Goal: Task Accomplishment & Management: Complete application form

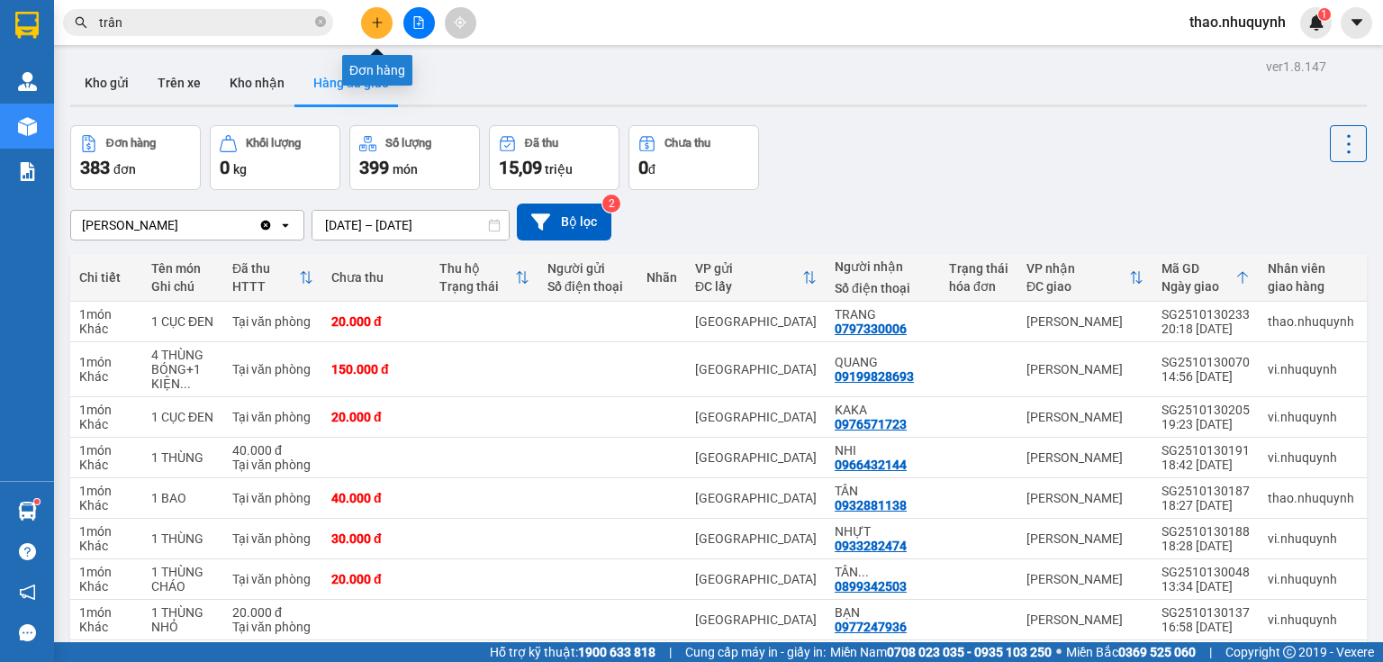
click at [372, 23] on icon "plus" at bounding box center [377, 22] width 13 height 13
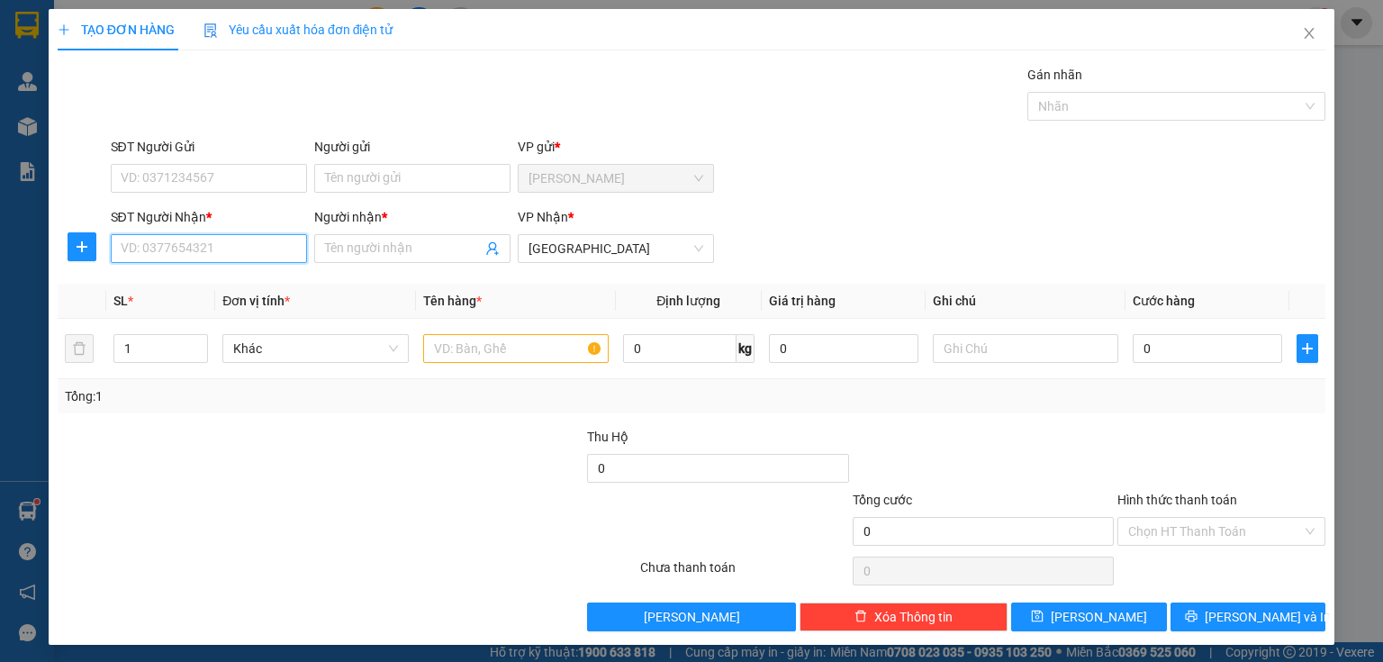
click at [216, 242] on input "SĐT Người Nhận *" at bounding box center [209, 248] width 196 height 29
click at [169, 286] on div "0822179073 - QUYÊN" at bounding box center [209, 284] width 177 height 20
type input "0822179073"
type input "QUYÊN"
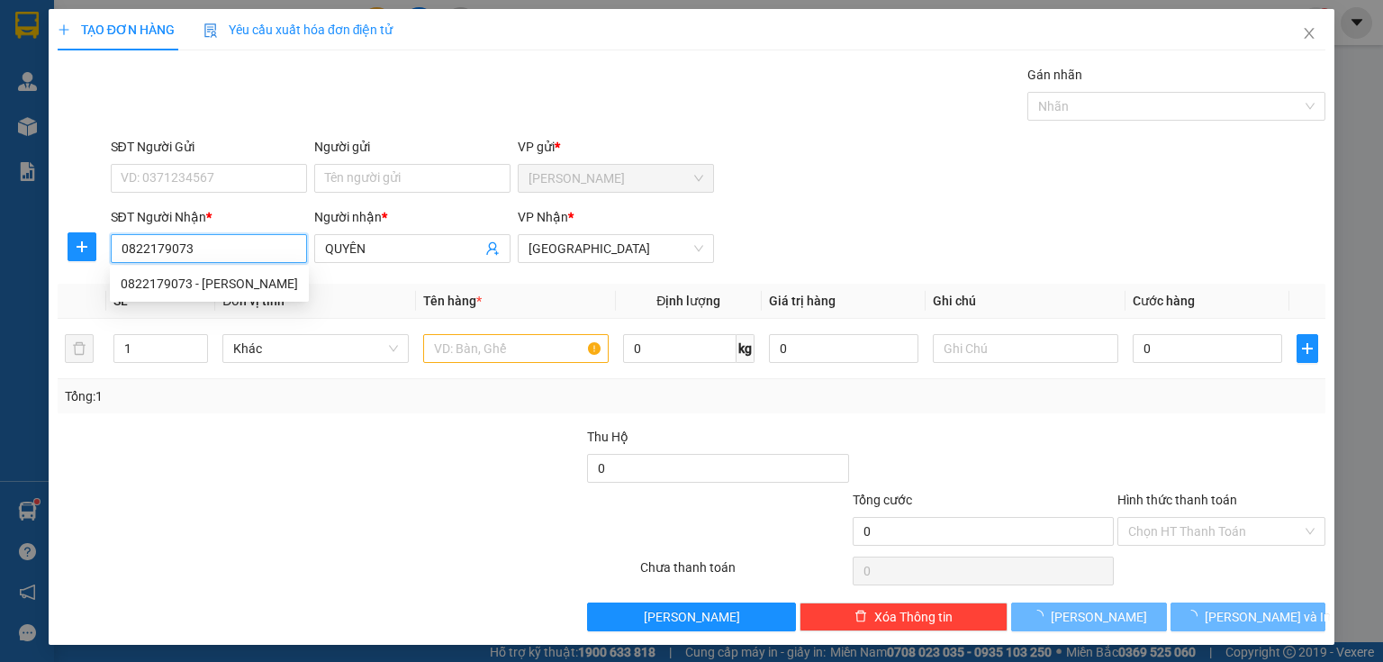
type input "70.000"
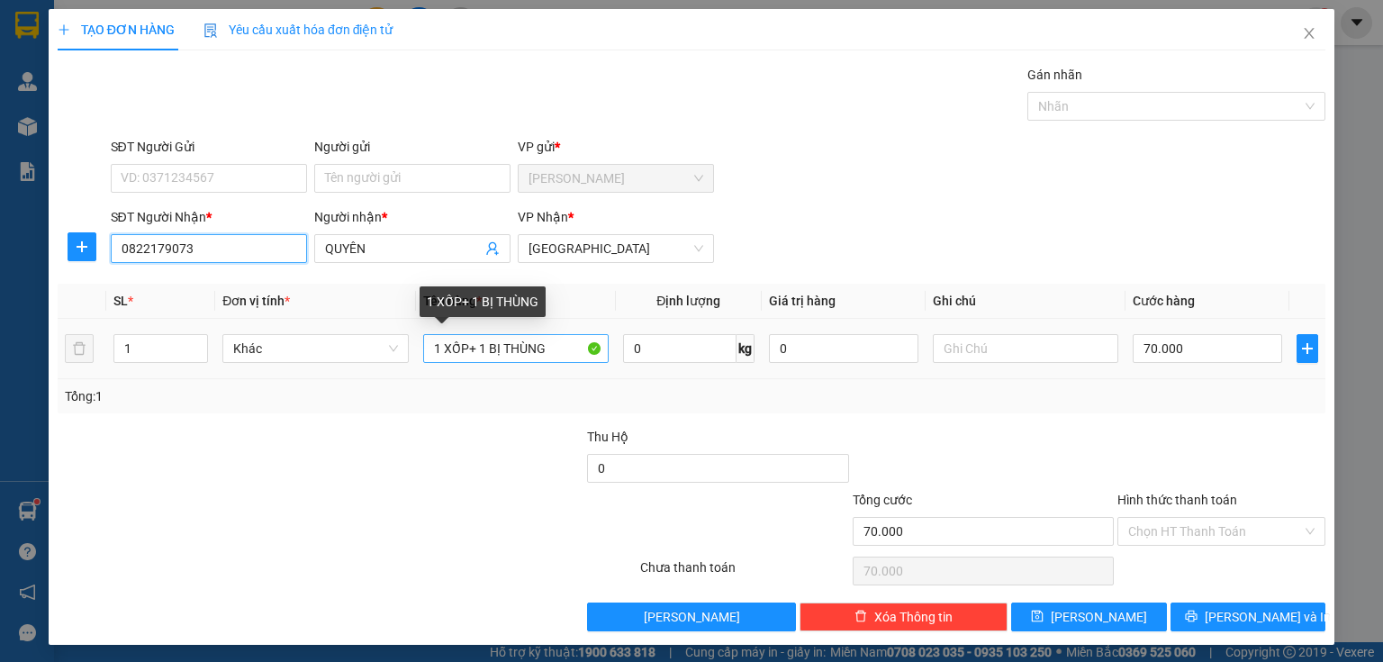
type input "0822179073"
drag, startPoint x: 555, startPoint y: 349, endPoint x: 331, endPoint y: 339, distance: 223.6
click at [331, 339] on tr "1 Khác 1 XỐP+ 1 BỊ THÙNG 0 kg 0 70.000" at bounding box center [692, 349] width 1268 height 60
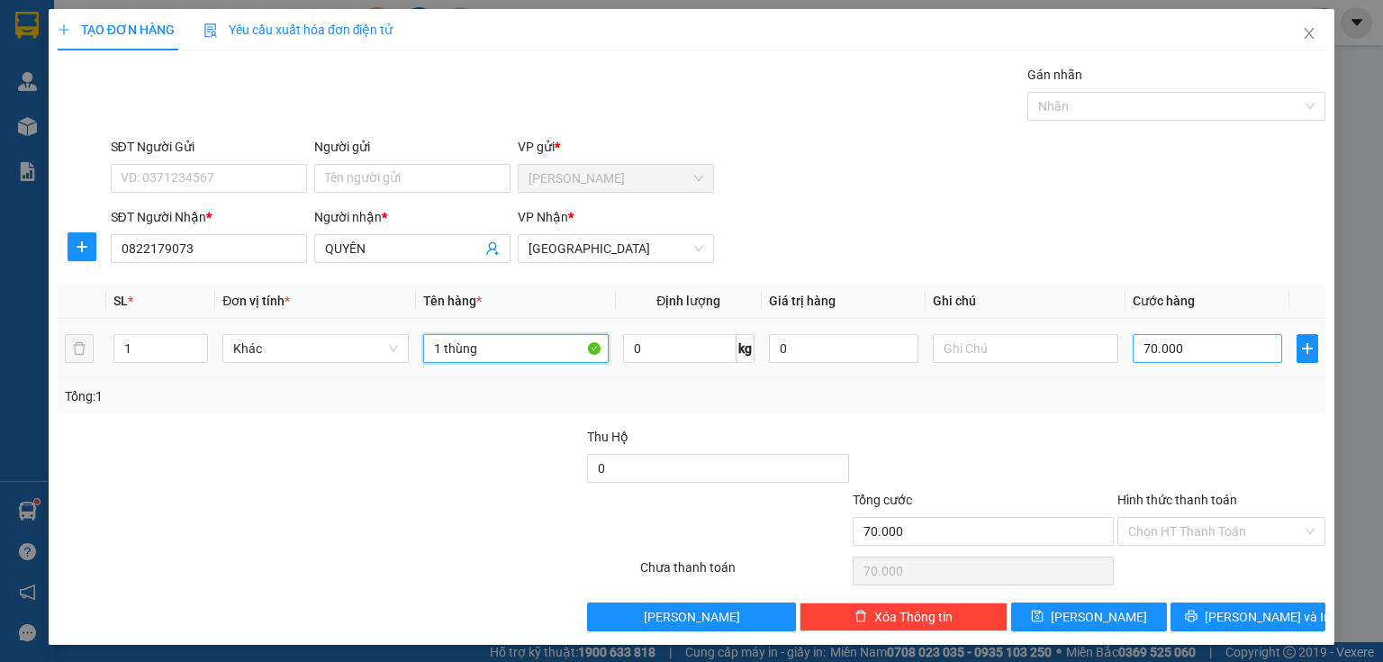
type input "1 thùng"
click at [1174, 339] on input "70.000" at bounding box center [1207, 348] width 149 height 29
type input "2"
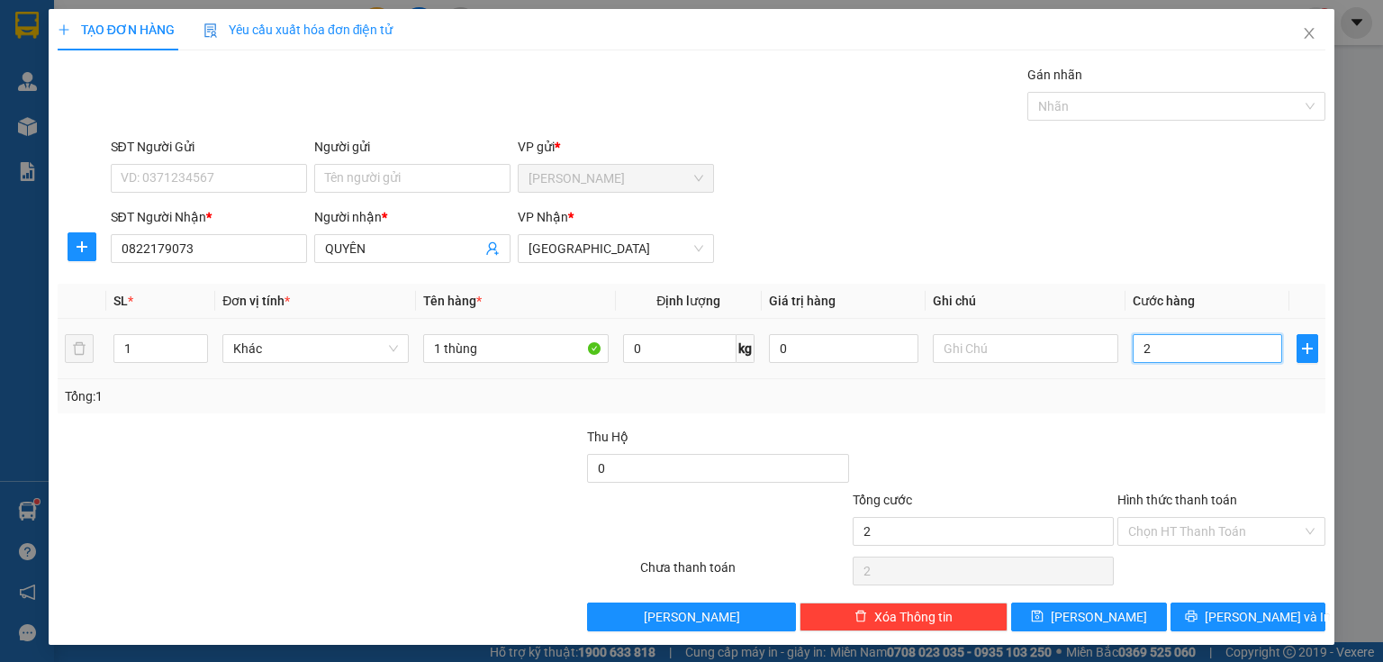
type input "20"
type input "200"
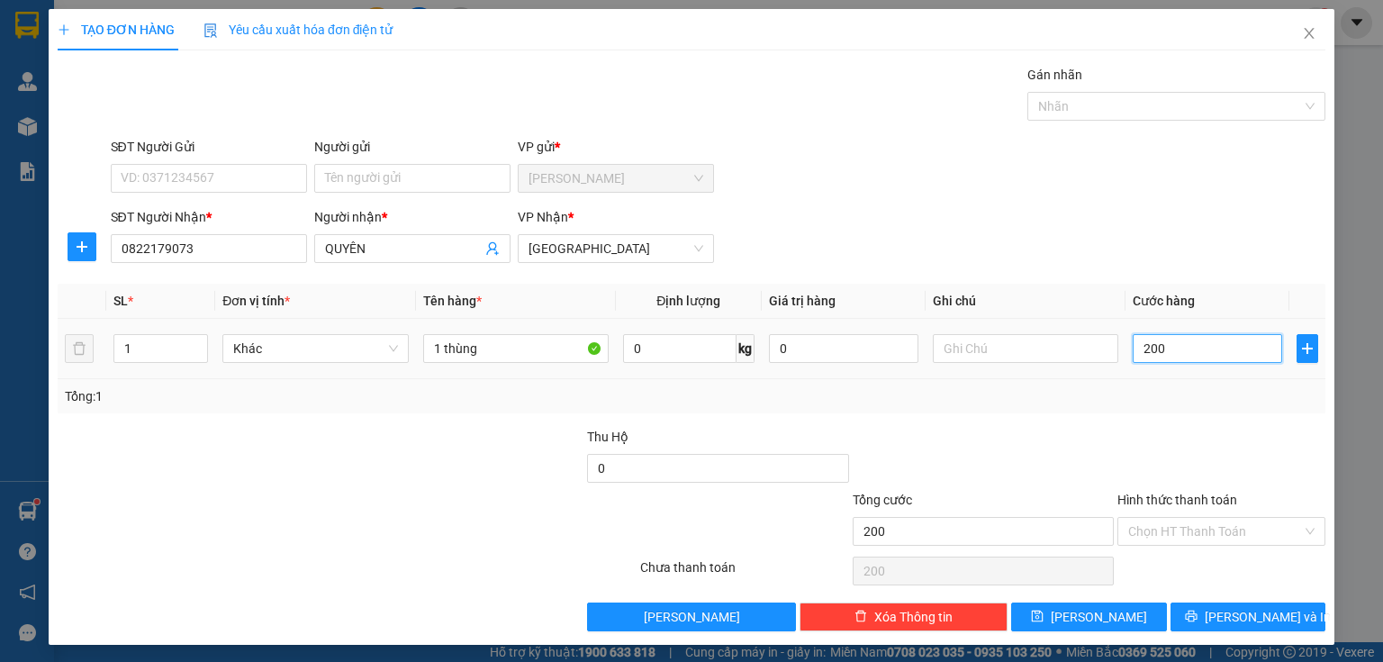
type input "2.000"
type input "20.000"
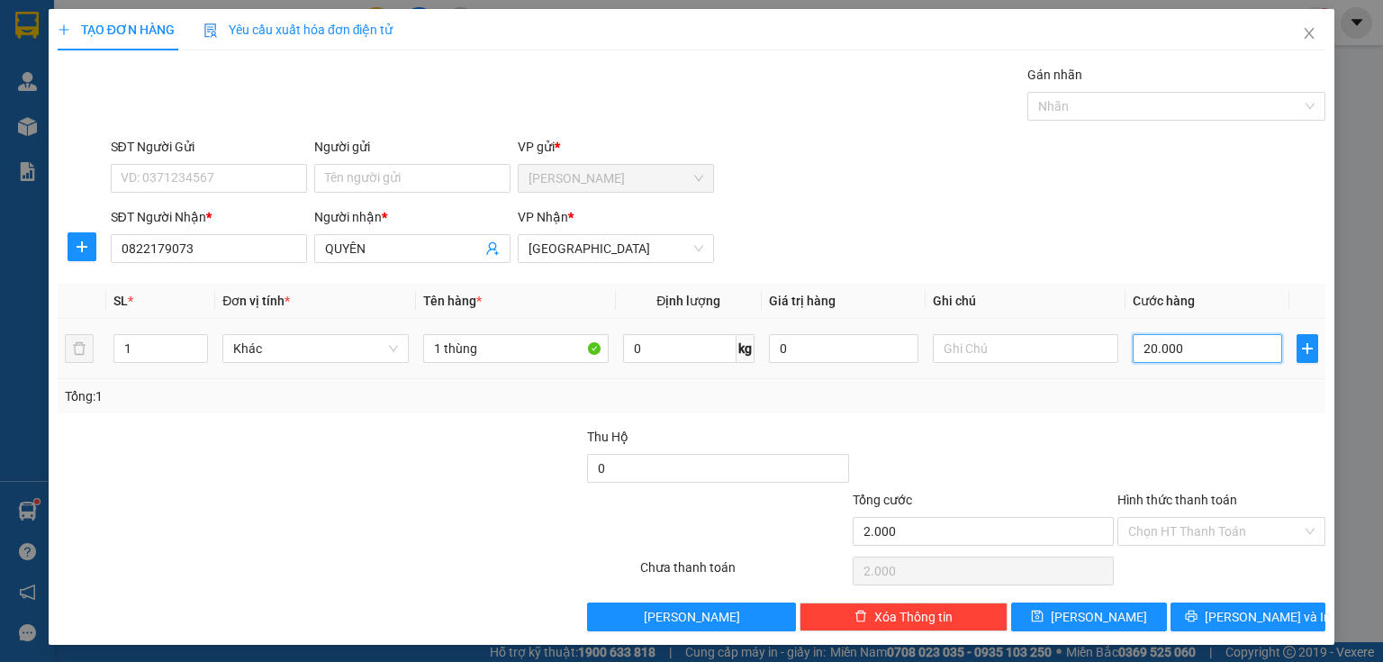
type input "20.000"
click at [1138, 537] on input "Hình thức thanh toán" at bounding box center [1215, 531] width 174 height 27
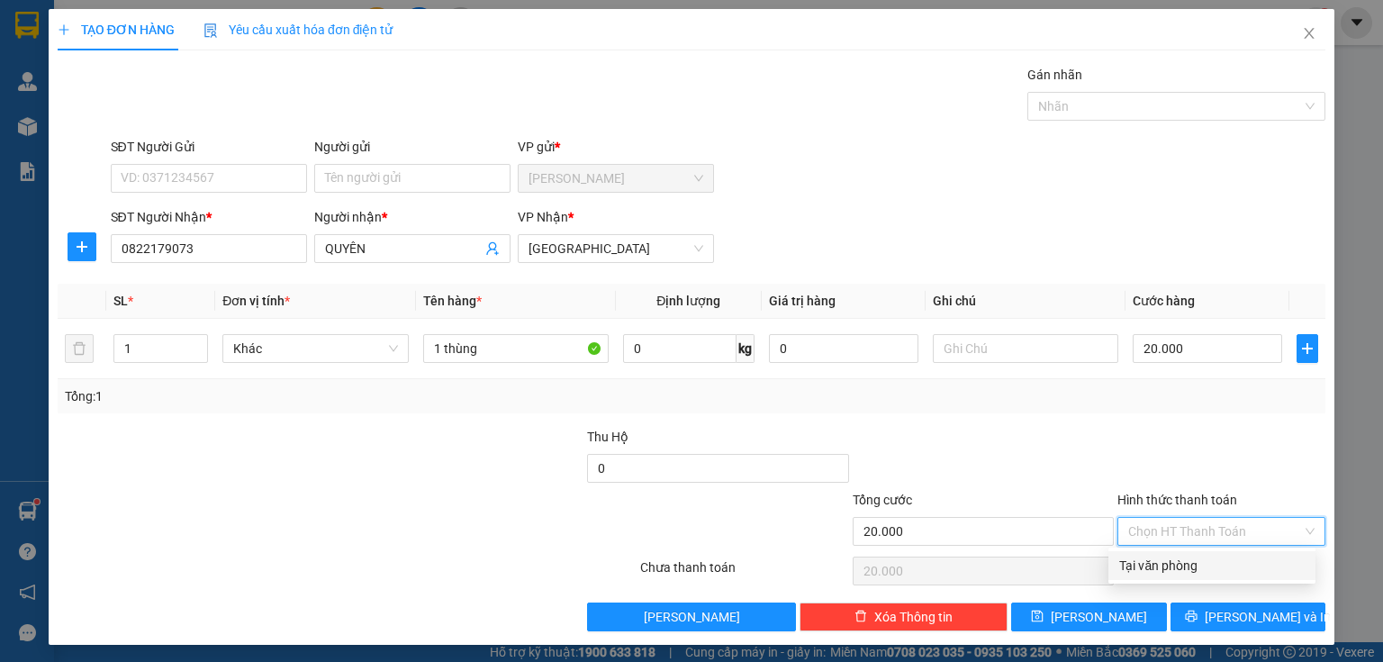
click at [1138, 573] on div "Tại văn phòng" at bounding box center [1211, 566] width 185 height 20
type input "0"
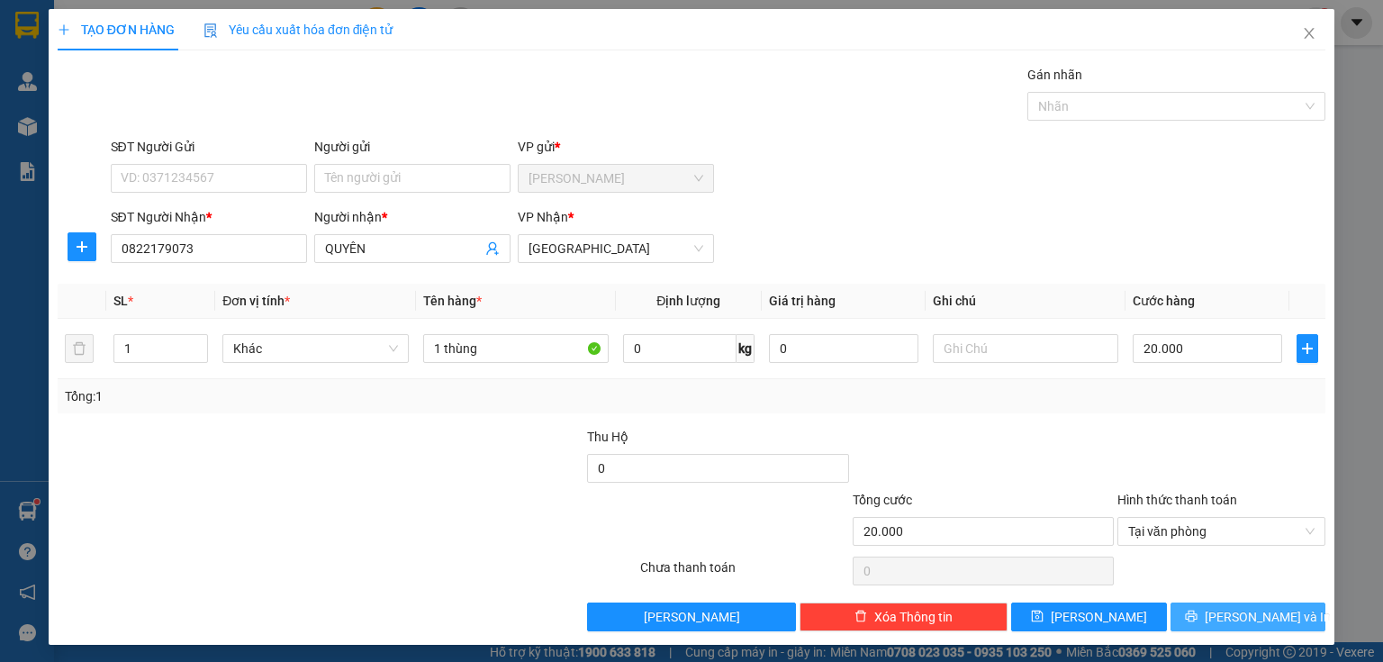
click at [1188, 617] on button "[PERSON_NAME] và In" at bounding box center [1248, 616] width 156 height 29
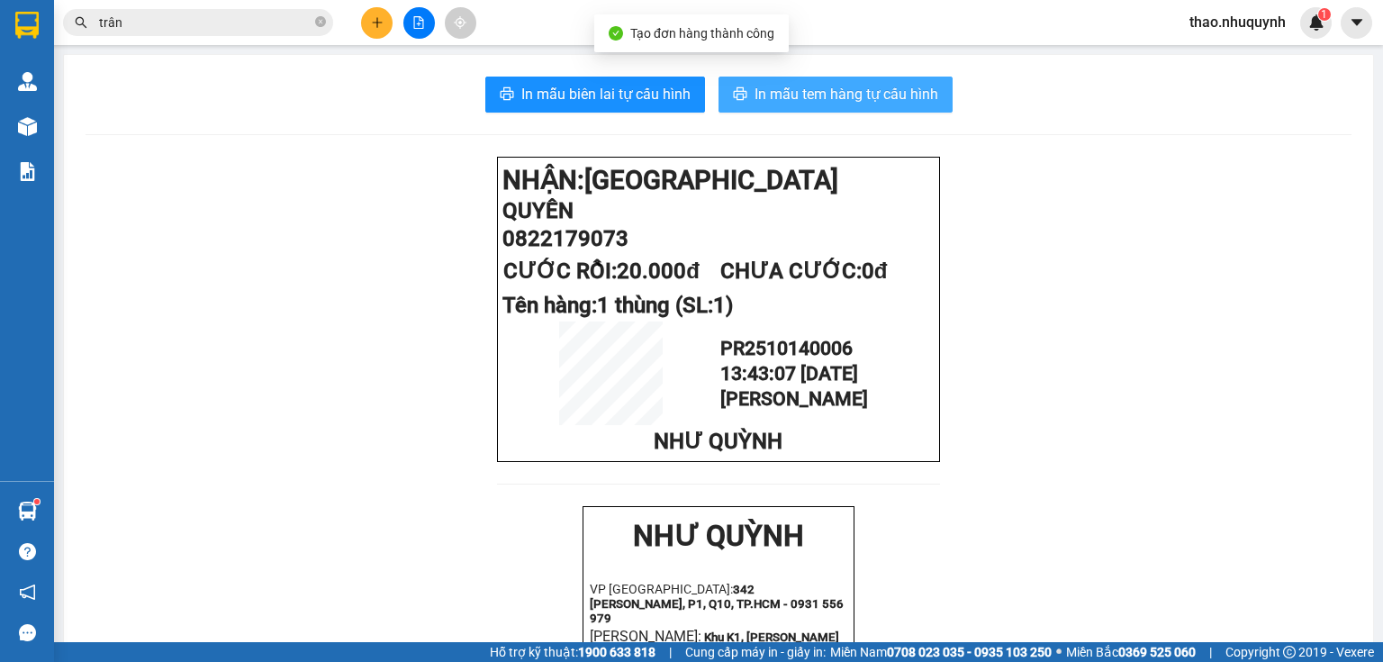
click at [848, 90] on span "In mẫu tem hàng tự cấu hình" at bounding box center [847, 94] width 184 height 23
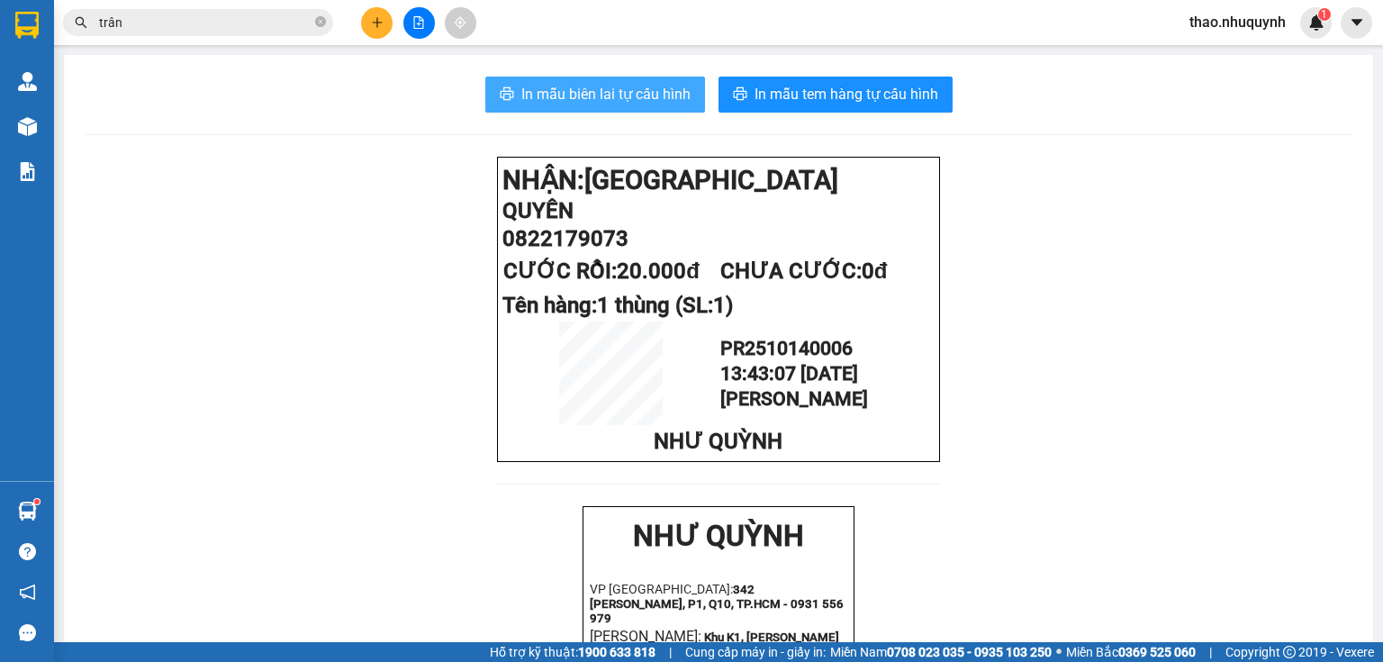
click at [586, 104] on span "In mẫu biên lai tự cấu hình" at bounding box center [605, 94] width 169 height 23
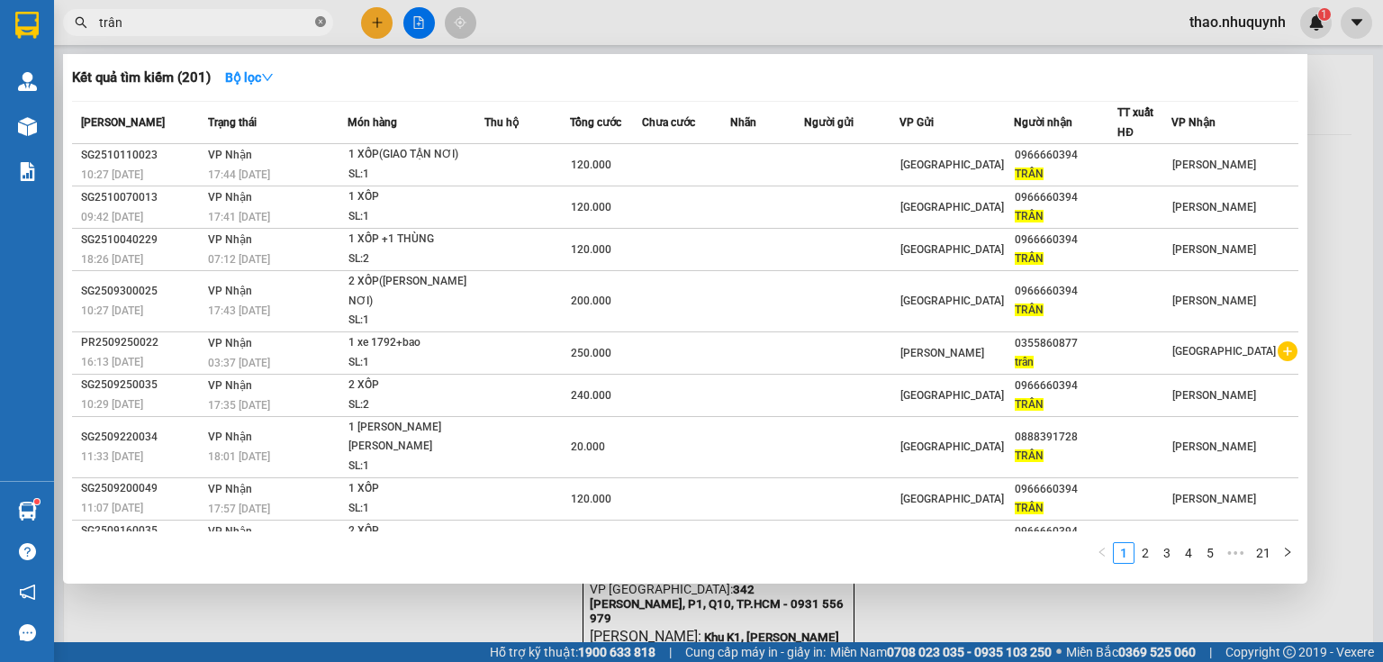
click at [316, 18] on icon "close-circle" at bounding box center [320, 21] width 11 height 11
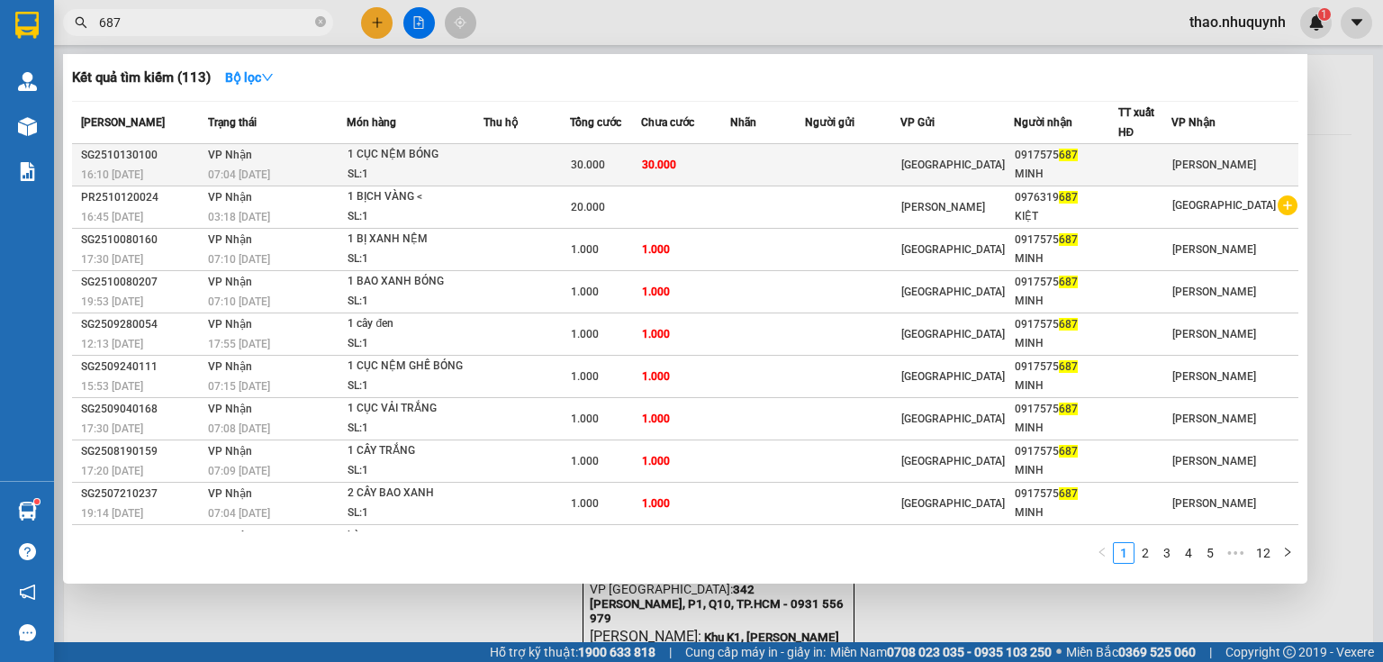
type input "687"
click at [384, 168] on div "SL: 1" at bounding box center [415, 175] width 135 height 20
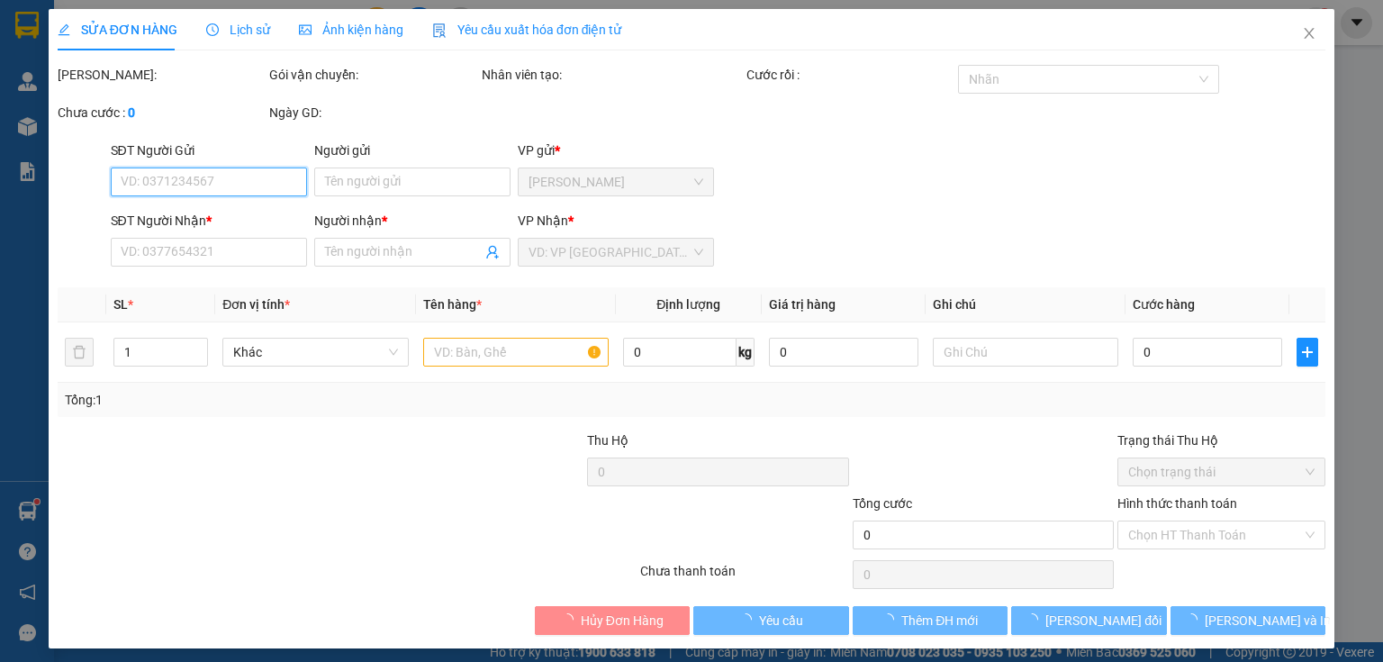
type input "0917575687"
type input "MINH"
type input "30.000"
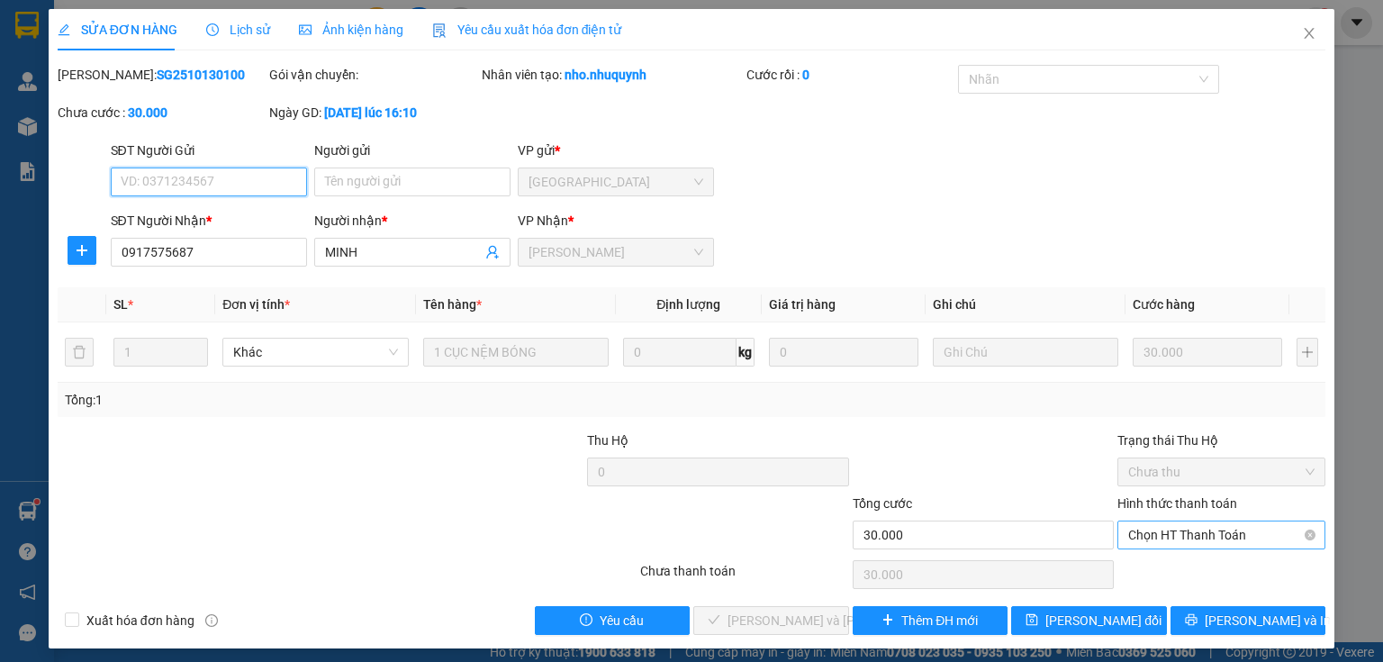
click at [1155, 530] on span "Chọn HT Thanh Toán" at bounding box center [1221, 534] width 186 height 27
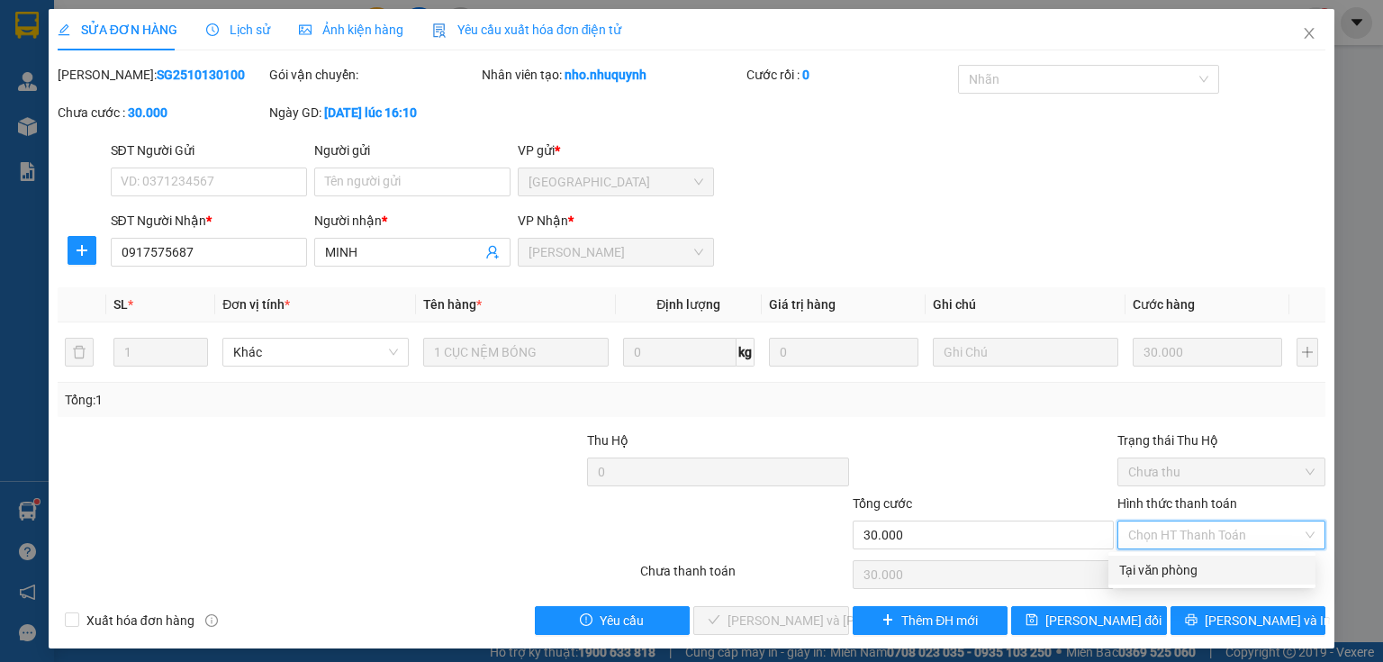
click at [1159, 569] on div "Tại văn phòng" at bounding box center [1211, 570] width 185 height 20
type input "0"
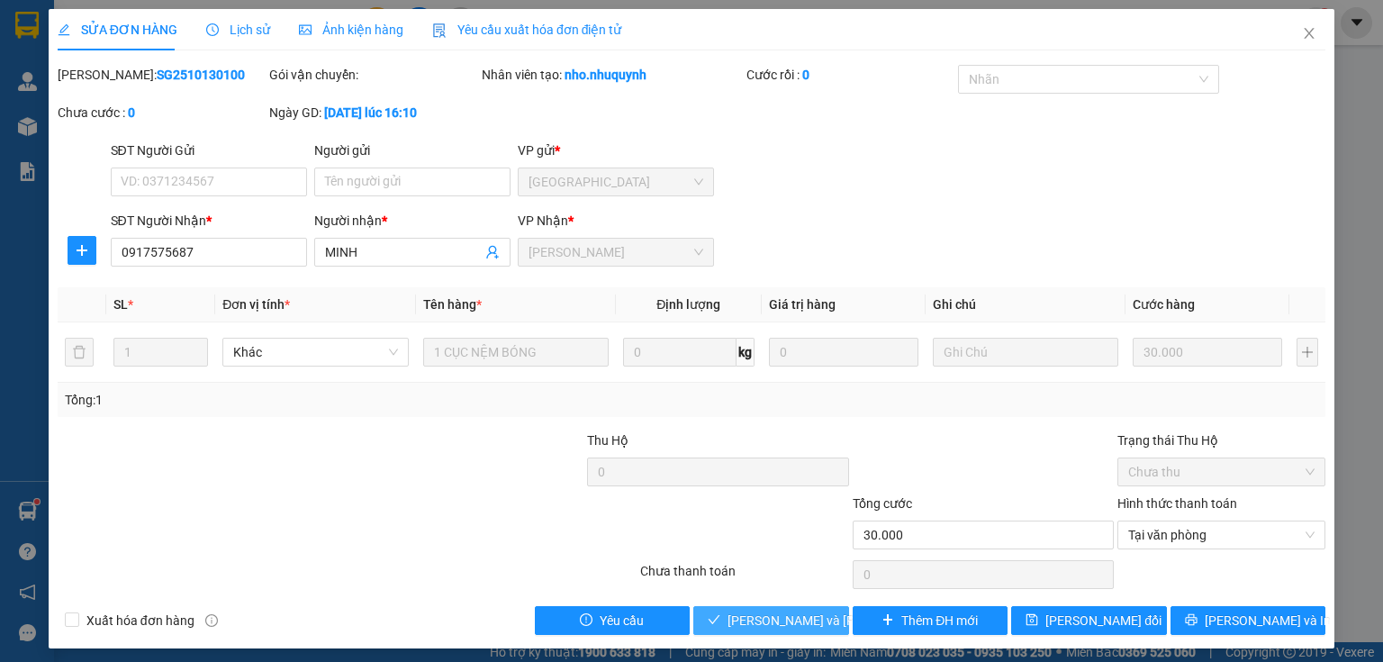
click at [778, 619] on span "Lưu và Giao hàng" at bounding box center [848, 620] width 243 height 20
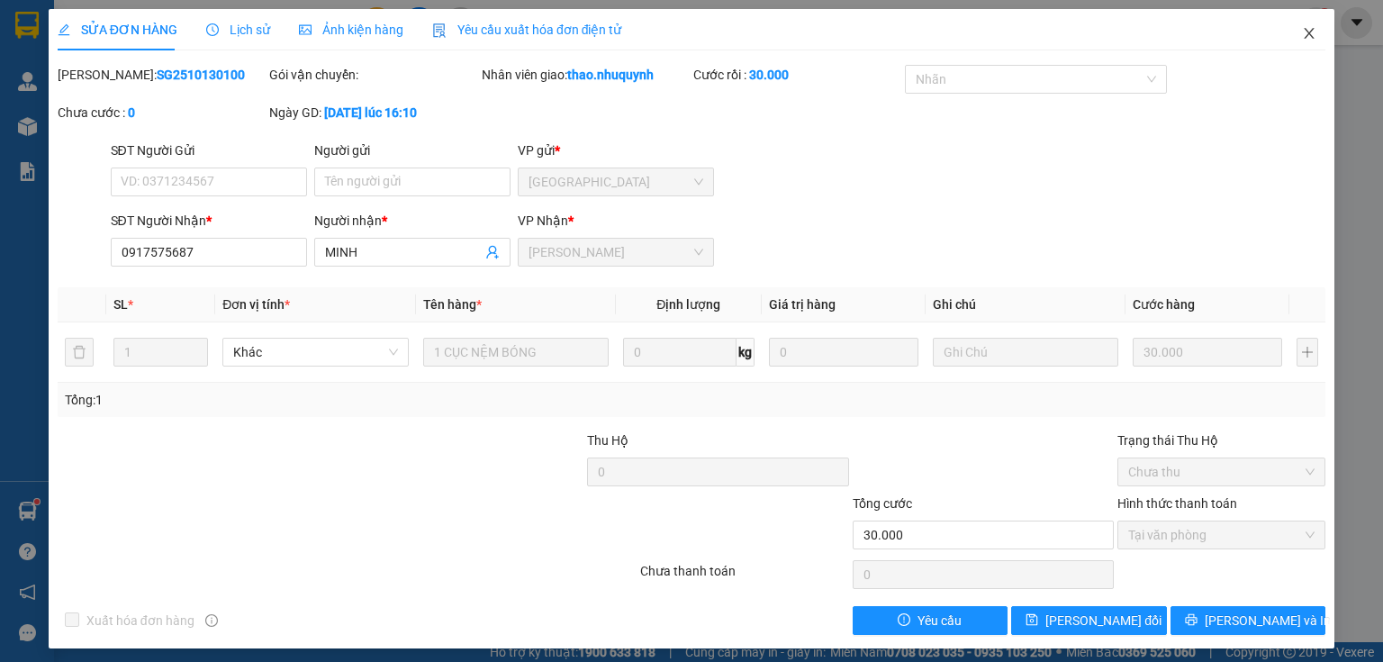
click at [1303, 27] on icon "close" at bounding box center [1309, 33] width 14 height 14
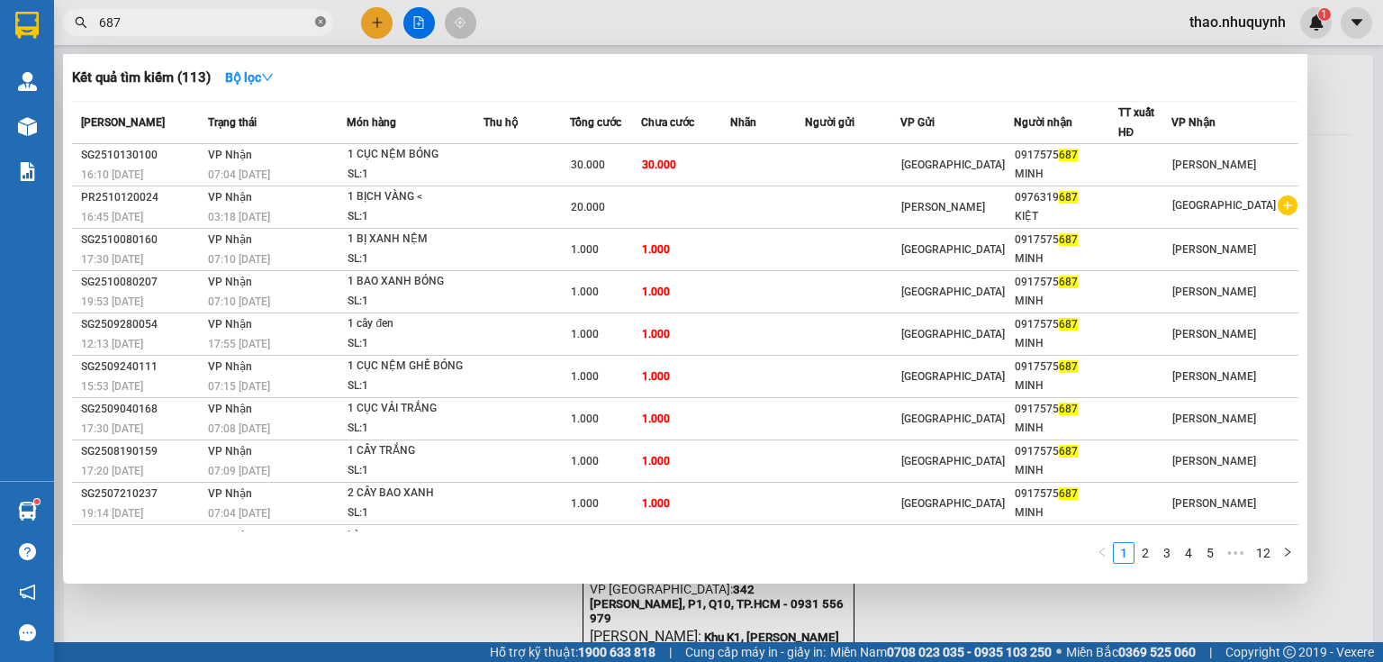
click at [321, 16] on icon "close-circle" at bounding box center [320, 21] width 11 height 11
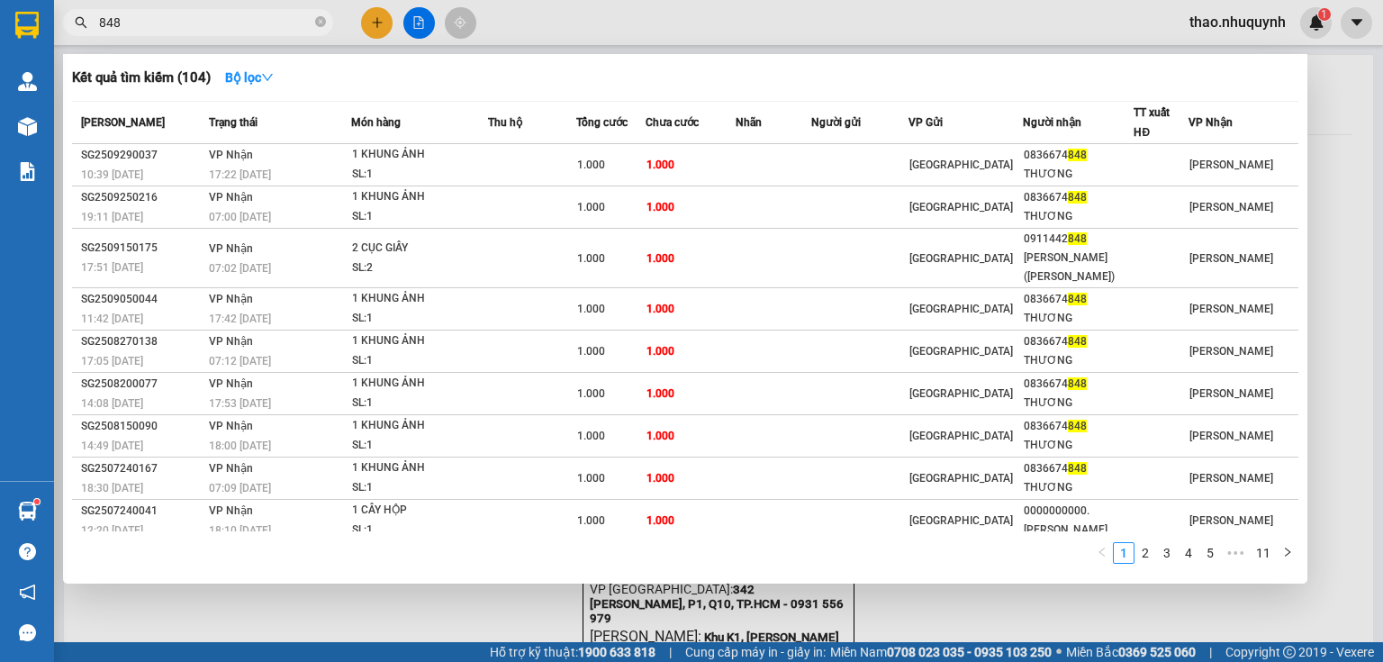
click at [107, 14] on input "848" at bounding box center [205, 23] width 212 height 20
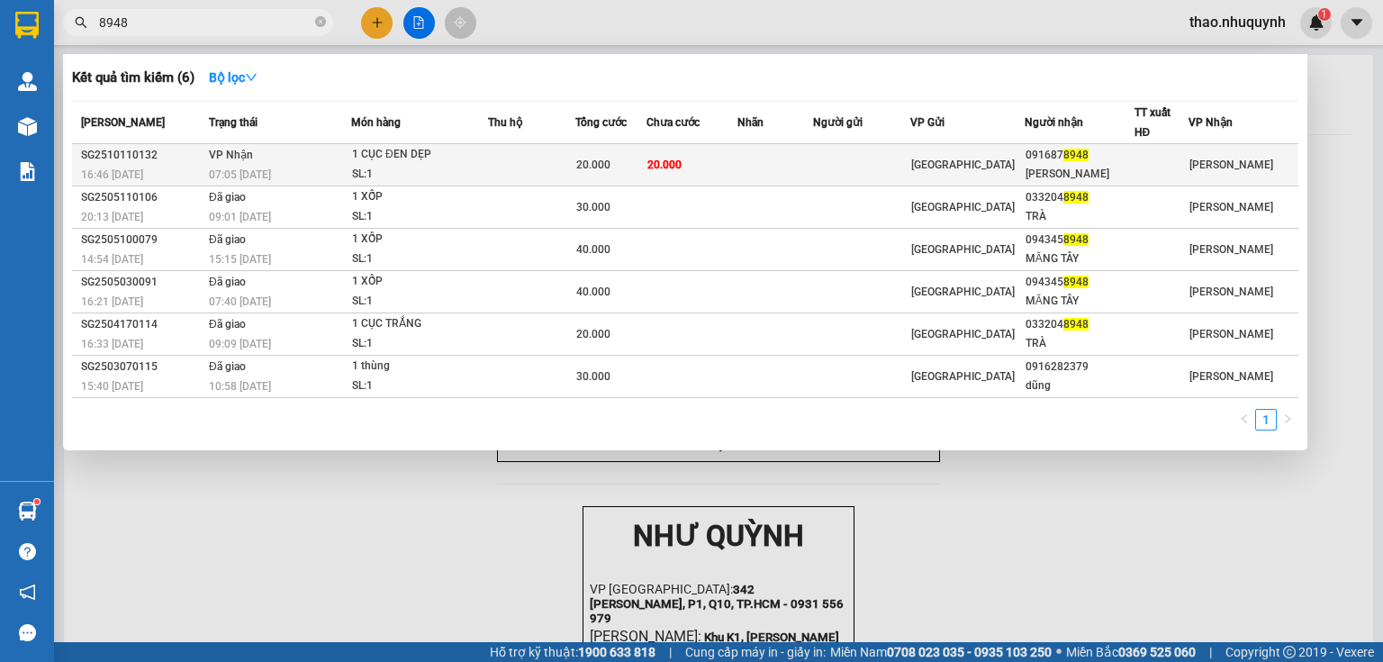
type input "8948"
click at [299, 165] on div "07:05 - 12/10" at bounding box center [279, 175] width 141 height 20
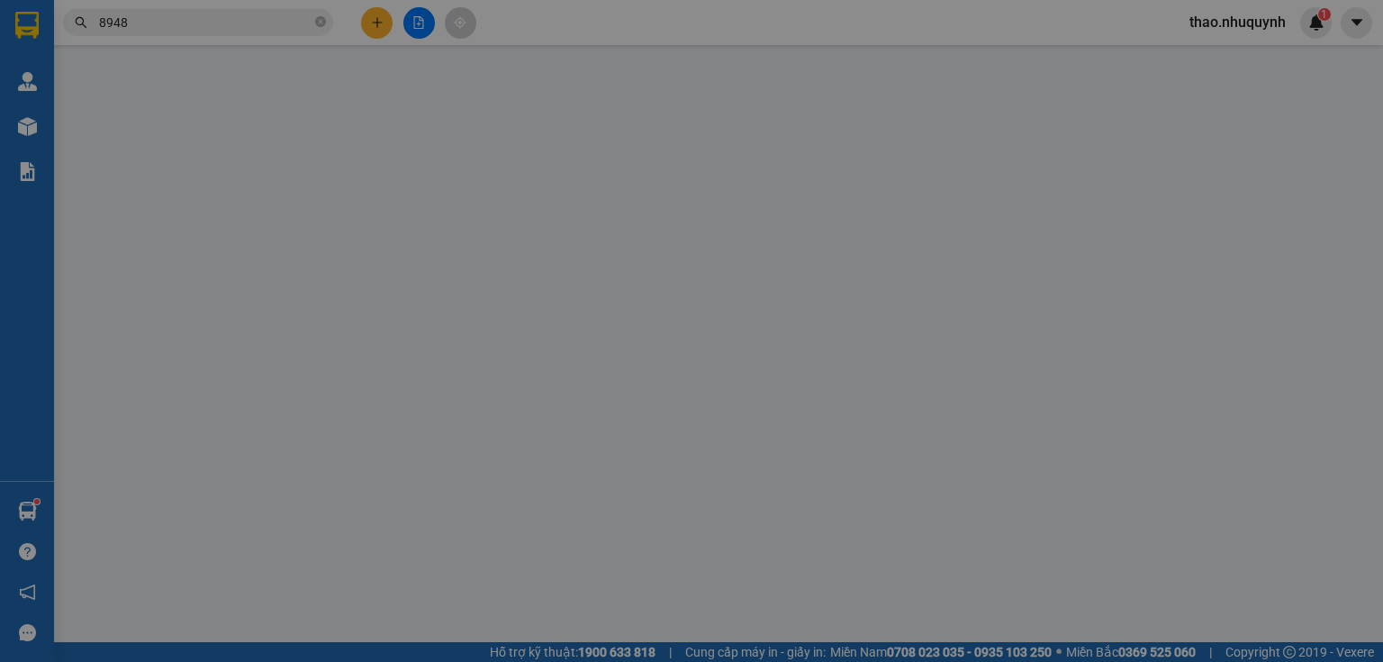
type input "0916878948"
type input "THANH KIM"
type input "20.000"
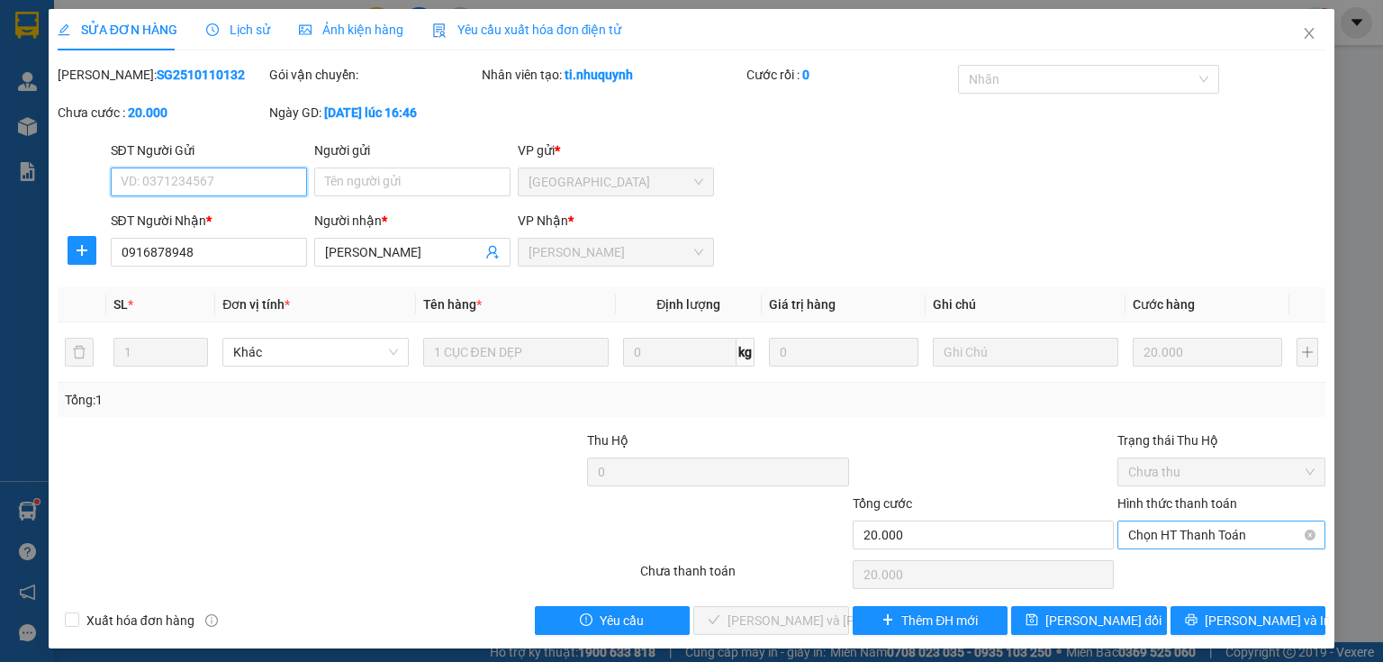
drag, startPoint x: 1139, startPoint y: 538, endPoint x: 1143, endPoint y: 546, distance: 9.3
click at [1140, 538] on span "Chọn HT Thanh Toán" at bounding box center [1221, 534] width 186 height 27
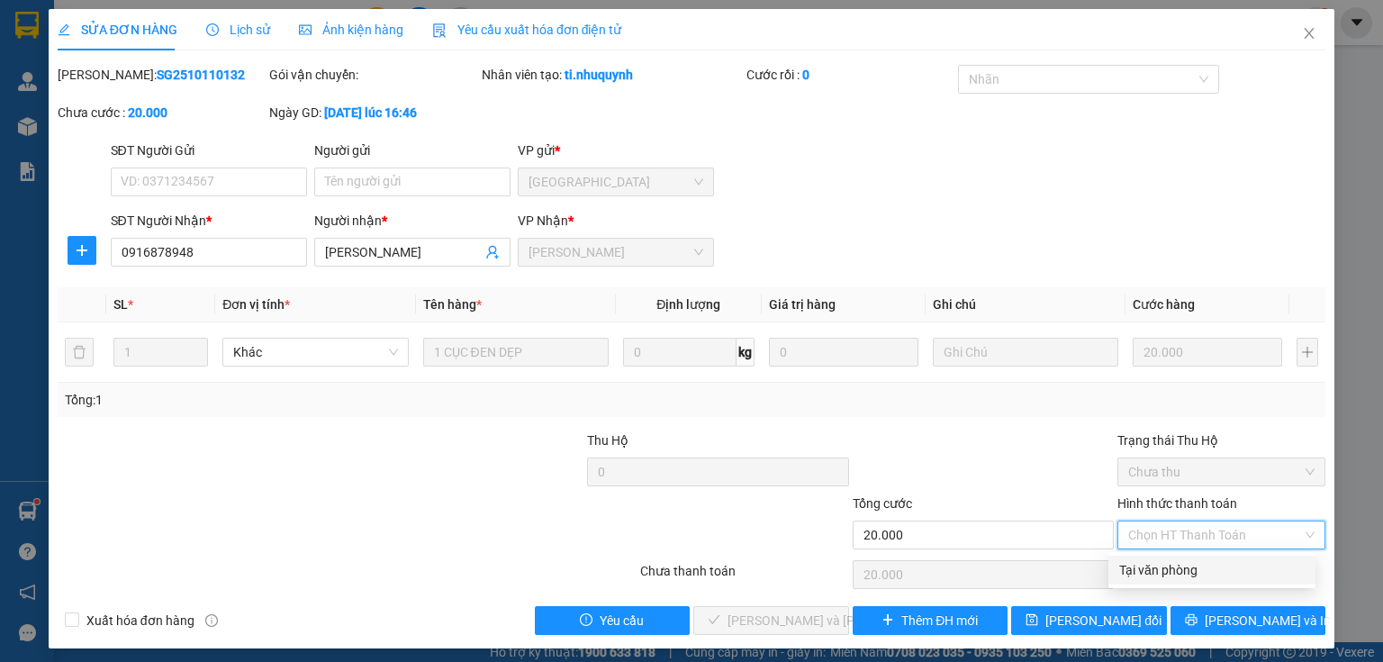
click at [1147, 566] on div "Tại văn phòng" at bounding box center [1211, 570] width 185 height 20
type input "0"
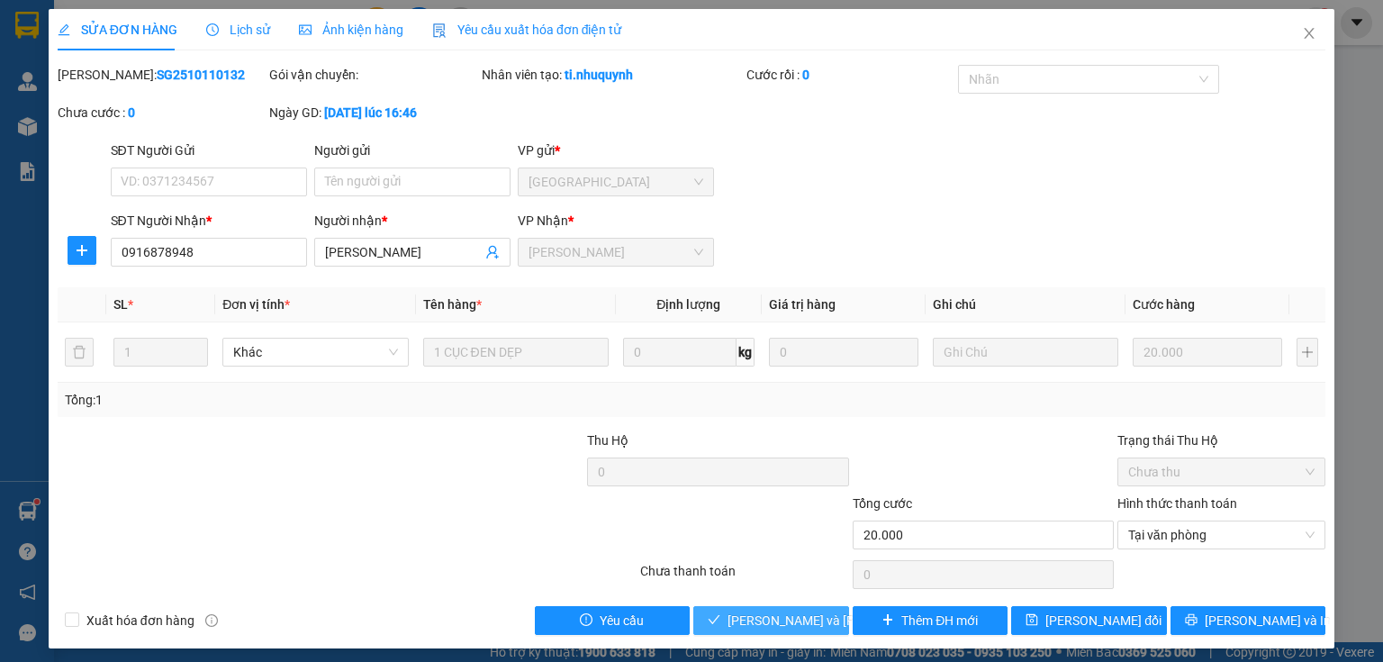
click at [745, 614] on span "Lưu và Giao hàng" at bounding box center [848, 620] width 243 height 20
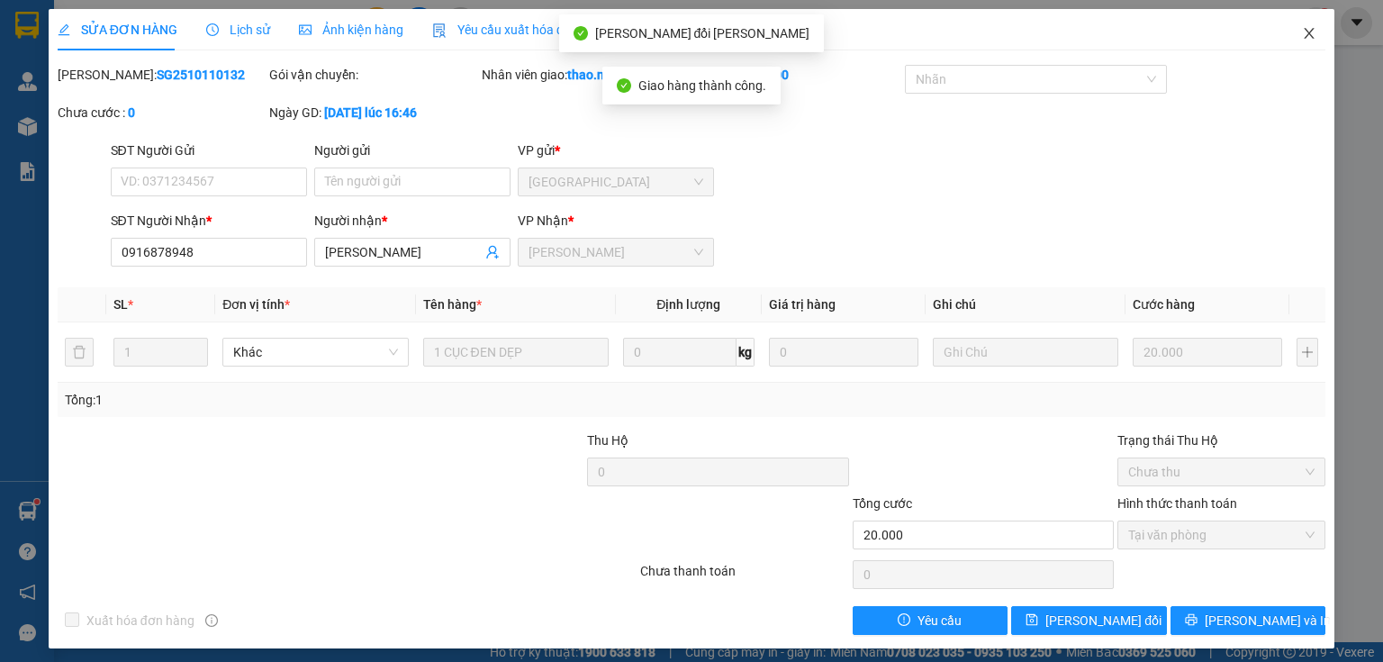
click at [1304, 40] on icon "close" at bounding box center [1309, 33] width 14 height 14
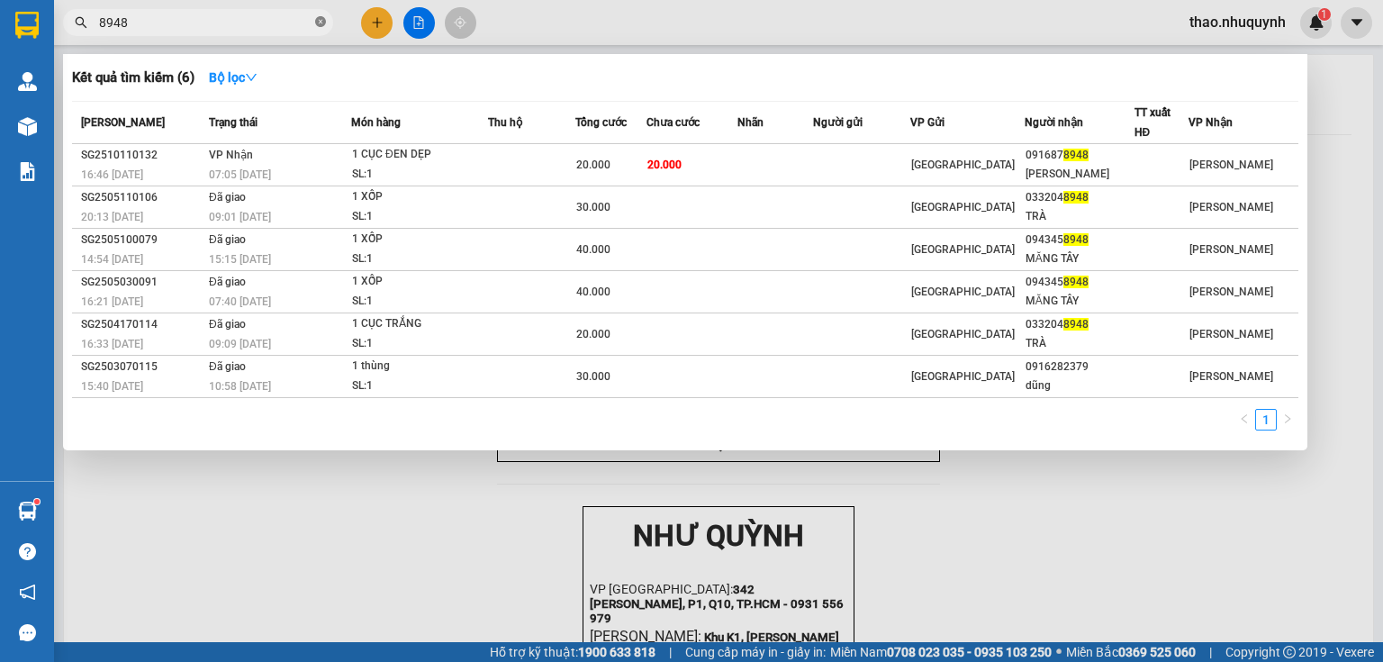
click at [320, 22] on icon "close-circle" at bounding box center [320, 21] width 11 height 11
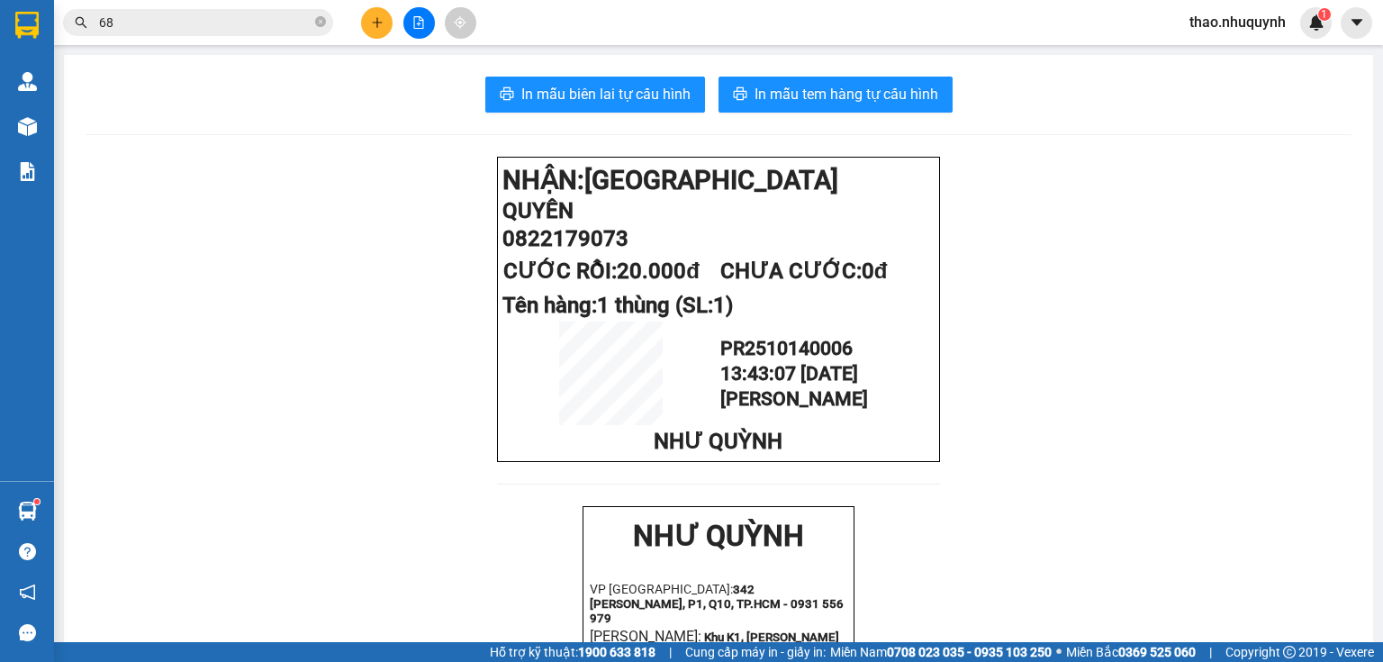
type input "688"
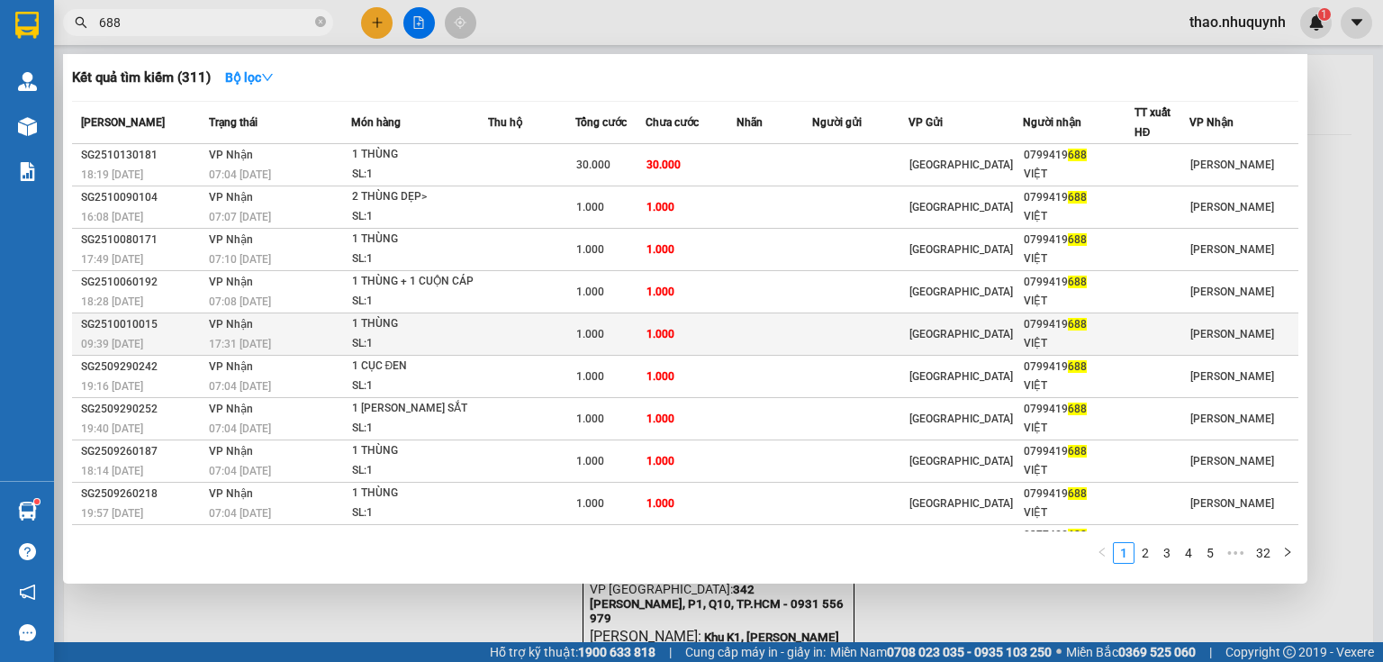
scroll to position [47, 0]
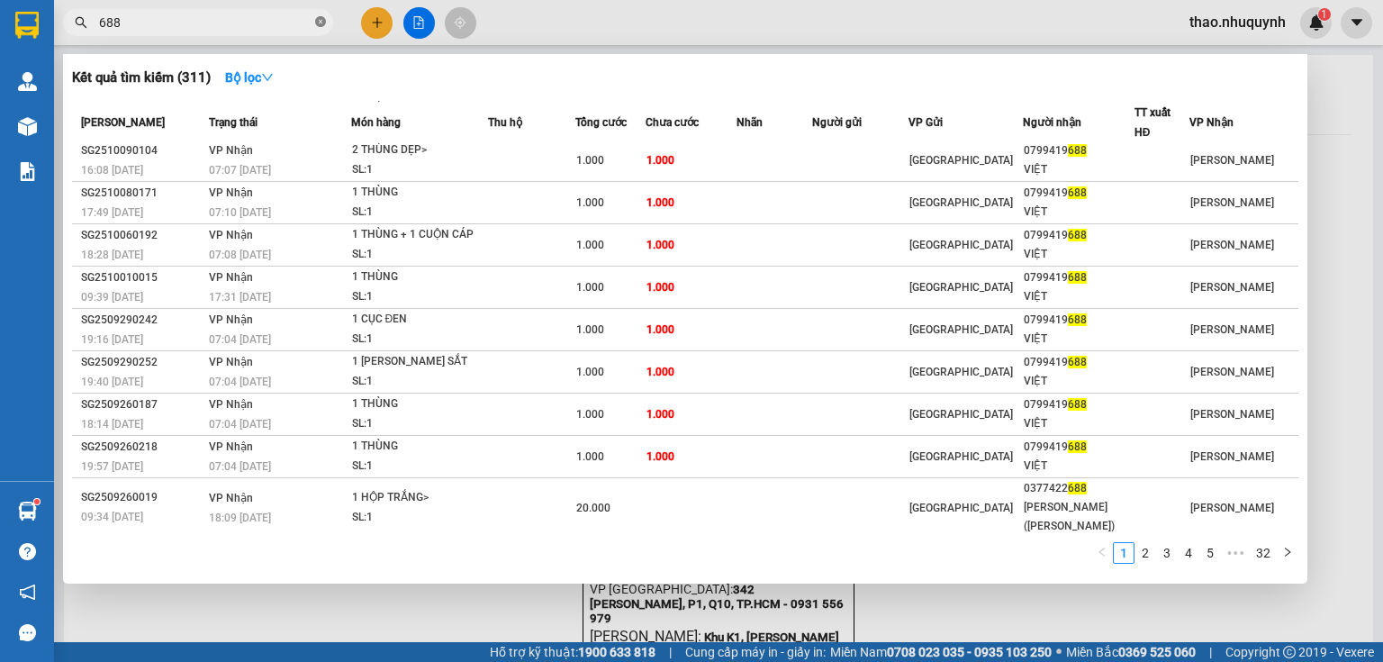
click at [321, 23] on icon "close-circle" at bounding box center [320, 21] width 11 height 11
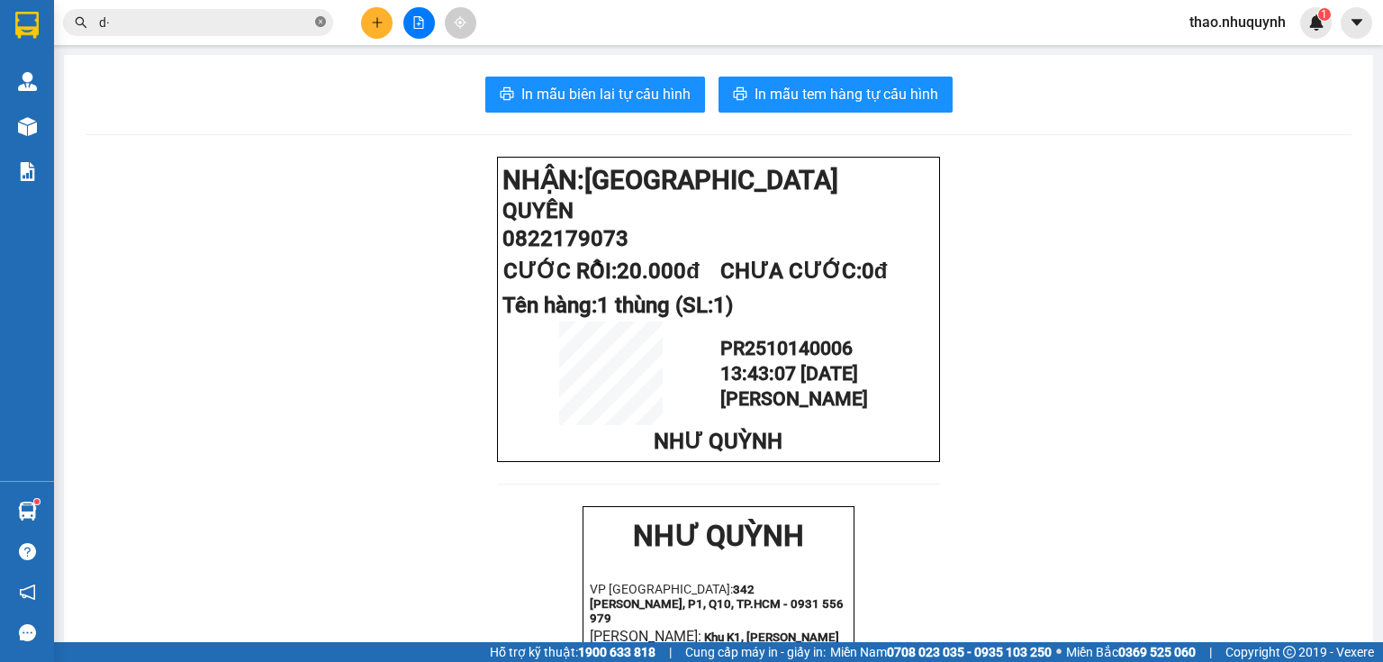
type input "d"
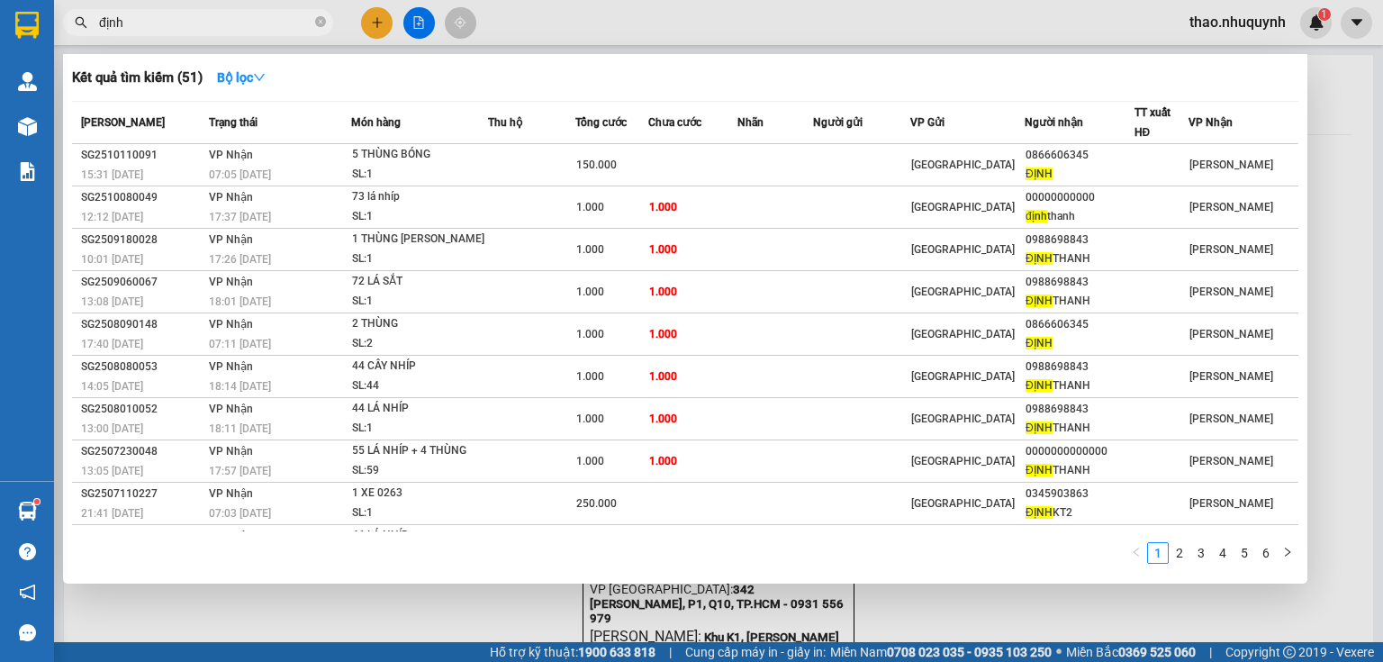
type input "định"
click at [1235, 18] on div at bounding box center [691, 331] width 1383 height 662
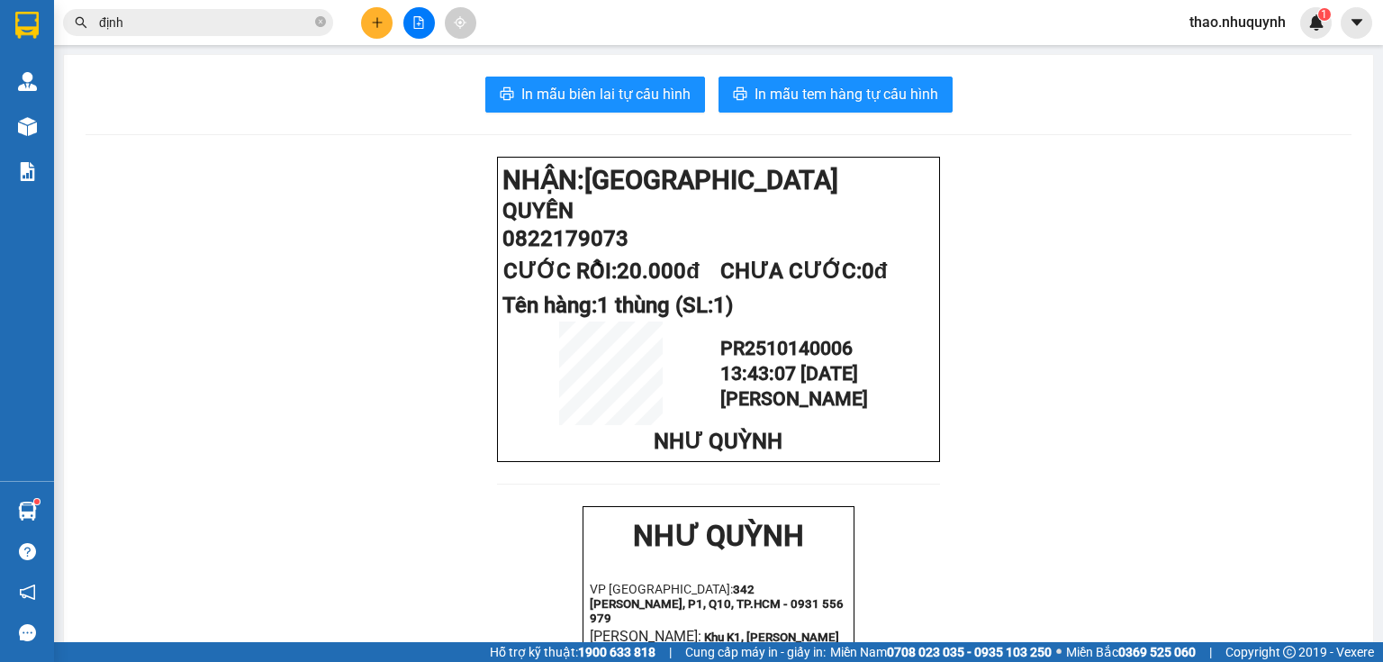
click at [1235, 18] on span "thao.nhuquynh" at bounding box center [1237, 22] width 125 height 23
click at [1228, 50] on span "Đăng xuất" at bounding box center [1244, 56] width 89 height 20
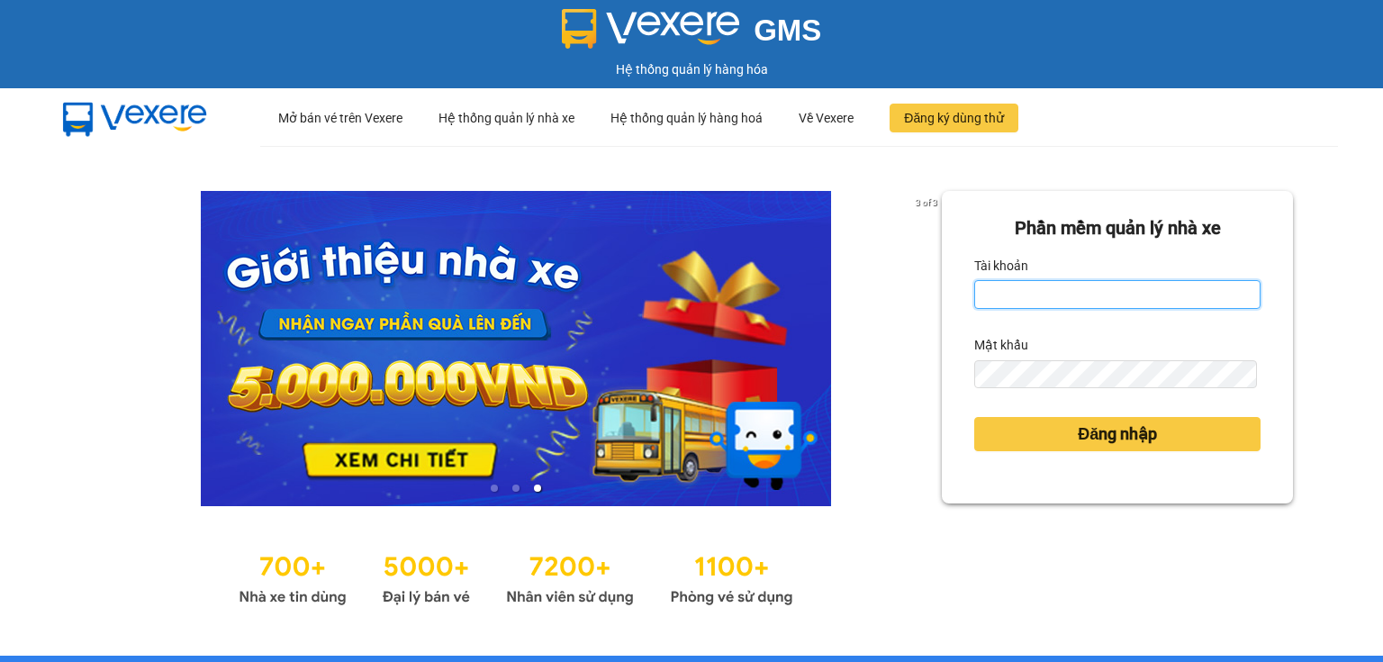
drag, startPoint x: 1012, startPoint y: 290, endPoint x: 1026, endPoint y: 304, distance: 20.4
click at [1013, 291] on input "Tài khoản" at bounding box center [1117, 294] width 286 height 29
type input "hang.nhuquynh"
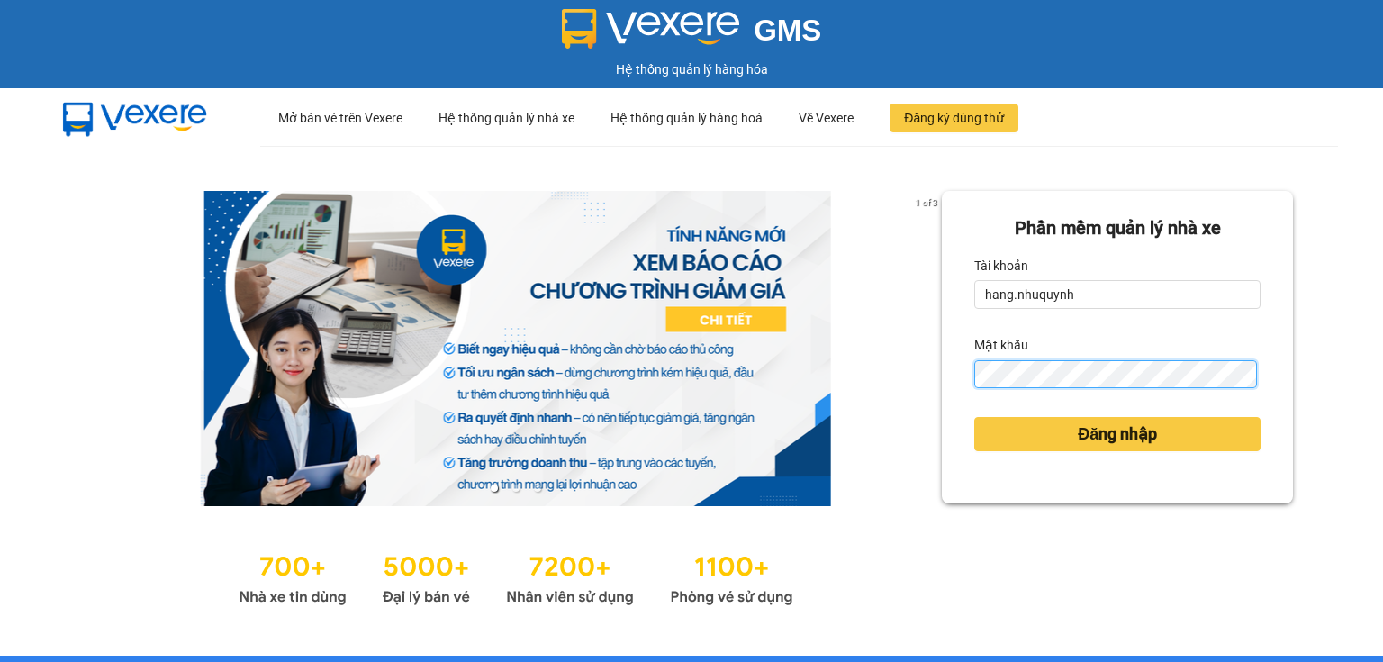
click at [974, 417] on button "Đăng nhập" at bounding box center [1117, 434] width 286 height 34
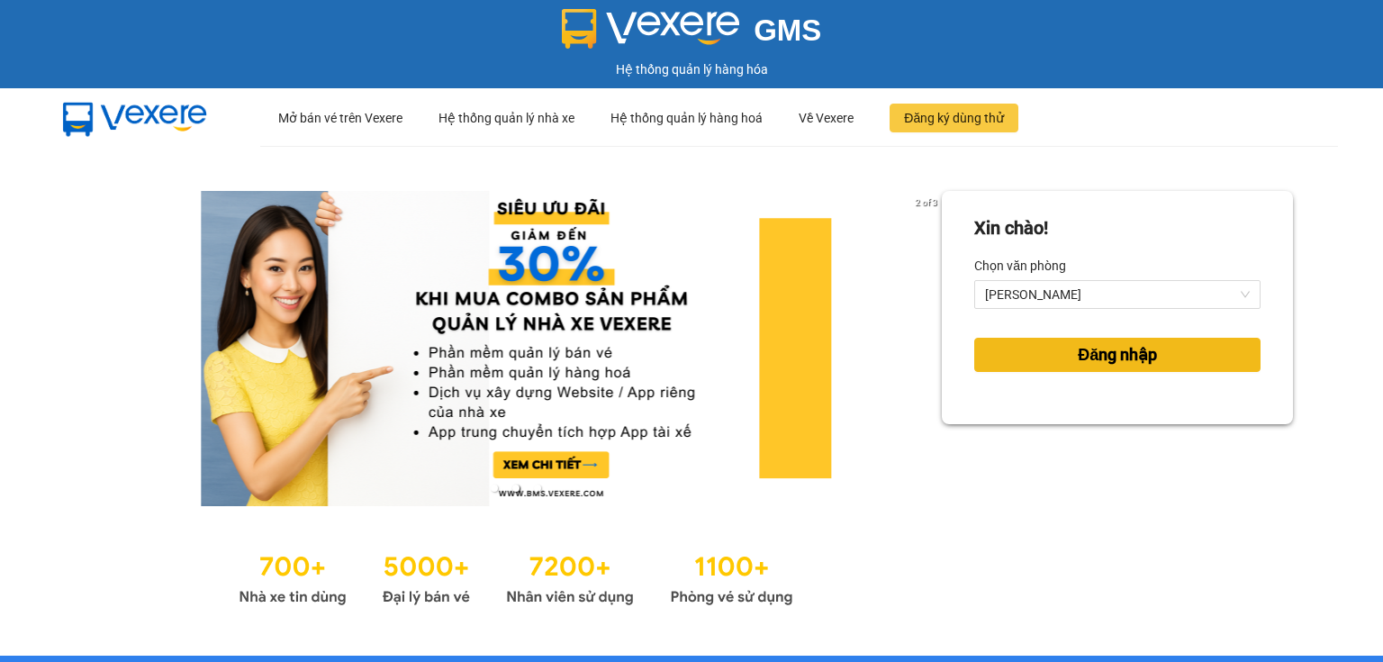
click at [1090, 360] on span "Đăng nhập" at bounding box center [1117, 354] width 79 height 25
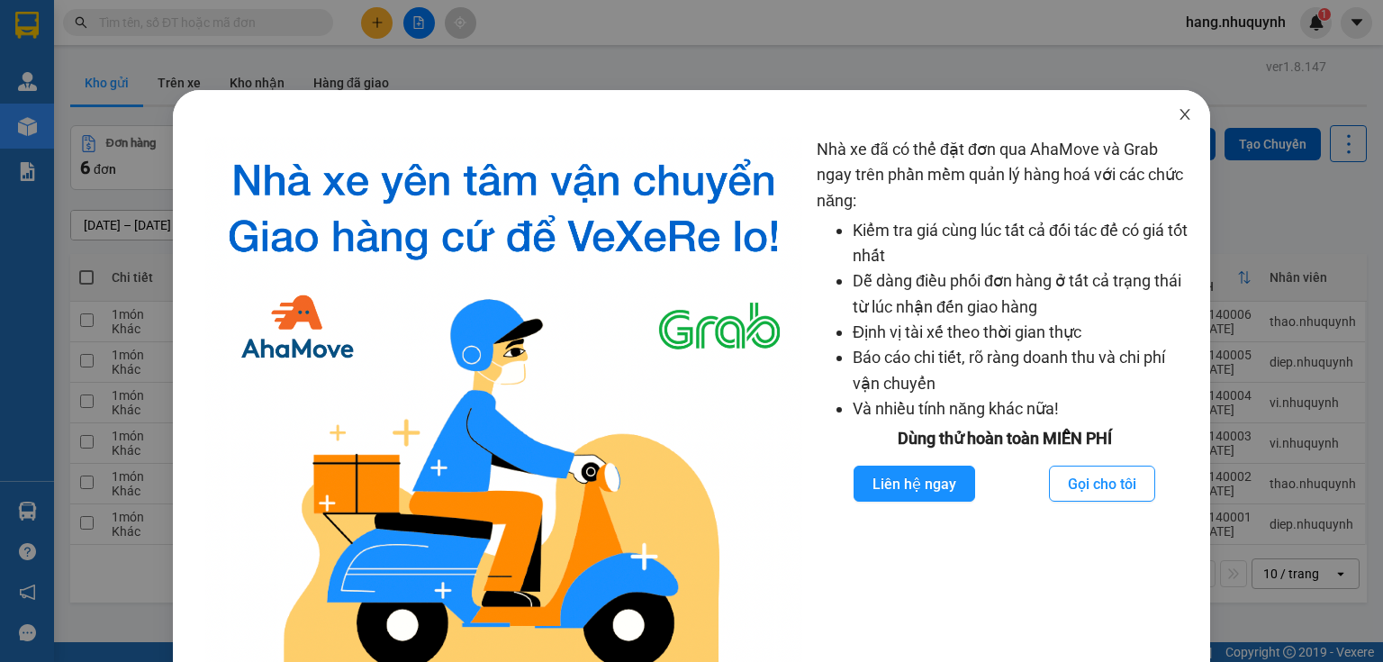
click at [1179, 112] on icon "close" at bounding box center [1185, 114] width 14 height 14
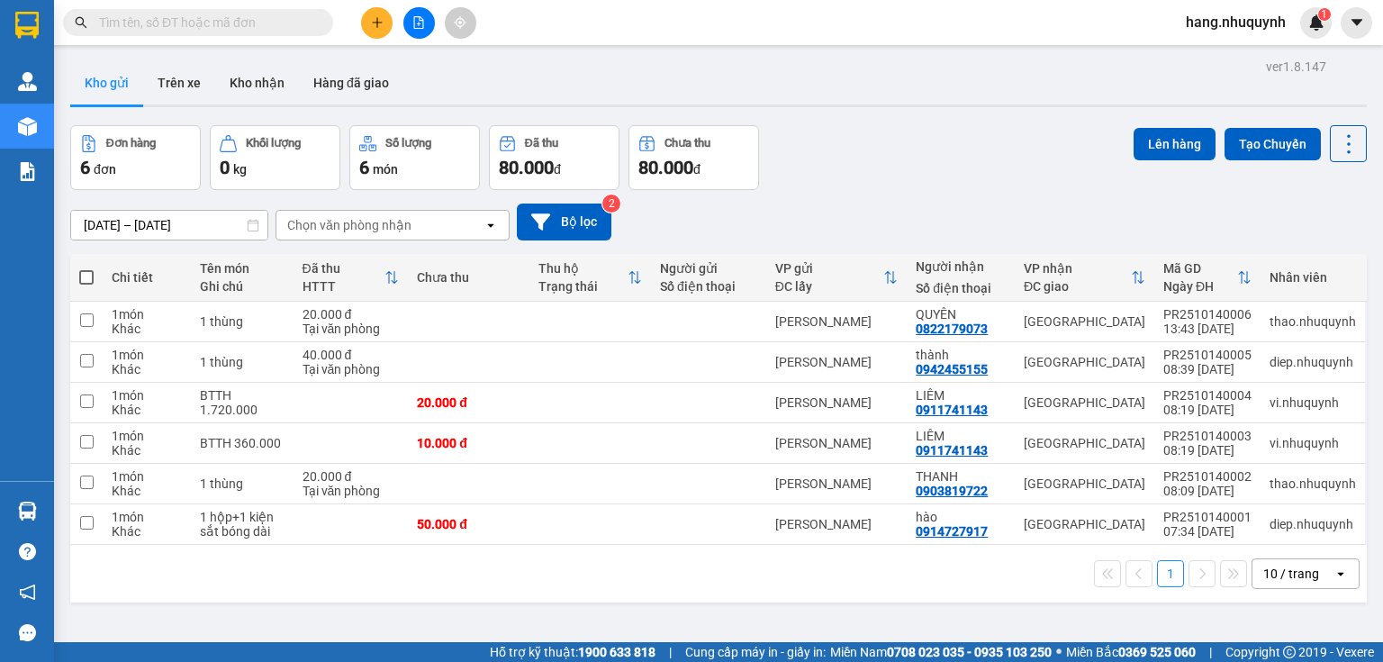
click at [198, 27] on input "text" at bounding box center [205, 23] width 212 height 20
click at [217, 28] on input "text" at bounding box center [205, 23] width 212 height 20
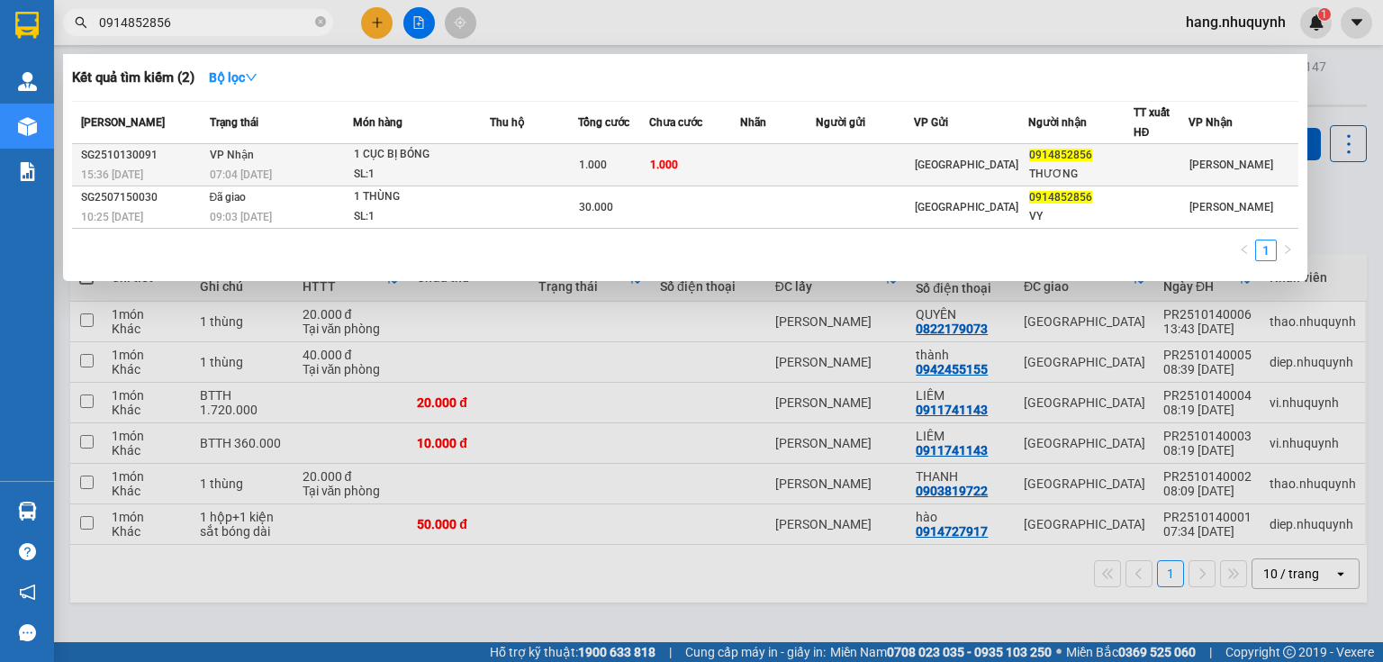
type input "0914852856"
click at [587, 165] on span "1.000" at bounding box center [593, 164] width 28 height 13
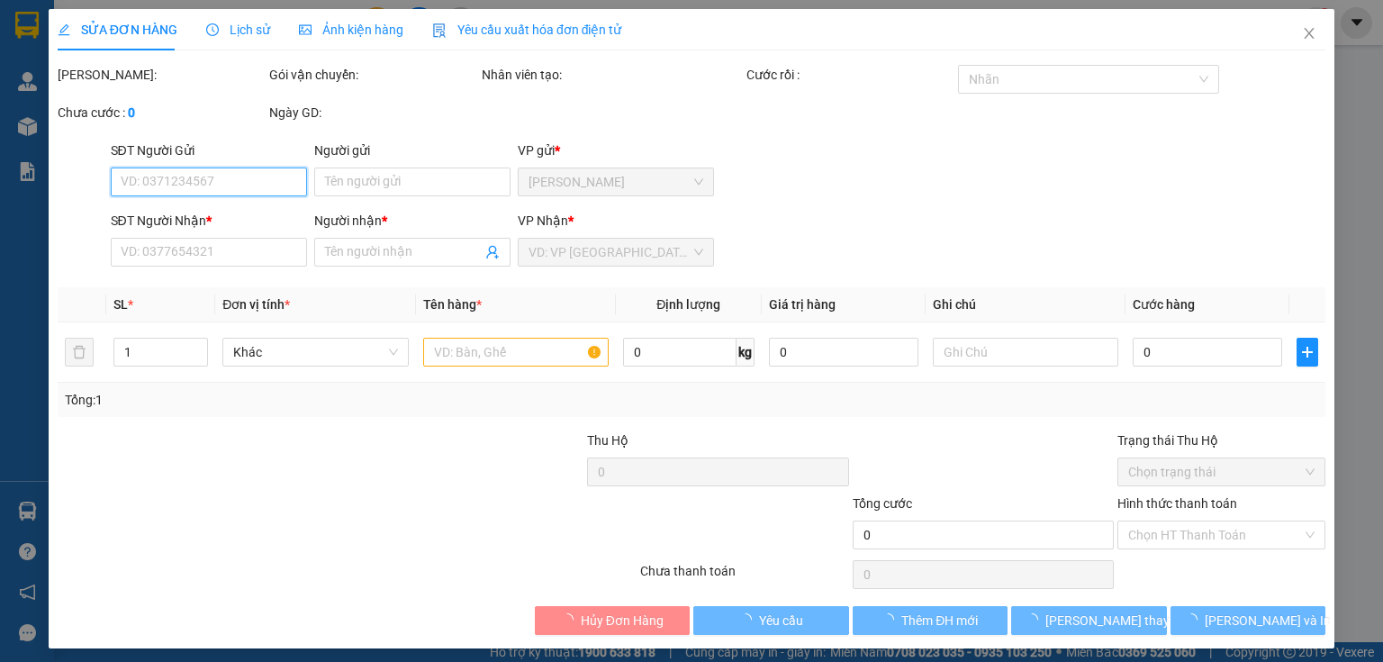
type input "0914852856"
type input "THƯƠNG"
type input "1.000"
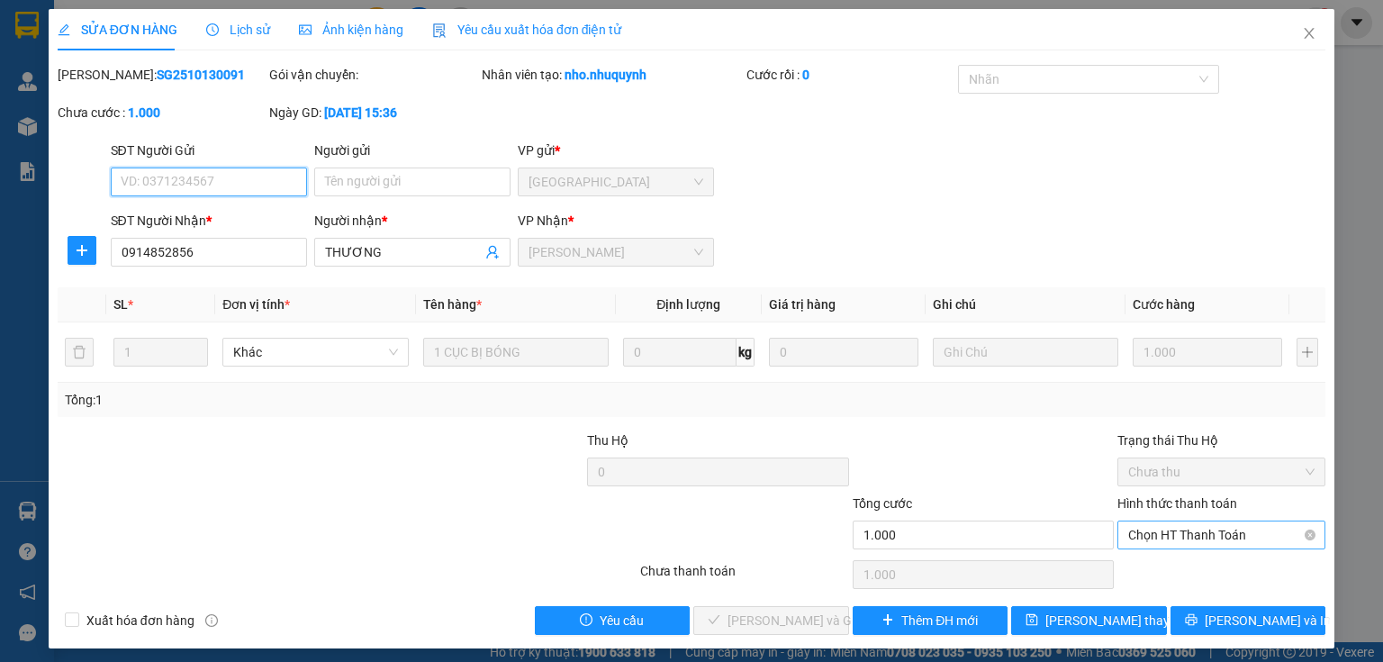
click at [1226, 526] on span "Chọn HT Thanh Toán" at bounding box center [1221, 534] width 186 height 27
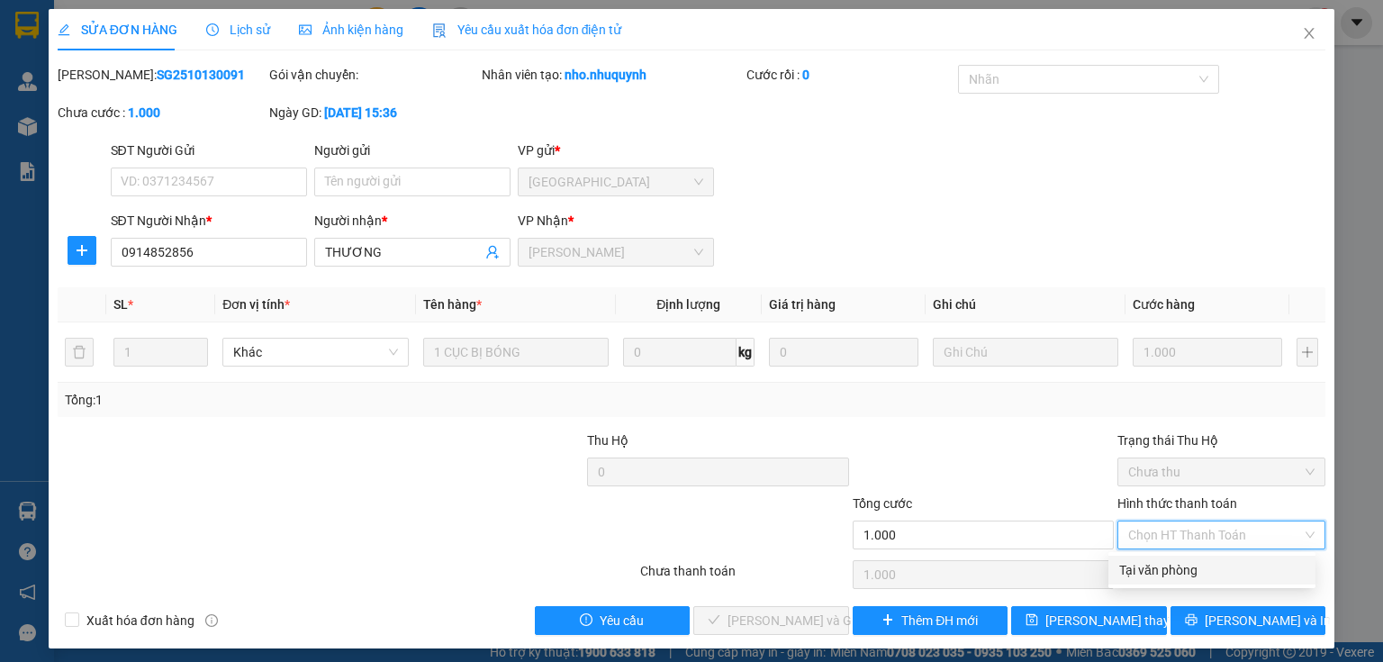
click at [1196, 562] on div "Tại văn phòng" at bounding box center [1211, 570] width 185 height 20
type input "0"
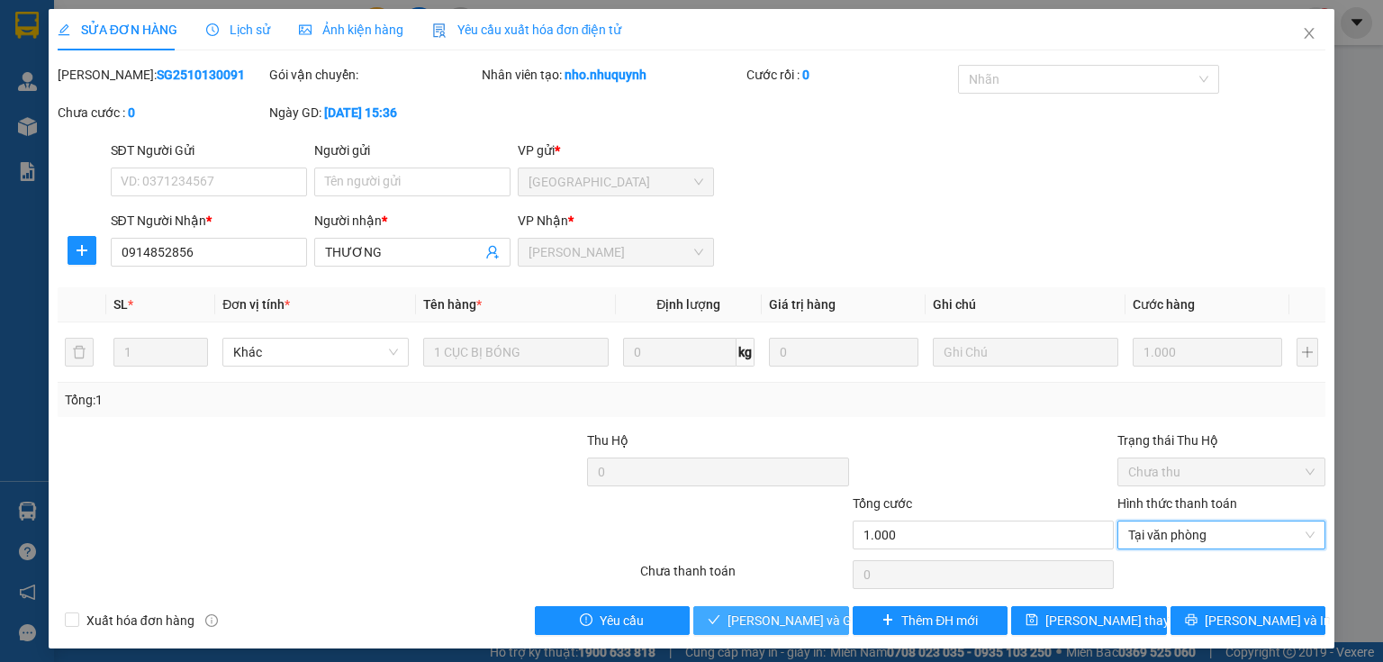
click at [821, 614] on span "Lưu và Giao hàng" at bounding box center [813, 620] width 173 height 20
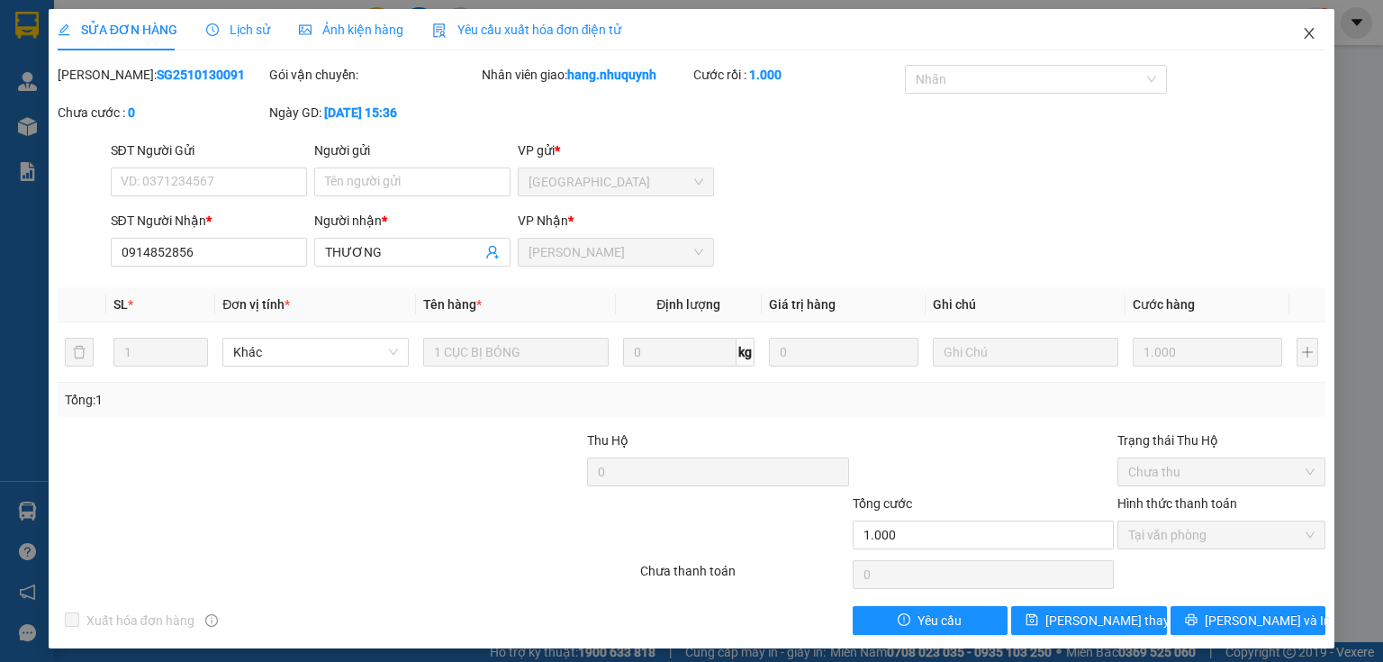
click at [1302, 38] on icon "close" at bounding box center [1309, 33] width 14 height 14
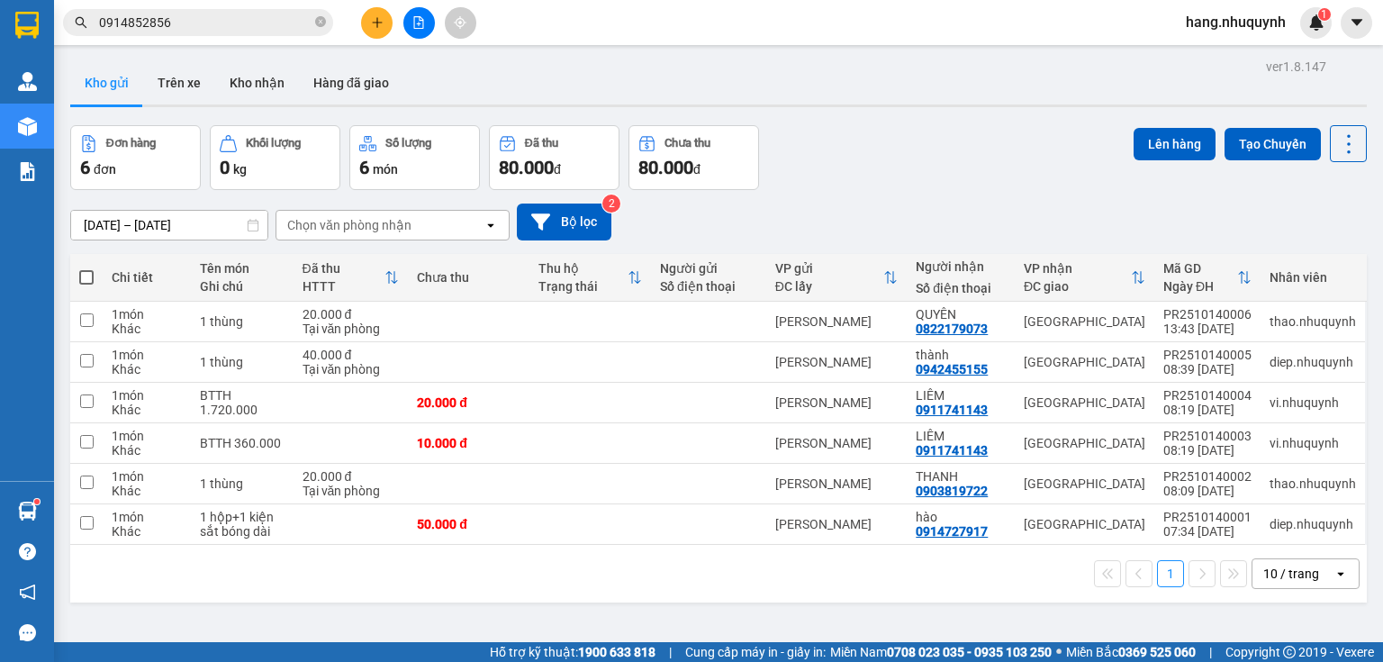
click at [206, 22] on input "0914852856" at bounding box center [205, 23] width 212 height 20
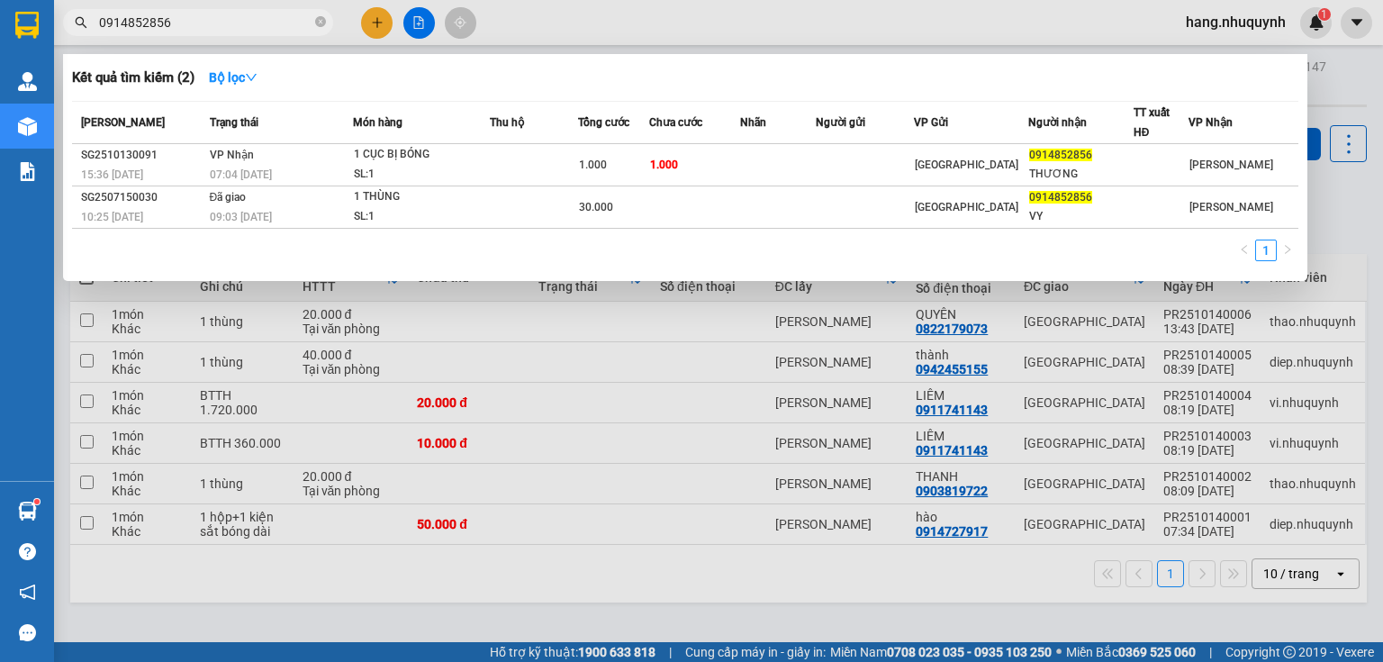
click at [206, 22] on input "0914852856" at bounding box center [205, 23] width 212 height 20
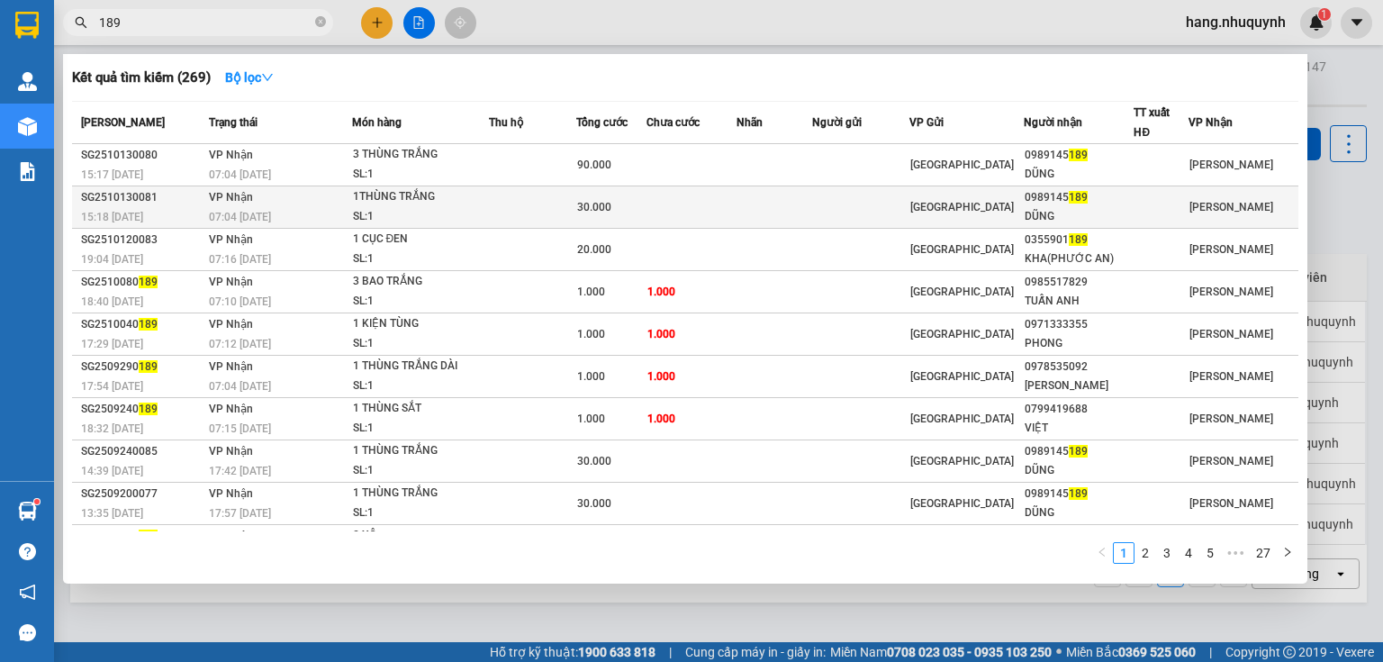
type input "189"
click at [572, 212] on td at bounding box center [532, 207] width 87 height 42
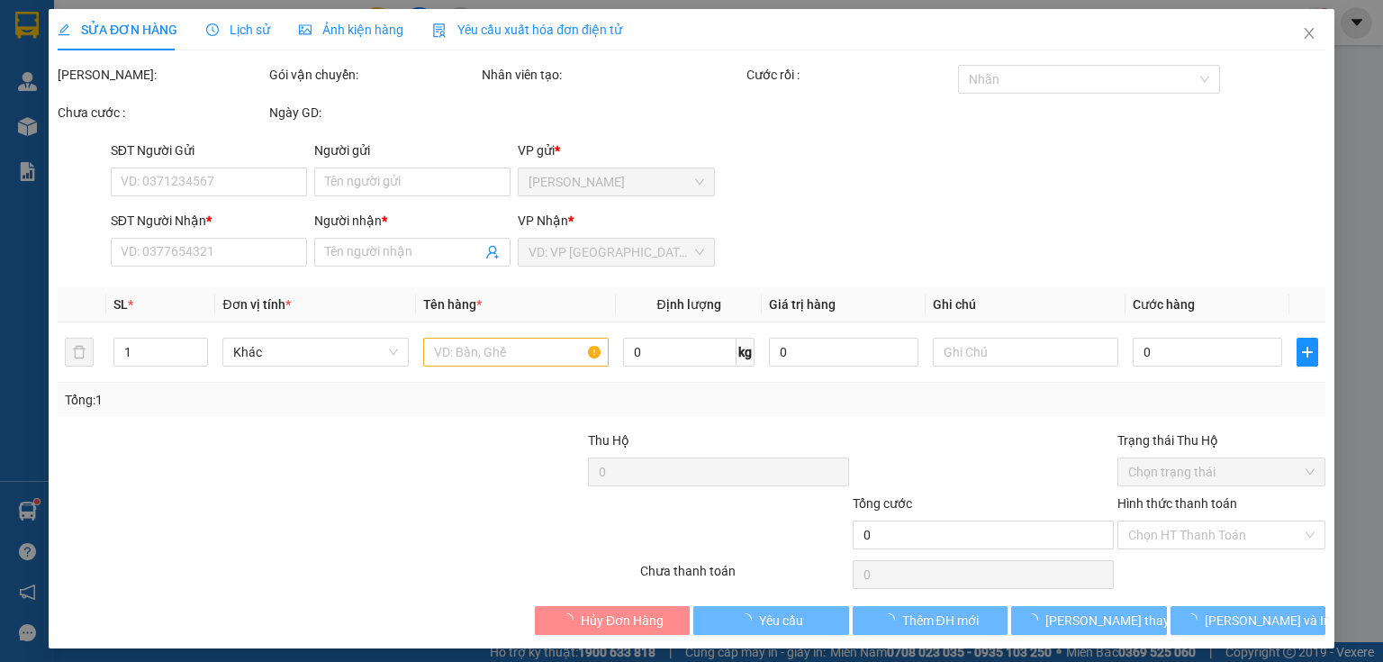
type input "0989145189"
type input "DŨNG"
type input "30.000"
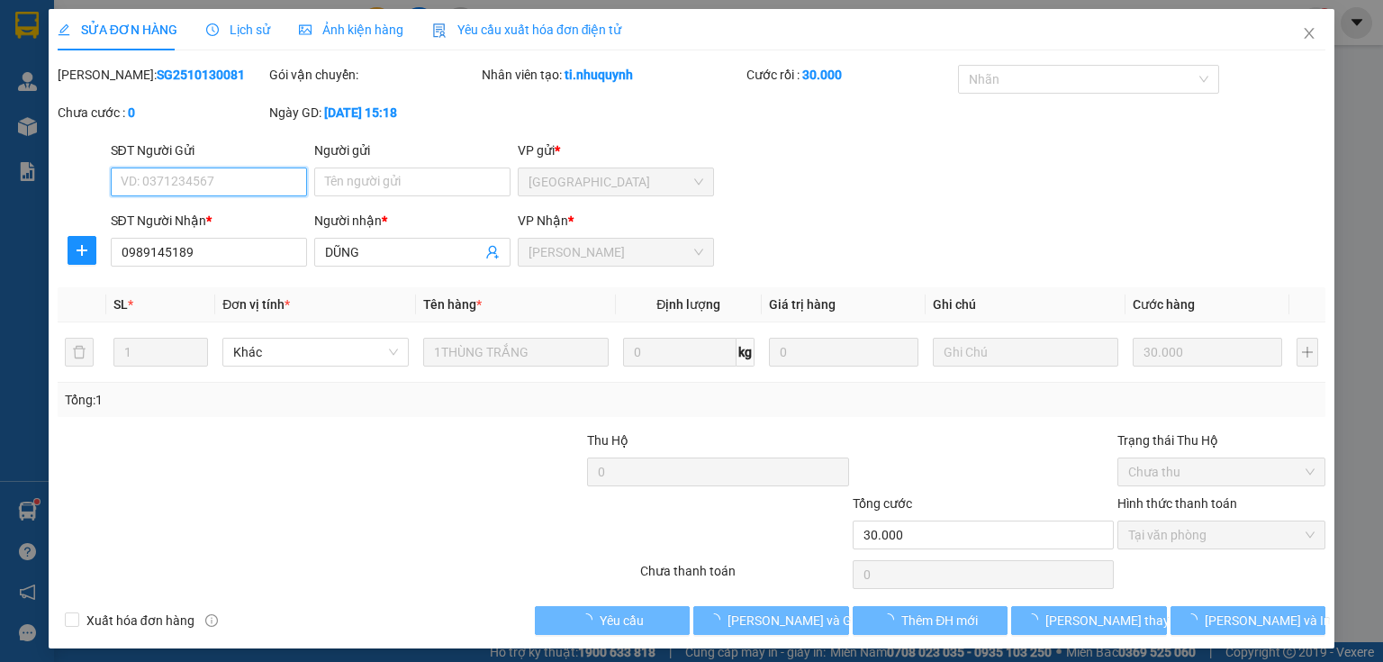
click at [1178, 534] on span "Tại văn phòng" at bounding box center [1221, 534] width 186 height 27
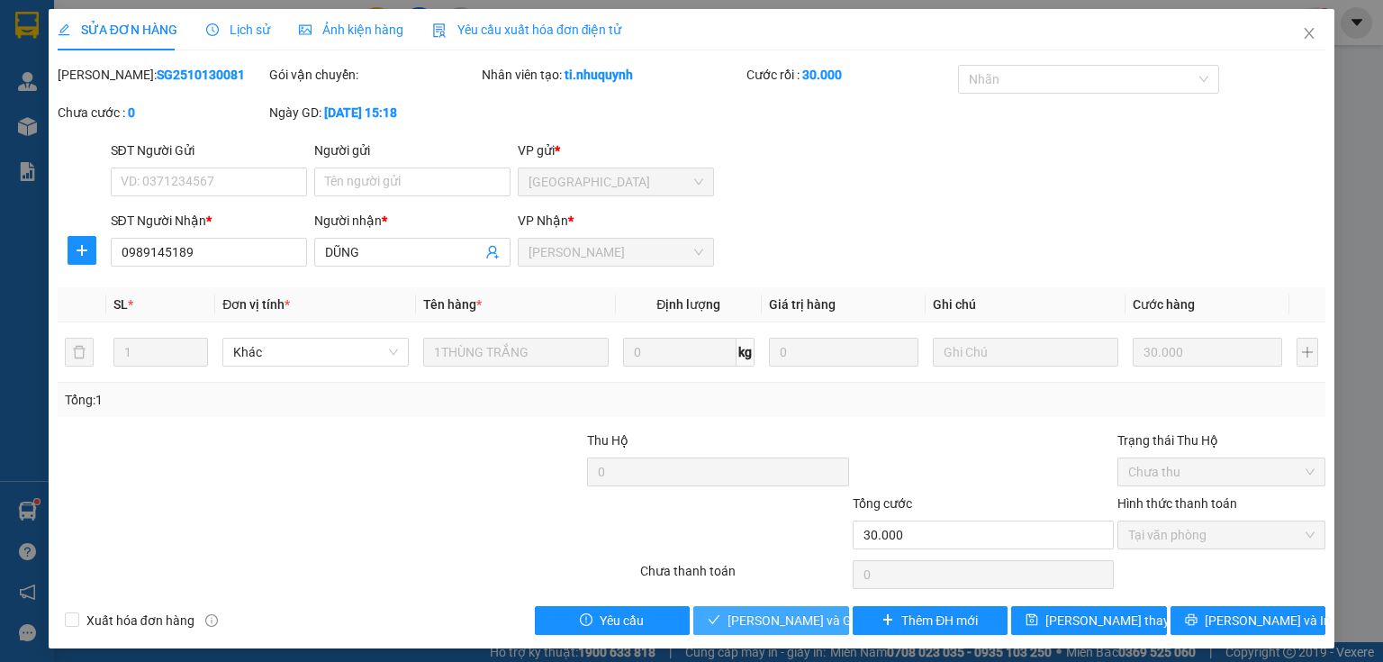
click at [785, 625] on span "Lưu và Giao hàng" at bounding box center [813, 620] width 173 height 20
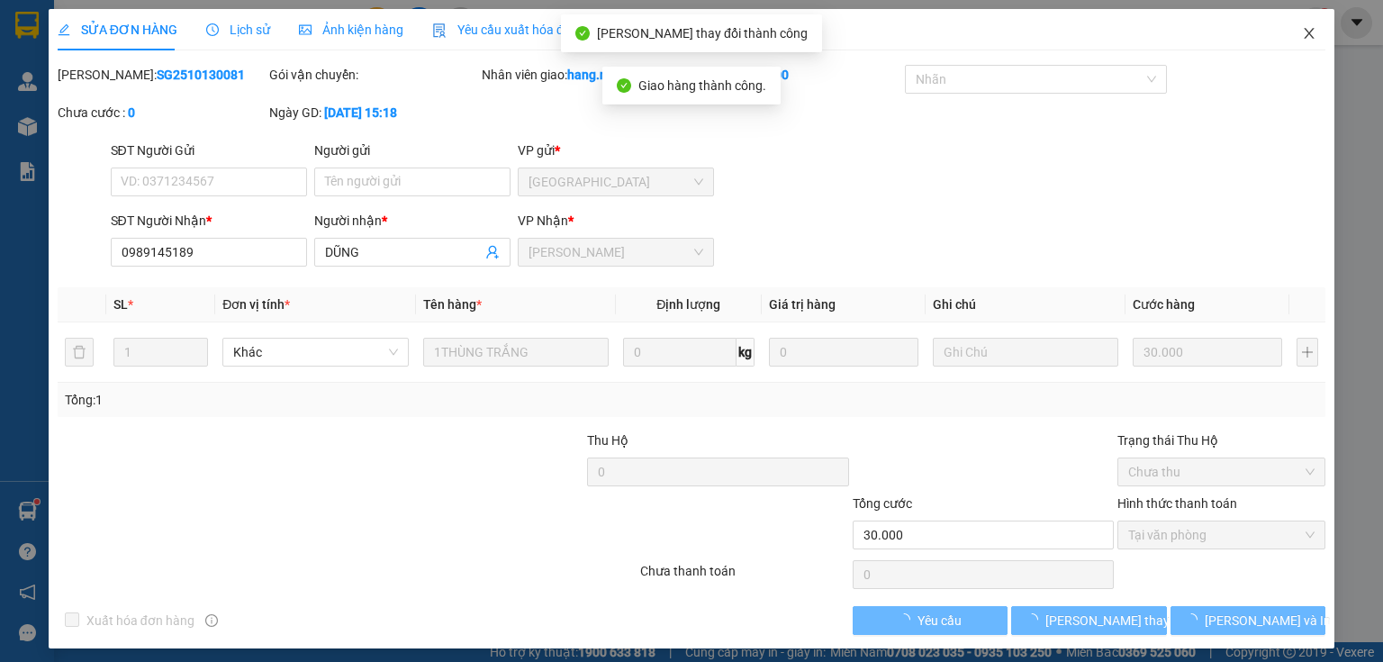
click at [1302, 31] on icon "close" at bounding box center [1309, 33] width 14 height 14
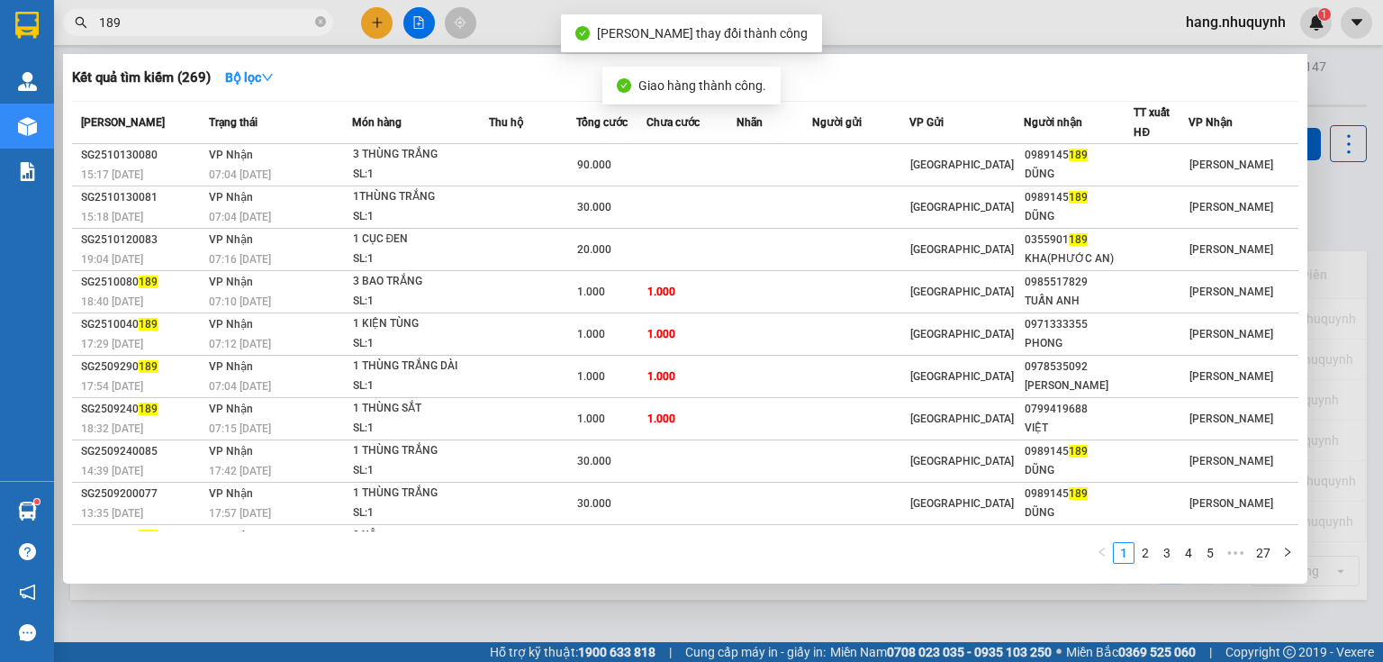
click at [228, 24] on input "189" at bounding box center [205, 23] width 212 height 20
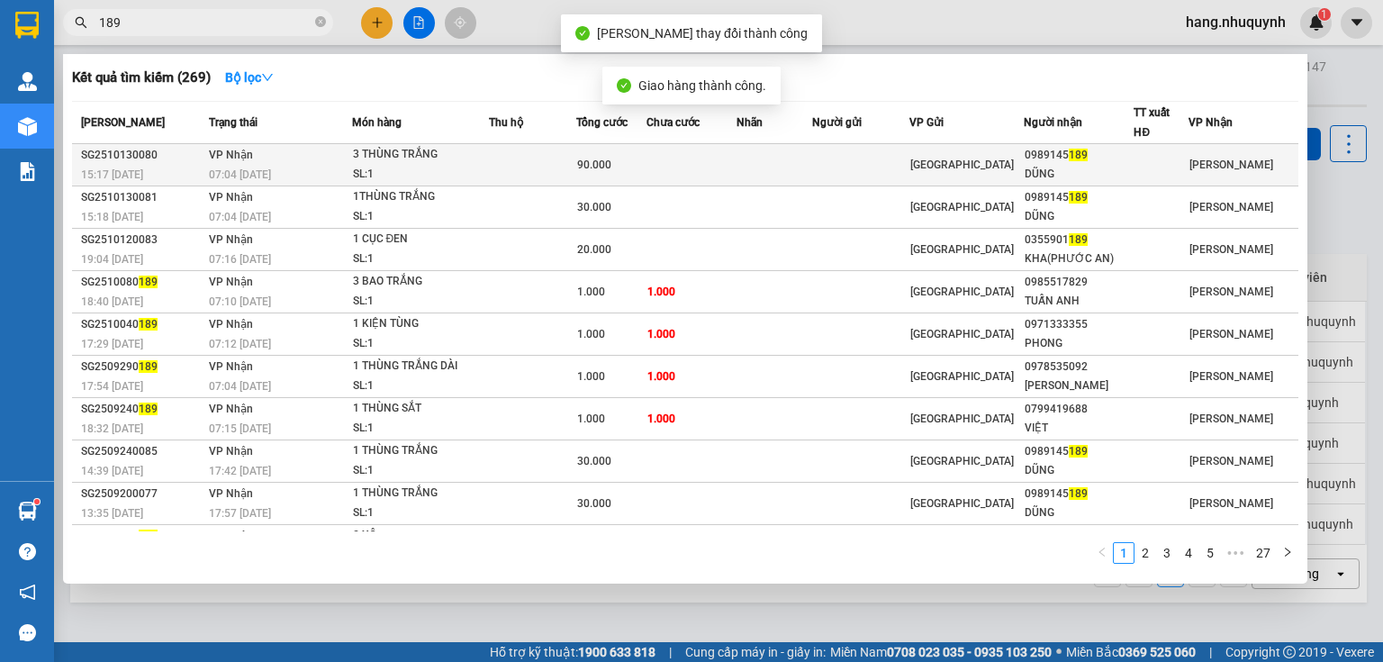
click at [515, 174] on td at bounding box center [532, 165] width 87 height 42
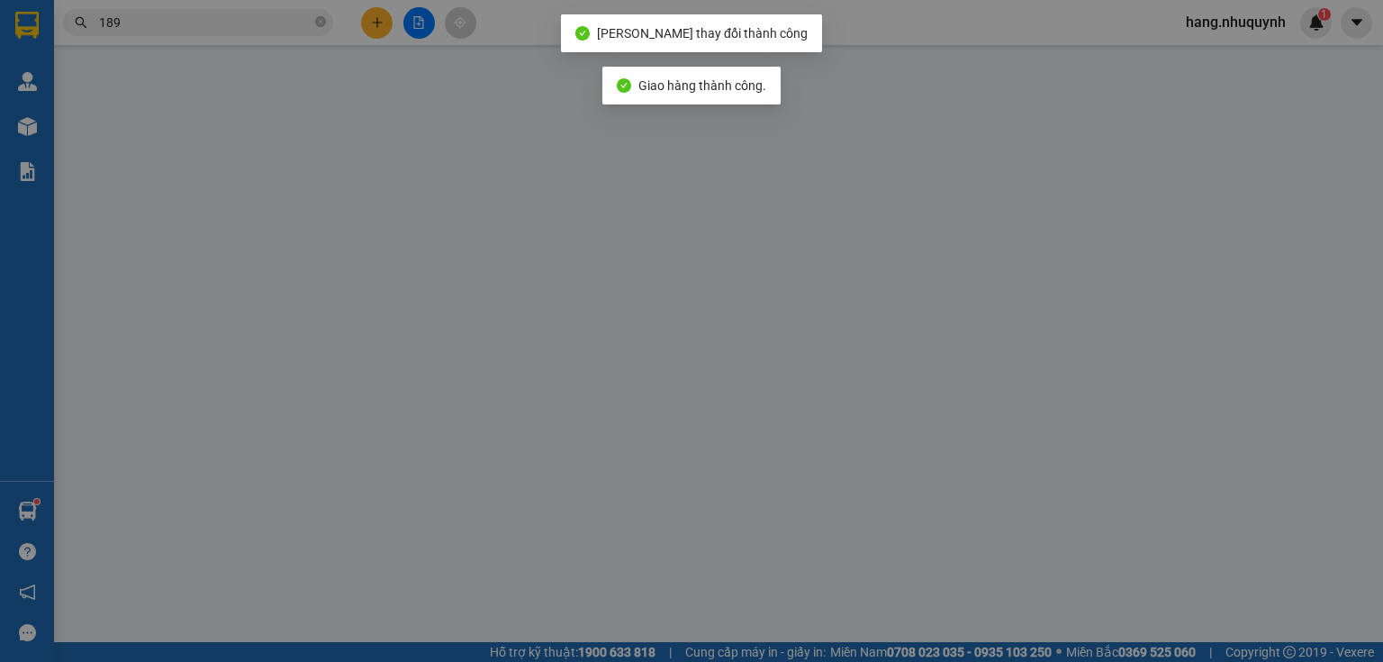
type input "0989145189"
type input "DŨNG"
type input "90.000"
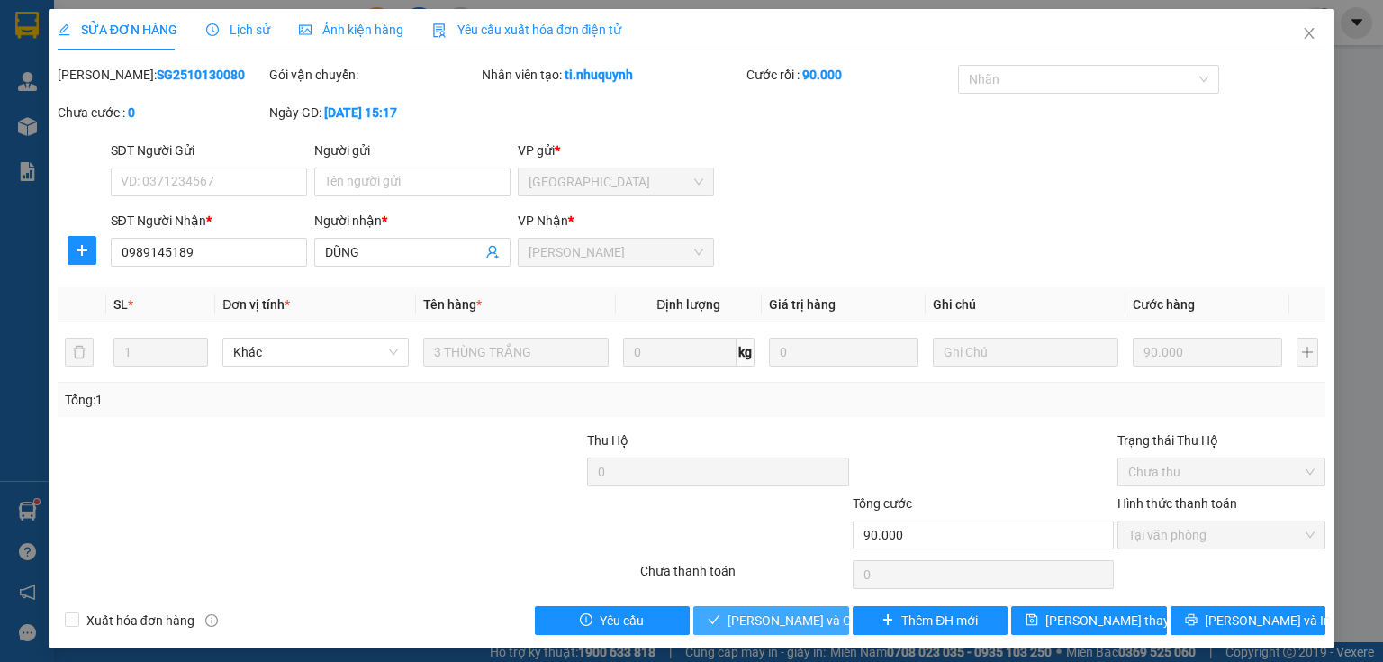
click at [773, 619] on span "Lưu và Giao hàng" at bounding box center [813, 620] width 173 height 20
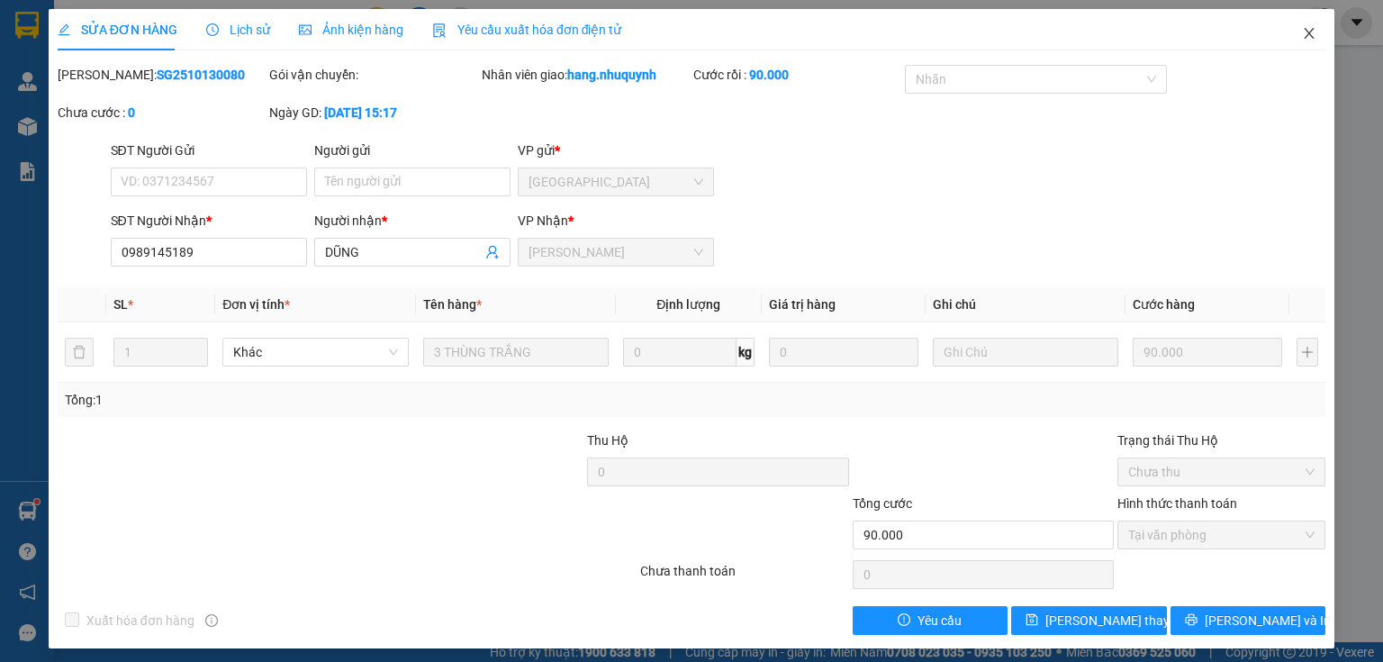
drag, startPoint x: 1297, startPoint y: 32, endPoint x: 215, endPoint y: 32, distance: 1082.2
click at [1290, 36] on span "Close" at bounding box center [1309, 34] width 50 height 50
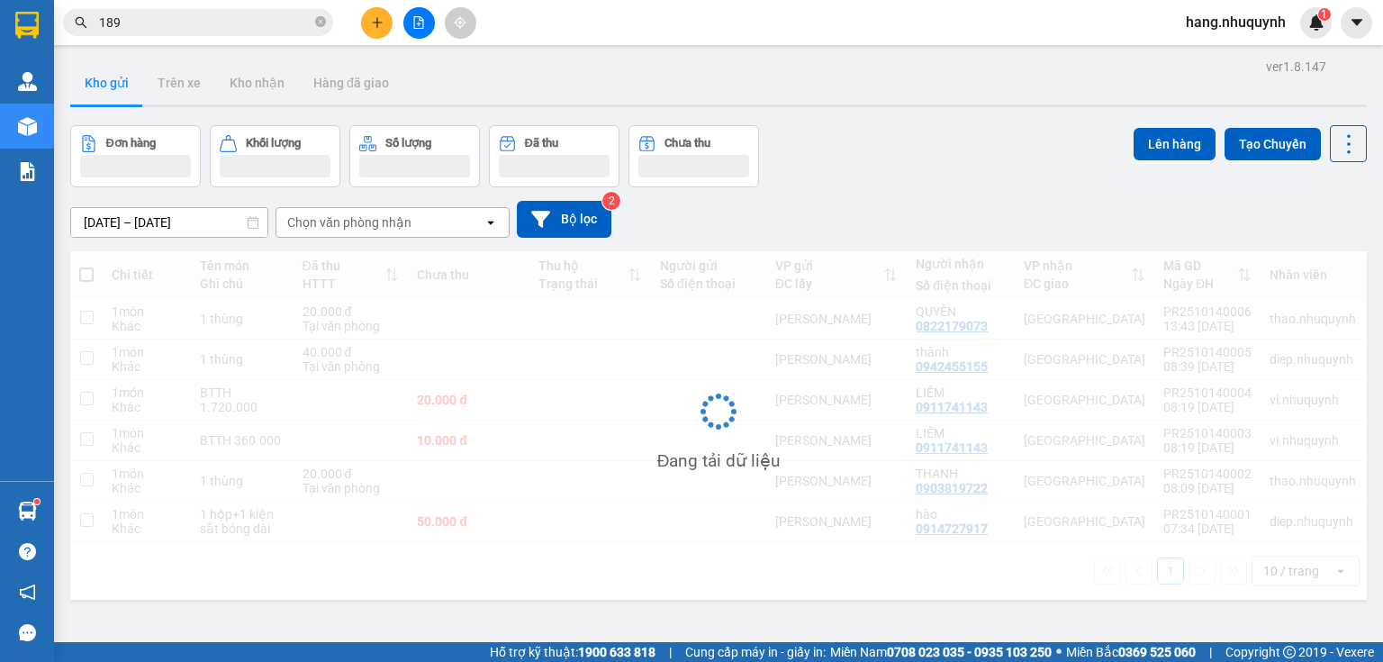
click at [220, 23] on input "189" at bounding box center [205, 23] width 212 height 20
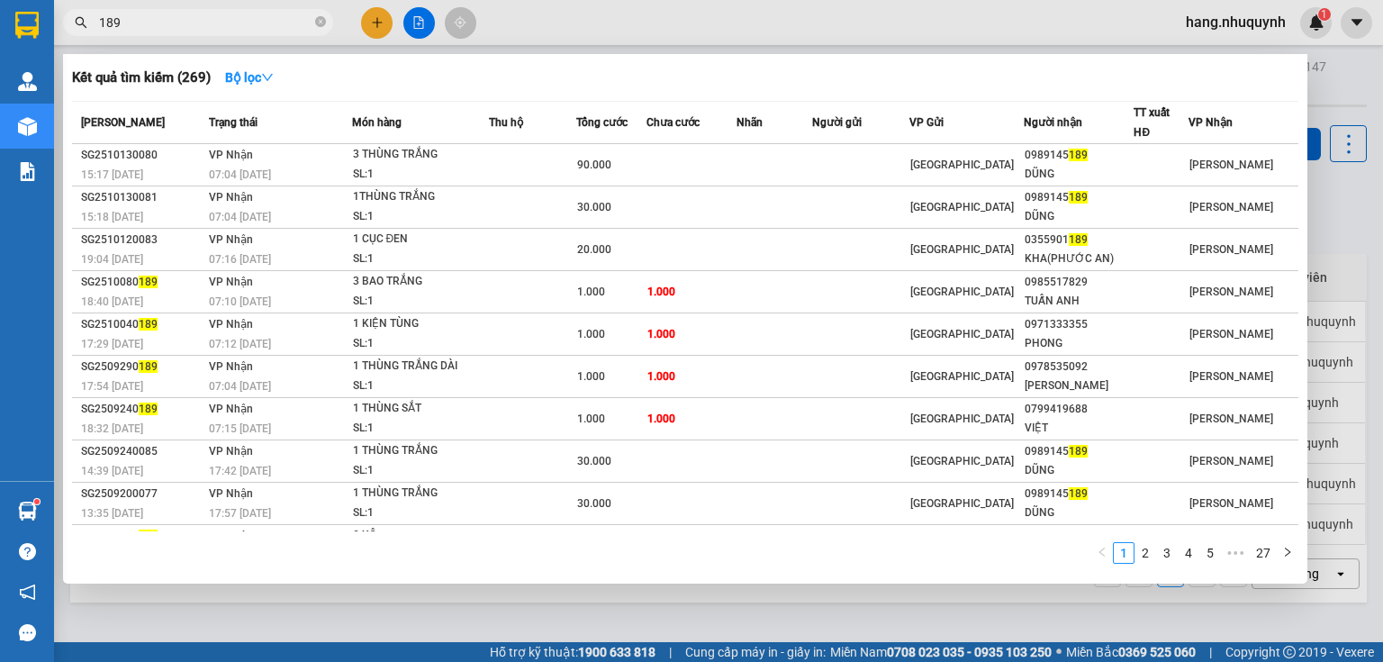
click at [220, 23] on input "189" at bounding box center [205, 23] width 212 height 20
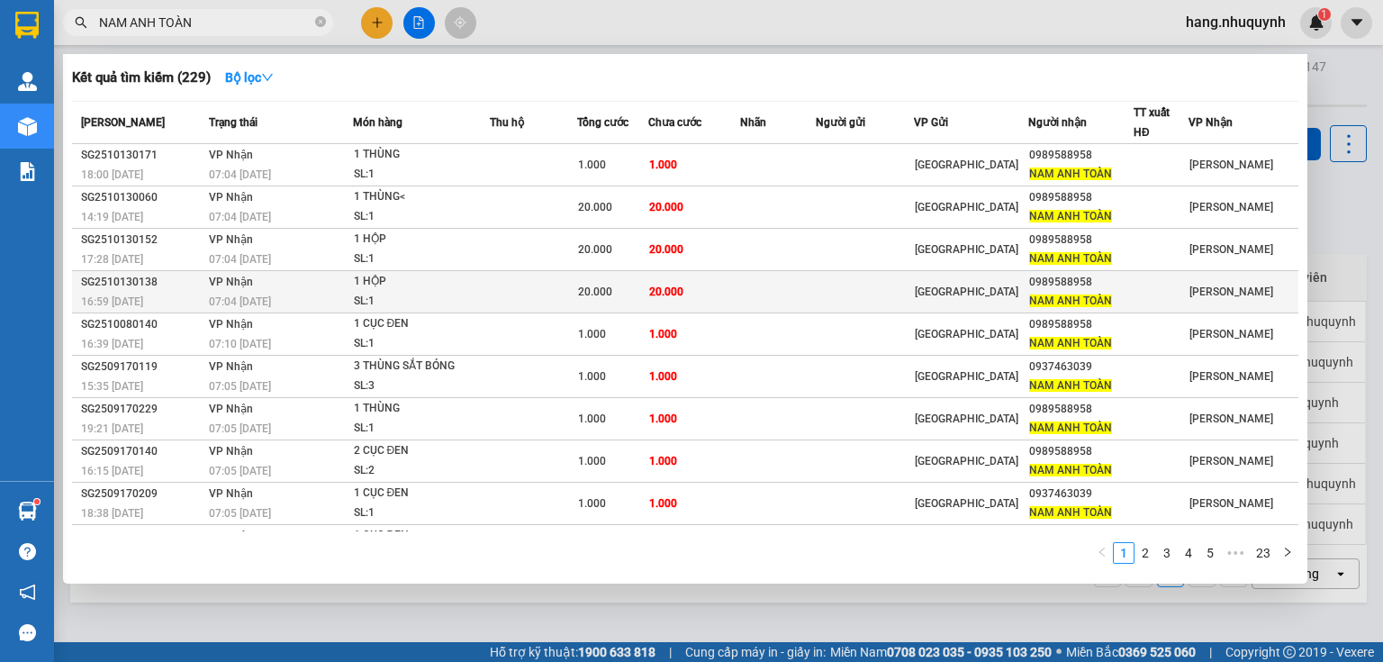
type input "NAM ANH TOÀN"
click at [475, 296] on div "SL: 1" at bounding box center [421, 302] width 135 height 20
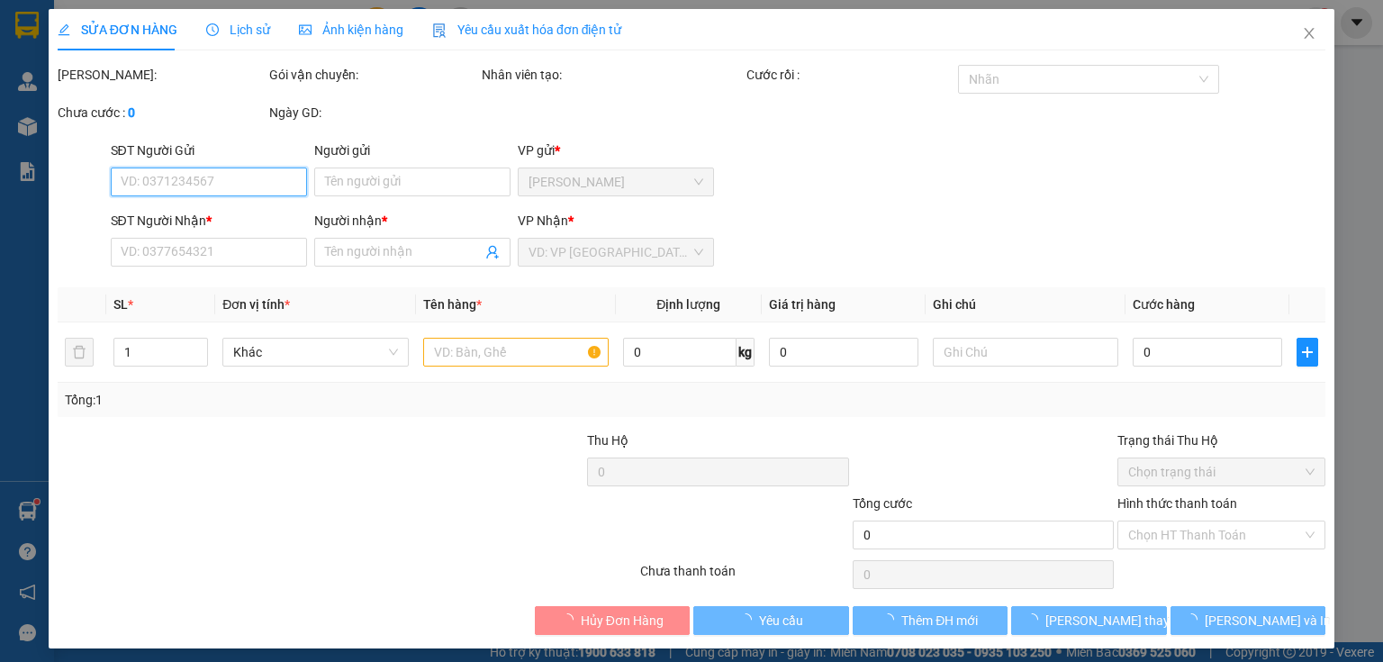
type input "0989588958"
type input "NAM ANH TOÀN"
type input "20.000"
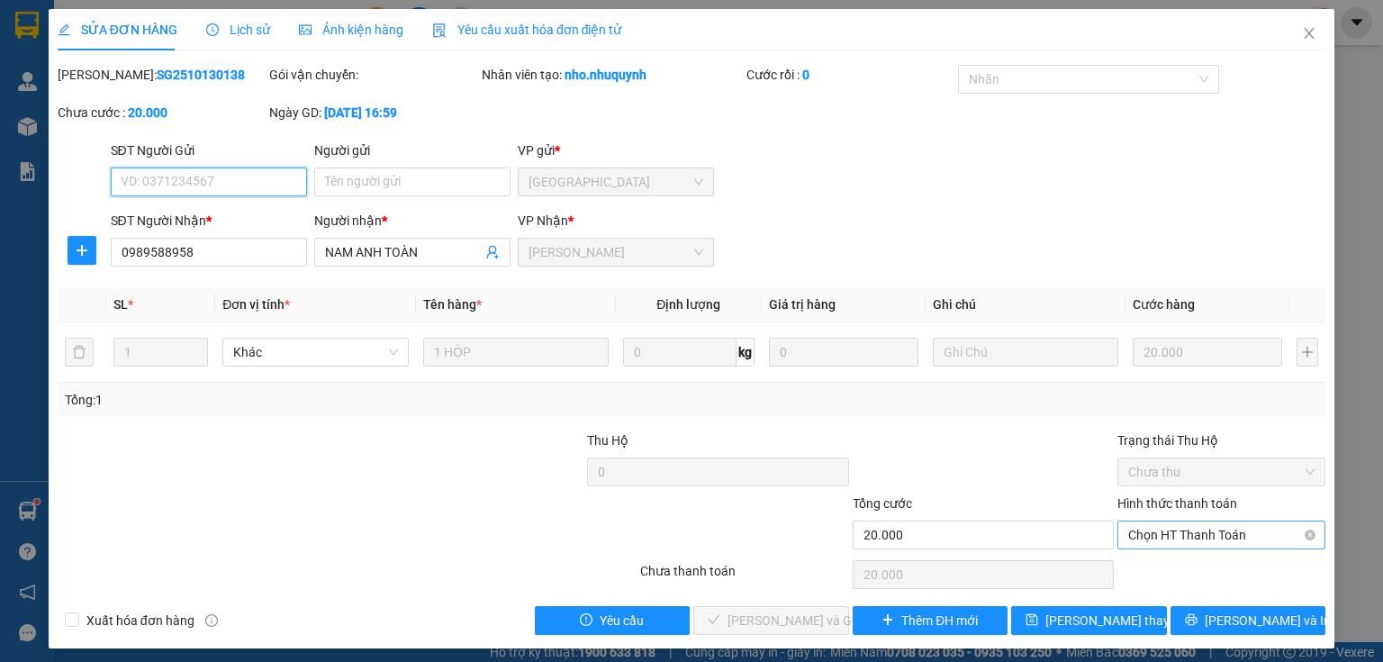
drag, startPoint x: 1183, startPoint y: 538, endPoint x: 1179, endPoint y: 551, distance: 14.0
click at [1184, 538] on span "Chọn HT Thanh Toán" at bounding box center [1221, 534] width 186 height 27
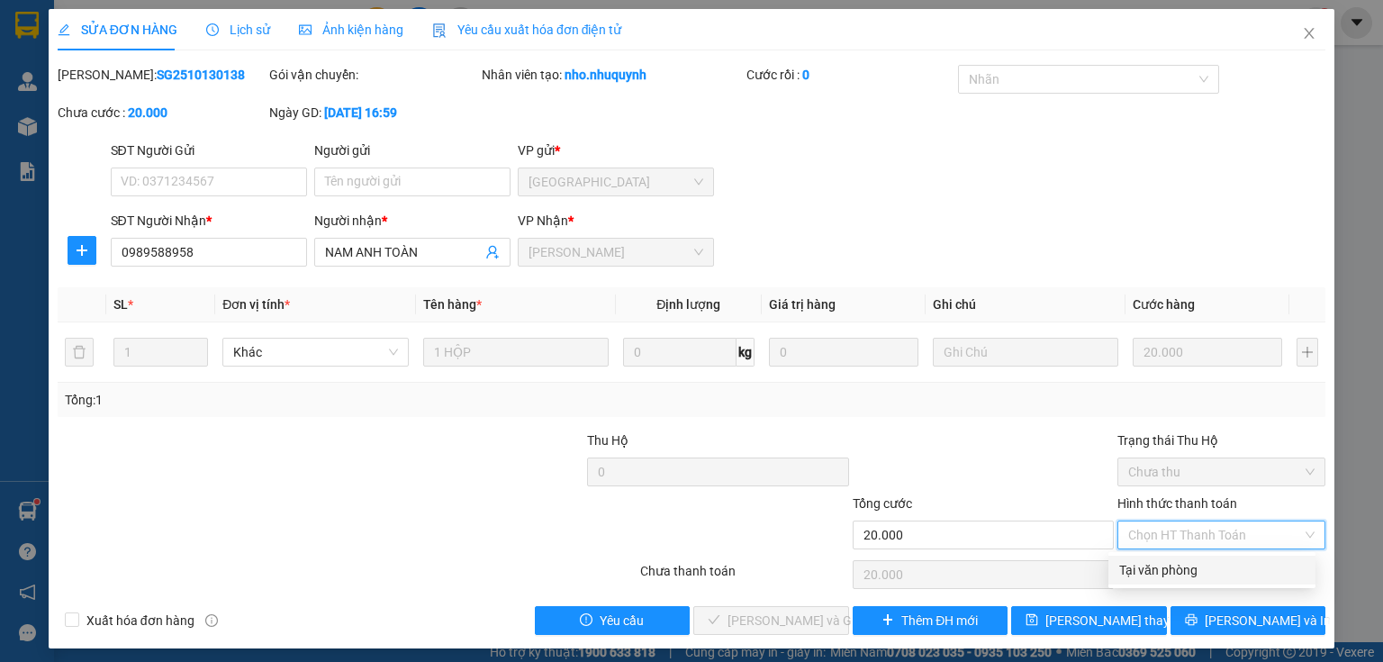
click at [1167, 577] on div "Tại văn phòng" at bounding box center [1211, 570] width 185 height 20
type input "0"
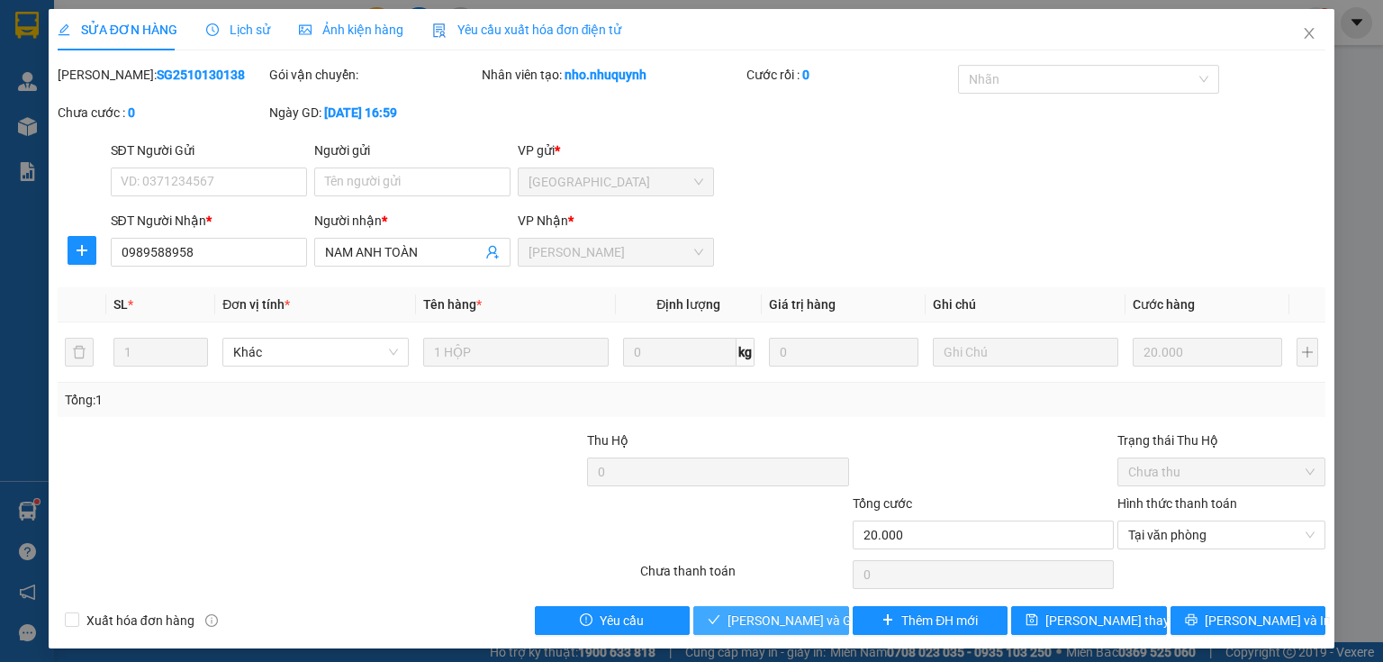
click at [803, 625] on span "Lưu và Giao hàng" at bounding box center [813, 620] width 173 height 20
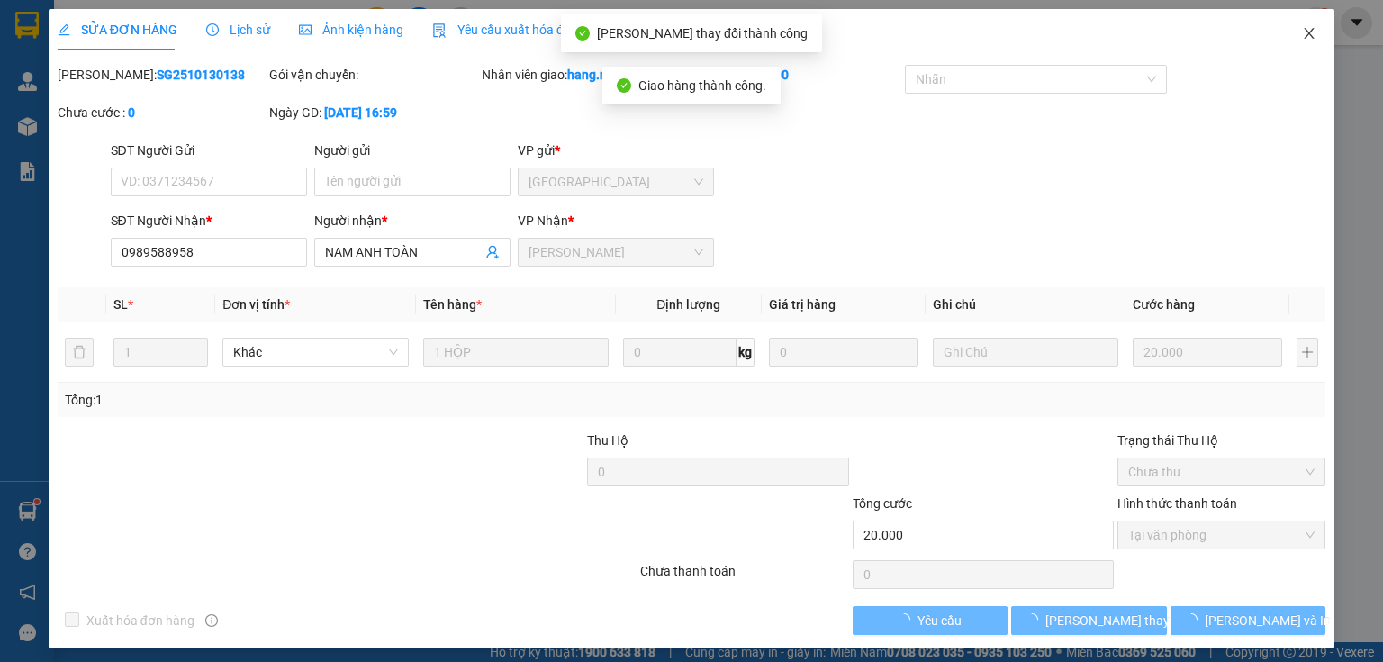
click at [1302, 41] on span "Close" at bounding box center [1309, 34] width 50 height 50
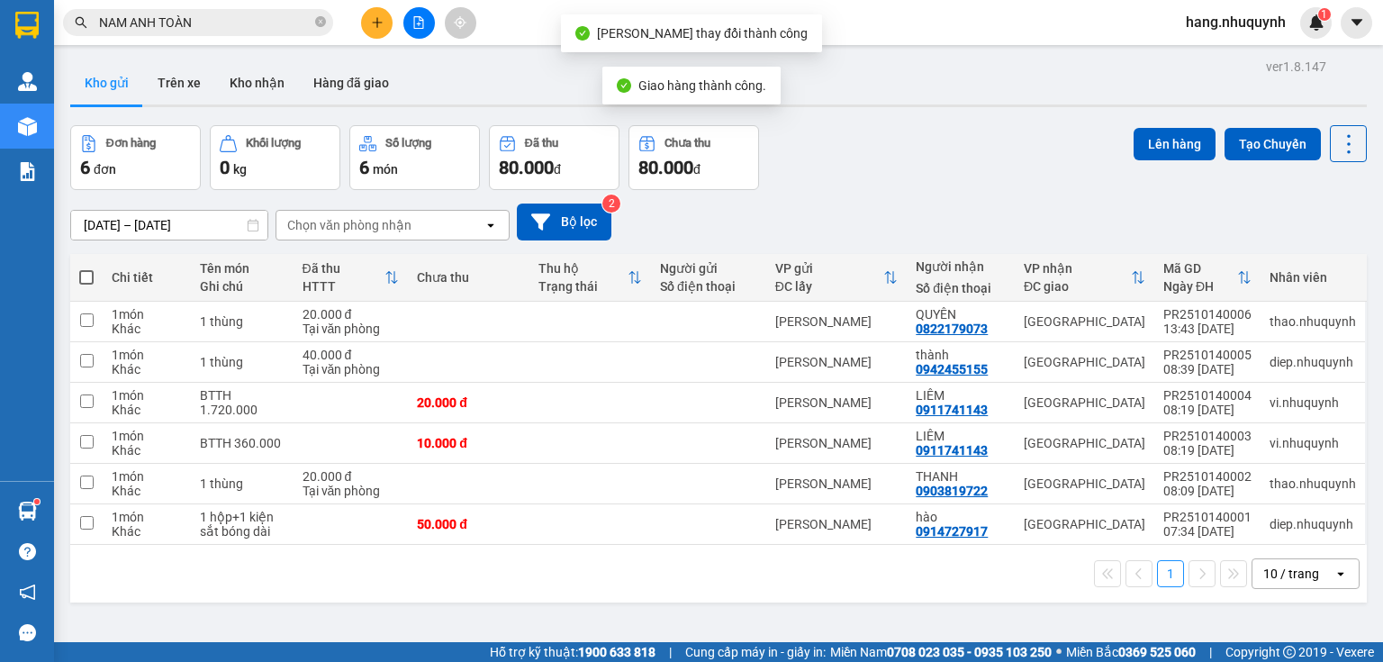
click at [245, 23] on input "NAM ANH TOÀN" at bounding box center [205, 23] width 212 height 20
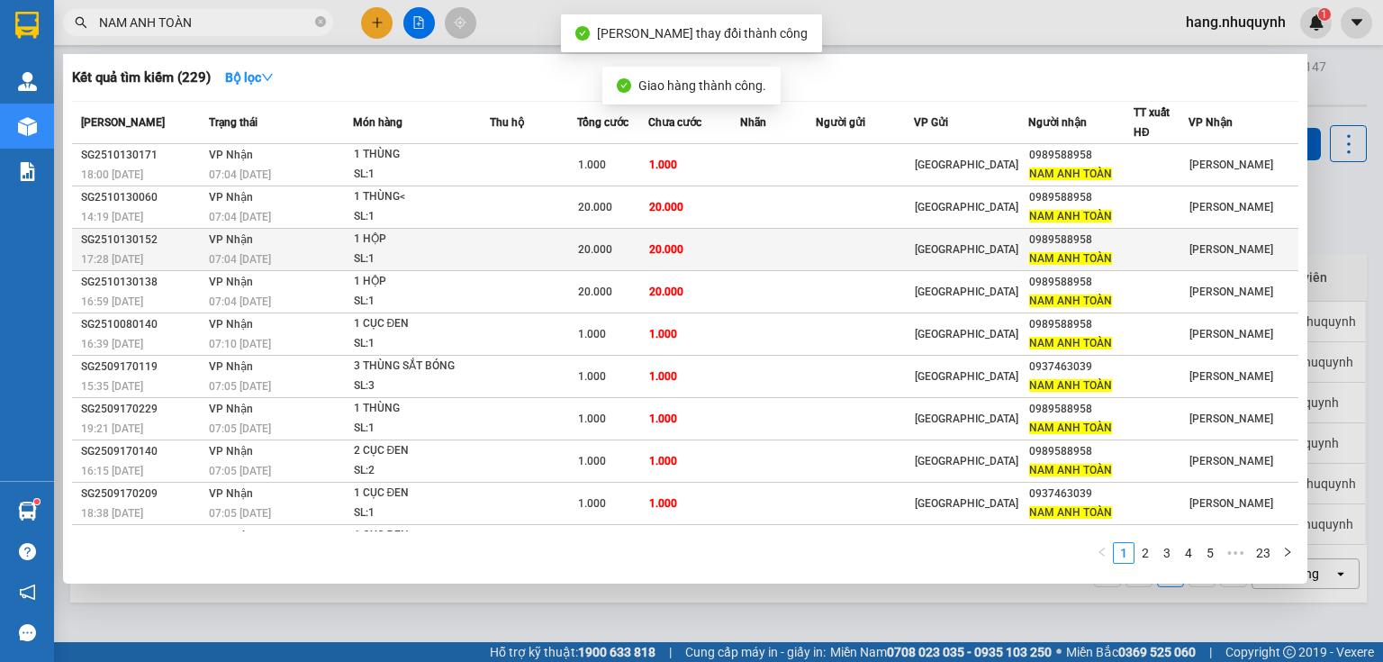
click at [645, 254] on div "20.000" at bounding box center [612, 249] width 69 height 20
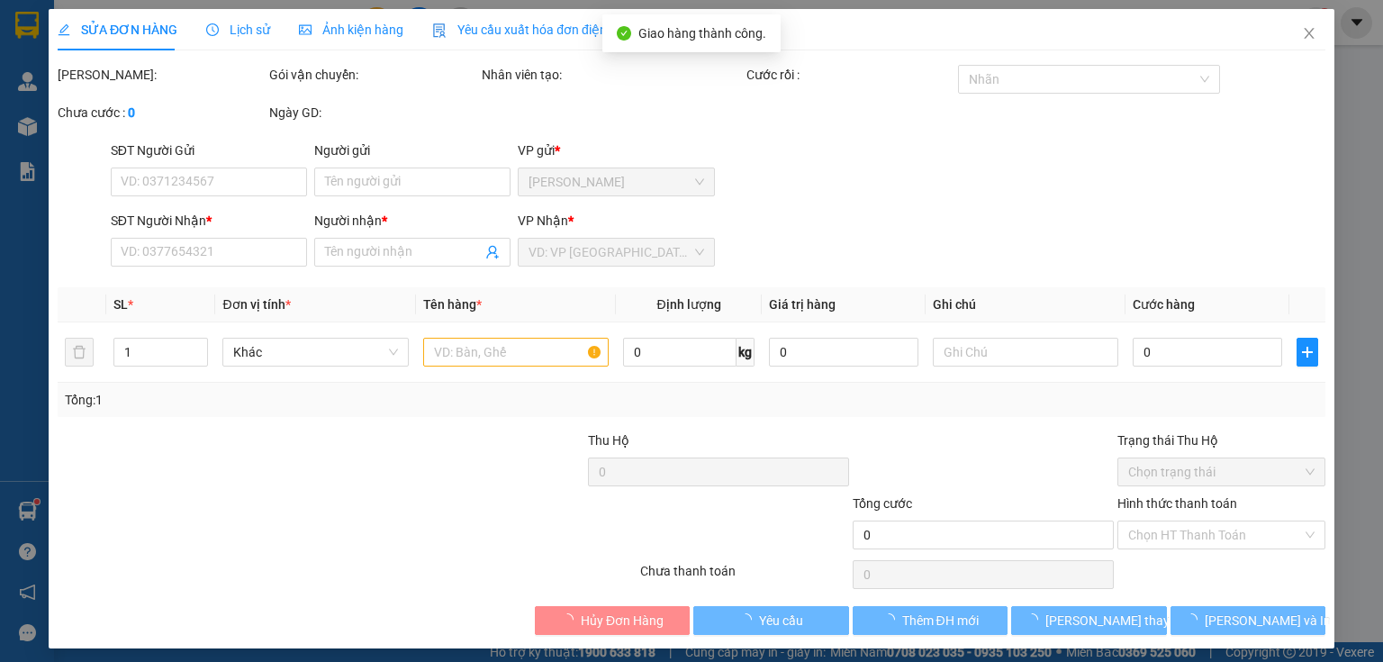
type input "0989588958"
type input "NAM ANH TOÀN"
type input "20.000"
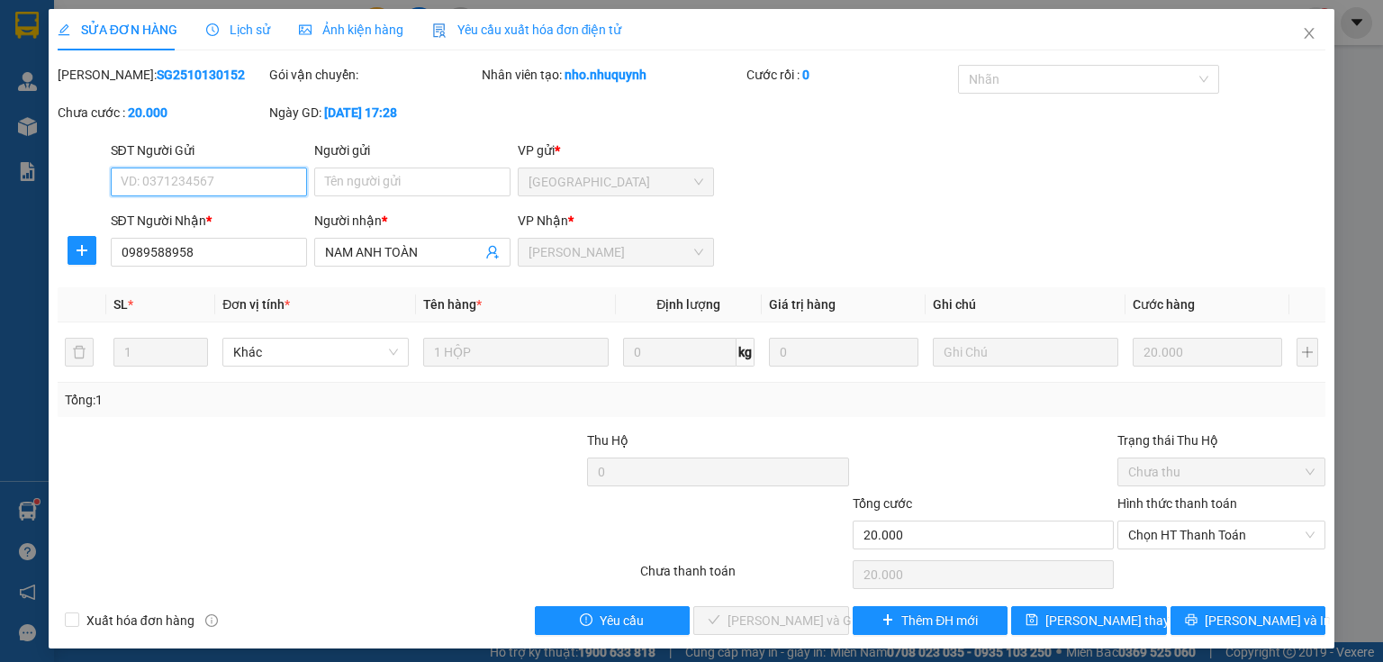
drag, startPoint x: 1181, startPoint y: 537, endPoint x: 1176, endPoint y: 592, distance: 56.1
click at [1180, 539] on span "Chọn HT Thanh Toán" at bounding box center [1221, 534] width 186 height 27
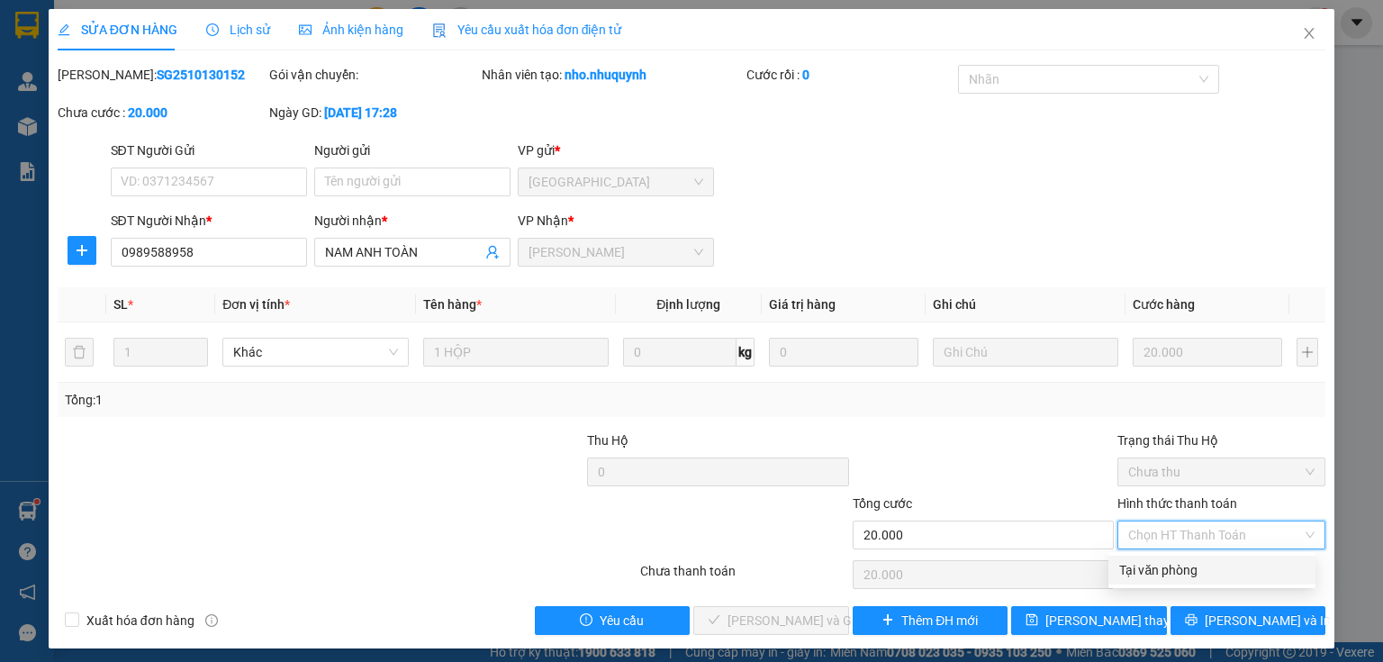
drag, startPoint x: 1181, startPoint y: 577, endPoint x: 933, endPoint y: 627, distance: 253.4
click at [1180, 577] on div "Tại văn phòng" at bounding box center [1211, 570] width 185 height 20
type input "0"
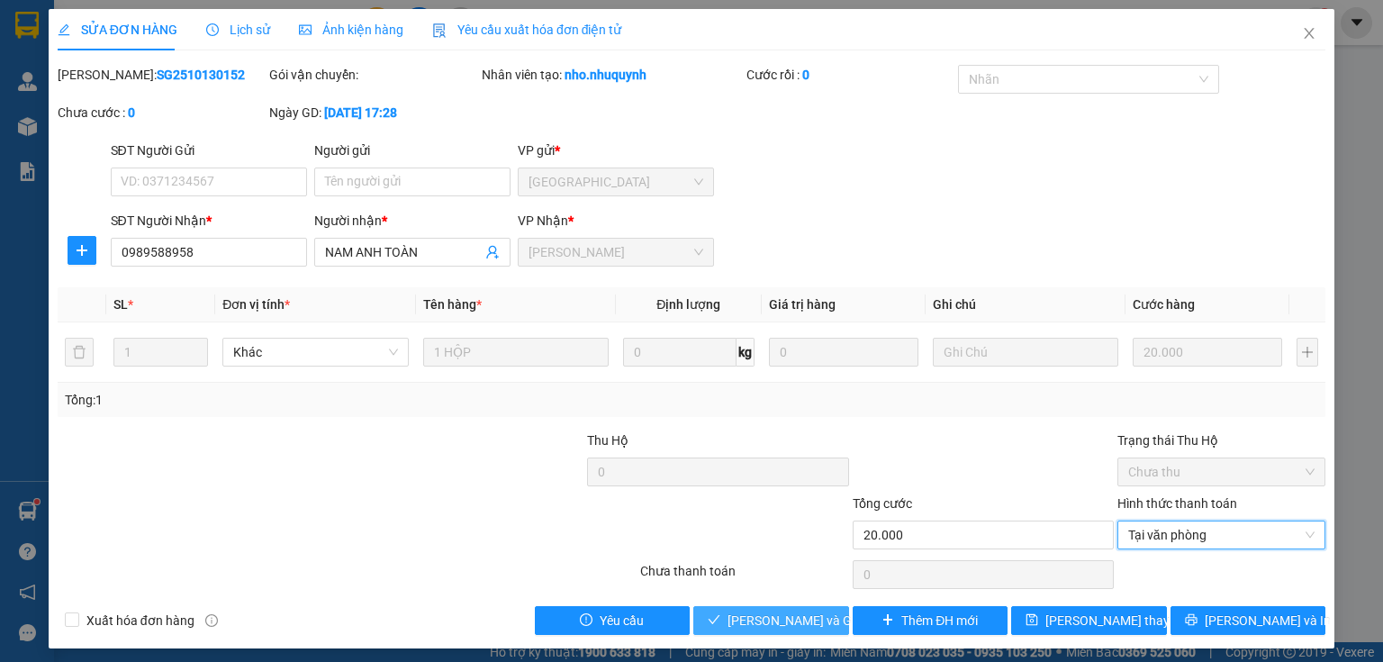
click at [771, 625] on span "Lưu và Giao hàng" at bounding box center [813, 620] width 173 height 20
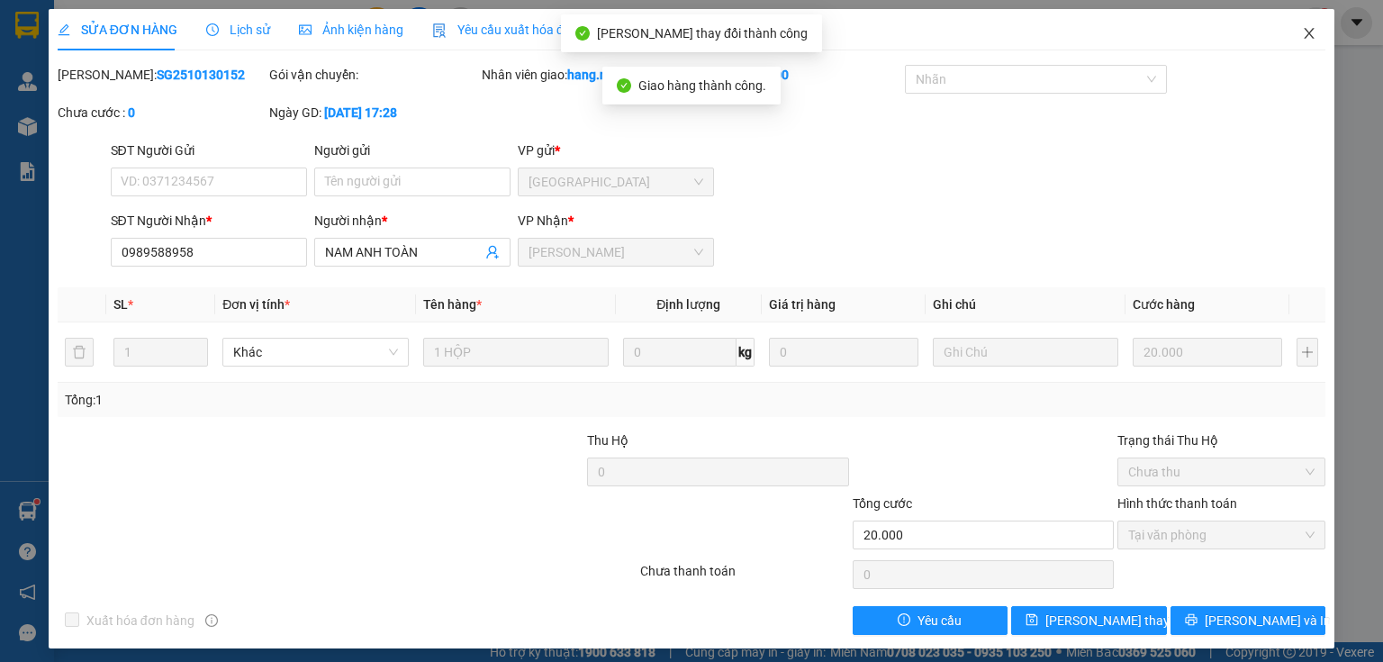
drag, startPoint x: 1302, startPoint y: 40, endPoint x: 308, endPoint y: 36, distance: 994.0
click at [1302, 40] on icon "close" at bounding box center [1309, 33] width 14 height 14
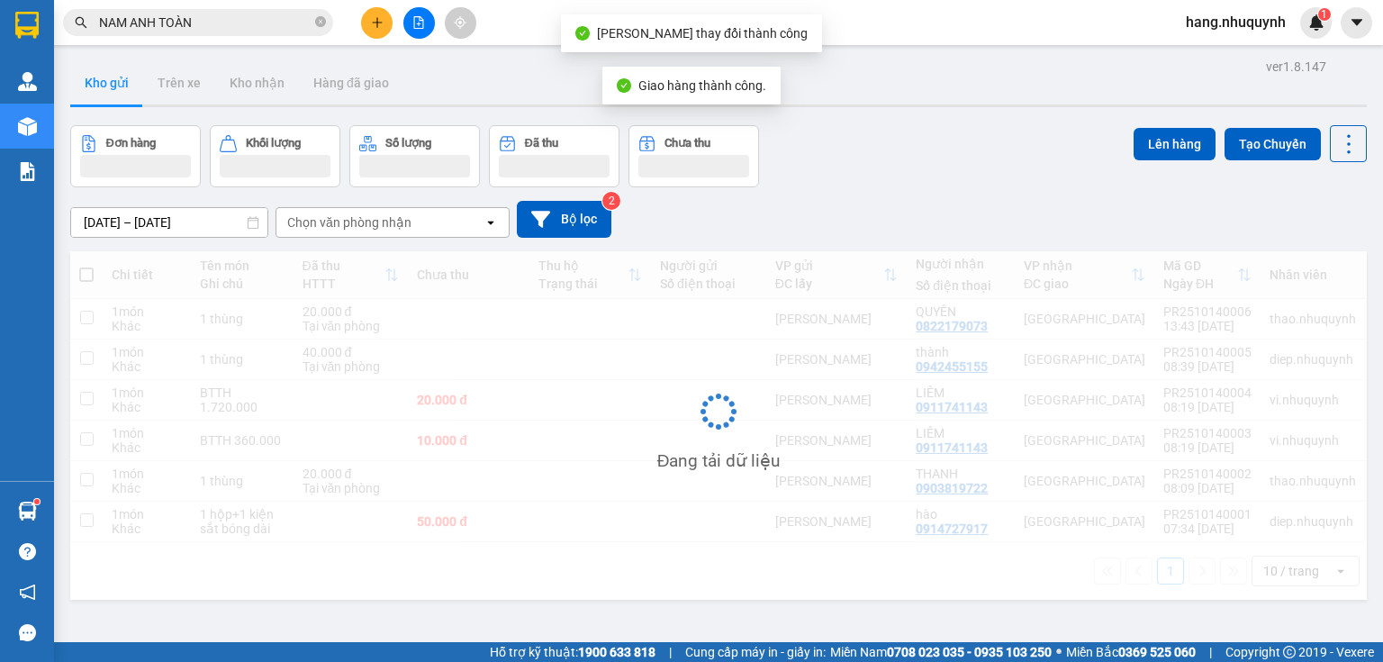
click at [249, 23] on input "NAM ANH TOÀN" at bounding box center [205, 23] width 212 height 20
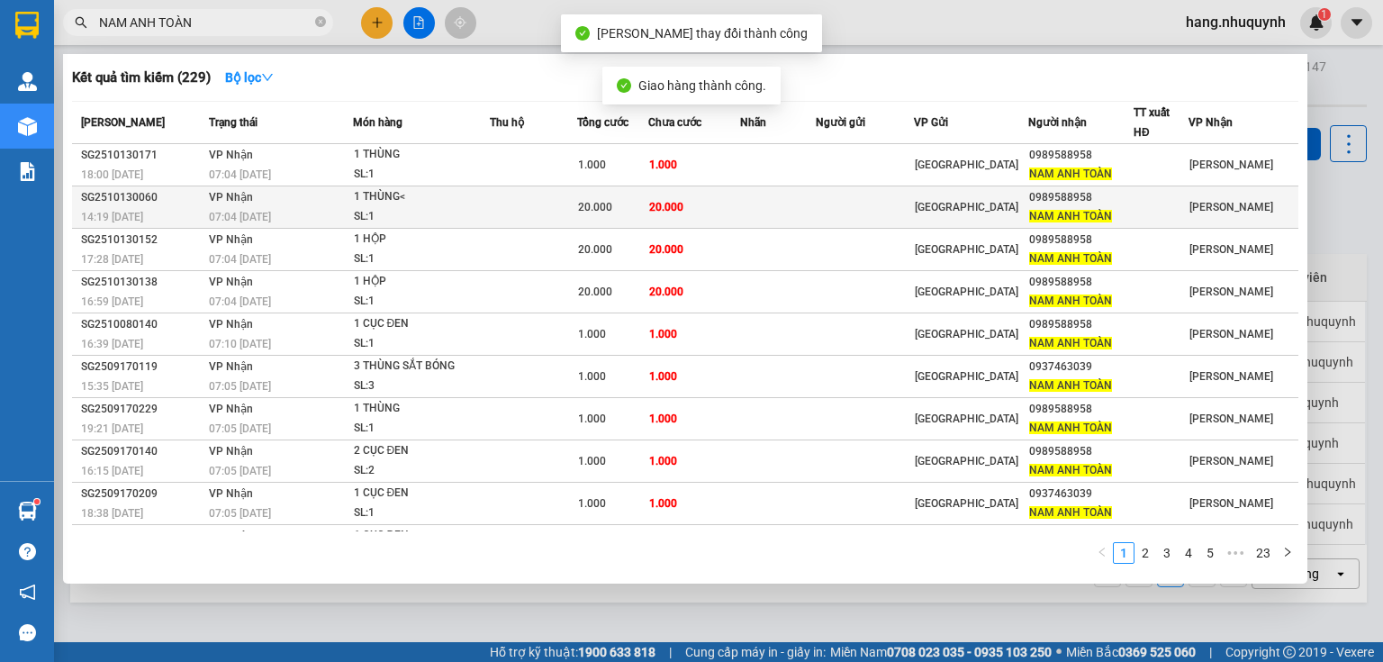
click at [519, 209] on td at bounding box center [534, 207] width 88 height 42
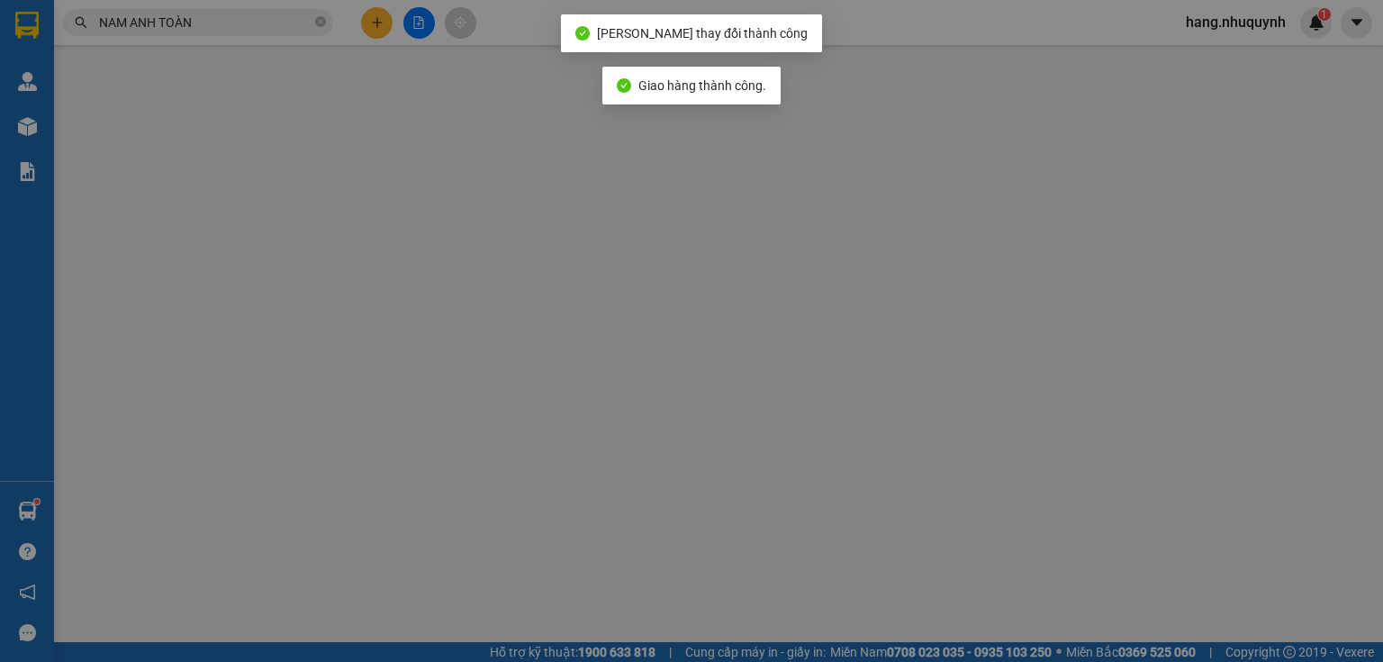
type input "0989588958"
type input "NAM ANH TOÀN"
type input "20.000"
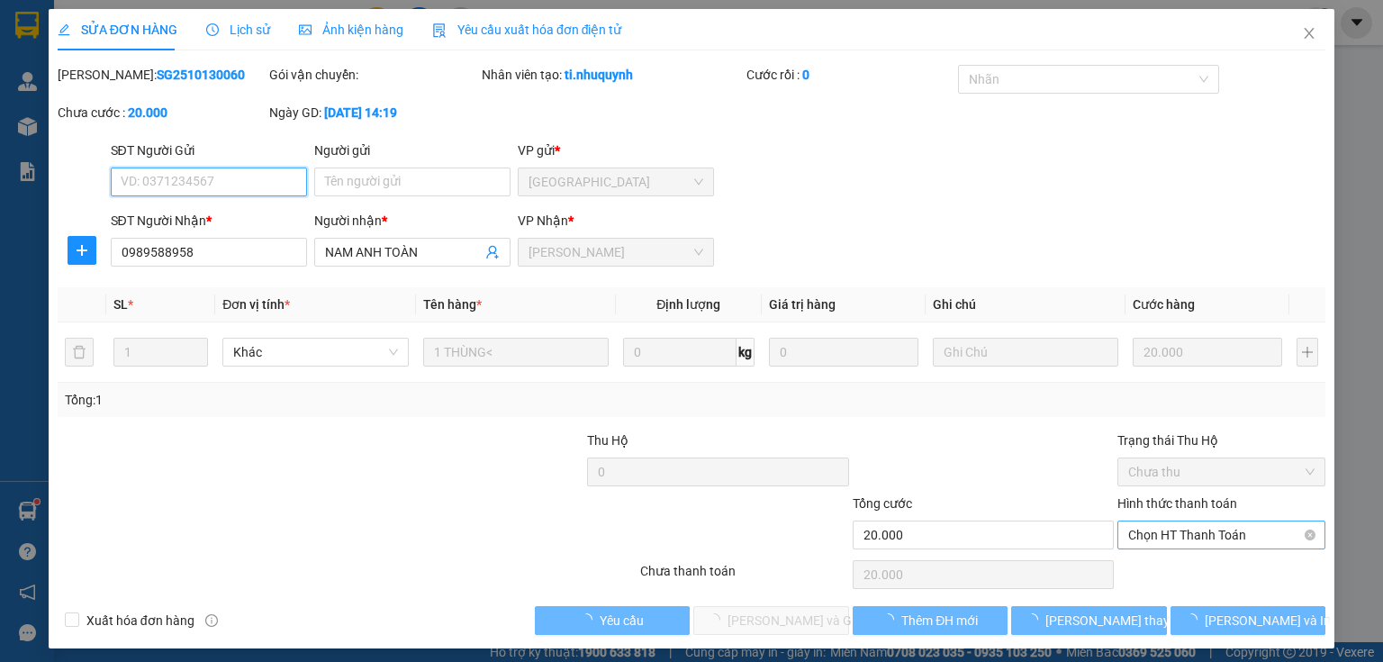
click at [1198, 532] on span "Chọn HT Thanh Toán" at bounding box center [1221, 534] width 186 height 27
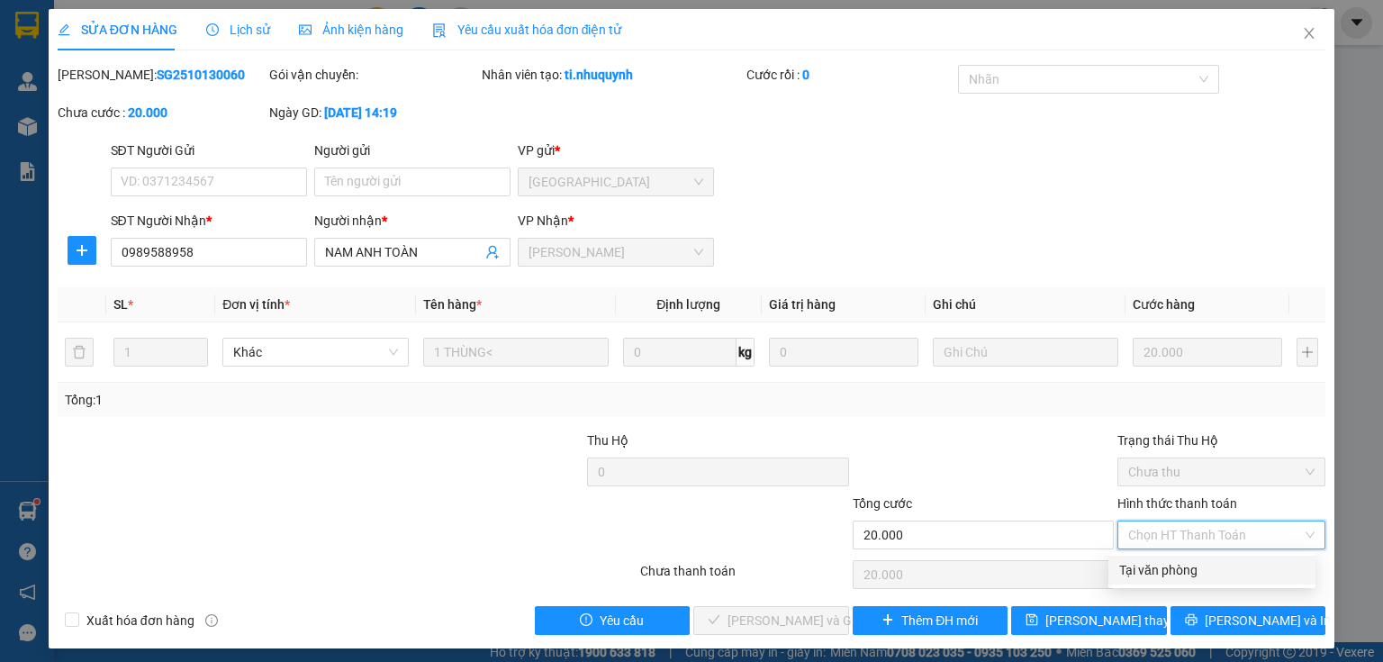
click at [1188, 574] on div "Tại văn phòng" at bounding box center [1211, 570] width 185 height 20
type input "0"
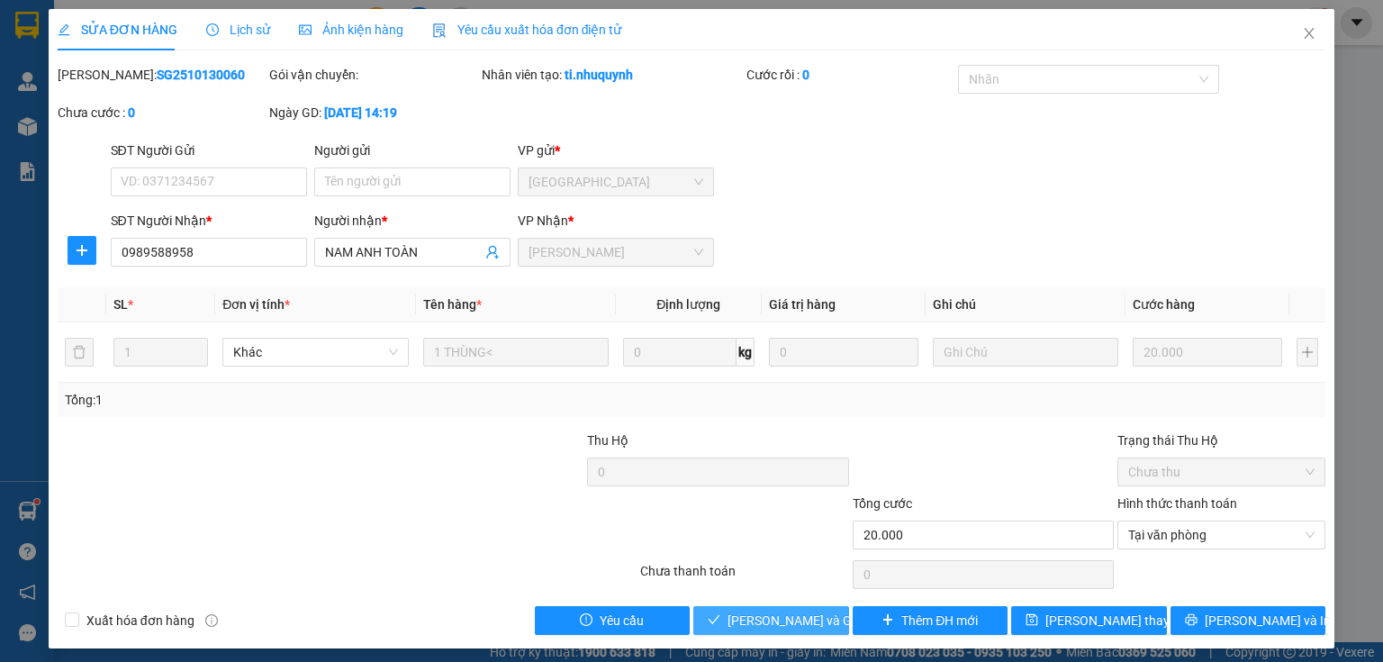
click at [797, 615] on span "Lưu và Giao hàng" at bounding box center [813, 620] width 173 height 20
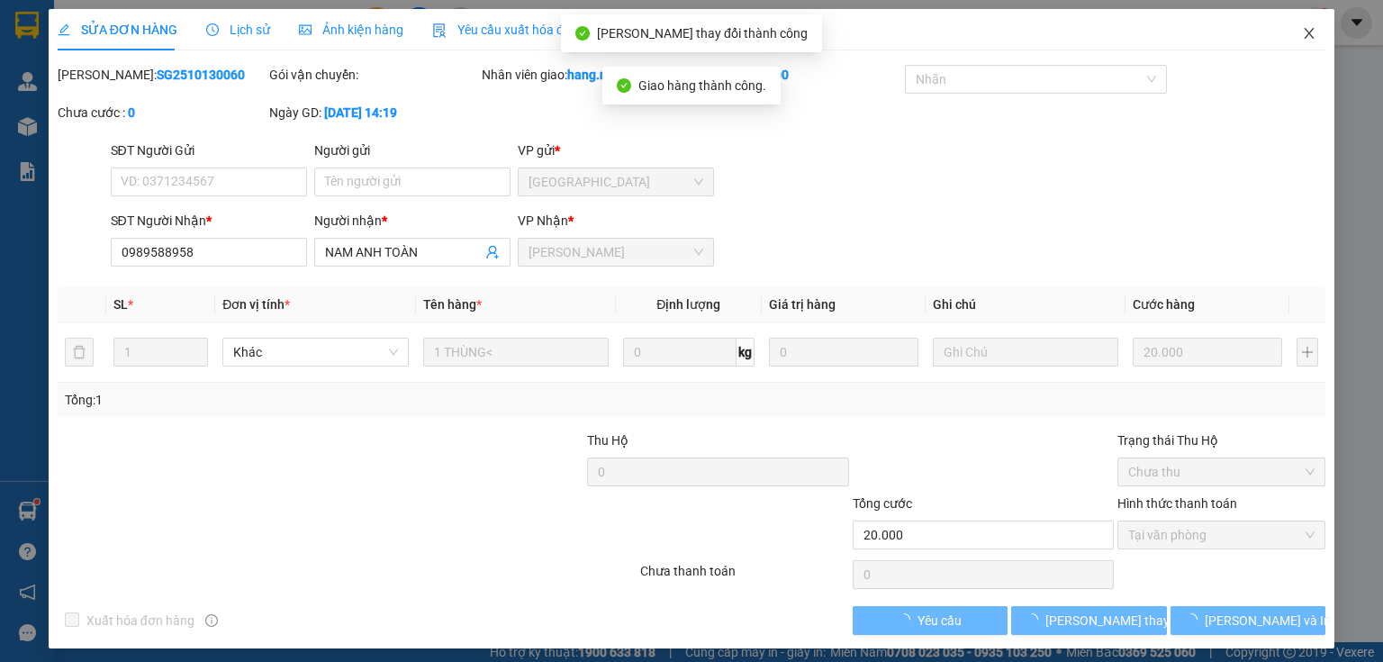
drag, startPoint x: 1297, startPoint y: 32, endPoint x: 189, endPoint y: 18, distance: 1107.5
click at [1284, 37] on span "Close" at bounding box center [1309, 34] width 50 height 50
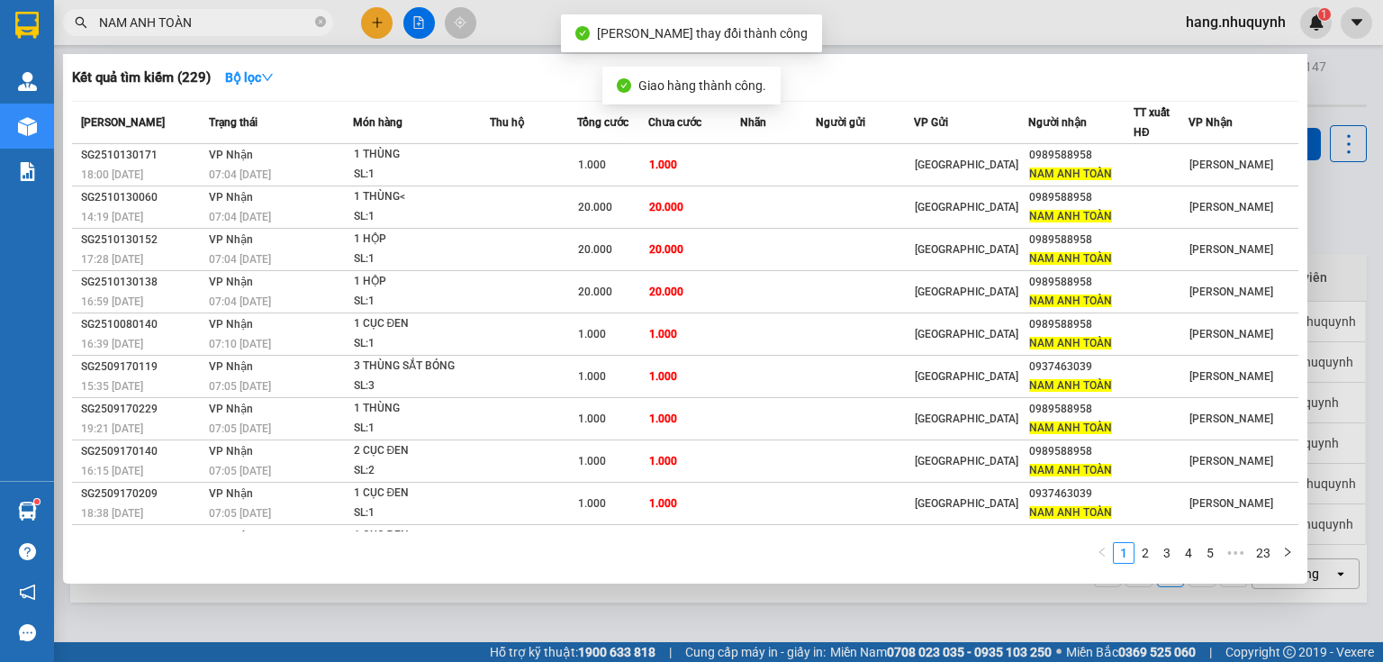
click at [205, 26] on input "NAM ANH TOÀN" at bounding box center [205, 23] width 212 height 20
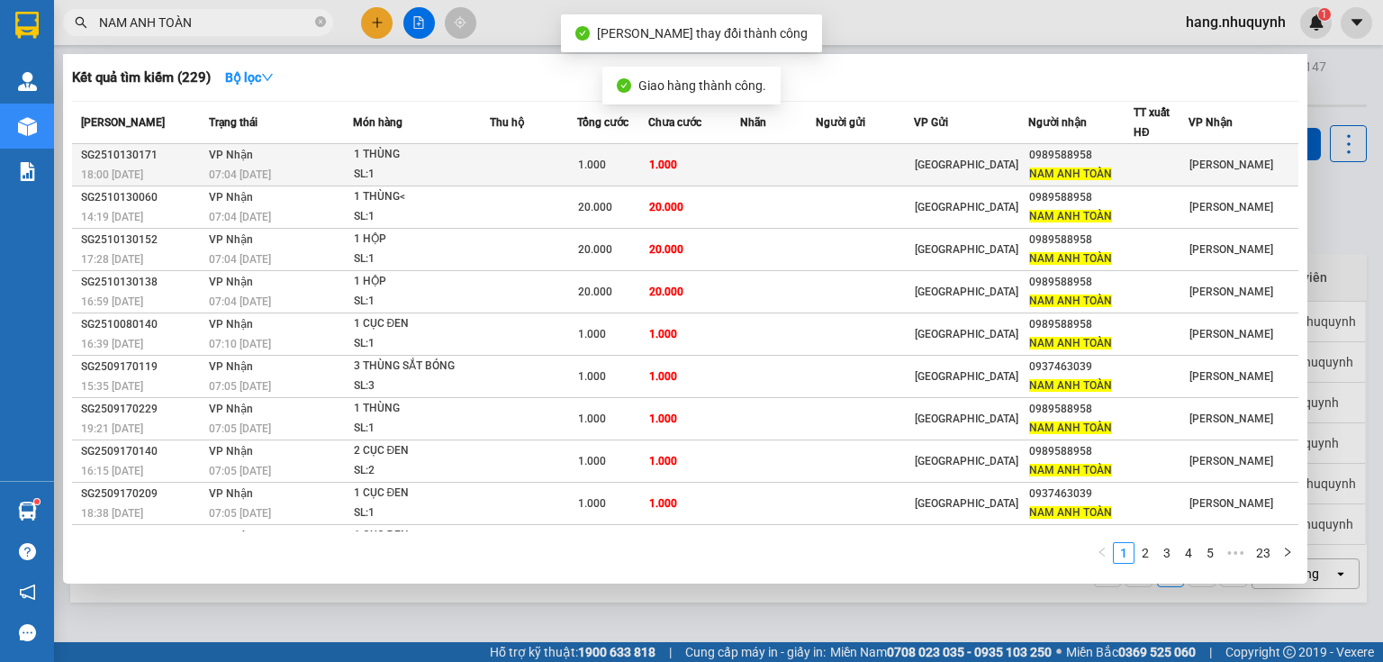
click at [483, 167] on div "SL: 1" at bounding box center [421, 175] width 135 height 20
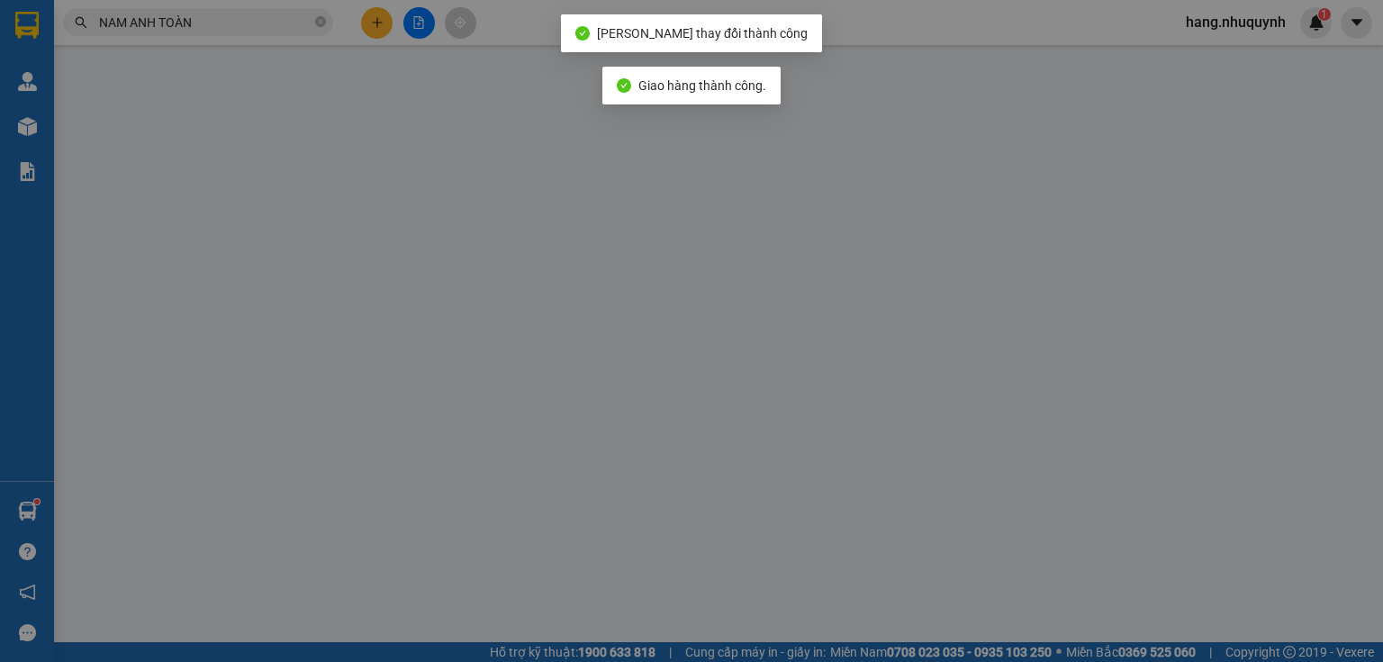
type input "0989588958"
type input "NAM ANH TOÀN"
type input "1.000"
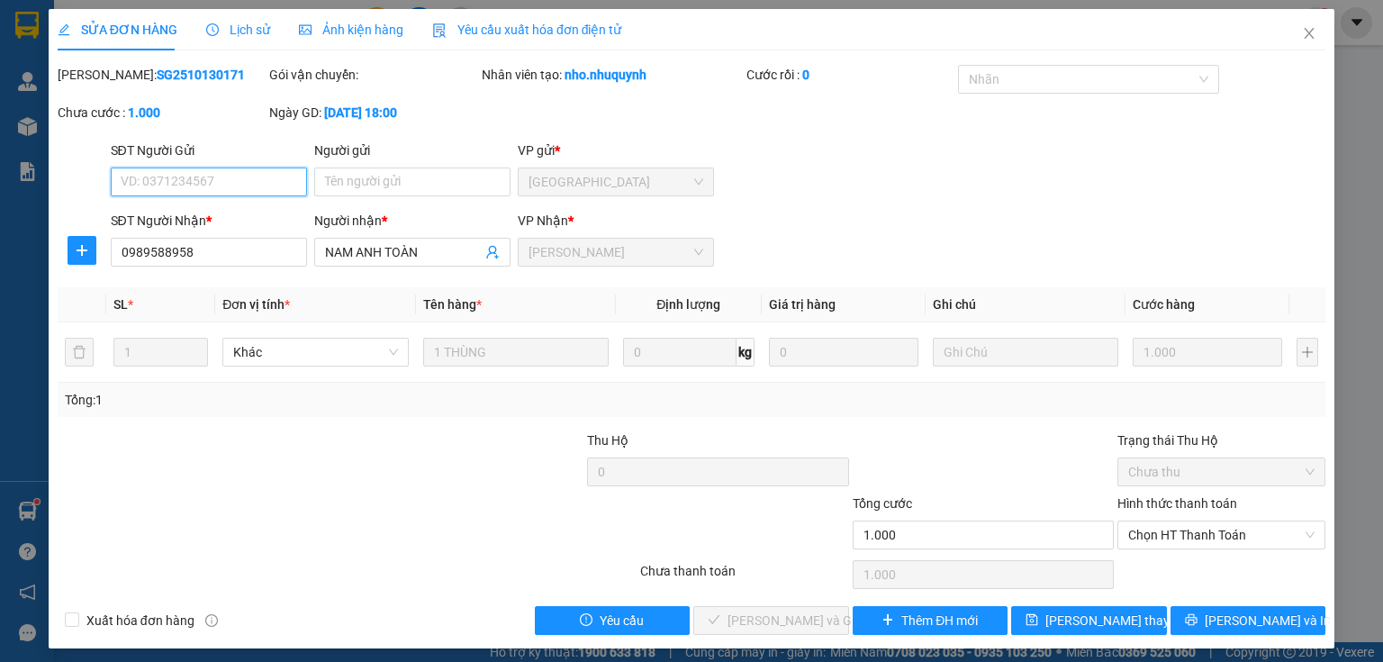
drag, startPoint x: 1206, startPoint y: 530, endPoint x: 1198, endPoint y: 556, distance: 26.2
click at [1205, 537] on span "Chọn HT Thanh Toán" at bounding box center [1221, 534] width 186 height 27
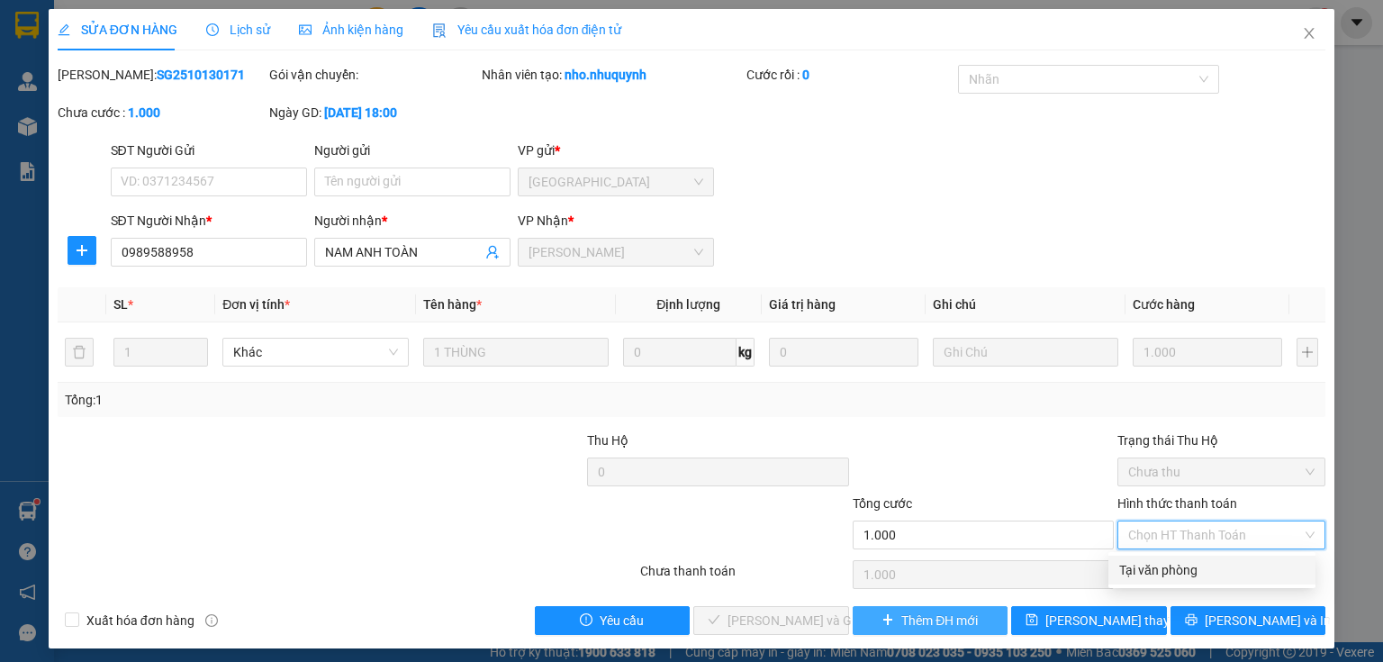
drag, startPoint x: 1183, startPoint y: 574, endPoint x: 920, endPoint y: 612, distance: 265.6
click at [1181, 574] on div "Tại văn phòng" at bounding box center [1211, 570] width 185 height 20
type input "0"
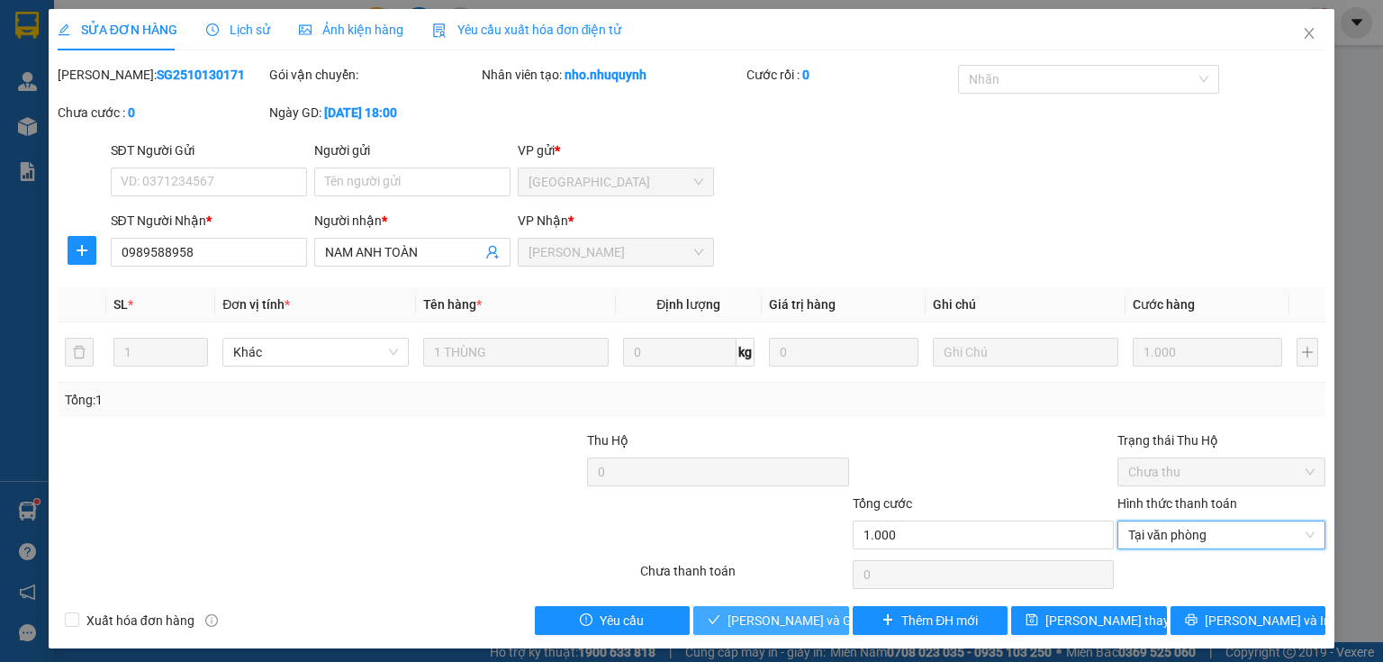
click at [806, 618] on span "Lưu và Giao hàng" at bounding box center [813, 620] width 173 height 20
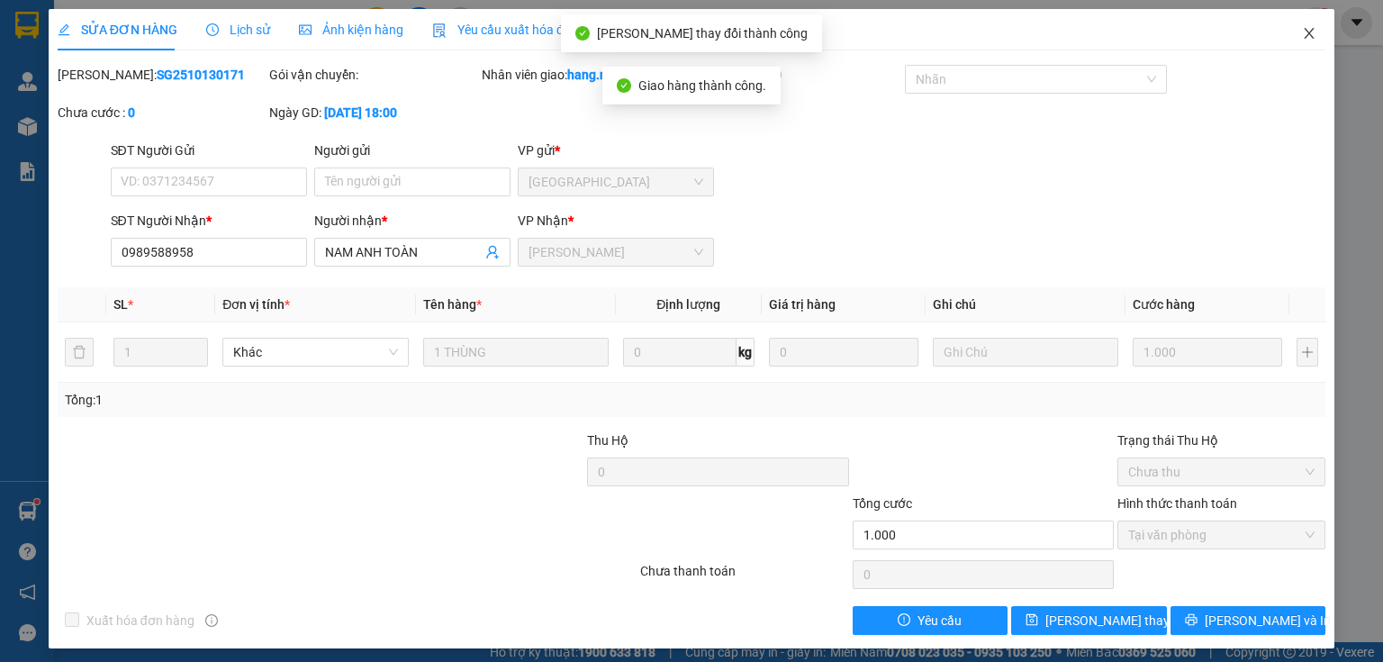
drag, startPoint x: 1296, startPoint y: 35, endPoint x: 286, endPoint y: 46, distance: 1009.4
click at [1285, 41] on span "Close" at bounding box center [1309, 34] width 50 height 50
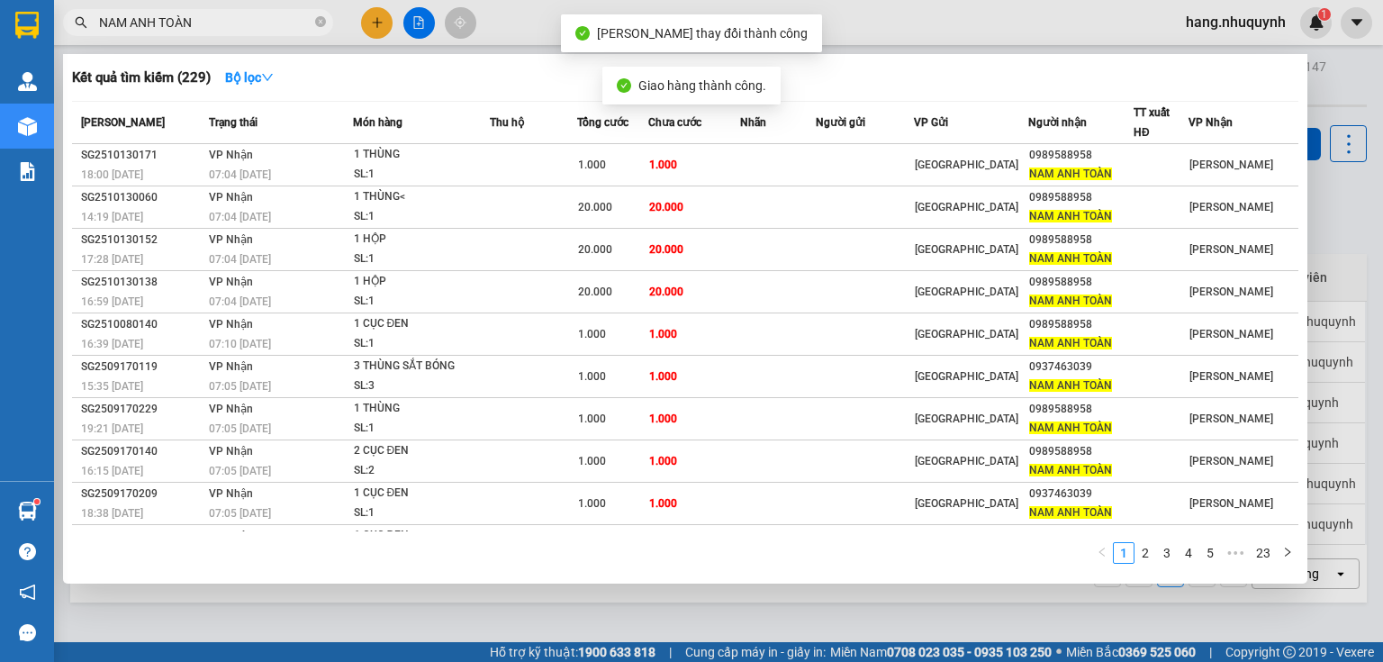
click at [227, 23] on input "NAM ANH TOÀN" at bounding box center [205, 23] width 212 height 20
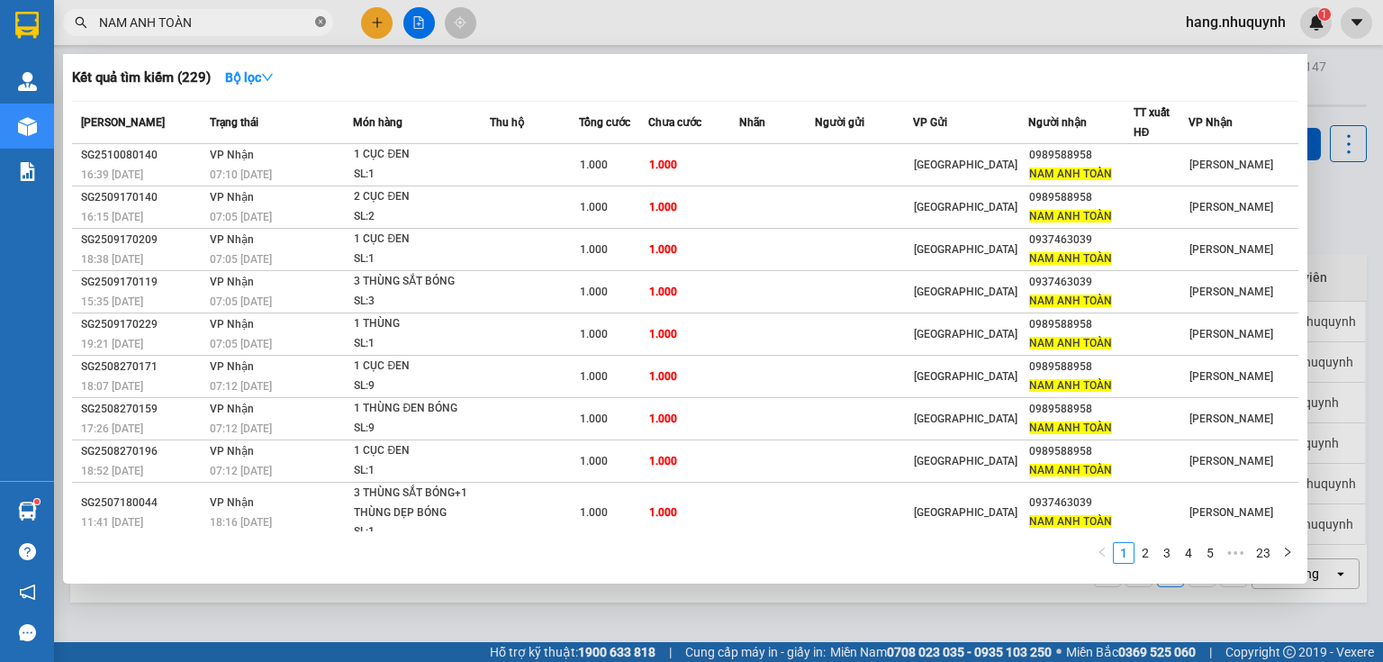
click at [320, 20] on icon "close-circle" at bounding box center [320, 21] width 11 height 11
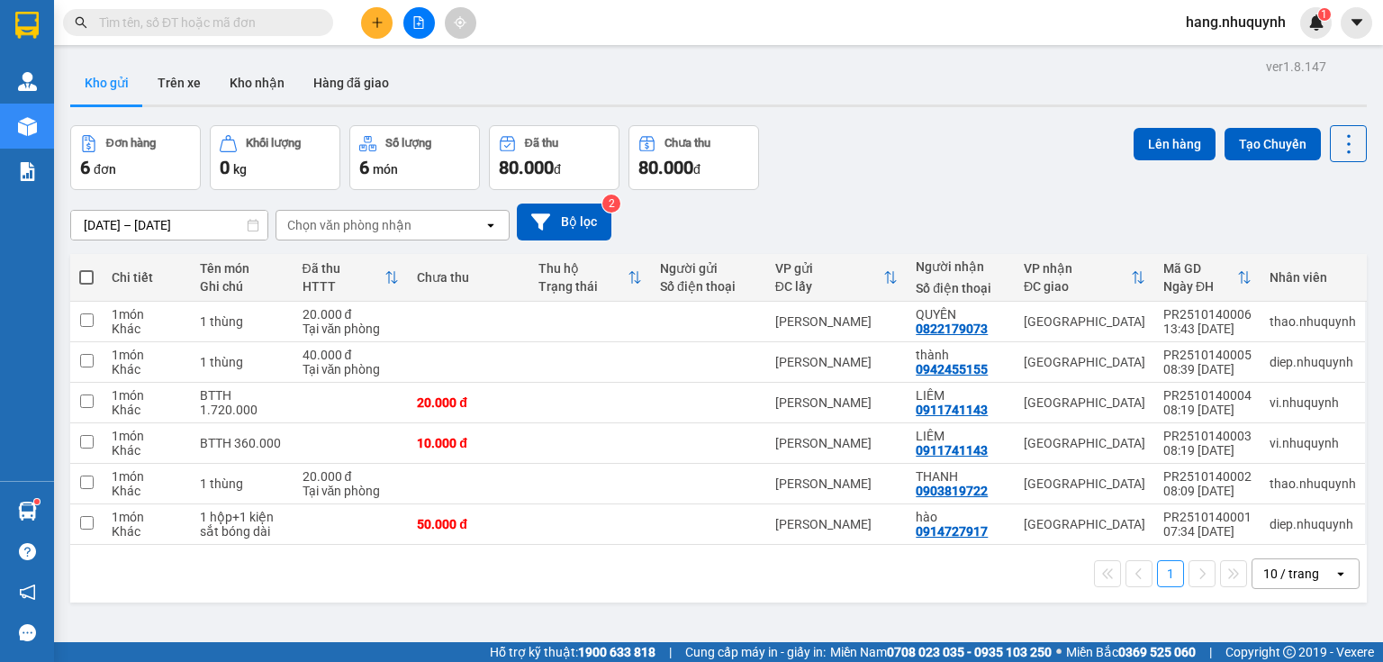
click at [242, 19] on input "text" at bounding box center [205, 23] width 212 height 20
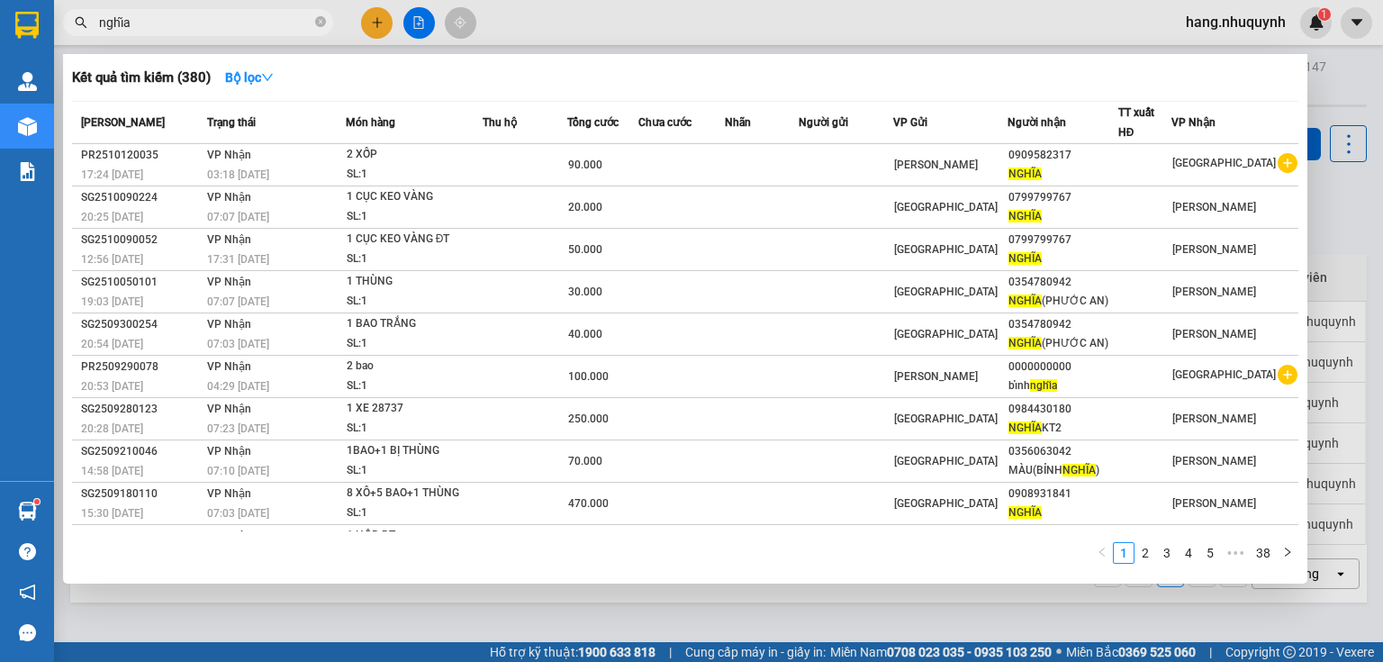
type input "nghĩa"
click at [322, 23] on icon "close-circle" at bounding box center [320, 21] width 11 height 11
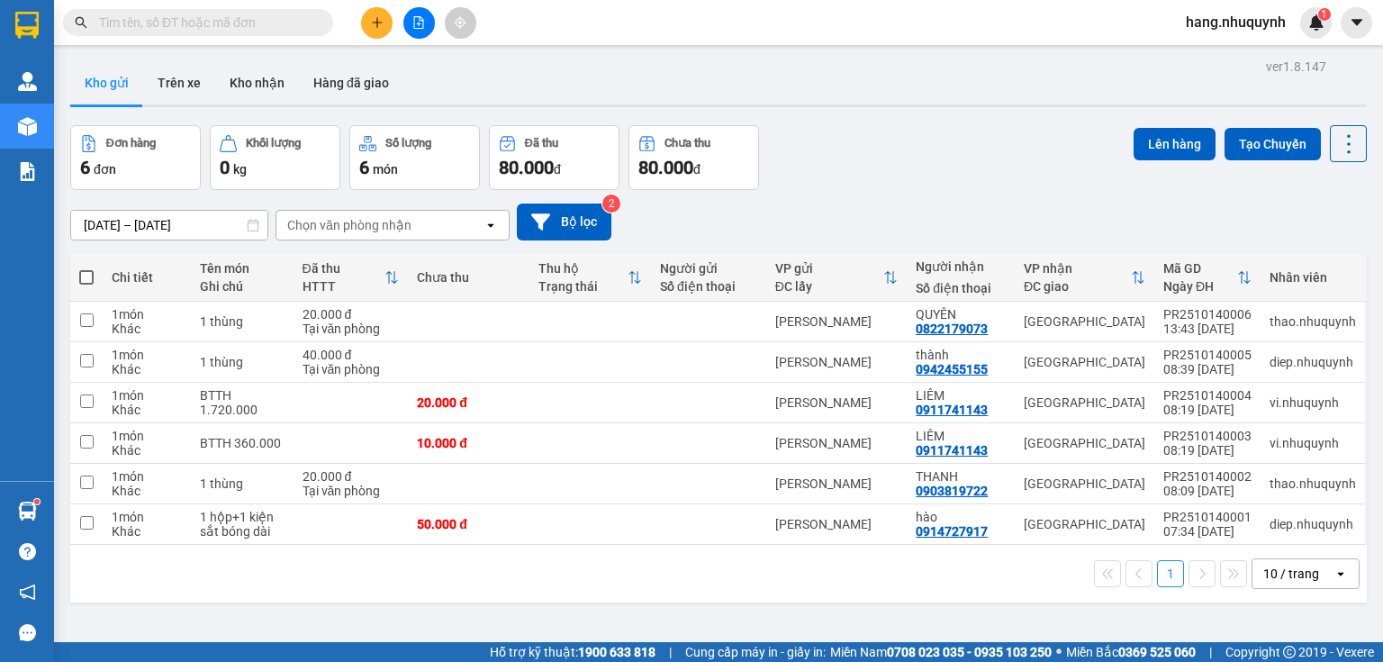
click at [216, 22] on input "text" at bounding box center [205, 23] width 212 height 20
click at [372, 37] on button at bounding box center [377, 23] width 32 height 32
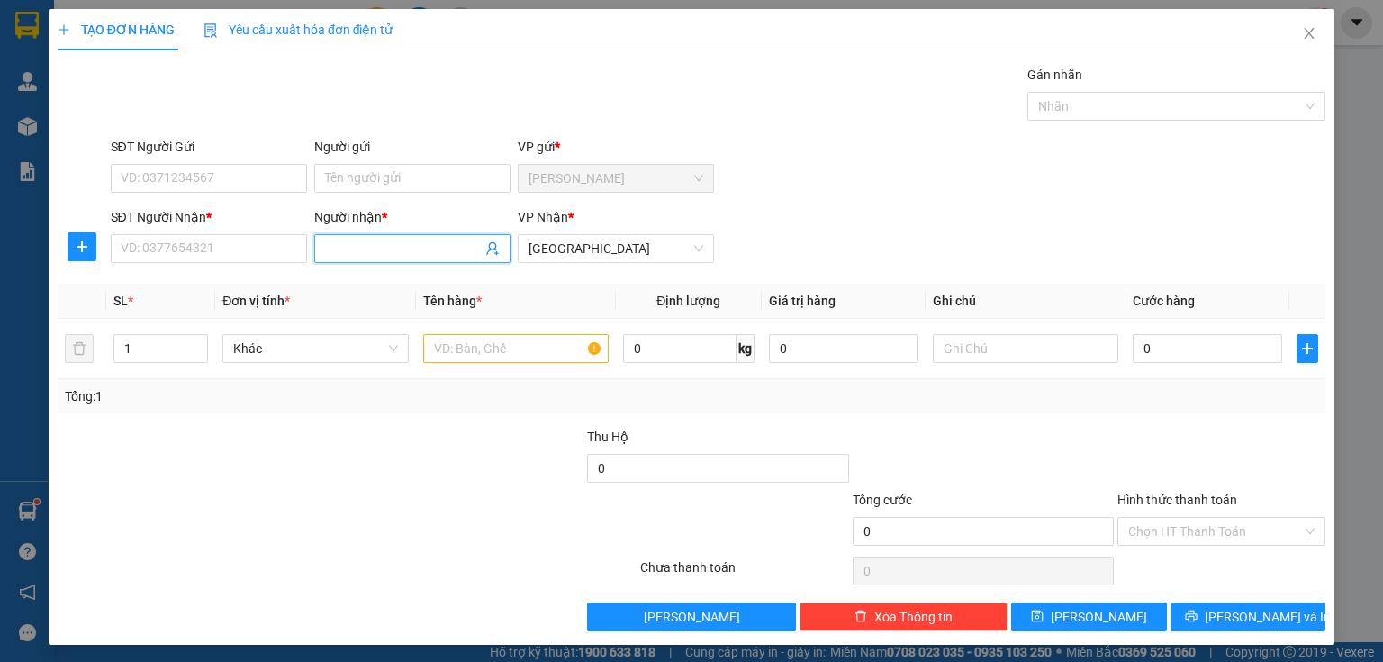
click at [350, 237] on span at bounding box center [412, 248] width 196 height 29
click at [371, 248] on input "Người nhận *" at bounding box center [403, 249] width 157 height 20
click at [269, 248] on input "SĐT Người Nhận *" at bounding box center [209, 248] width 196 height 29
type input "0937833177"
click at [390, 250] on input "Người nhận *" at bounding box center [403, 249] width 157 height 20
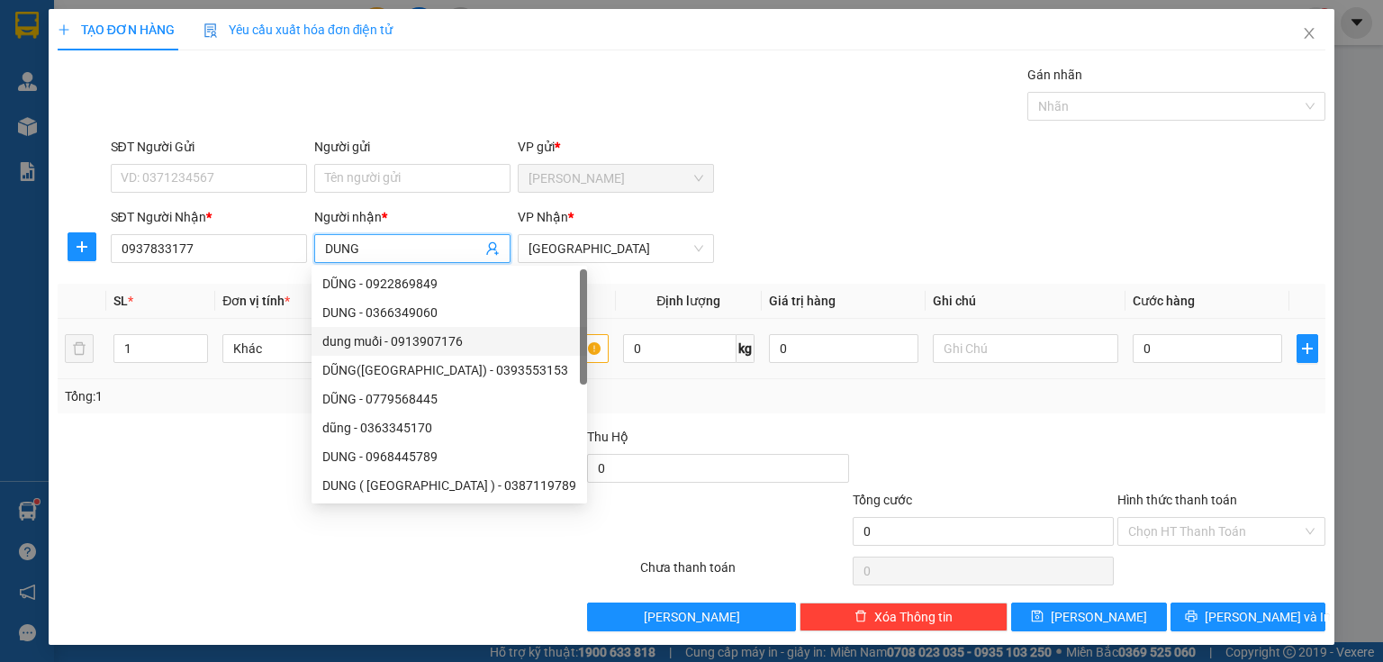
type input "DUNG"
click at [566, 349] on input "text" at bounding box center [515, 348] width 185 height 29
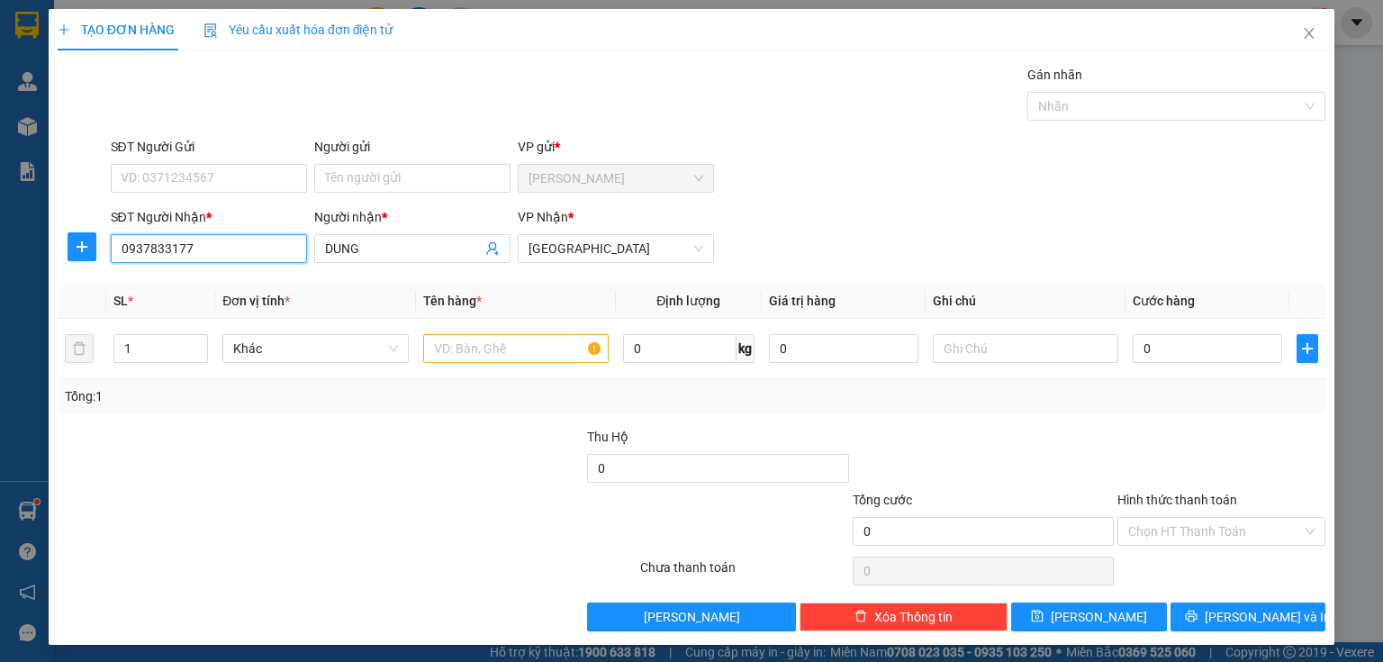
click at [227, 248] on input "0937833177" at bounding box center [209, 248] width 196 height 29
type input "0902860469"
click at [475, 346] on input "text" at bounding box center [515, 348] width 185 height 29
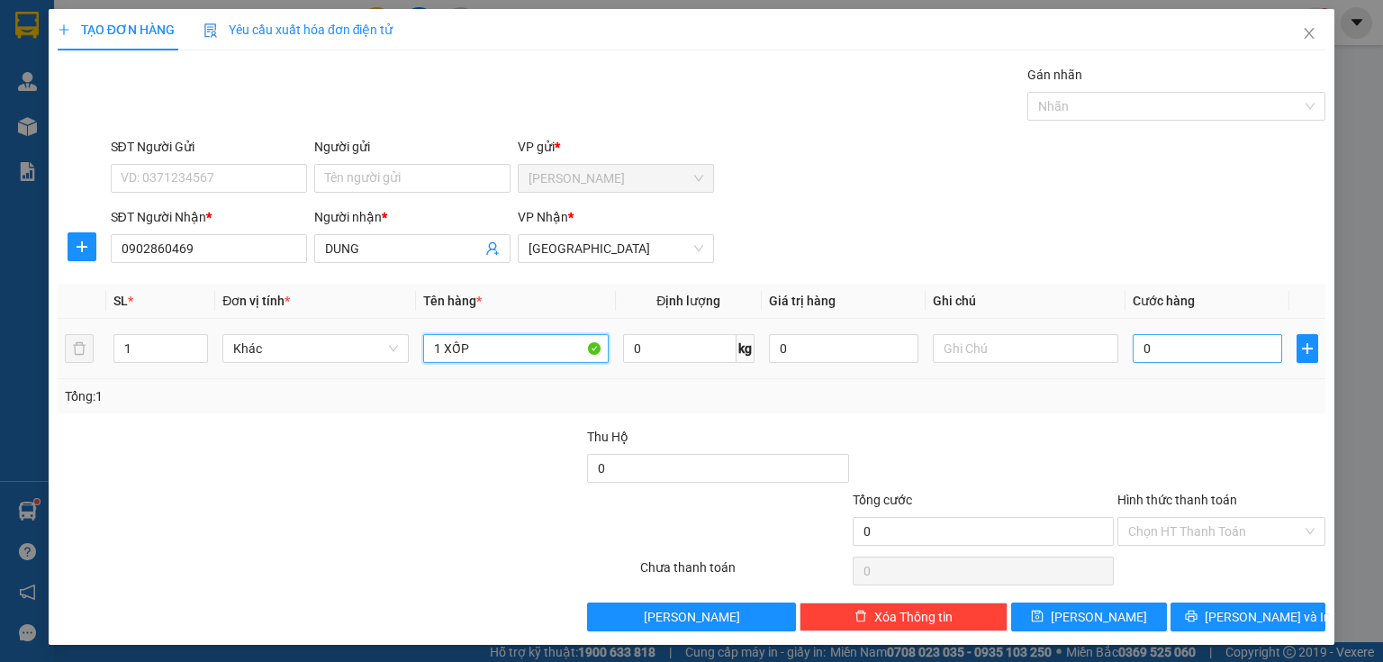
type input "1 XỐP"
click at [1177, 348] on input "0" at bounding box center [1207, 348] width 149 height 29
type input "3"
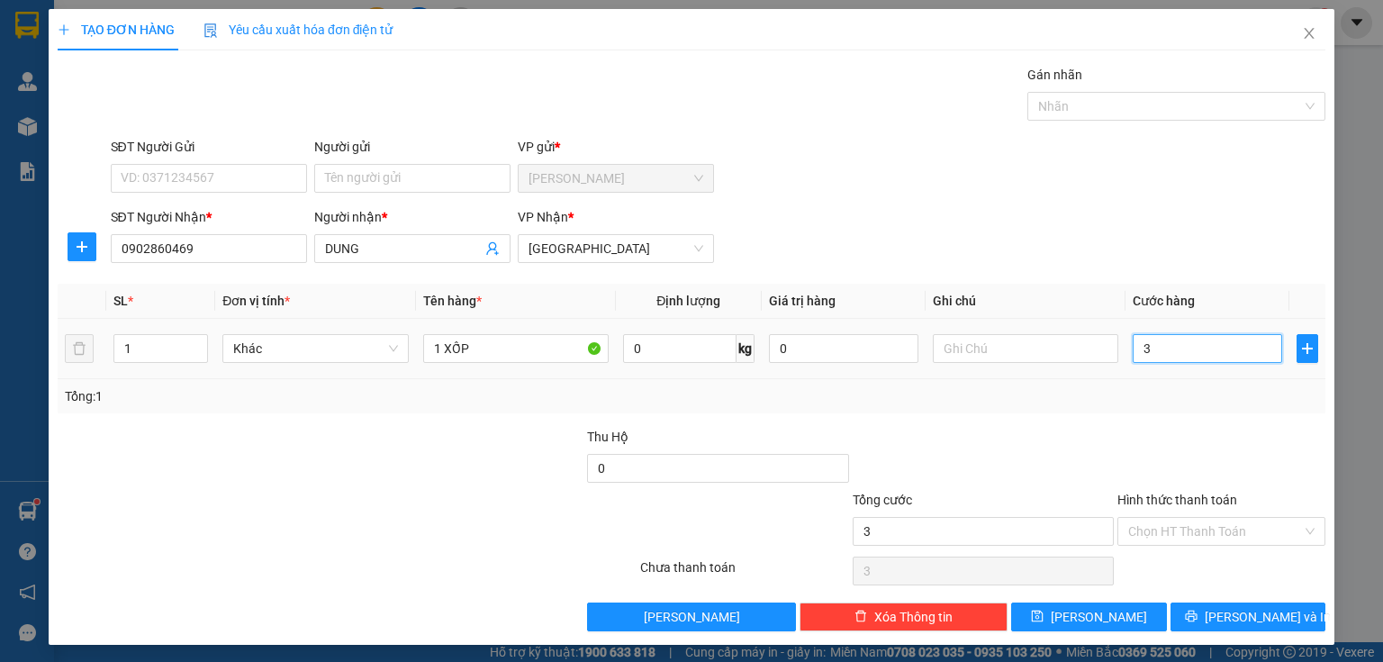
type input "30"
type input "300"
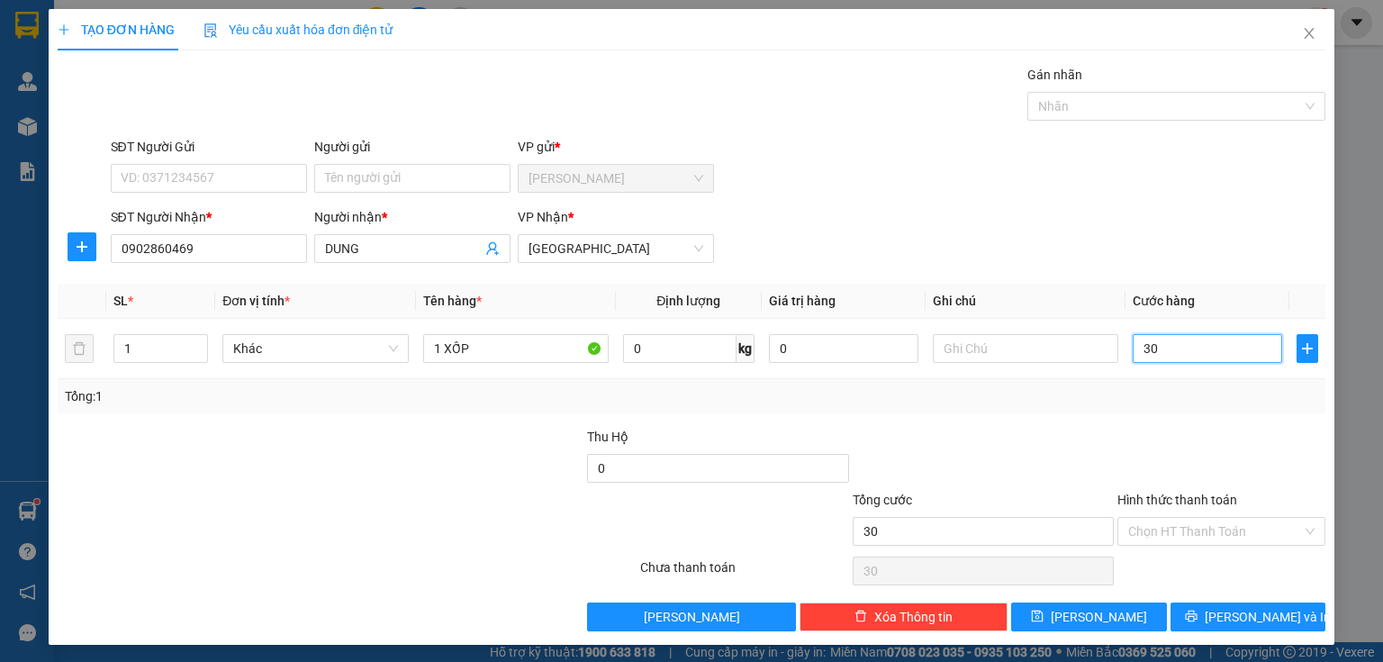
type input "300"
type input "3.000"
type input "30.000"
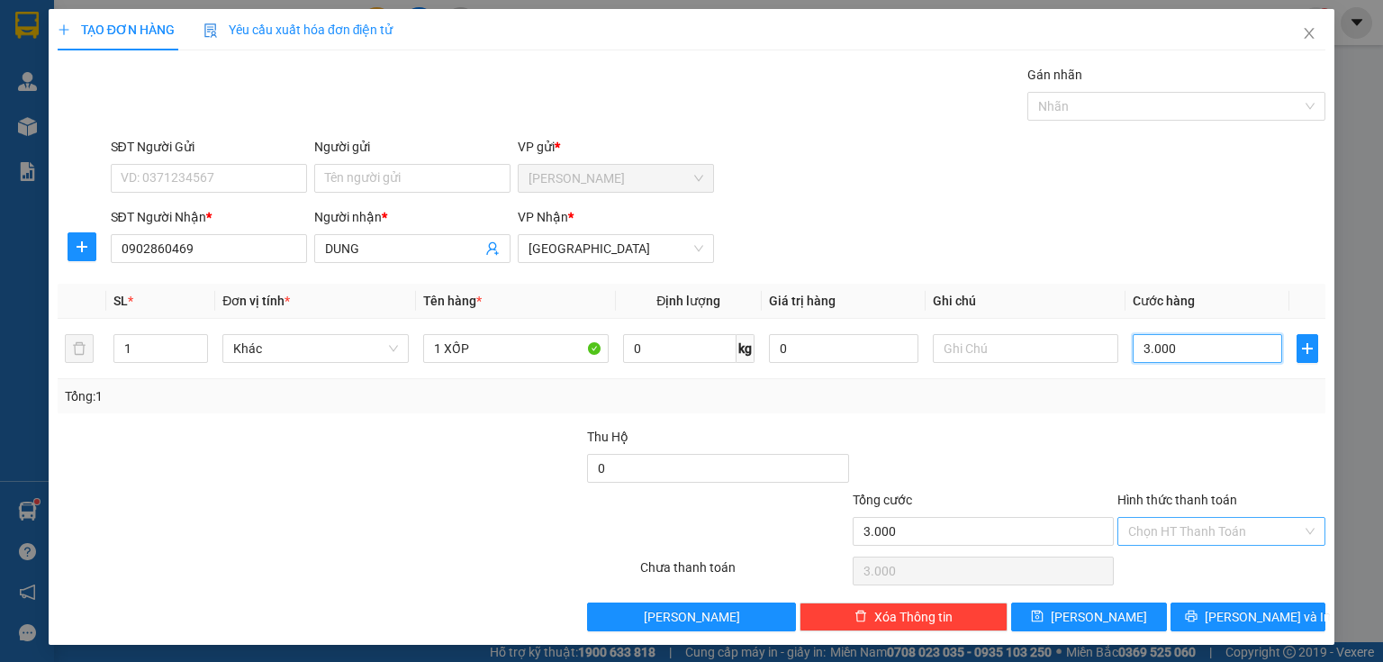
type input "30.000"
drag, startPoint x: 1188, startPoint y: 533, endPoint x: 1172, endPoint y: 575, distance: 45.0
click at [1188, 534] on input "Hình thức thanh toán" at bounding box center [1215, 531] width 174 height 27
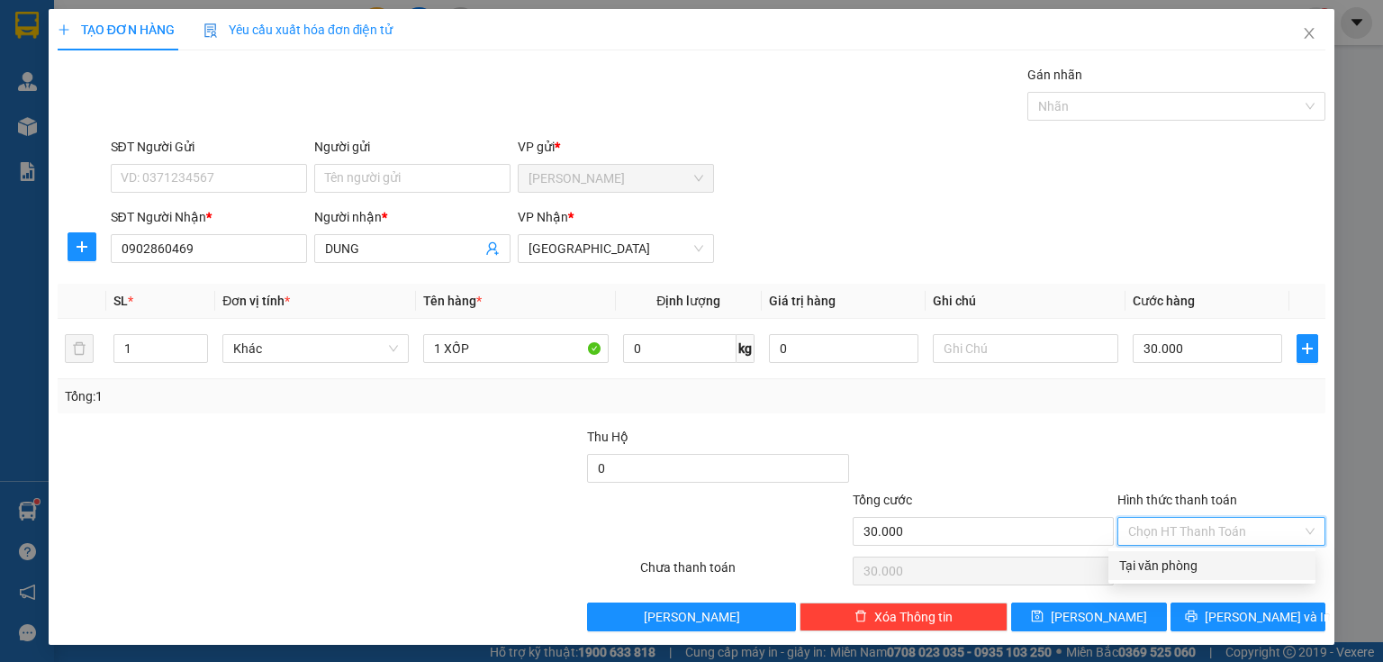
click at [1174, 569] on div "Tại văn phòng" at bounding box center [1211, 566] width 185 height 20
type input "0"
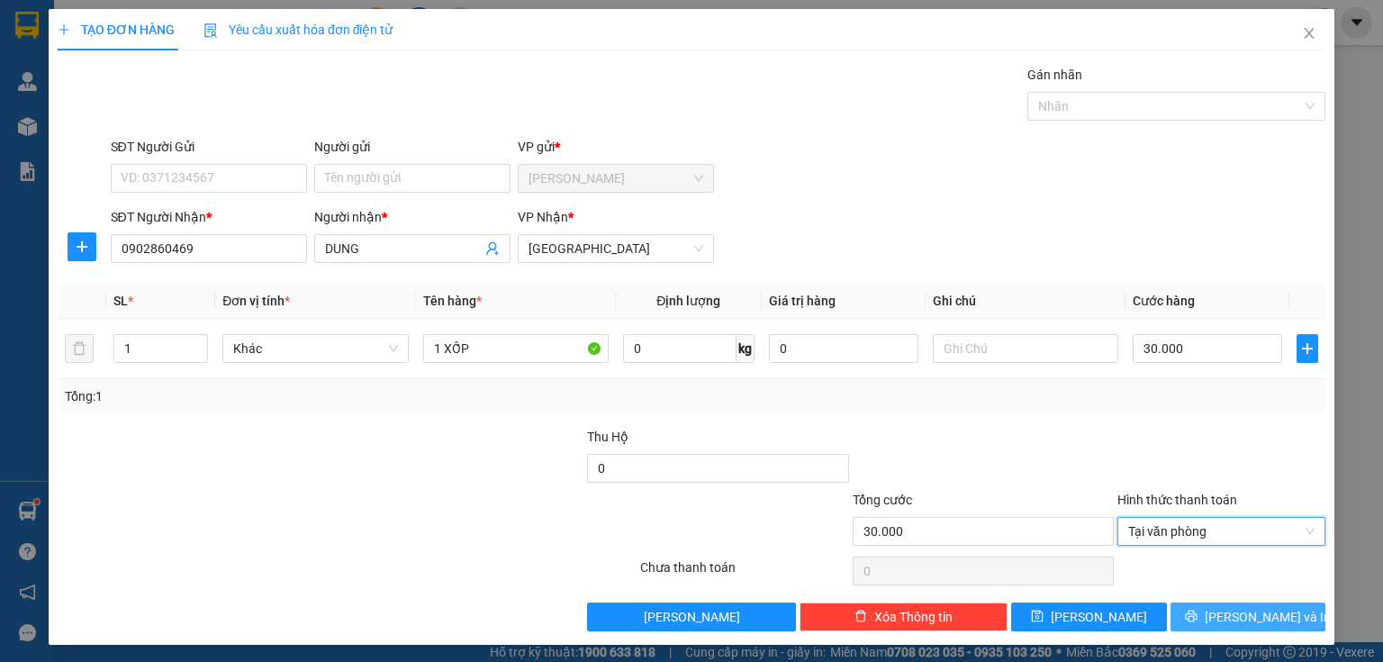
click at [1228, 611] on span "[PERSON_NAME] và In" at bounding box center [1268, 617] width 126 height 20
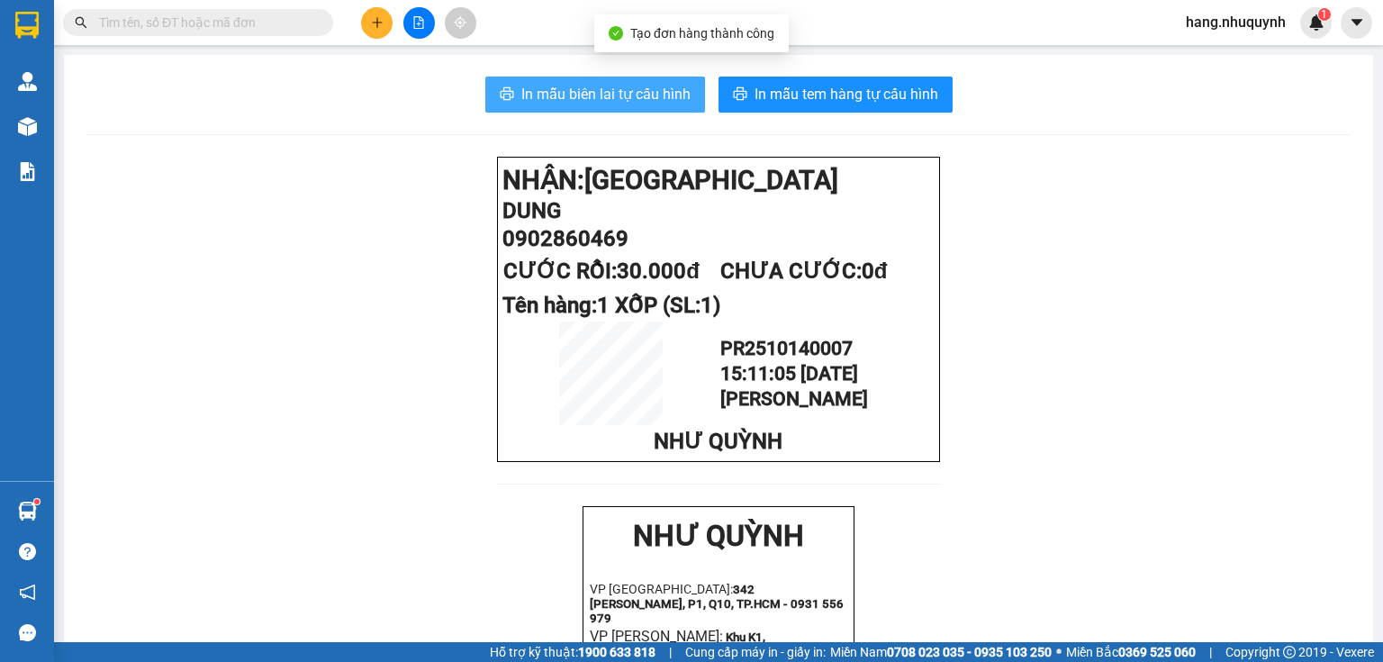
click at [605, 93] on span "In mẫu biên lai tự cấu hình" at bounding box center [605, 94] width 169 height 23
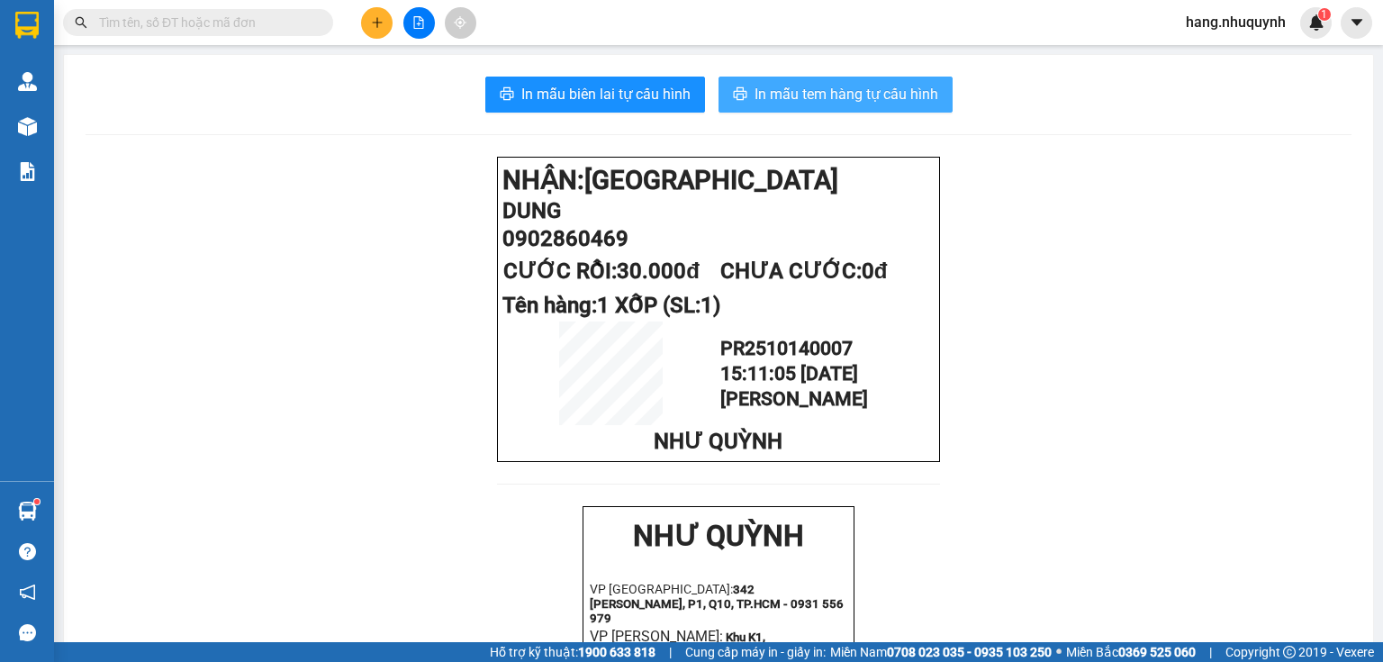
click at [847, 99] on span "In mẫu tem hàng tự cấu hình" at bounding box center [847, 94] width 184 height 23
click at [245, 18] on input "text" at bounding box center [205, 23] width 212 height 20
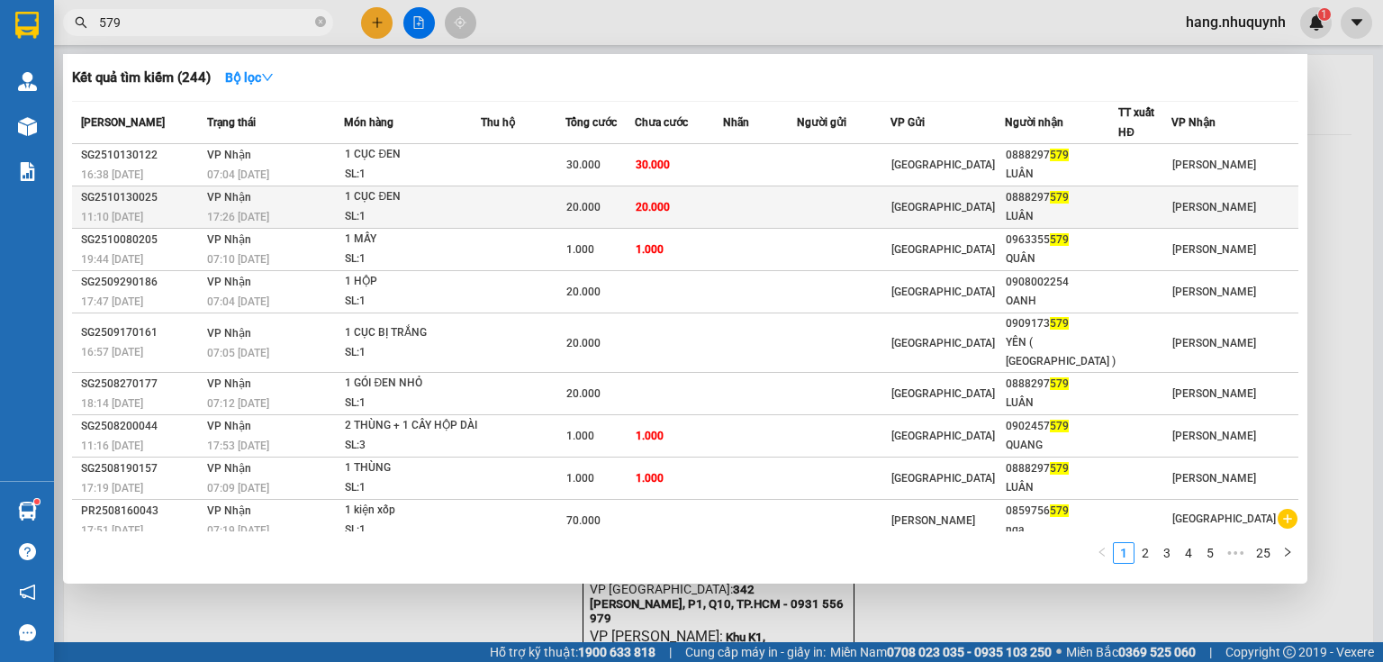
type input "579"
click at [475, 207] on div "SL: 1" at bounding box center [412, 217] width 135 height 20
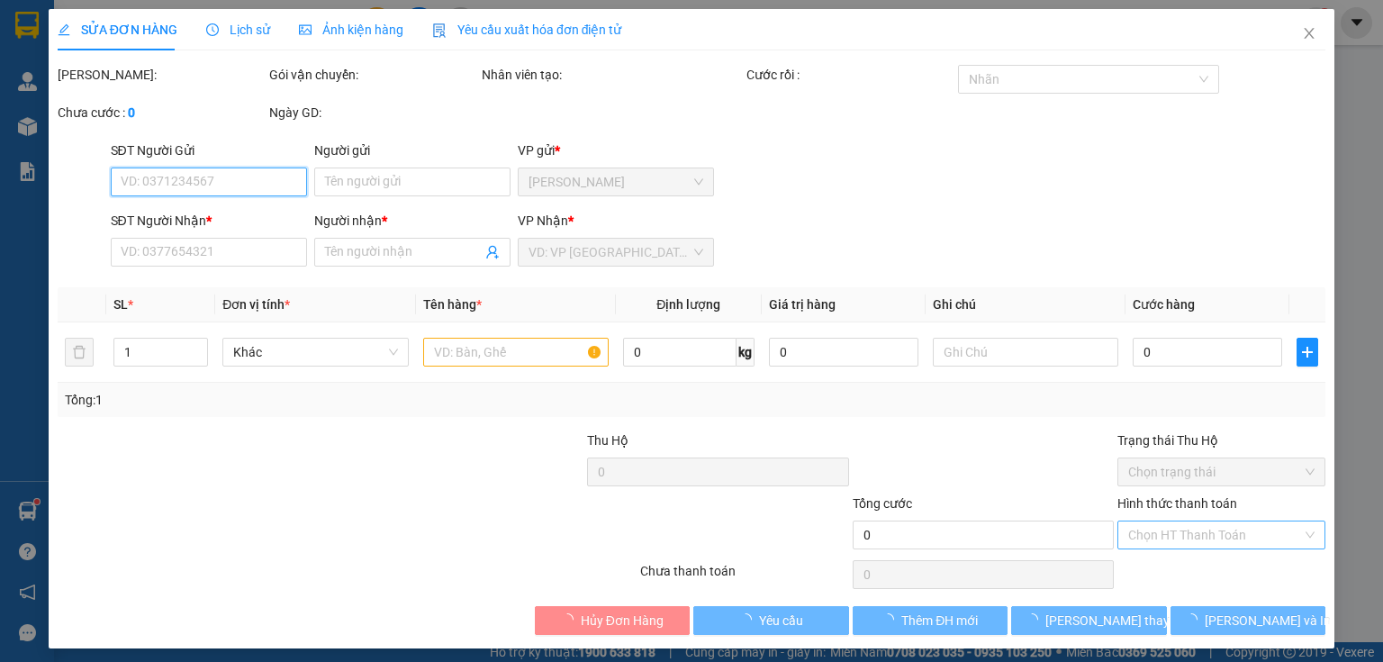
type input "0888297579"
type input "LUÂN"
type input "20.000"
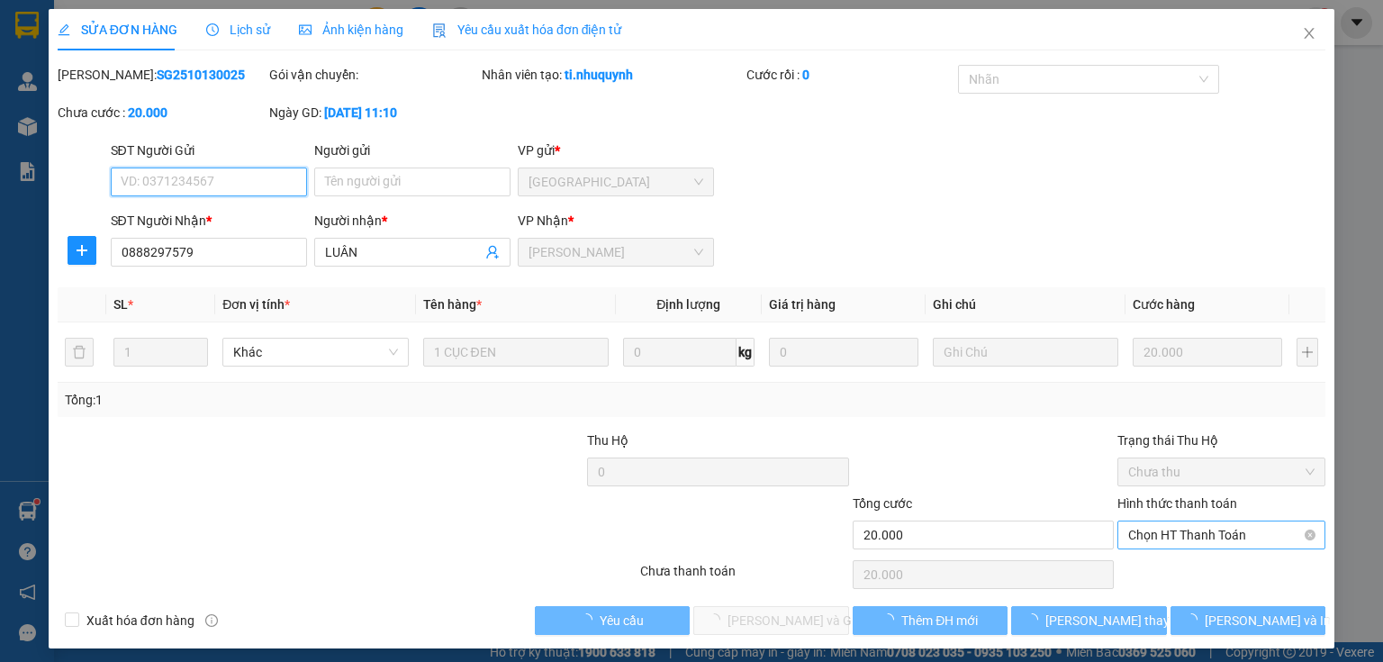
click at [1198, 533] on span "Chọn HT Thanh Toán" at bounding box center [1221, 534] width 186 height 27
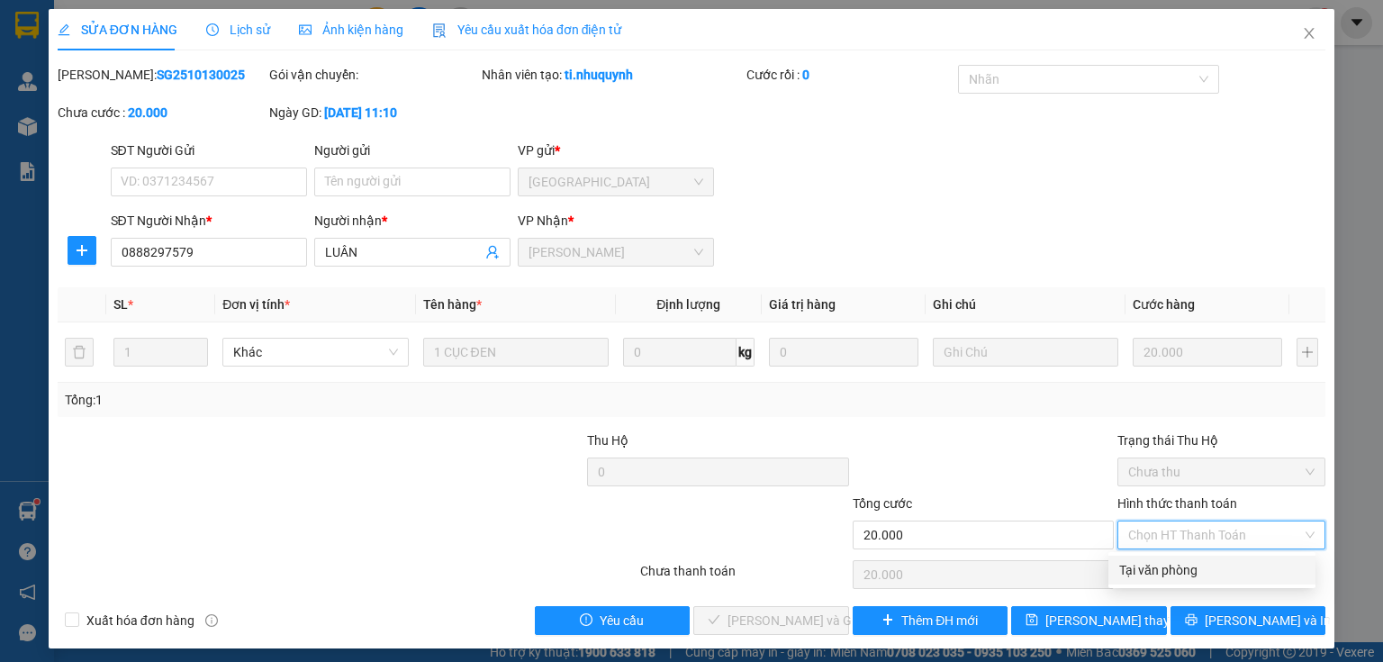
click at [1183, 565] on div "Tại văn phòng" at bounding box center [1211, 570] width 185 height 20
type input "0"
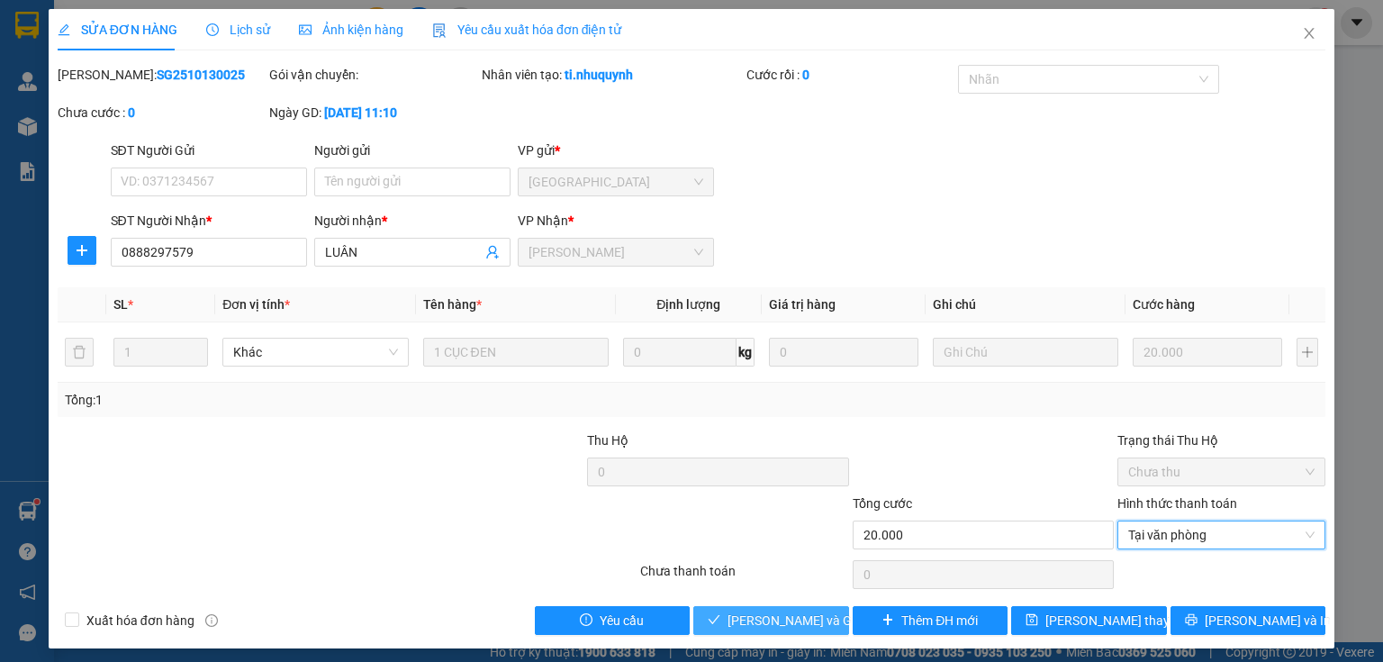
click at [786, 619] on span "Lưu và Giao hàng" at bounding box center [813, 620] width 173 height 20
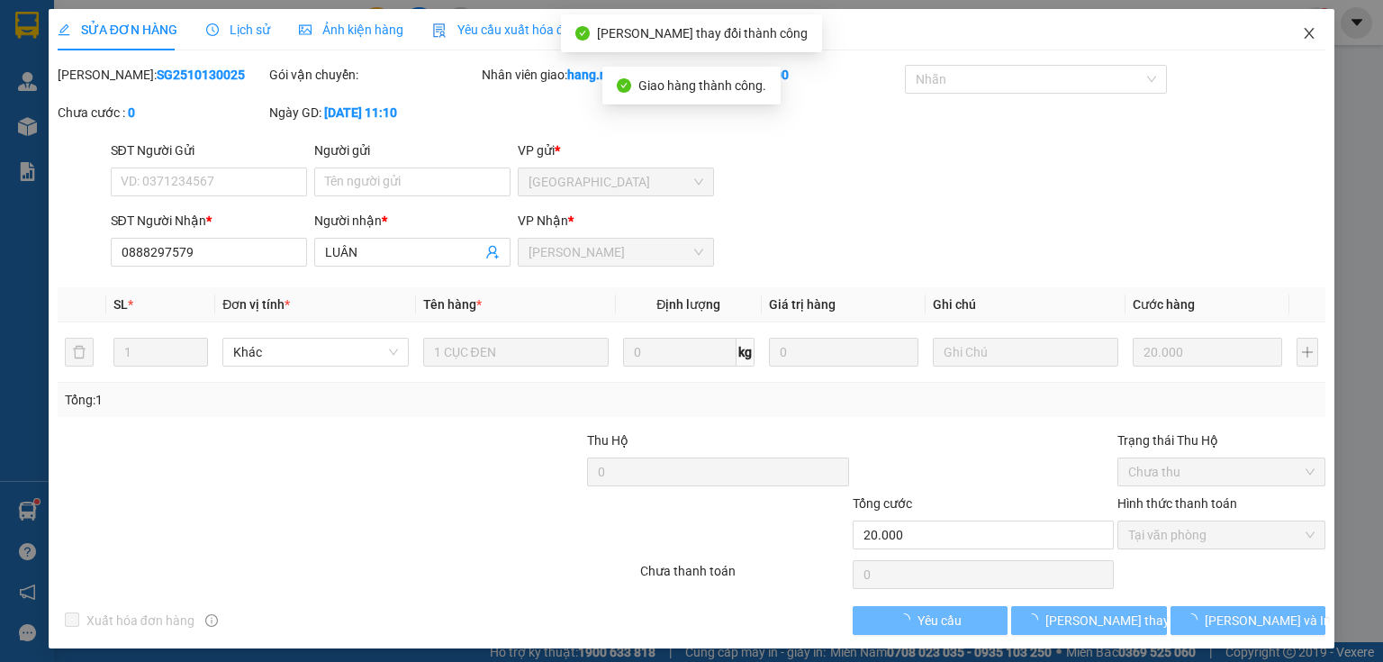
click at [1302, 32] on icon "close" at bounding box center [1309, 33] width 14 height 14
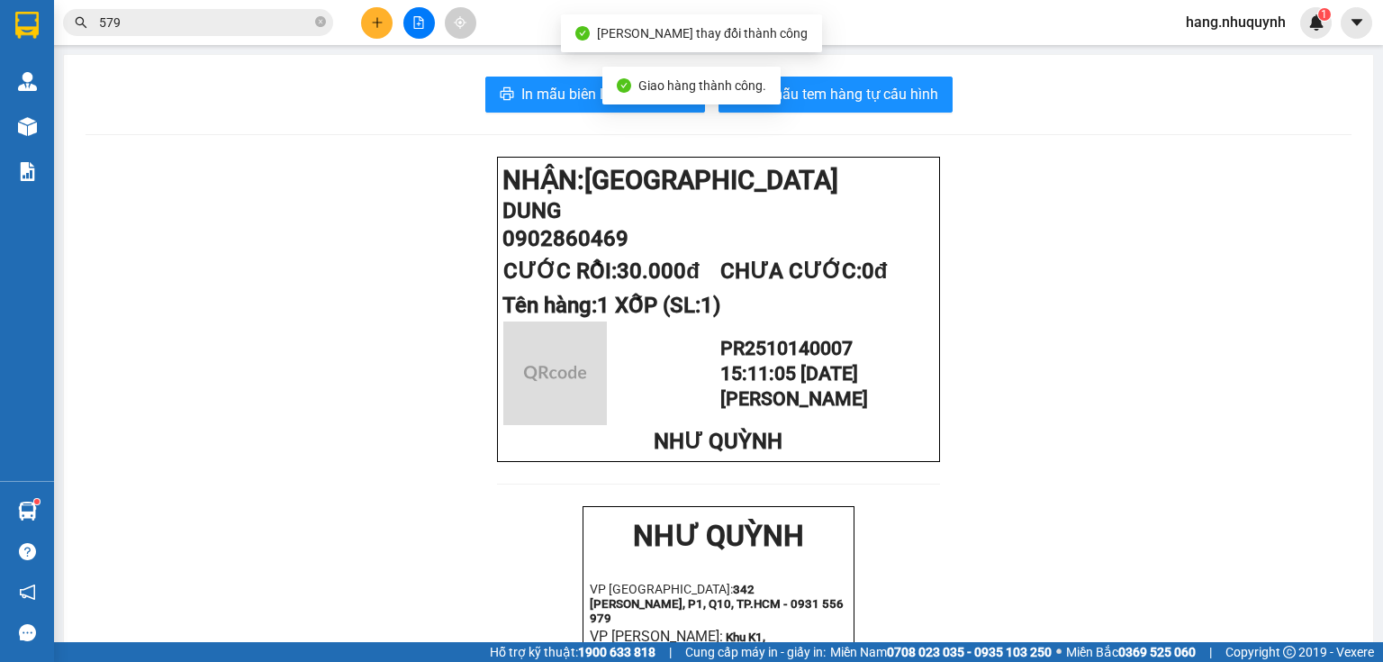
click at [130, 13] on input "579" at bounding box center [205, 23] width 212 height 20
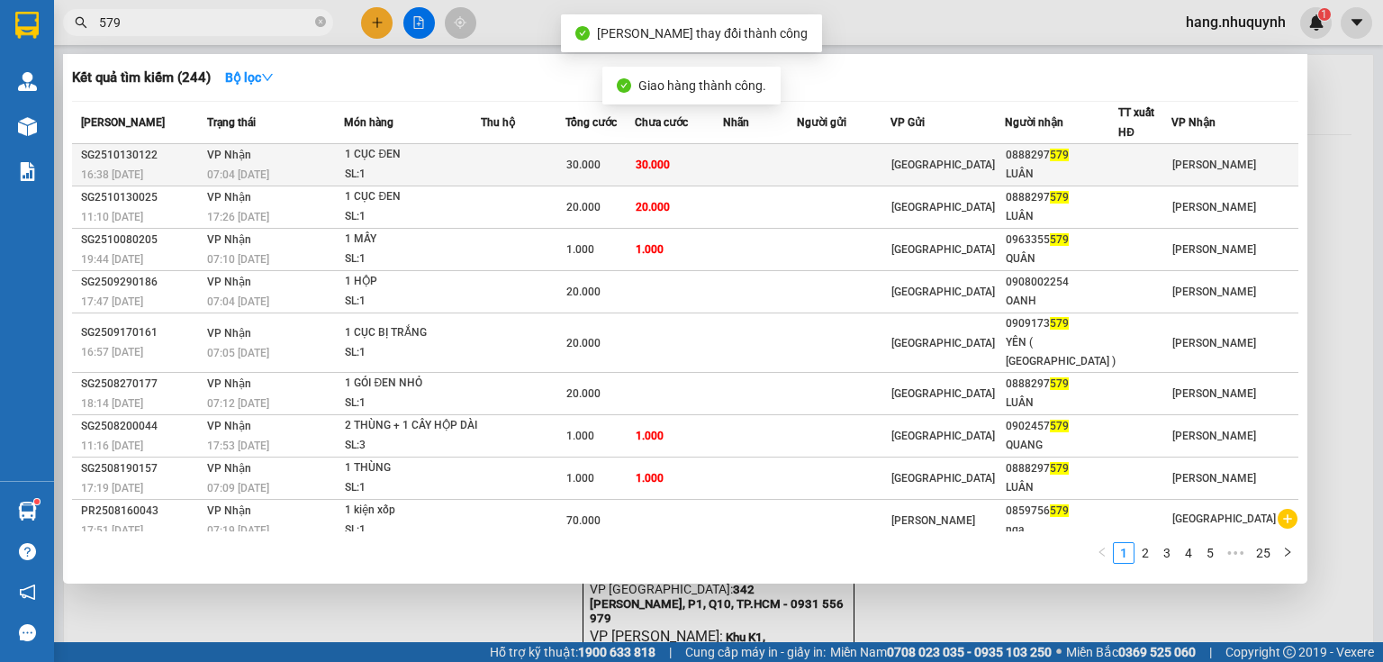
click at [654, 173] on td "30.000" at bounding box center [679, 165] width 89 height 42
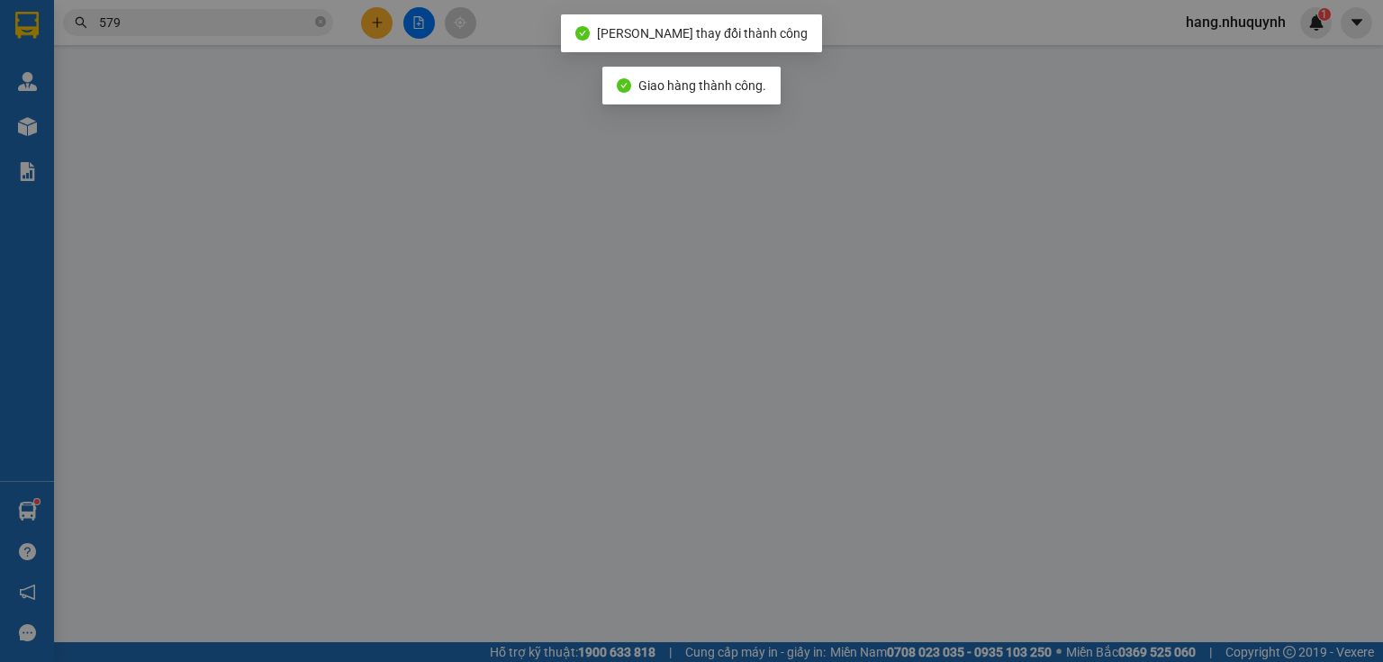
type input "0888297579"
type input "LUÂN"
type input "30.000"
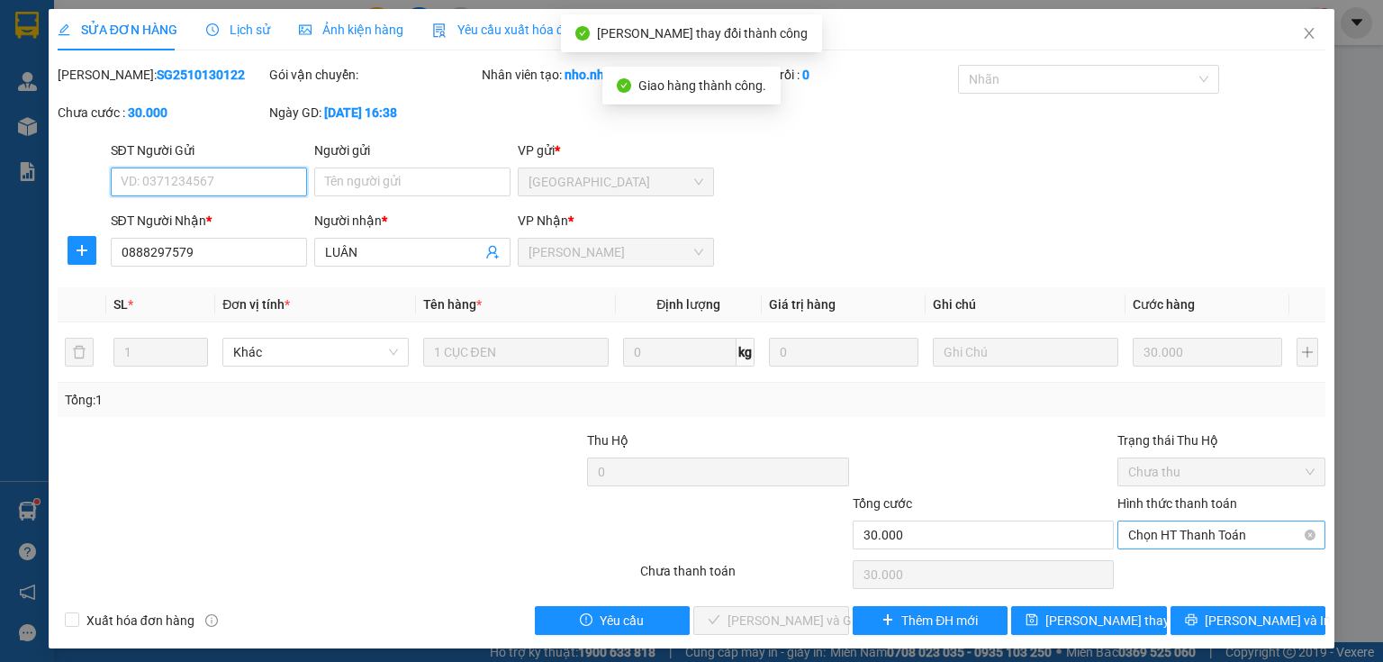
click at [1248, 541] on span "Chọn HT Thanh Toán" at bounding box center [1221, 534] width 186 height 27
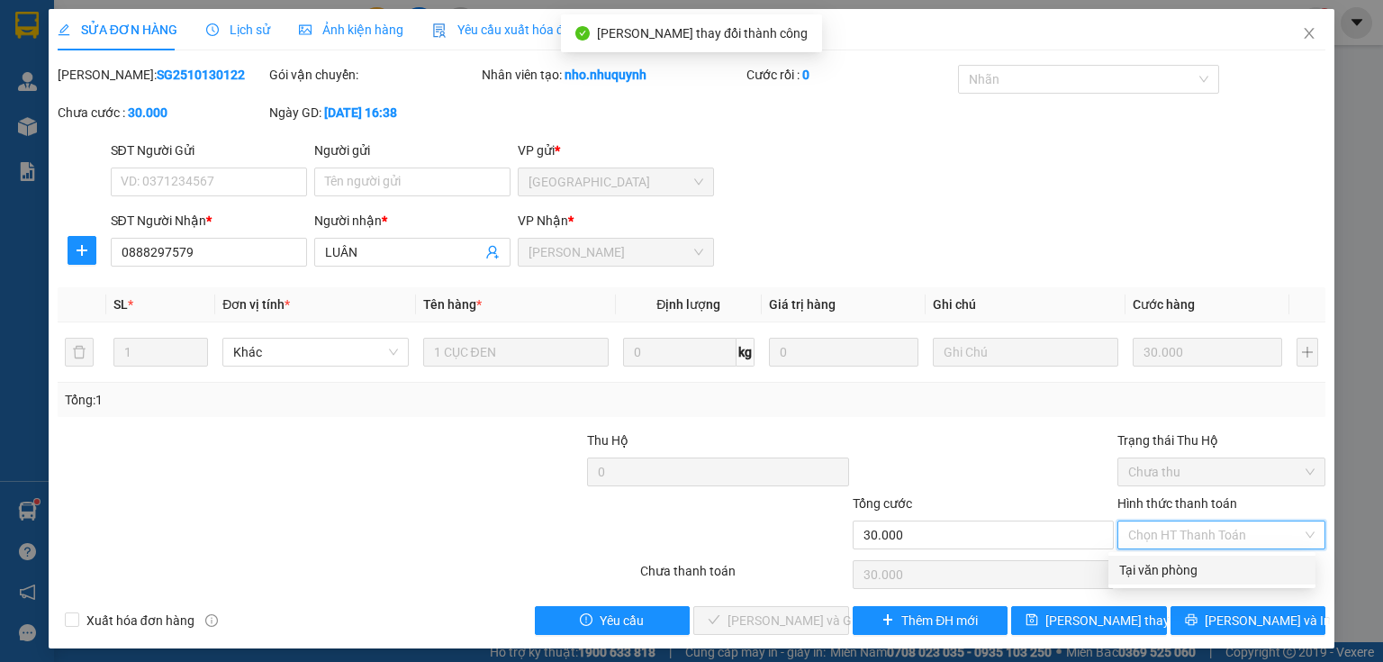
drag, startPoint x: 1191, startPoint y: 571, endPoint x: 1162, endPoint y: 575, distance: 29.2
click at [1189, 571] on div "Tại văn phòng" at bounding box center [1211, 570] width 185 height 20
type input "0"
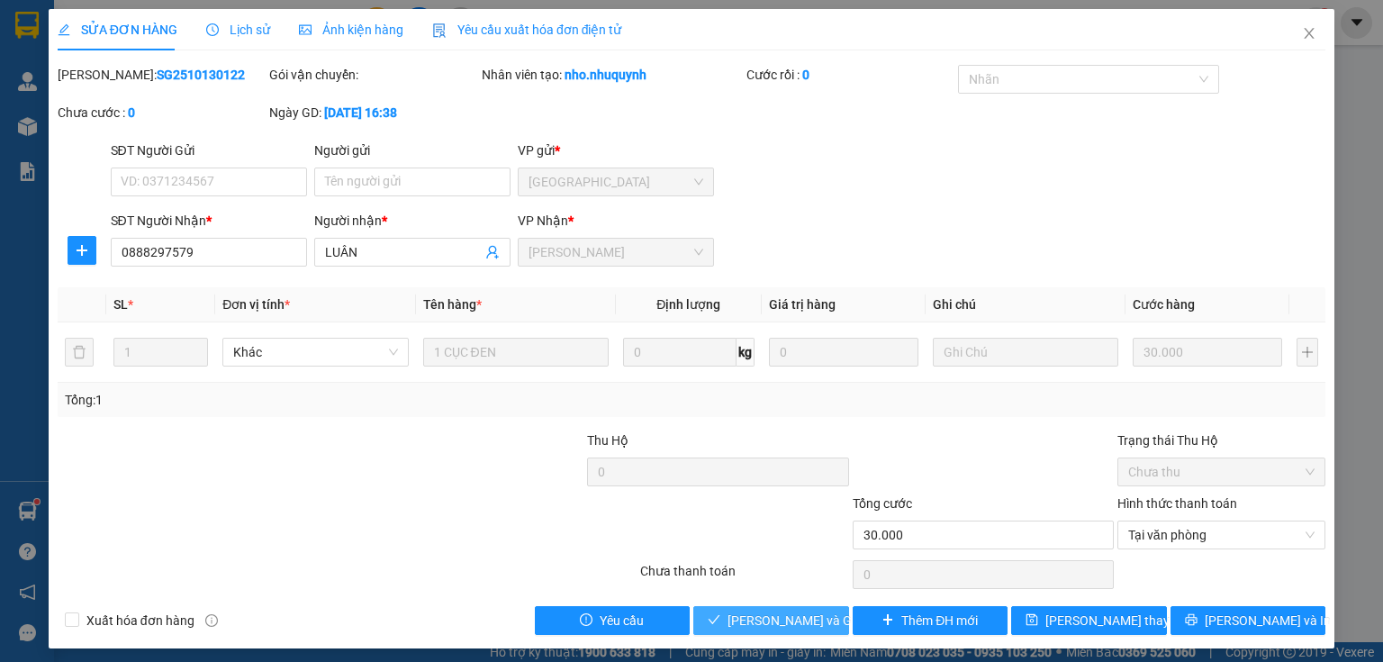
click at [792, 621] on span "Lưu và Giao hàng" at bounding box center [813, 620] width 173 height 20
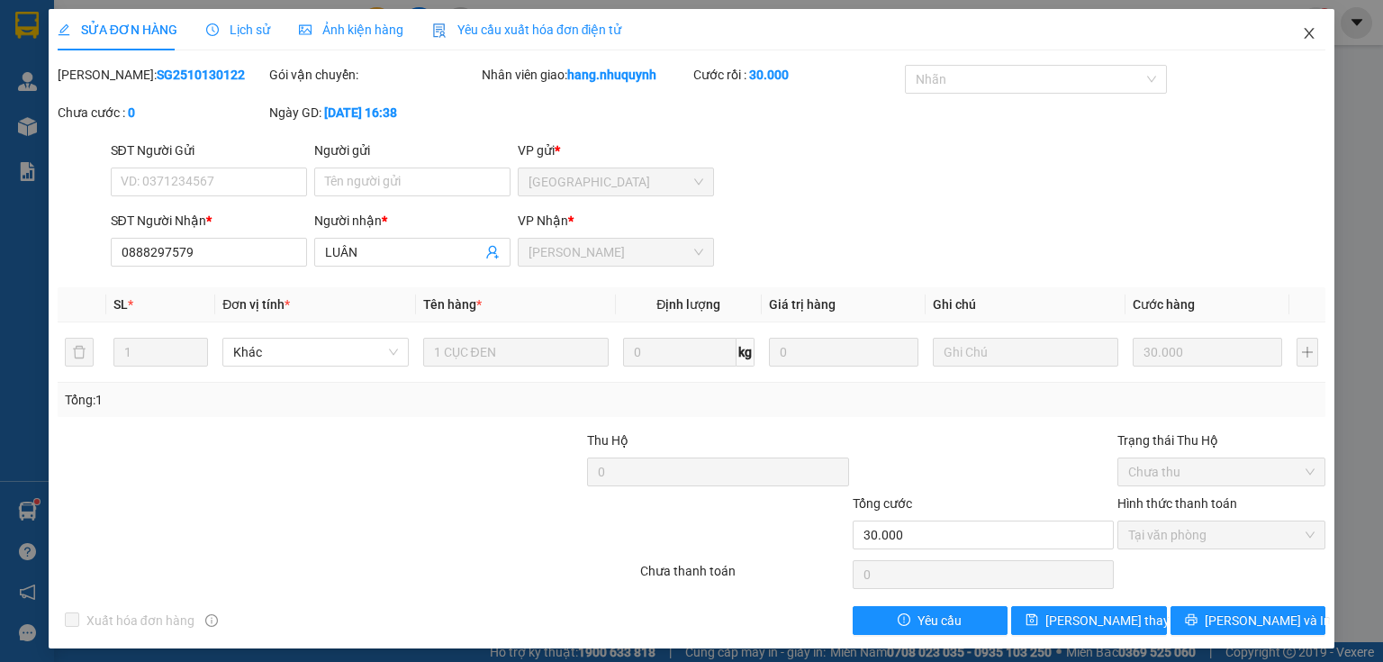
click at [1305, 36] on icon "close" at bounding box center [1310, 33] width 10 height 11
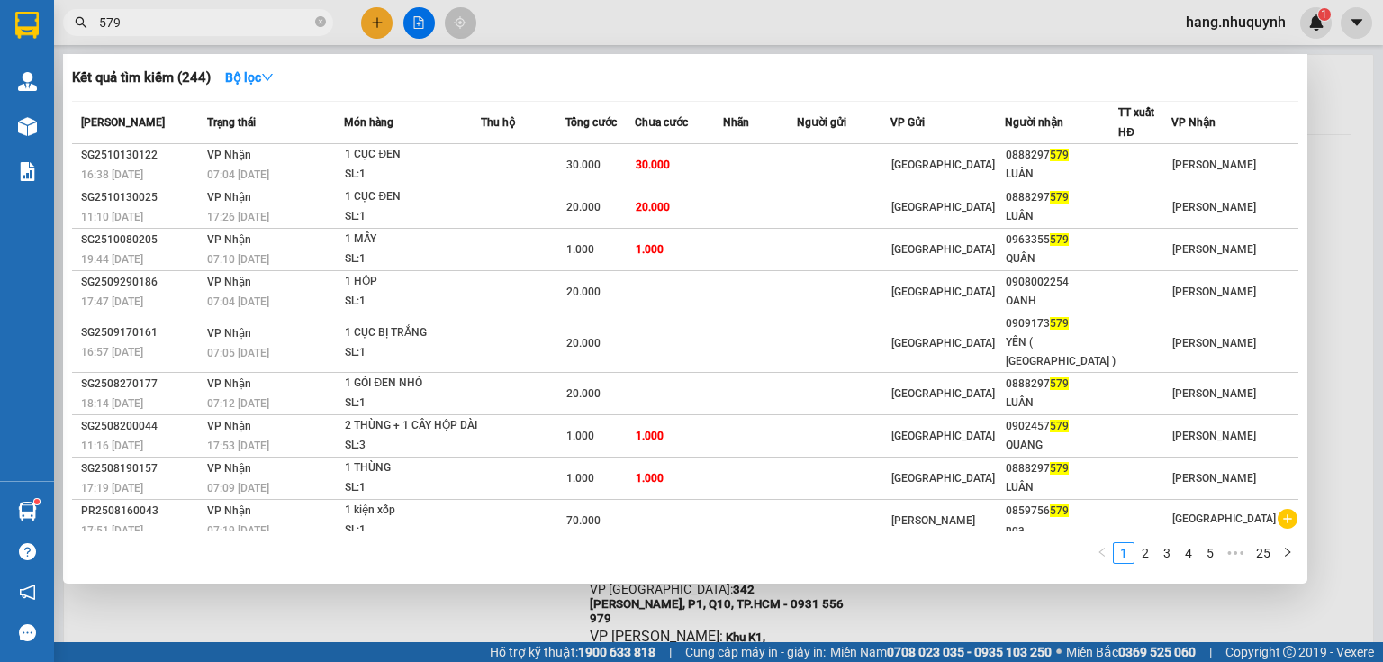
click at [250, 23] on input "579" at bounding box center [205, 23] width 212 height 20
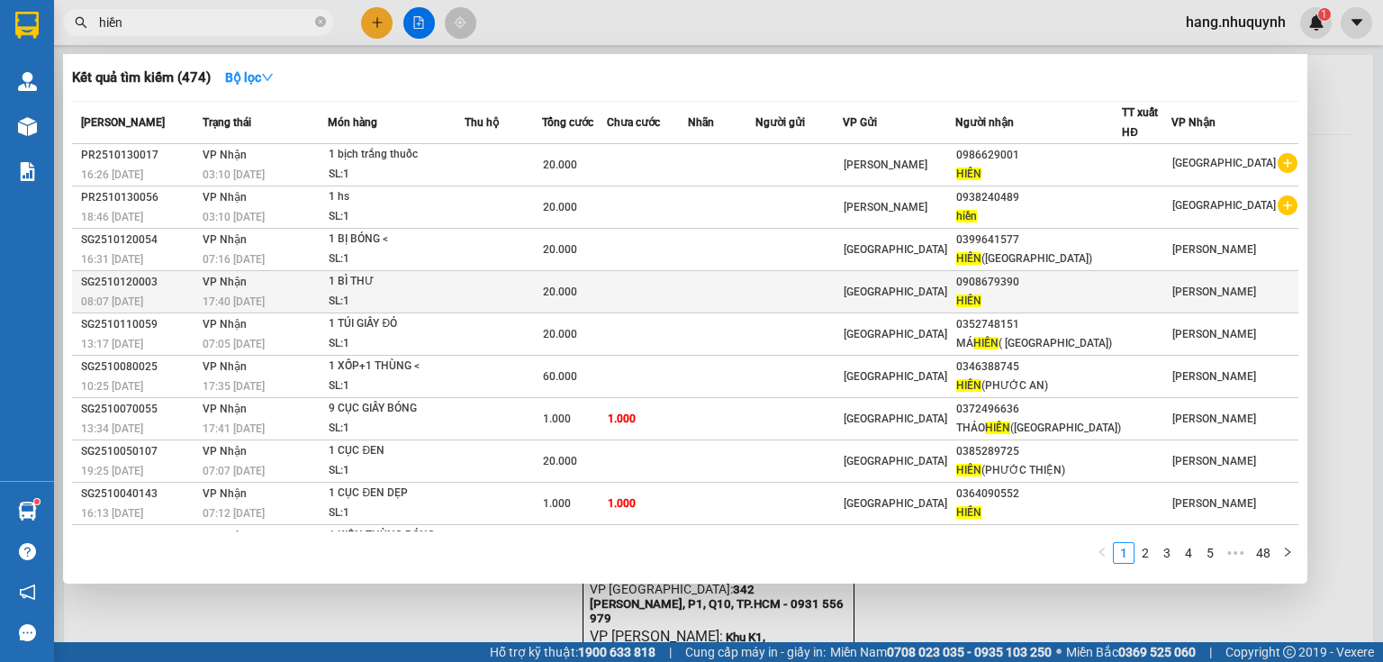
type input "hiền"
click at [577, 287] on span "20.000" at bounding box center [560, 291] width 34 height 13
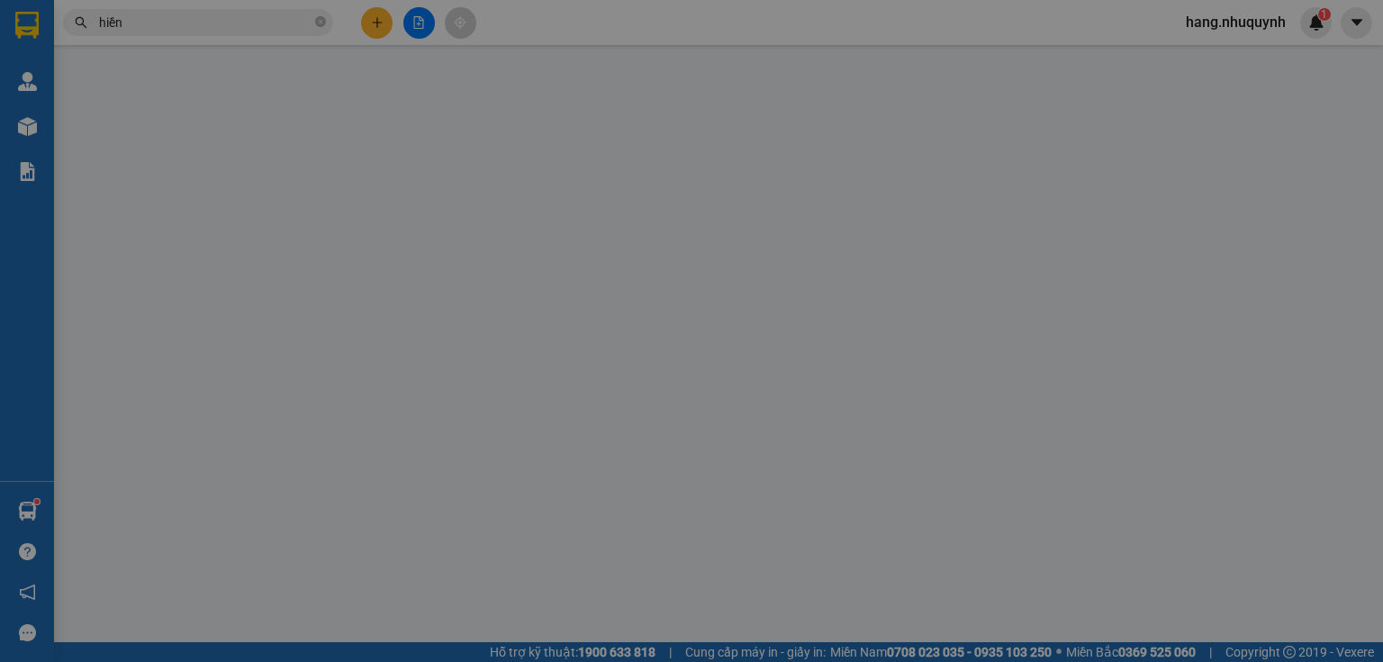
type input "0908679390"
type input "HIỀN"
type input "20.000"
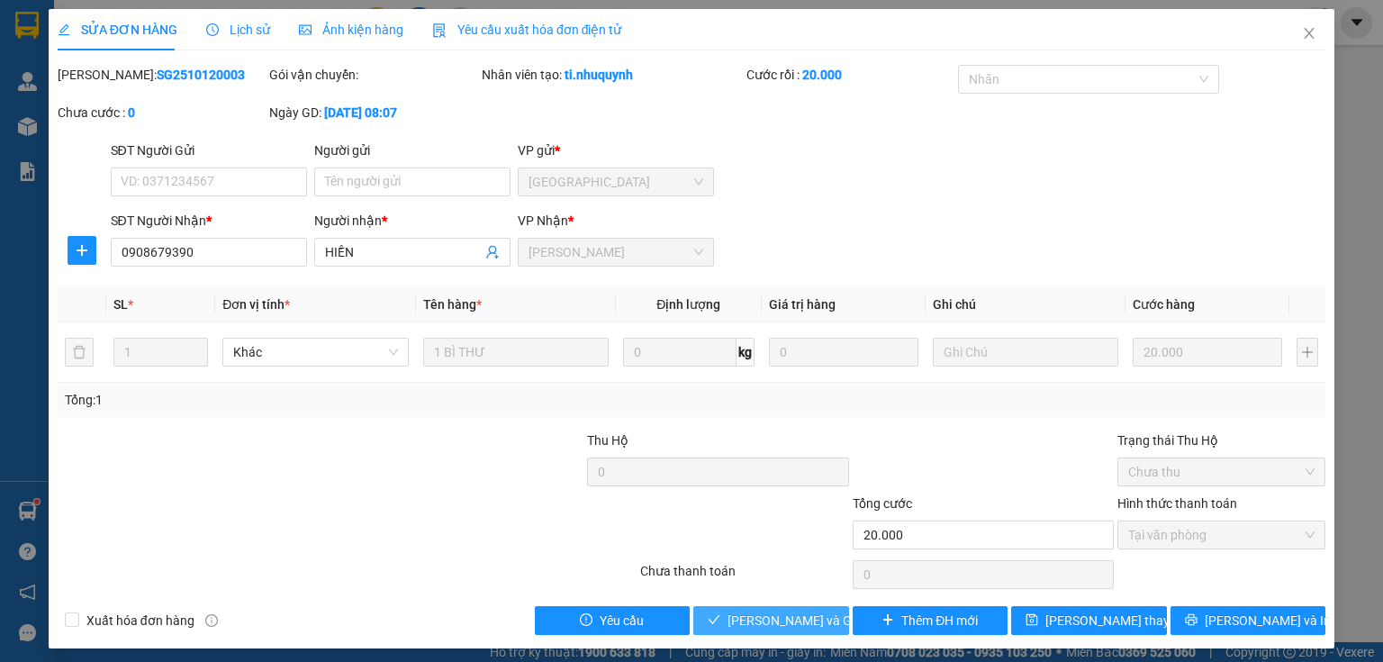
click at [784, 627] on span "Lưu và Giao hàng" at bounding box center [813, 620] width 173 height 20
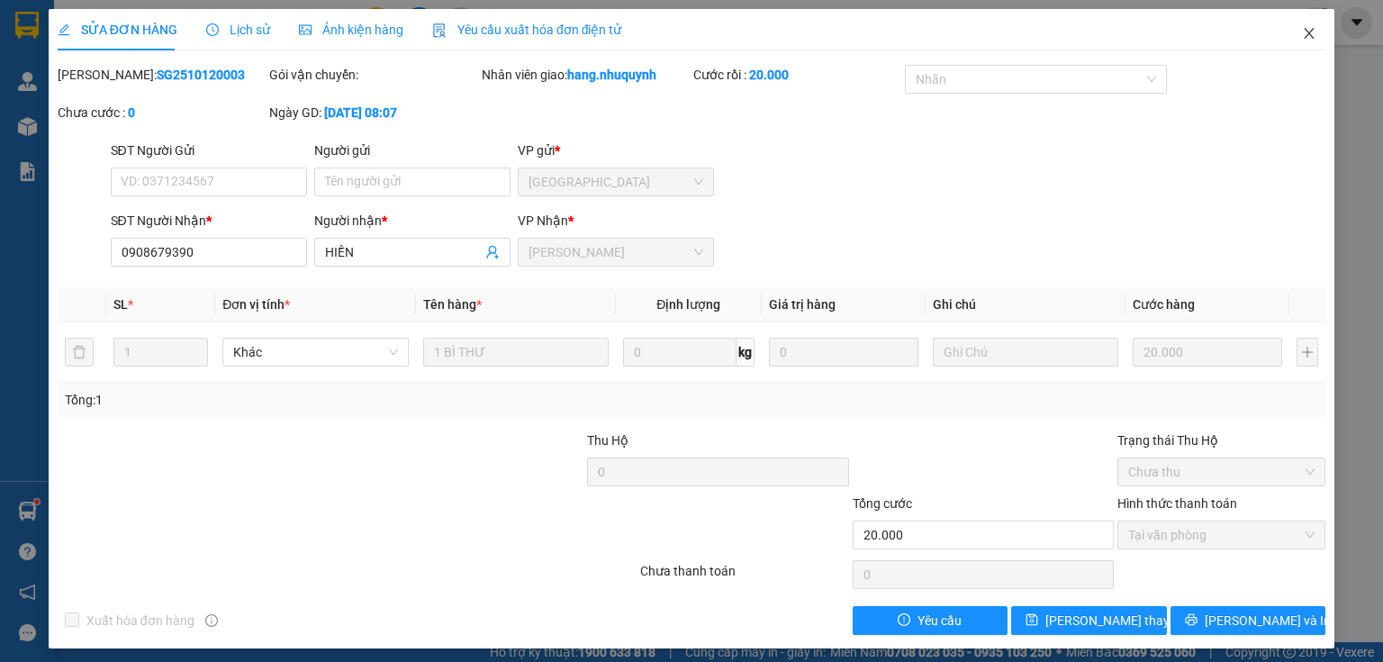
click at [1305, 32] on icon "close" at bounding box center [1310, 33] width 10 height 11
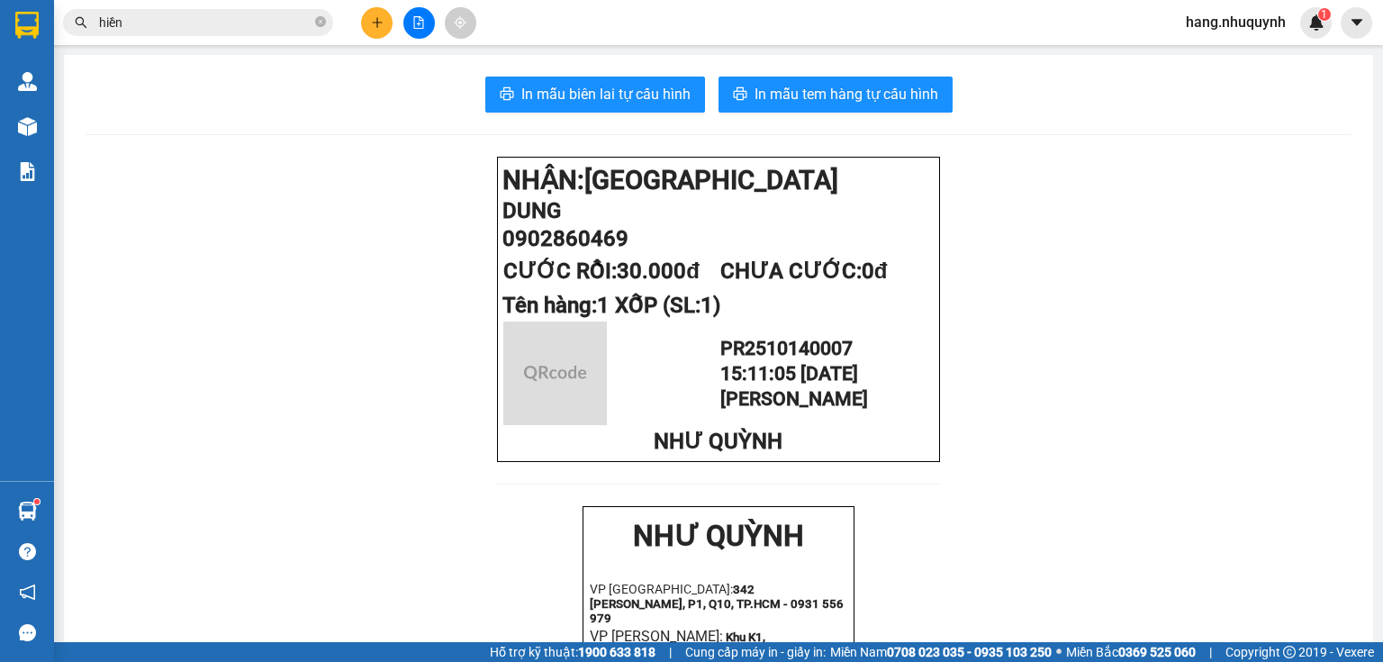
click at [377, 24] on icon "plus" at bounding box center [376, 22] width 1 height 10
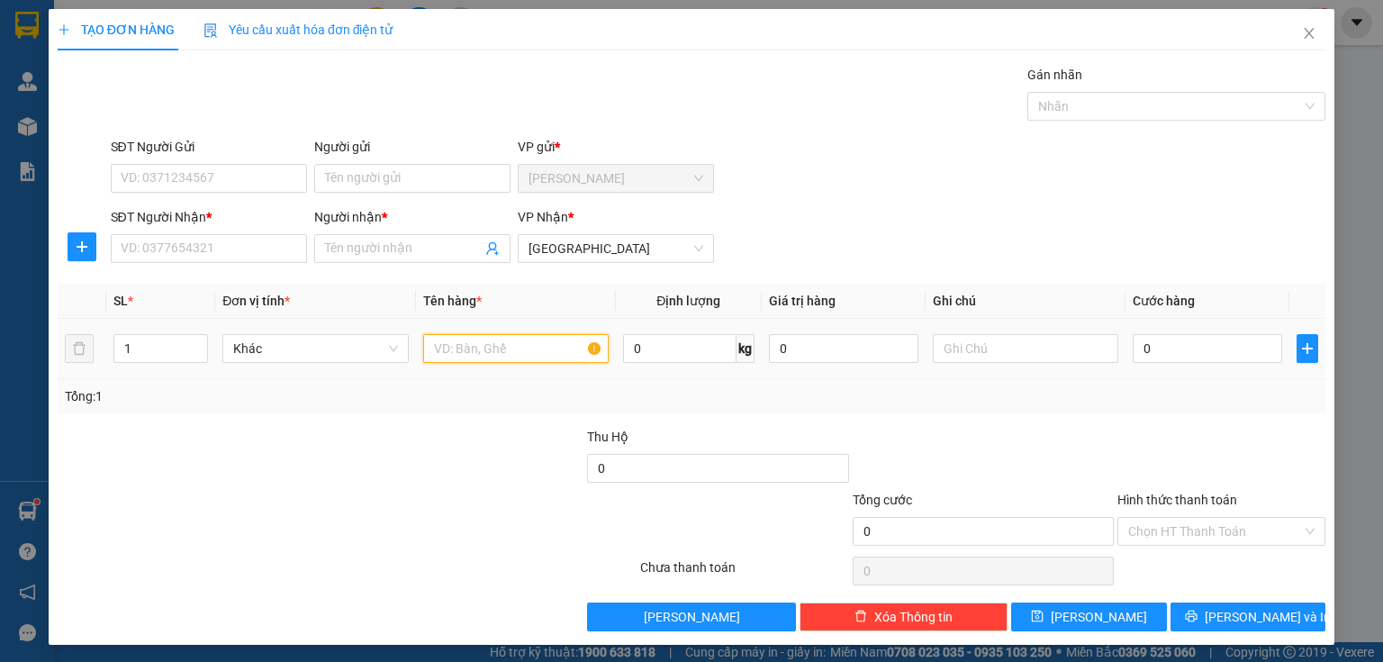
click at [449, 345] on input "text" at bounding box center [515, 348] width 185 height 29
type input "1 thùng"
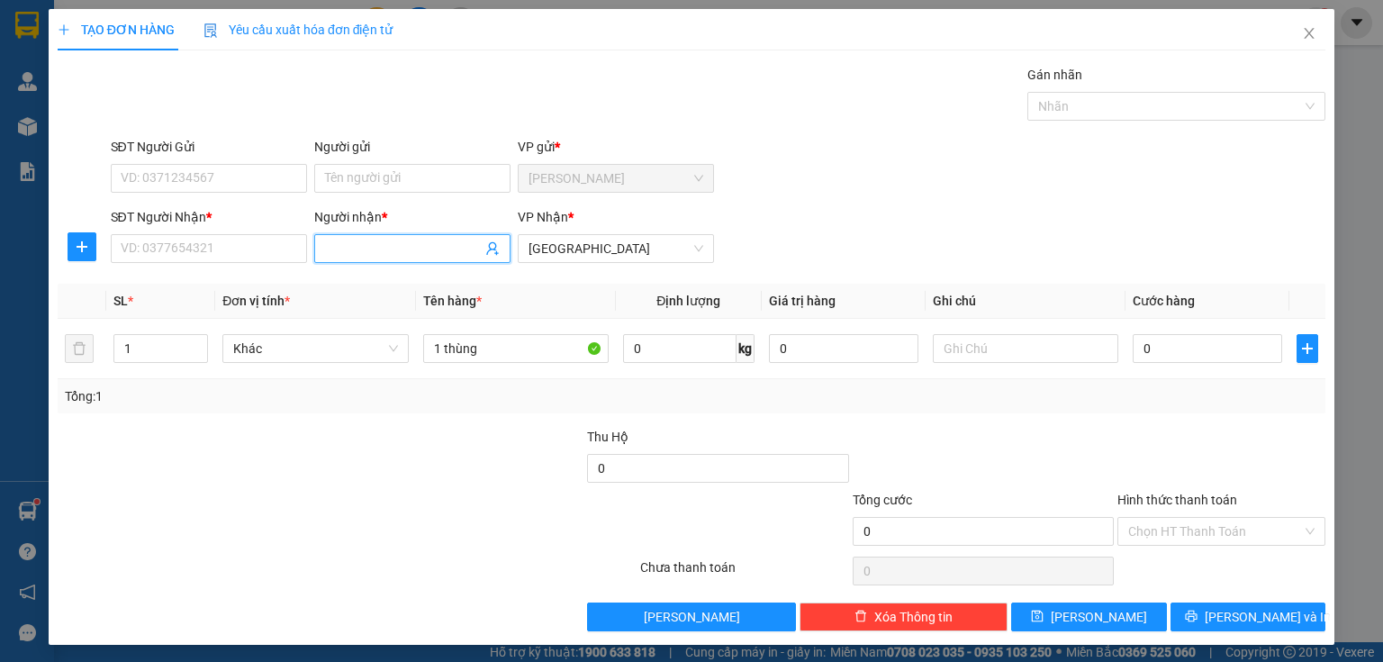
click at [413, 253] on input "Người nhận *" at bounding box center [403, 249] width 157 height 20
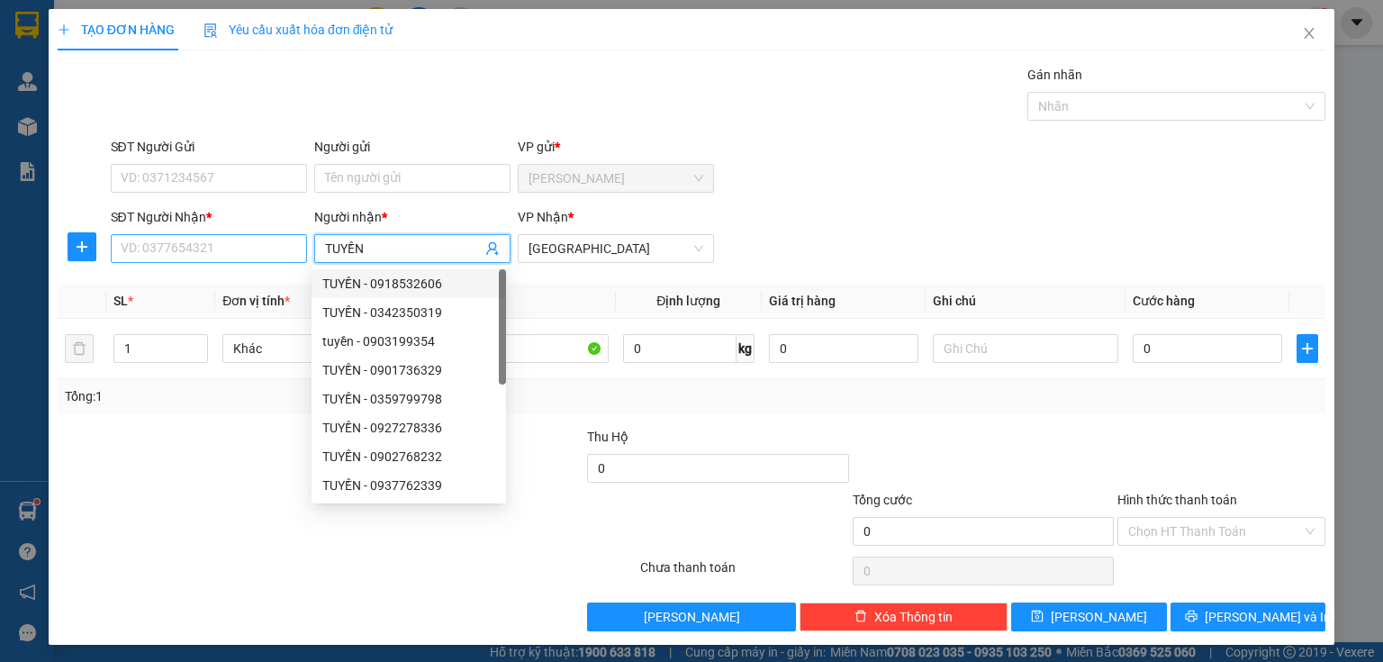
type input "TUYỀN"
click at [197, 251] on input "SĐT Người Nhận *" at bounding box center [209, 248] width 196 height 29
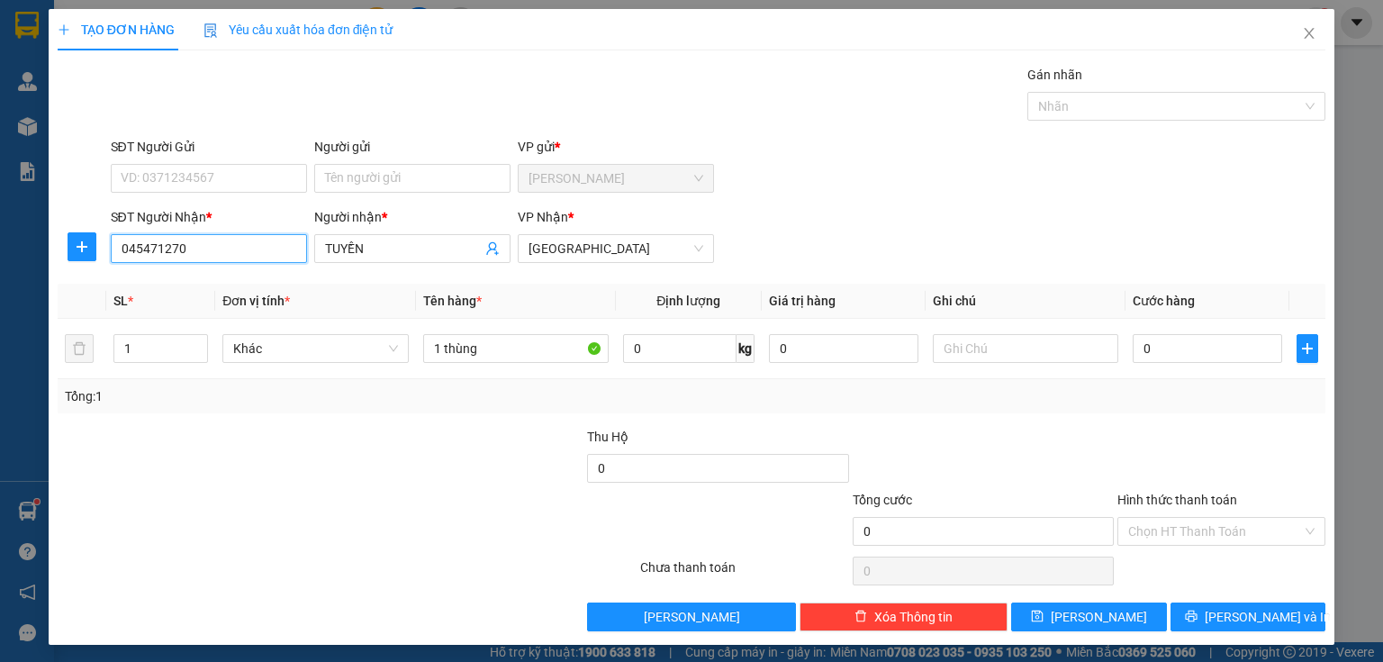
click at [127, 248] on input "045471270" at bounding box center [209, 248] width 196 height 29
type input "0945471270"
click at [231, 284] on div "0945471270 - TUYỀN" at bounding box center [207, 284] width 173 height 20
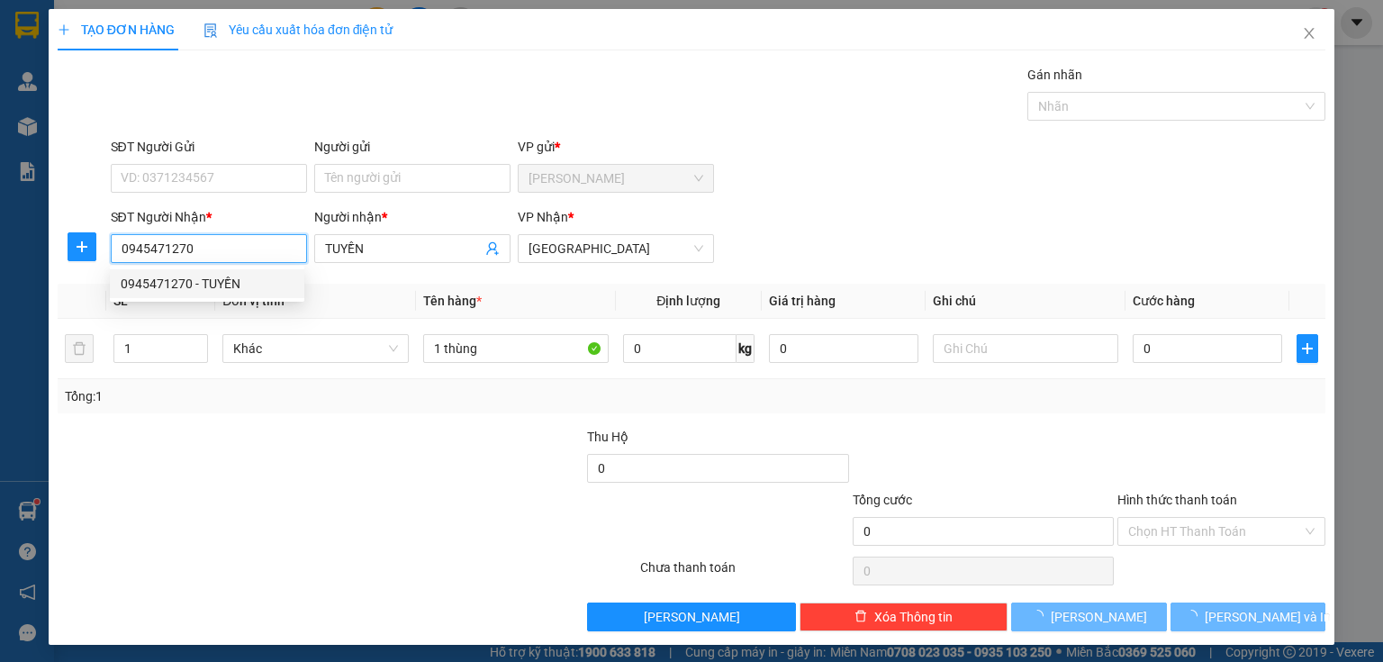
type input "40.000"
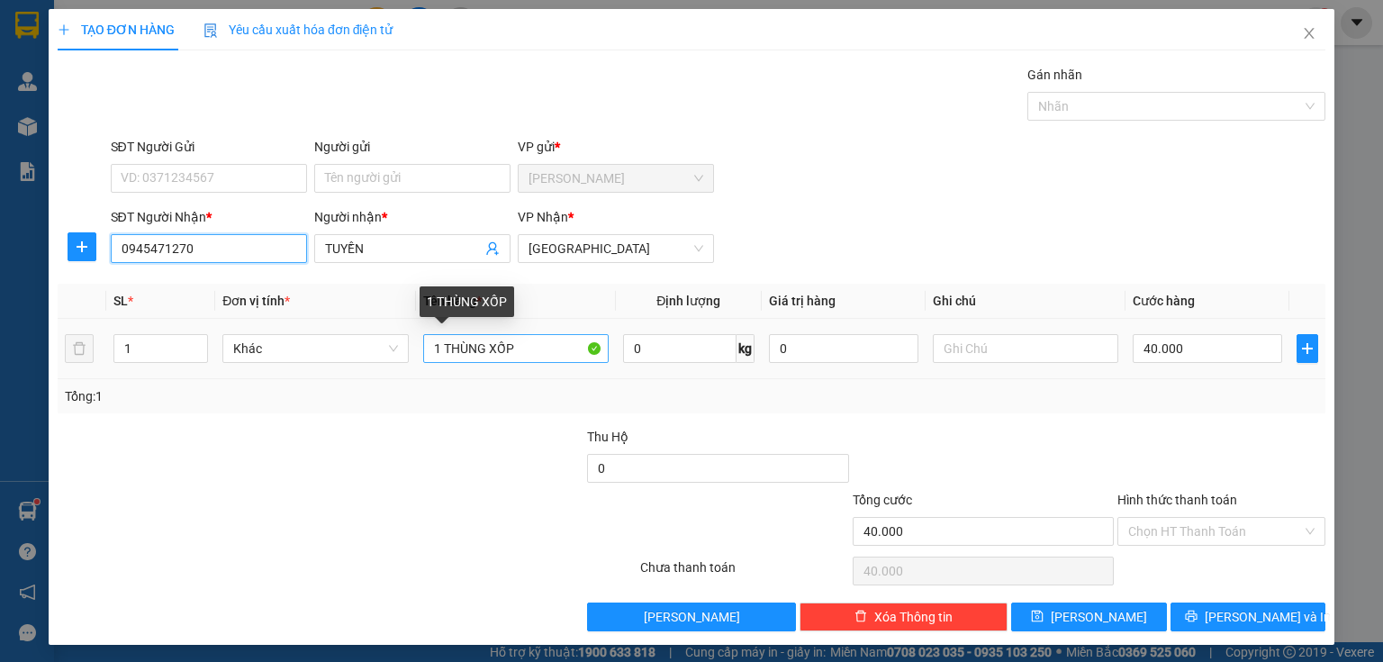
type input "0945471270"
drag, startPoint x: 486, startPoint y: 349, endPoint x: 529, endPoint y: 363, distance: 45.3
click at [529, 363] on div "1 THÙNG XỐP" at bounding box center [515, 348] width 185 height 36
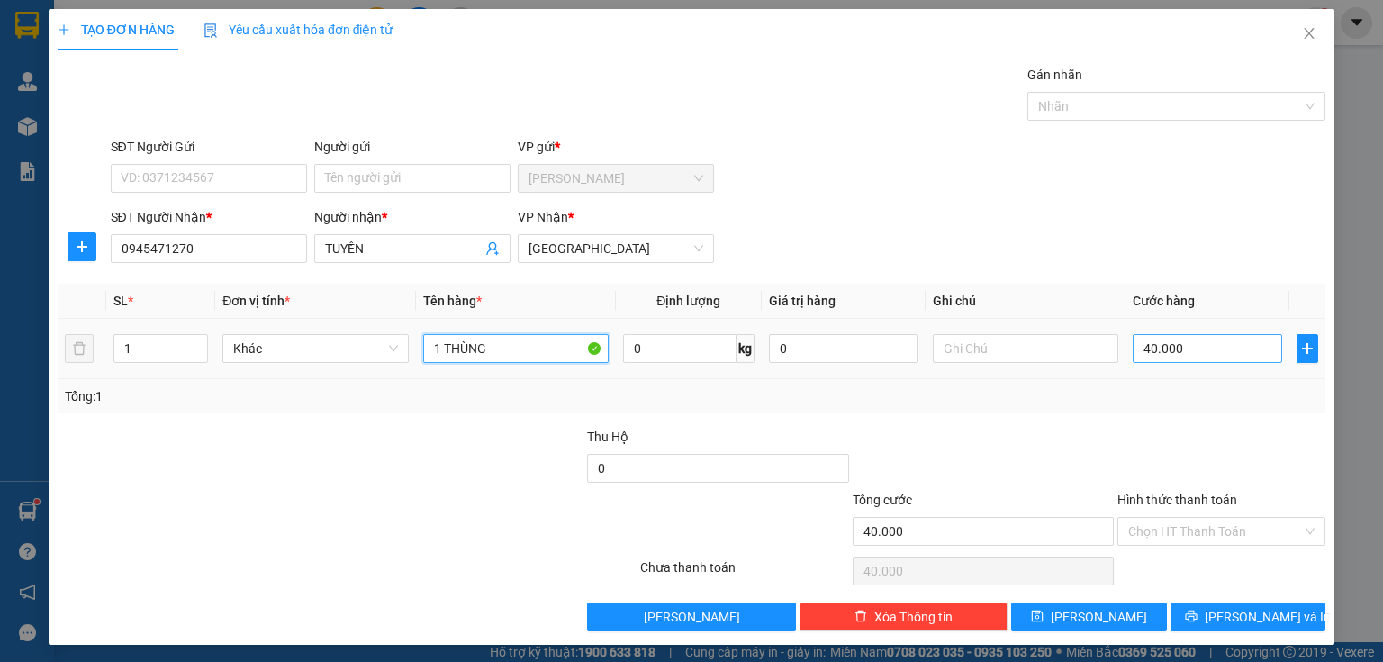
type input "1 THÙNG"
click at [1152, 357] on input "40.000" at bounding box center [1207, 348] width 149 height 29
type input "3"
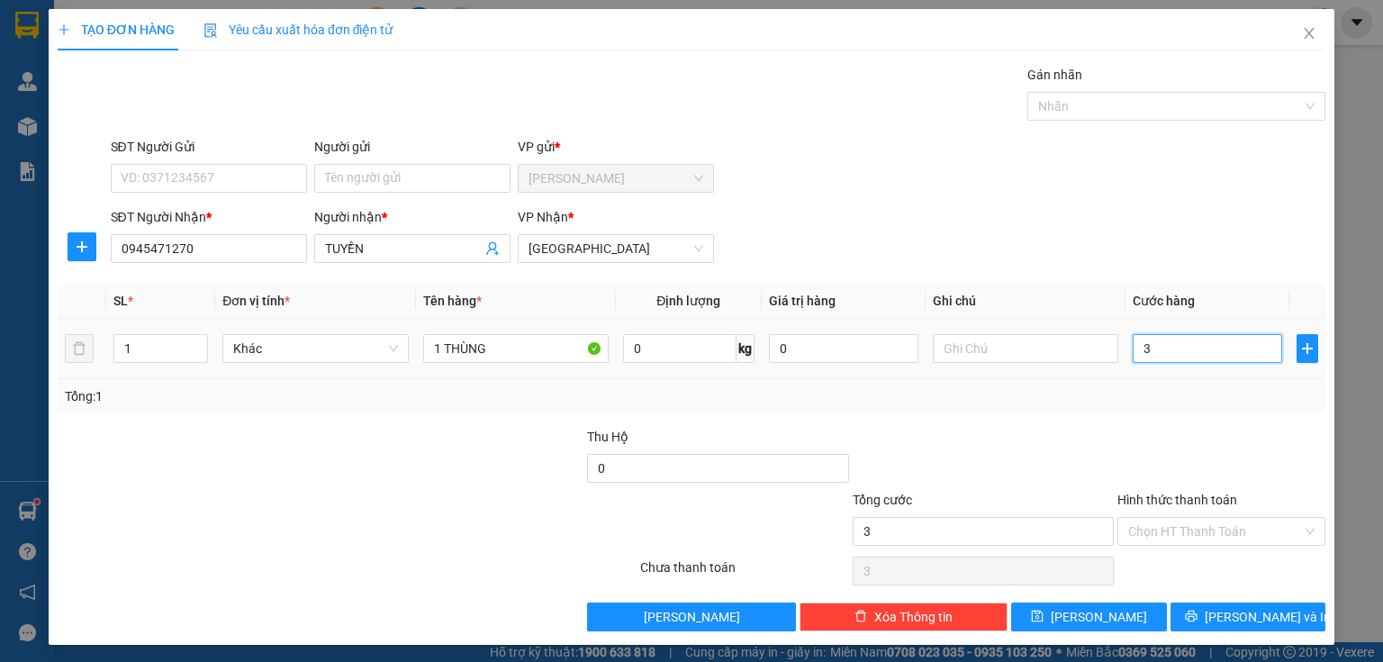
type input "30"
type input "300"
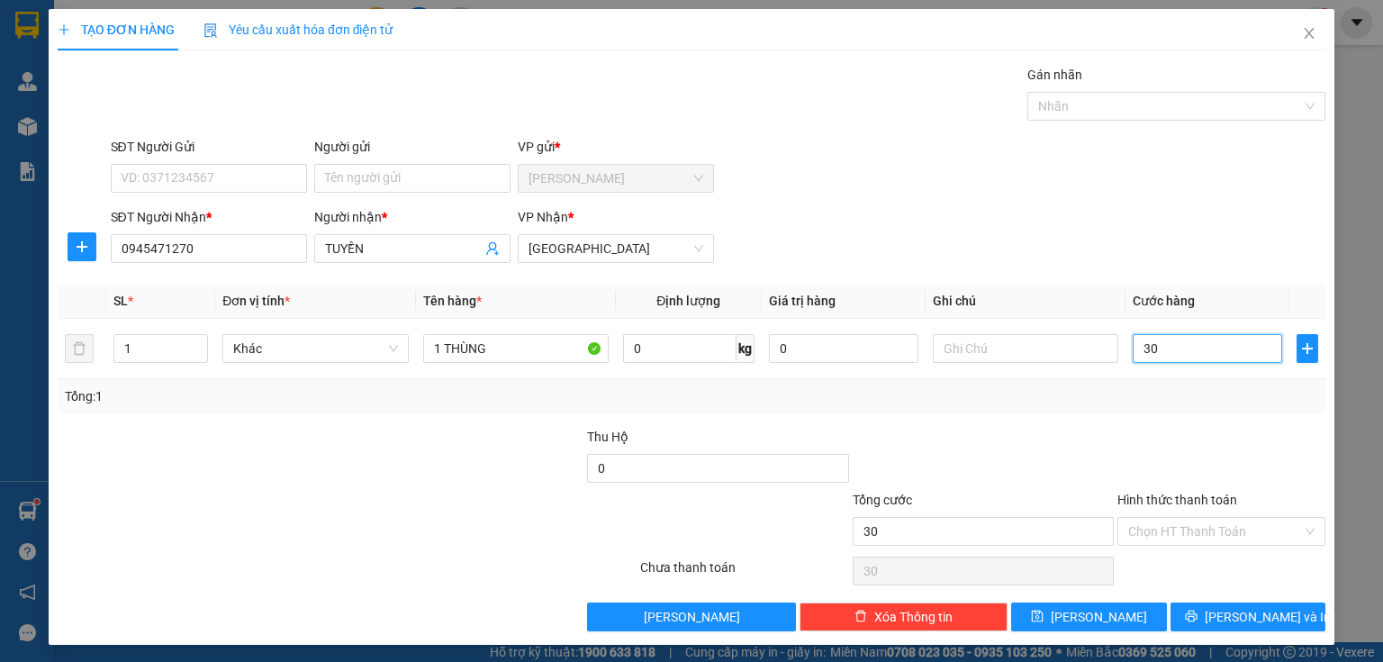
type input "300"
type input "3.000"
type input "30.000"
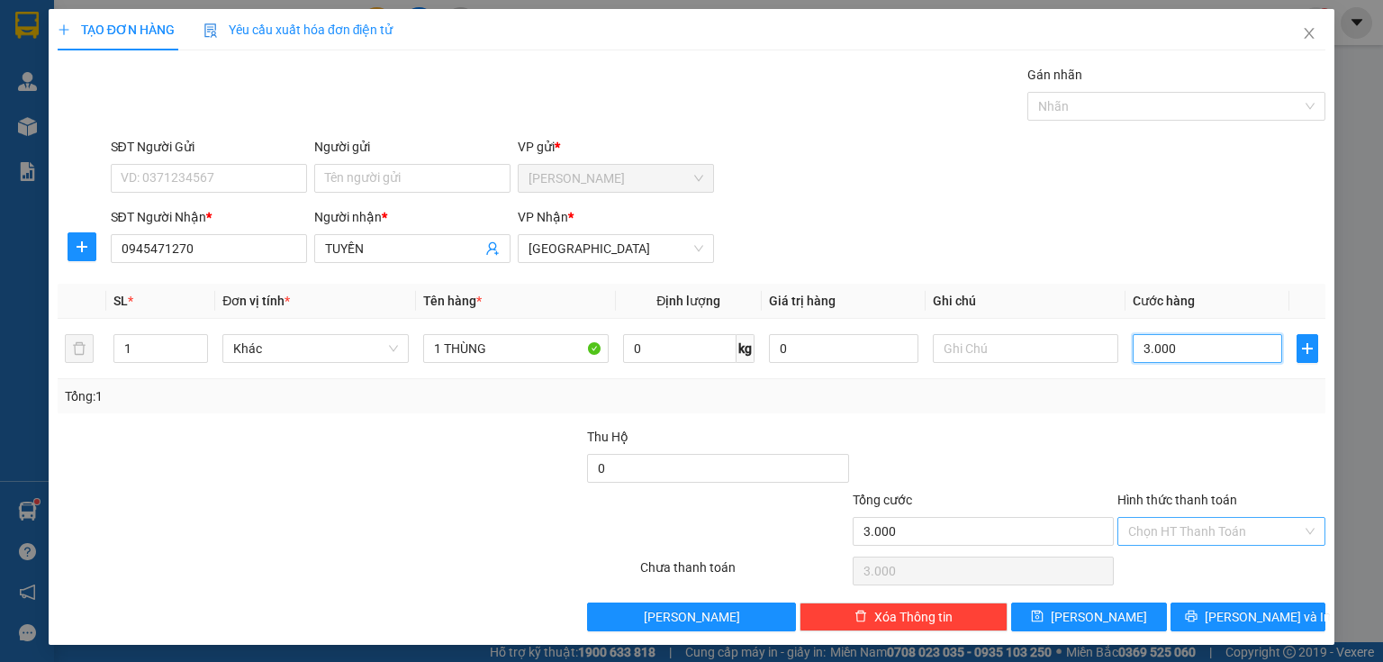
type input "30.000"
click at [1216, 535] on input "Hình thức thanh toán" at bounding box center [1215, 531] width 174 height 27
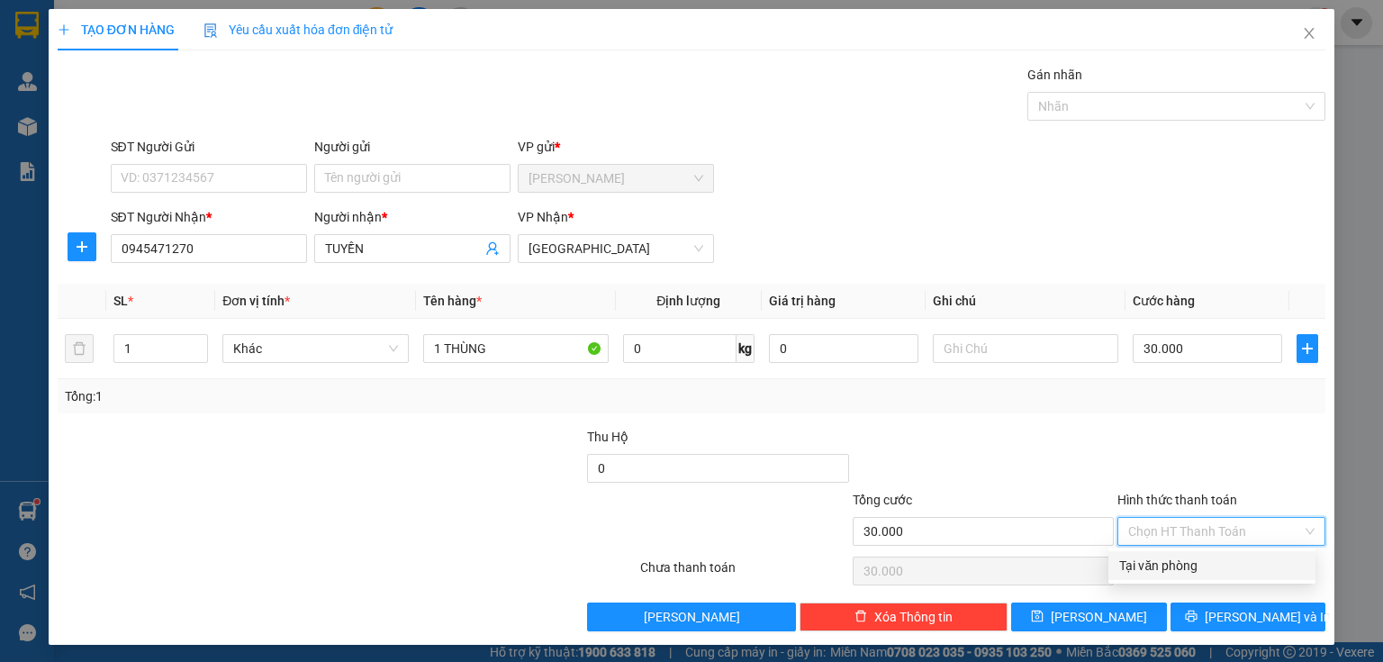
drag, startPoint x: 1214, startPoint y: 562, endPoint x: 1214, endPoint y: 591, distance: 28.8
click at [1213, 569] on div "Tại văn phòng" at bounding box center [1211, 566] width 185 height 20
type input "0"
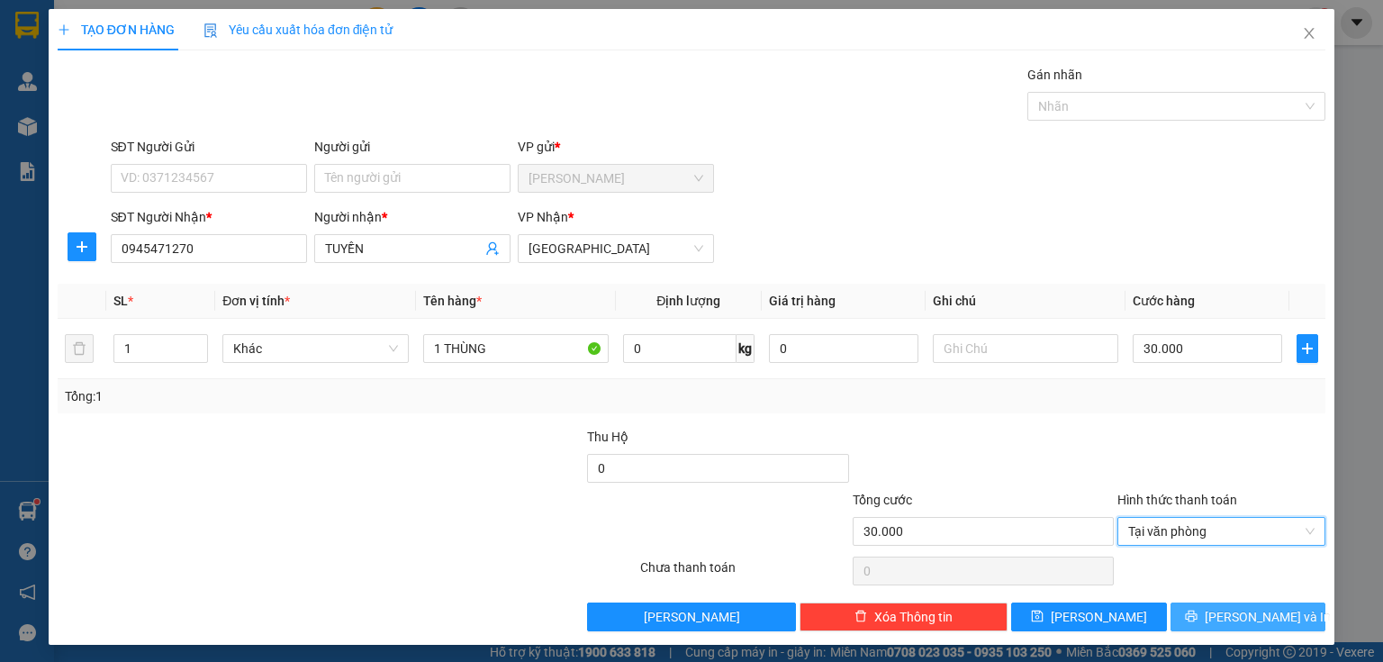
drag, startPoint x: 1201, startPoint y: 622, endPoint x: 1200, endPoint y: 598, distance: 24.3
click at [1200, 623] on button "[PERSON_NAME] và In" at bounding box center [1248, 616] width 156 height 29
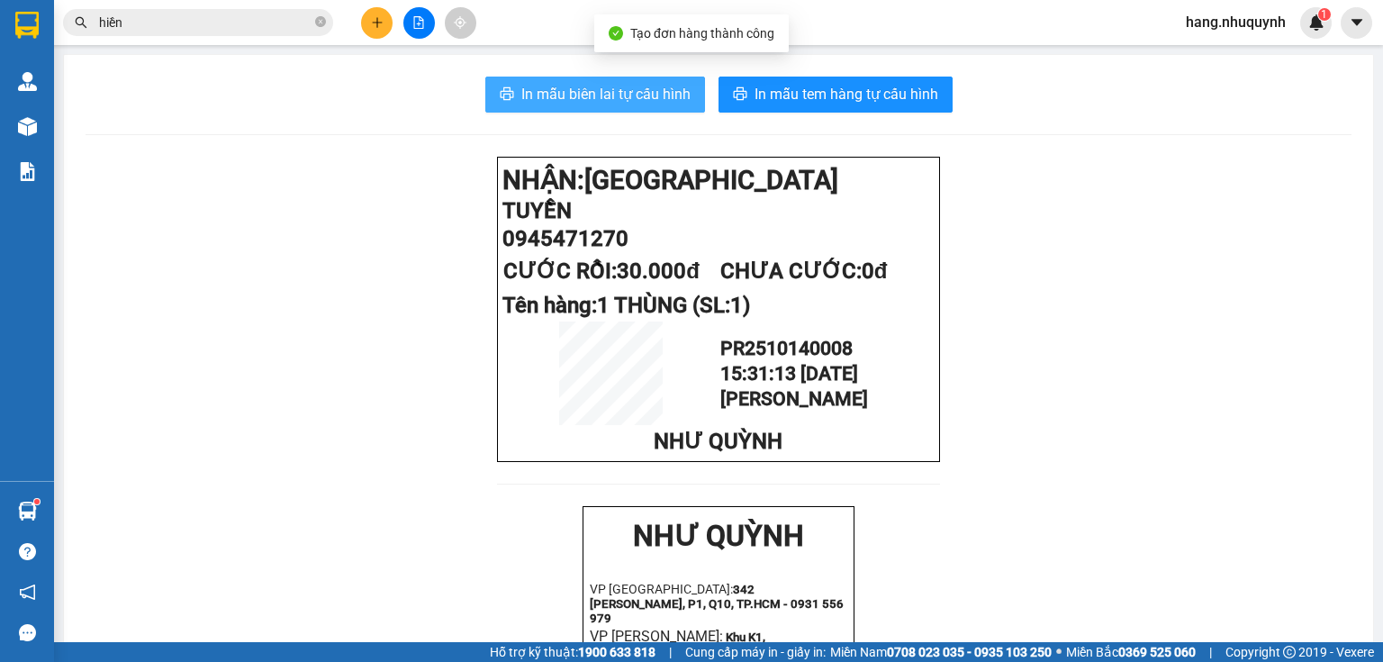
click at [611, 95] on span "In mẫu biên lai tự cấu hình" at bounding box center [605, 94] width 169 height 23
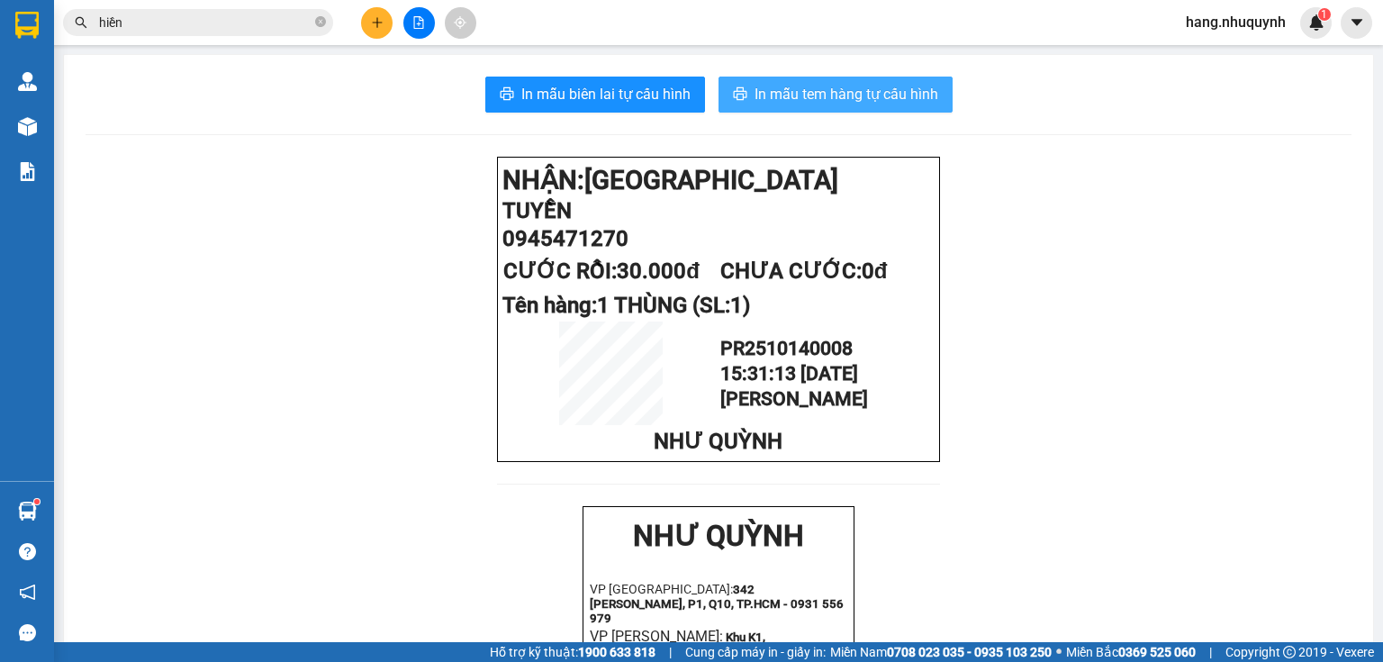
click at [876, 99] on span "In mẫu tem hàng tự cấu hình" at bounding box center [847, 94] width 184 height 23
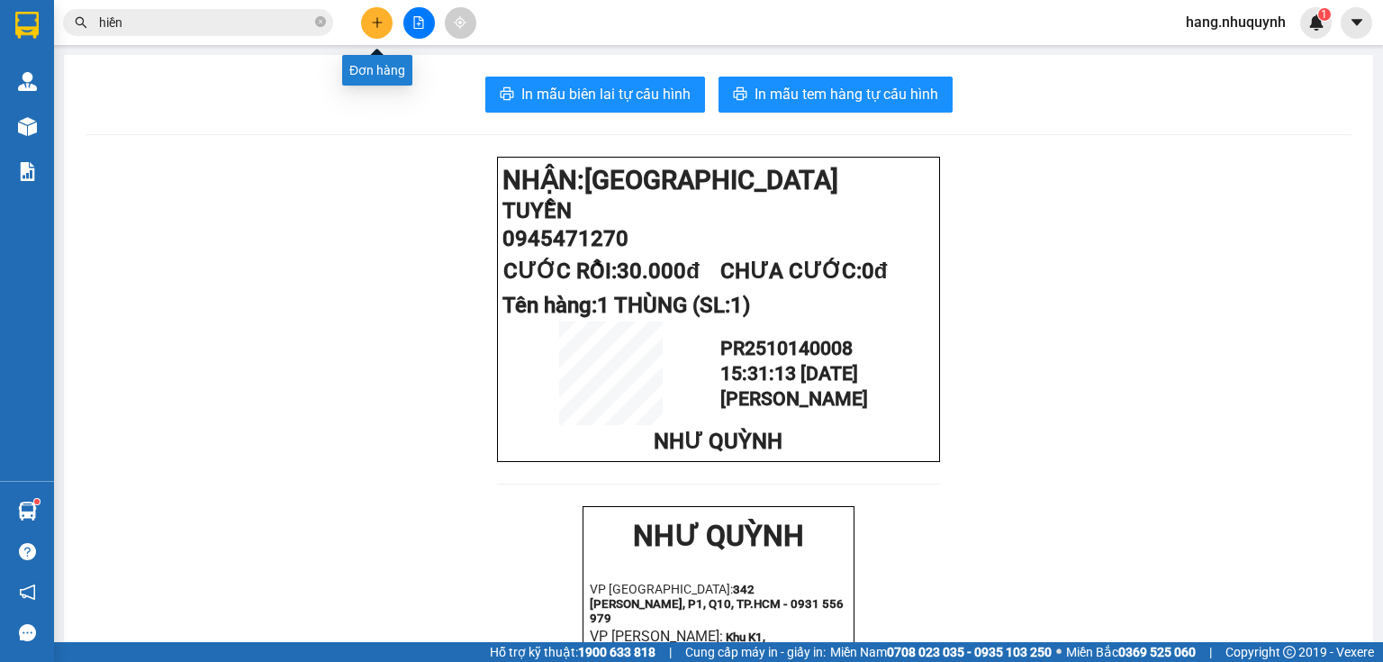
click at [379, 31] on button at bounding box center [377, 23] width 32 height 32
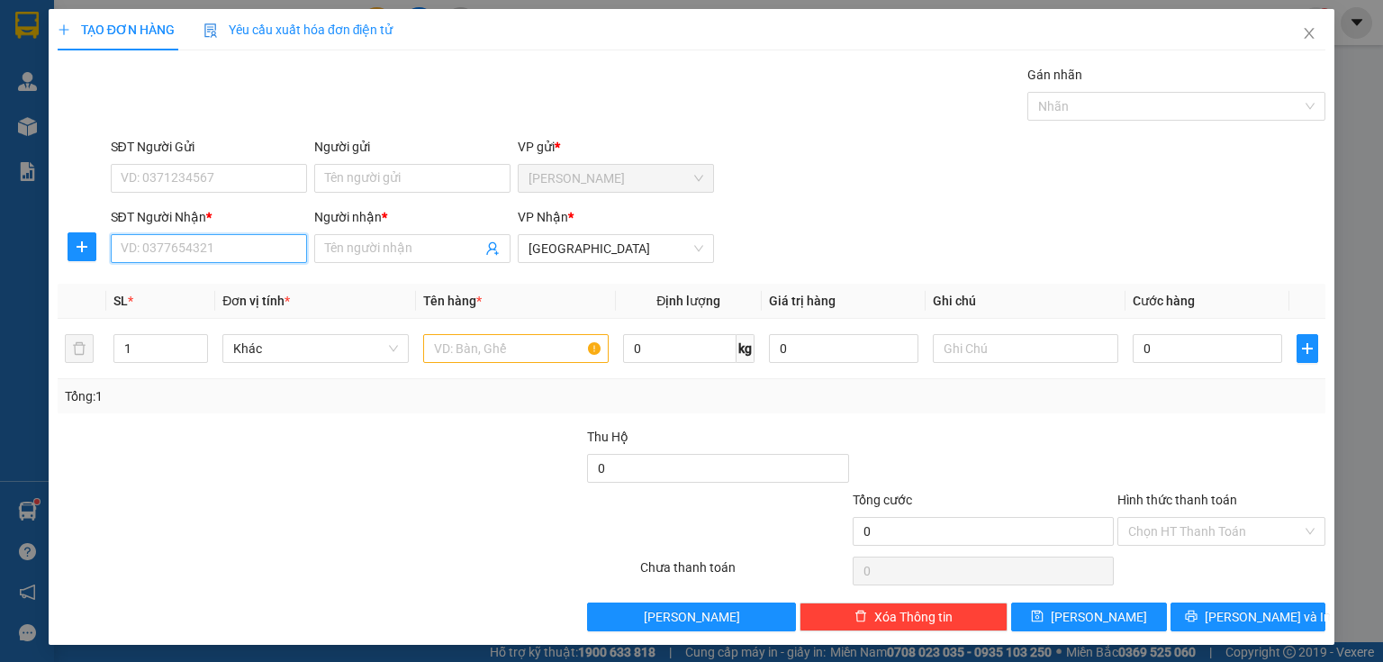
click at [238, 247] on input "SĐT Người Nhận *" at bounding box center [209, 248] width 196 height 29
type input "0906331477"
click at [221, 285] on div "0906331477 - PHÚC AN NHIÊN" at bounding box center [208, 284] width 175 height 20
type input "PHÚC AN NHIÊN"
type input "20.000"
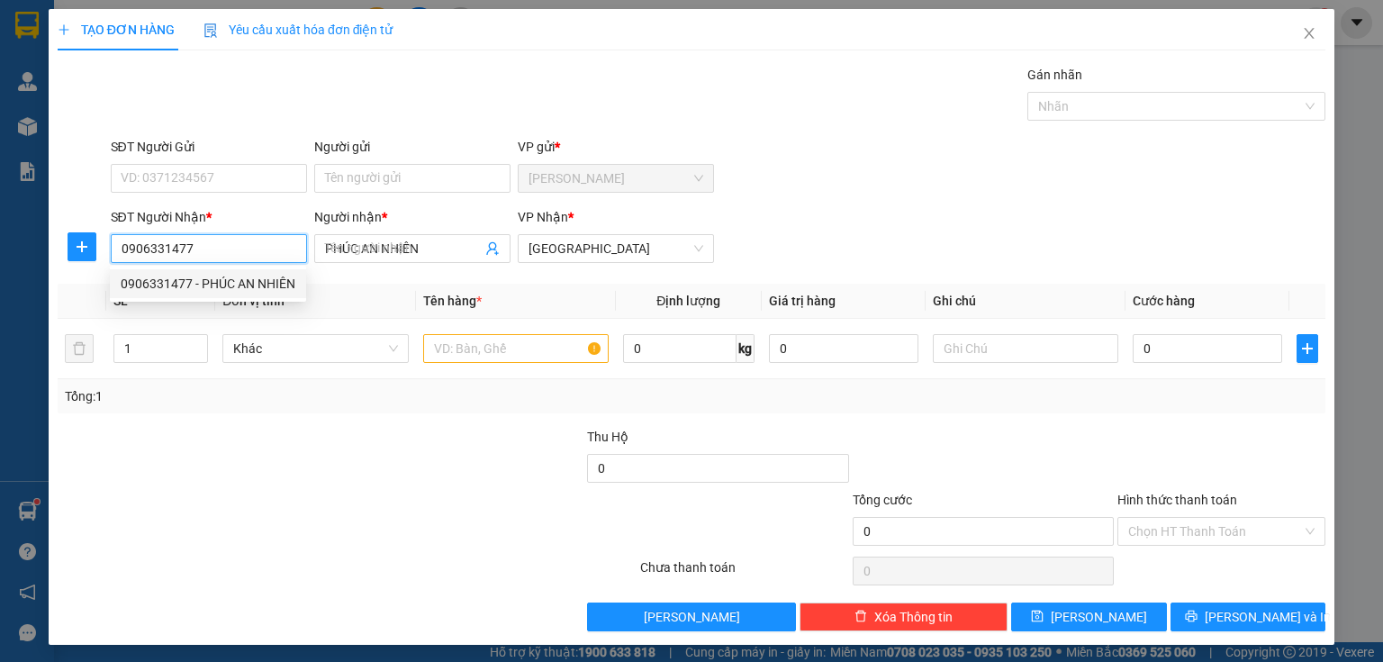
type input "20.000"
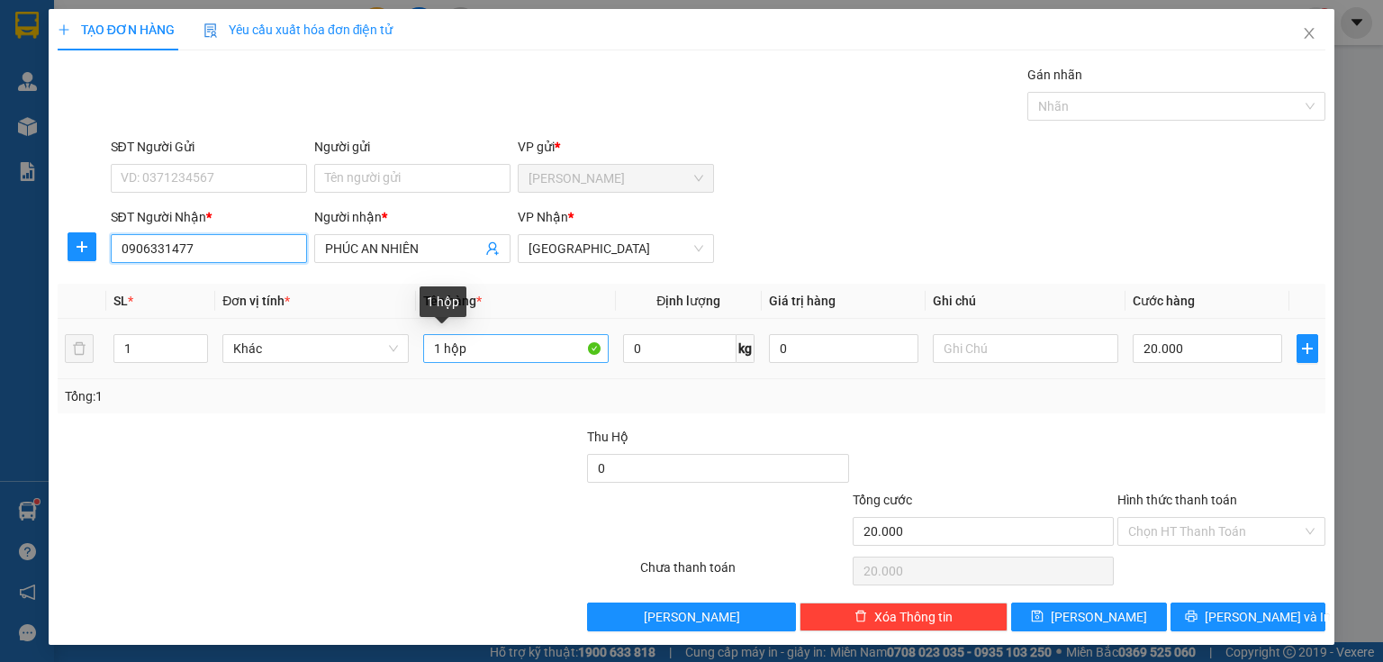
type input "0906331477"
drag, startPoint x: 439, startPoint y: 350, endPoint x: 476, endPoint y: 342, distance: 37.8
click at [477, 344] on input "1 hộp" at bounding box center [515, 348] width 185 height 29
type input "1 CỤC BÓNG"
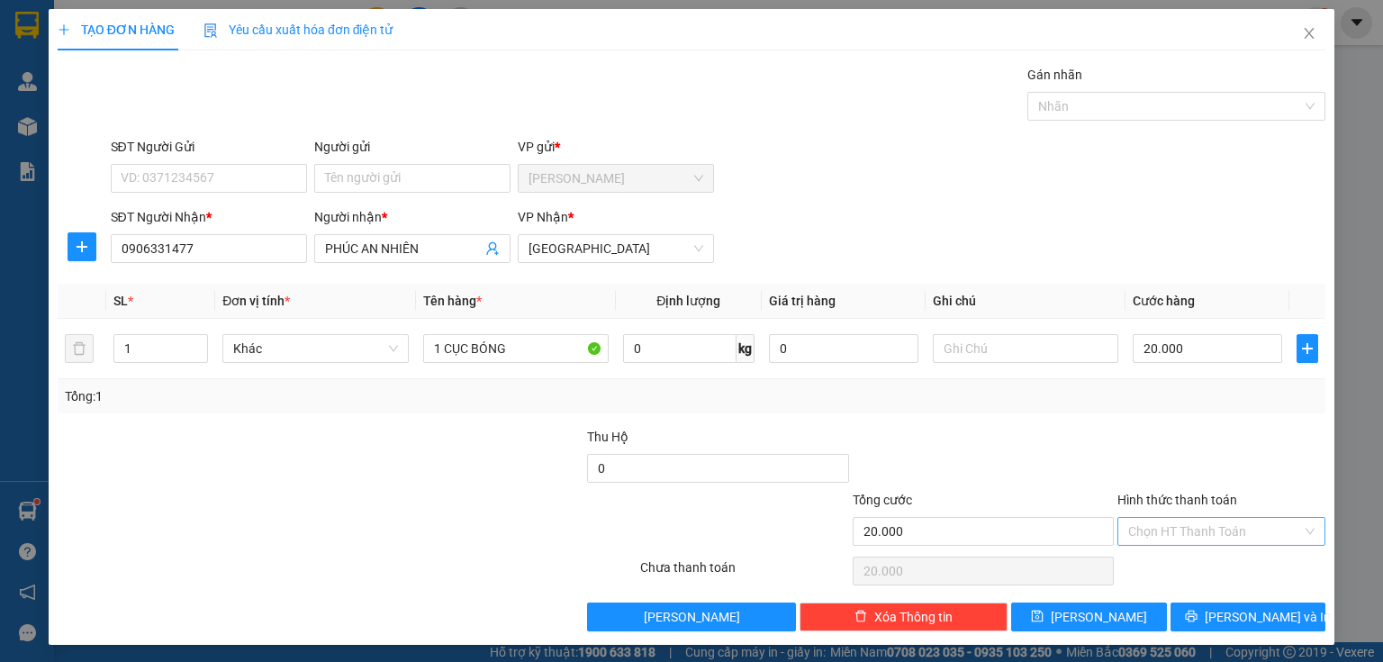
click at [1216, 535] on input "Hình thức thanh toán" at bounding box center [1215, 531] width 174 height 27
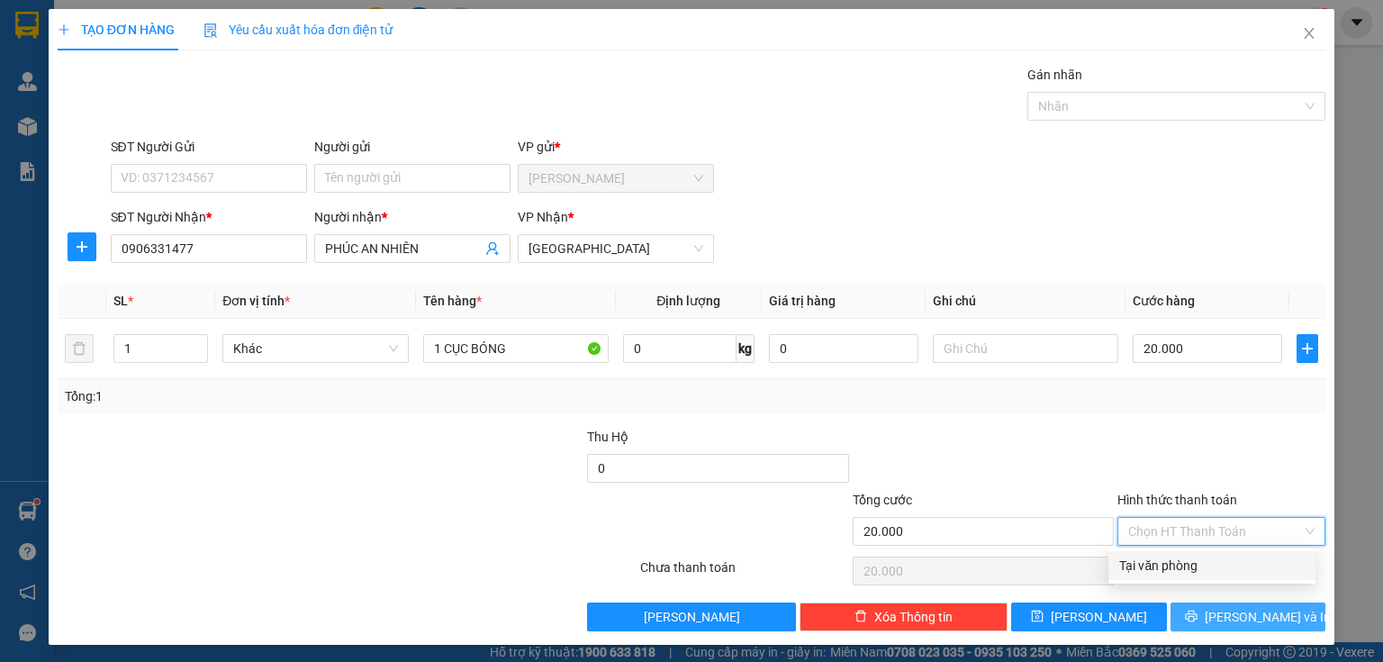
drag, startPoint x: 1203, startPoint y: 564, endPoint x: 1218, endPoint y: 610, distance: 48.4
click at [1203, 567] on div "Tại văn phòng" at bounding box center [1211, 566] width 185 height 20
type input "0"
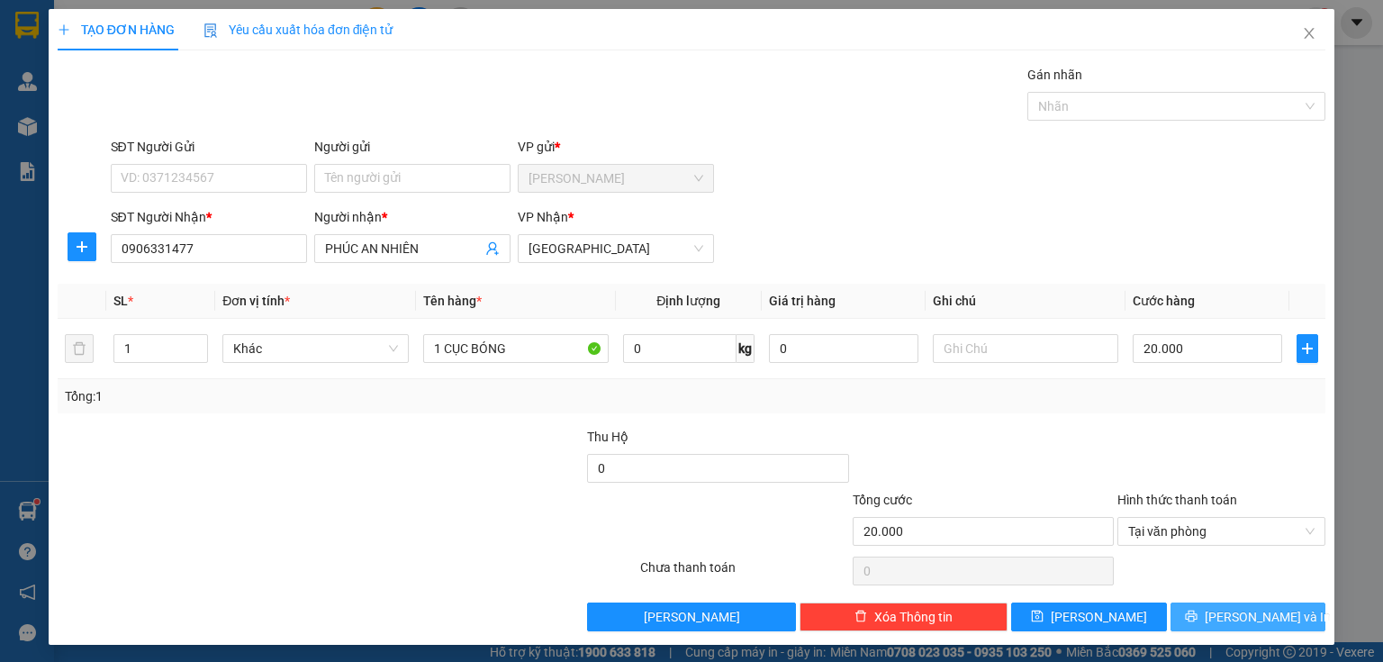
drag, startPoint x: 1215, startPoint y: 618, endPoint x: 1033, endPoint y: 181, distance: 473.0
click at [1197, 619] on icon "printer" at bounding box center [1191, 616] width 12 height 12
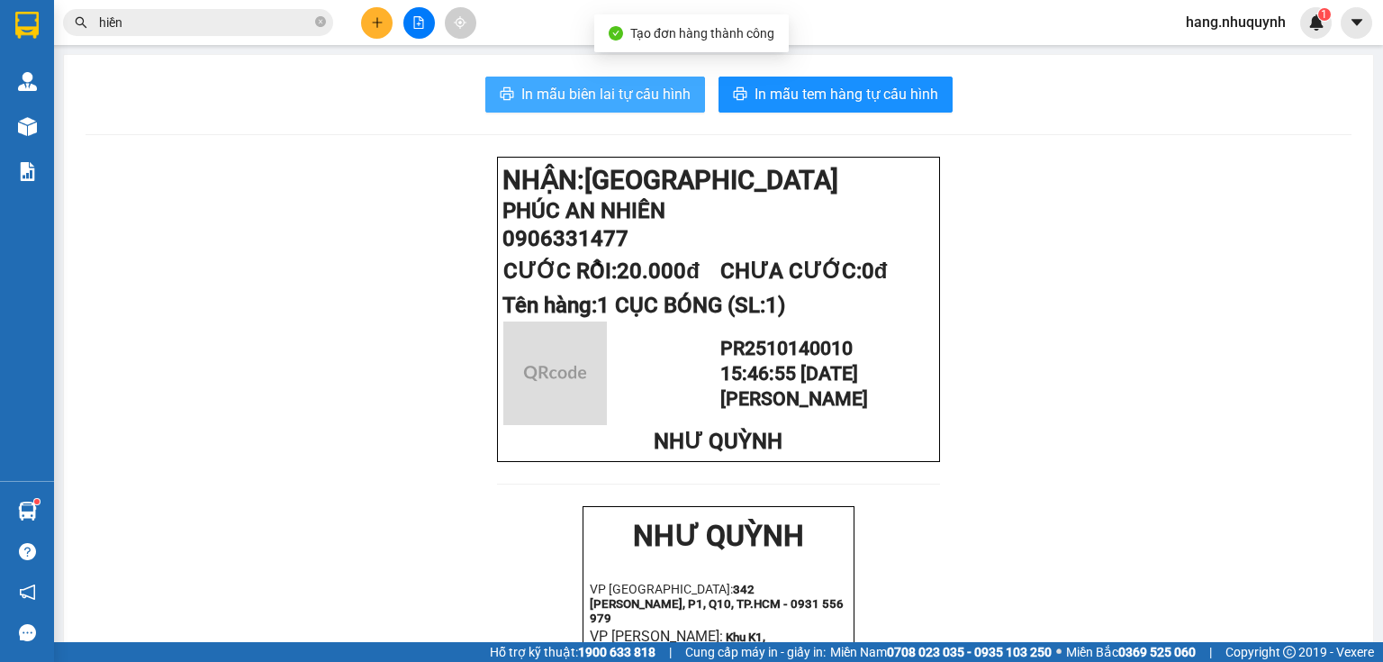
click at [628, 96] on span "In mẫu biên lai tự cấu hình" at bounding box center [605, 94] width 169 height 23
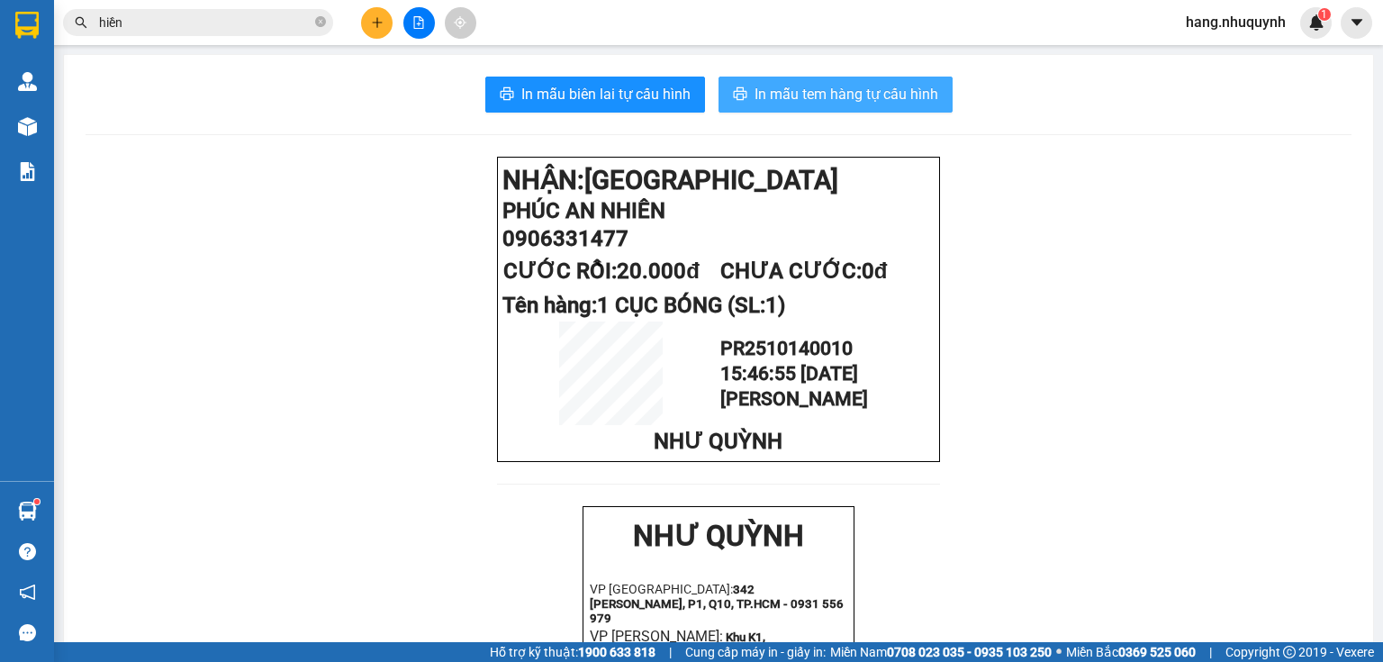
click at [882, 97] on span "In mẫu tem hàng tự cấu hình" at bounding box center [847, 94] width 184 height 23
click at [376, 26] on icon "plus" at bounding box center [376, 22] width 1 height 10
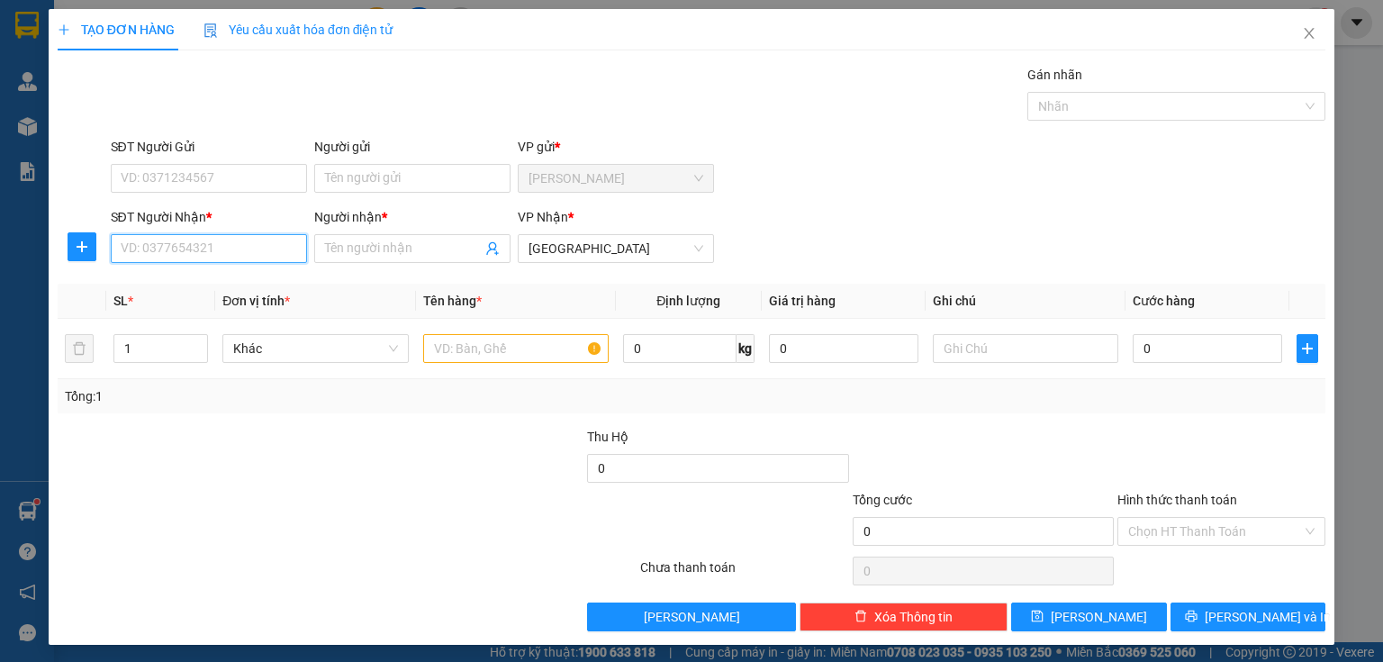
click at [209, 252] on input "SĐT Người Nhận *" at bounding box center [209, 248] width 196 height 29
type input "0903848889"
click at [212, 288] on div "0903848889 - cương" at bounding box center [207, 284] width 173 height 20
type input "cương"
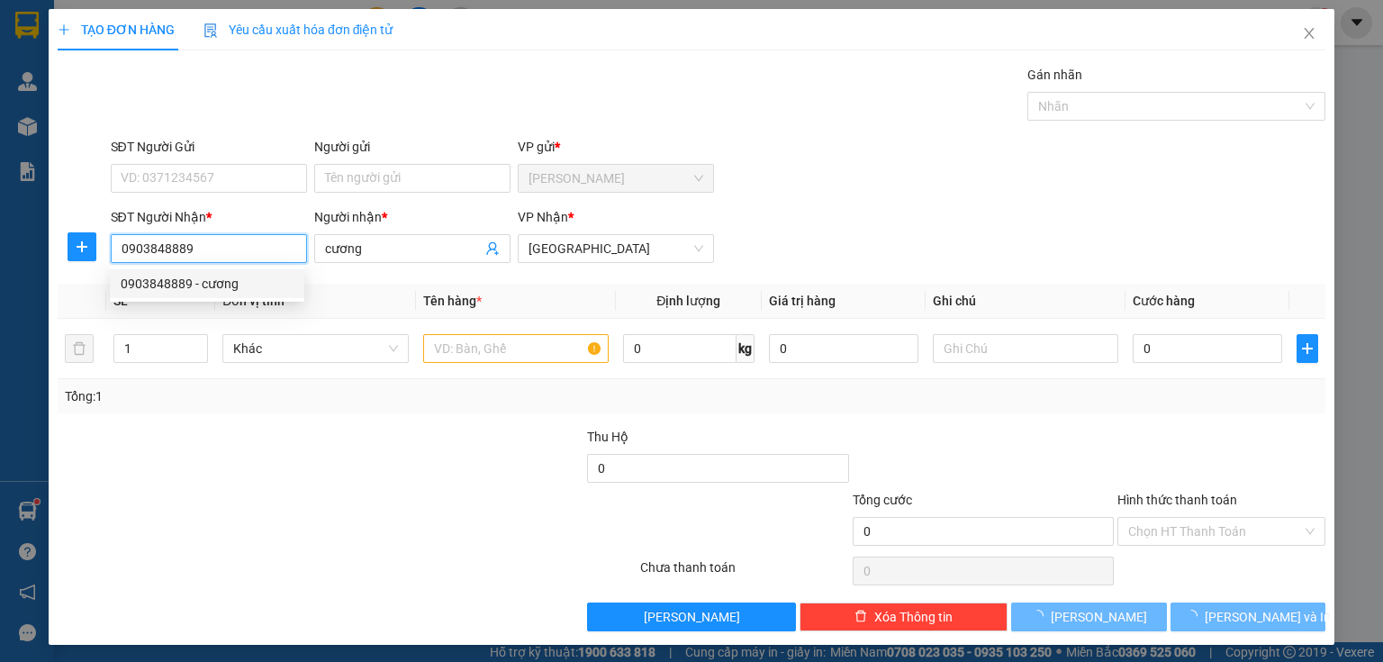
type input "20.000"
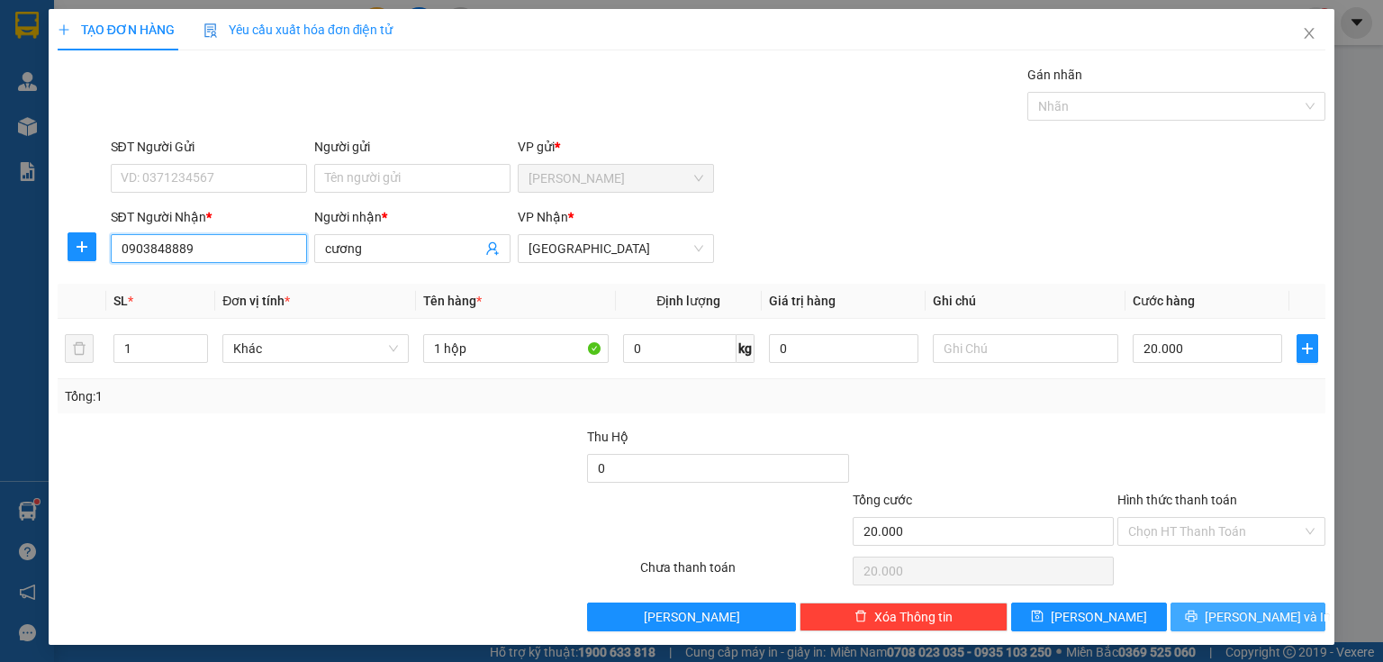
type input "0903848889"
drag, startPoint x: 1227, startPoint y: 619, endPoint x: 1221, endPoint y: 577, distance: 41.9
click at [1227, 619] on span "[PERSON_NAME] và In" at bounding box center [1268, 617] width 126 height 20
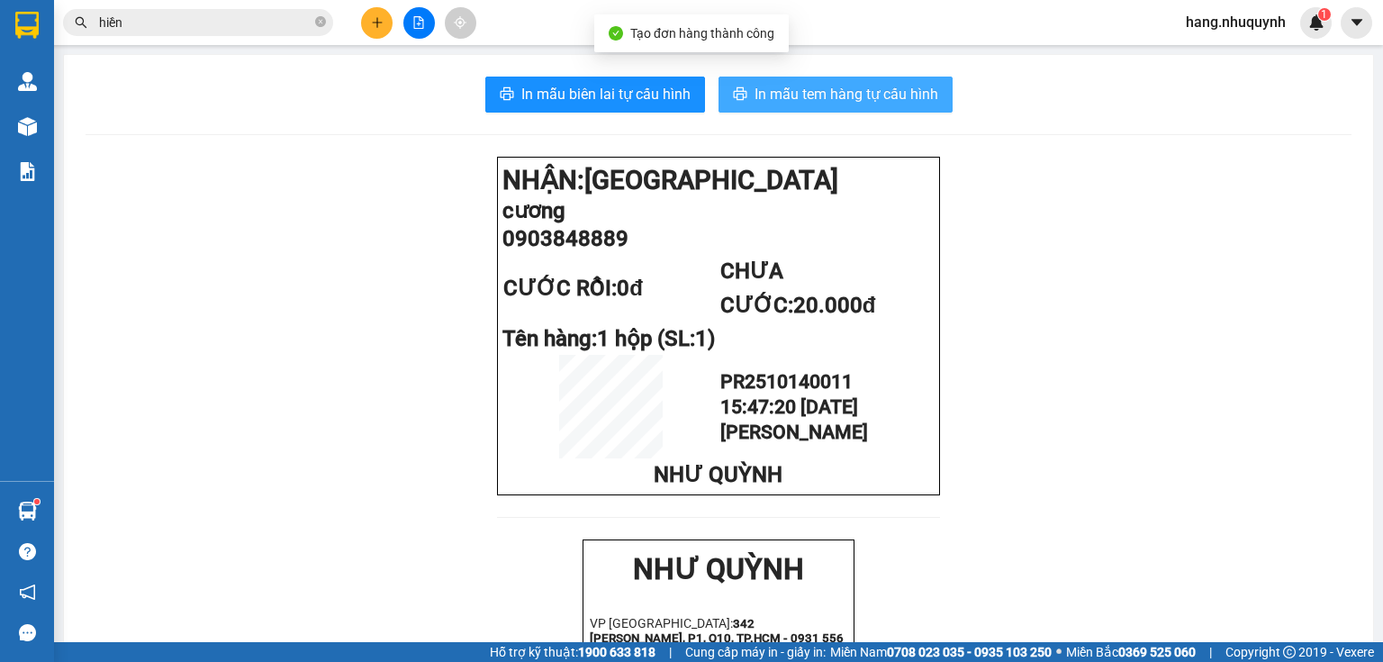
click at [796, 95] on span "In mẫu tem hàng tự cấu hình" at bounding box center [847, 94] width 184 height 23
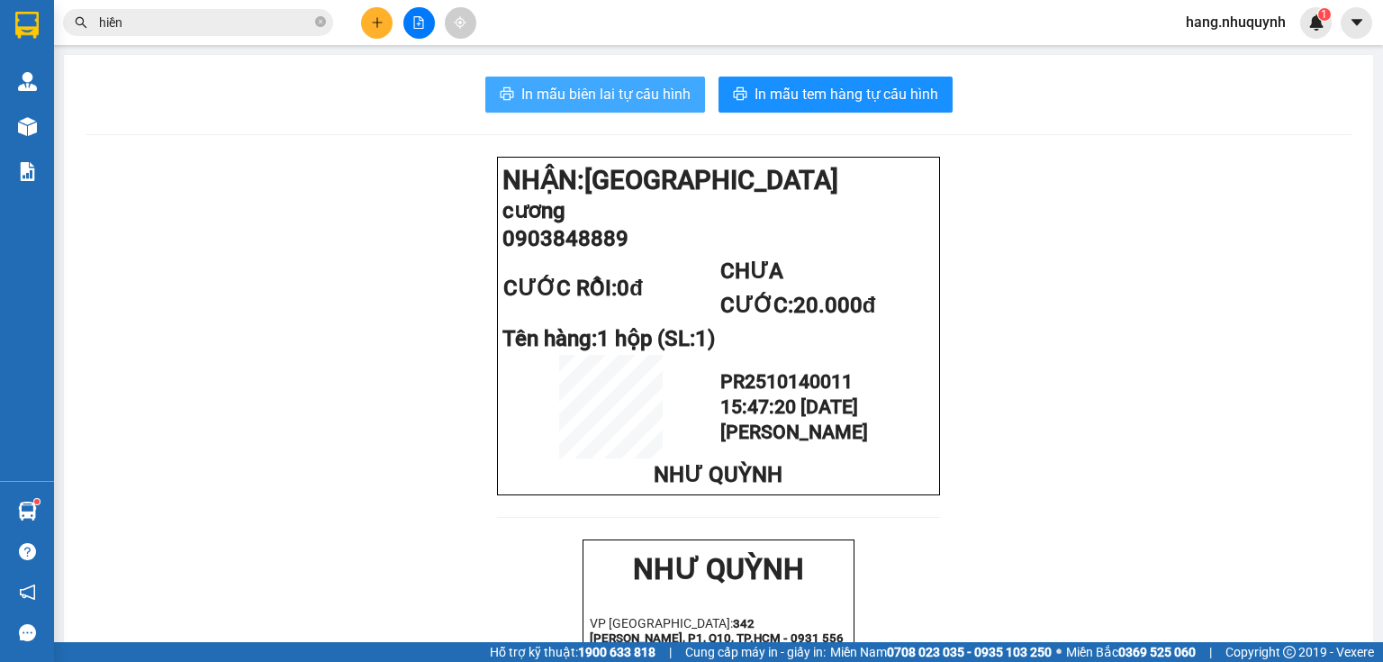
click at [579, 95] on span "In mẫu biên lai tự cấu hình" at bounding box center [605, 94] width 169 height 23
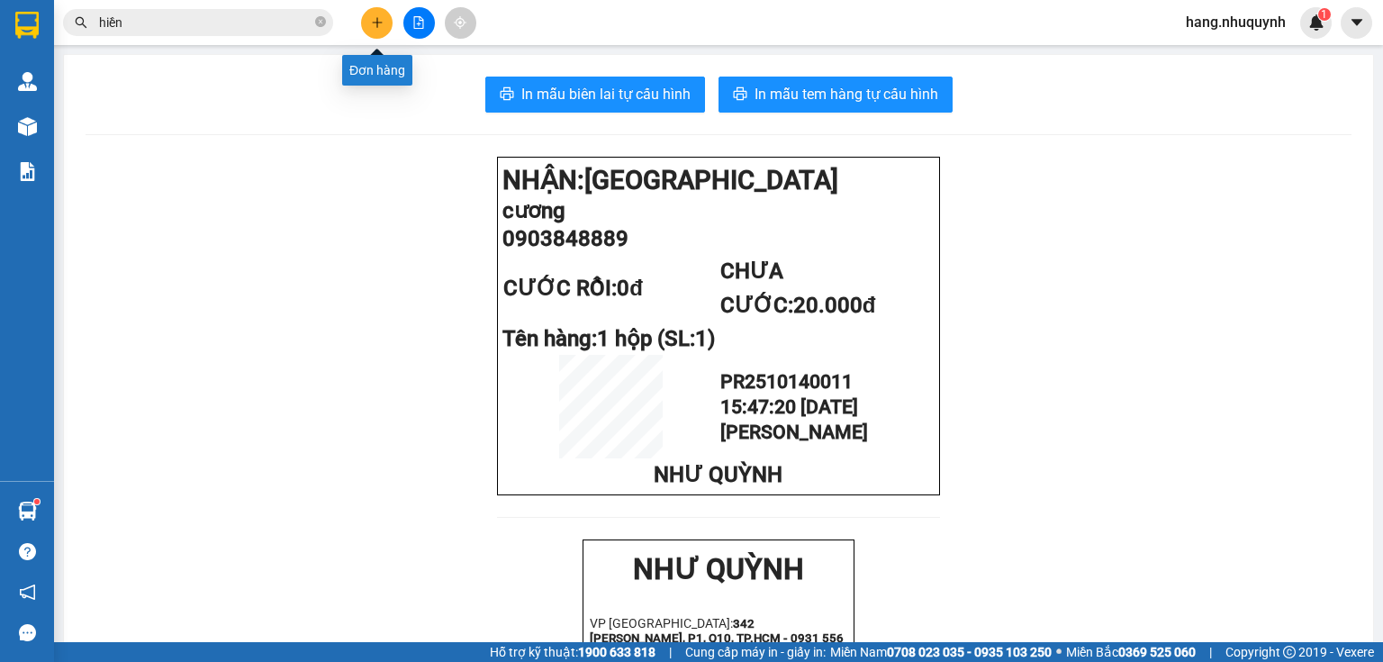
click at [385, 29] on button at bounding box center [377, 23] width 32 height 32
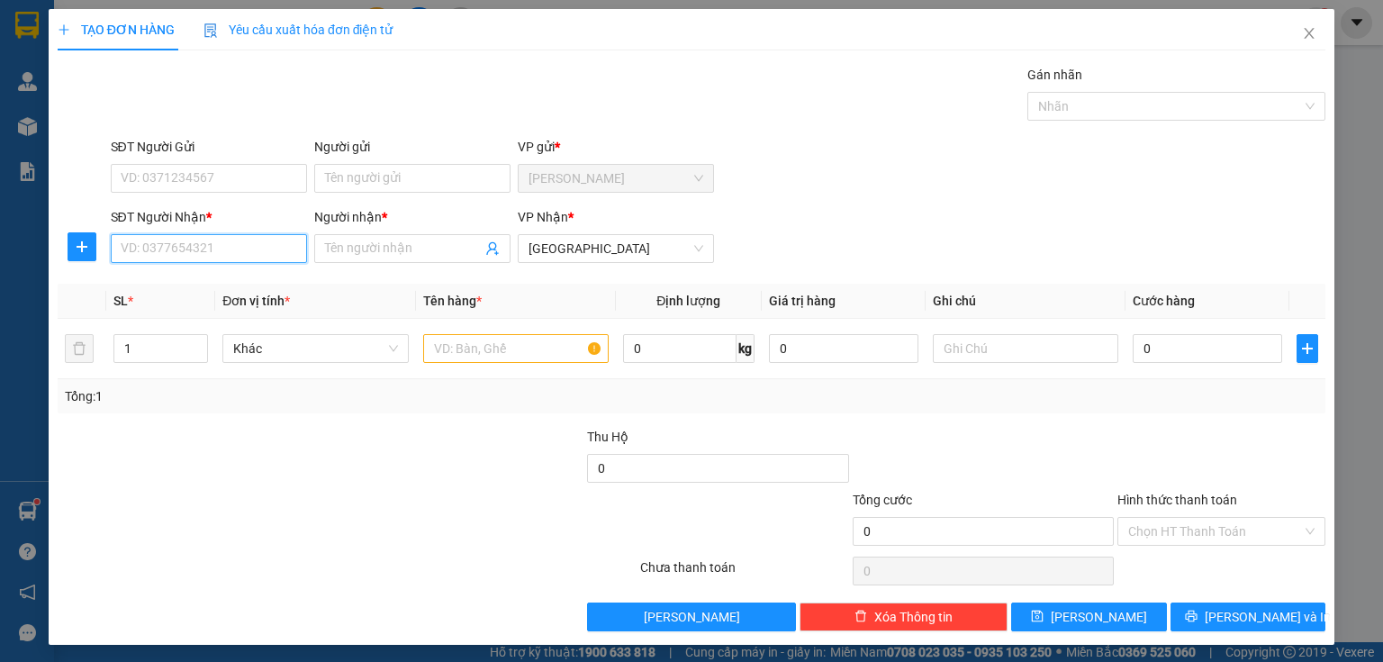
click at [231, 248] on input "SĐT Người Nhận *" at bounding box center [209, 248] width 196 height 29
type input "0989534699"
click at [202, 278] on div "0989534699 - TOÀN" at bounding box center [207, 284] width 173 height 20
type input "TOÀN"
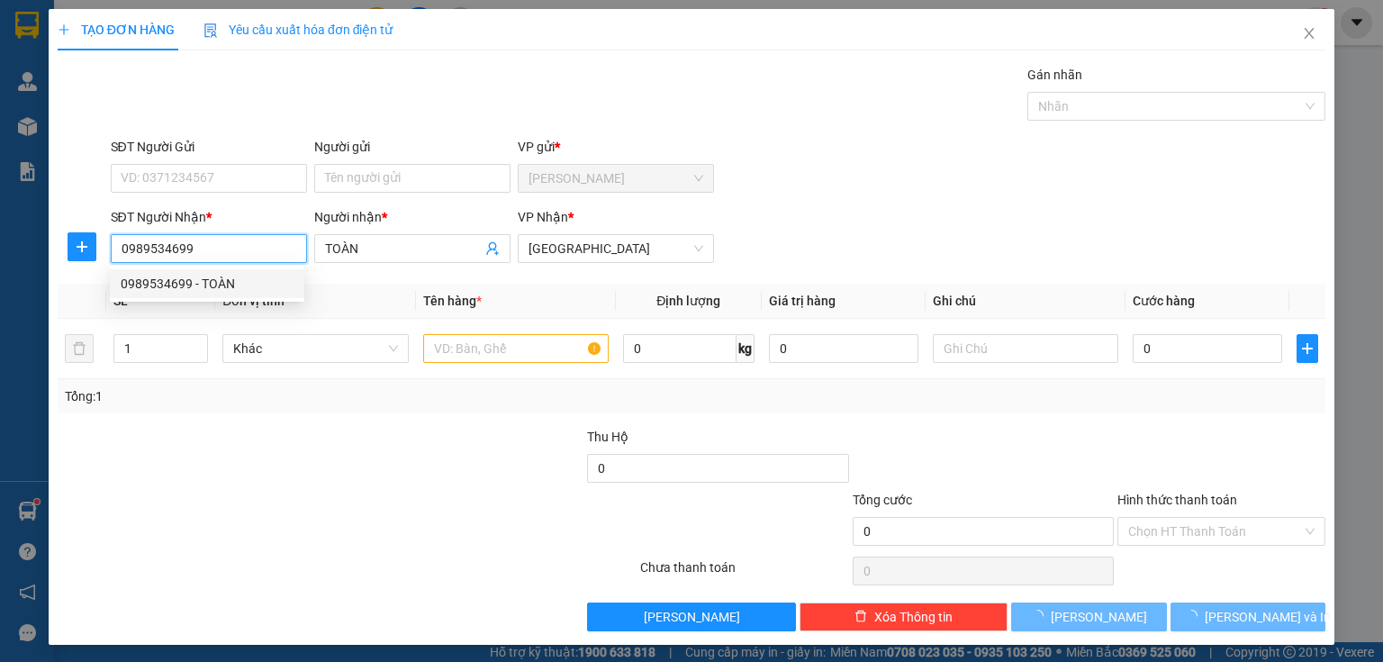
type input "20.000"
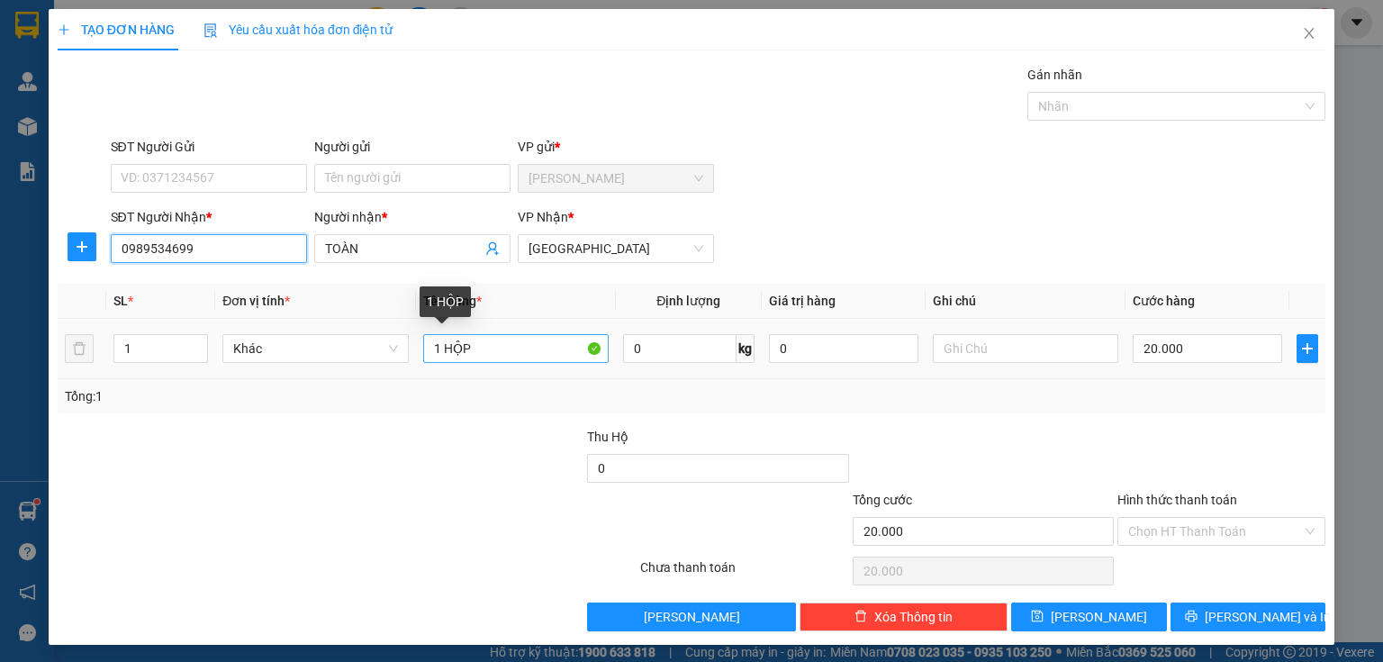
type input "0989534699"
click at [443, 346] on input "1 HỘP" at bounding box center [515, 348] width 185 height 29
drag, startPoint x: 439, startPoint y: 349, endPoint x: 493, endPoint y: 352, distance: 54.1
click at [493, 352] on input "1 HỘP" at bounding box center [515, 348] width 185 height 29
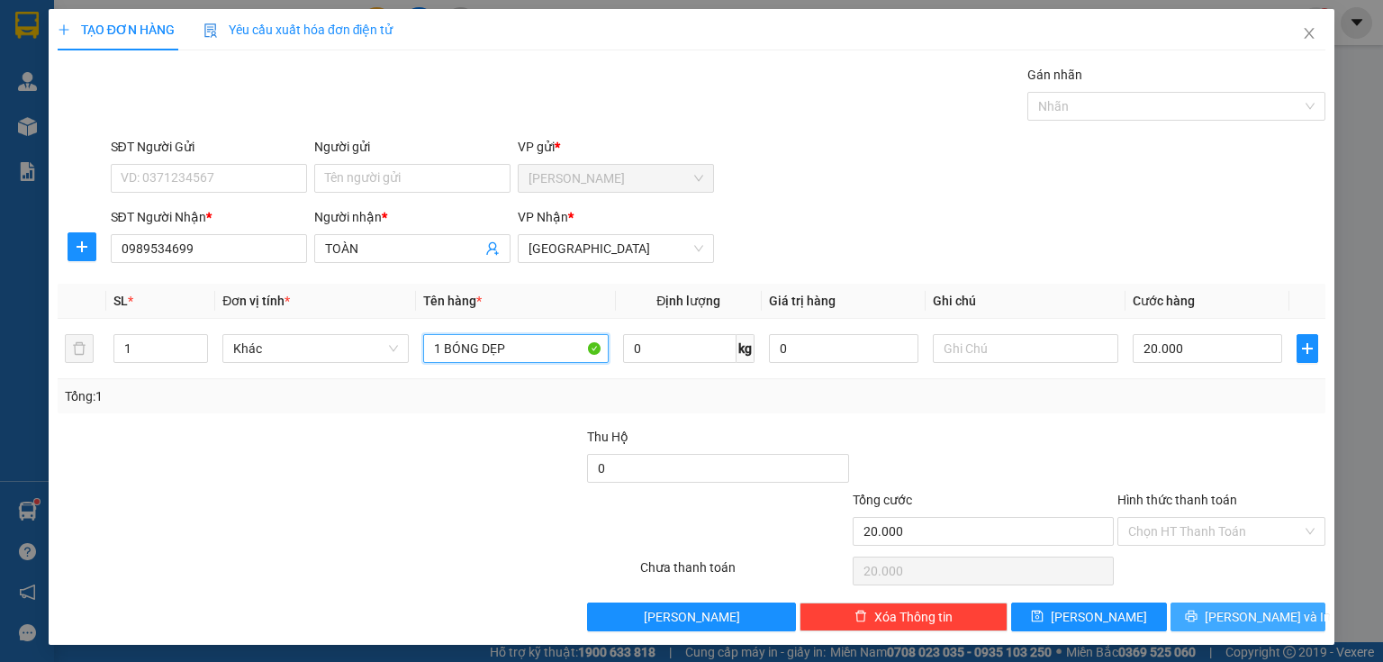
type input "1 BÓNG DẸP"
click at [1197, 622] on span "printer" at bounding box center [1191, 617] width 13 height 14
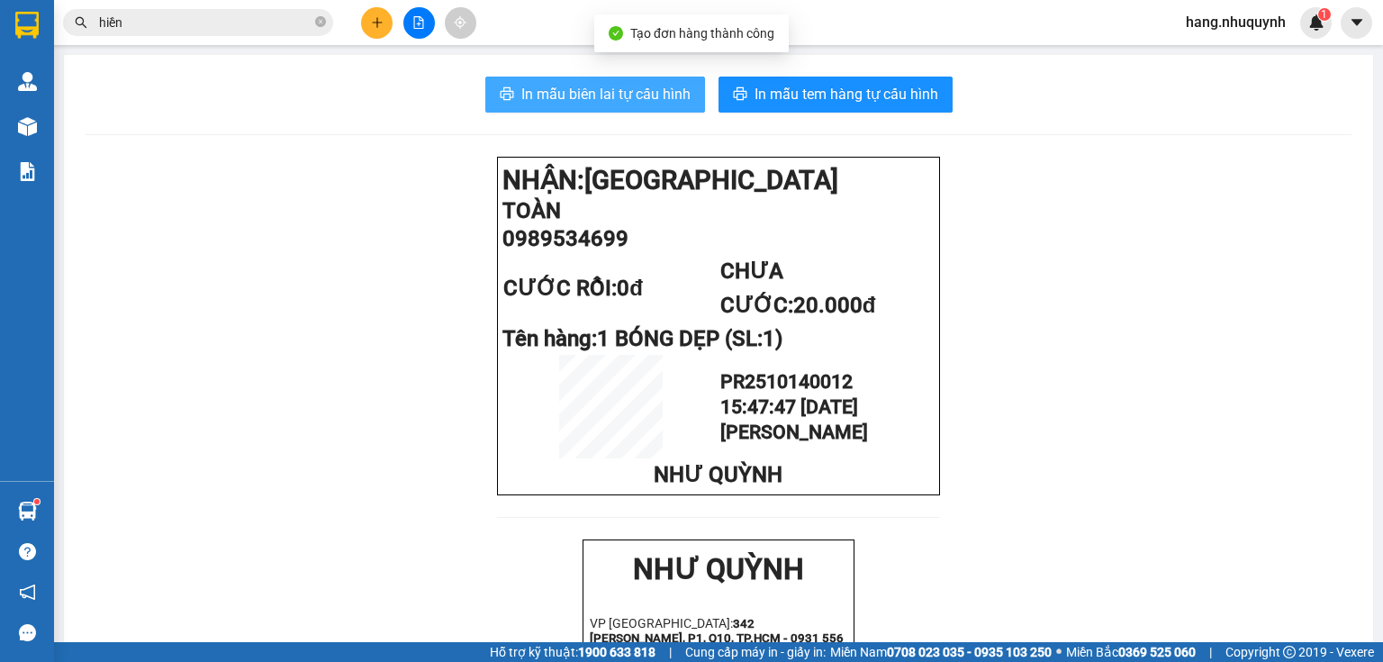
click at [649, 101] on span "In mẫu biên lai tự cấu hình" at bounding box center [605, 94] width 169 height 23
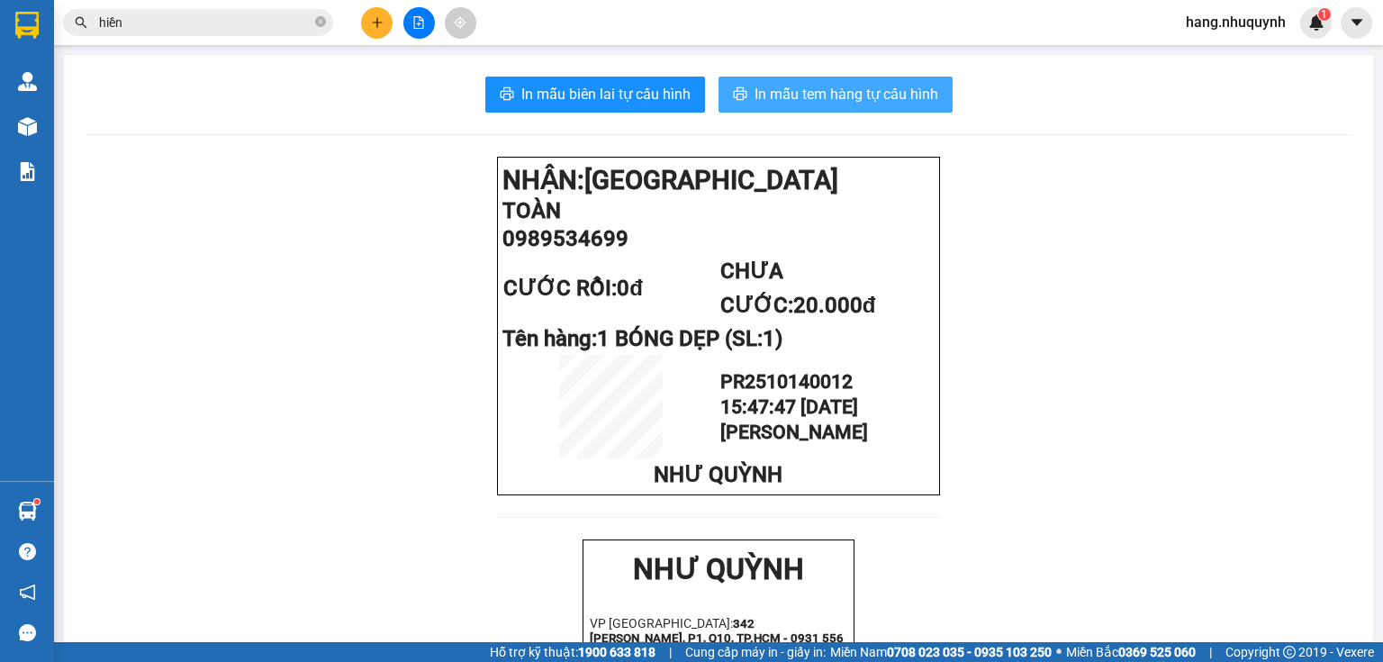
click at [776, 93] on span "In mẫu tem hàng tự cấu hình" at bounding box center [847, 94] width 184 height 23
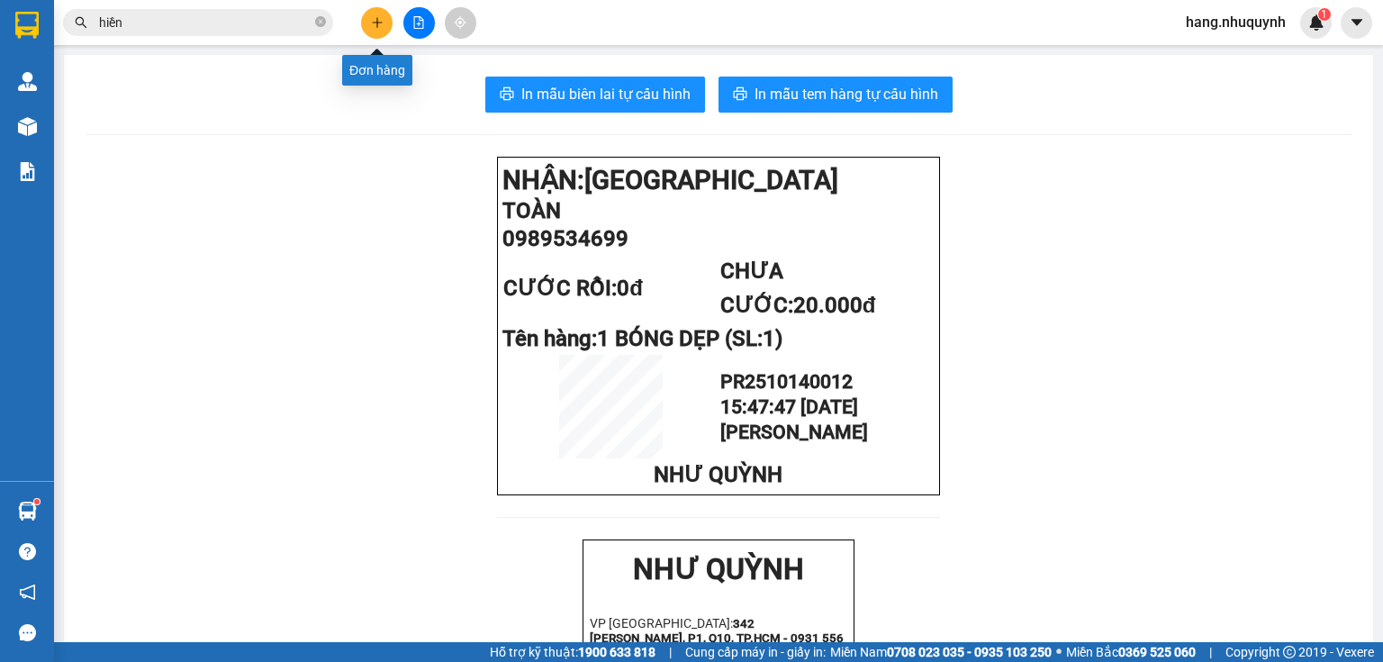
click at [384, 24] on button at bounding box center [377, 23] width 32 height 32
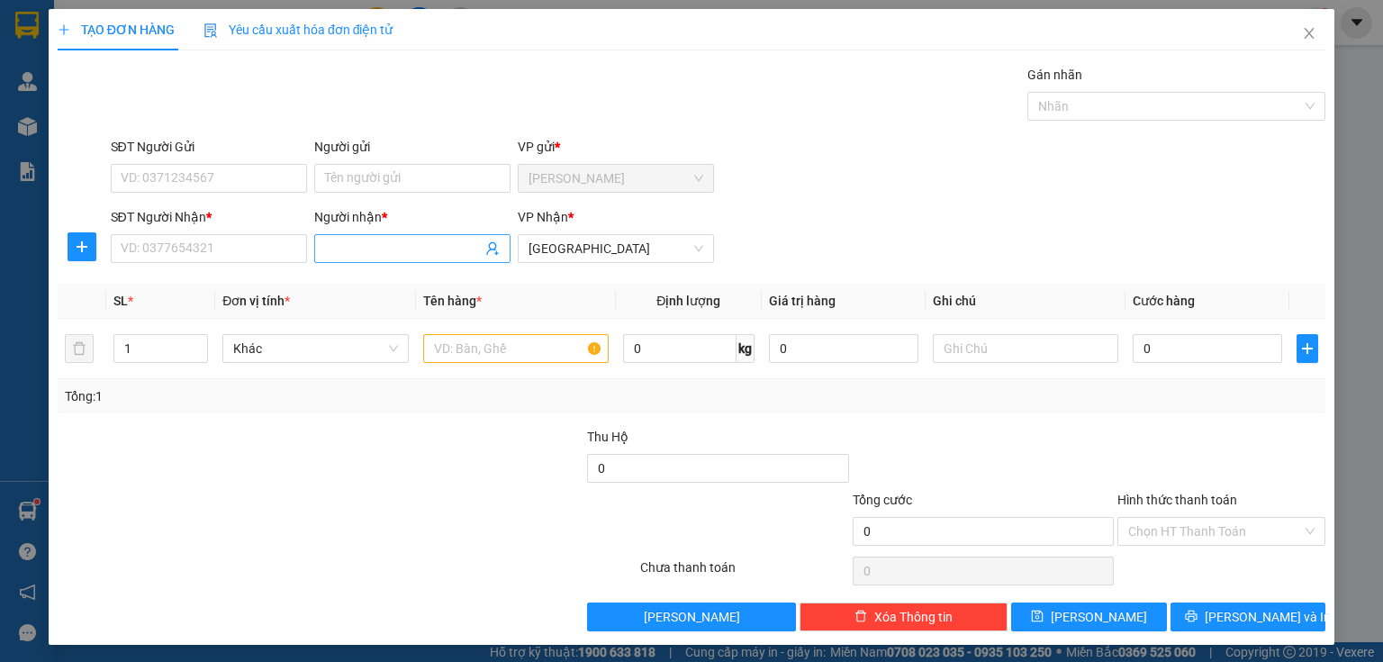
click at [339, 254] on input "Người nhận *" at bounding box center [403, 249] width 157 height 20
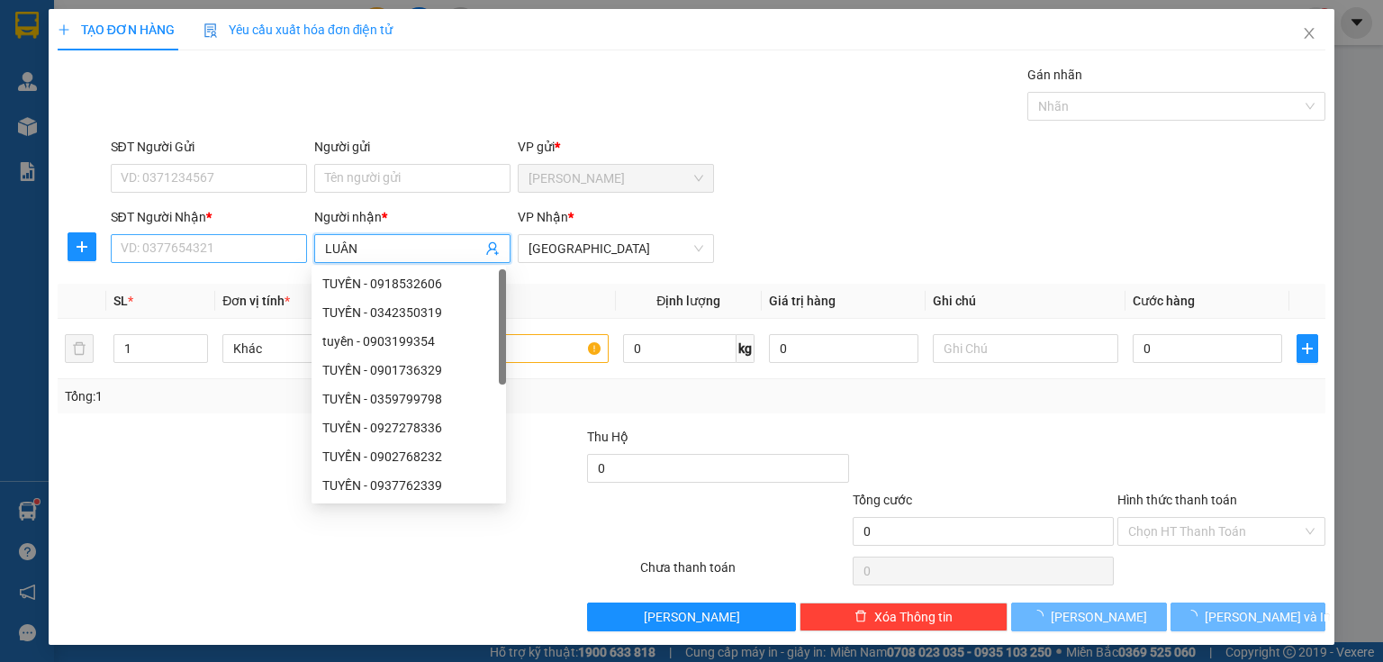
type input "LUÂN"
click at [155, 236] on input "SĐT Người Nhận *" at bounding box center [209, 248] width 196 height 29
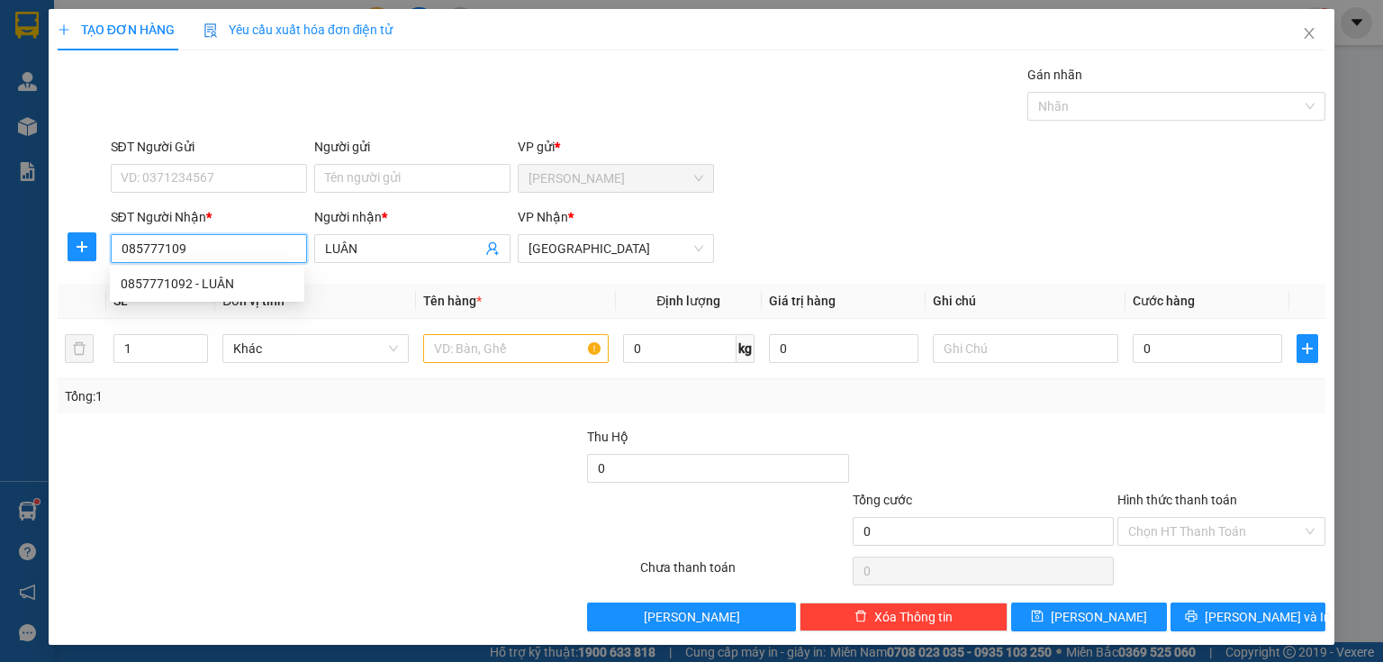
type input "0857771092"
click at [211, 288] on div "0857771092 - LUÂN" at bounding box center [207, 284] width 173 height 20
type input "70.000"
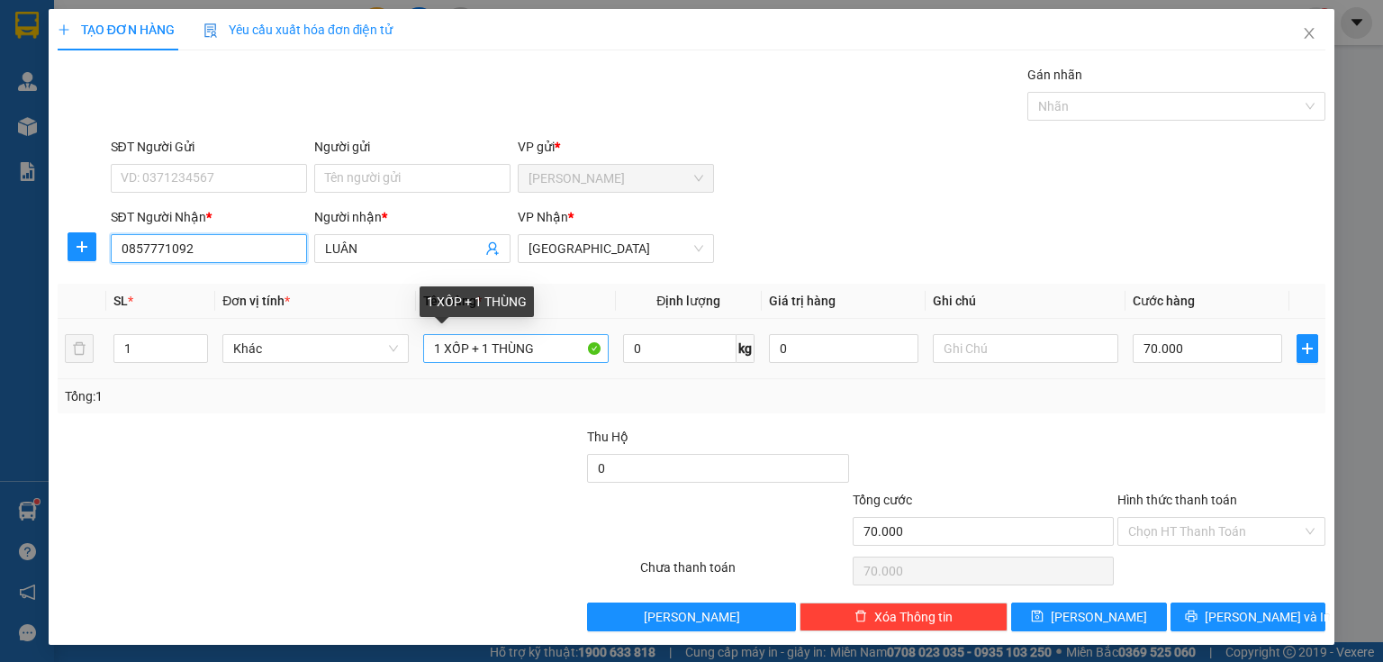
type input "0857771092"
click at [540, 348] on input "1 XỐP + 1 THÙNG" at bounding box center [515, 348] width 185 height 29
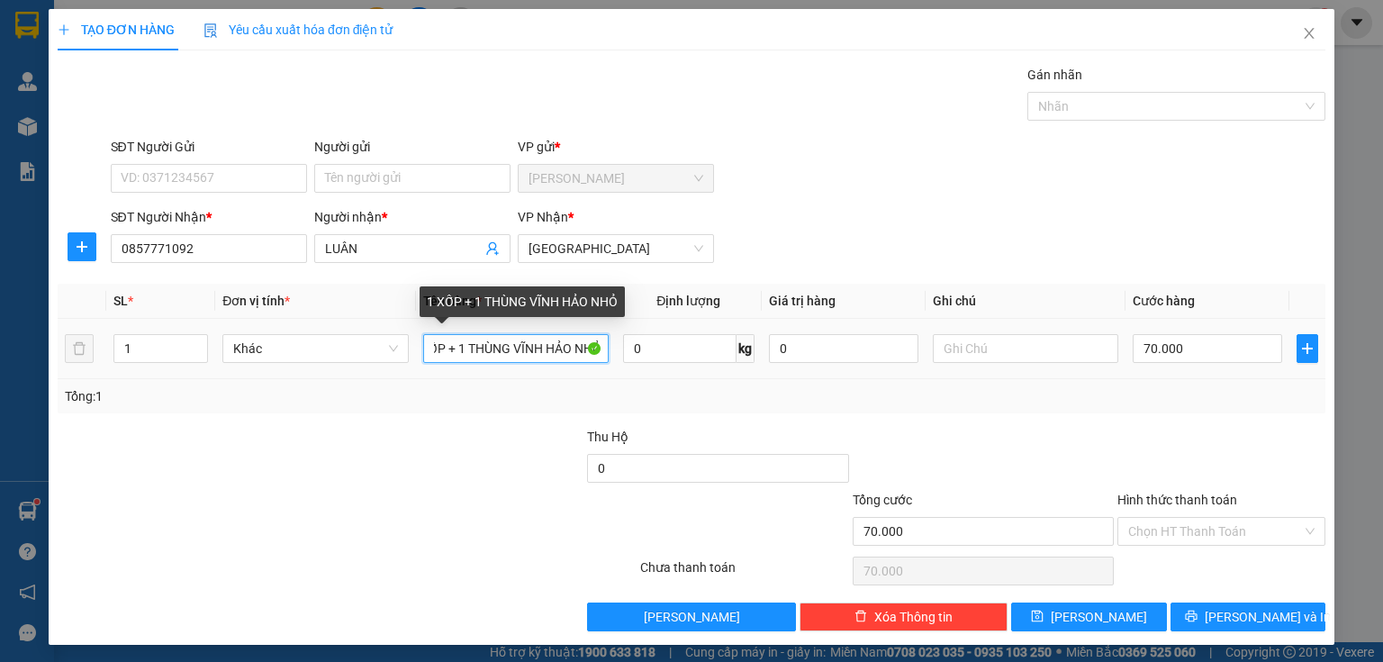
scroll to position [0, 33]
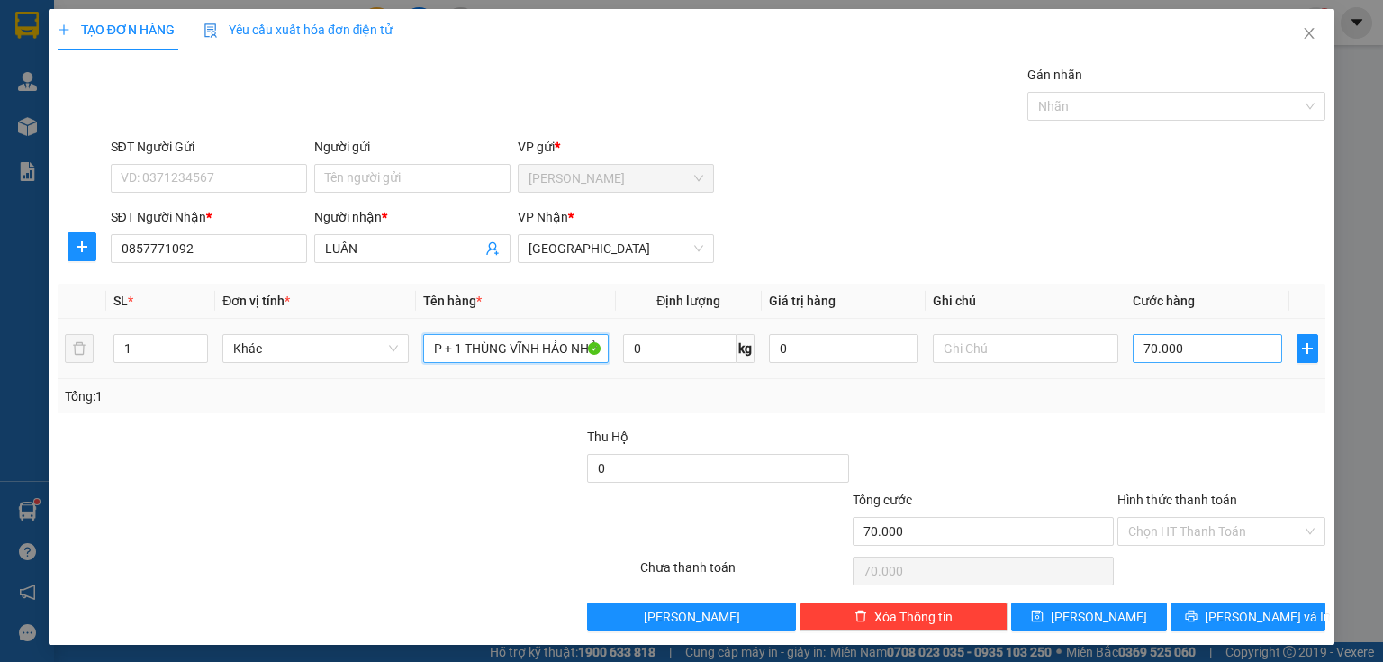
type input "1 XỐP + 1 THÙNG VĨNH HẢO NHỎ"
click at [1210, 350] on input "70.000" at bounding box center [1207, 348] width 149 height 29
type input "6"
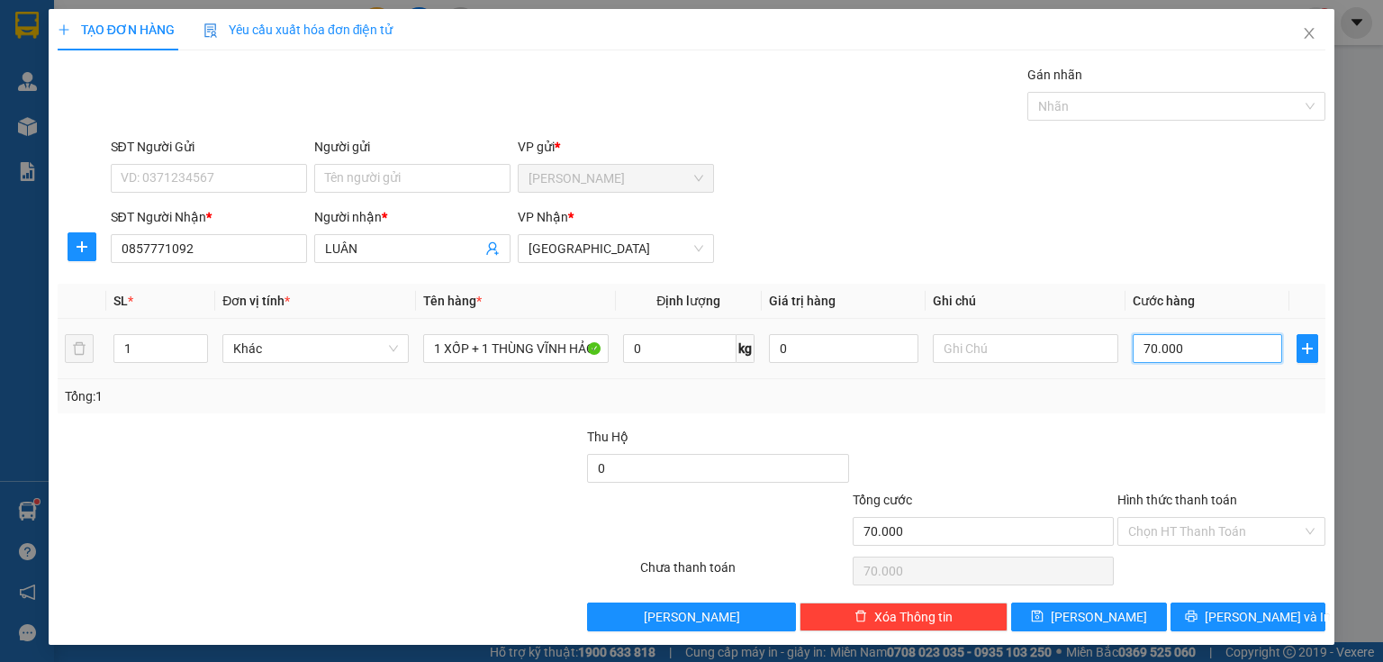
type input "6"
type input "60"
type input "600"
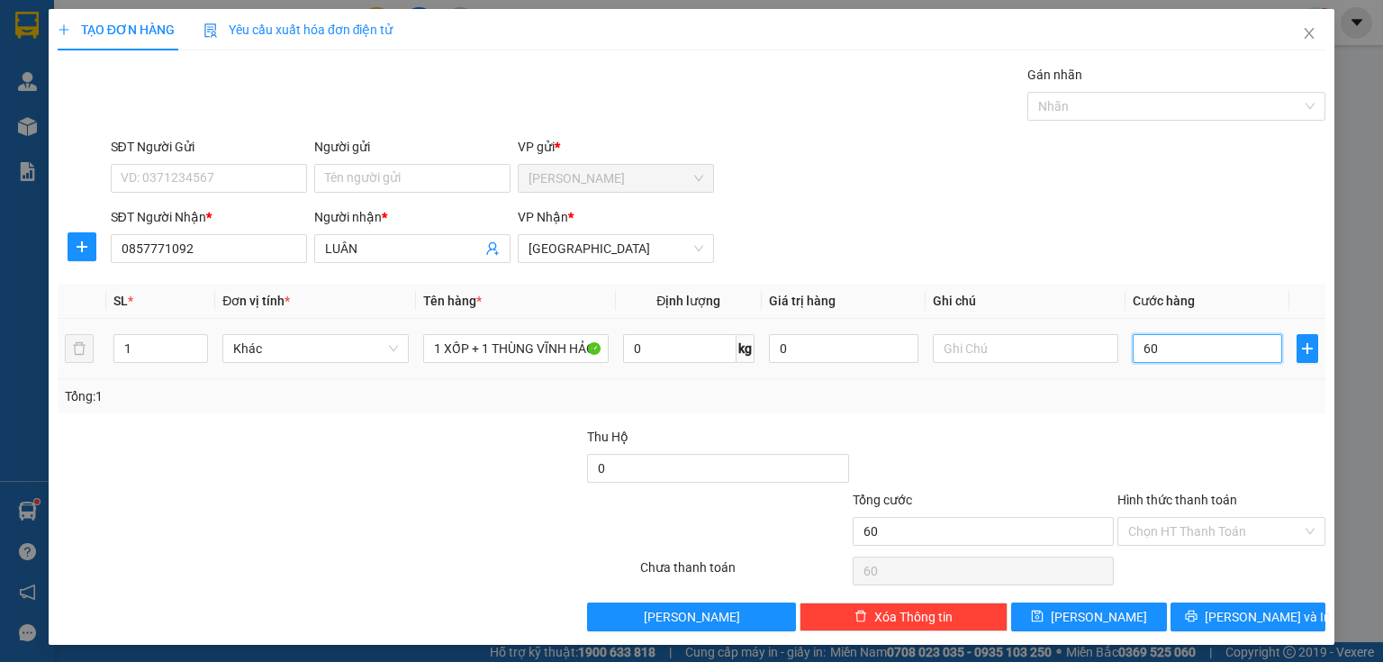
type input "600"
type input "6.000"
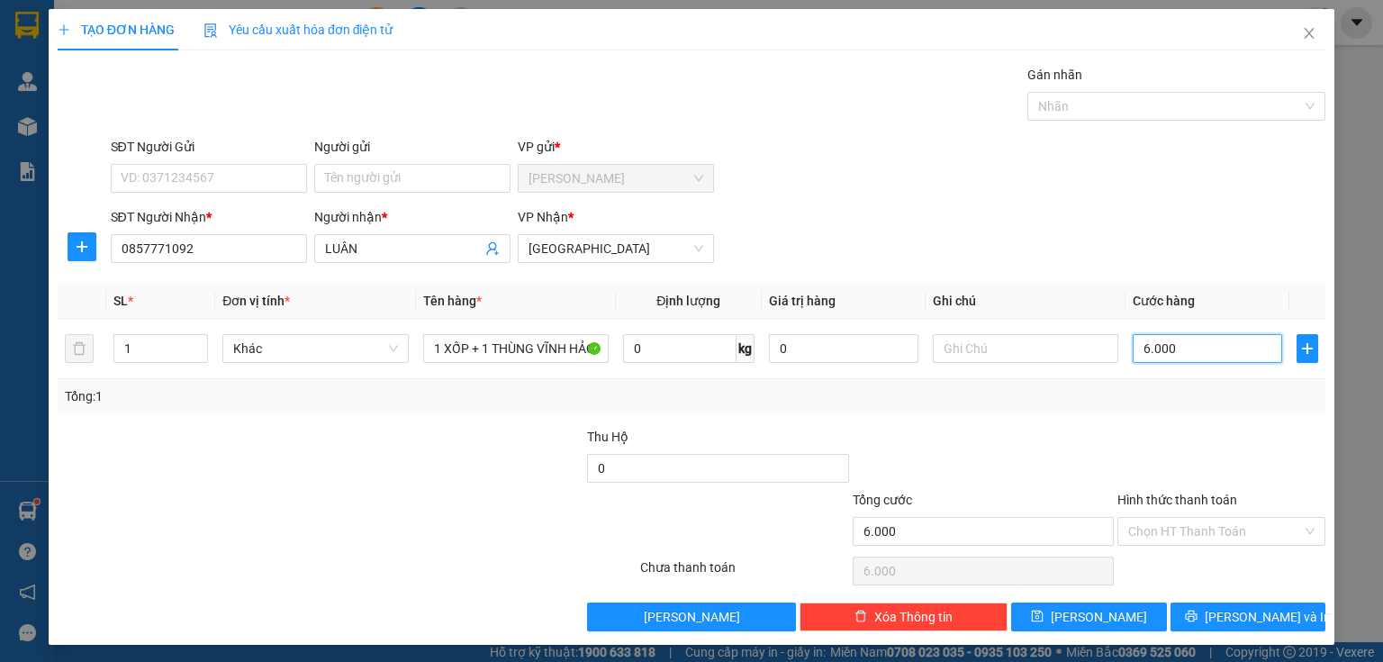
type input "60.000"
click at [1186, 547] on div "Hình thức thanh toán Chọn HT Thanh Toán" at bounding box center [1221, 521] width 208 height 63
click at [1174, 530] on input "Hình thức thanh toán" at bounding box center [1215, 531] width 174 height 27
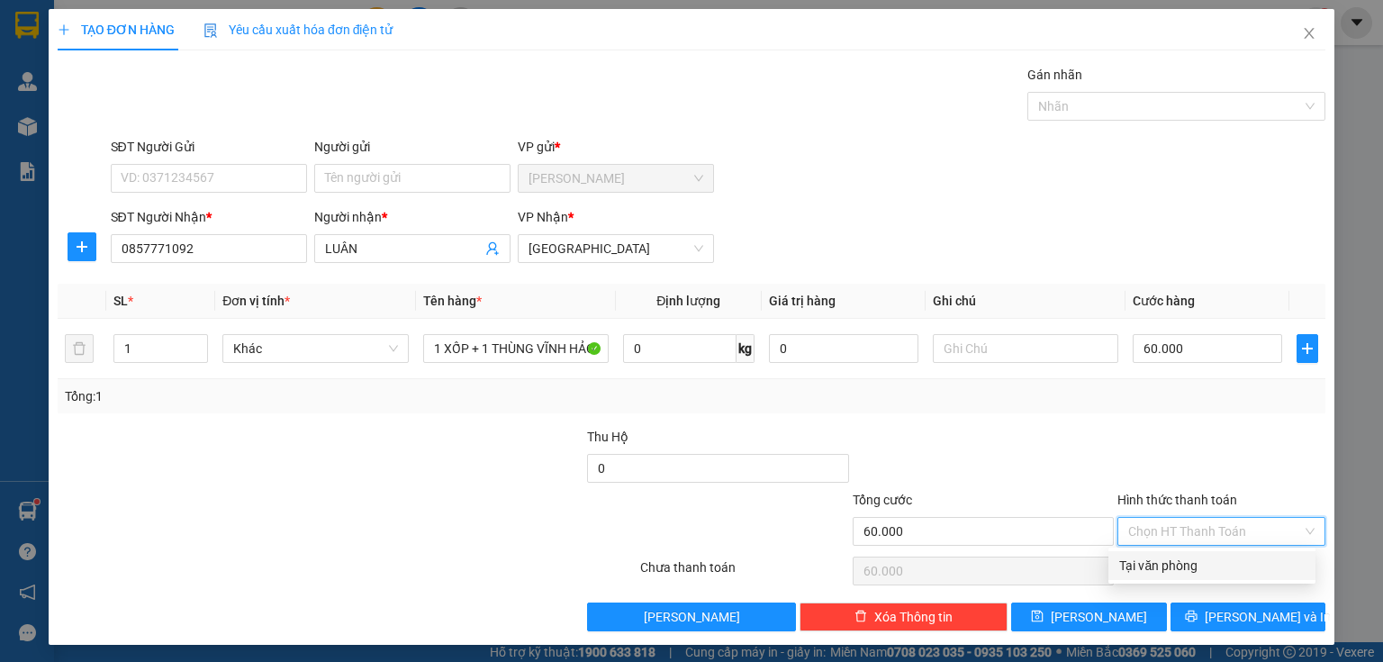
click at [1170, 574] on div "Tại văn phòng" at bounding box center [1211, 566] width 185 height 20
type input "0"
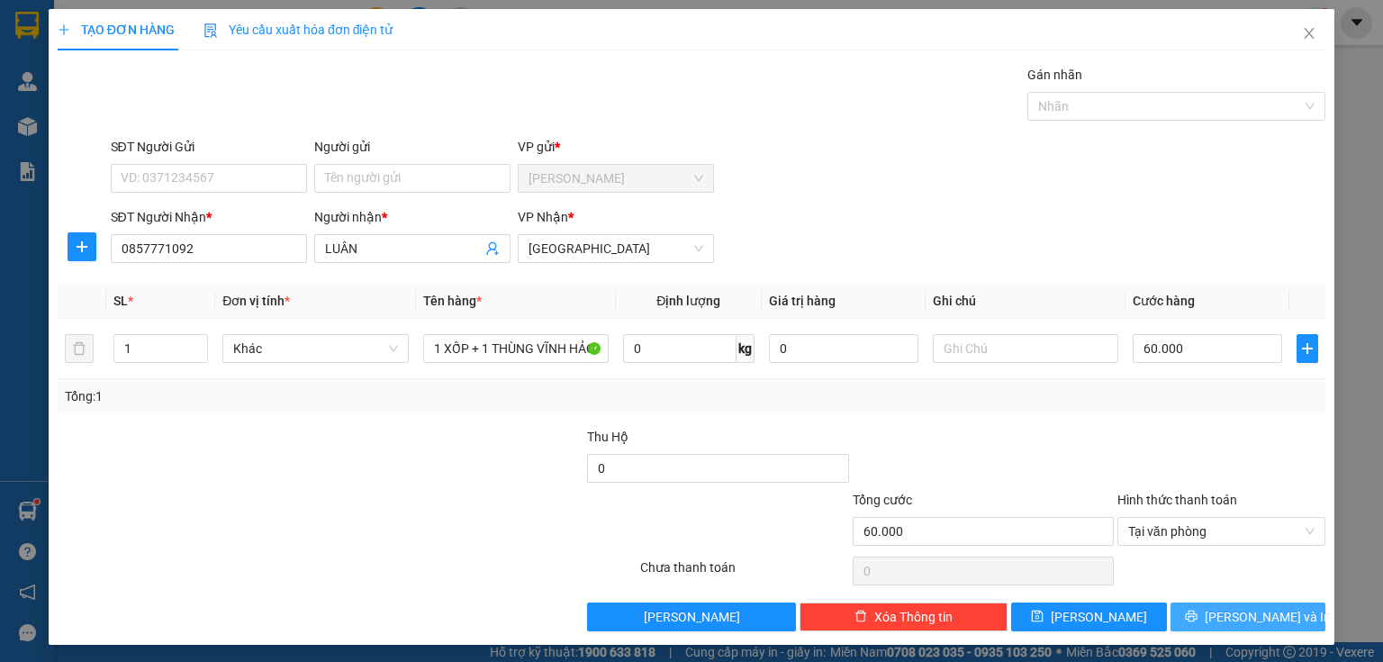
click at [1197, 613] on icon "printer" at bounding box center [1191, 616] width 12 height 12
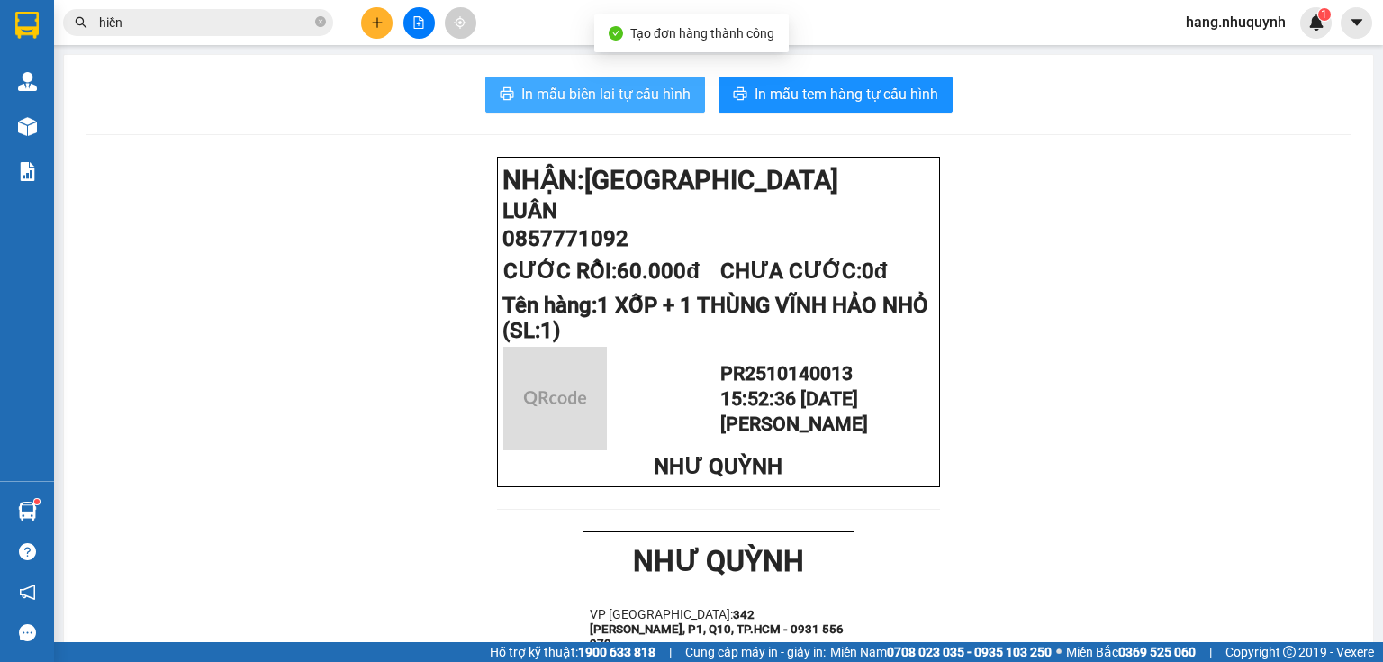
click at [641, 94] on span "In mẫu biên lai tự cấu hình" at bounding box center [605, 94] width 169 height 23
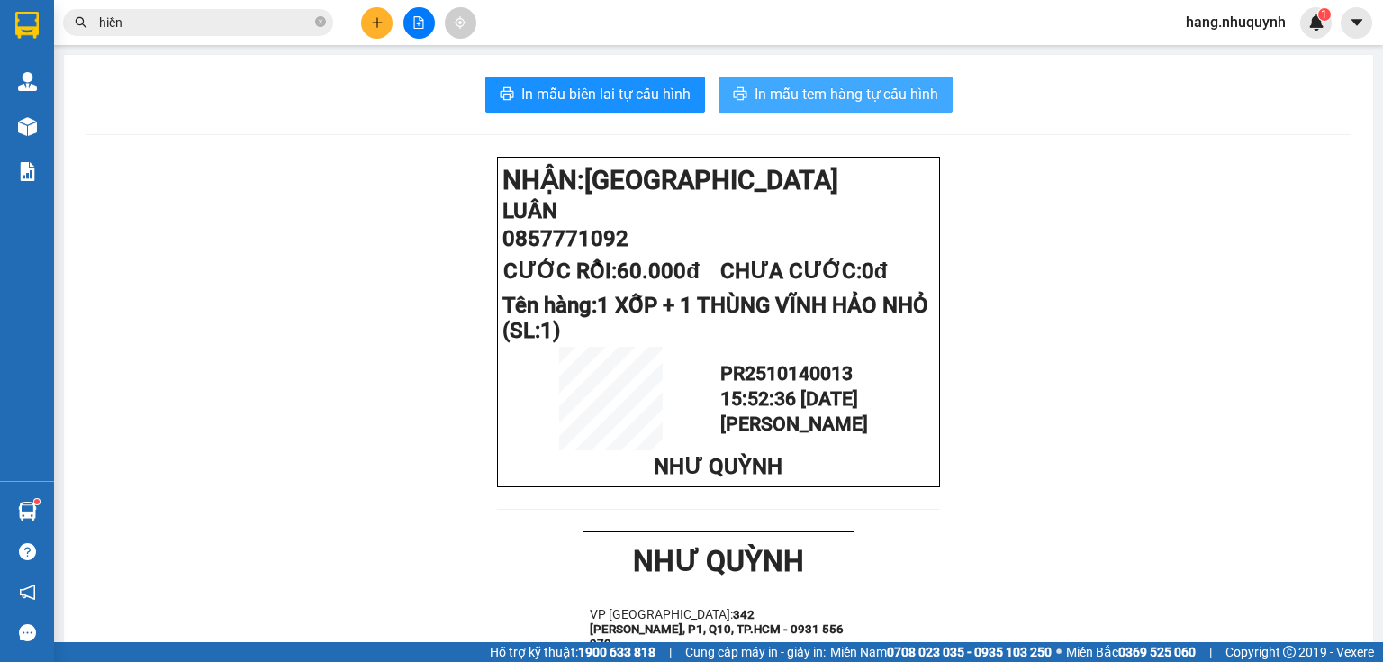
click at [891, 90] on span "In mẫu tem hàng tự cấu hình" at bounding box center [847, 94] width 184 height 23
click at [279, 25] on input "hiền" at bounding box center [205, 23] width 212 height 20
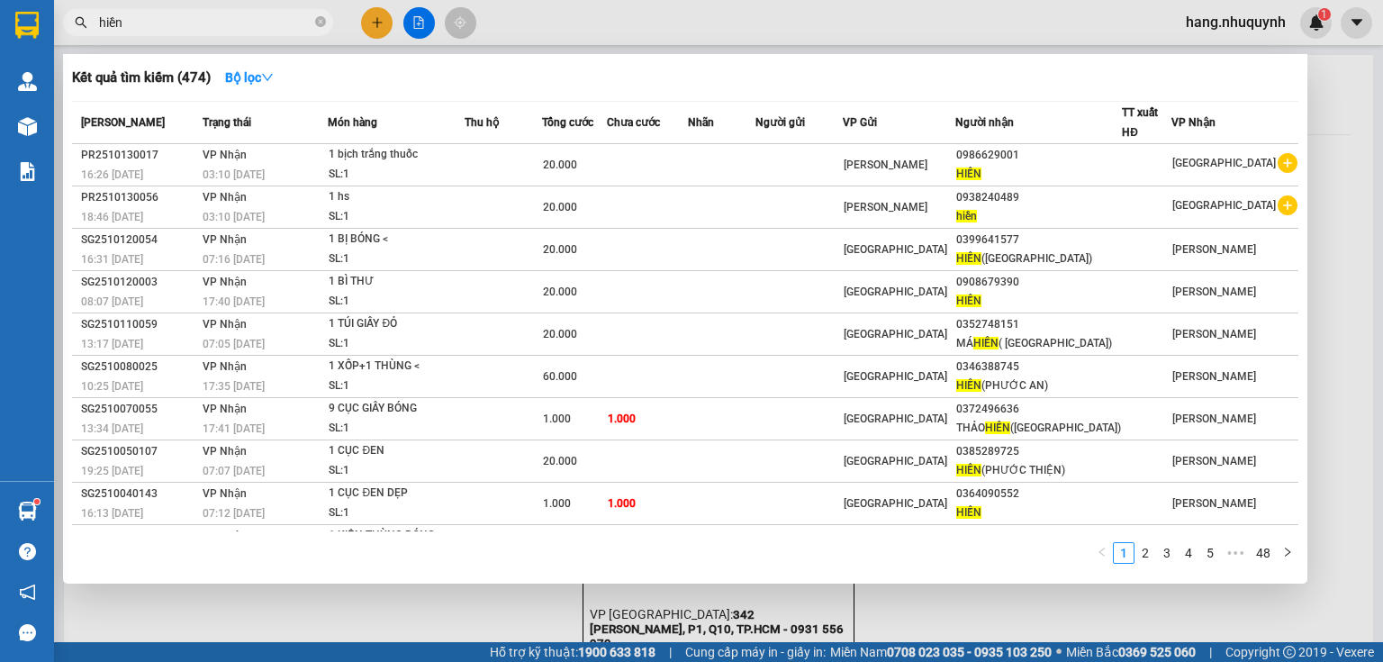
click at [279, 25] on input "hiền" at bounding box center [205, 23] width 212 height 20
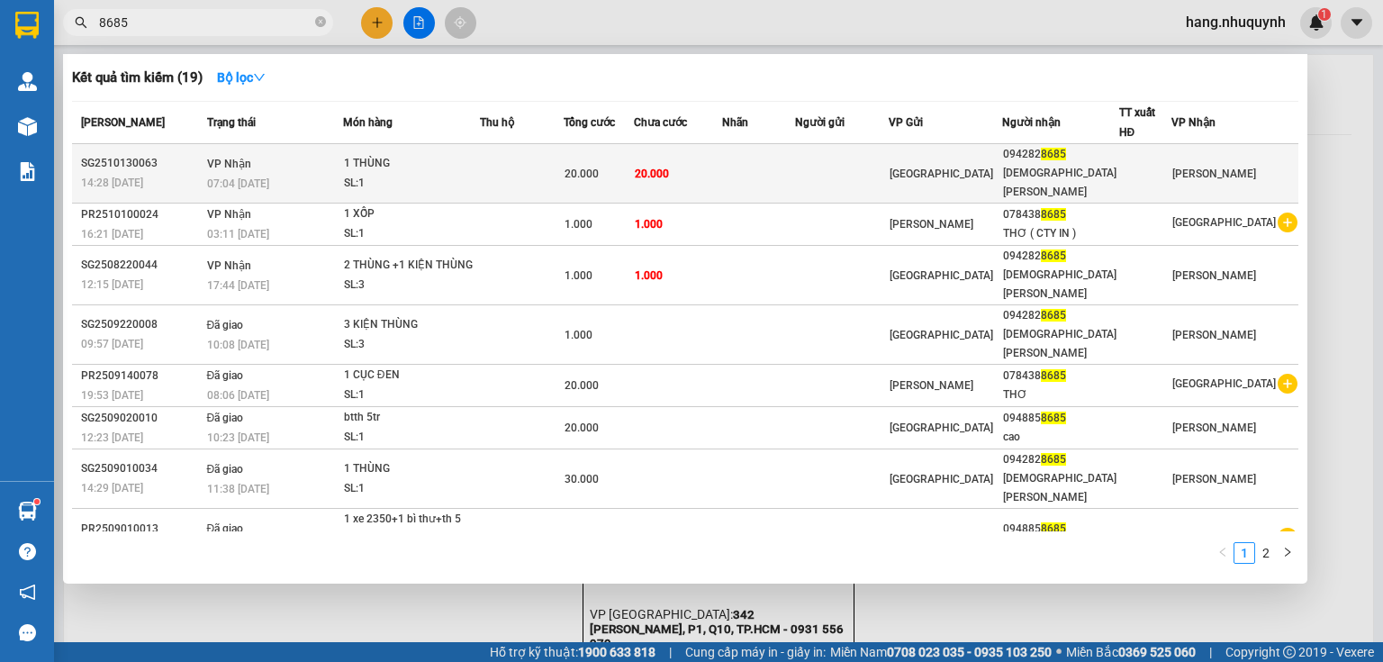
type input "8685"
click at [441, 160] on div "1 THÙNG" at bounding box center [411, 164] width 135 height 20
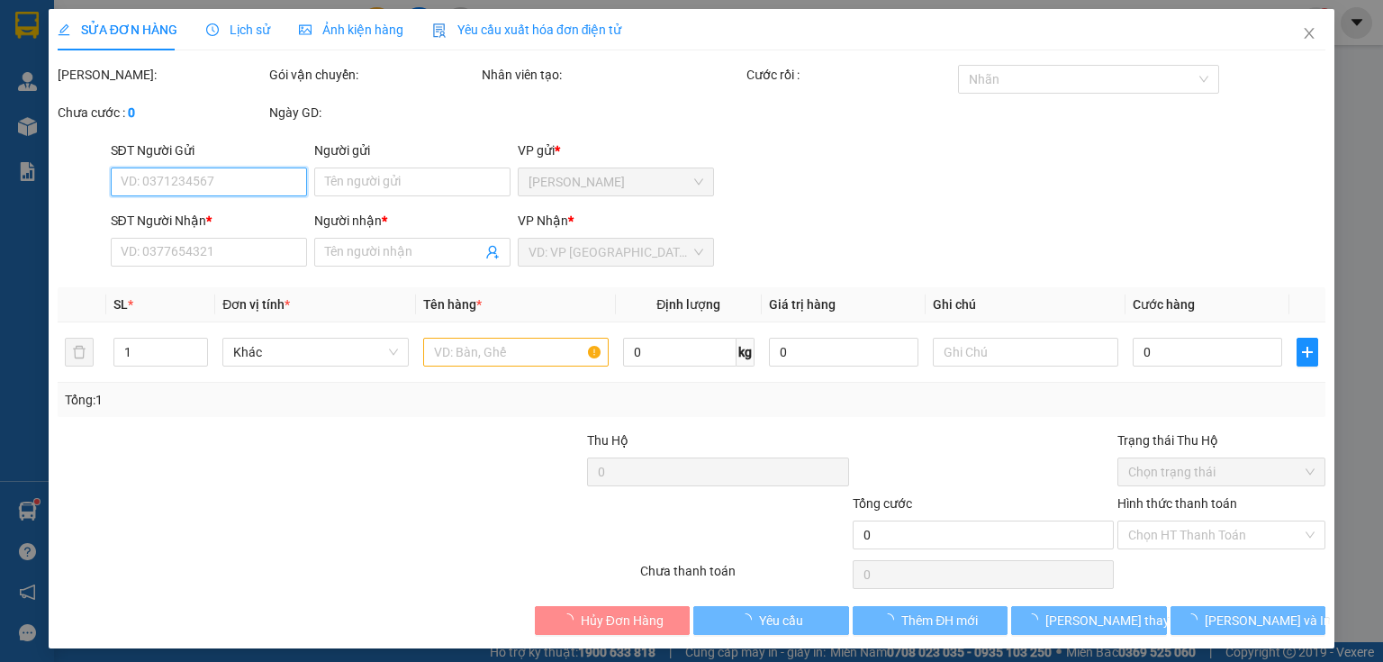
type input "0942828685"
type input "HỒNG VY"
type input "20.000"
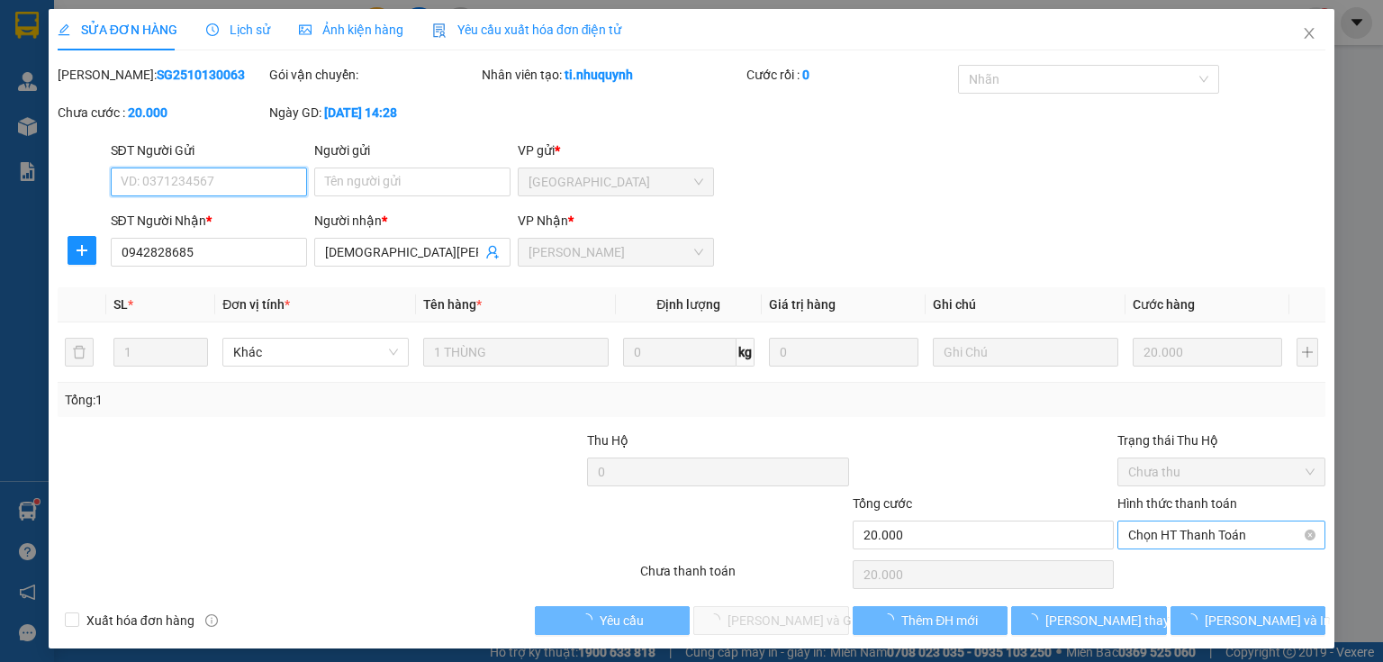
click at [1158, 543] on span "Chọn HT Thanh Toán" at bounding box center [1221, 534] width 186 height 27
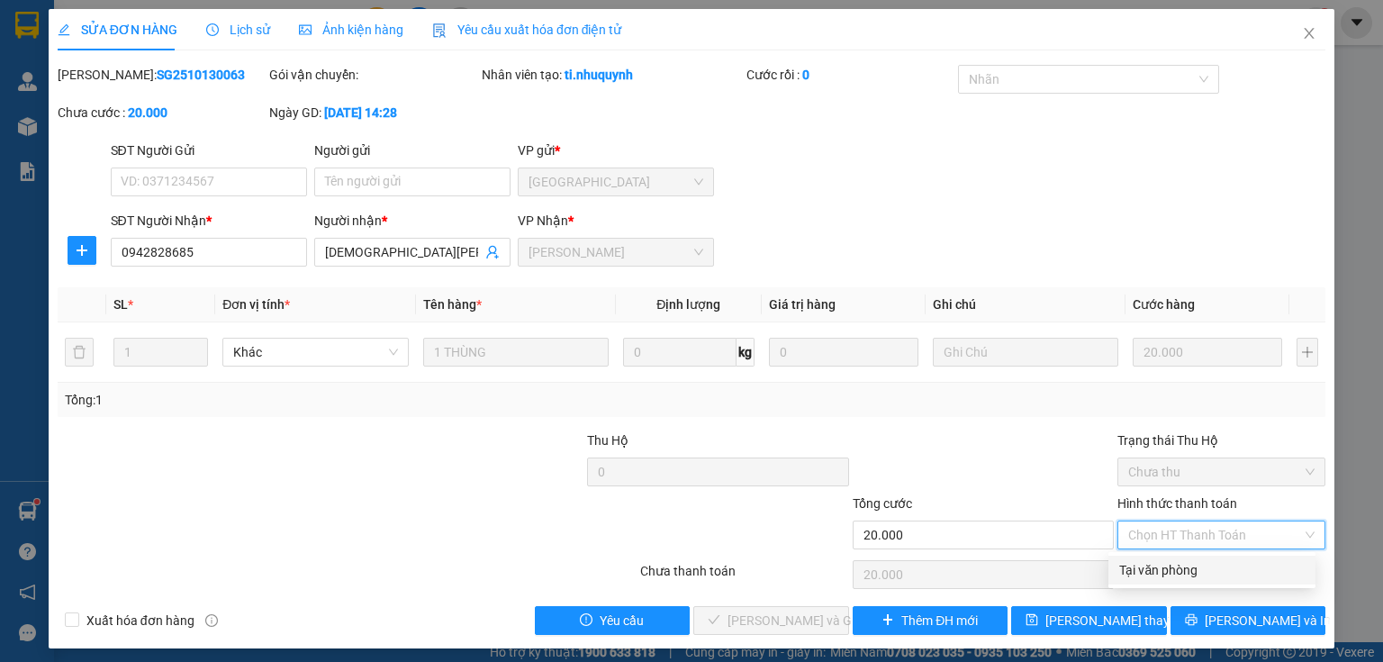
drag, startPoint x: 1154, startPoint y: 569, endPoint x: 1099, endPoint y: 571, distance: 55.0
click at [1154, 570] on div "Tại văn phòng" at bounding box center [1211, 570] width 185 height 20
type input "0"
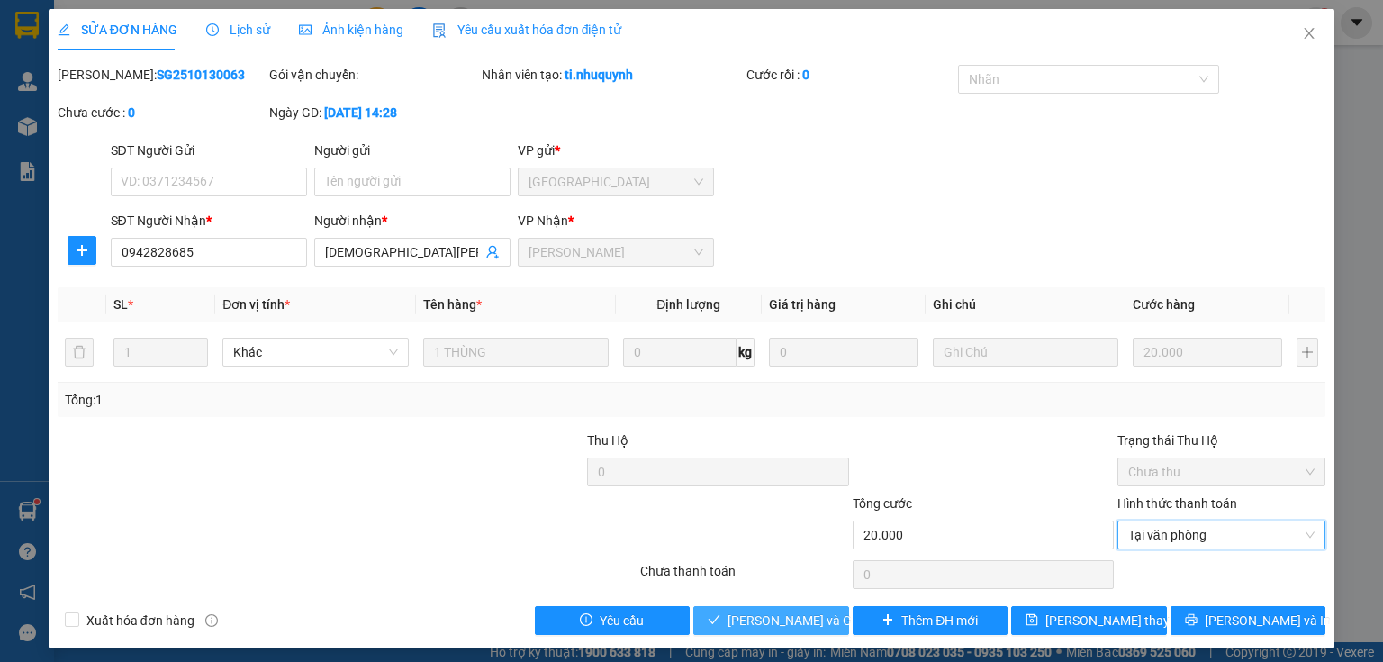
click at [778, 626] on span "Lưu và Giao hàng" at bounding box center [813, 620] width 173 height 20
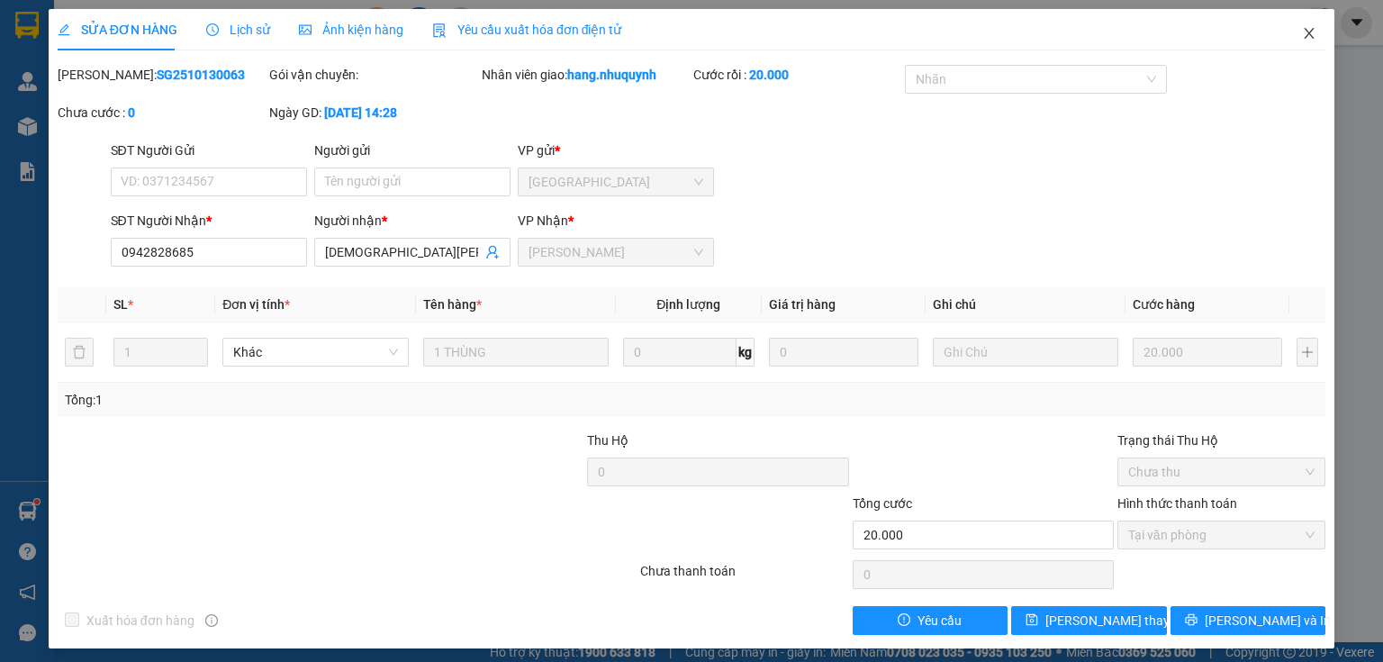
click at [1302, 37] on icon "close" at bounding box center [1309, 33] width 14 height 14
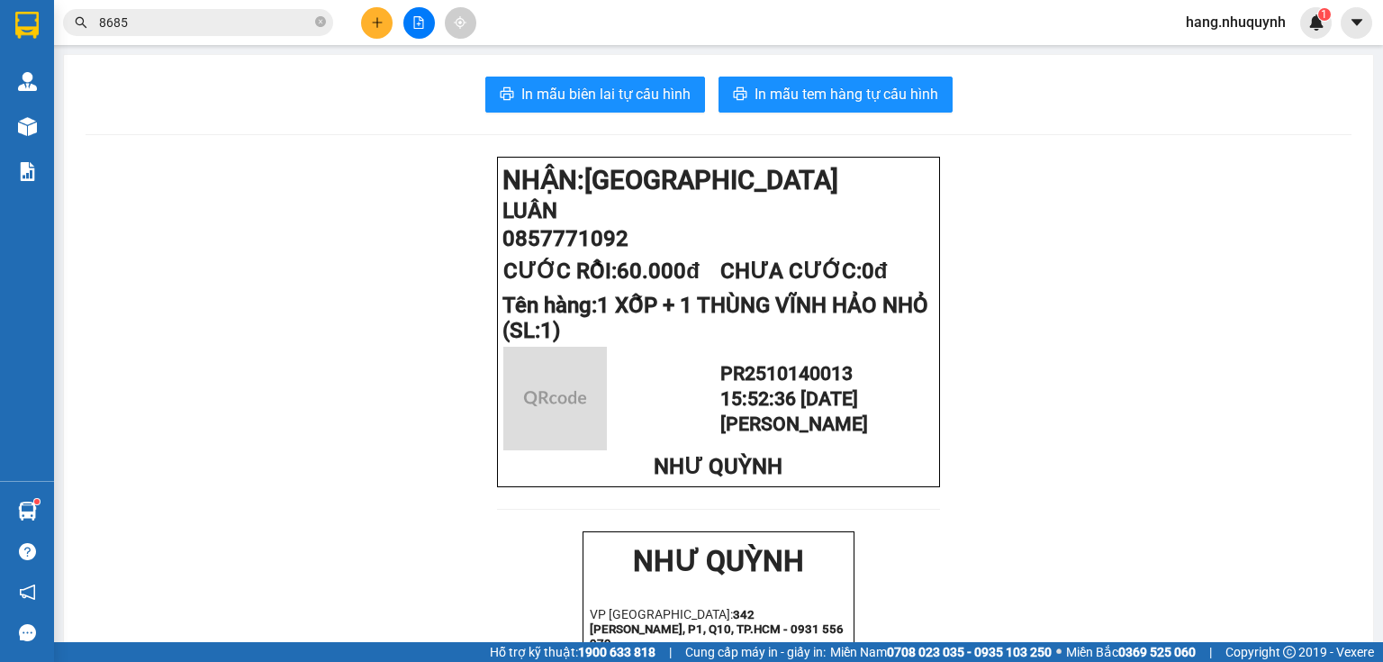
click at [384, 28] on button at bounding box center [377, 23] width 32 height 32
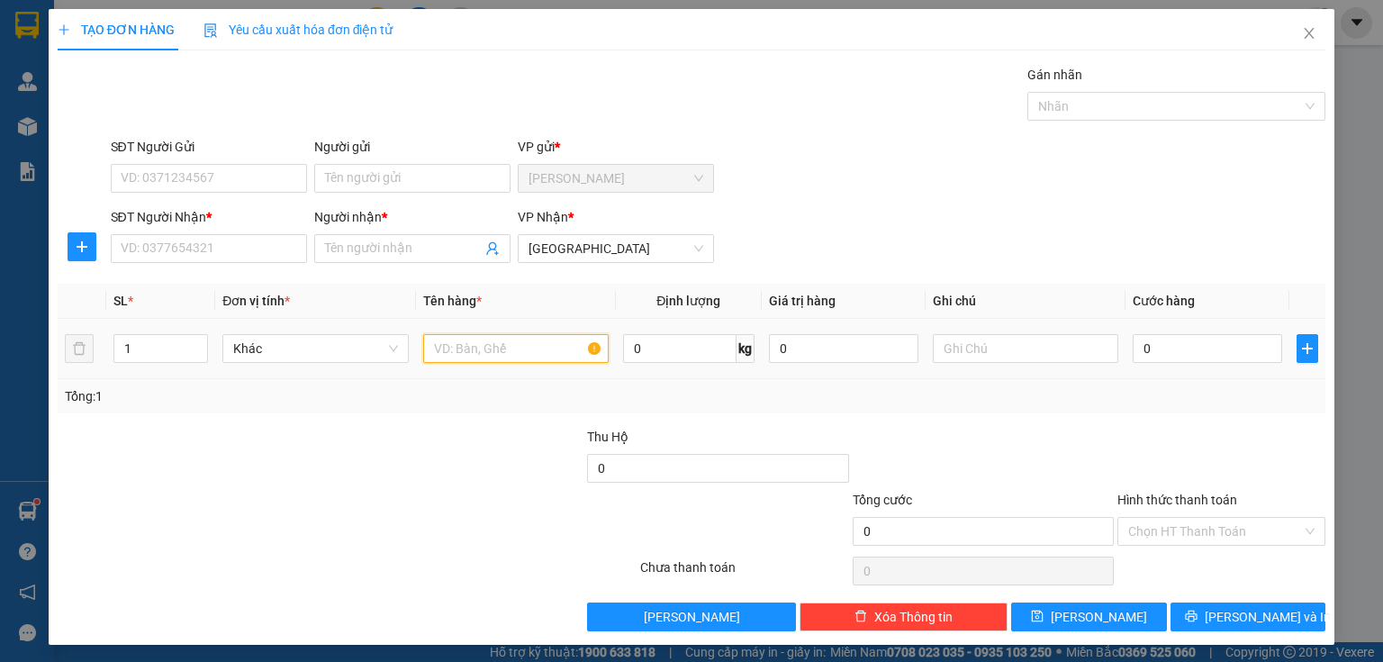
click at [471, 353] on input "text" at bounding box center [515, 348] width 185 height 29
type input "1 THÙNG BÓNG"
click at [358, 242] on input "Người nhận *" at bounding box center [403, 249] width 157 height 20
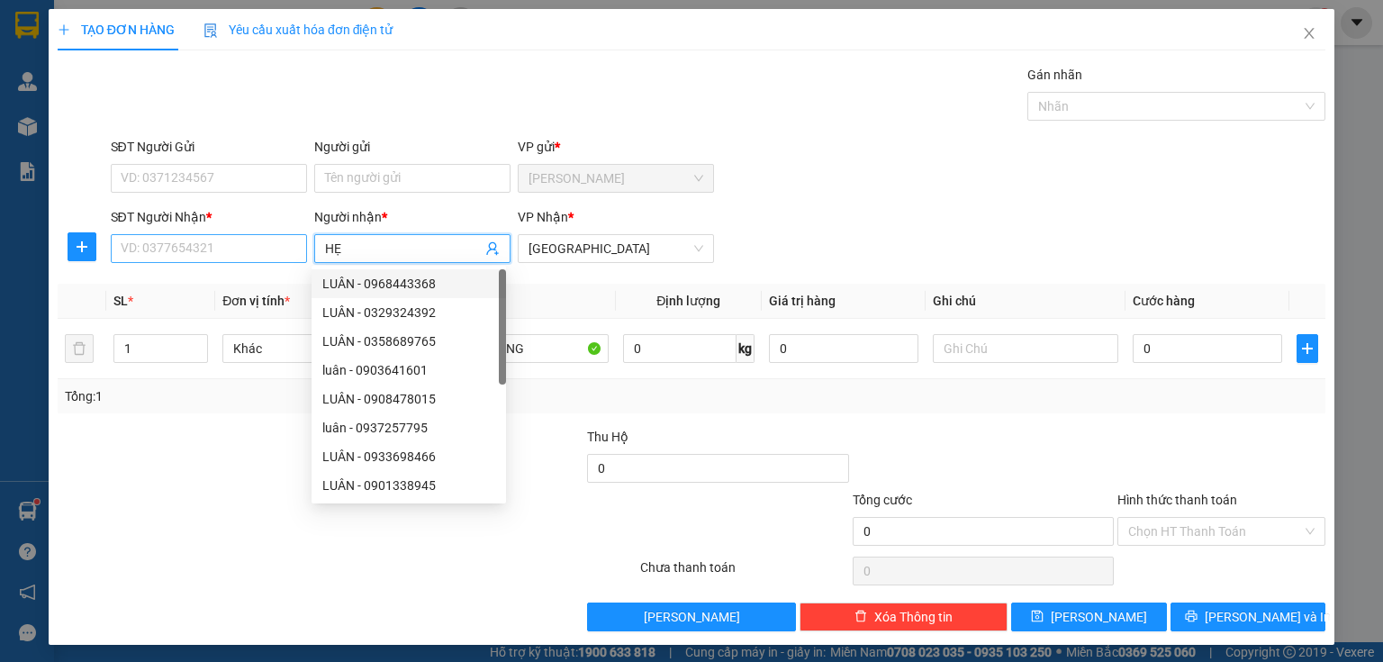
type input "HẸ"
click at [212, 245] on input "SĐT Người Nhận *" at bounding box center [209, 248] width 196 height 29
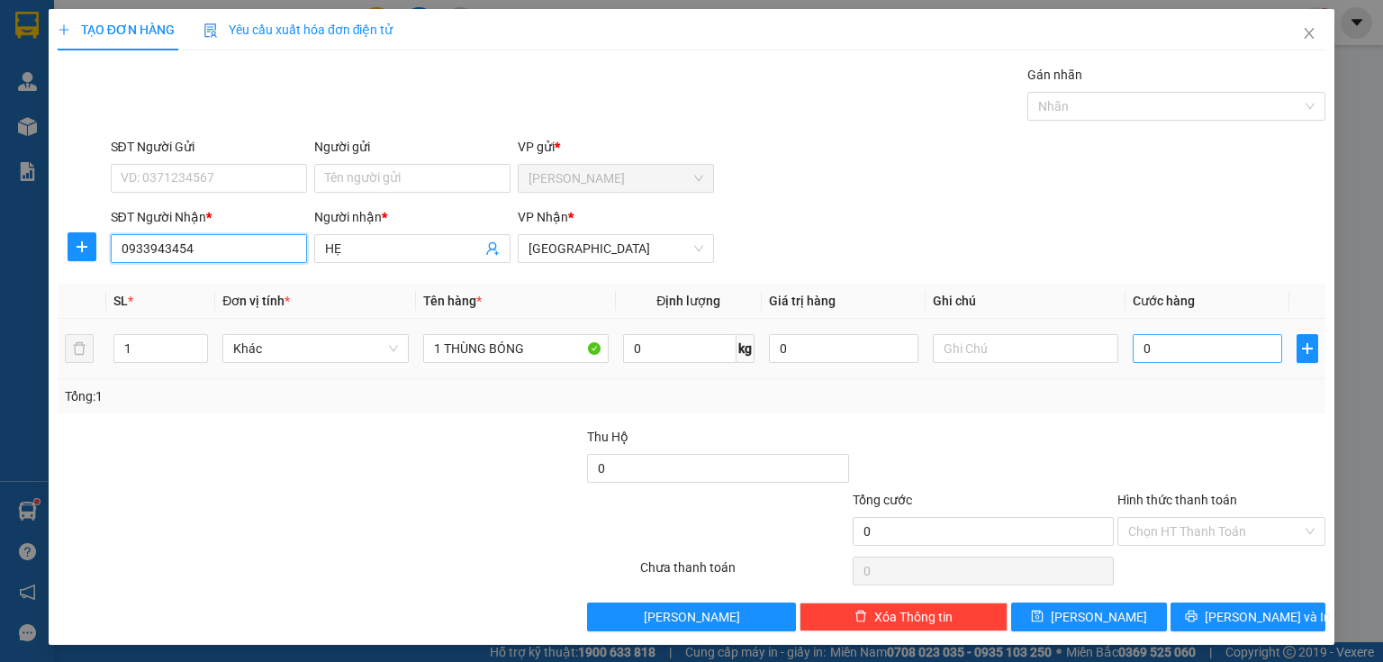
type input "0933943454"
type input "3"
type input "30"
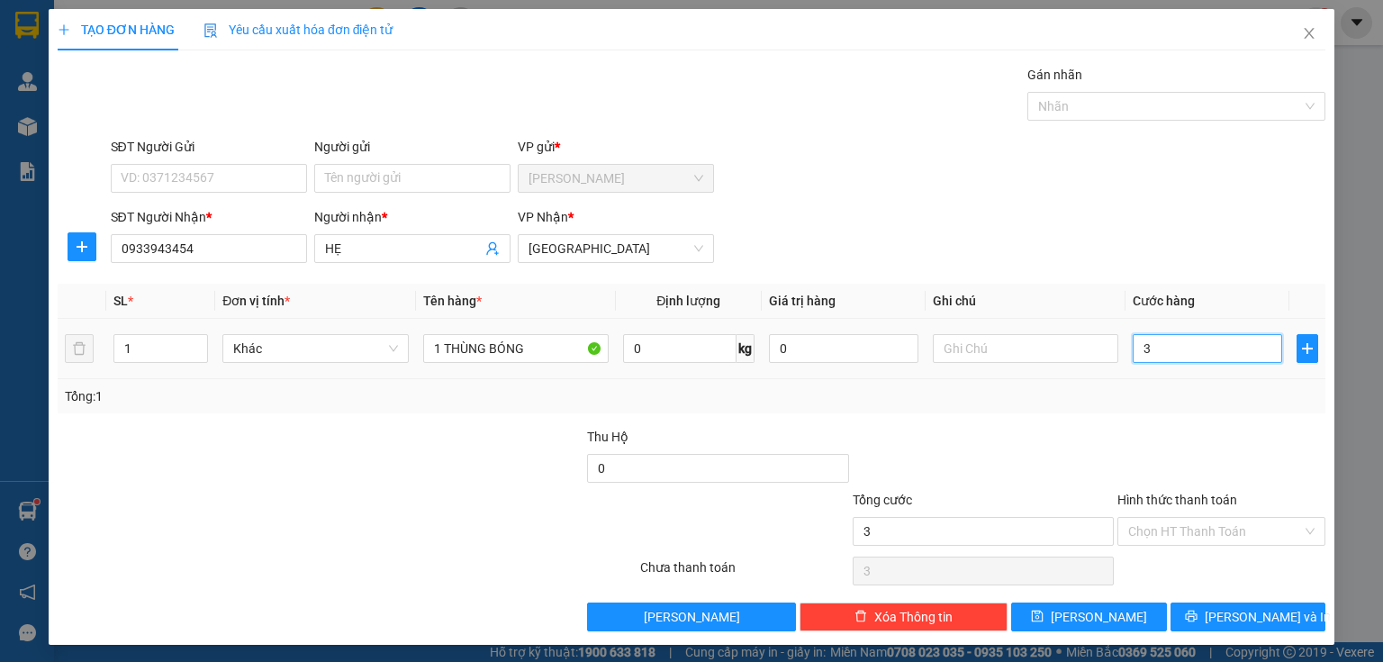
type input "30"
type input "300"
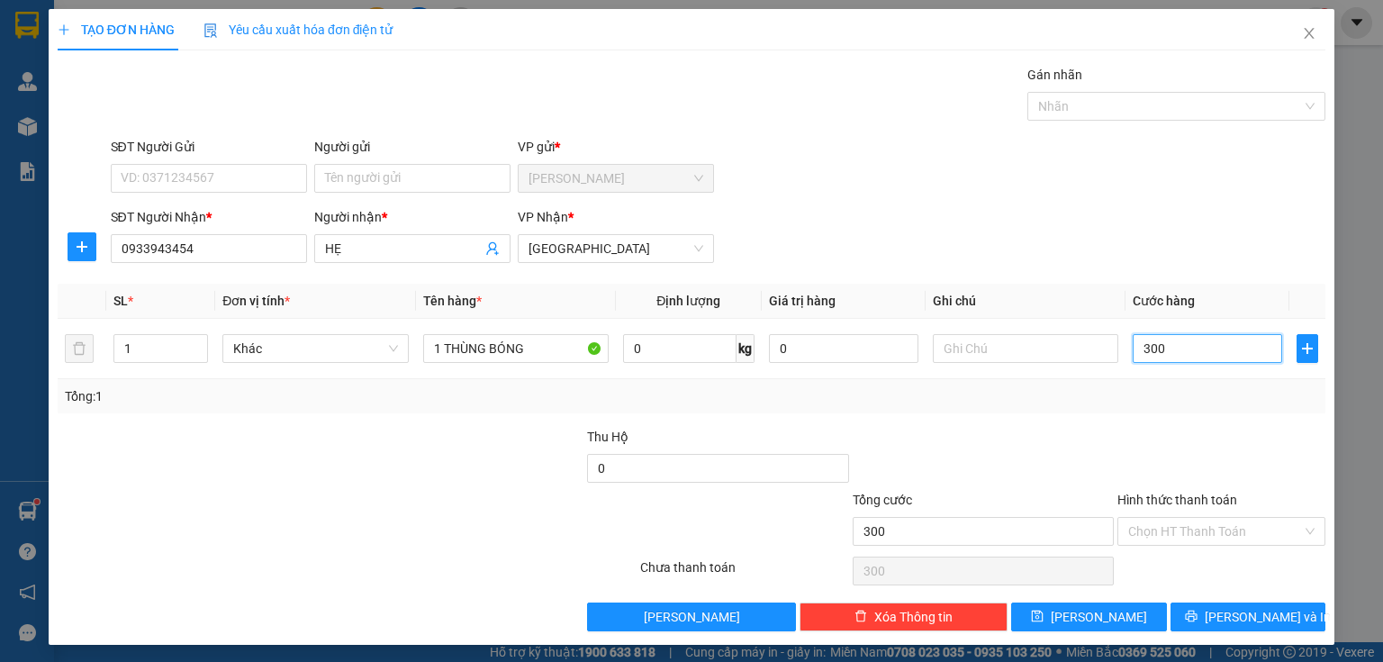
type input "3.000"
type input "30.000"
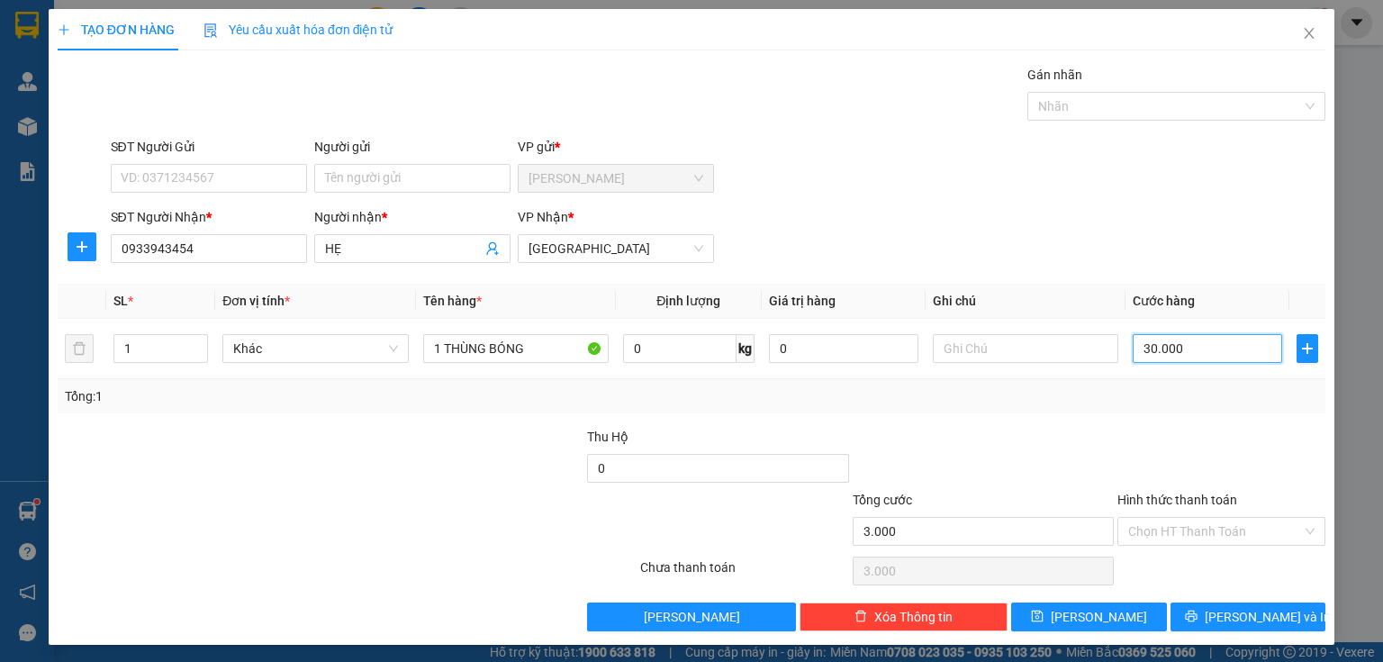
type input "30.000"
click at [1188, 529] on input "Hình thức thanh toán" at bounding box center [1215, 531] width 174 height 27
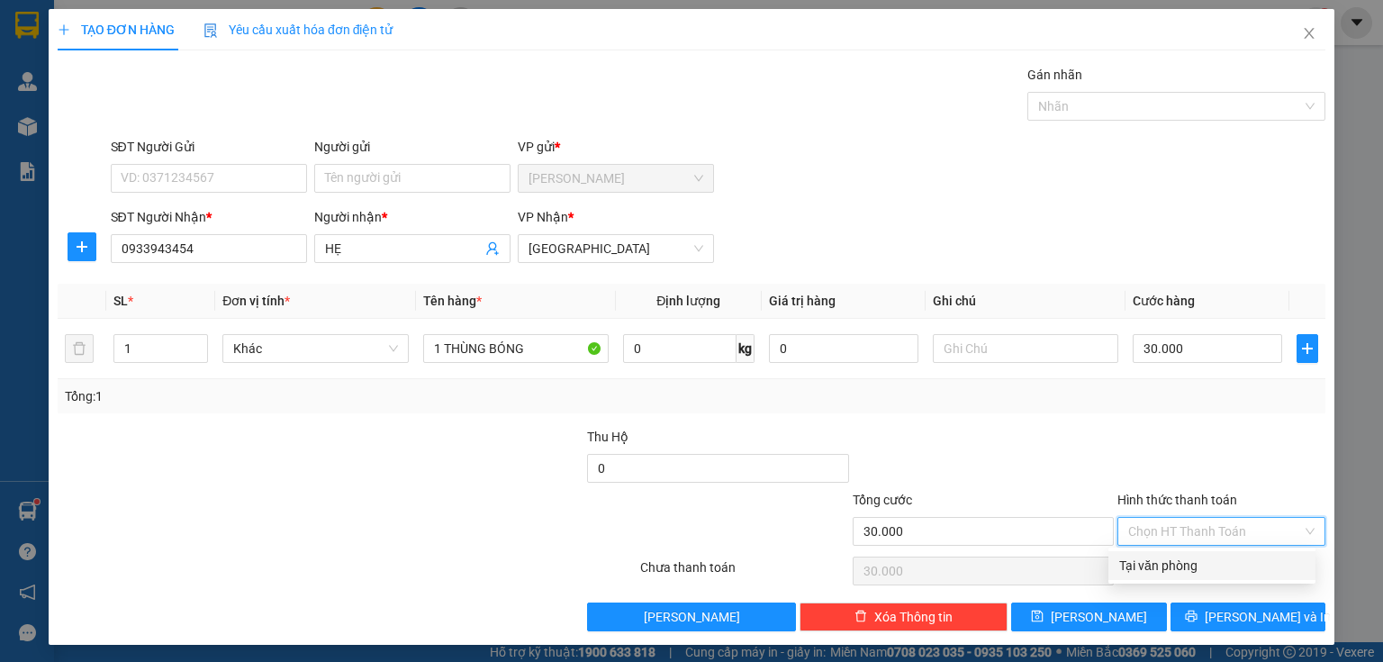
click at [1177, 573] on div "Tại văn phòng" at bounding box center [1211, 566] width 185 height 20
type input "0"
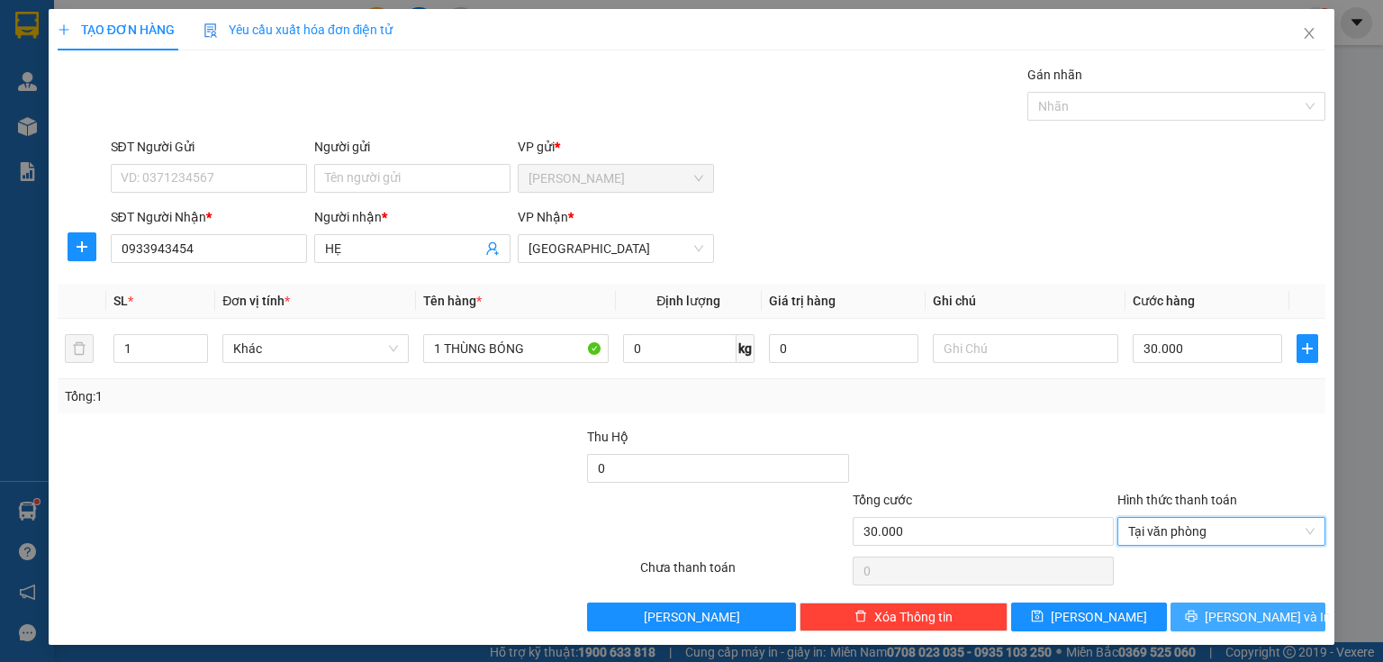
click at [1197, 622] on span "printer" at bounding box center [1191, 617] width 13 height 14
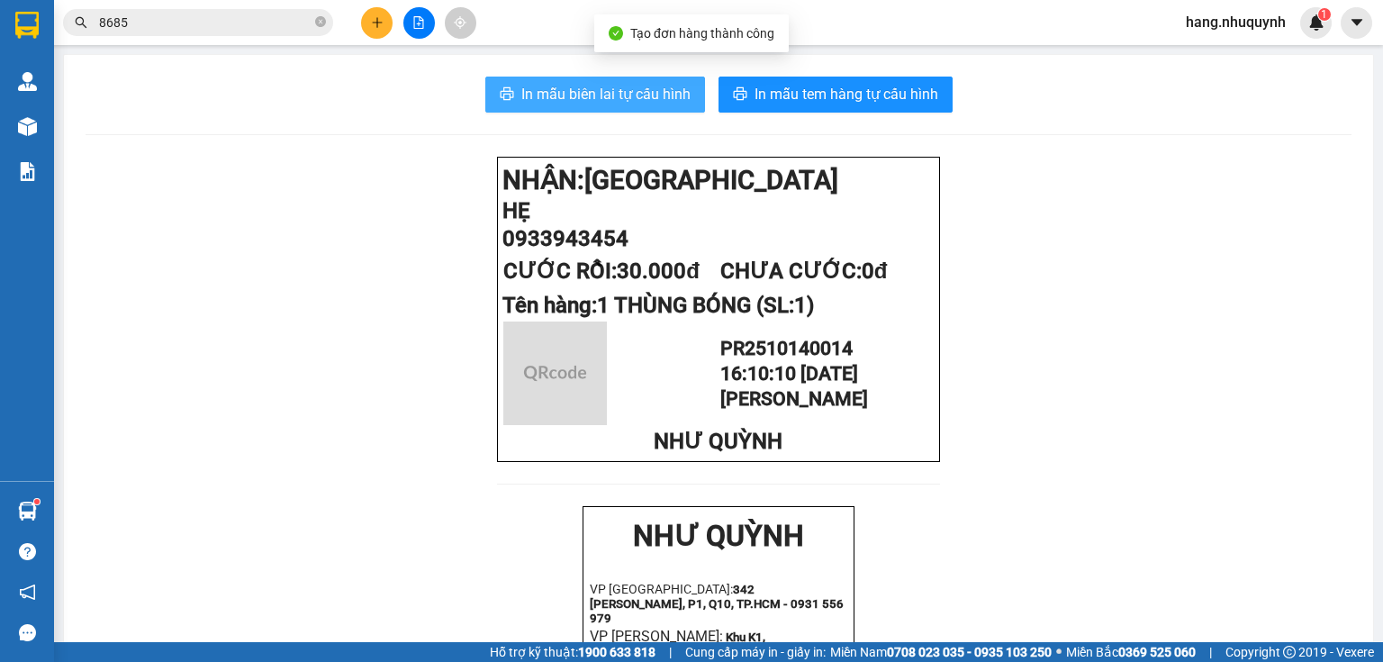
click at [589, 98] on span "In mẫu biên lai tự cấu hình" at bounding box center [605, 94] width 169 height 23
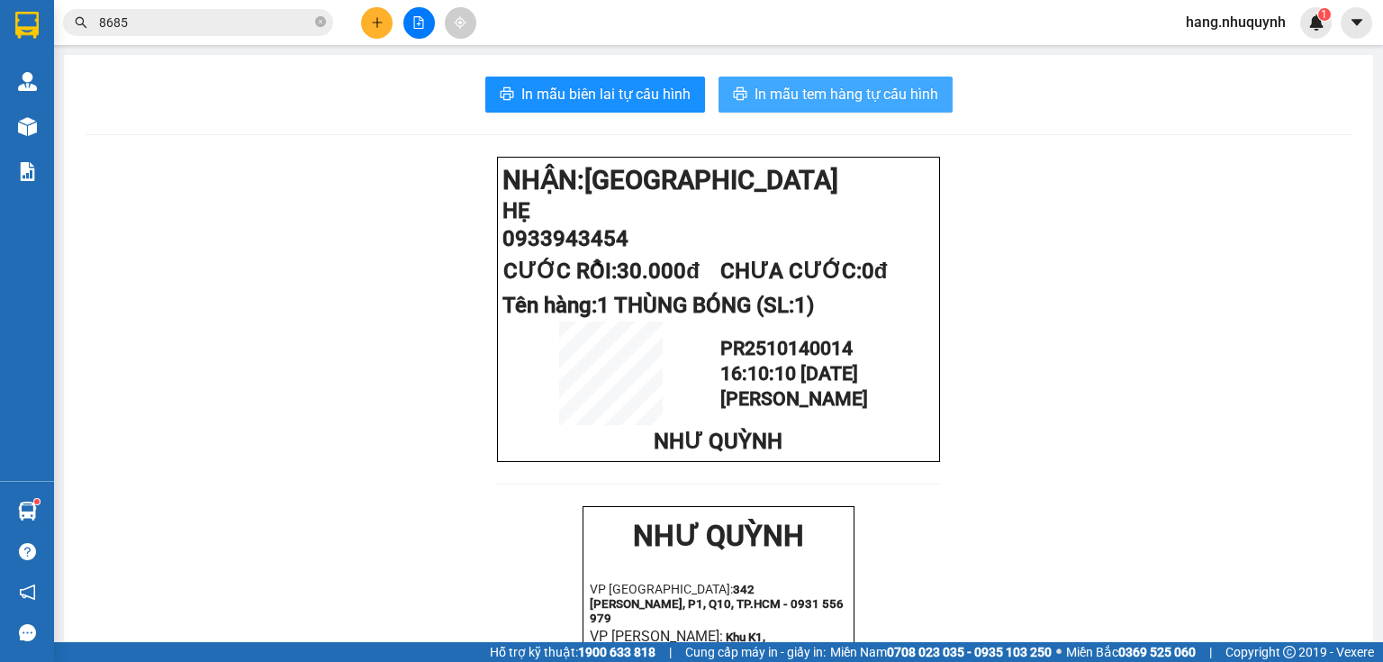
click at [879, 101] on span "In mẫu tem hàng tự cấu hình" at bounding box center [847, 94] width 184 height 23
click at [377, 31] on button at bounding box center [377, 23] width 32 height 32
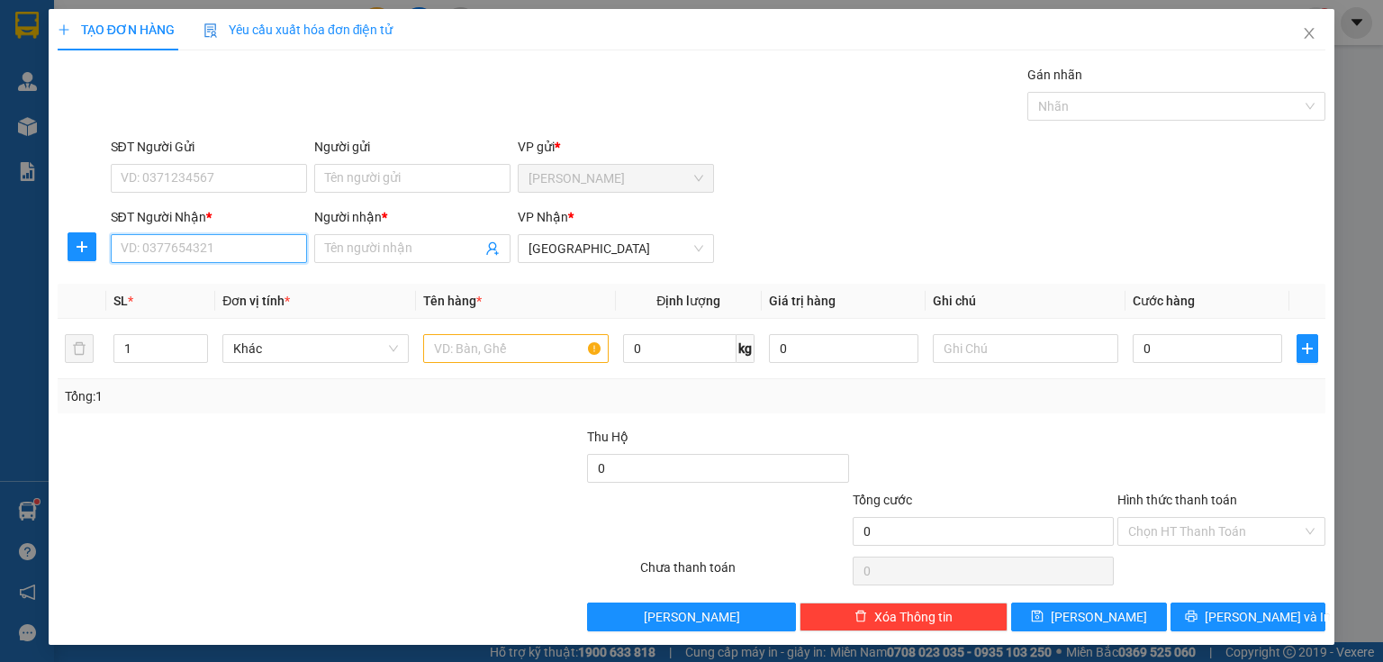
click at [257, 251] on input "SĐT Người Nhận *" at bounding box center [209, 248] width 196 height 29
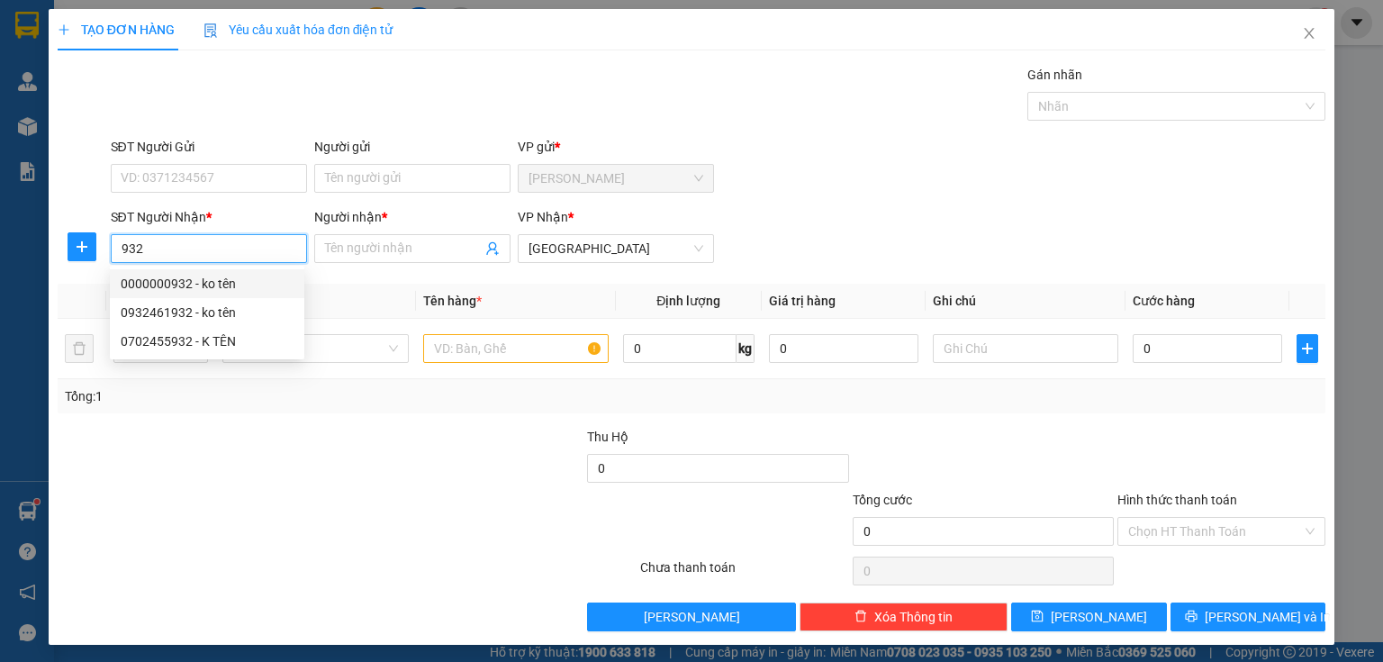
click at [208, 287] on div "0000000932 - ko tên" at bounding box center [207, 284] width 173 height 20
type input "0000000932"
type input "ko tên"
type input "60.000"
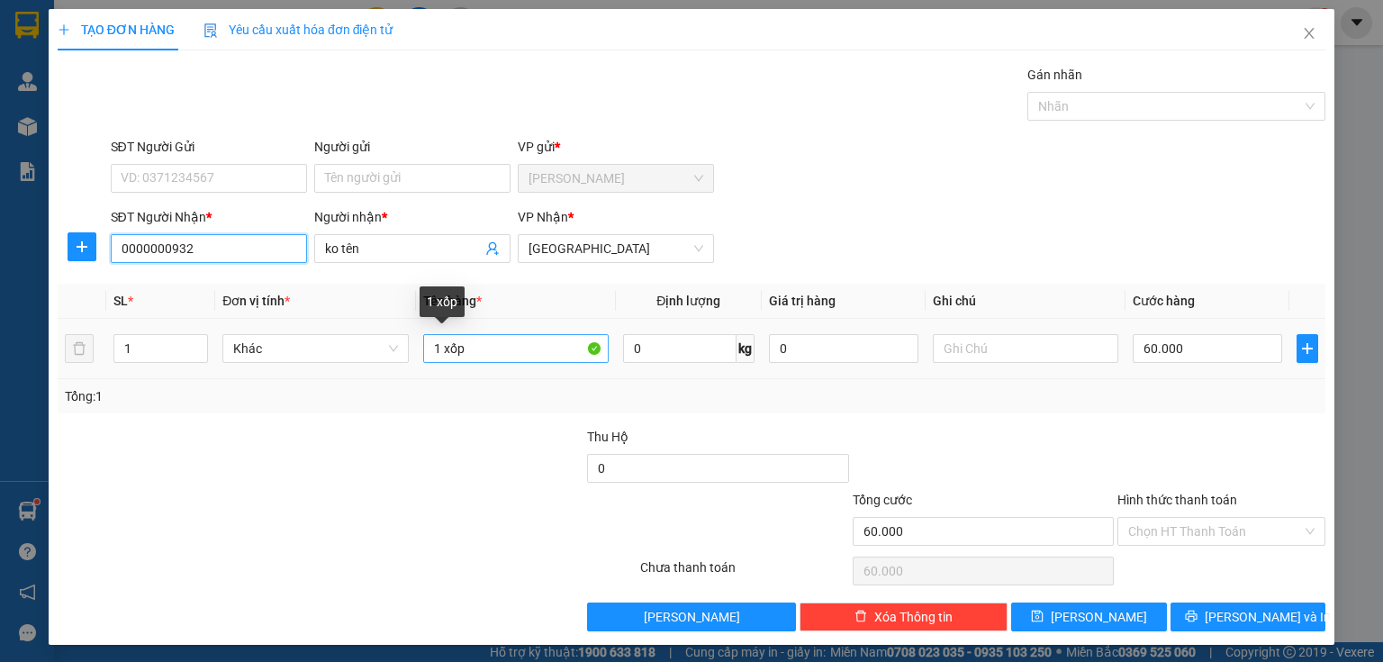
type input "0000000932"
click at [432, 352] on input "1 xốp" at bounding box center [515, 348] width 185 height 29
drag, startPoint x: 437, startPoint y: 348, endPoint x: 425, endPoint y: 352, distance: 12.2
click at [425, 352] on input "1 xốp" at bounding box center [515, 348] width 185 height 29
type input "2 xốp"
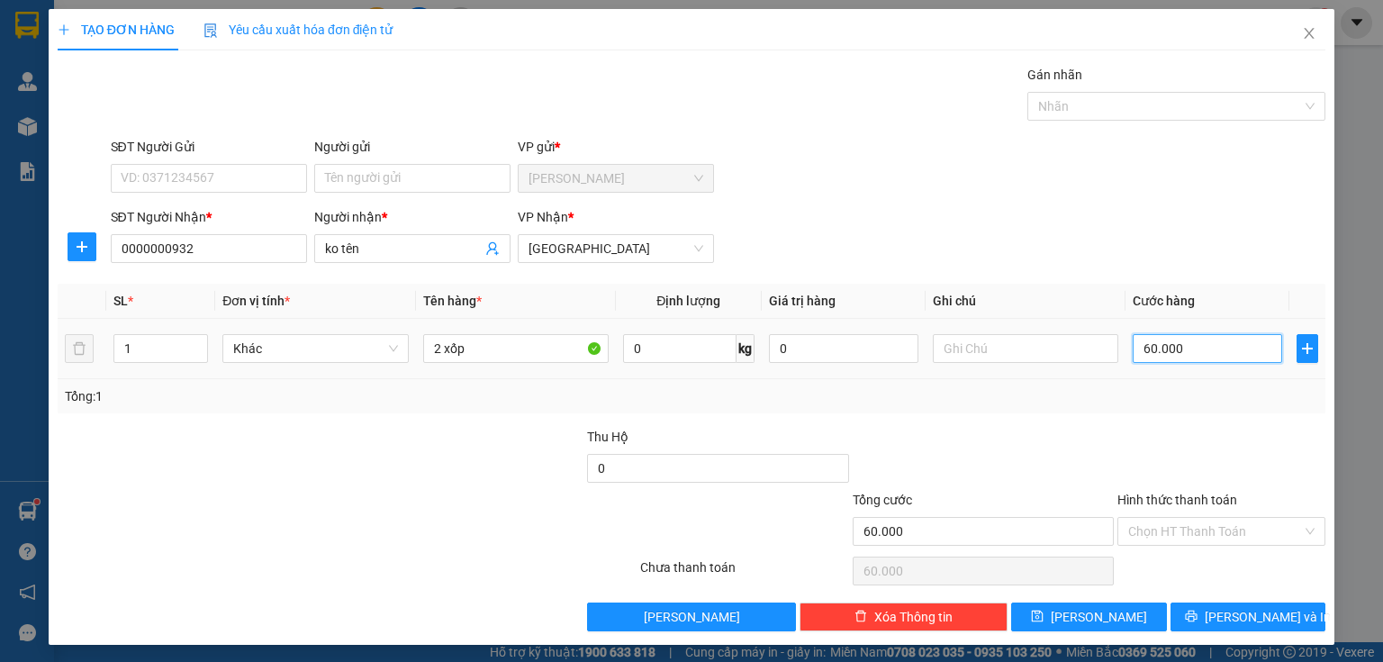
click at [1176, 353] on input "60.000" at bounding box center [1207, 348] width 149 height 29
type input "1"
type input "11"
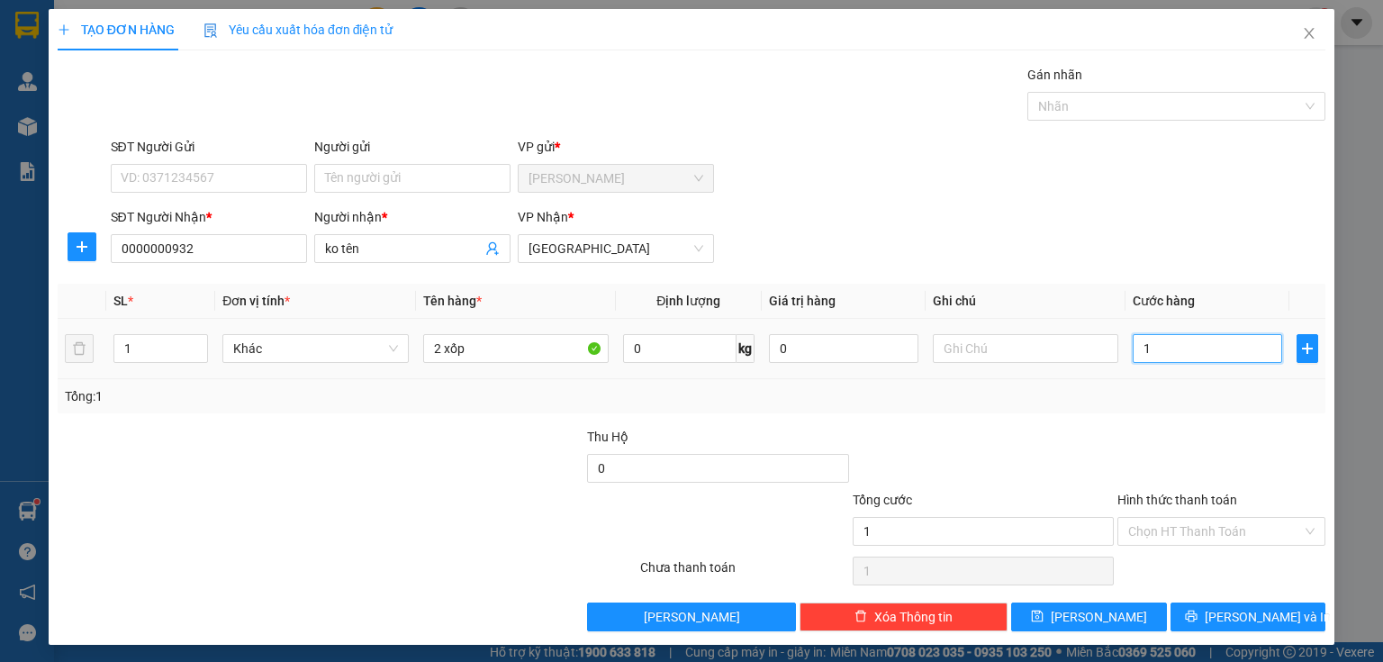
type input "11"
type input "110"
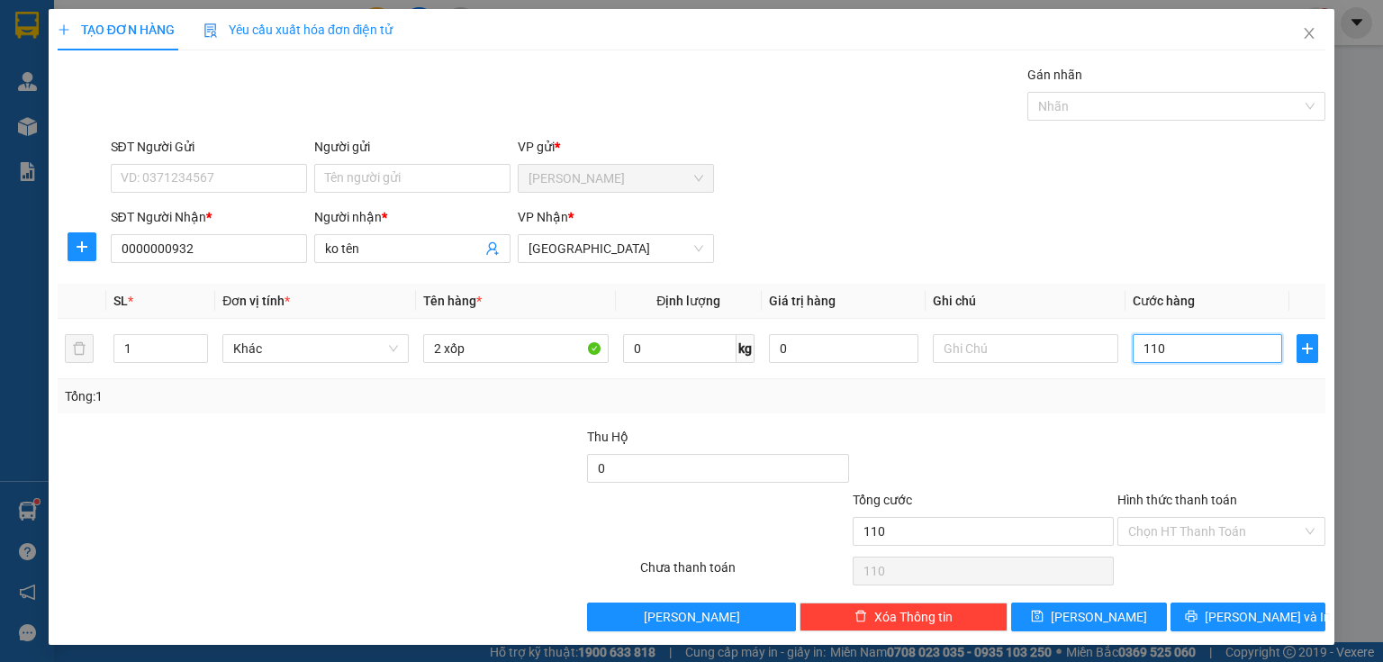
type input "1.100"
type input "11.000"
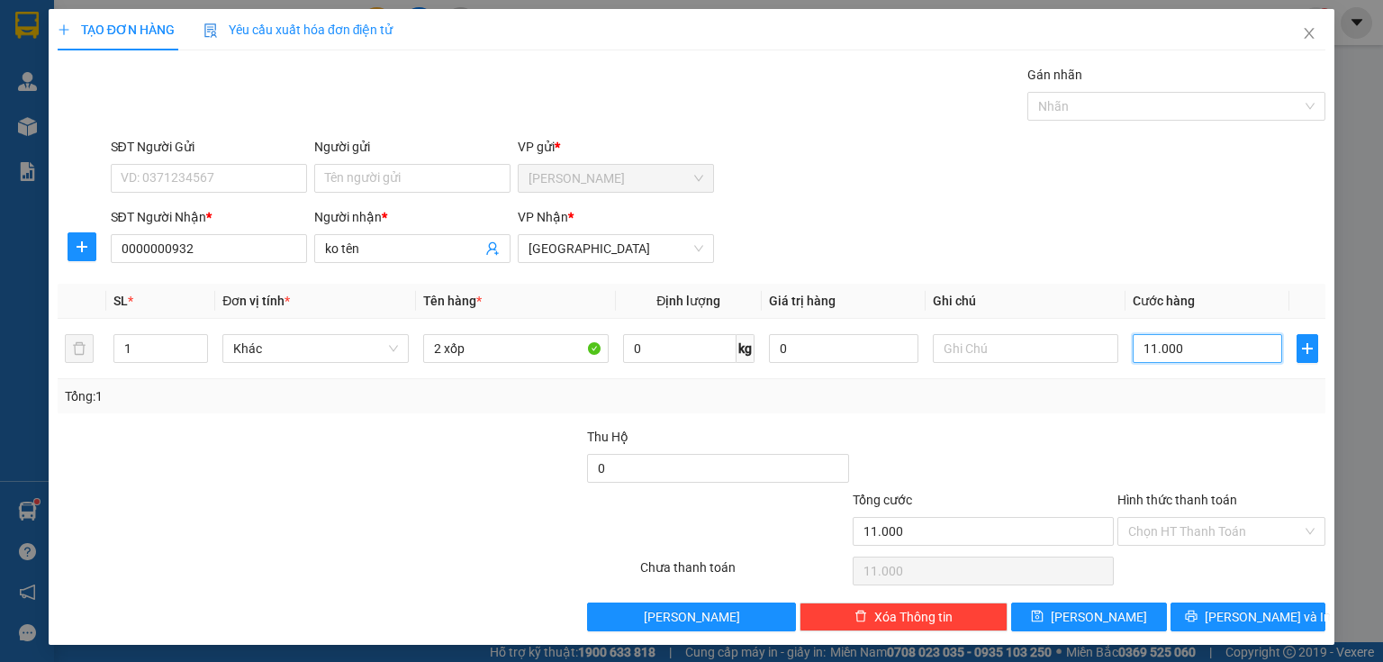
type input "110.000"
click at [1214, 544] on div "Chọn HT Thanh Toán" at bounding box center [1221, 531] width 208 height 29
type input "110.000"
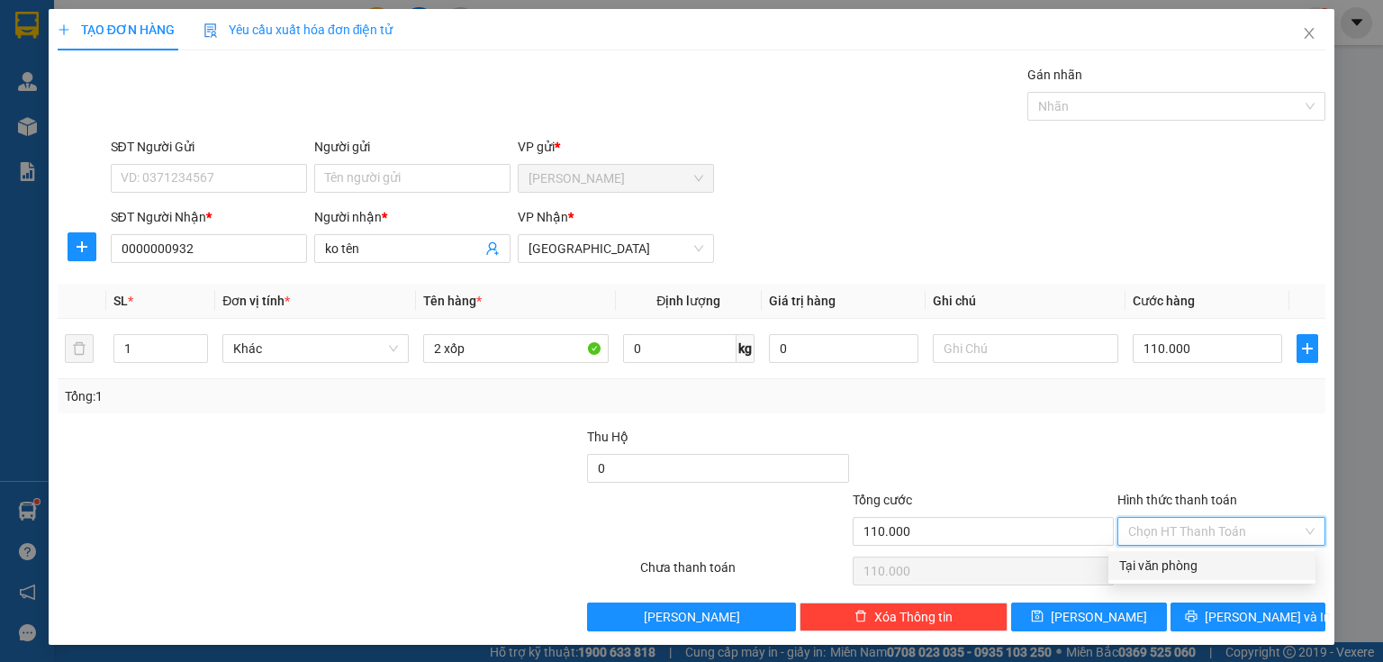
click at [1190, 565] on div "Tại văn phòng" at bounding box center [1211, 566] width 185 height 20
type input "0"
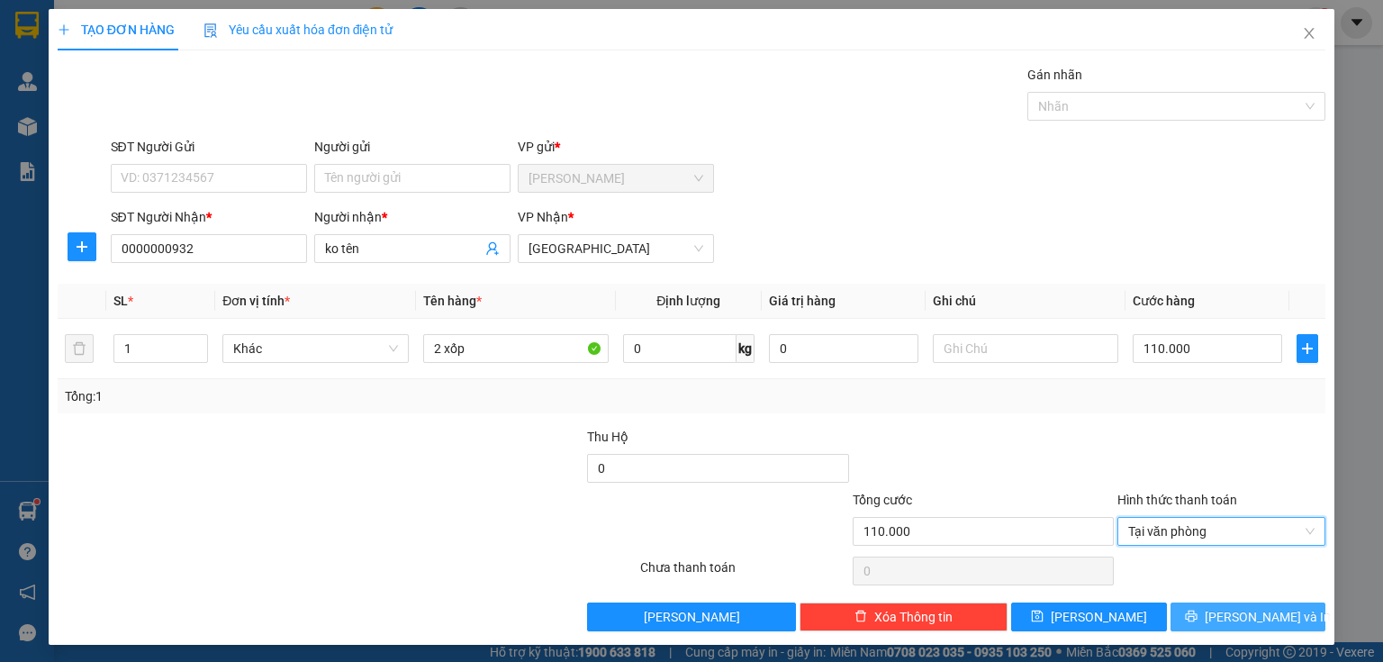
click at [1197, 613] on icon "printer" at bounding box center [1191, 616] width 12 height 12
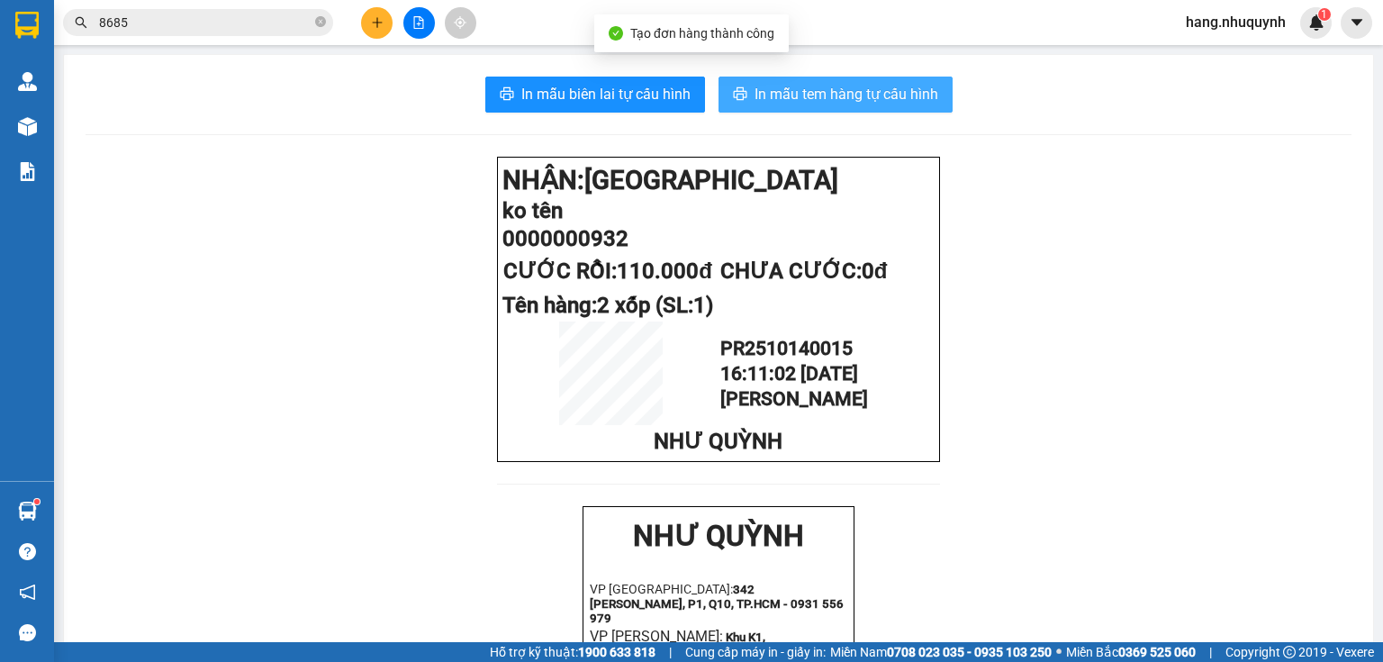
drag, startPoint x: 771, startPoint y: 98, endPoint x: 906, endPoint y: 371, distance: 304.4
click at [773, 99] on span "In mẫu tem hàng tự cấu hình" at bounding box center [847, 94] width 184 height 23
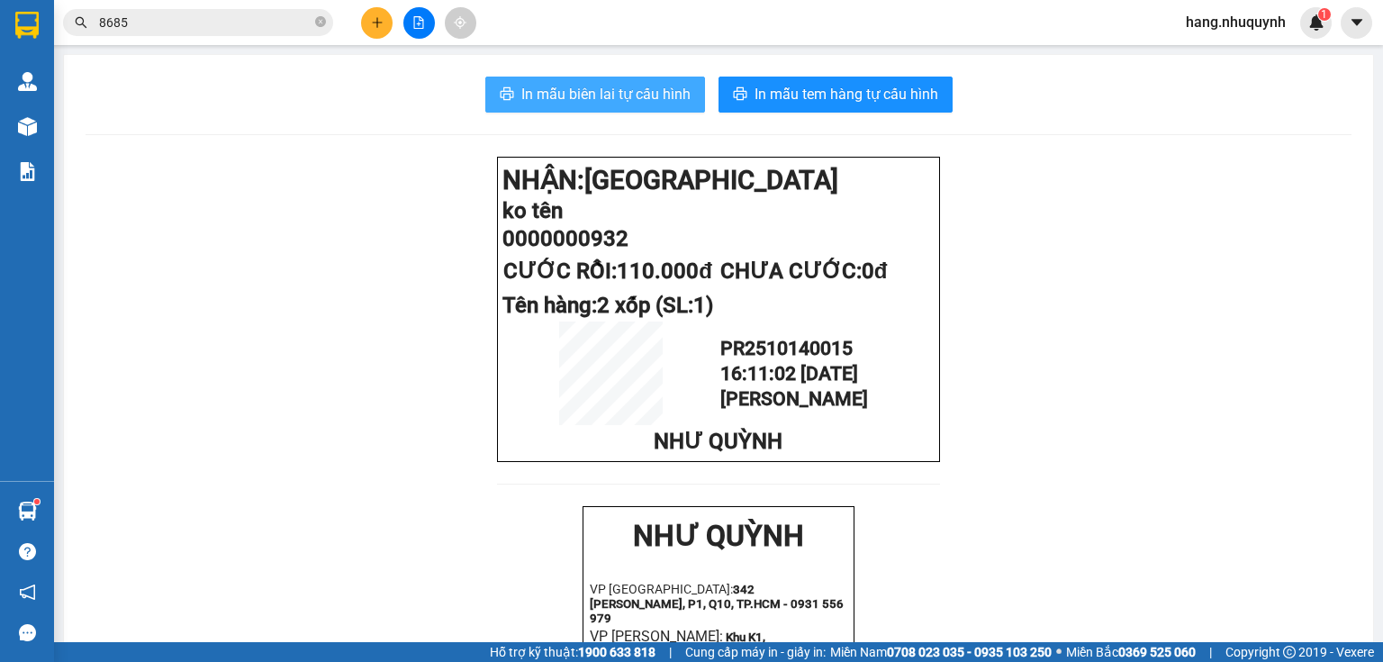
click at [581, 90] on span "In mẫu biên lai tự cấu hình" at bounding box center [605, 94] width 169 height 23
click at [374, 16] on icon "plus" at bounding box center [377, 22] width 13 height 13
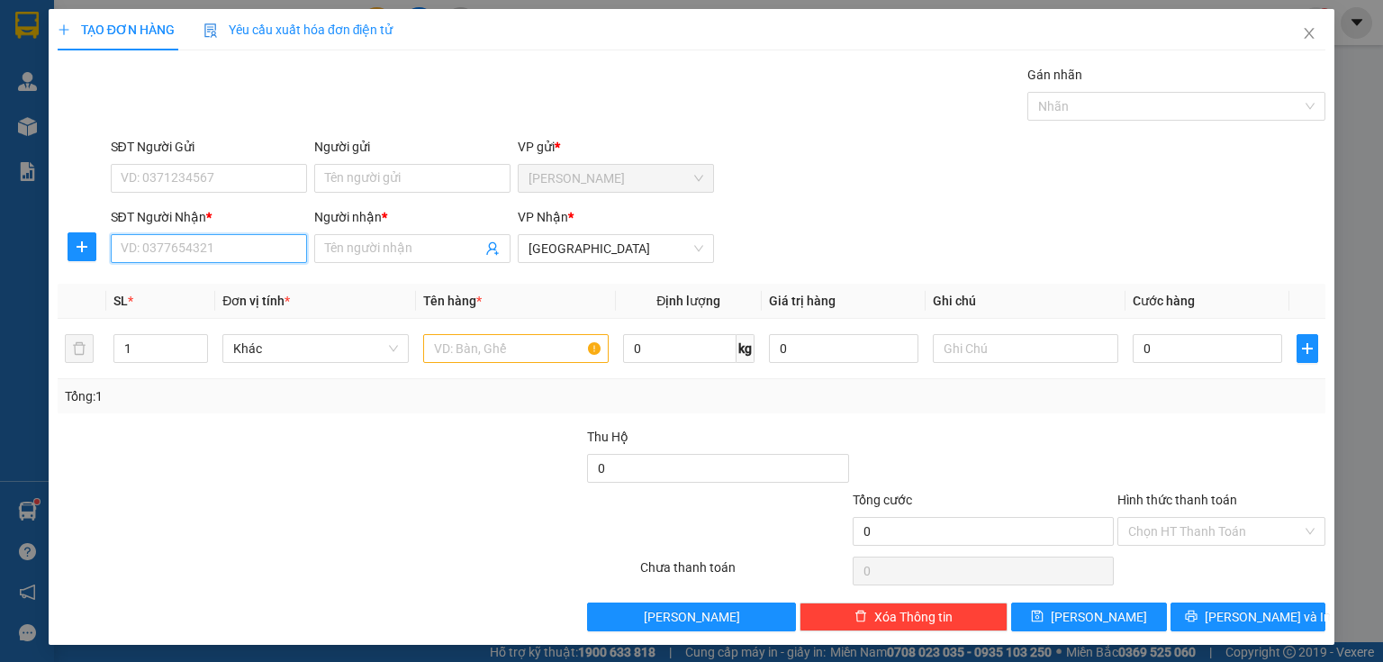
click at [253, 250] on input "SĐT Người Nhận *" at bounding box center [209, 248] width 196 height 29
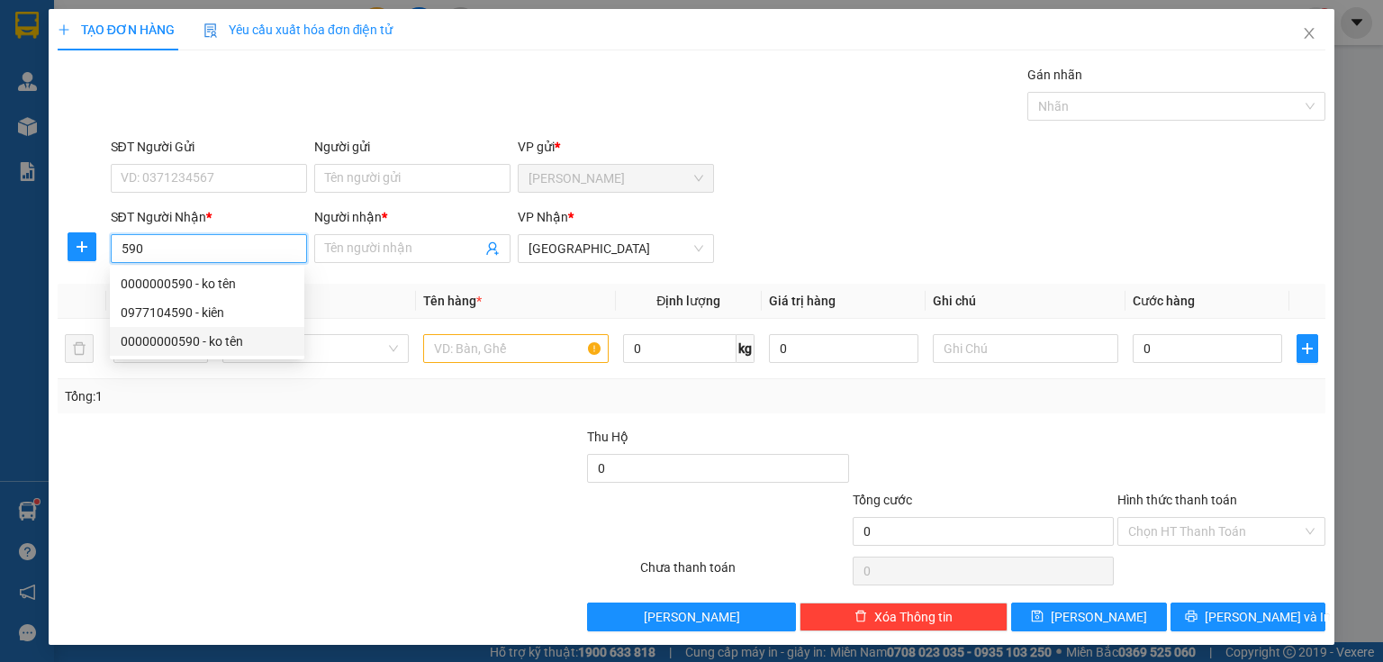
click at [205, 342] on div "00000000590 - ko tên" at bounding box center [207, 341] width 173 height 20
type input "00000000590"
type input "ko tên"
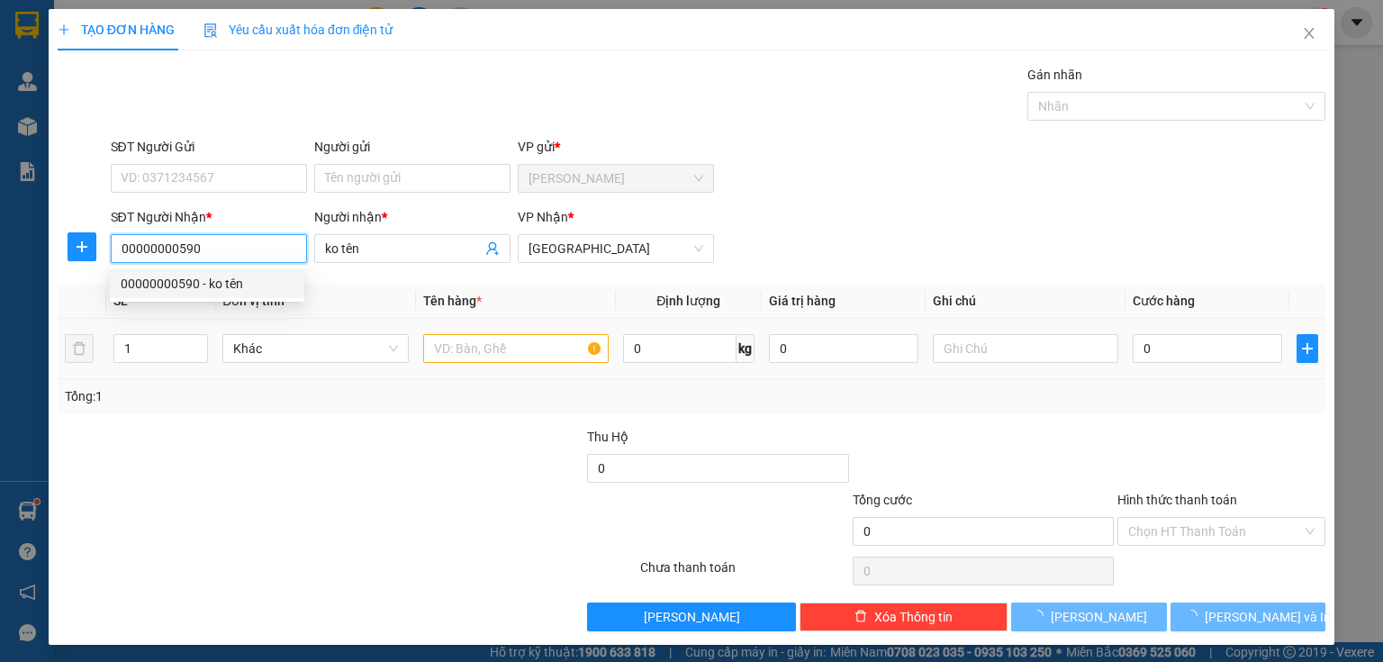
type input "180.000"
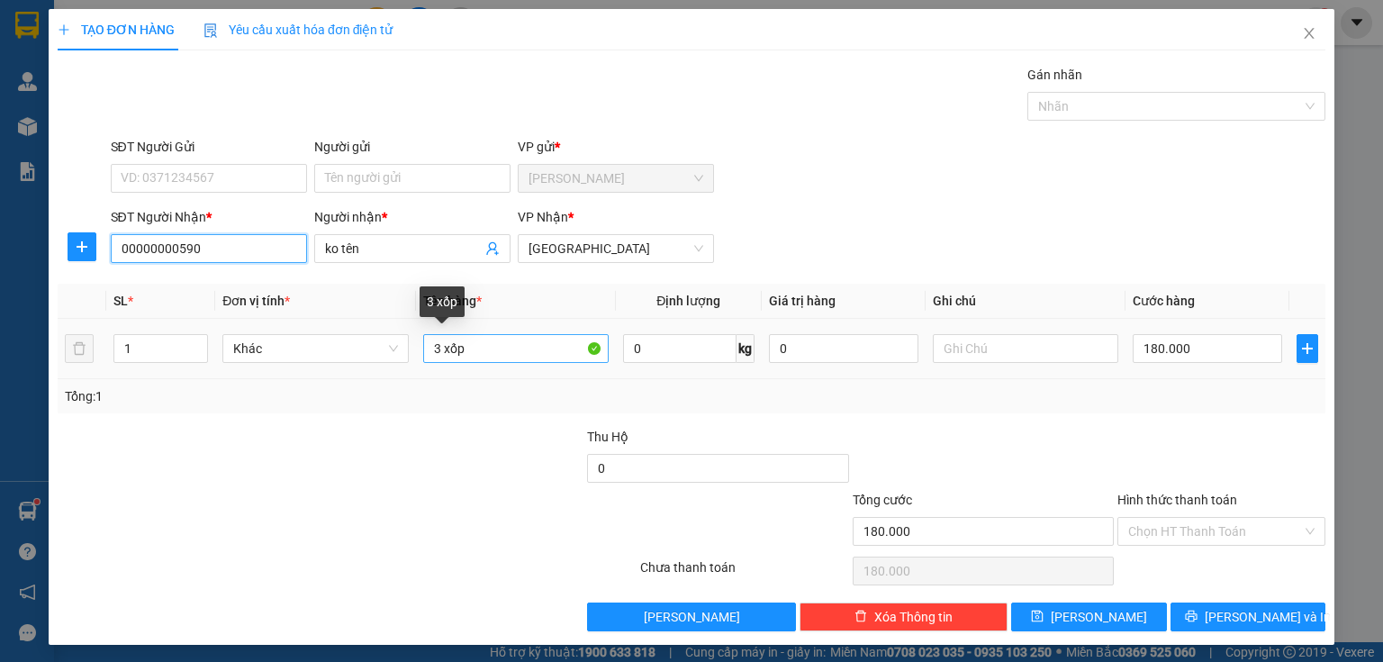
type input "00000000590"
drag, startPoint x: 438, startPoint y: 351, endPoint x: 411, endPoint y: 351, distance: 26.1
click at [416, 351] on td "3 xốp" at bounding box center [516, 349] width 200 height 60
type input "2 xốp"
drag, startPoint x: 1159, startPoint y: 328, endPoint x: 1156, endPoint y: 342, distance: 14.7
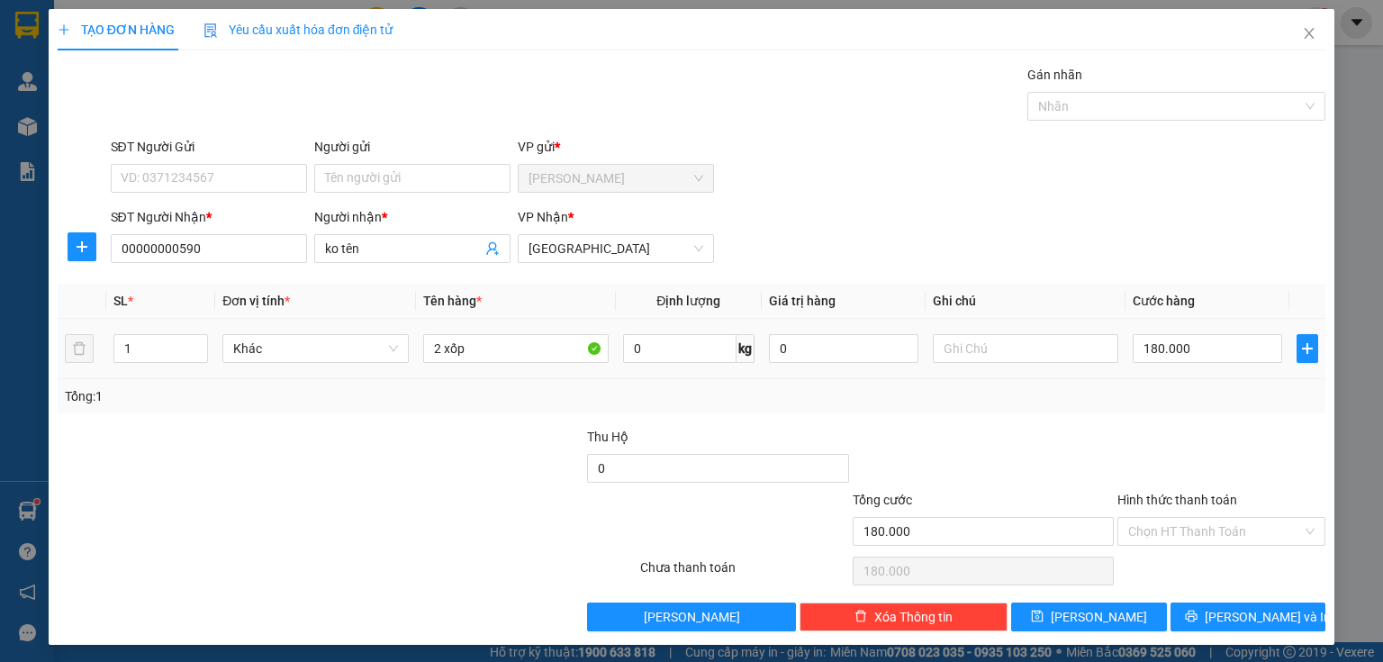
click at [1158, 328] on td "180.000" at bounding box center [1207, 349] width 164 height 60
click at [1154, 344] on input "180.000" at bounding box center [1207, 348] width 149 height 29
type input "1"
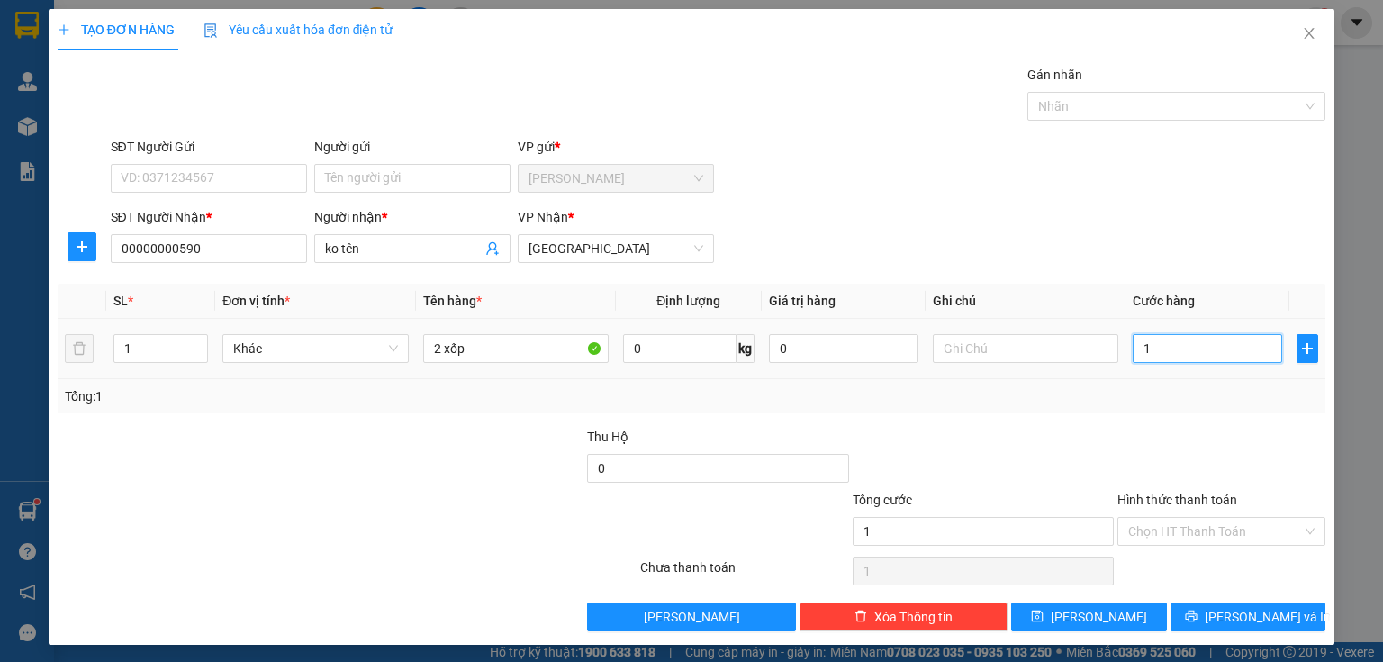
type input "10"
type input "100"
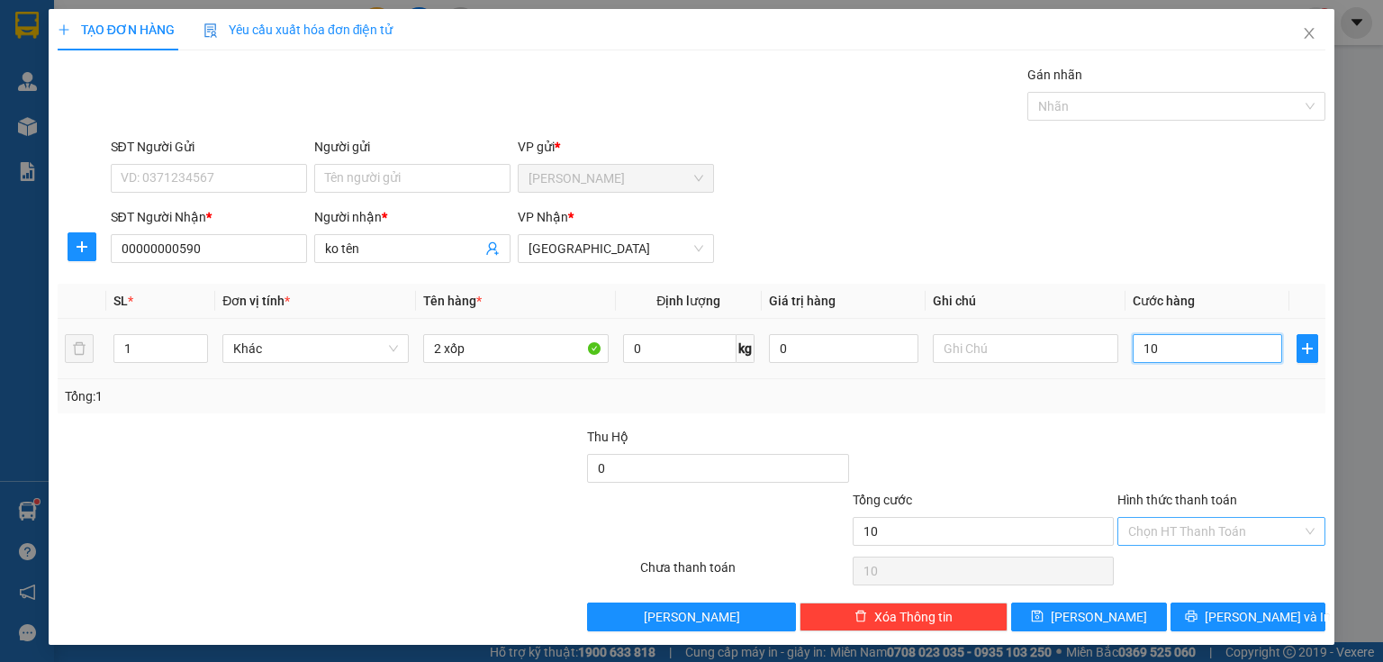
type input "100"
type input "1.000"
type input "10.000"
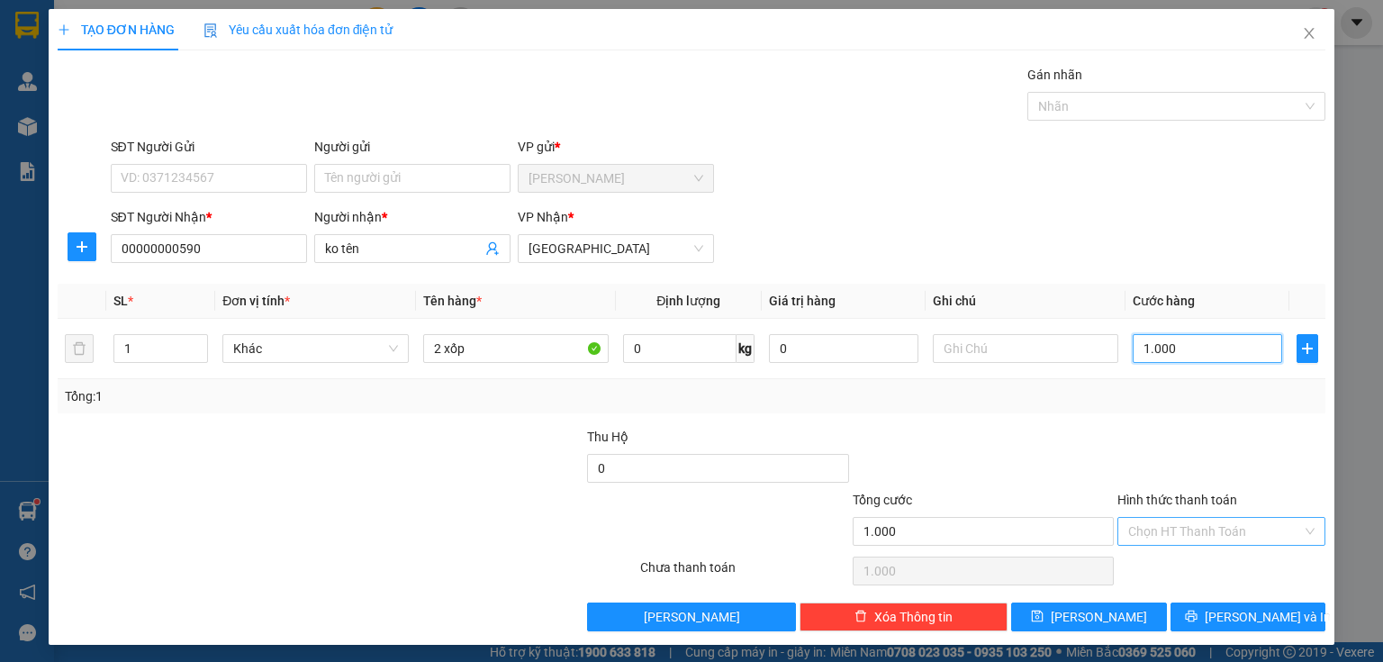
type input "10.000"
drag, startPoint x: 1186, startPoint y: 533, endPoint x: 1186, endPoint y: 545, distance: 11.7
click at [1186, 540] on input "Hình thức thanh toán" at bounding box center [1215, 531] width 174 height 27
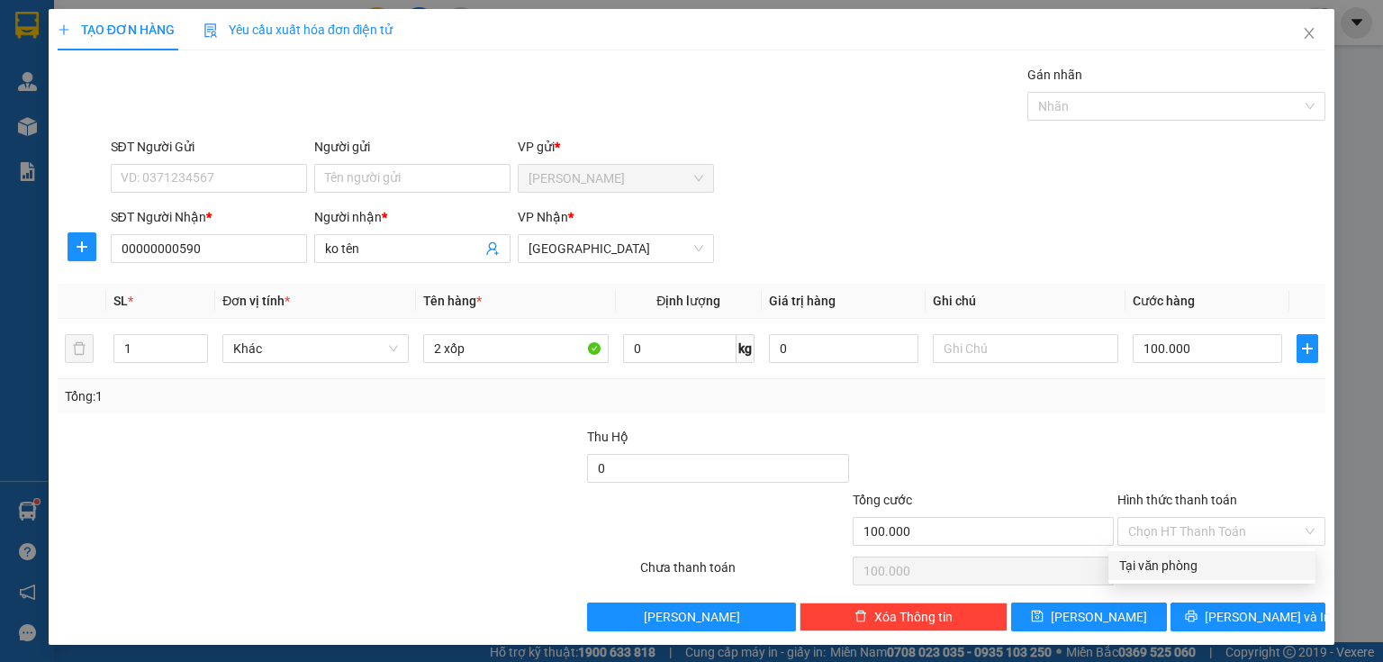
click at [1178, 580] on div "Transit Pickup Surcharge Ids Transit Deliver Surcharge Ids Transit Deliver Surc…" at bounding box center [692, 348] width 1268 height 566
click at [1179, 529] on input "Hình thức thanh toán" at bounding box center [1215, 531] width 174 height 27
click at [1174, 550] on div "Transit Pickup Surcharge Ids Transit Deliver Surcharge Ids Transit Deliver Surc…" at bounding box center [692, 348] width 1268 height 566
drag, startPoint x: 1182, startPoint y: 529, endPoint x: 1182, endPoint y: 539, distance: 10.8
click at [1182, 535] on input "Hình thức thanh toán" at bounding box center [1215, 531] width 174 height 27
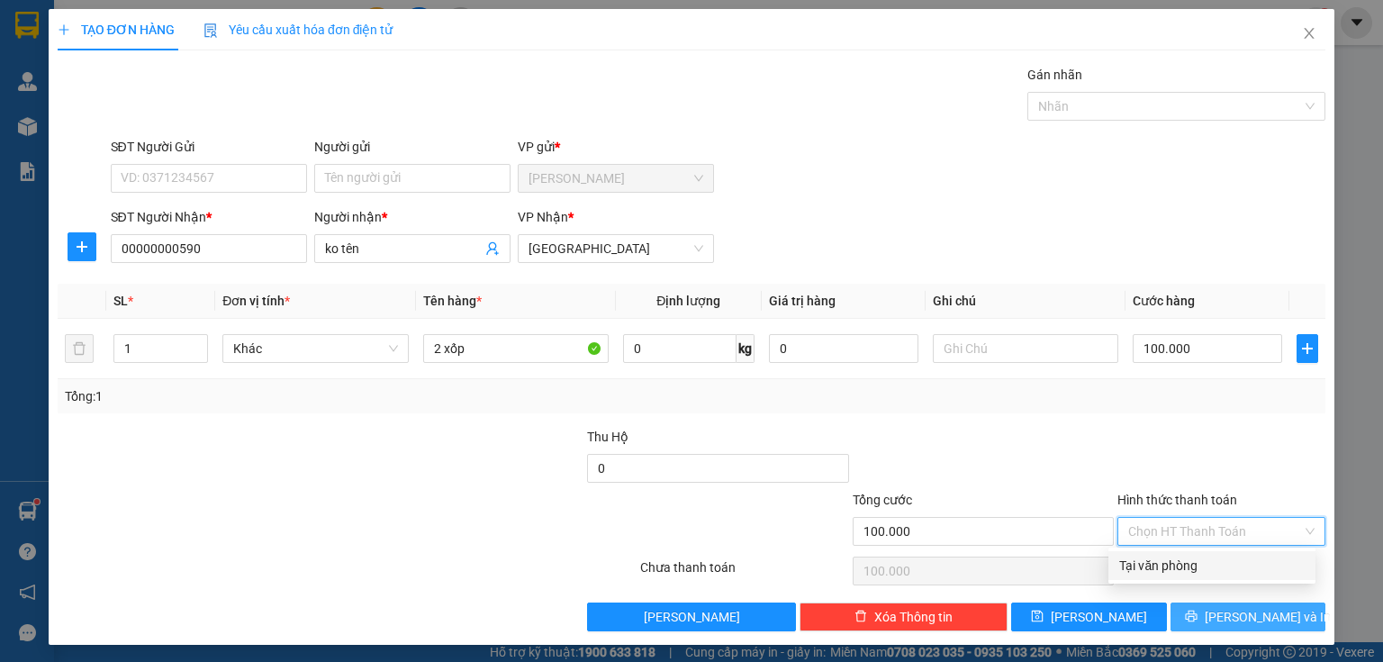
drag, startPoint x: 1174, startPoint y: 567, endPoint x: 1208, endPoint y: 609, distance: 53.7
click at [1174, 567] on div "Tại văn phòng" at bounding box center [1211, 566] width 185 height 20
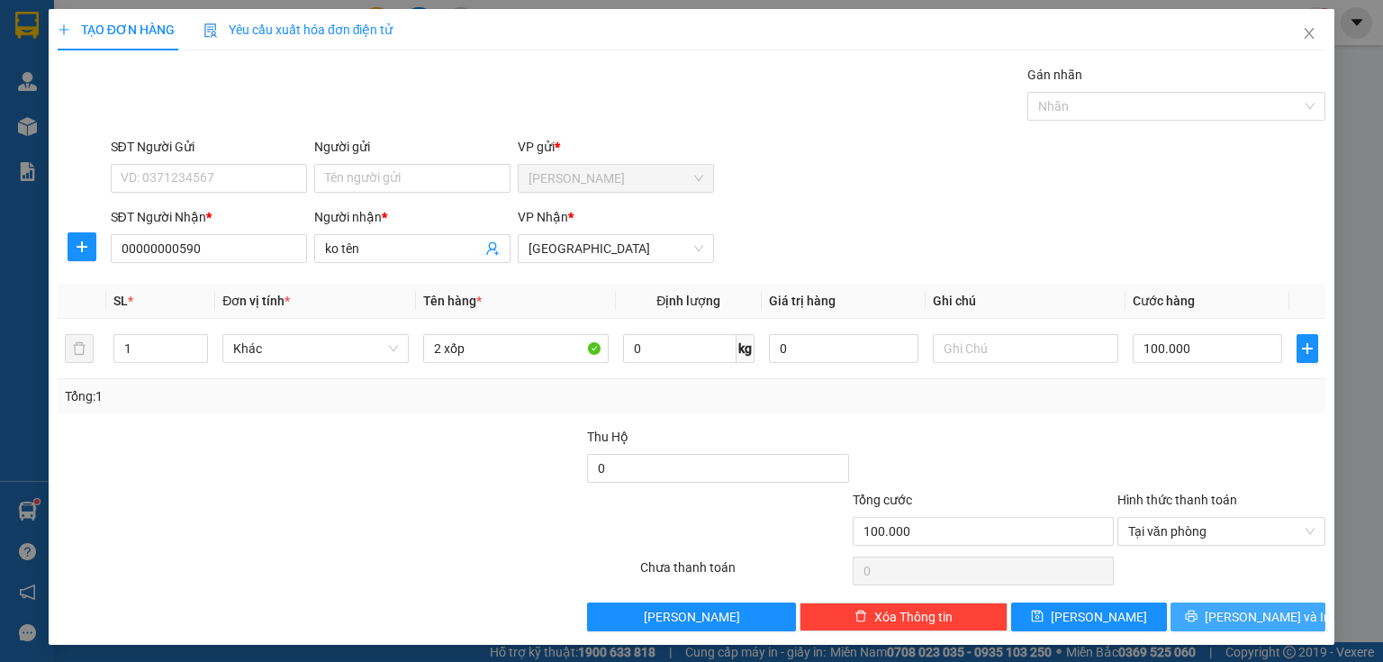
drag, startPoint x: 1215, startPoint y: 612, endPoint x: 960, endPoint y: 313, distance: 392.8
click at [1197, 612] on icon "printer" at bounding box center [1191, 616] width 13 height 13
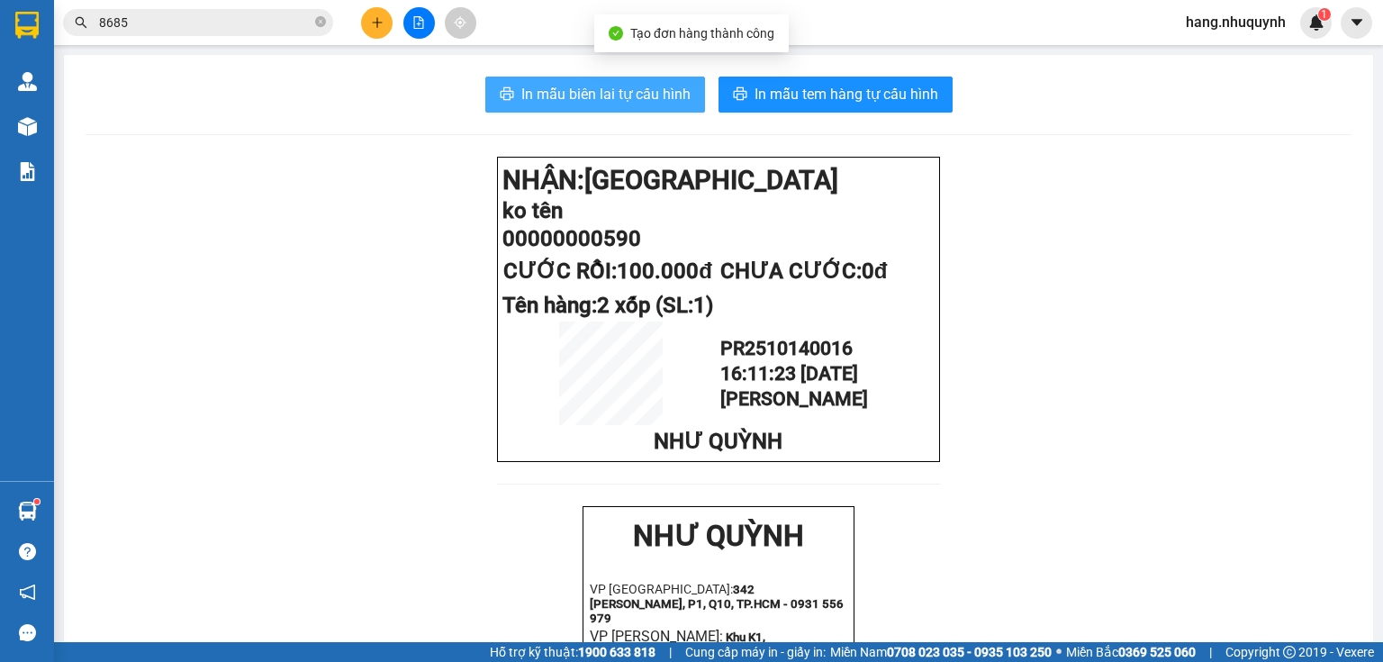
click at [630, 94] on span "In mẫu biên lai tự cấu hình" at bounding box center [605, 94] width 169 height 23
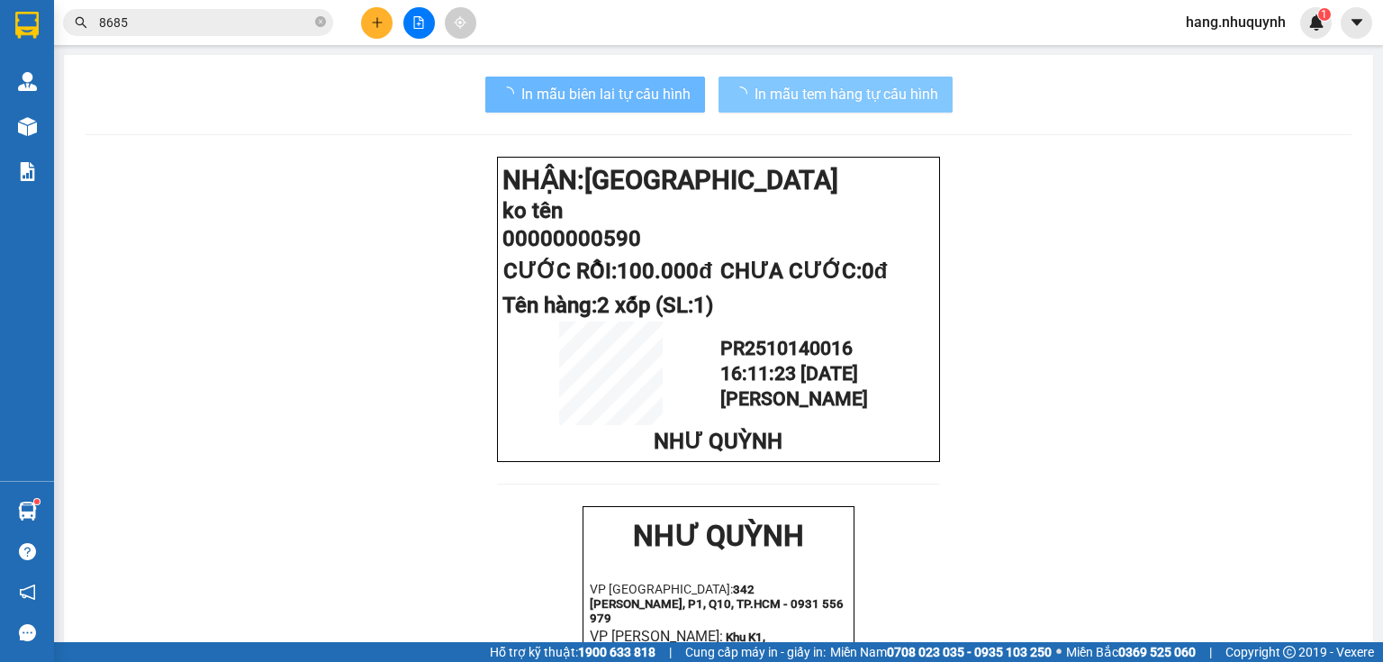
click at [850, 95] on span "In mẫu tem hàng tự cấu hình" at bounding box center [847, 94] width 184 height 23
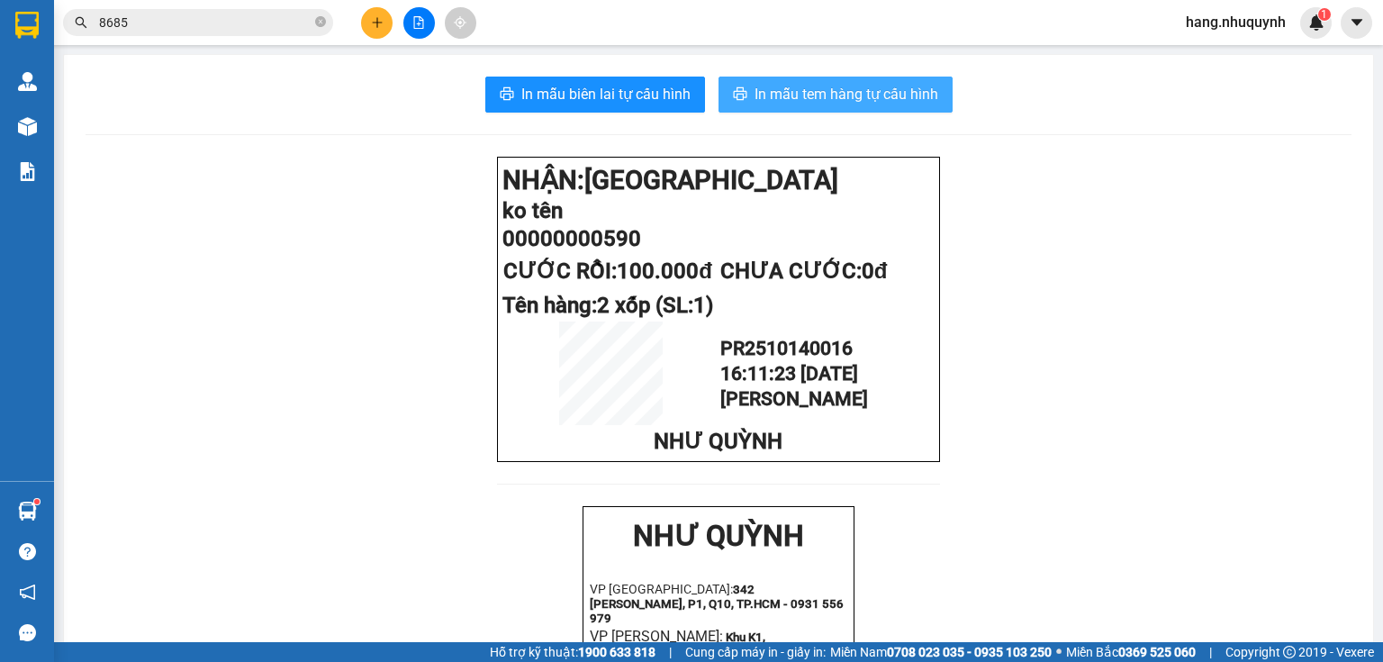
click at [836, 95] on span "In mẫu tem hàng tự cấu hình" at bounding box center [847, 94] width 184 height 23
click at [221, 15] on input "8685" at bounding box center [205, 23] width 212 height 20
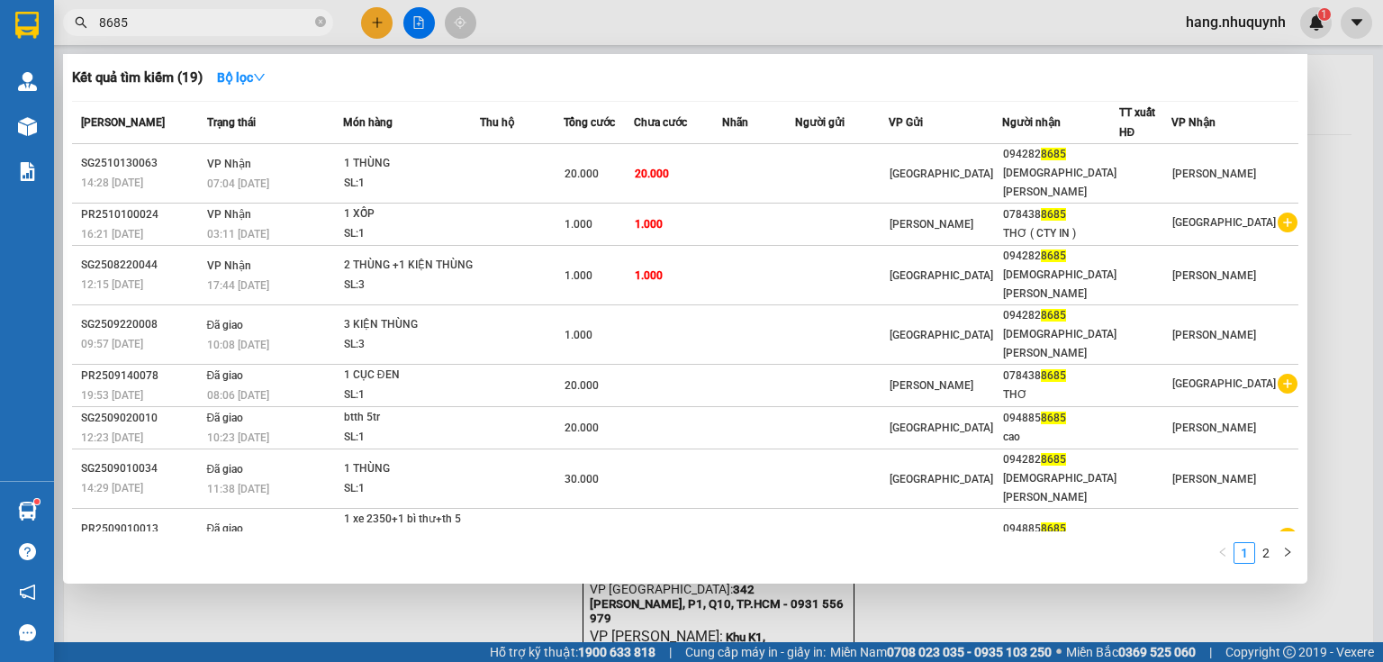
click at [221, 15] on input "8685" at bounding box center [205, 23] width 212 height 20
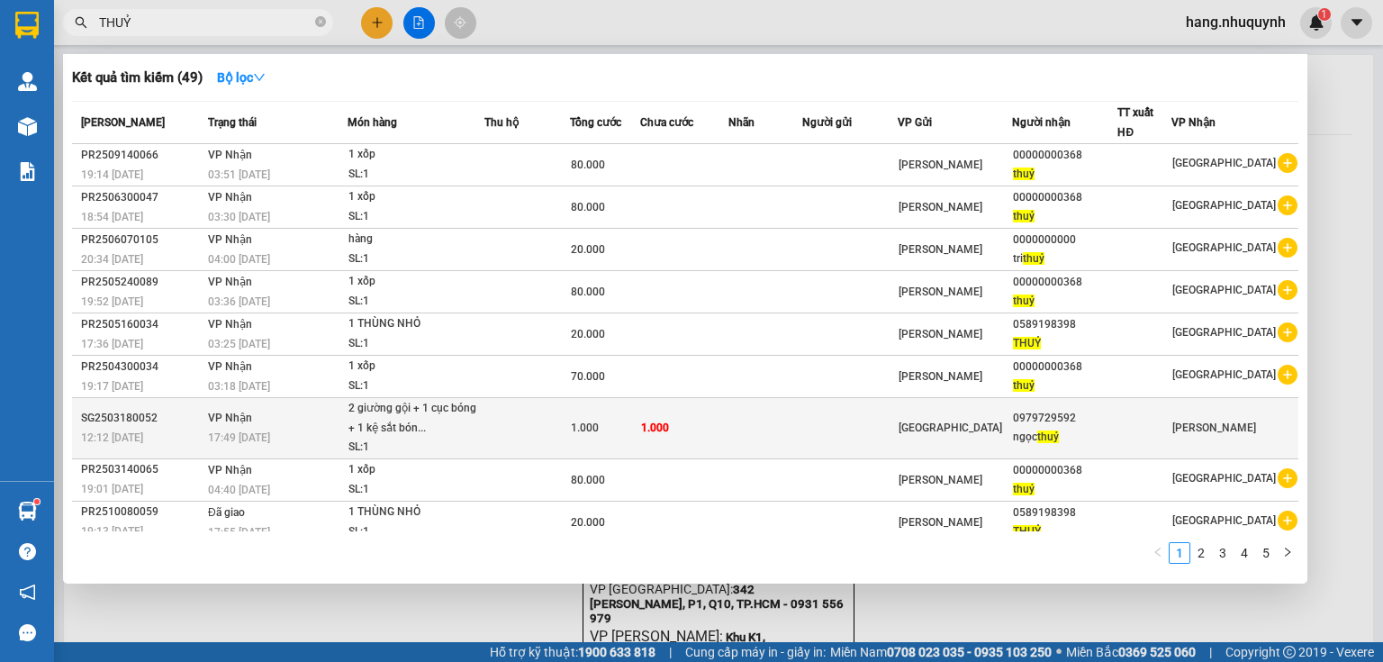
scroll to position [50, 0]
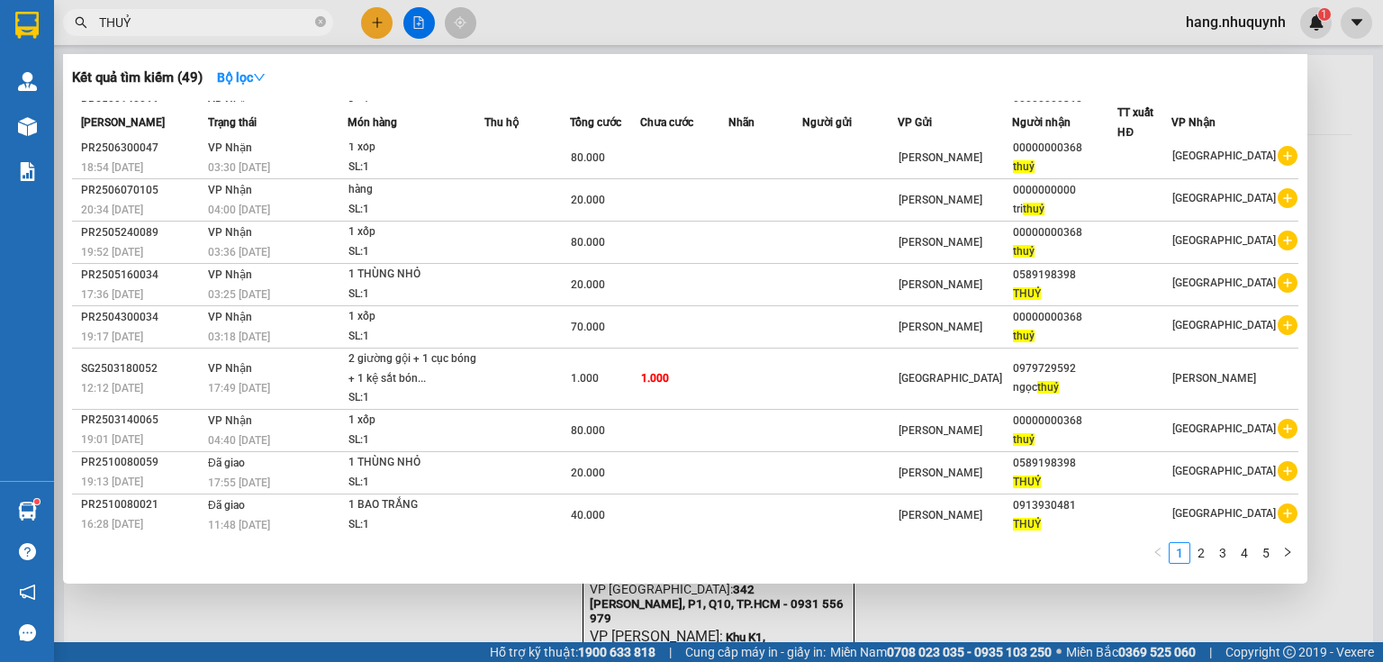
click at [206, 25] on input "THUỶ" at bounding box center [205, 23] width 212 height 20
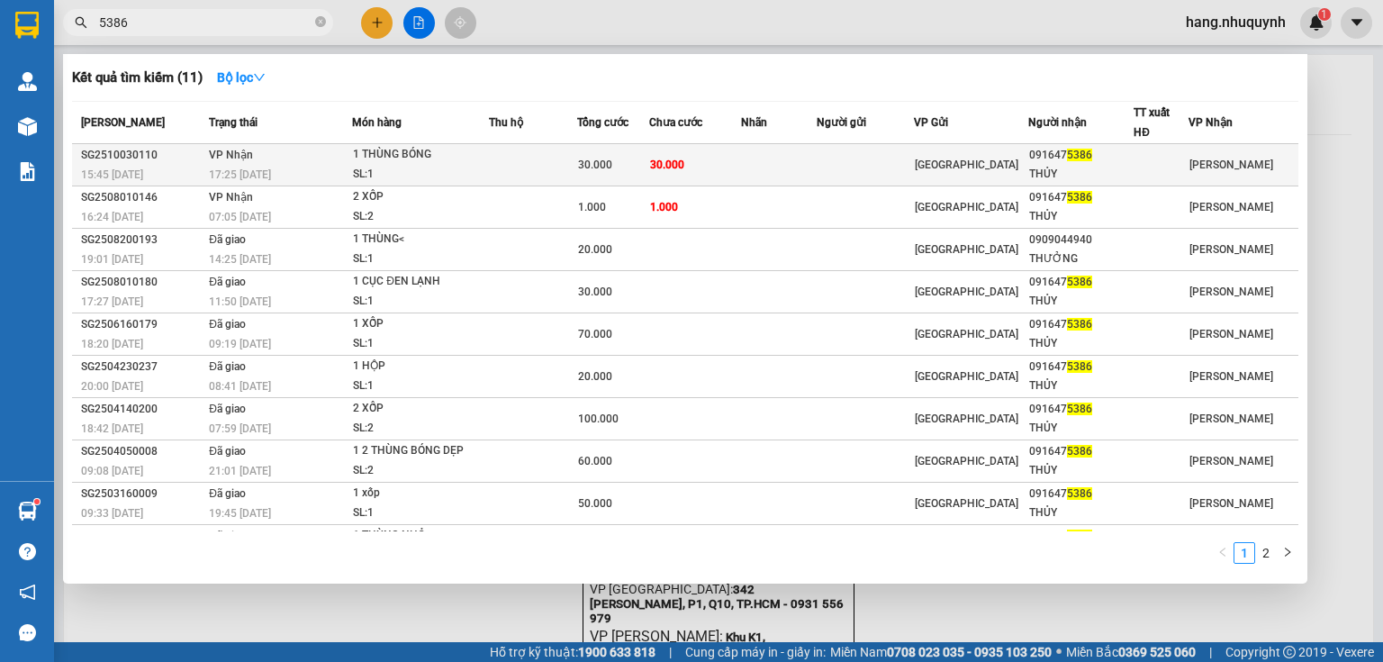
click at [577, 163] on td at bounding box center [533, 165] width 88 height 42
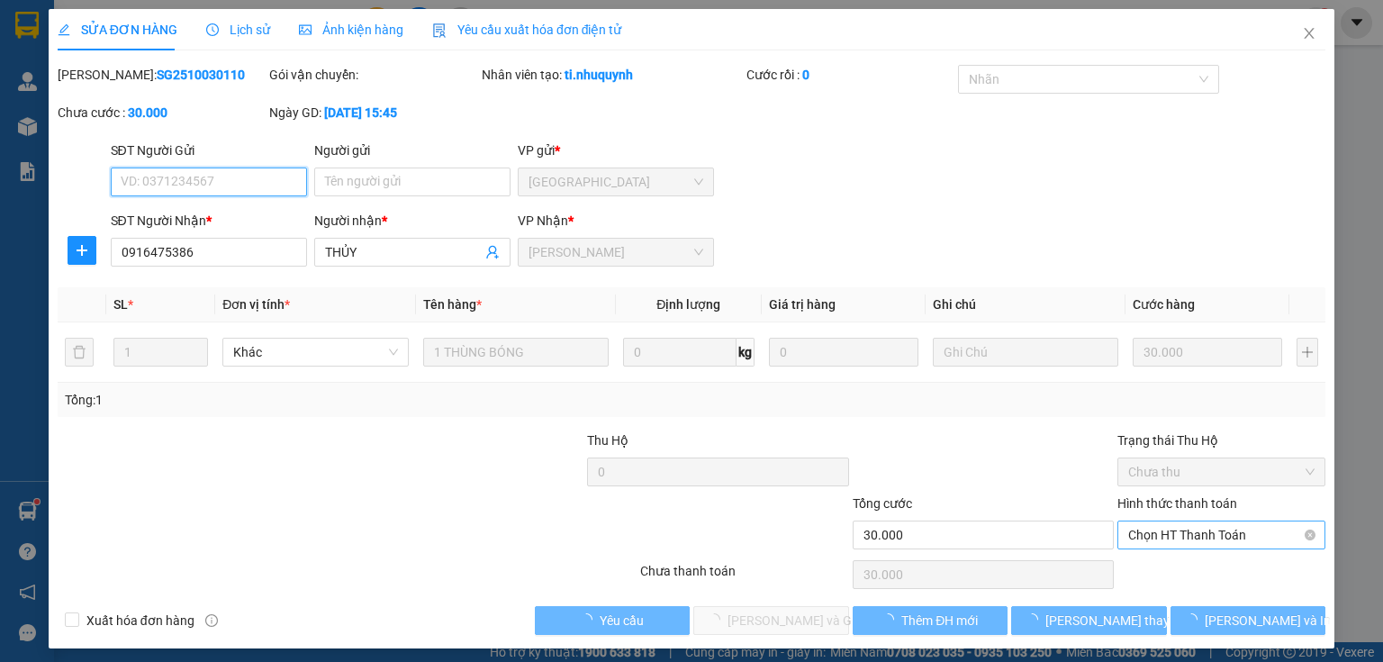
click at [1213, 539] on span "Chọn HT Thanh Toán" at bounding box center [1221, 534] width 186 height 27
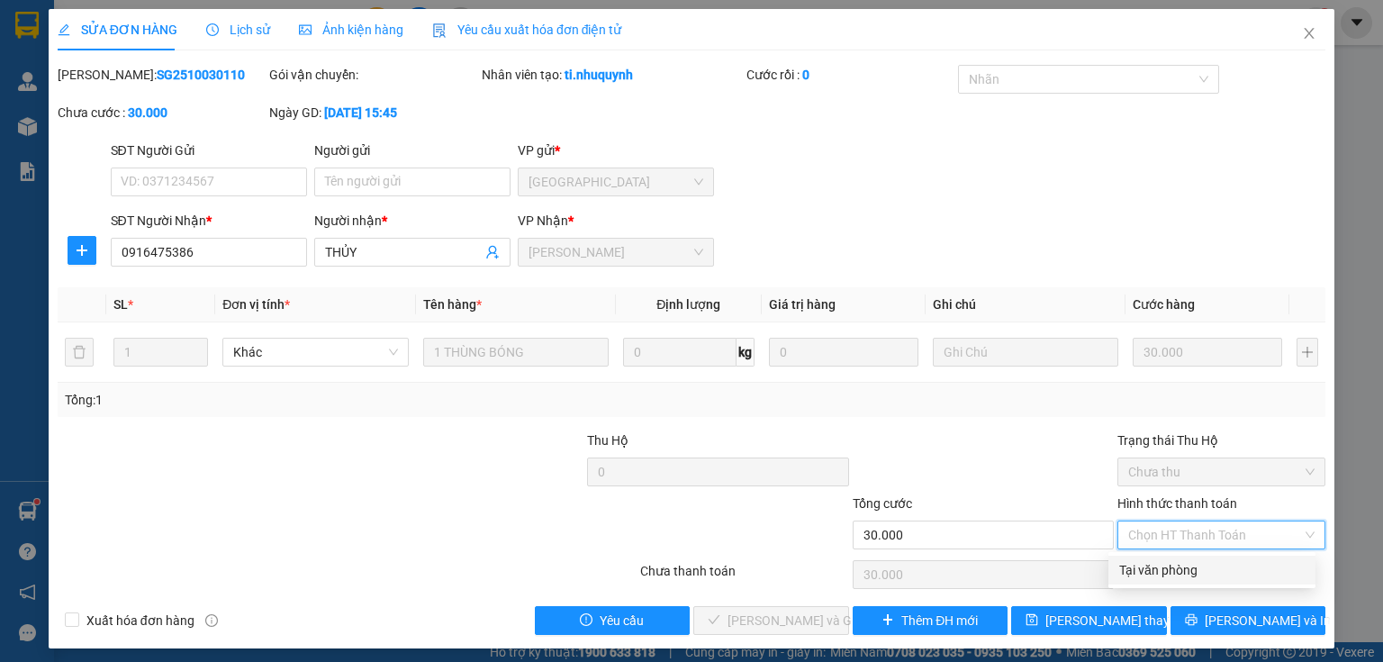
click at [1199, 571] on div "Tại văn phòng" at bounding box center [1211, 570] width 185 height 20
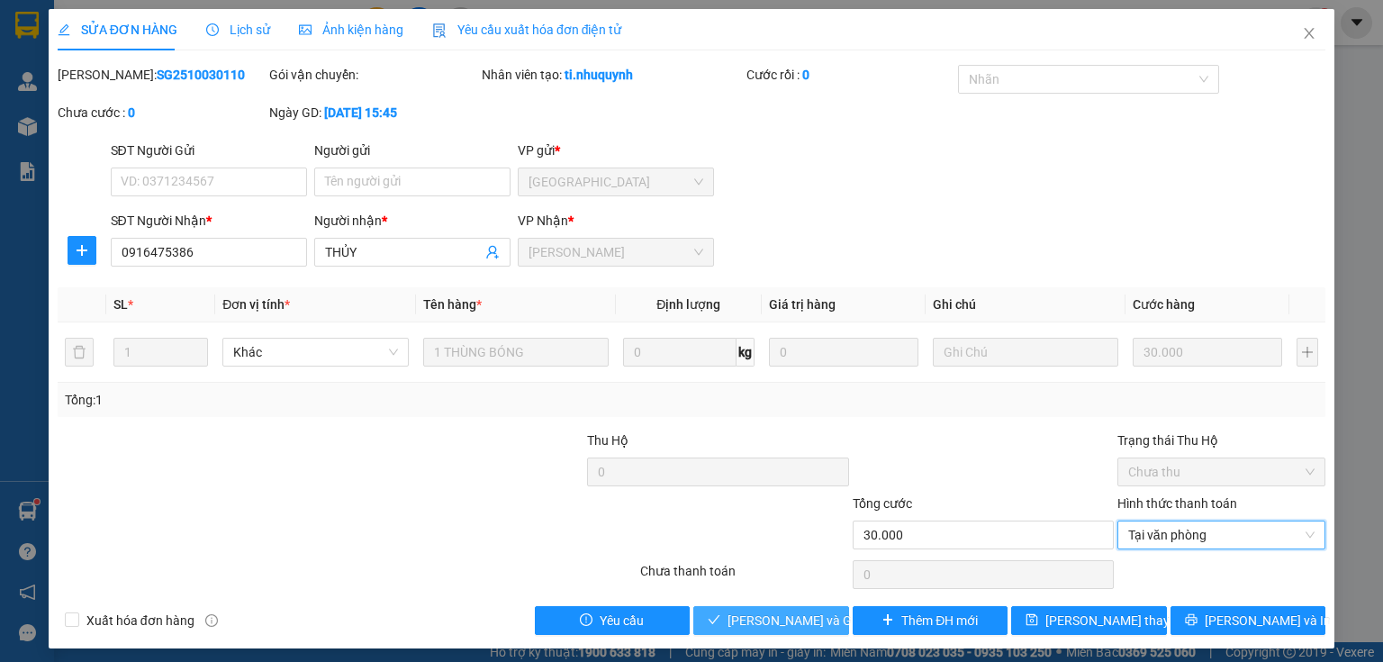
click at [791, 627] on span "Lưu và Giao hàng" at bounding box center [813, 620] width 173 height 20
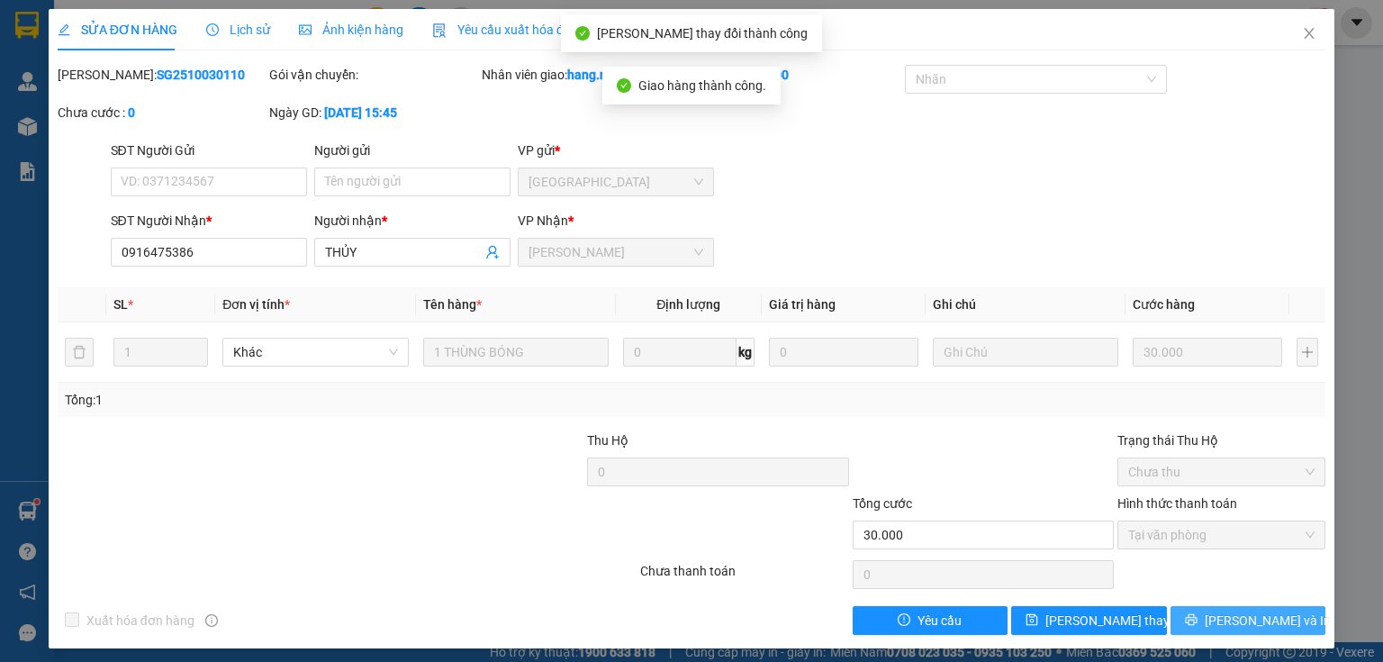
click at [1239, 620] on span "[PERSON_NAME] và In" at bounding box center [1268, 620] width 126 height 20
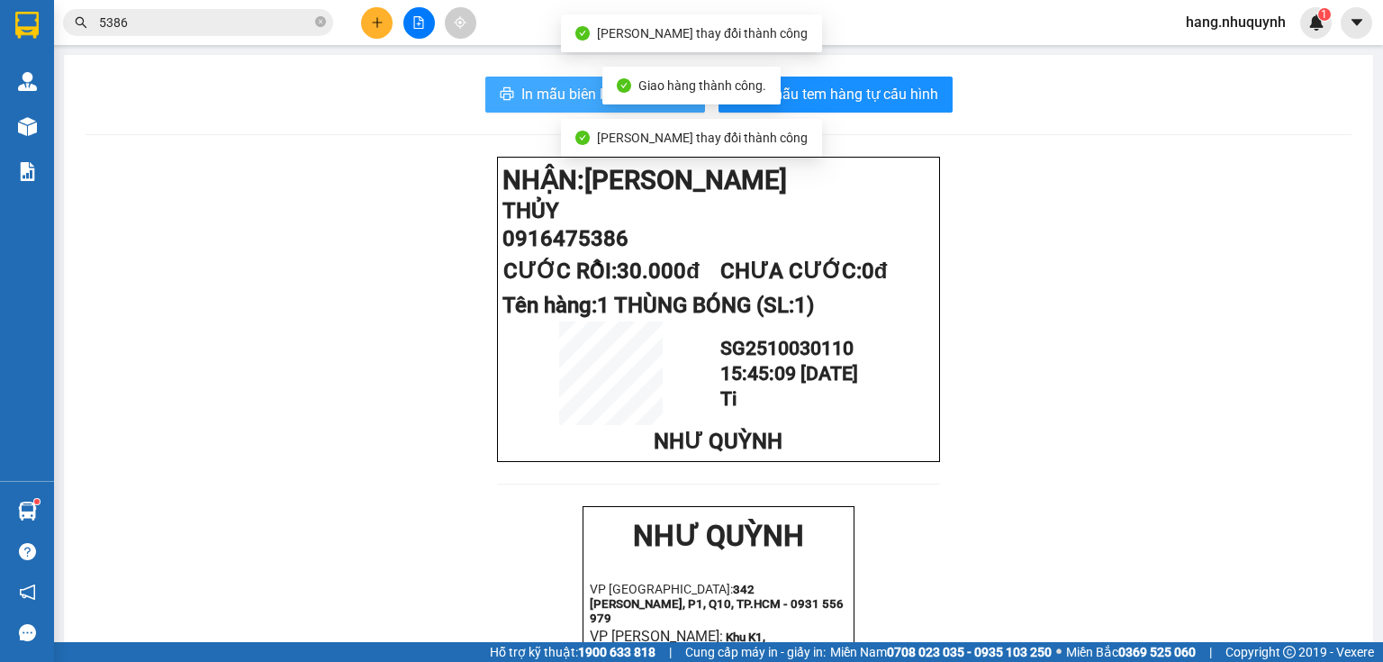
click at [572, 99] on span "In mẫu biên lai tự cấu hình" at bounding box center [605, 94] width 169 height 23
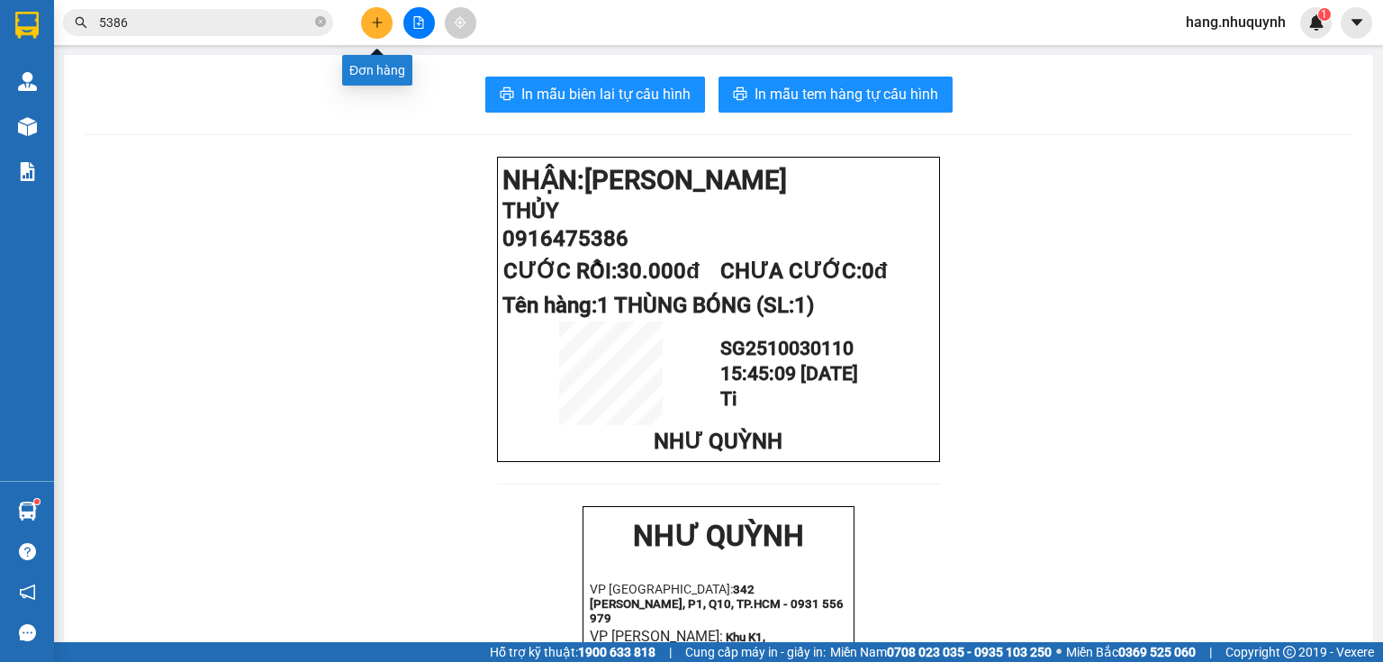
click at [369, 19] on button at bounding box center [377, 23] width 32 height 32
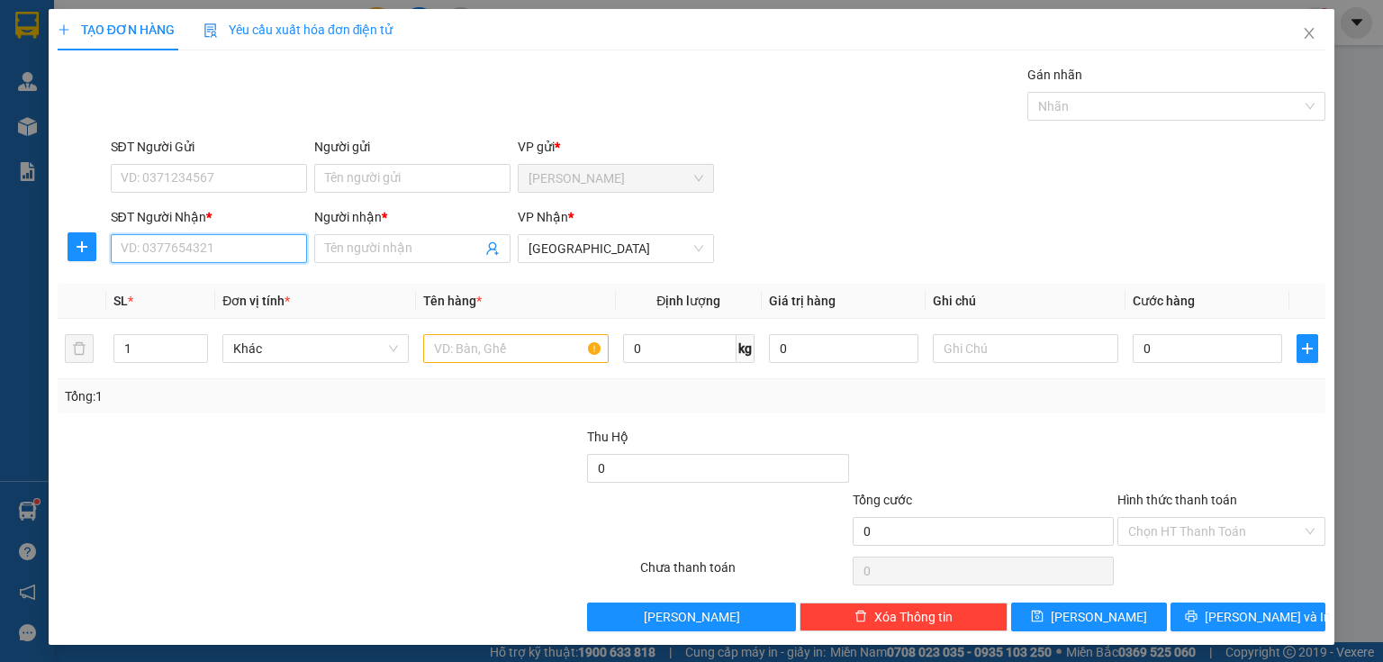
click at [230, 245] on input "SĐT Người Nhận *" at bounding box center [209, 248] width 196 height 29
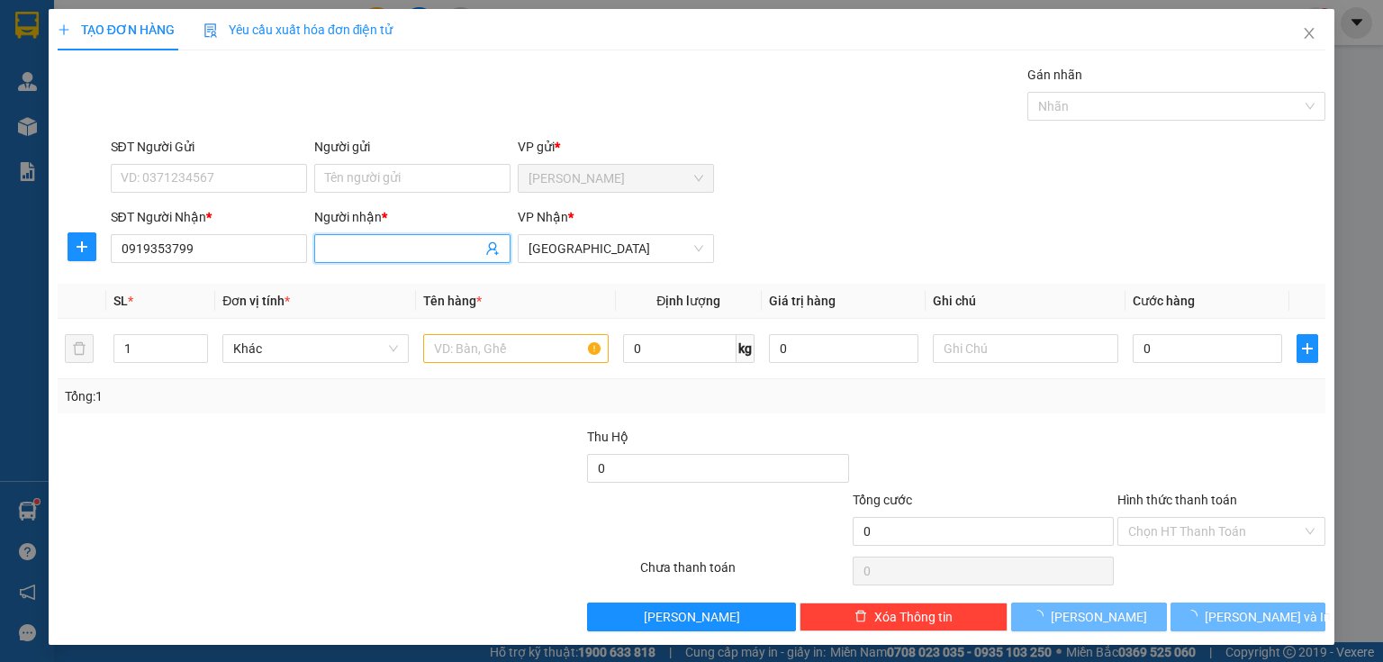
click at [407, 252] on input "Người nhận *" at bounding box center [403, 249] width 157 height 20
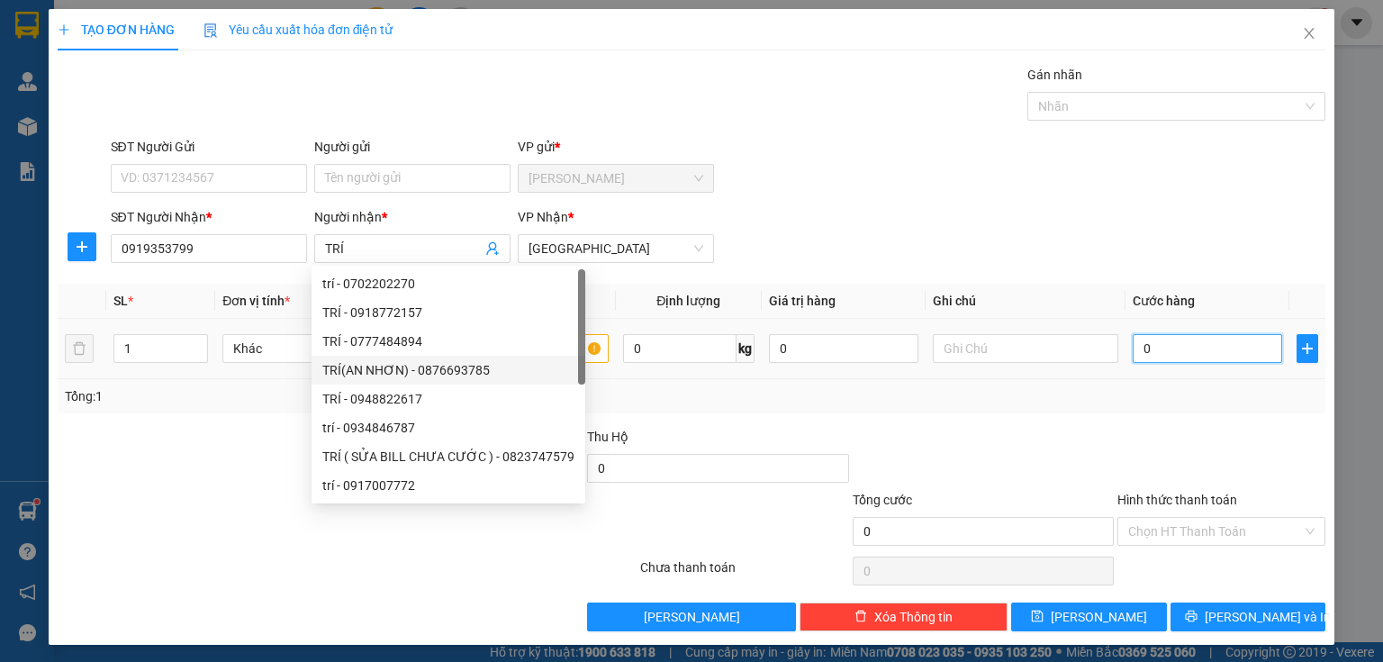
click at [1197, 339] on input "0" at bounding box center [1207, 348] width 149 height 29
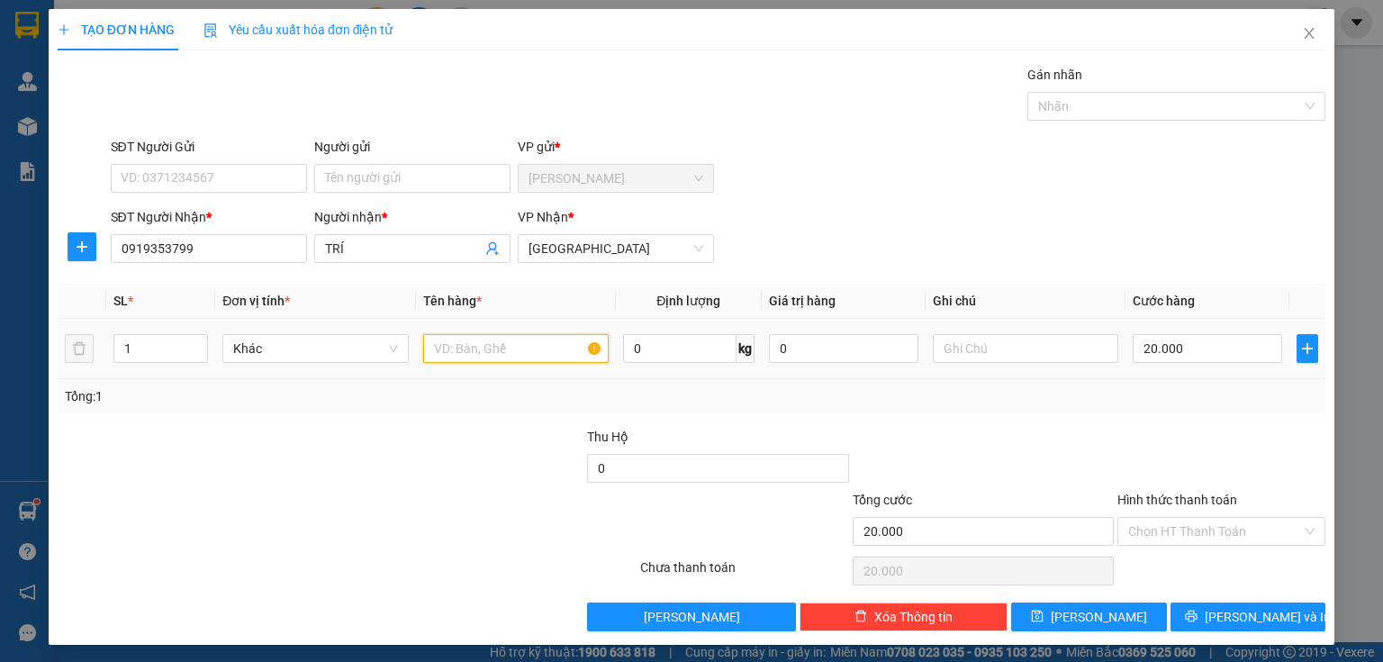
click at [498, 348] on input "text" at bounding box center [515, 348] width 185 height 29
drag, startPoint x: 1195, startPoint y: 532, endPoint x: 1194, endPoint y: 543, distance: 10.8
click at [1195, 534] on input "Hình thức thanh toán" at bounding box center [1215, 531] width 174 height 27
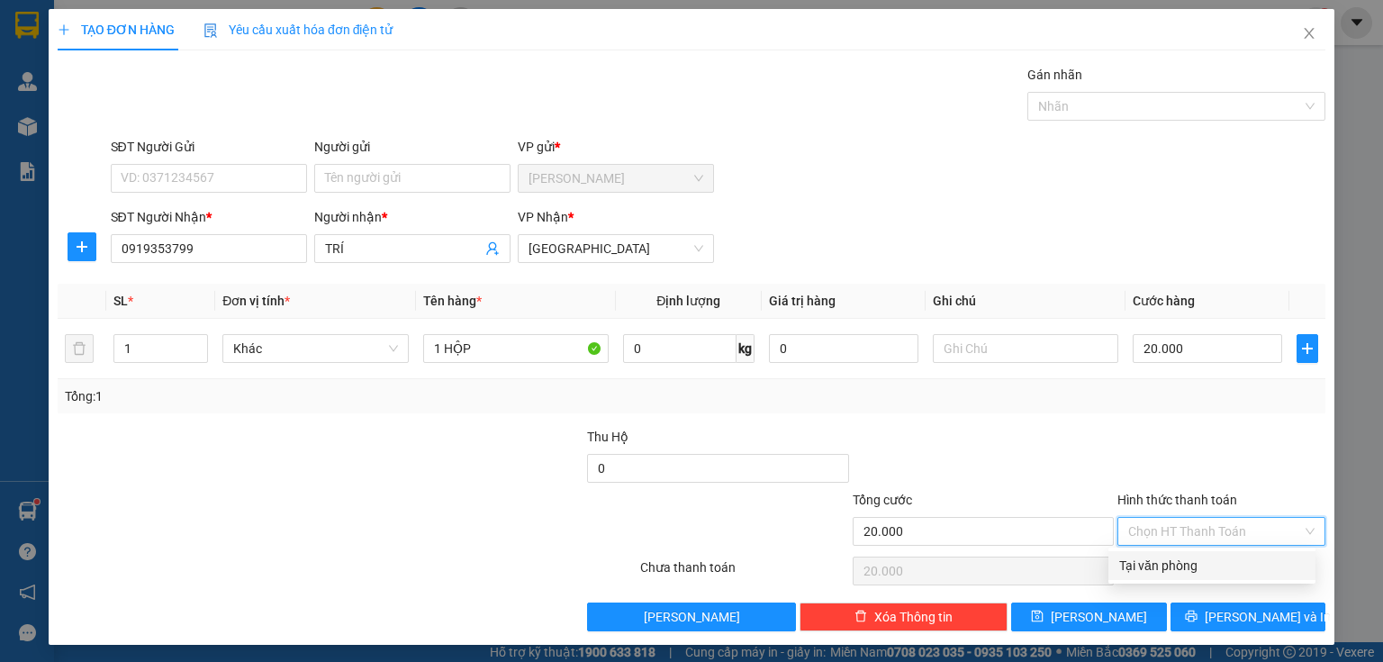
drag, startPoint x: 1179, startPoint y: 567, endPoint x: 1196, endPoint y: 597, distance: 34.3
click at [1179, 573] on div "Tại văn phòng" at bounding box center [1211, 566] width 185 height 20
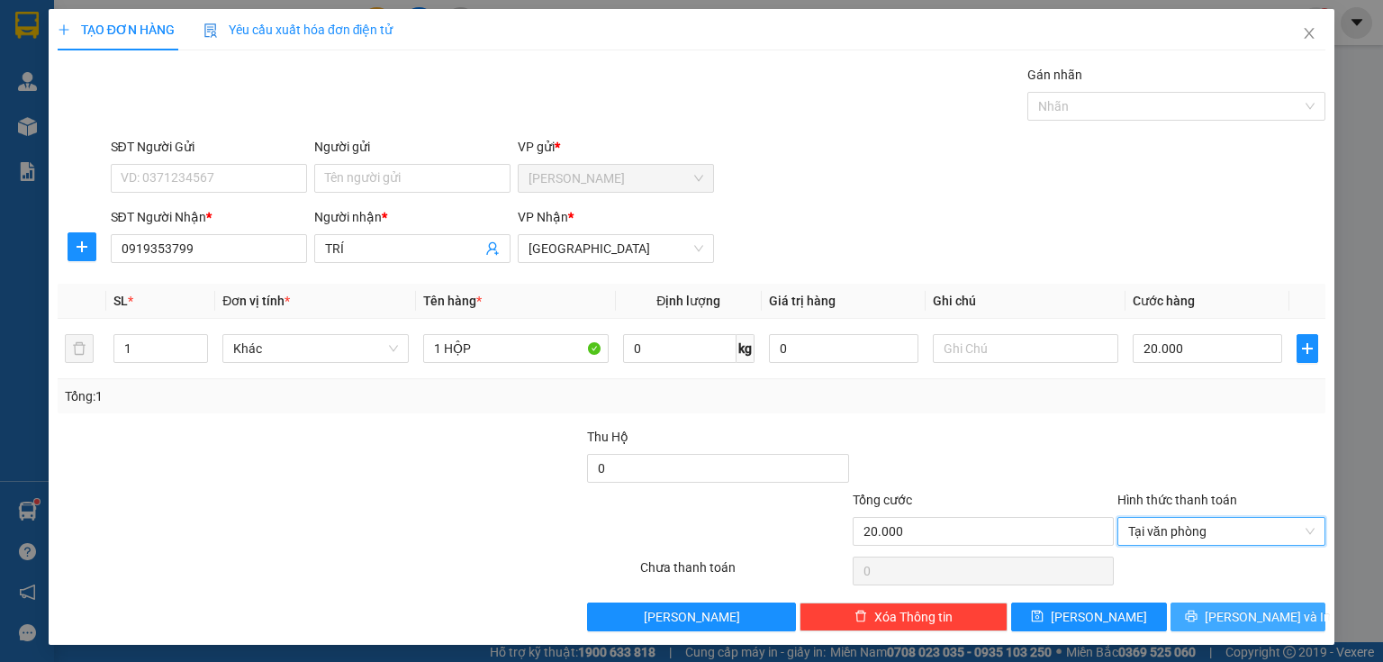
click at [1215, 624] on button "[PERSON_NAME] và In" at bounding box center [1248, 616] width 156 height 29
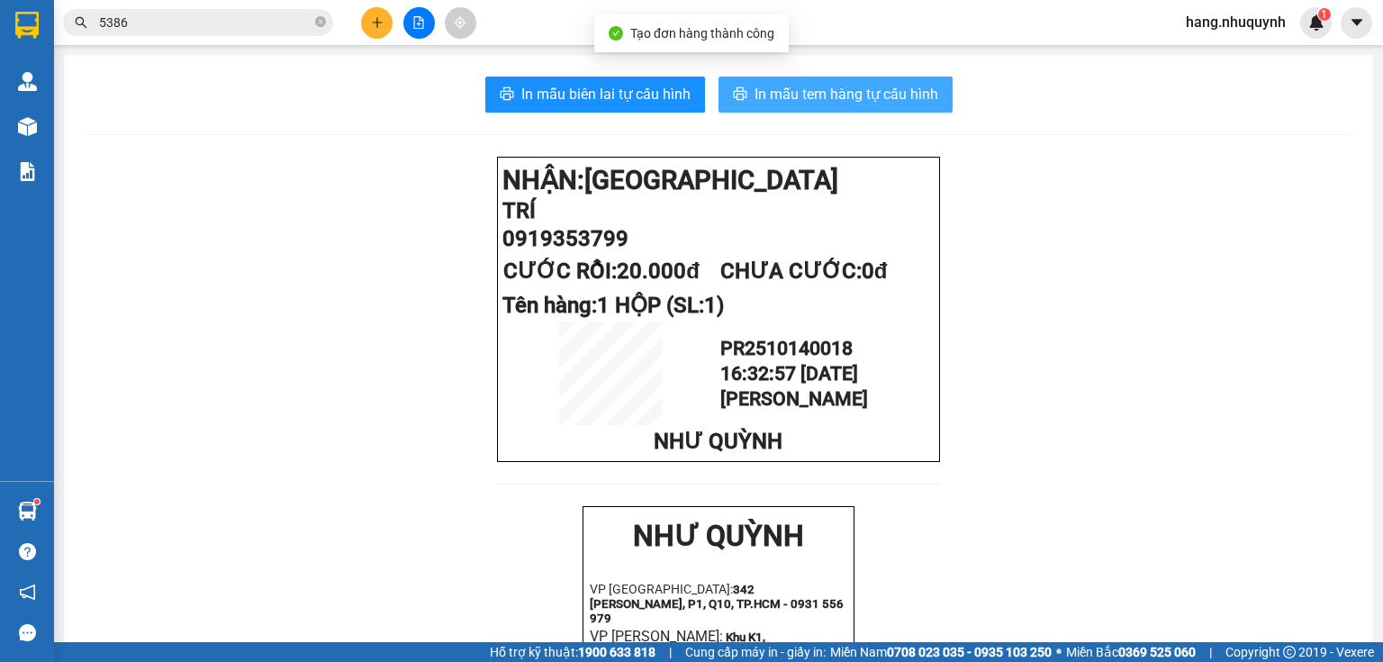
click at [842, 101] on span "In mẫu tem hàng tự cấu hình" at bounding box center [847, 94] width 184 height 23
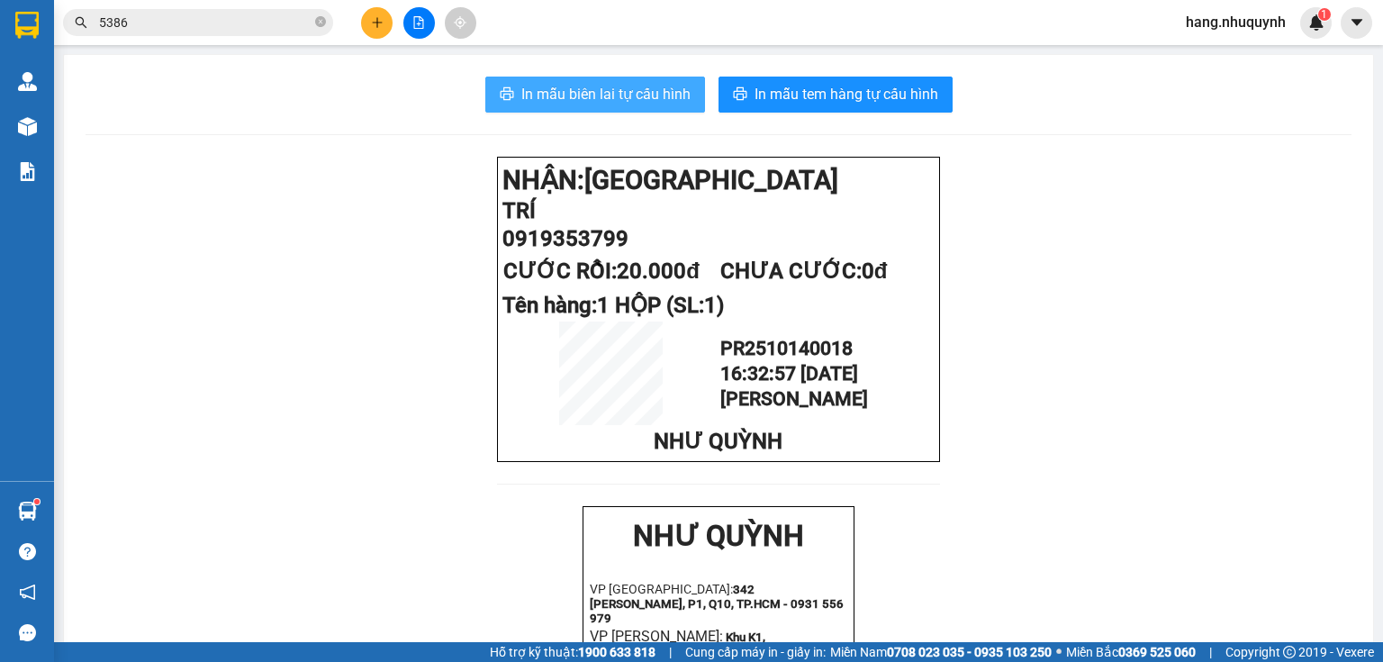
click at [628, 102] on span "In mẫu biên lai tự cấu hình" at bounding box center [605, 94] width 169 height 23
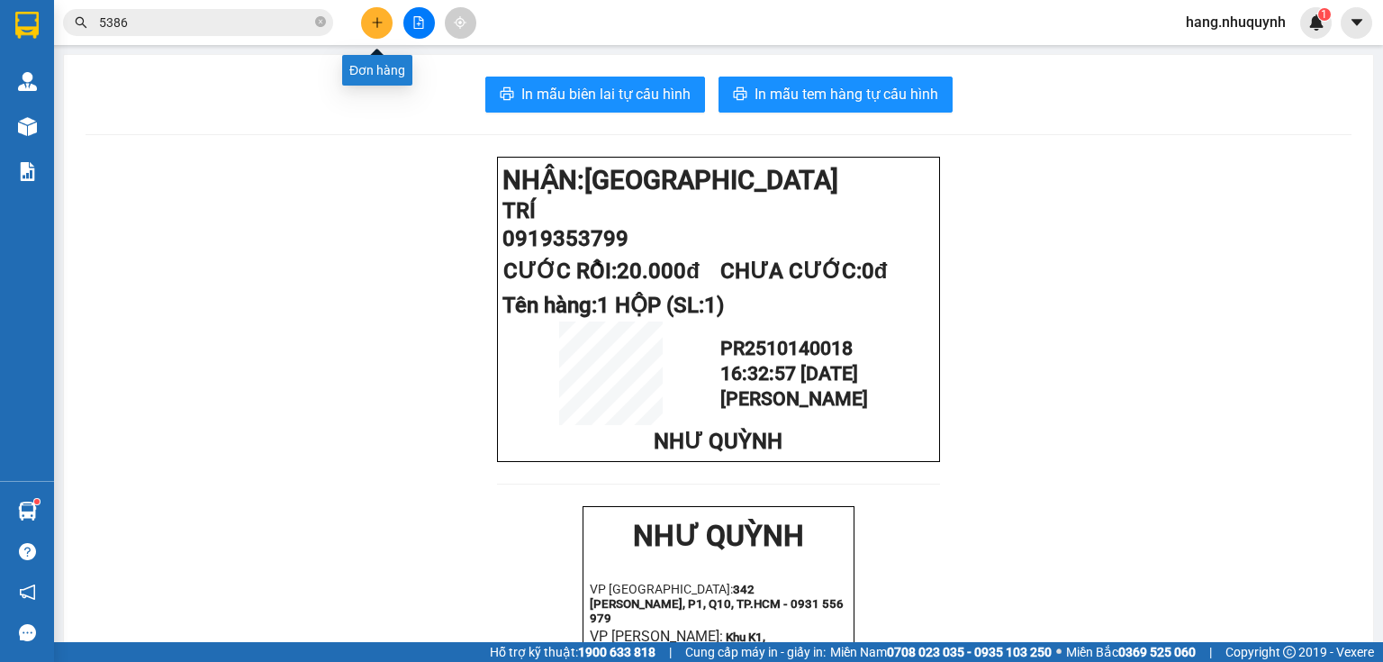
click at [378, 19] on icon "plus" at bounding box center [377, 22] width 13 height 13
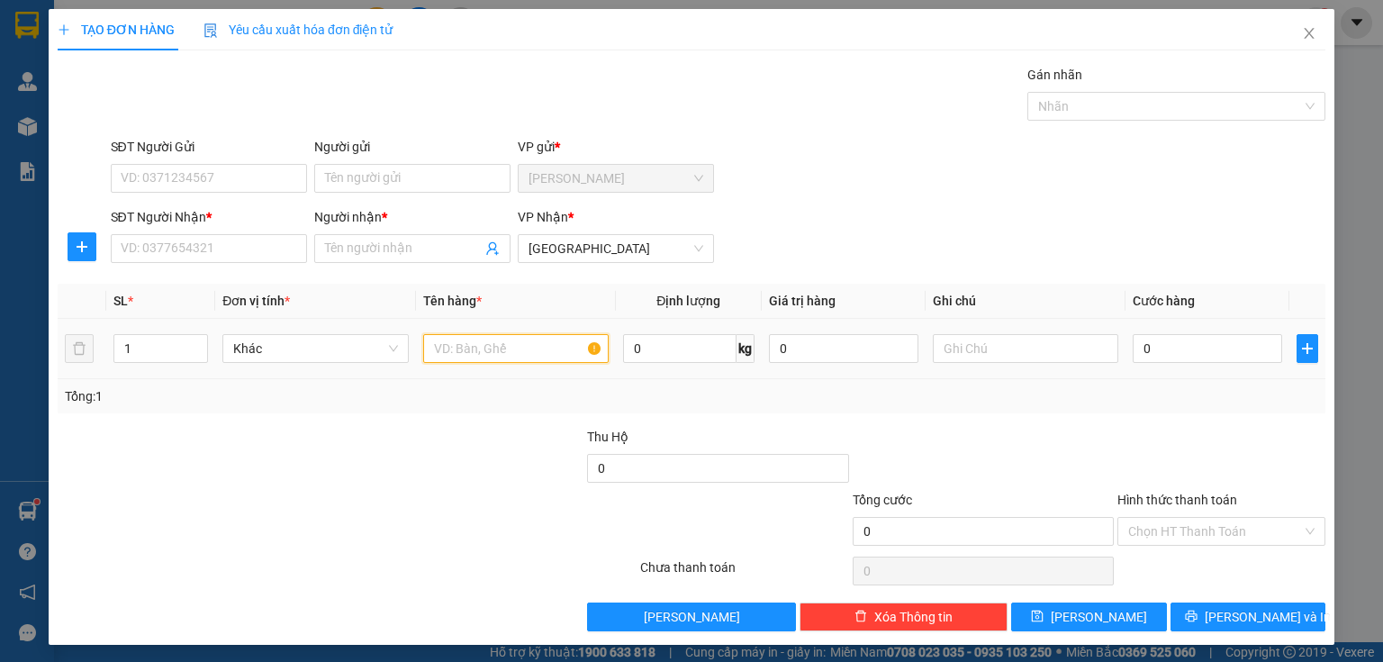
click at [493, 353] on input "text" at bounding box center [515, 348] width 185 height 29
click at [382, 247] on input "Người nhận *" at bounding box center [403, 249] width 157 height 20
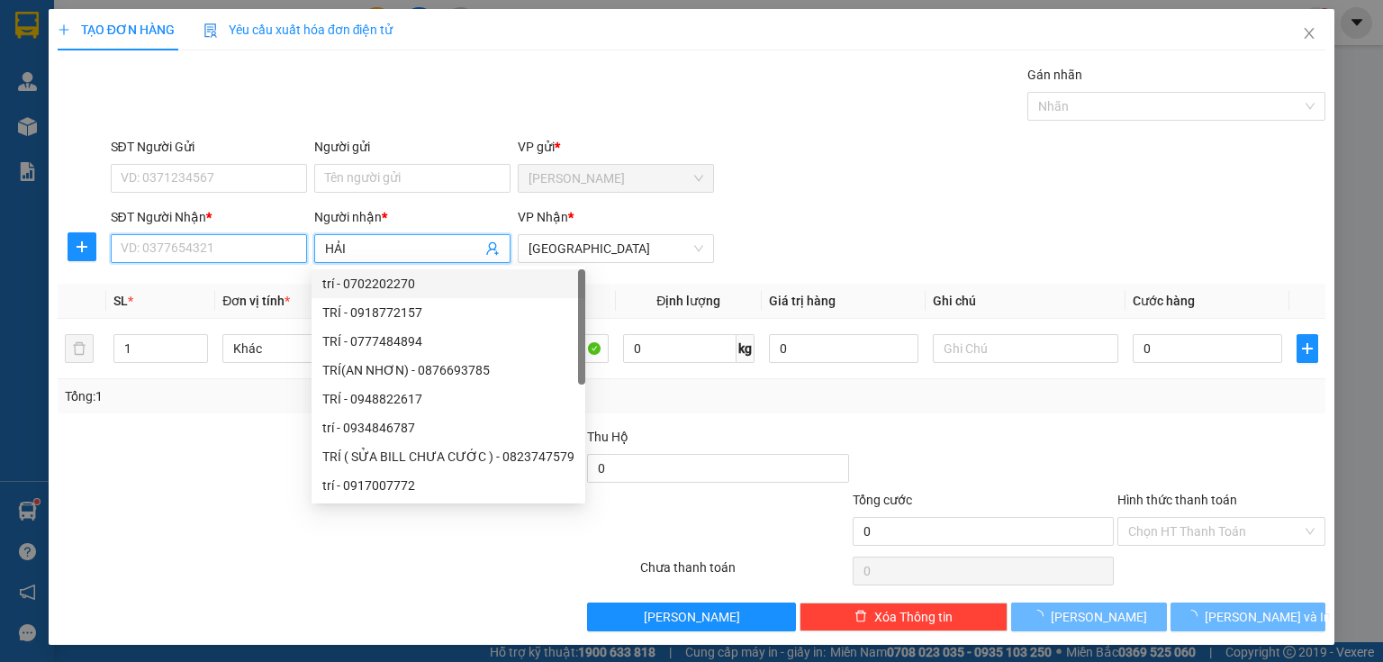
click at [151, 244] on input "SĐT Người Nhận *" at bounding box center [209, 248] width 196 height 29
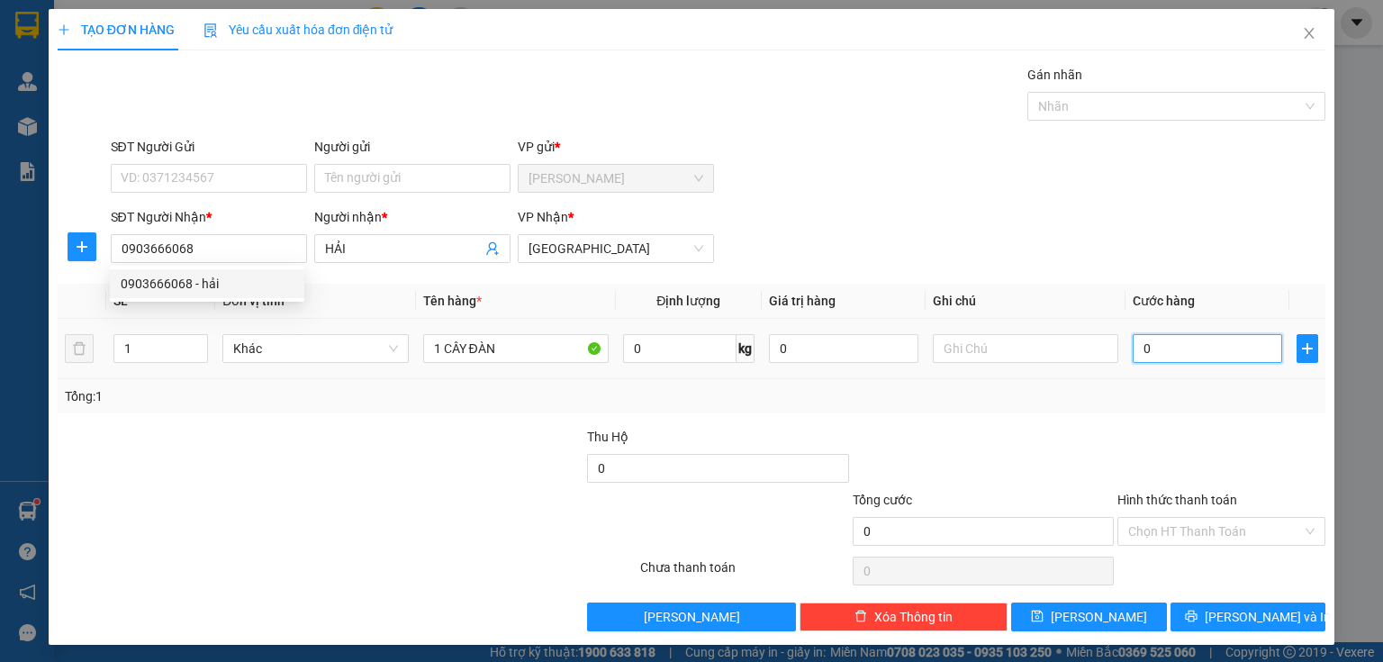
click at [1171, 348] on input "0" at bounding box center [1207, 348] width 149 height 29
drag, startPoint x: 1196, startPoint y: 528, endPoint x: 1197, endPoint y: 544, distance: 16.2
click at [1196, 529] on input "Hình thức thanh toán" at bounding box center [1215, 531] width 174 height 27
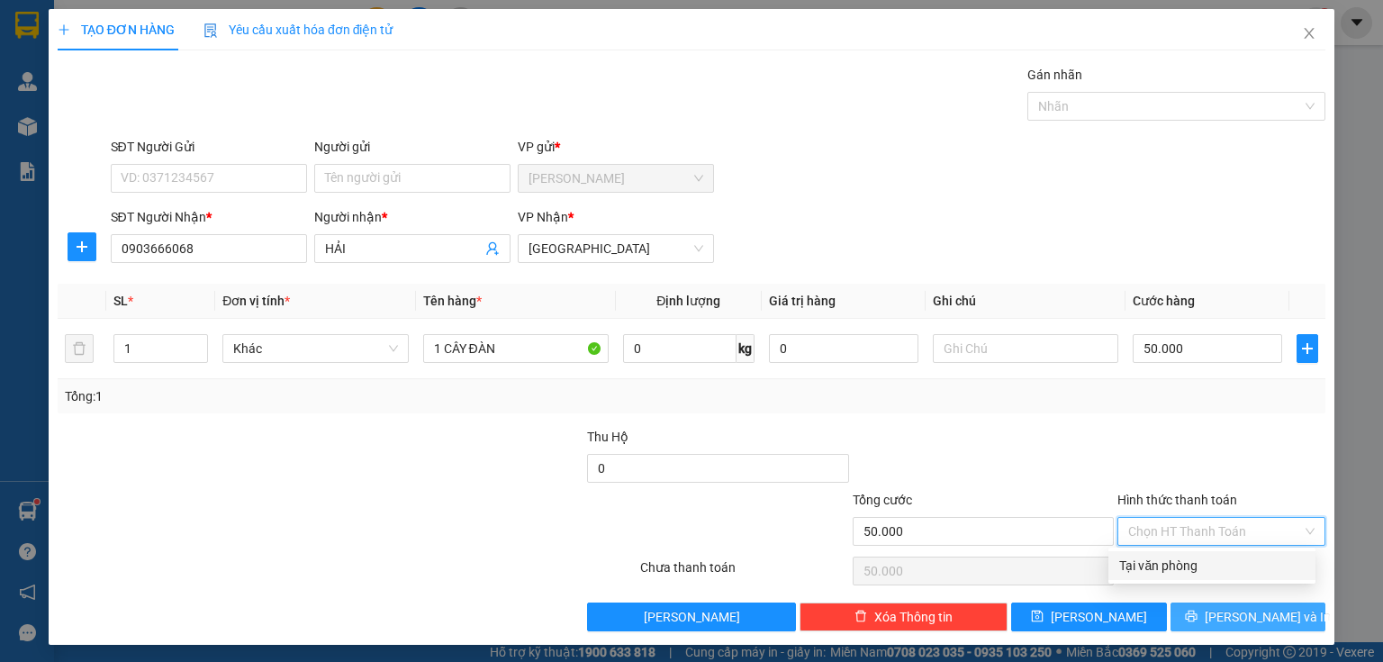
drag, startPoint x: 1188, startPoint y: 562, endPoint x: 1194, endPoint y: 606, distance: 44.4
click at [1188, 569] on div "Tại văn phòng" at bounding box center [1211, 566] width 185 height 20
click at [1197, 616] on button "[PERSON_NAME] và In" at bounding box center [1248, 616] width 156 height 29
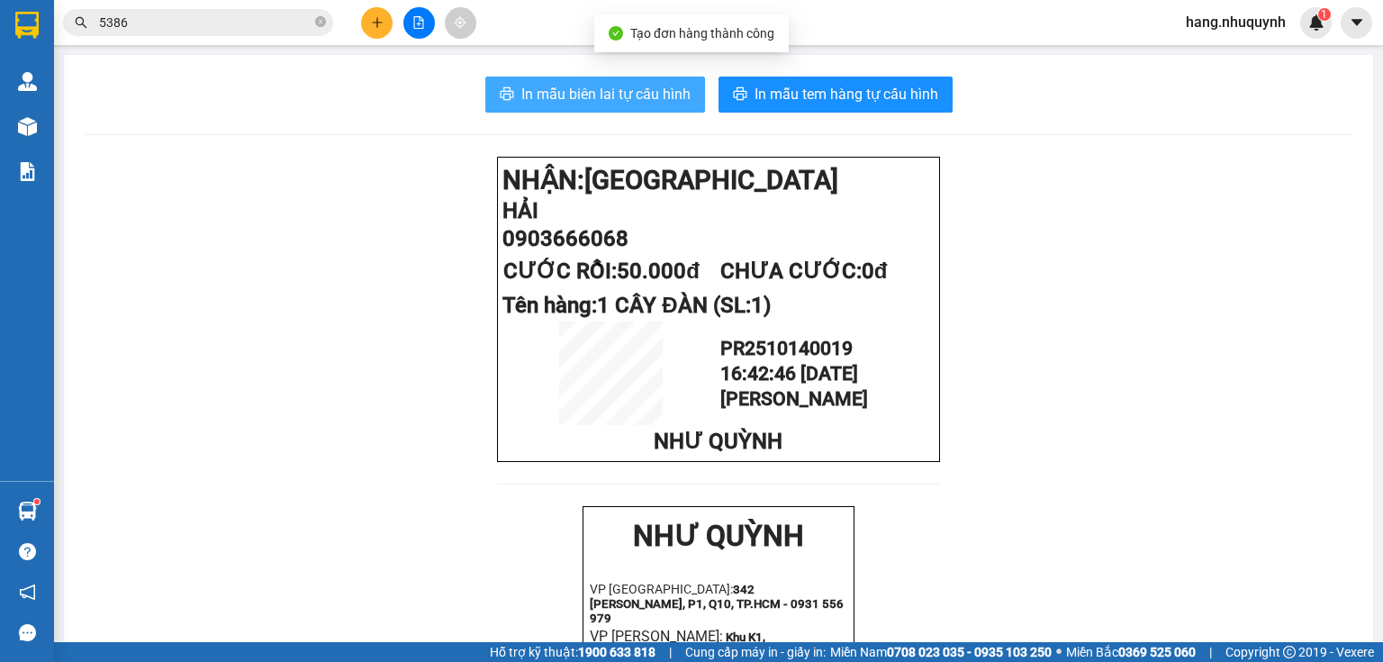
click at [644, 95] on span "In mẫu biên lai tự cấu hình" at bounding box center [605, 94] width 169 height 23
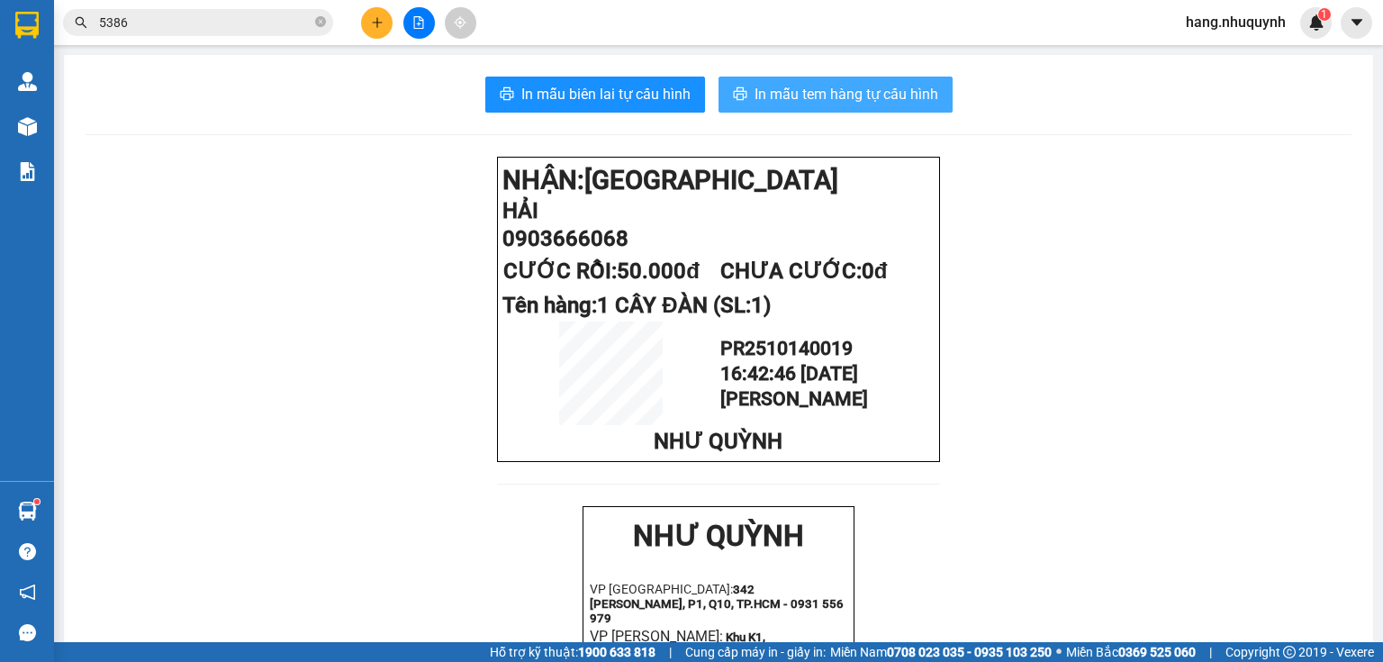
click at [801, 94] on span "In mẫu tem hàng tự cấu hình" at bounding box center [847, 94] width 184 height 23
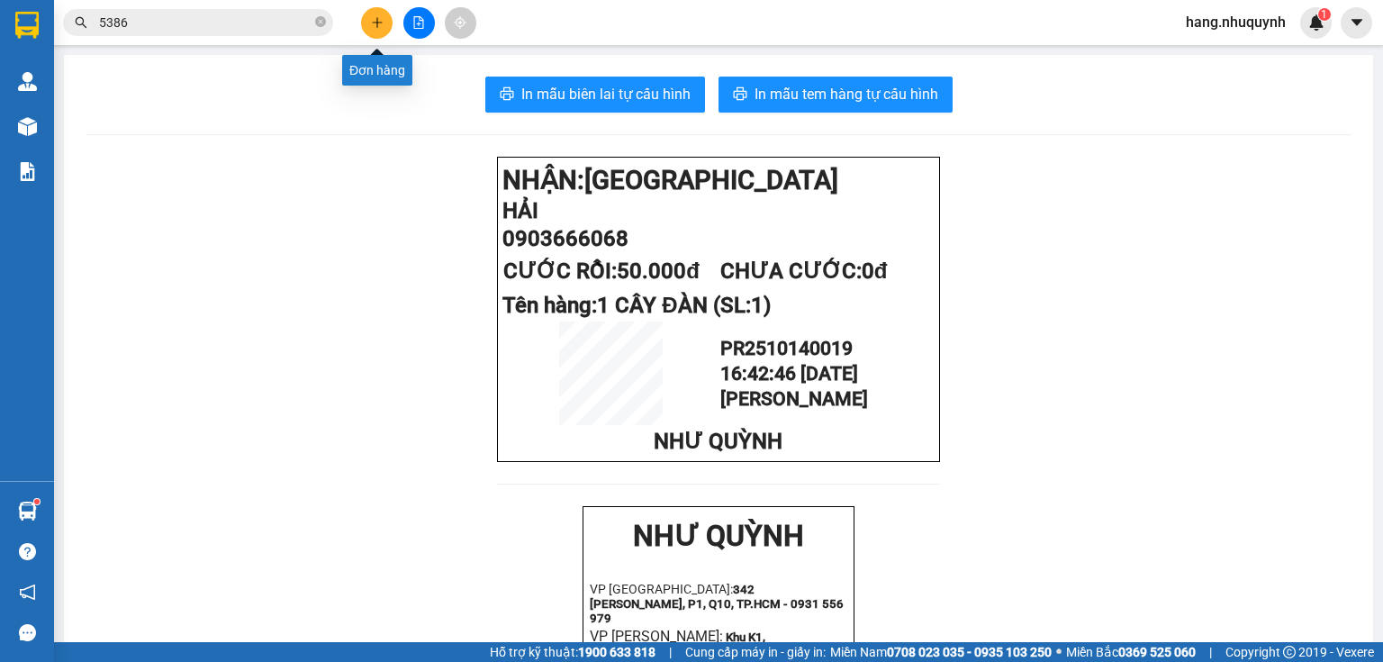
click at [376, 21] on icon "plus" at bounding box center [376, 22] width 1 height 10
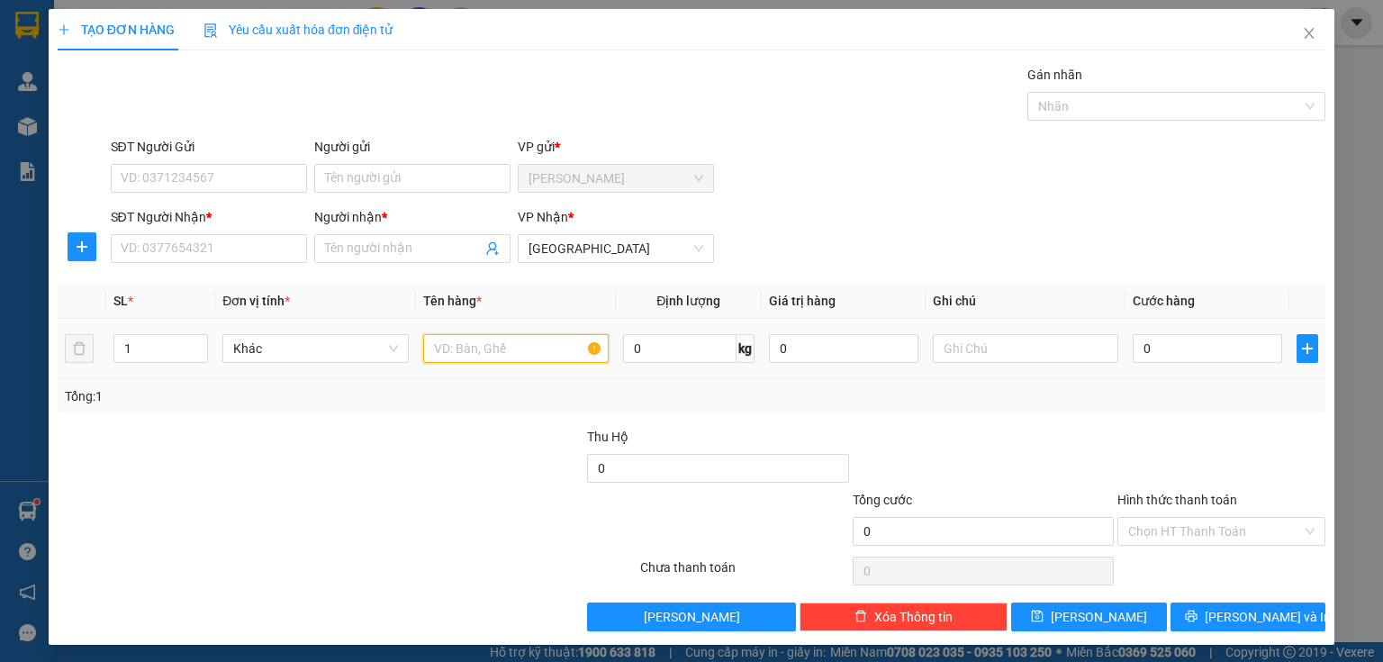
click at [477, 349] on input "text" at bounding box center [515, 348] width 185 height 29
click at [1145, 345] on input "0" at bounding box center [1207, 348] width 149 height 29
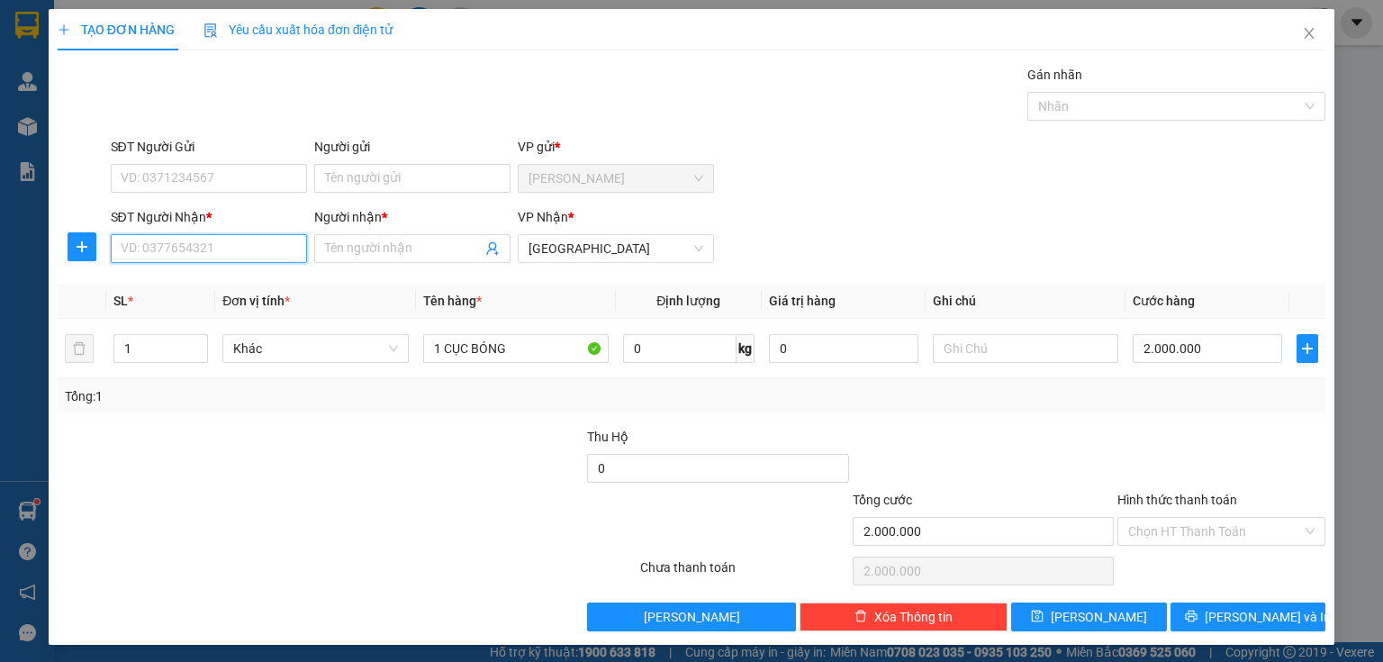
click at [172, 247] on input "SĐT Người Nhận *" at bounding box center [209, 248] width 196 height 29
click at [198, 278] on div "0886440099 - HÀ" at bounding box center [207, 284] width 173 height 20
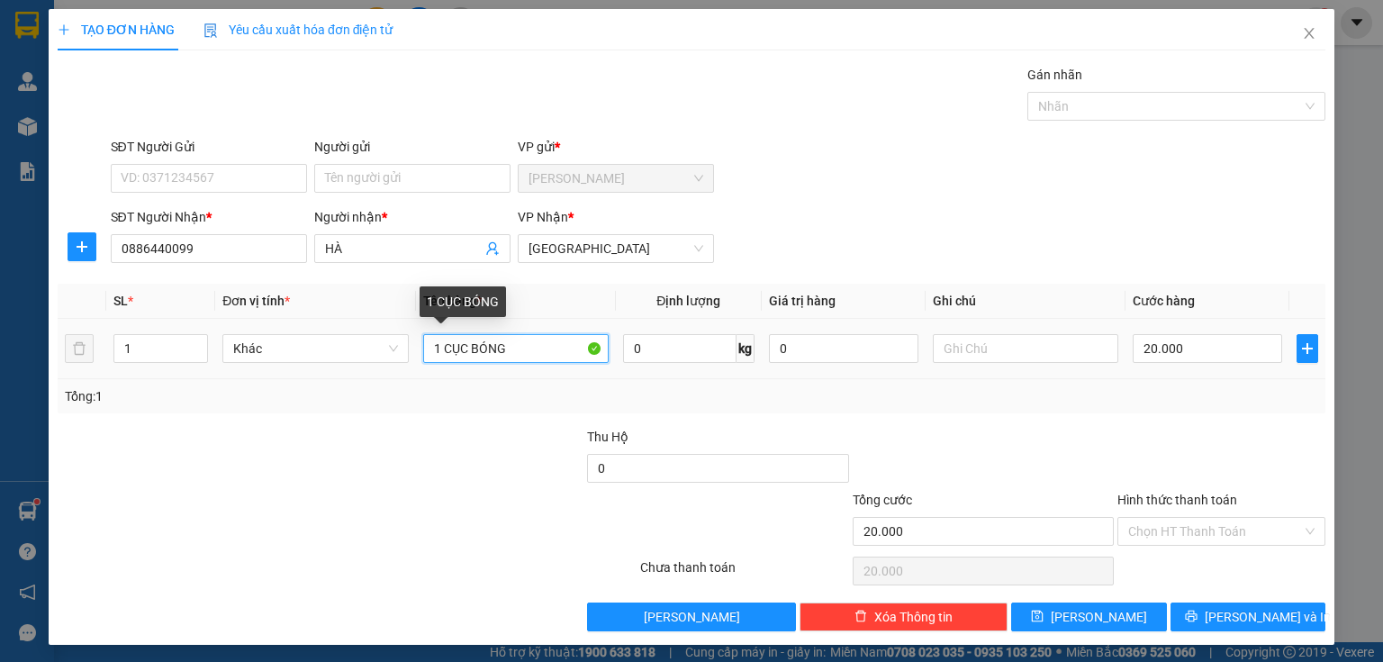
click at [527, 348] on input "1 CỤC BÓNG" at bounding box center [515, 348] width 185 height 29
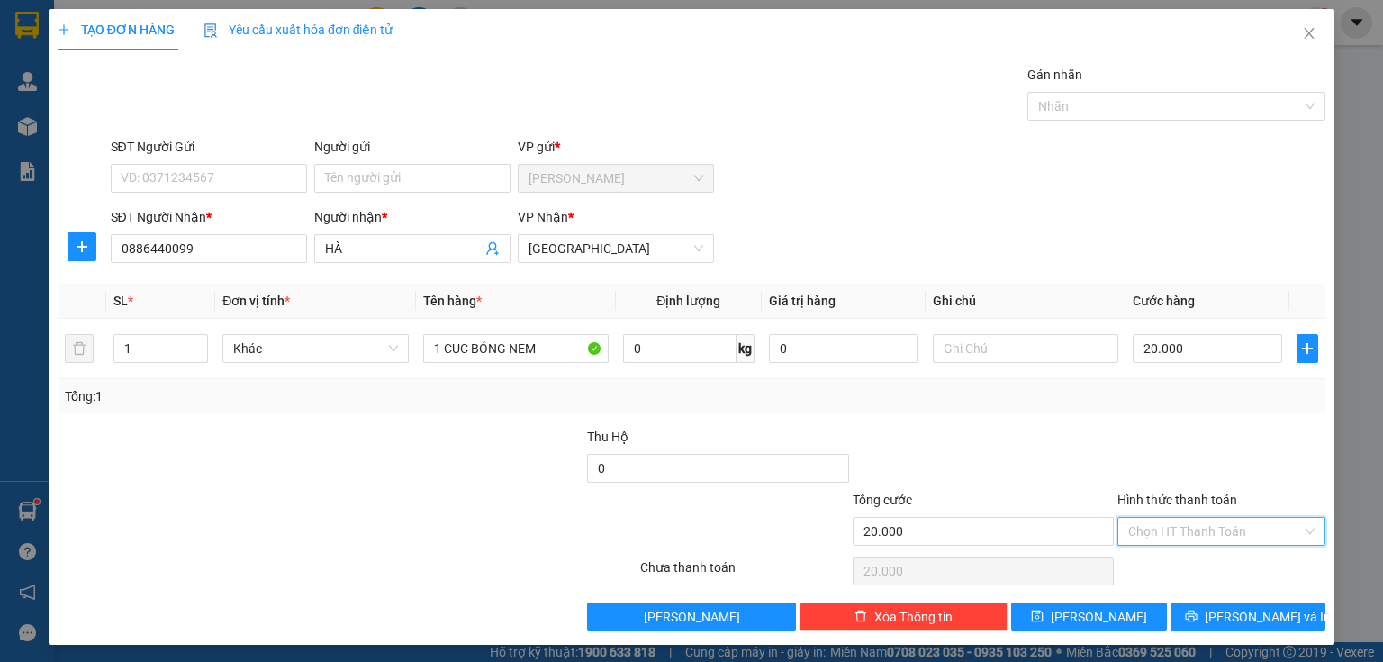
click at [1188, 529] on input "Hình thức thanh toán" at bounding box center [1215, 531] width 174 height 27
click at [1186, 573] on div "Tại văn phòng" at bounding box center [1211, 566] width 185 height 20
click at [1217, 608] on button "[PERSON_NAME] và In" at bounding box center [1248, 616] width 156 height 29
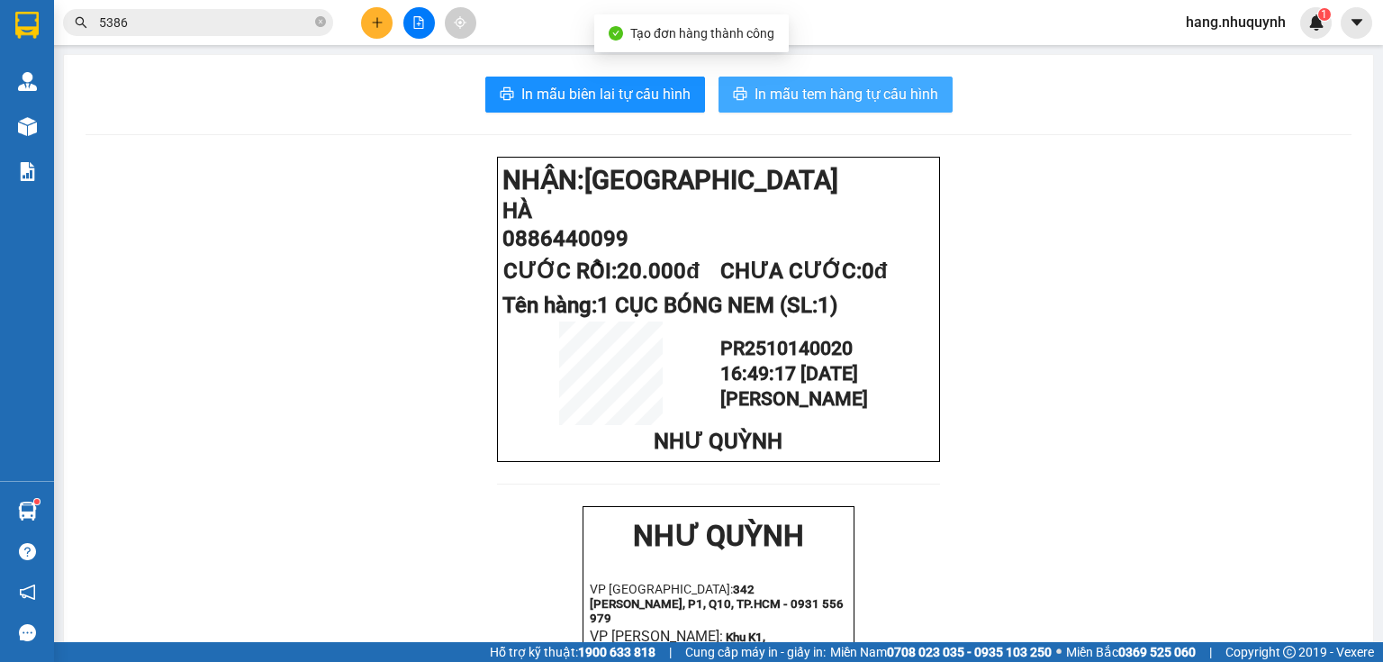
click at [827, 95] on span "In mẫu tem hàng tự cấu hình" at bounding box center [847, 94] width 184 height 23
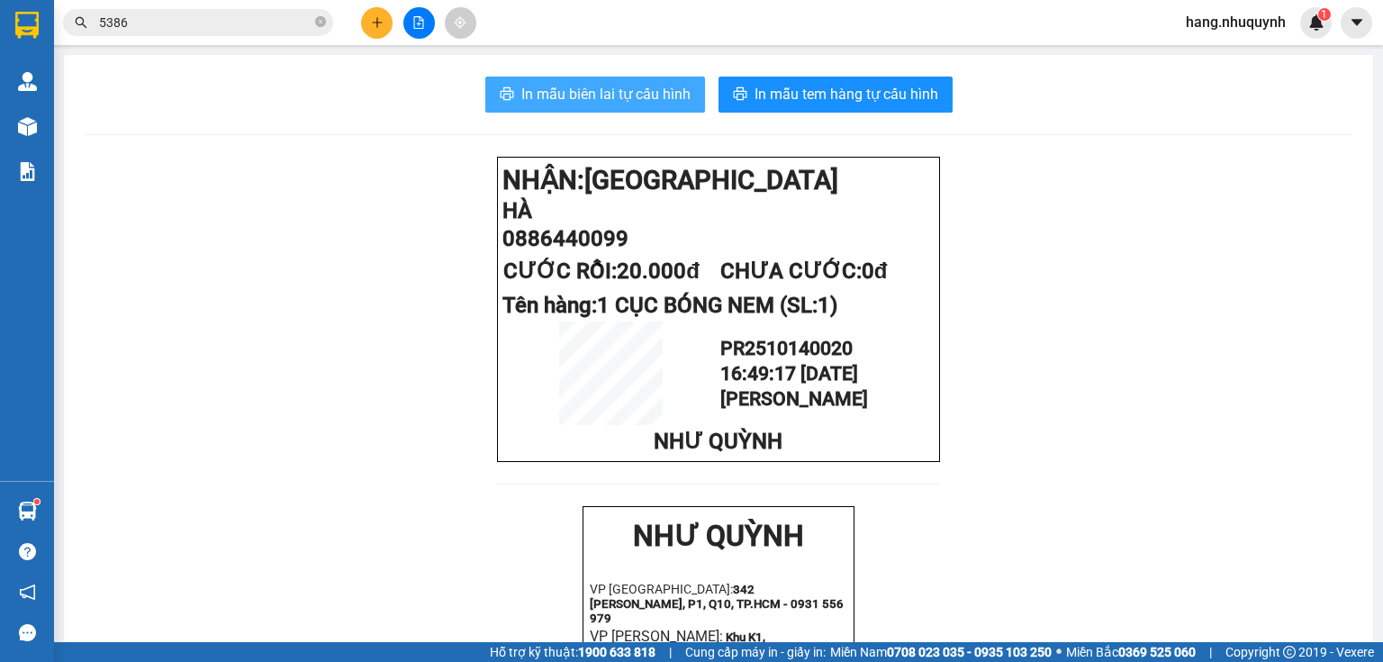
click at [648, 87] on span "In mẫu biên lai tự cấu hình" at bounding box center [605, 94] width 169 height 23
click at [376, 33] on button at bounding box center [377, 23] width 32 height 32
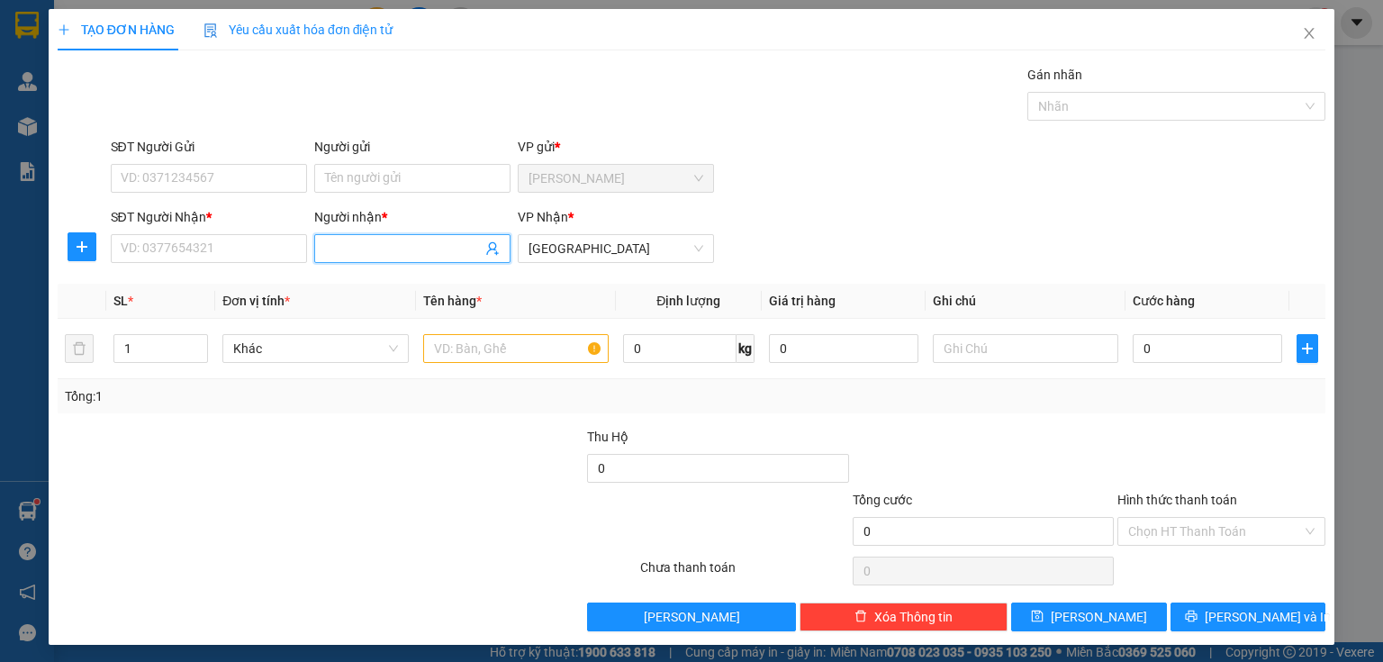
click at [377, 241] on input "Người nhận *" at bounding box center [403, 249] width 157 height 20
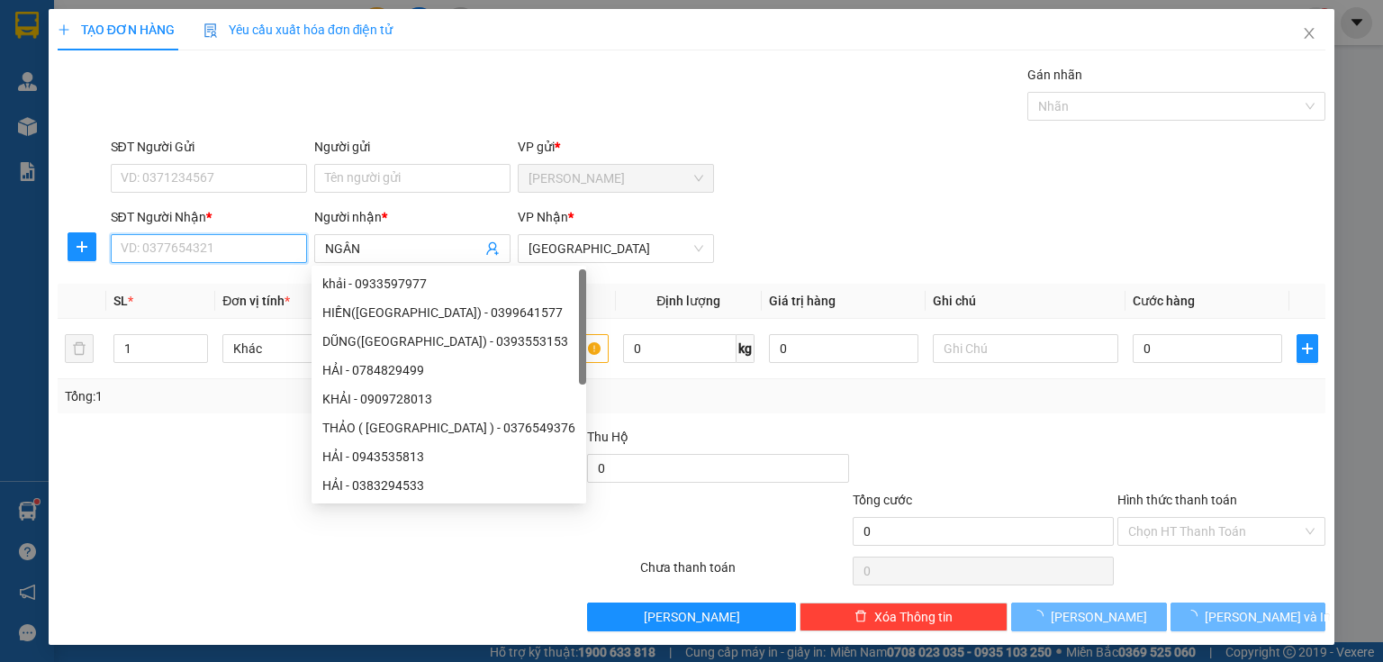
click at [189, 251] on input "SĐT Người Nhận *" at bounding box center [209, 248] width 196 height 29
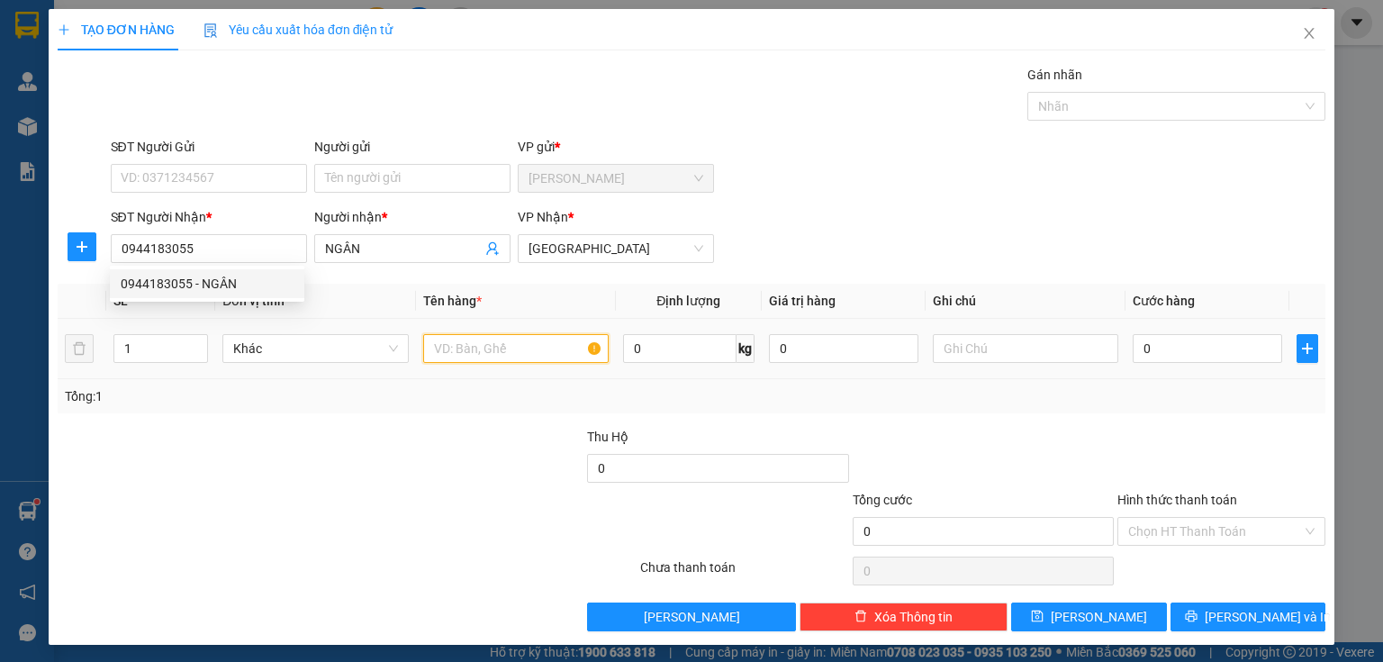
click at [478, 350] on input "text" at bounding box center [515, 348] width 185 height 29
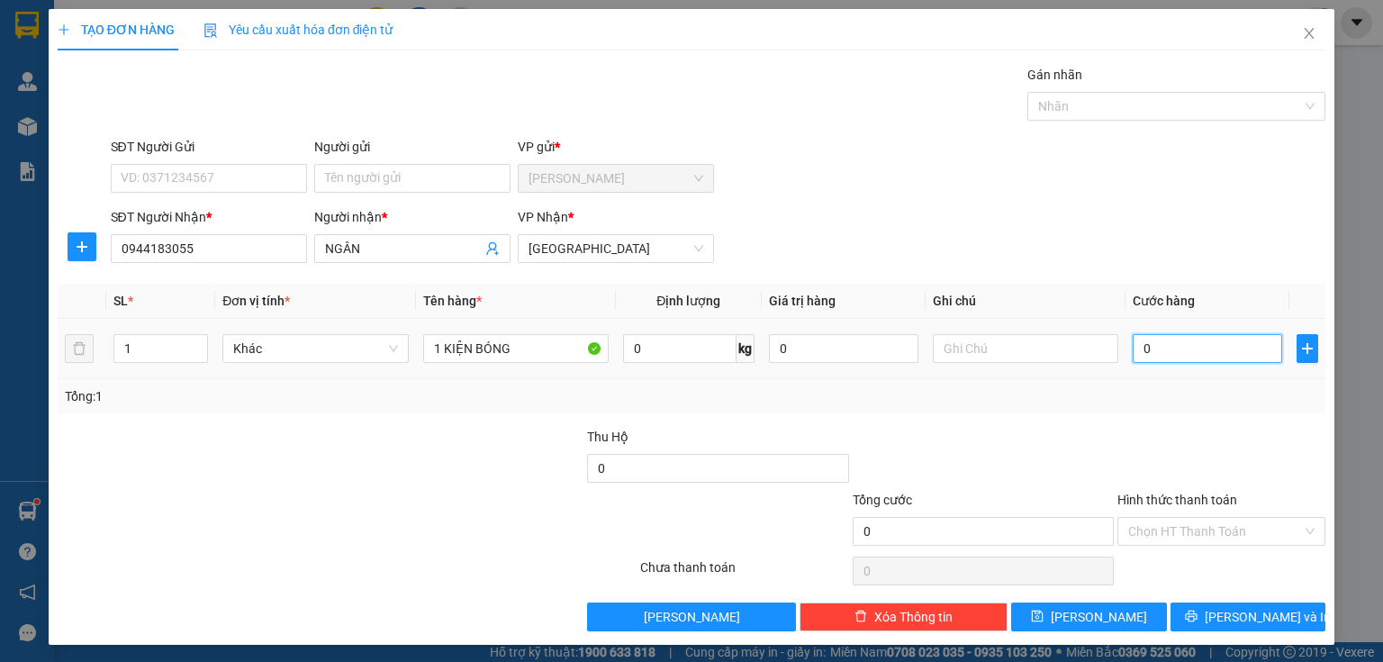
click at [1178, 346] on input "0" at bounding box center [1207, 348] width 149 height 29
click at [1161, 533] on input "Hình thức thanh toán" at bounding box center [1215, 531] width 174 height 27
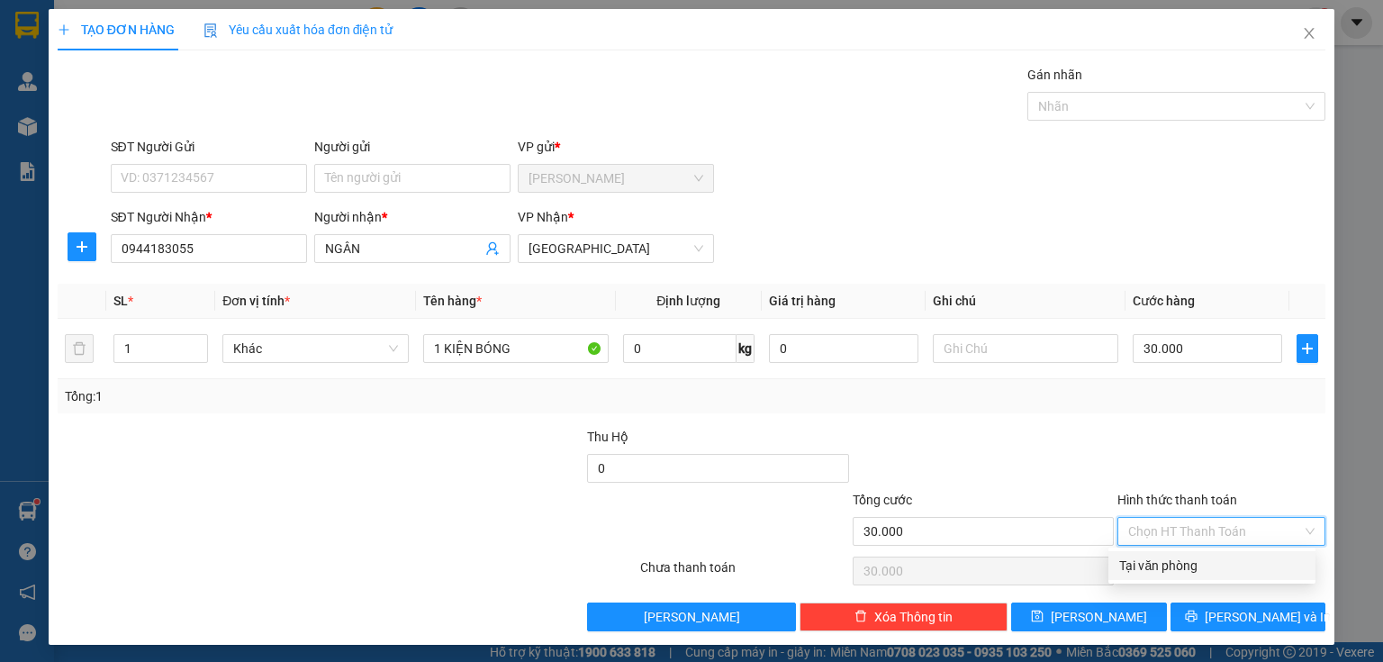
drag, startPoint x: 1163, startPoint y: 559, endPoint x: 1168, endPoint y: 588, distance: 29.2
click at [1163, 565] on div "Tại văn phòng" at bounding box center [1211, 566] width 185 height 20
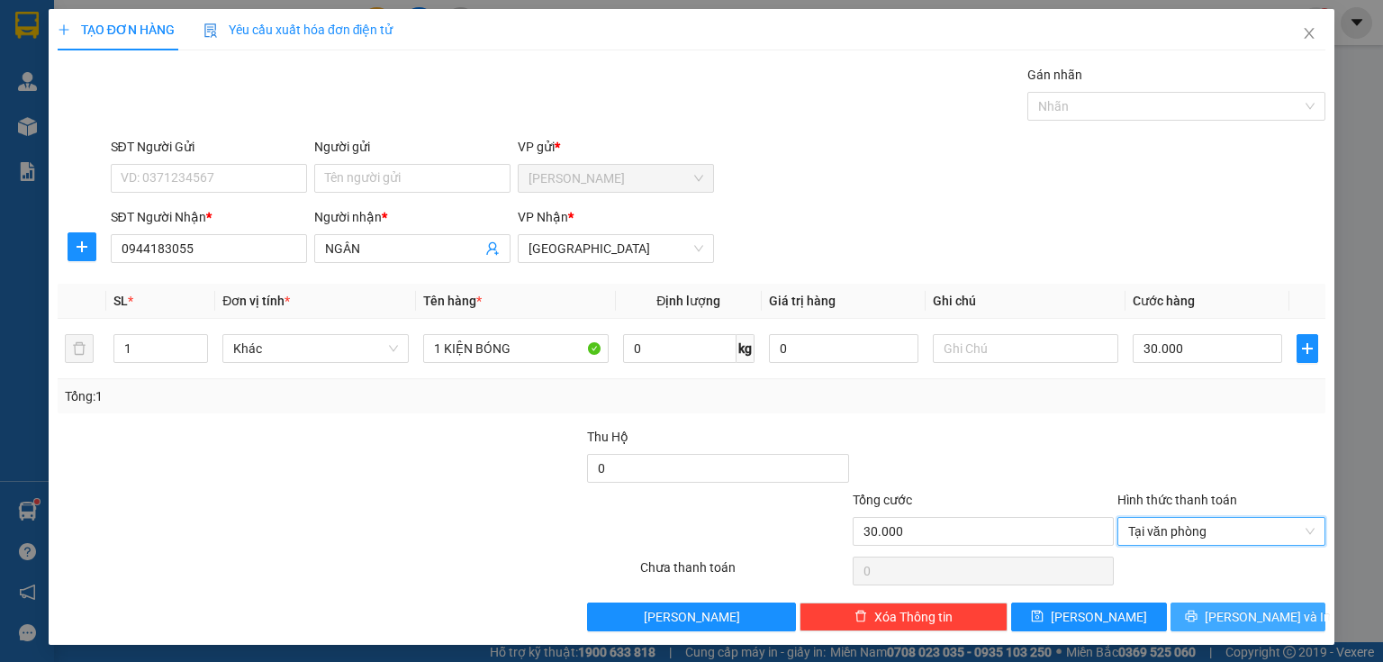
click at [1199, 612] on button "[PERSON_NAME] và In" at bounding box center [1248, 616] width 156 height 29
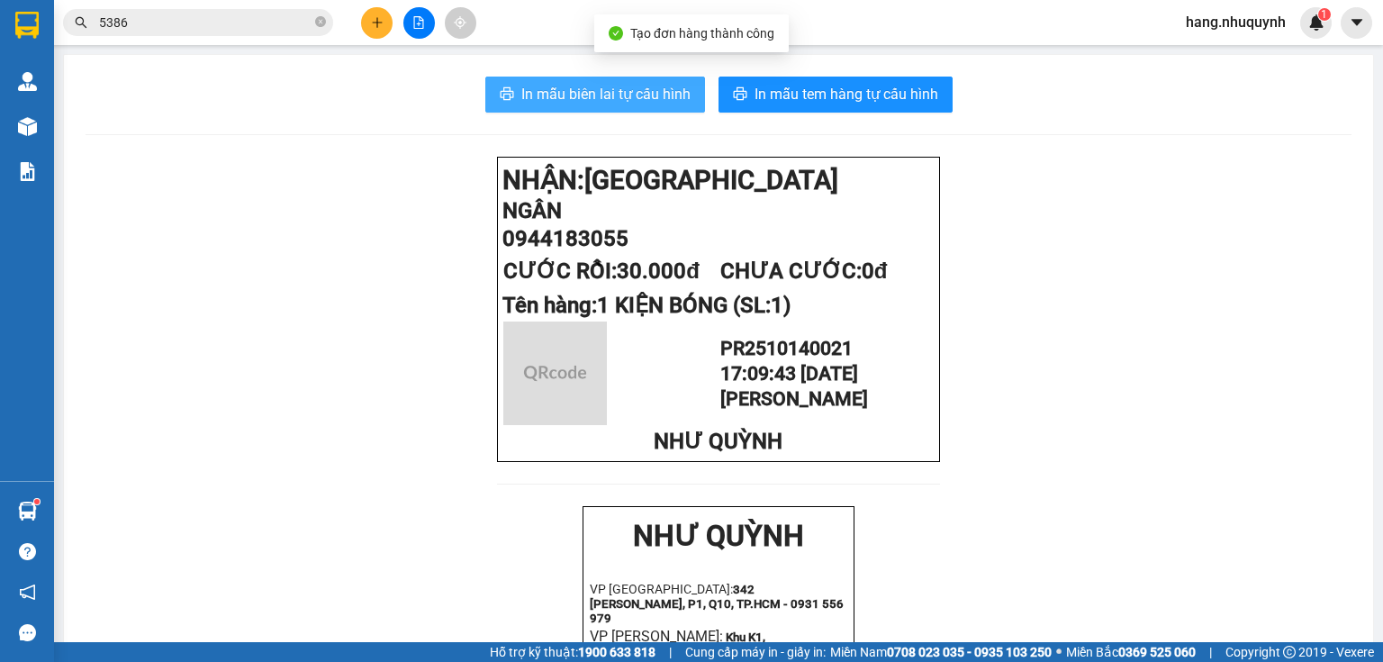
click at [586, 100] on span "In mẫu biên lai tự cấu hình" at bounding box center [605, 94] width 169 height 23
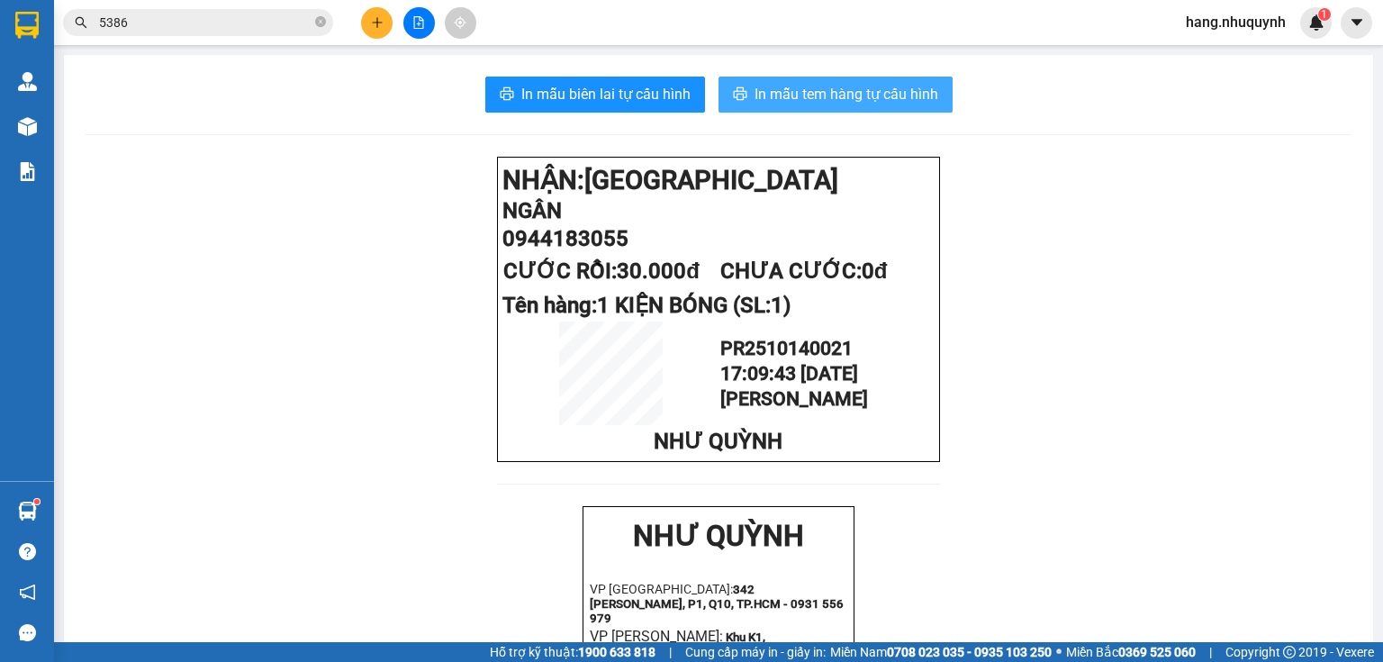
click at [828, 102] on span "In mẫu tem hàng tự cấu hình" at bounding box center [847, 94] width 184 height 23
click at [166, 17] on input "5386" at bounding box center [205, 23] width 212 height 20
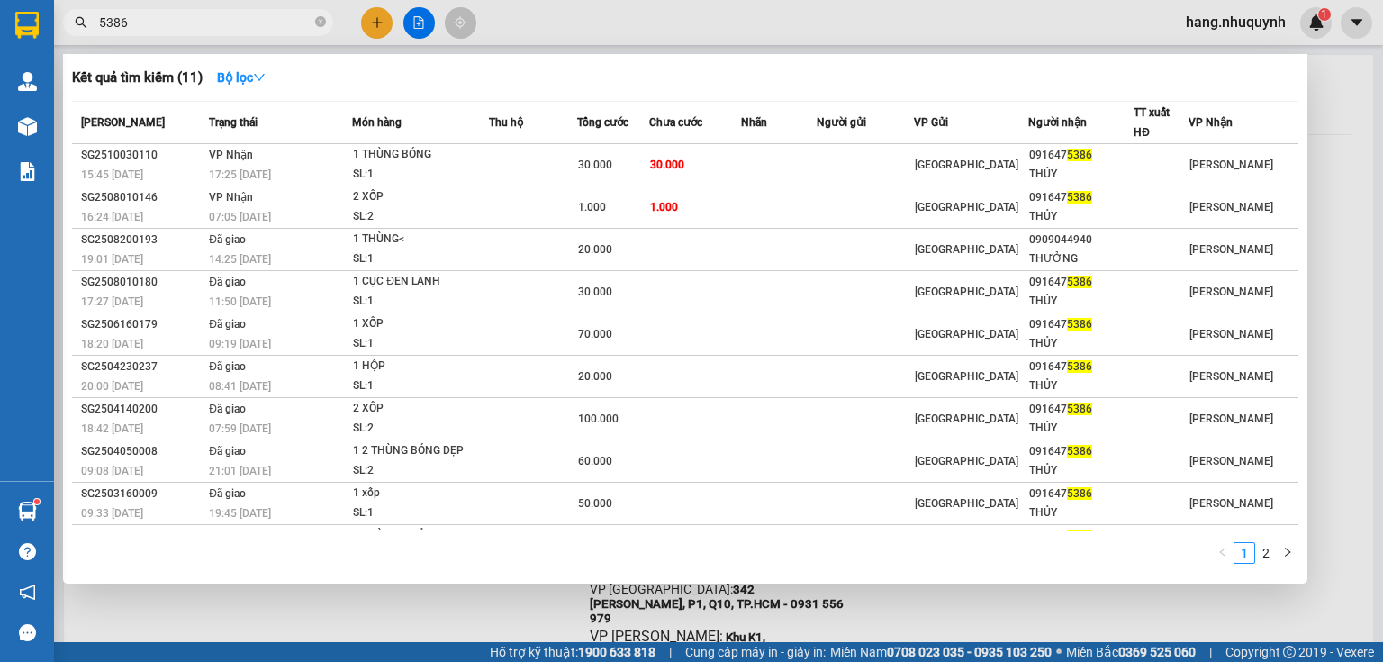
click at [166, 17] on input "5386" at bounding box center [205, 23] width 212 height 20
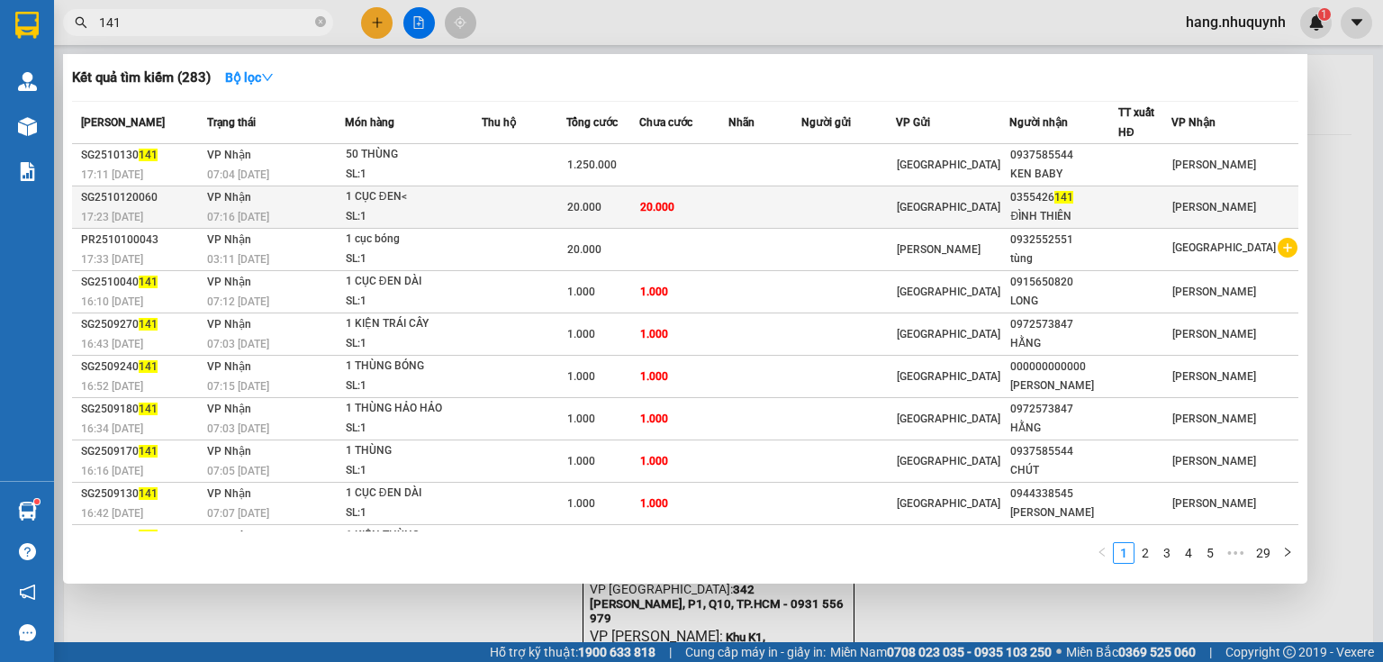
click at [716, 212] on td "20.000" at bounding box center [683, 207] width 89 height 42
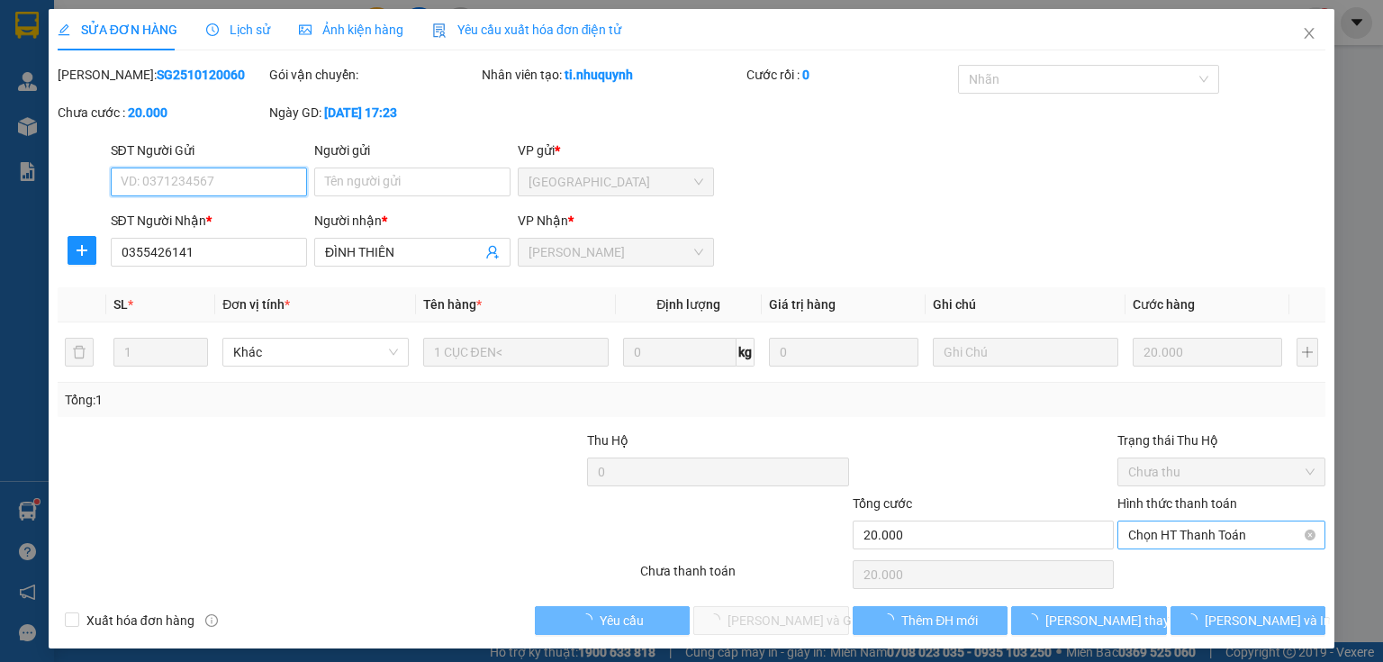
click at [1196, 537] on span "Chọn HT Thanh Toán" at bounding box center [1221, 534] width 186 height 27
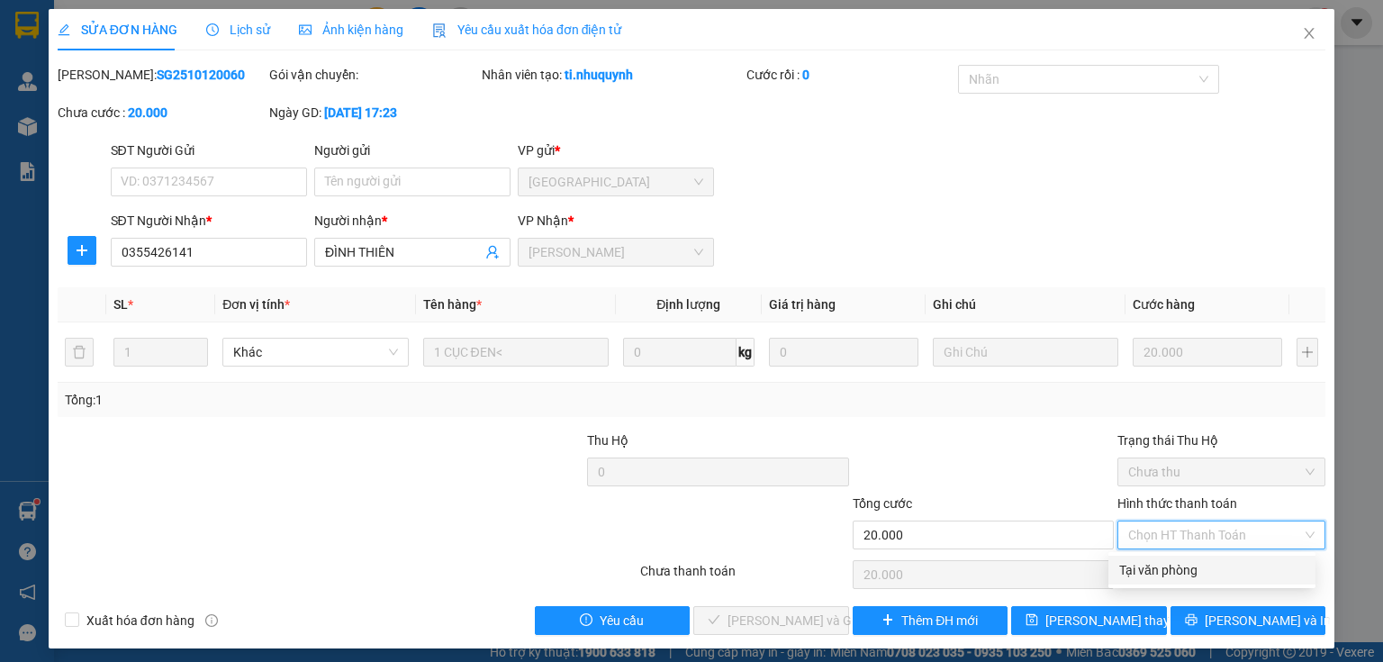
click at [1170, 569] on div "Tại văn phòng" at bounding box center [1211, 570] width 185 height 20
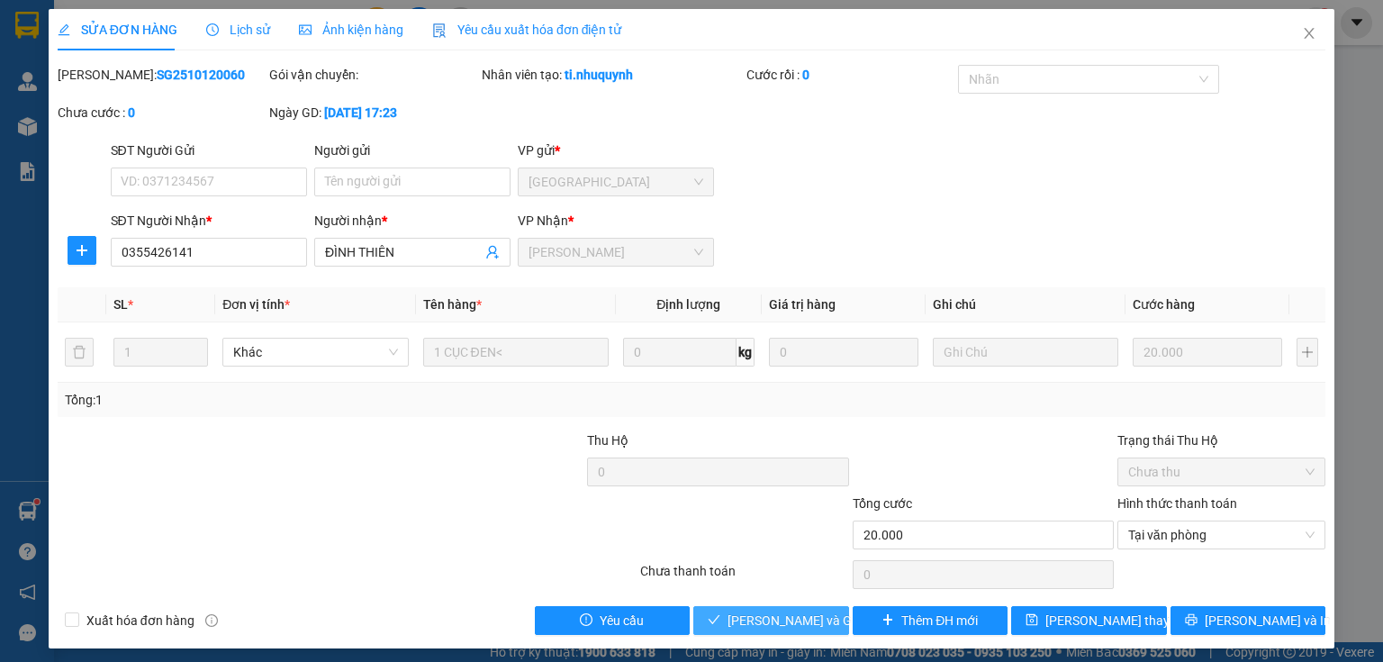
click at [776, 620] on span "Lưu và Giao hàng" at bounding box center [813, 620] width 173 height 20
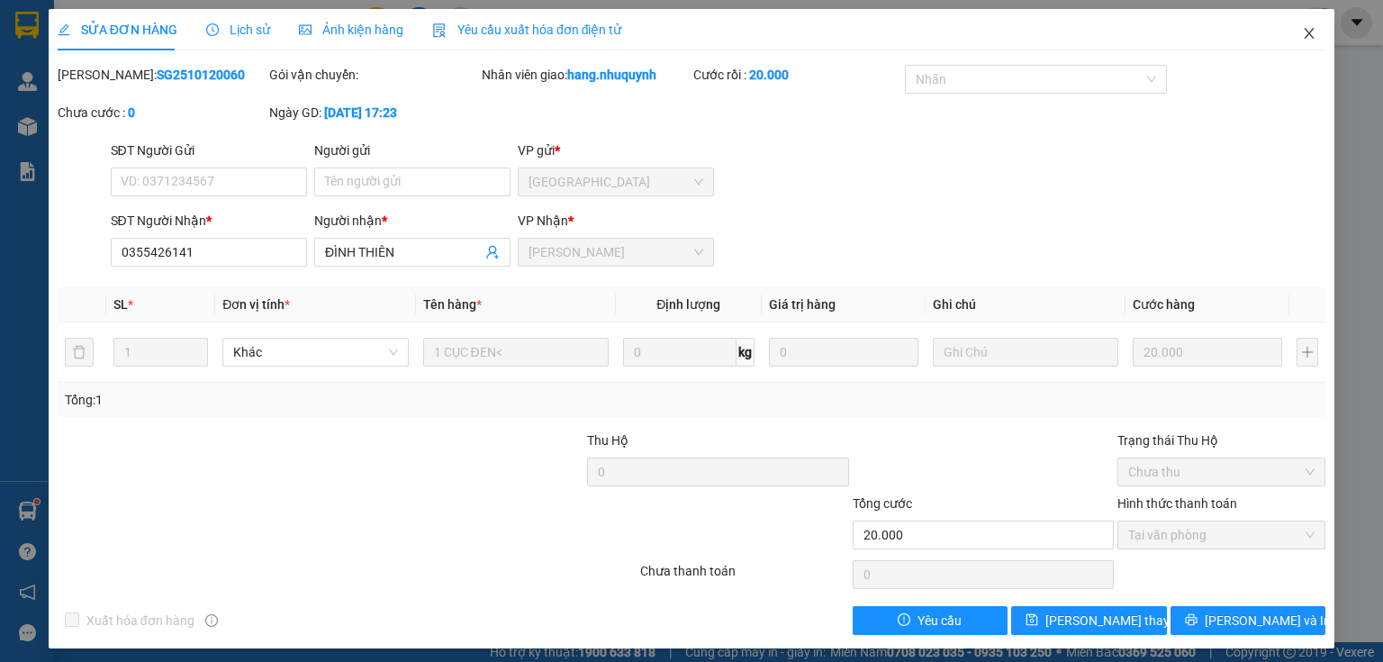
click at [1302, 36] on icon "close" at bounding box center [1309, 33] width 14 height 14
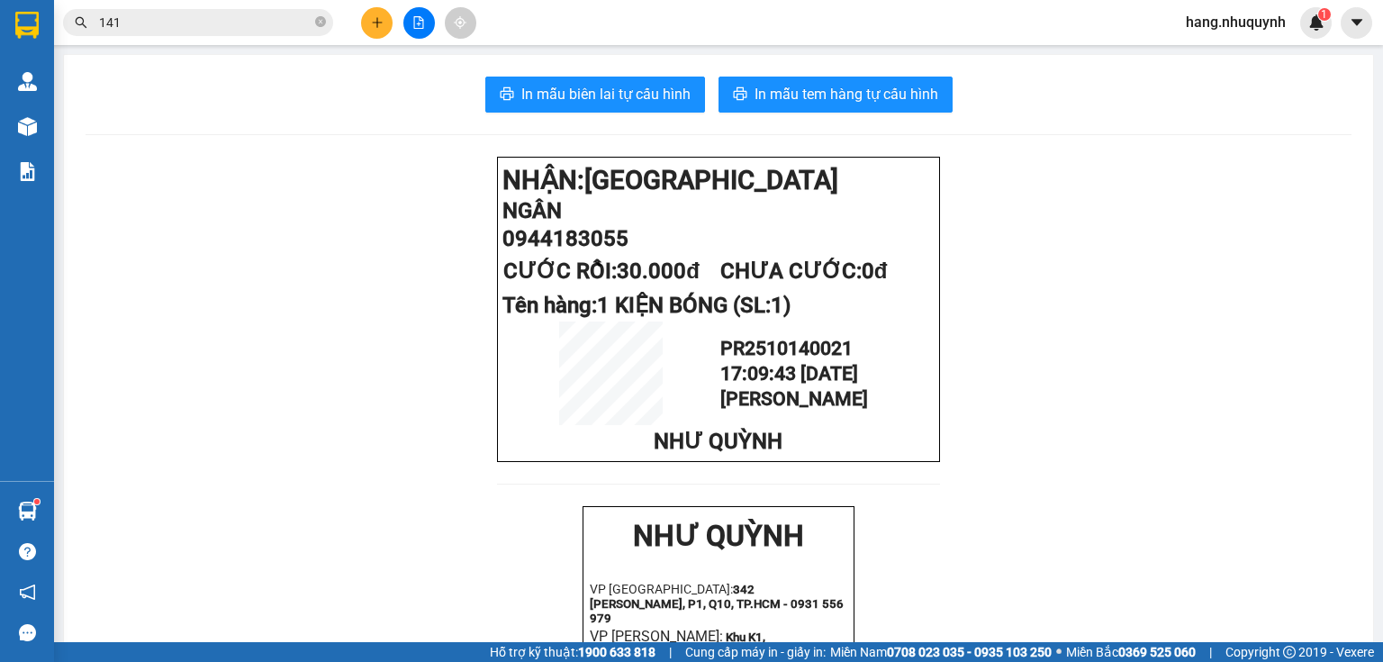
click at [220, 22] on input "141" at bounding box center [205, 23] width 212 height 20
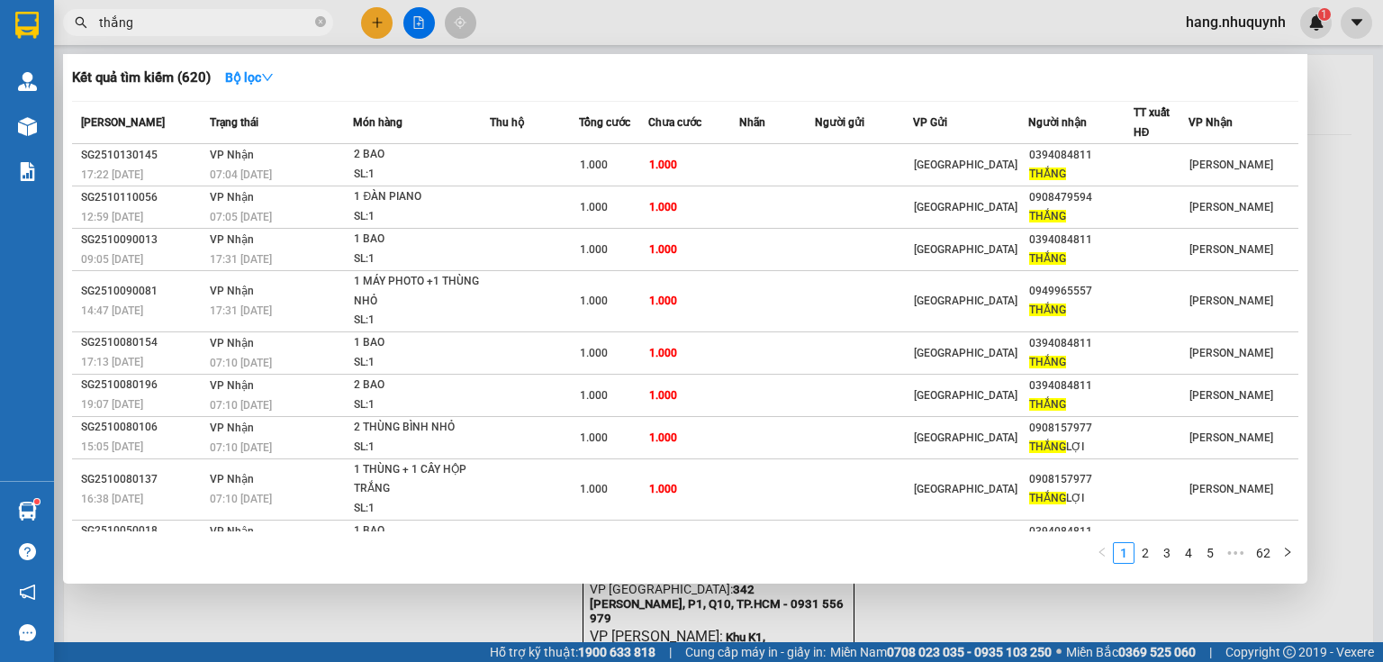
click at [378, 29] on div at bounding box center [691, 331] width 1383 height 662
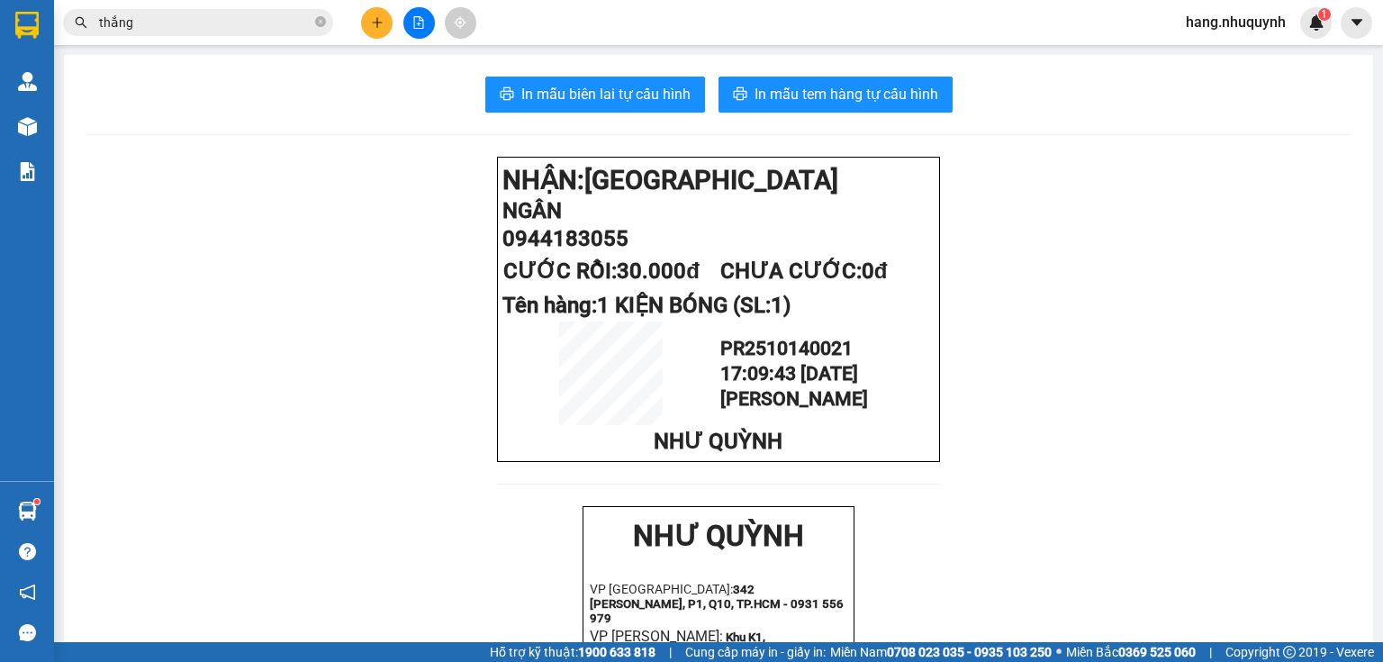
click at [375, 30] on button at bounding box center [377, 23] width 32 height 32
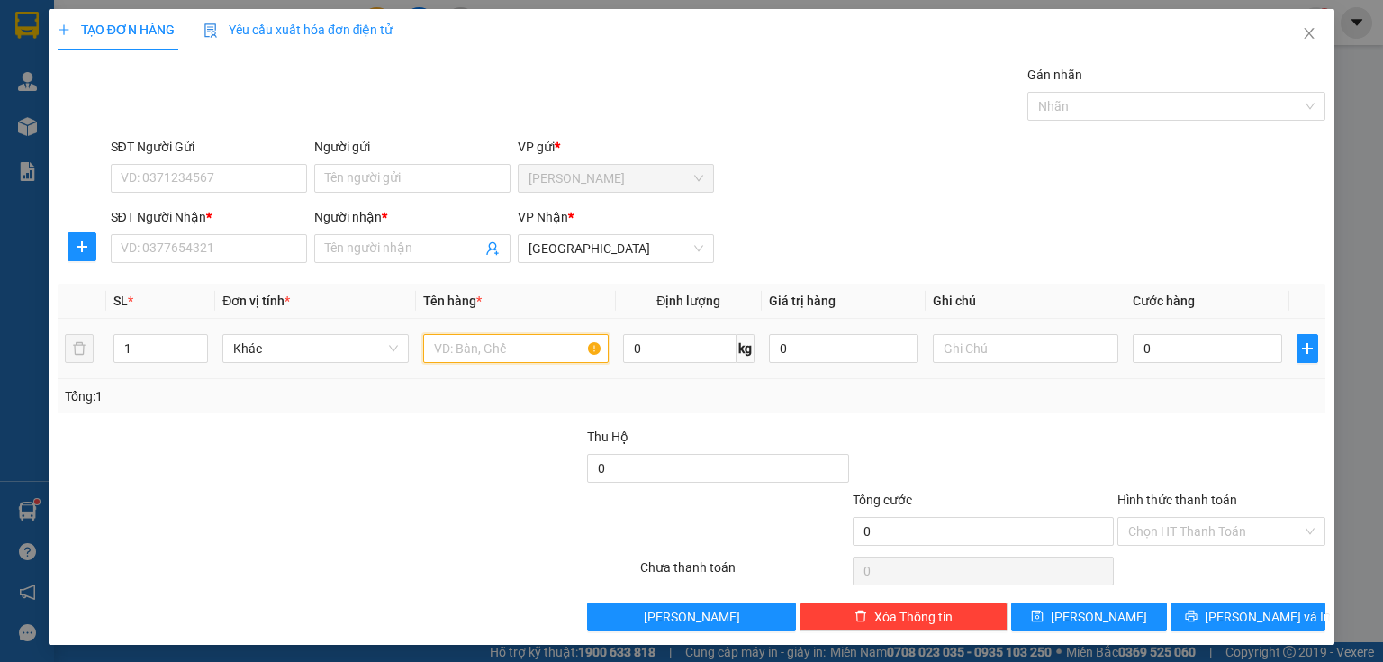
click at [522, 357] on input "text" at bounding box center [515, 348] width 185 height 29
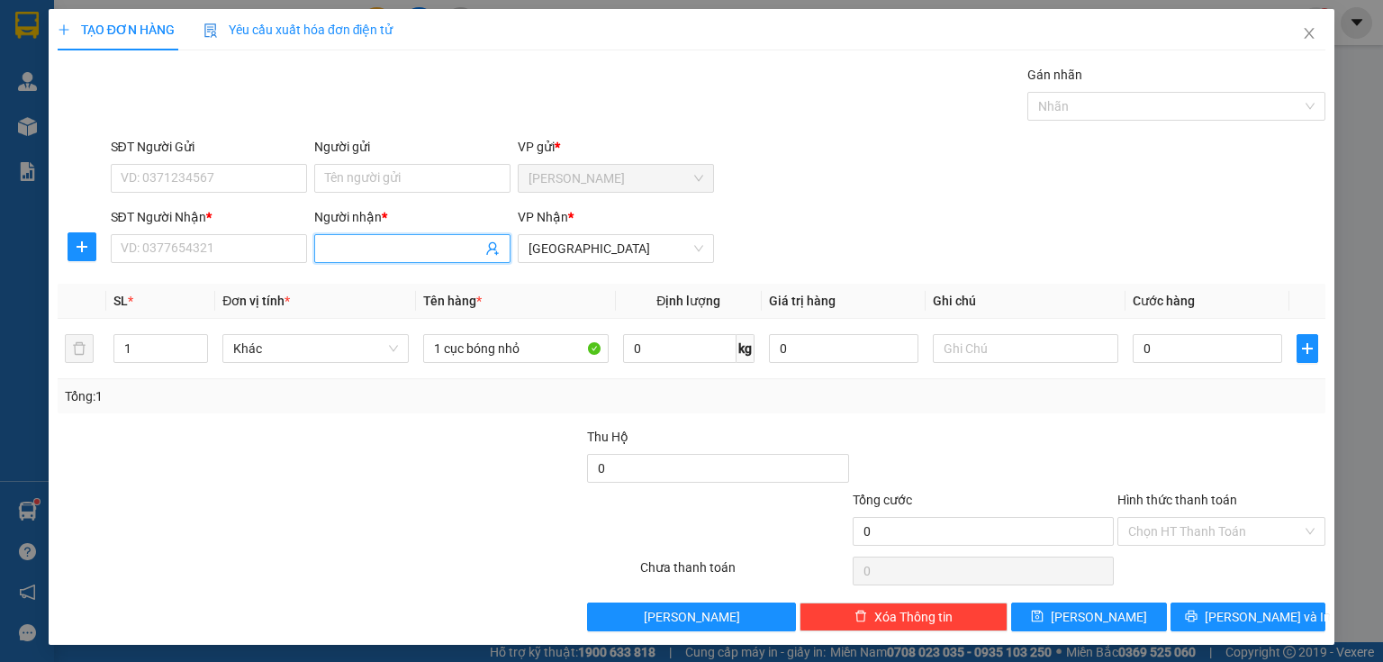
click at [398, 246] on input "Người nhận *" at bounding box center [403, 249] width 157 height 20
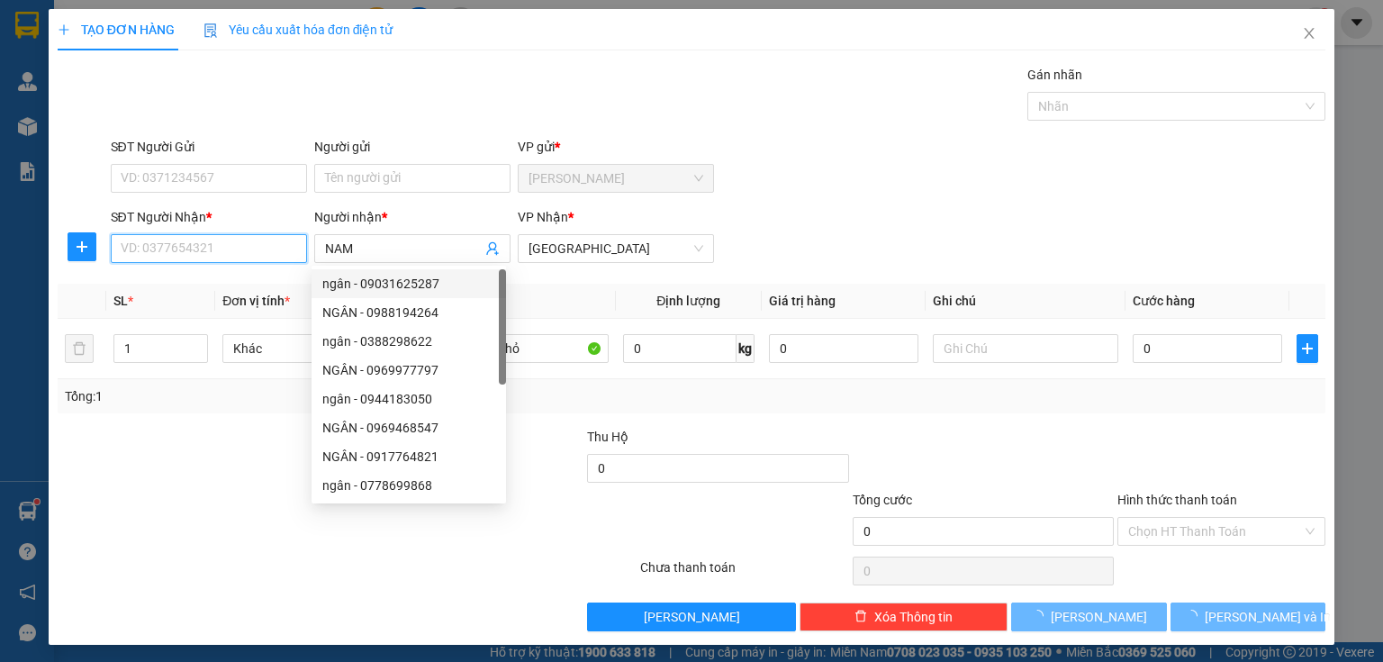
click at [171, 248] on input "SĐT Người Nhận *" at bounding box center [209, 248] width 196 height 29
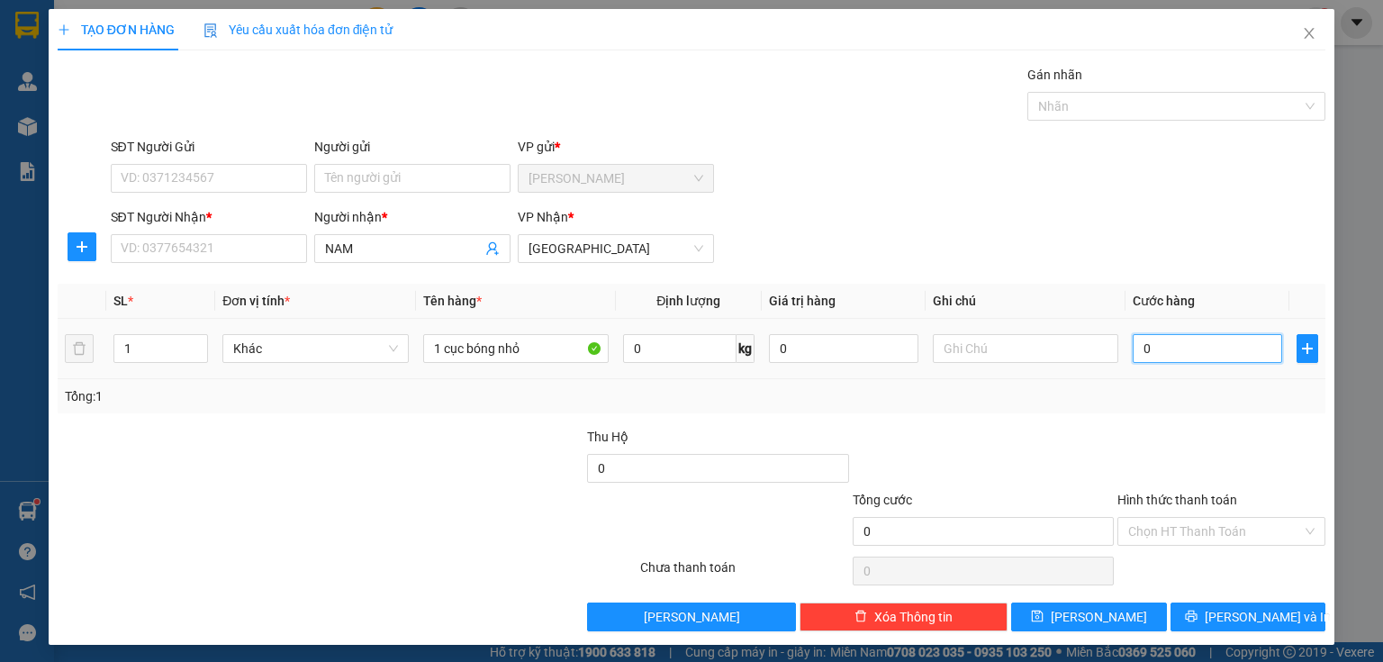
click at [1174, 346] on input "0" at bounding box center [1207, 348] width 149 height 29
click at [197, 248] on input "SĐT Người Nhận *" at bounding box center [209, 248] width 196 height 29
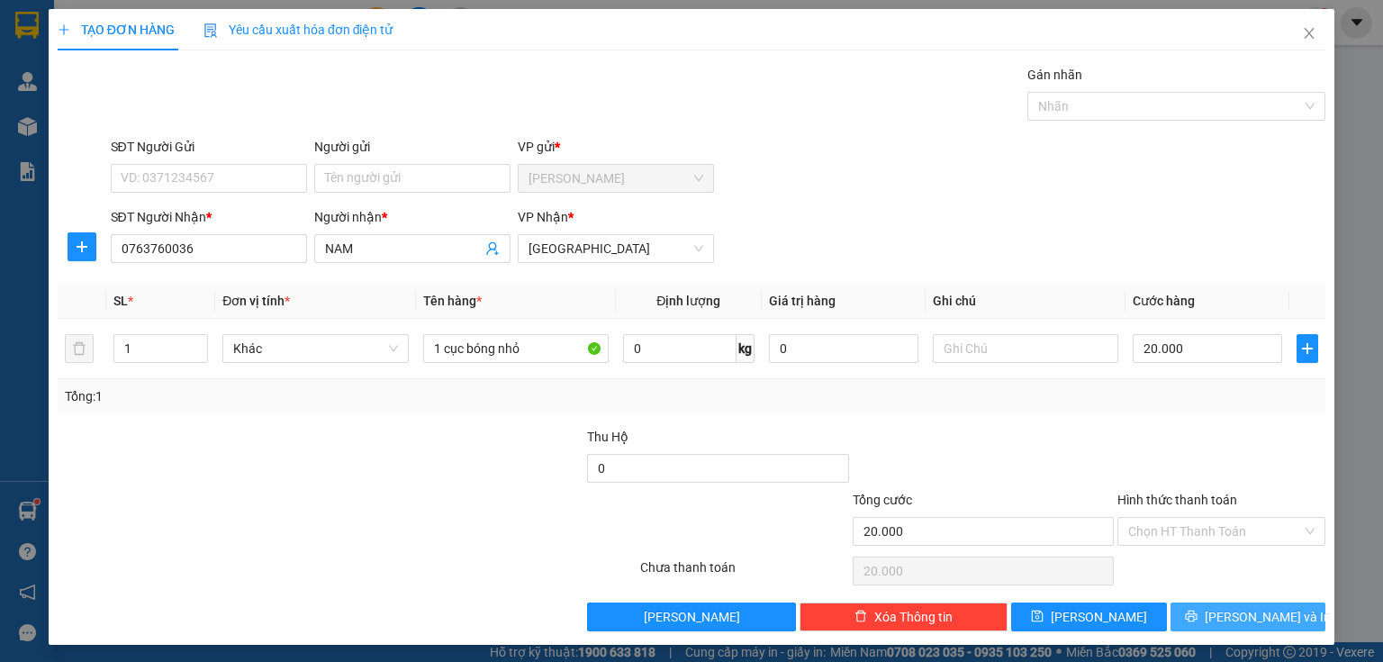
click at [1225, 621] on span "[PERSON_NAME] và In" at bounding box center [1268, 617] width 126 height 20
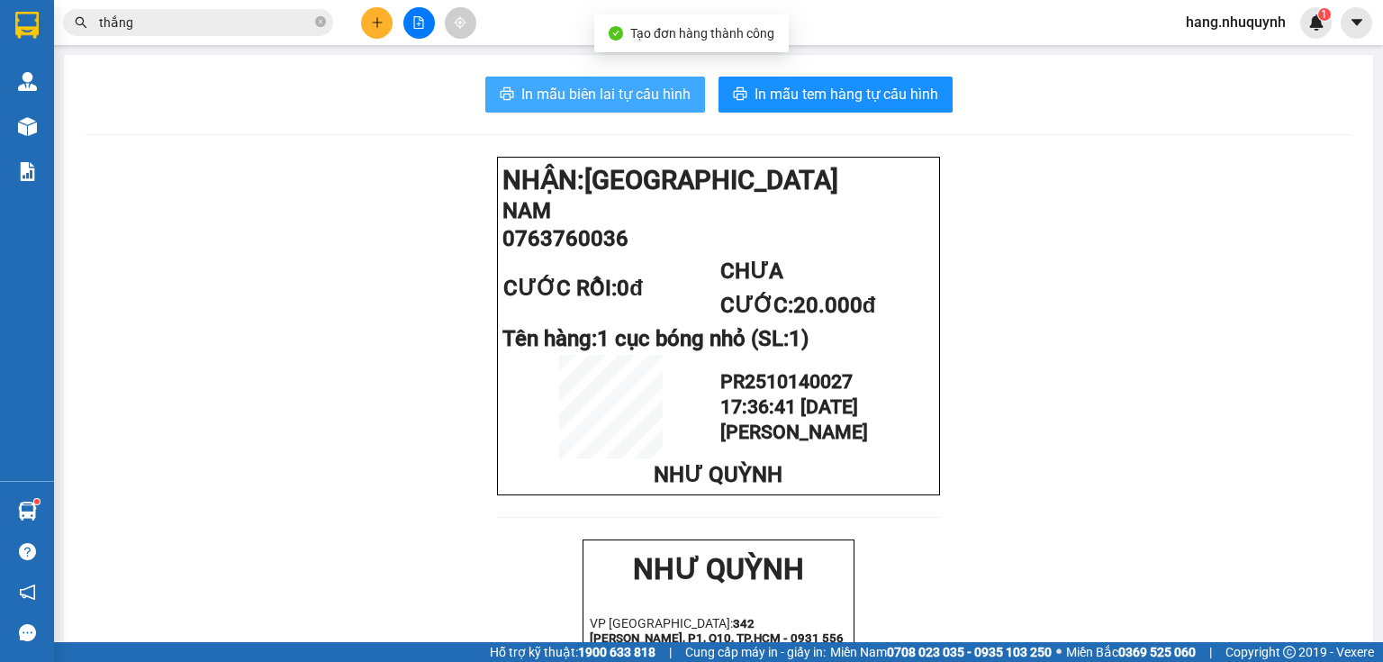
click at [590, 110] on button "In mẫu biên lai tự cấu hình" at bounding box center [595, 95] width 220 height 36
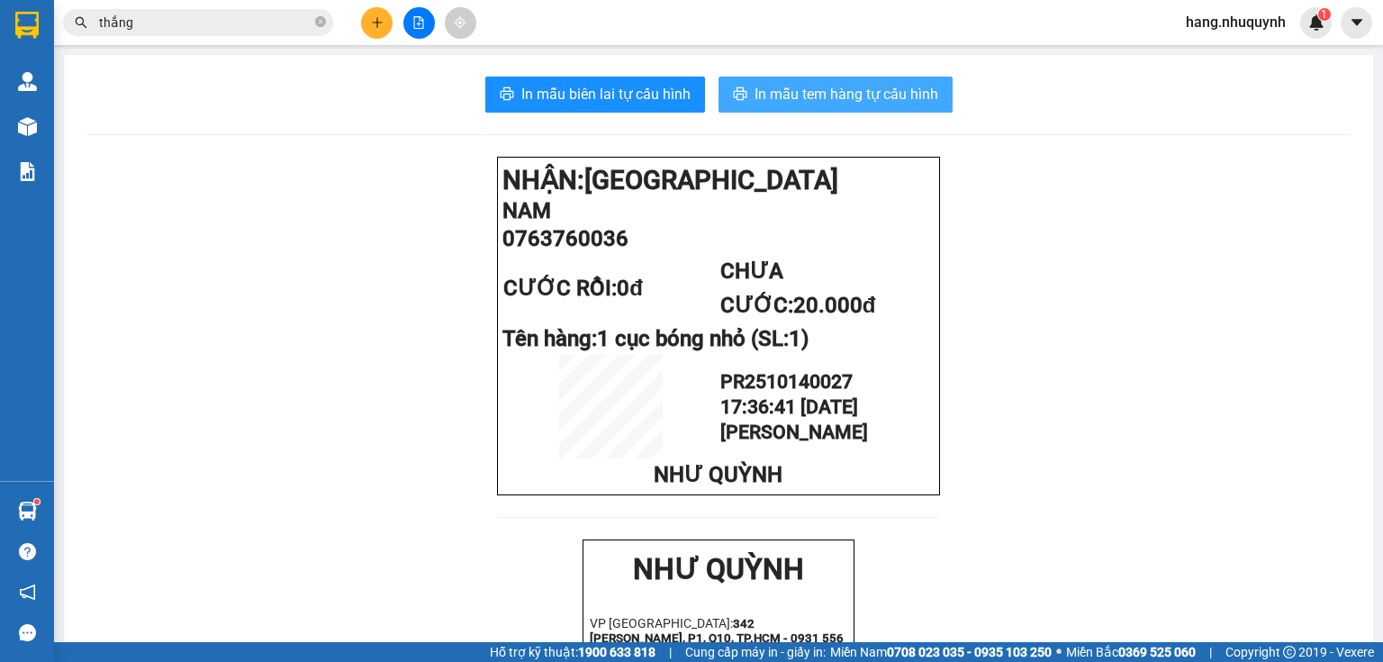
click at [882, 102] on span "In mẫu tem hàng tự cấu hình" at bounding box center [847, 94] width 184 height 23
click at [374, 26] on icon "plus" at bounding box center [377, 22] width 13 height 13
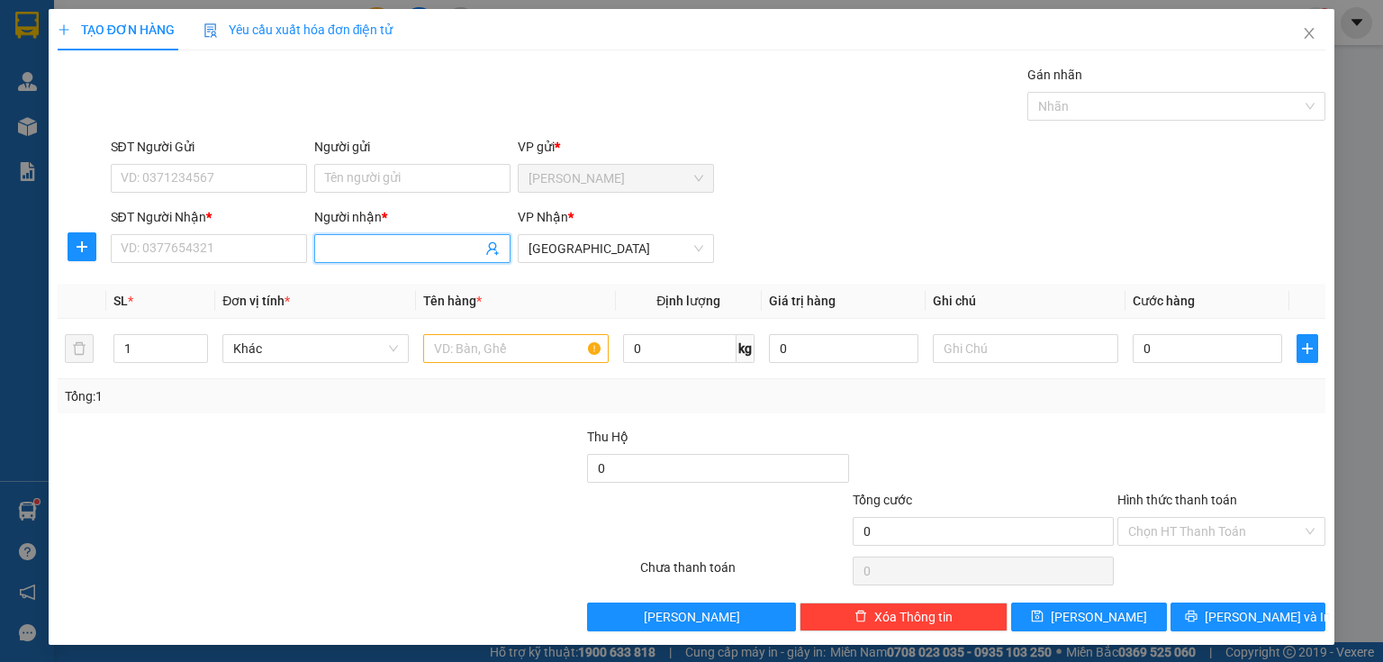
click at [424, 253] on input "Người nhận *" at bounding box center [403, 249] width 157 height 20
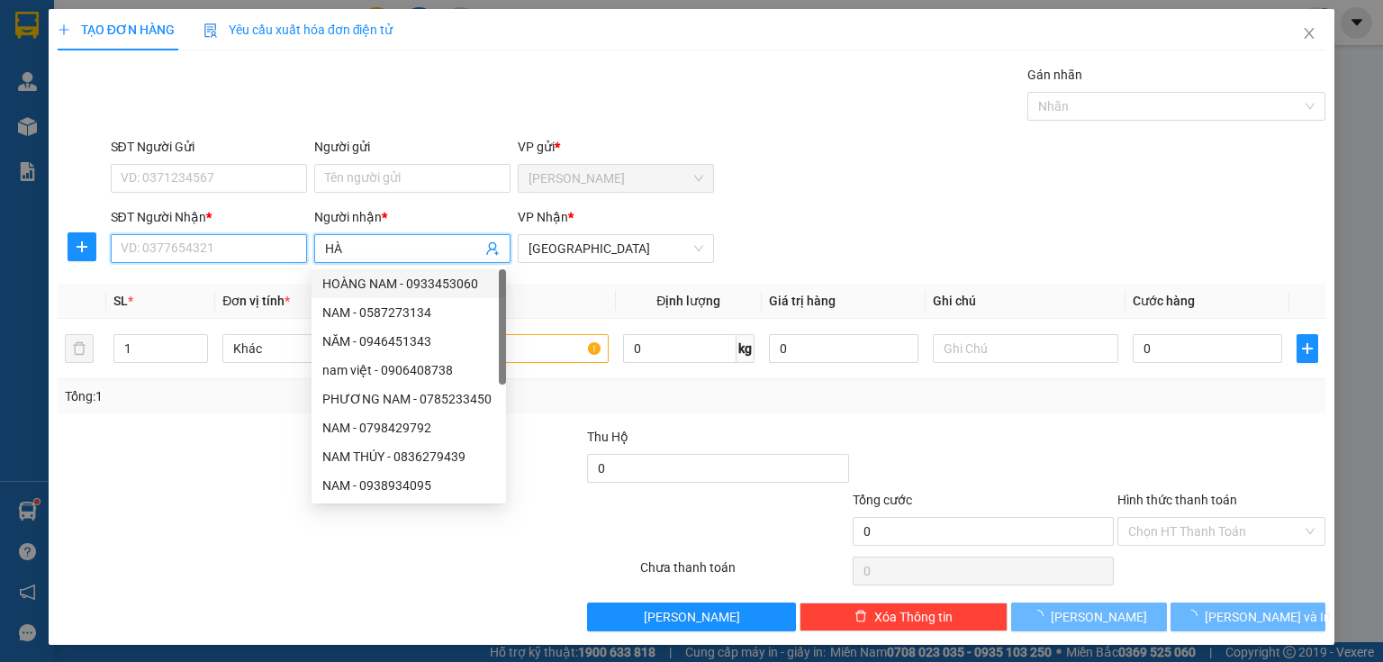
click at [192, 246] on input "SĐT Người Nhận *" at bounding box center [209, 248] width 196 height 29
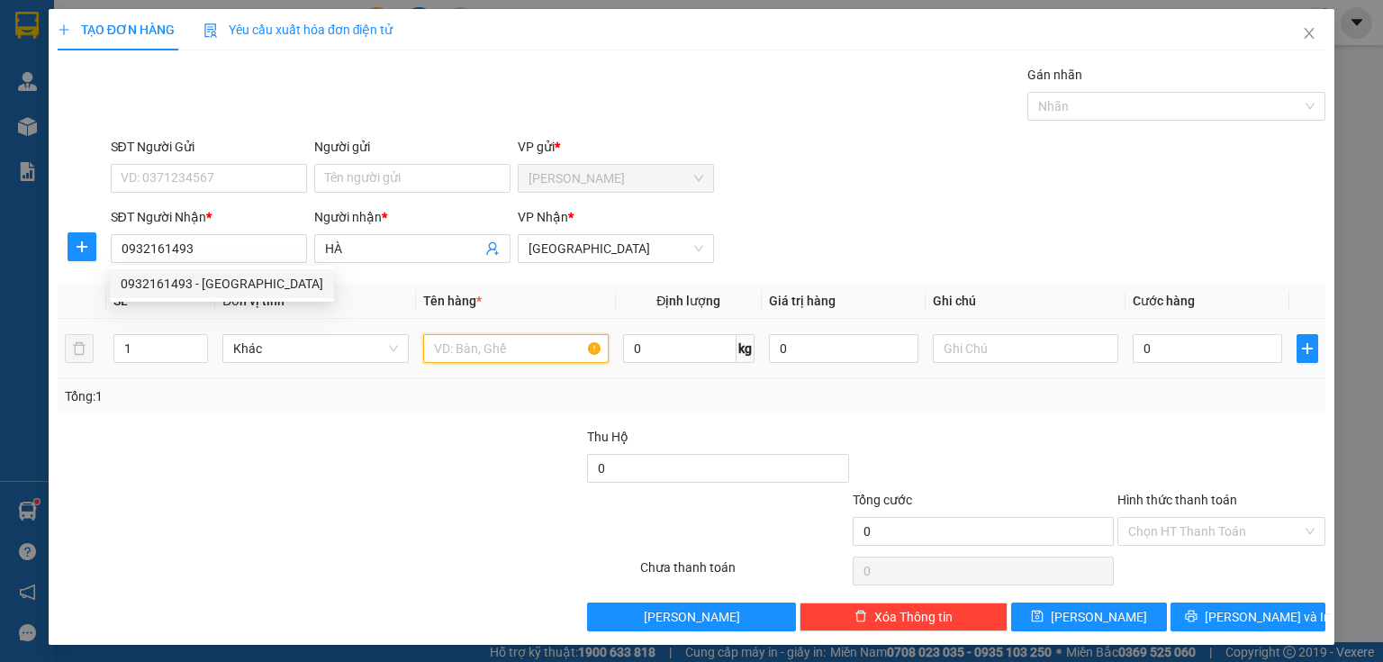
click at [470, 353] on input "text" at bounding box center [515, 348] width 185 height 29
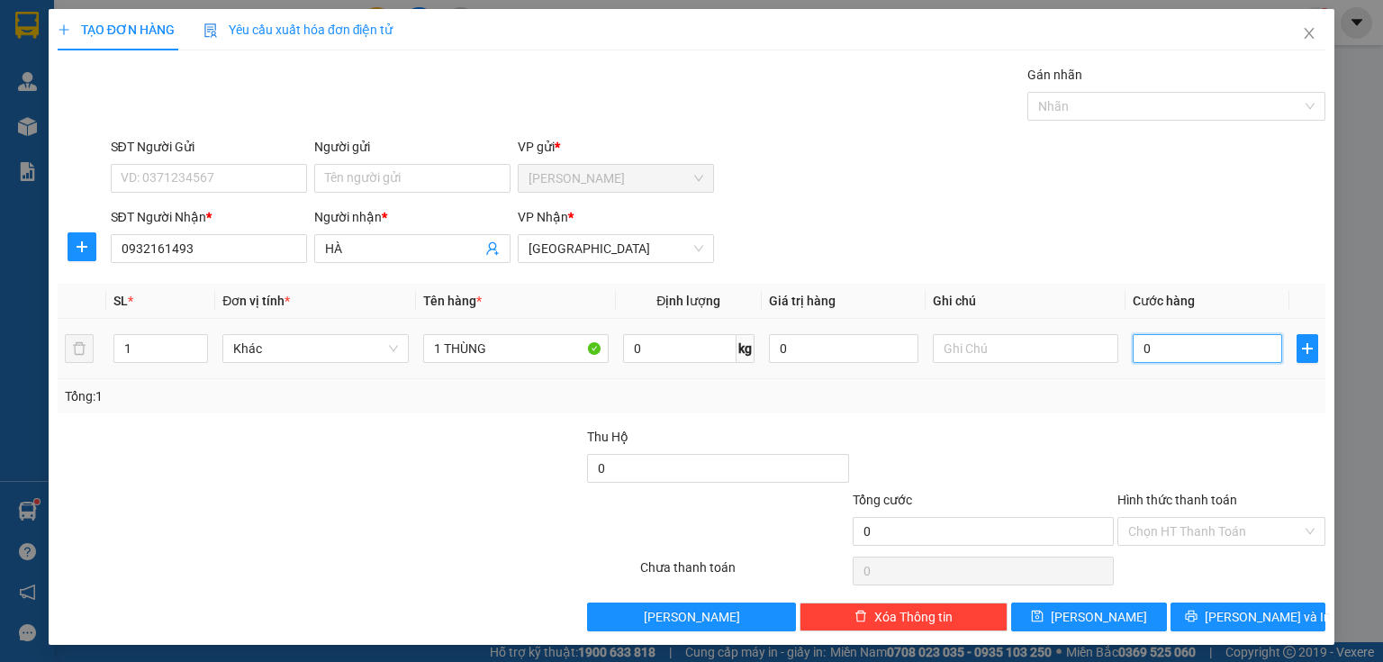
click at [1142, 355] on input "0" at bounding box center [1207, 348] width 149 height 29
click at [1161, 540] on input "Hình thức thanh toán" at bounding box center [1215, 531] width 174 height 27
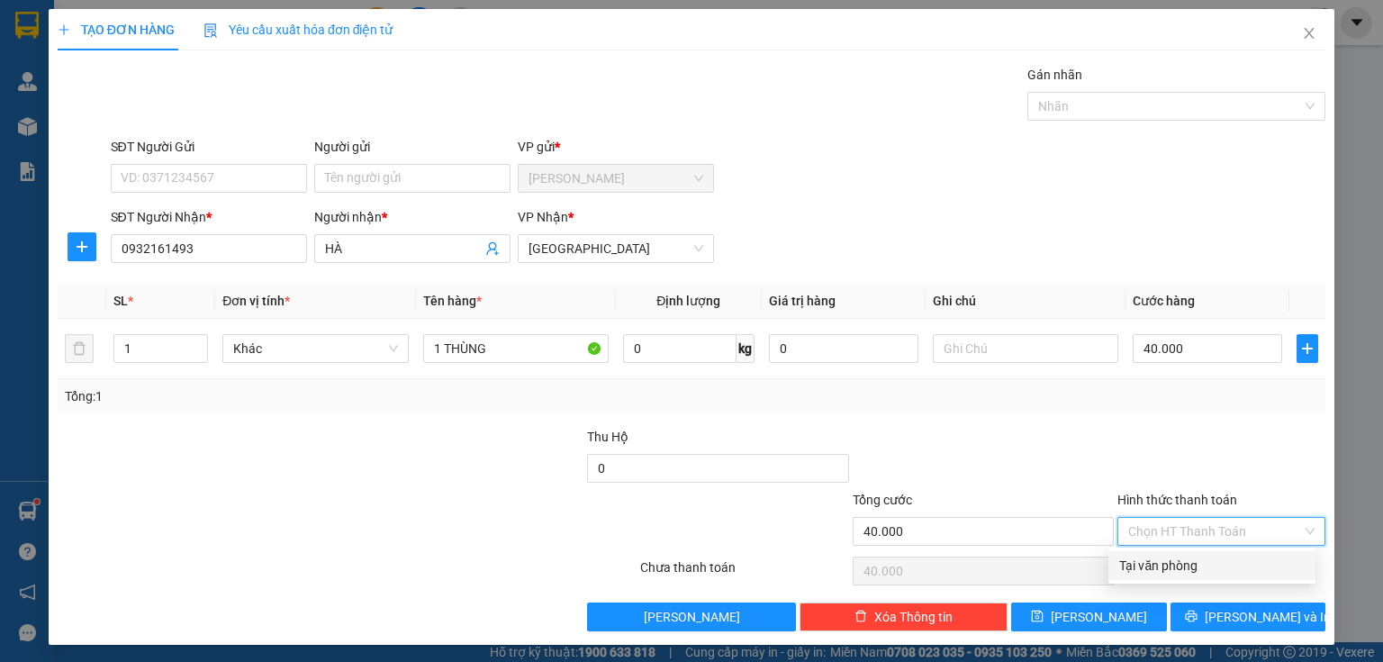
click at [1158, 576] on div "Tại văn phòng" at bounding box center [1211, 565] width 207 height 29
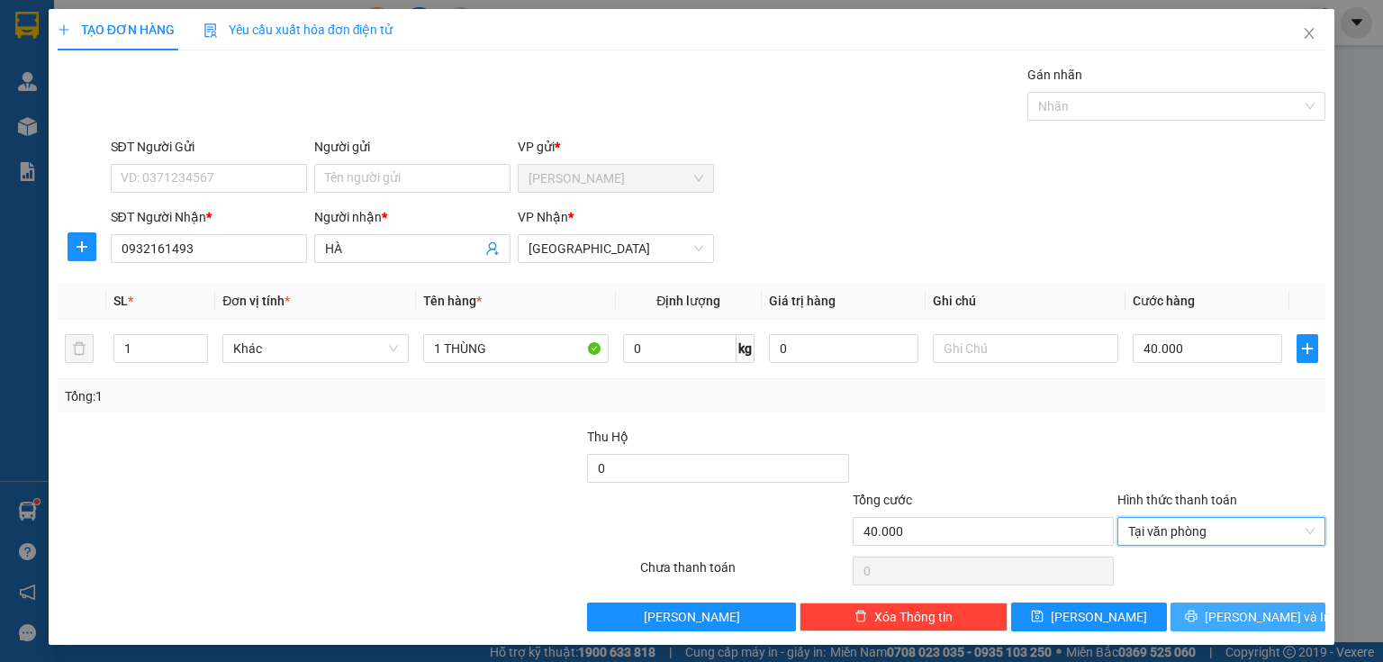
drag, startPoint x: 1200, startPoint y: 611, endPoint x: 1152, endPoint y: 579, distance: 58.4
click at [1200, 612] on button "[PERSON_NAME] và In" at bounding box center [1248, 616] width 156 height 29
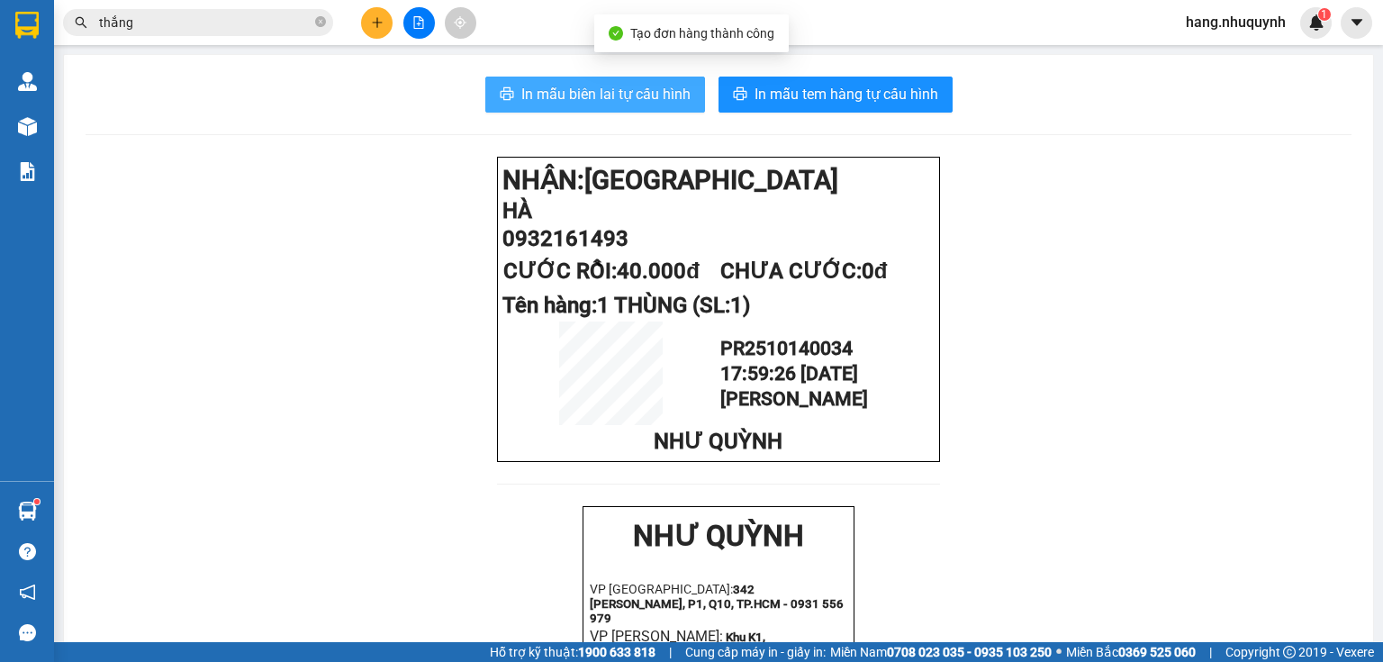
click at [528, 87] on span "In mẫu biên lai tự cấu hình" at bounding box center [605, 94] width 169 height 23
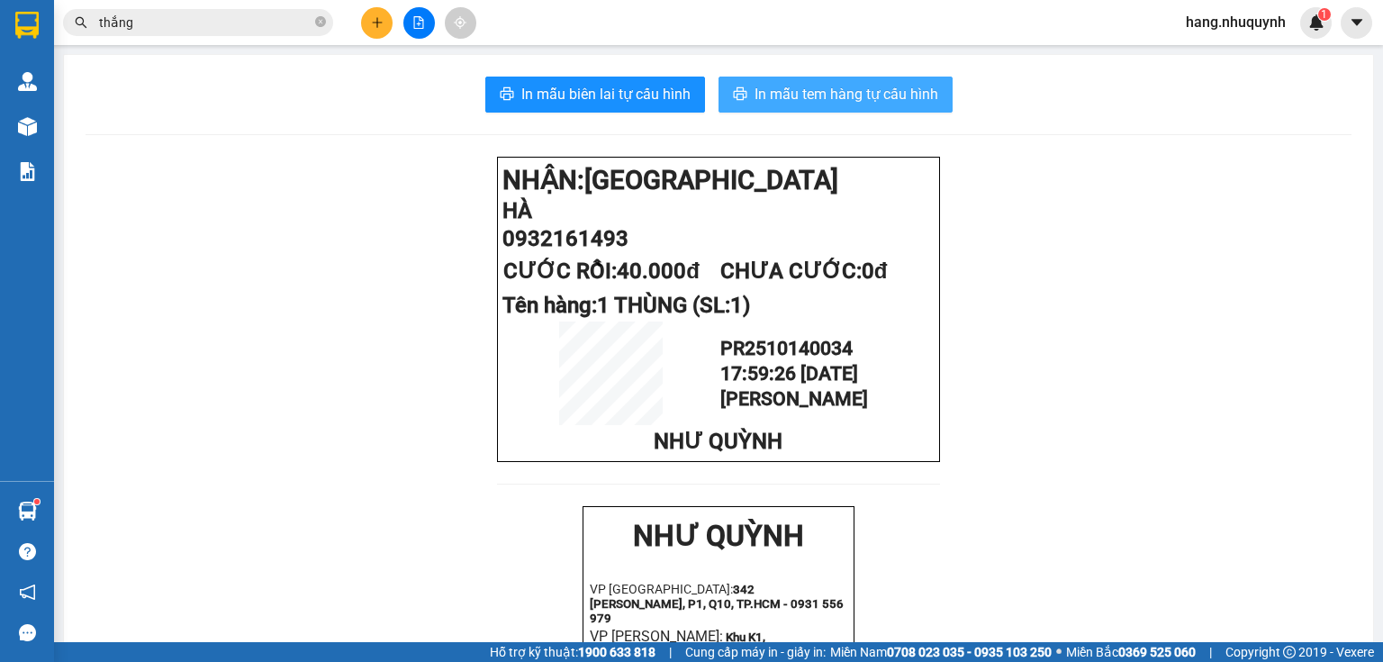
drag, startPoint x: 802, startPoint y: 72, endPoint x: 808, endPoint y: 100, distance: 28.4
click at [807, 98] on span "In mẫu tem hàng tự cấu hình" at bounding box center [847, 94] width 184 height 23
click at [295, 23] on input "thắng" at bounding box center [205, 23] width 212 height 20
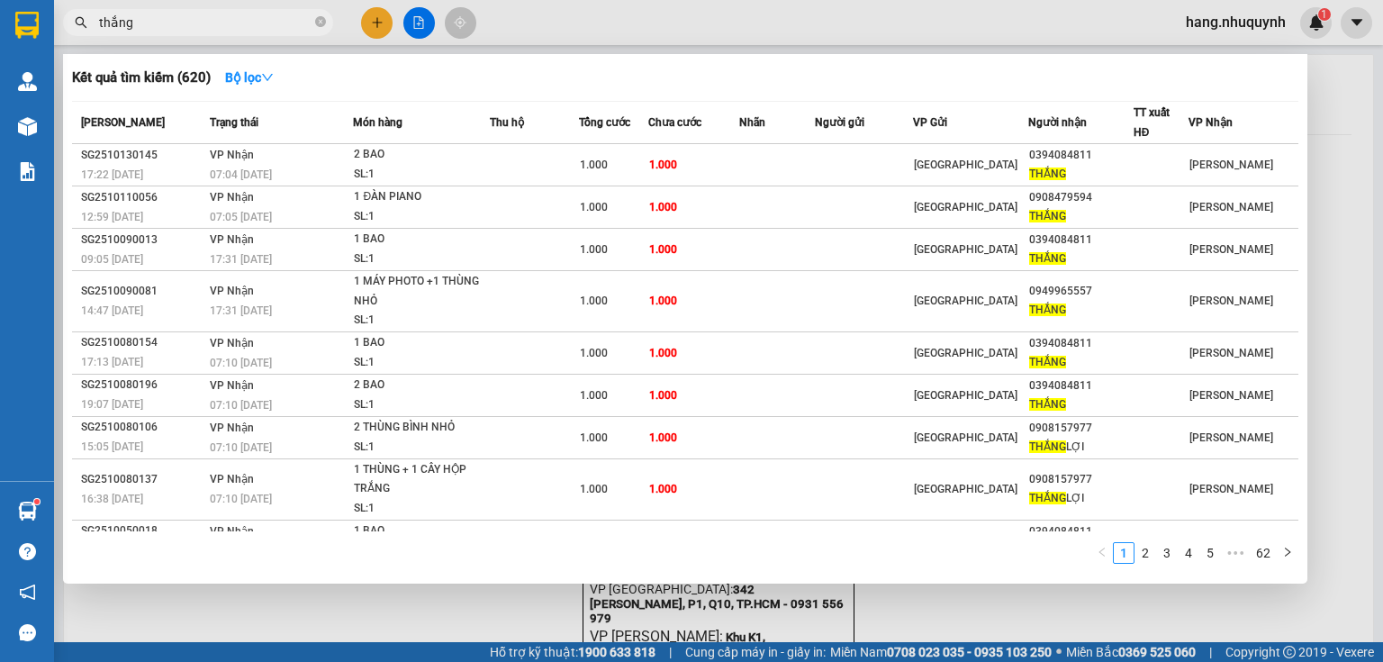
click at [295, 23] on input "thắng" at bounding box center [205, 23] width 212 height 20
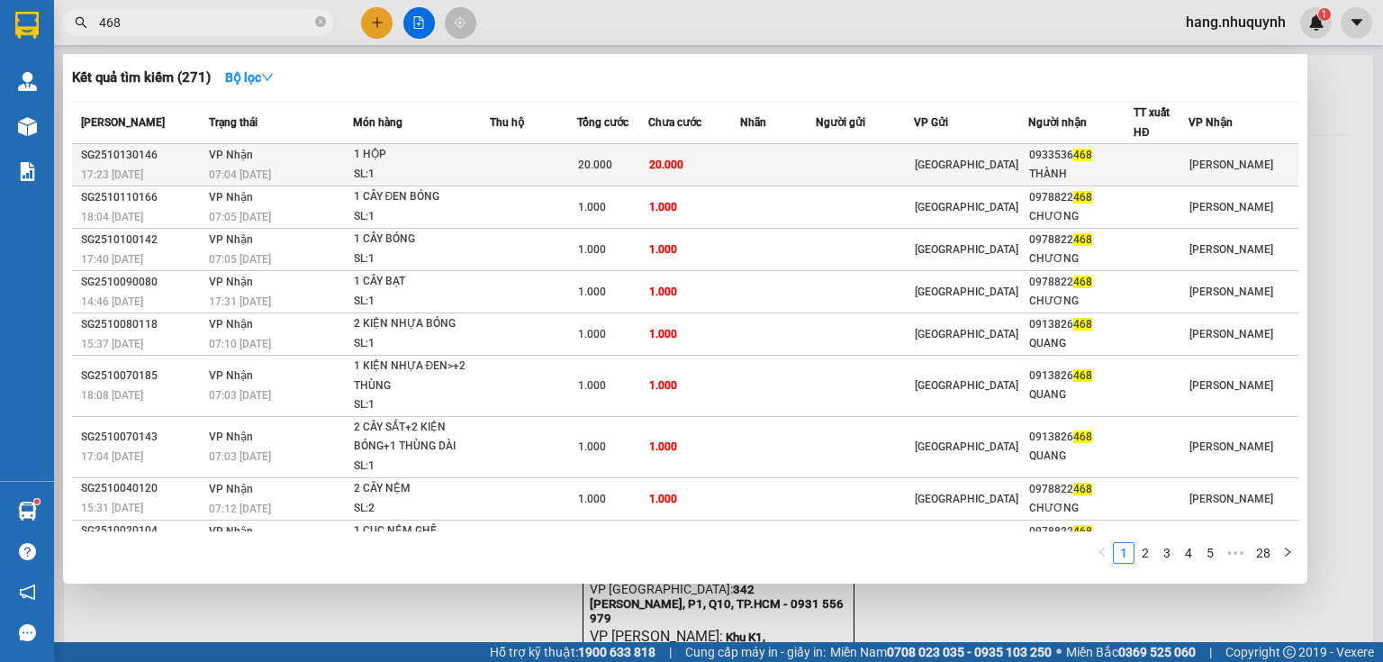
click at [508, 173] on td at bounding box center [534, 165] width 88 height 42
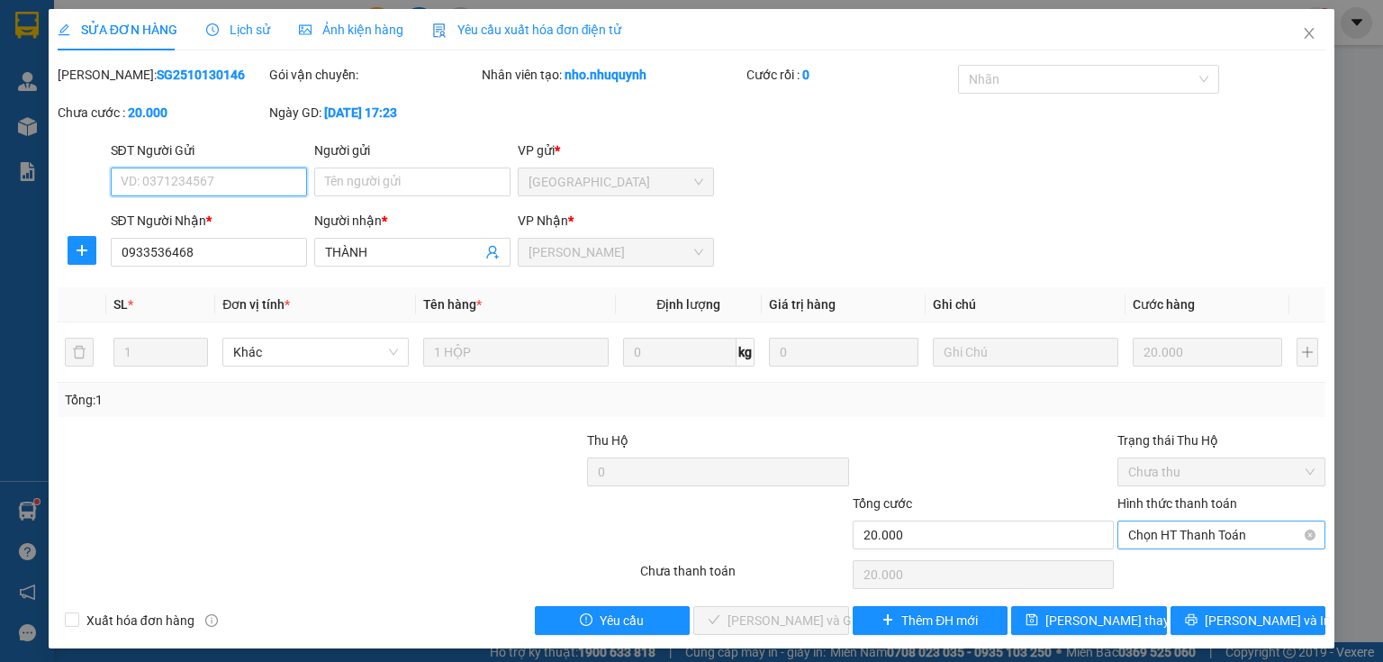
click at [1191, 540] on span "Chọn HT Thanh Toán" at bounding box center [1221, 534] width 186 height 27
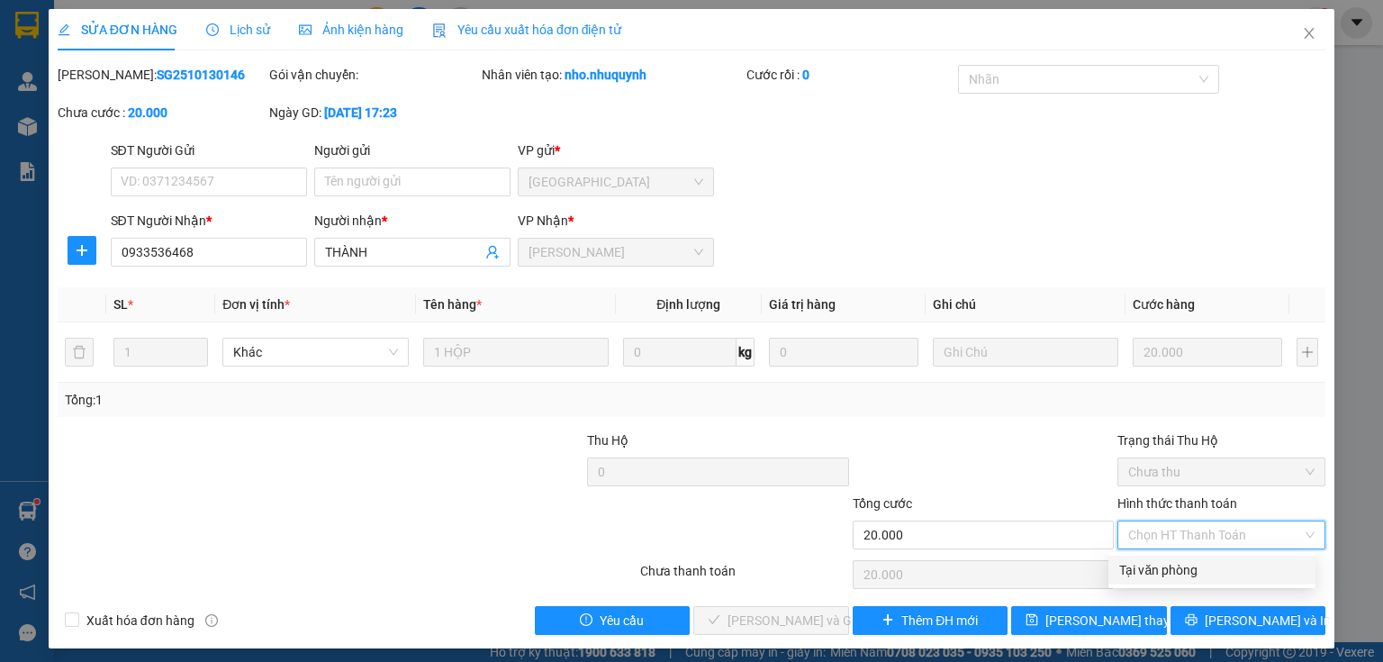
drag, startPoint x: 1178, startPoint y: 572, endPoint x: 1156, endPoint y: 580, distance: 23.1
click at [1176, 573] on div "Tại văn phòng" at bounding box center [1211, 570] width 185 height 20
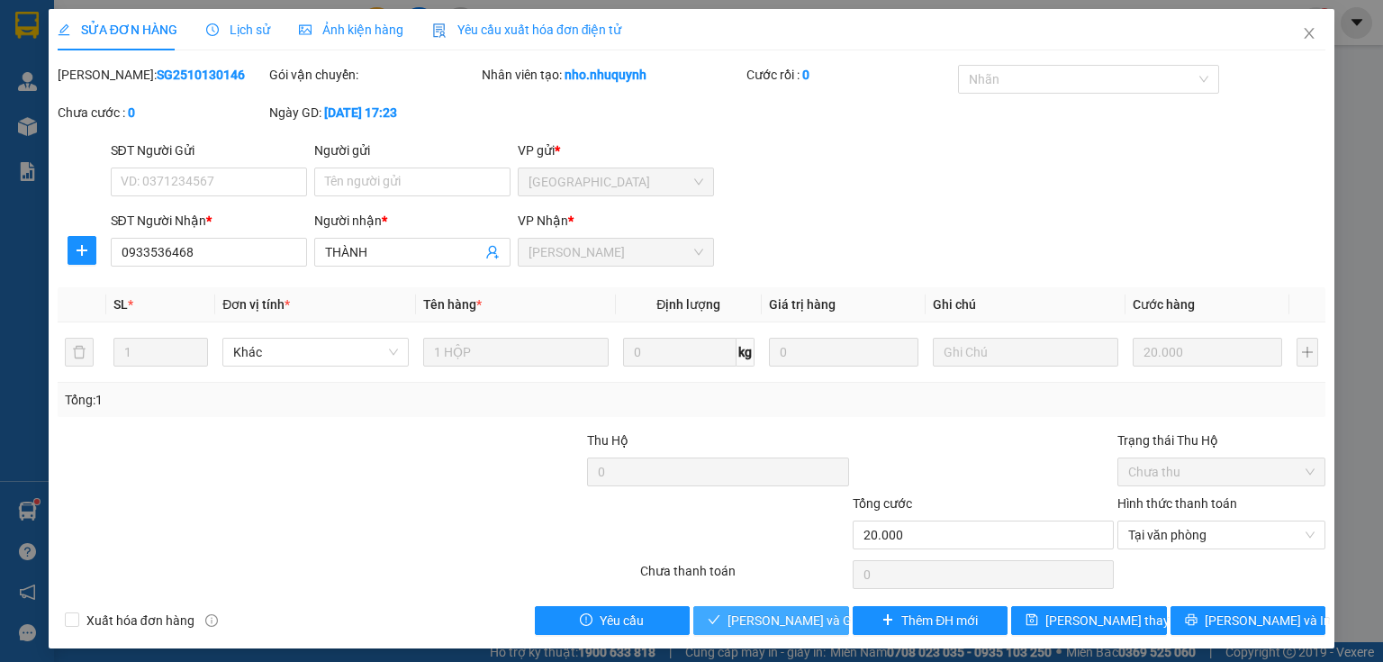
click at [758, 623] on span "Lưu và Giao hàng" at bounding box center [813, 620] width 173 height 20
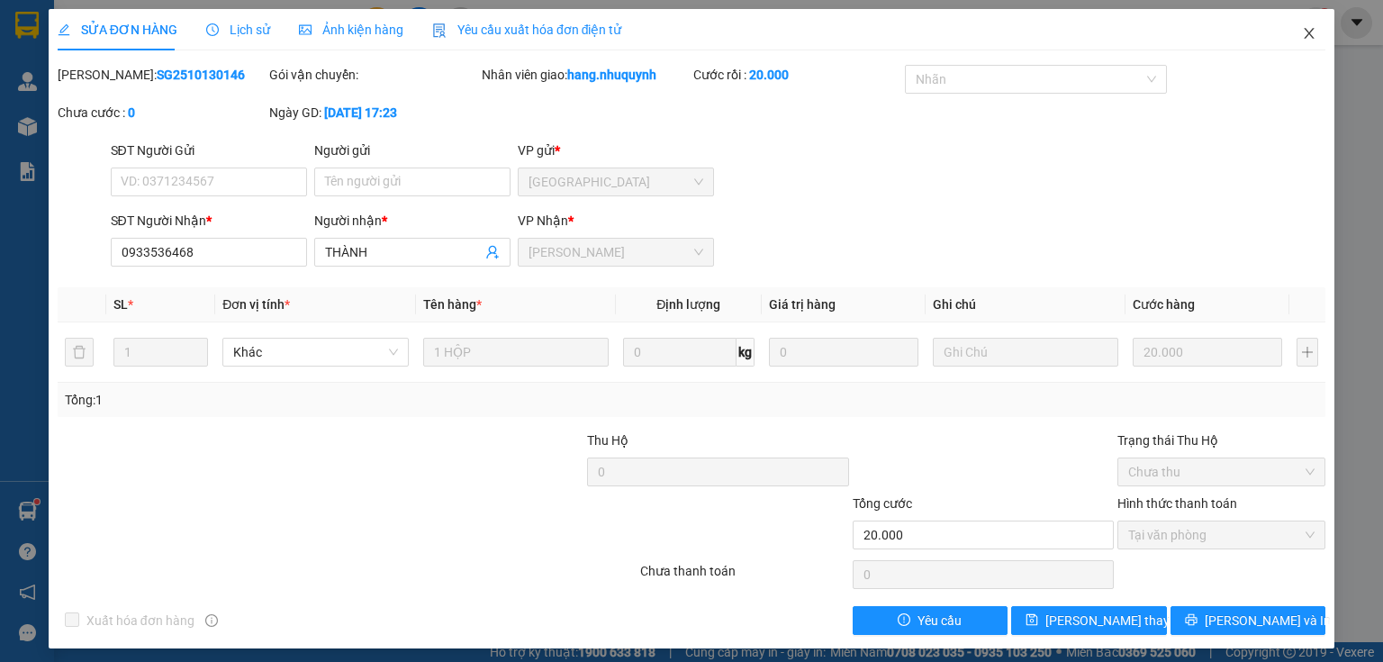
drag, startPoint x: 1300, startPoint y: 32, endPoint x: 965, endPoint y: 7, distance: 335.9
click at [1305, 32] on icon "close" at bounding box center [1310, 33] width 10 height 11
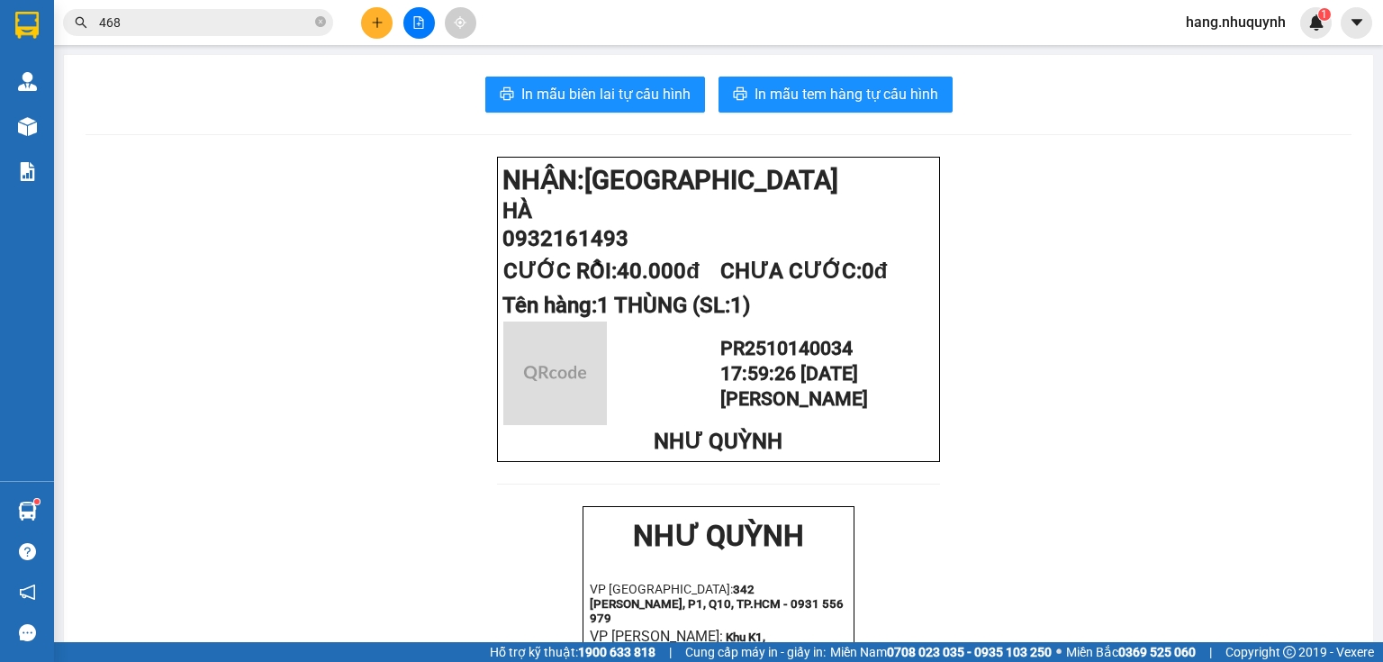
click at [376, 18] on icon "plus" at bounding box center [376, 22] width 1 height 10
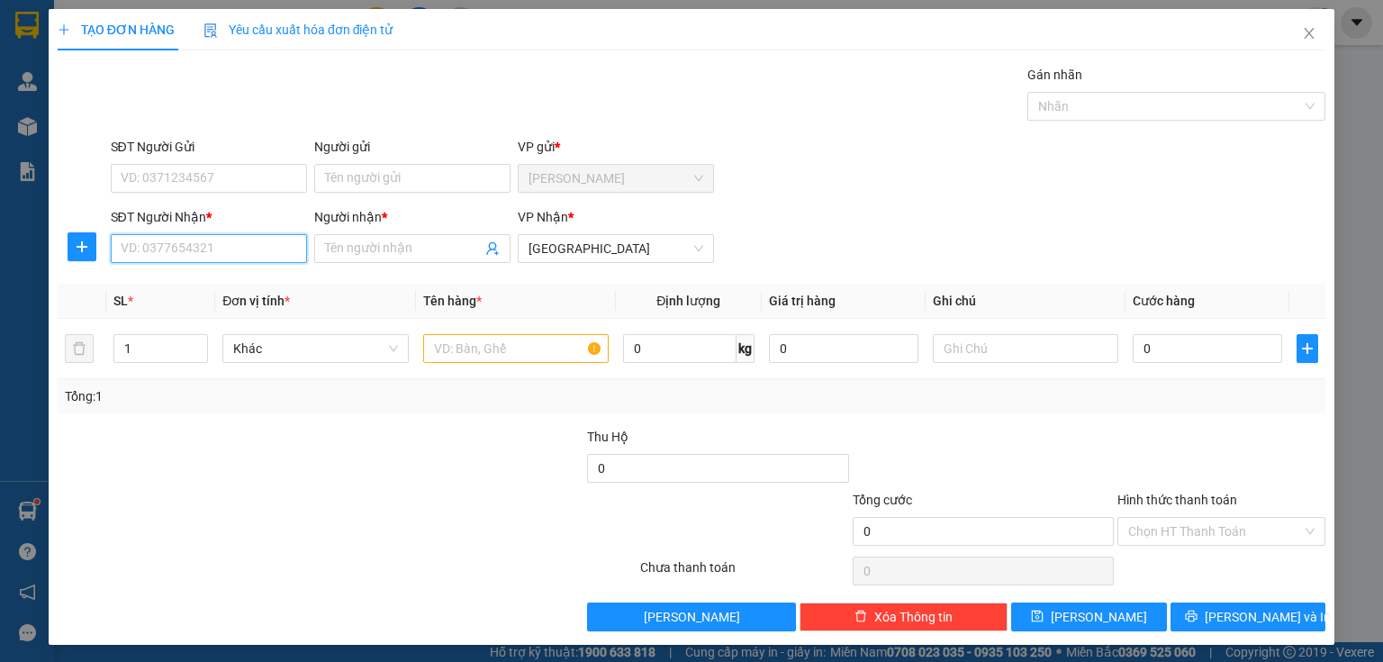
click at [195, 237] on input "SĐT Người Nhận *" at bounding box center [209, 248] width 196 height 29
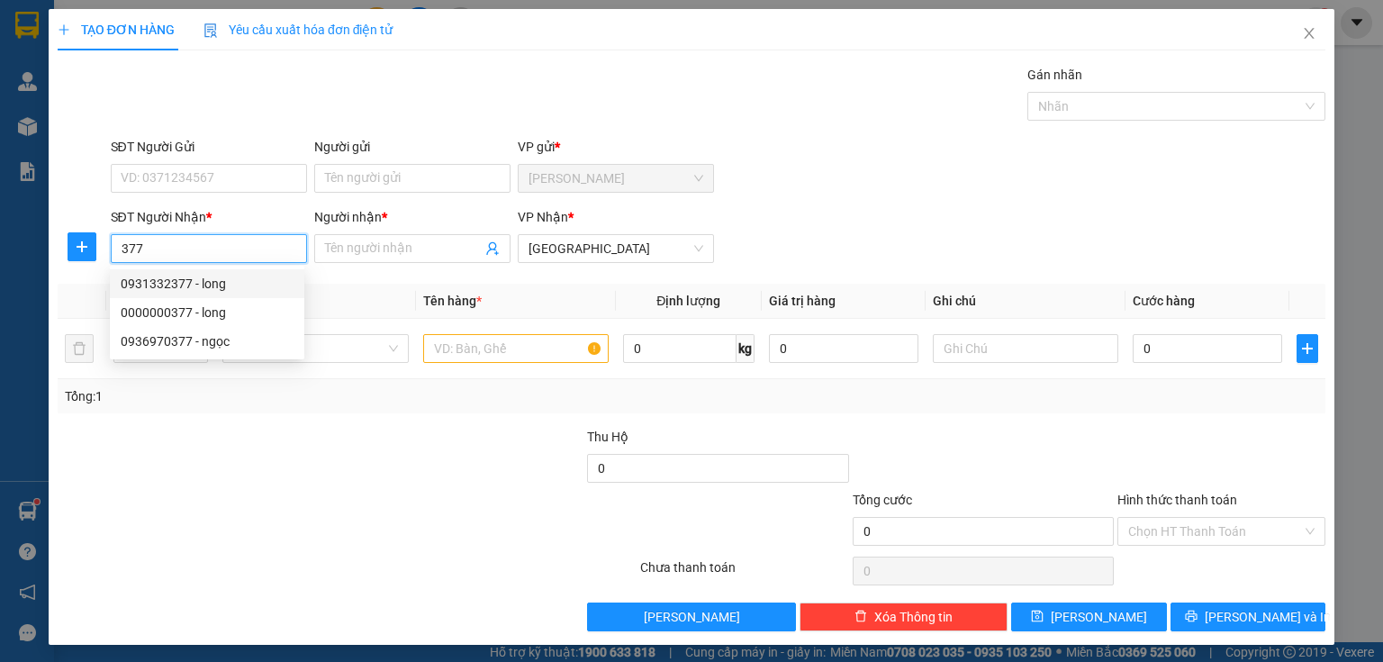
click at [197, 279] on div "0931332377 - long" at bounding box center [207, 284] width 173 height 20
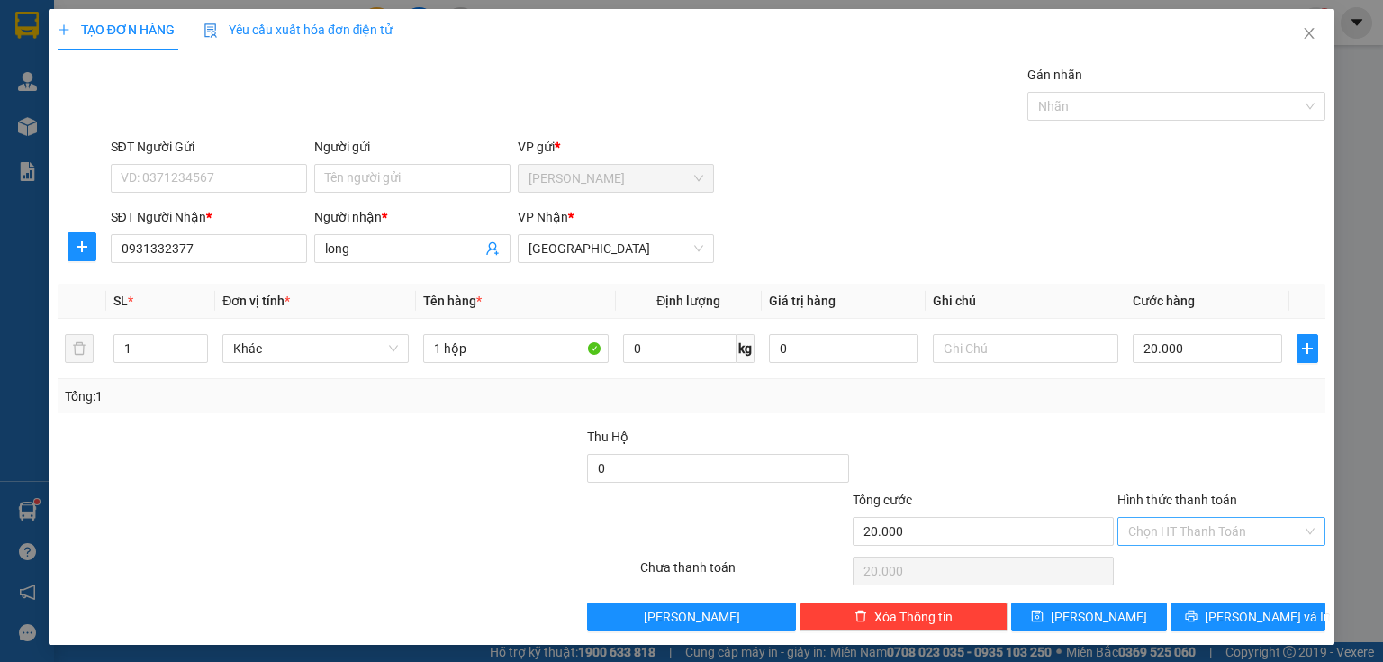
click at [1218, 536] on input "Hình thức thanh toán" at bounding box center [1215, 531] width 174 height 27
click at [1203, 567] on div "Tại văn phòng" at bounding box center [1211, 566] width 185 height 20
click at [1197, 610] on icon "printer" at bounding box center [1191, 616] width 13 height 13
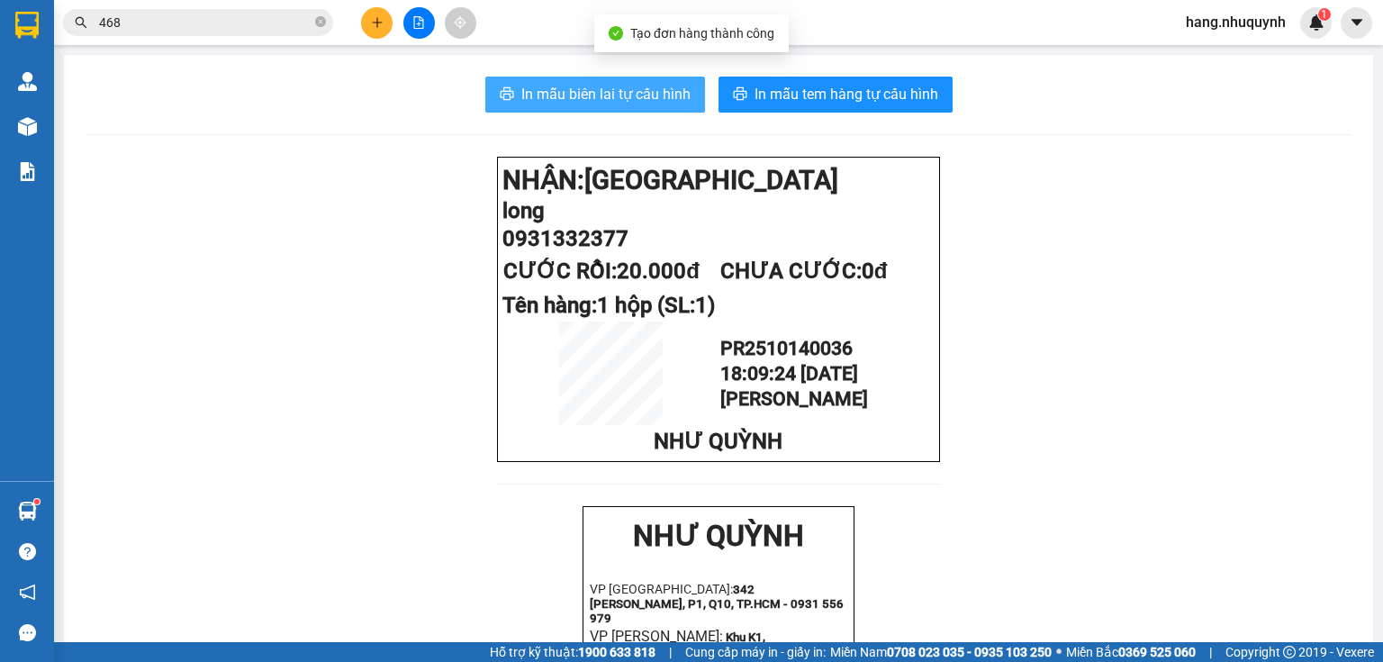
click at [631, 104] on span "In mẫu biên lai tự cấu hình" at bounding box center [605, 94] width 169 height 23
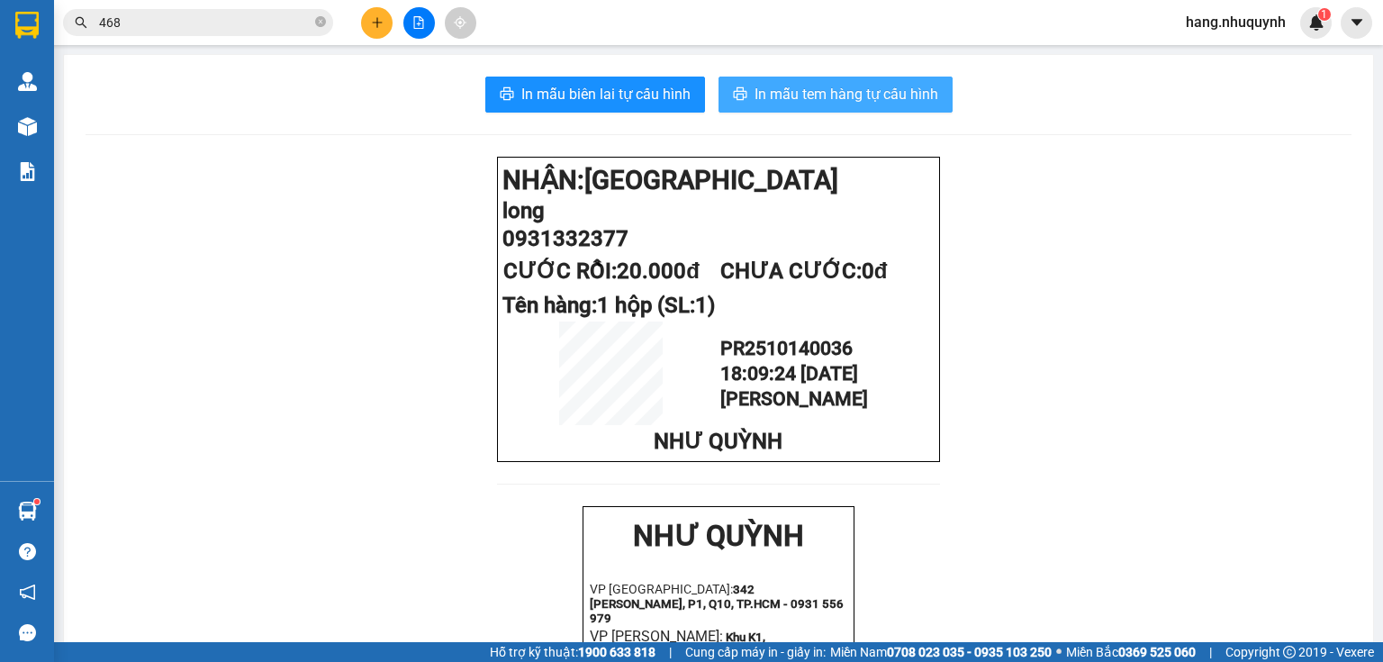
click at [808, 95] on span "In mẫu tem hàng tự cấu hình" at bounding box center [847, 94] width 184 height 23
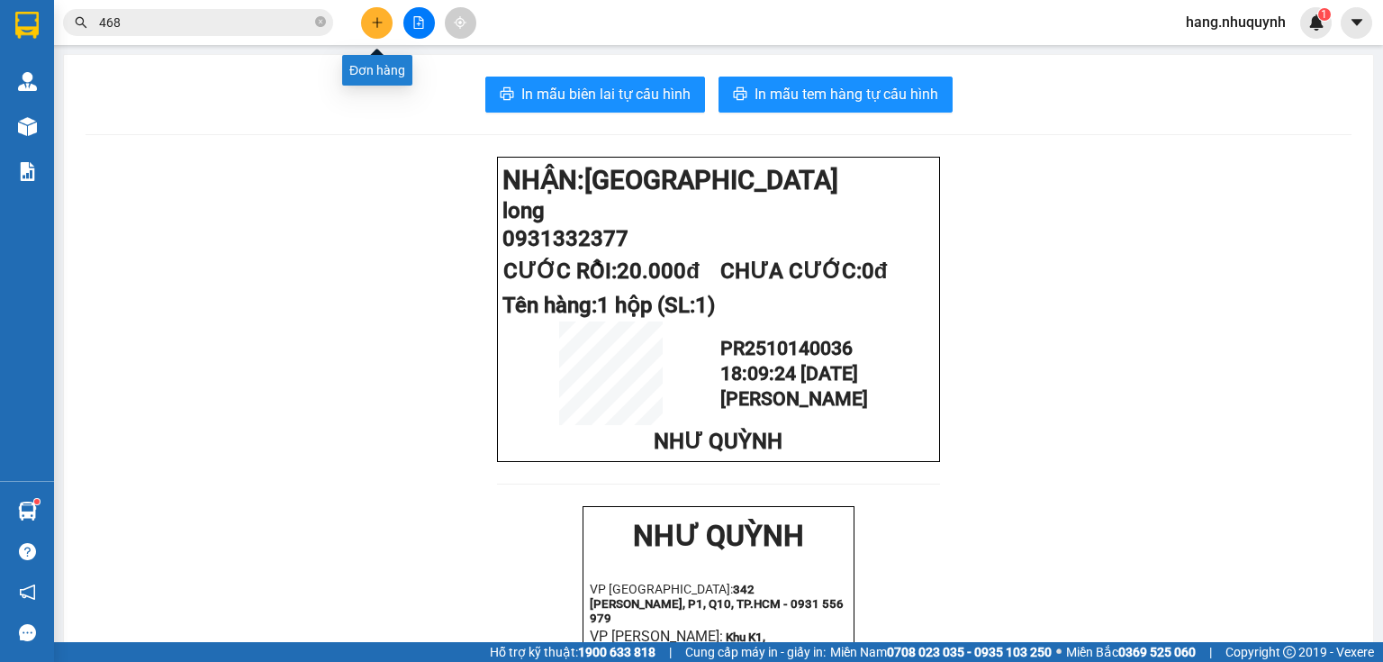
click at [380, 19] on icon "plus" at bounding box center [377, 22] width 13 height 13
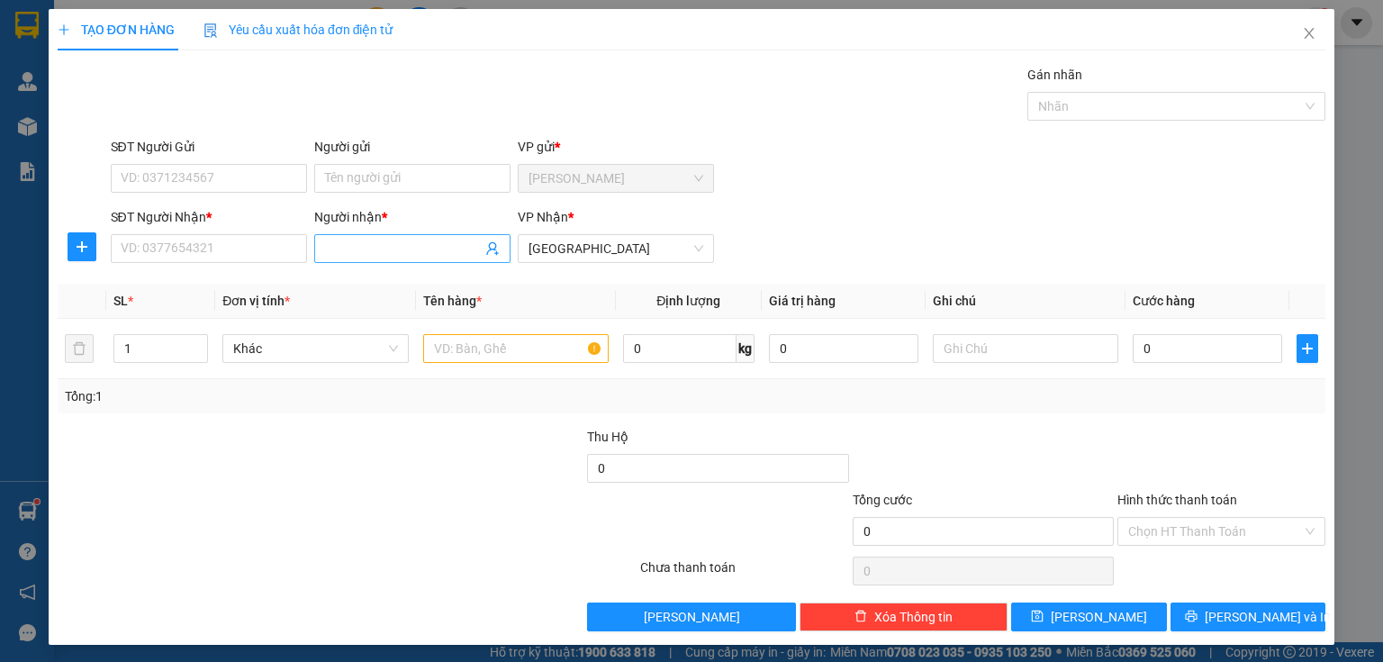
click at [412, 245] on input "Người nhận *" at bounding box center [403, 249] width 157 height 20
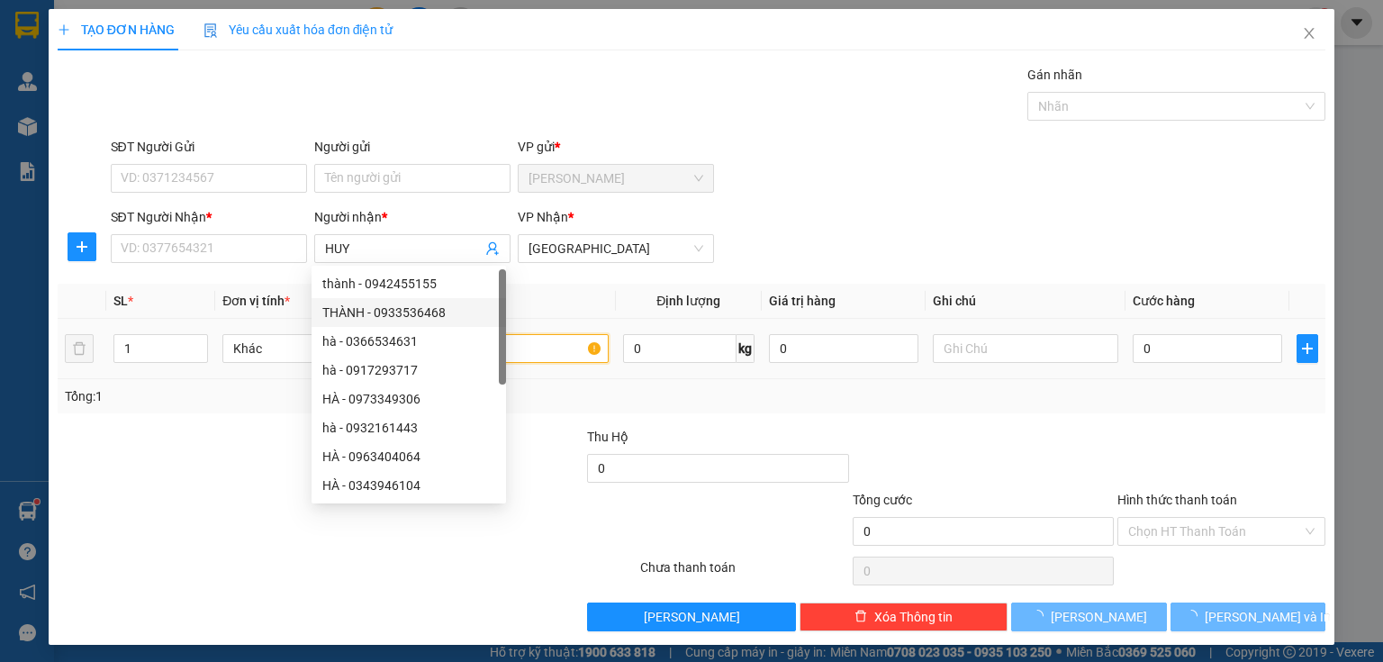
click at [556, 342] on input "text" at bounding box center [515, 348] width 185 height 29
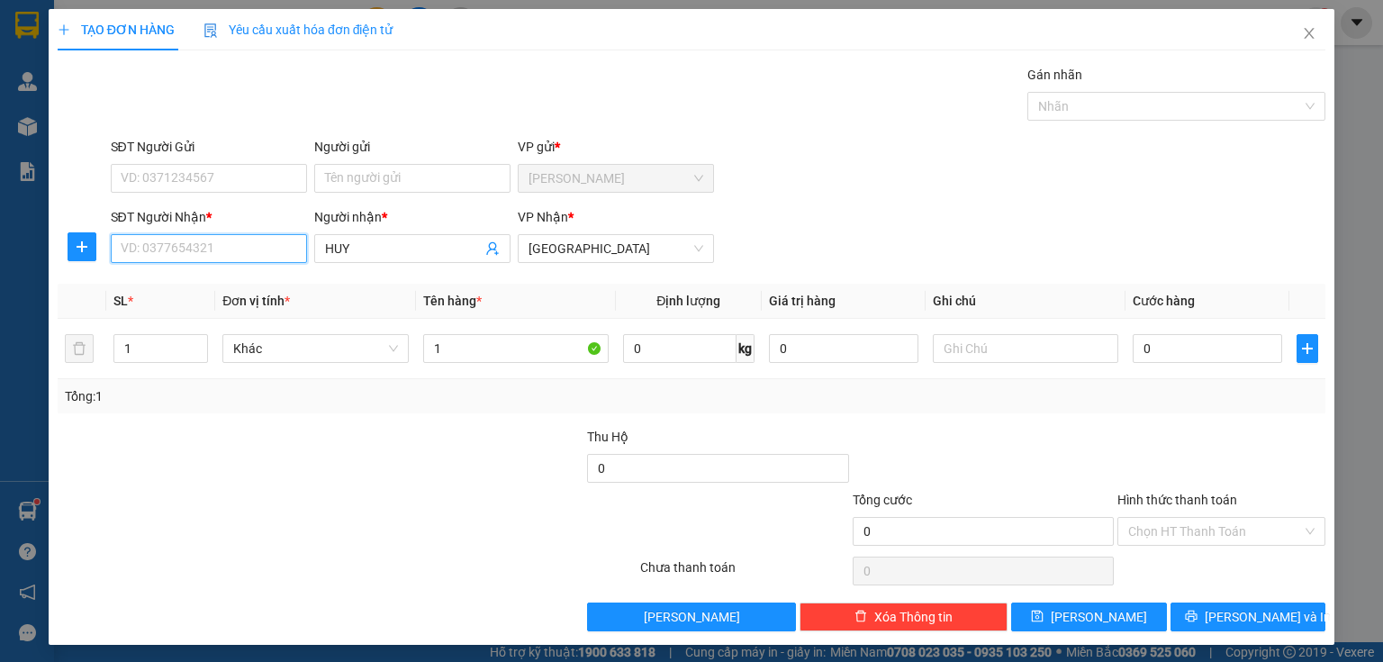
click at [239, 239] on input "SĐT Người Nhận *" at bounding box center [209, 248] width 196 height 29
click at [201, 250] on input "0" at bounding box center [209, 248] width 196 height 29
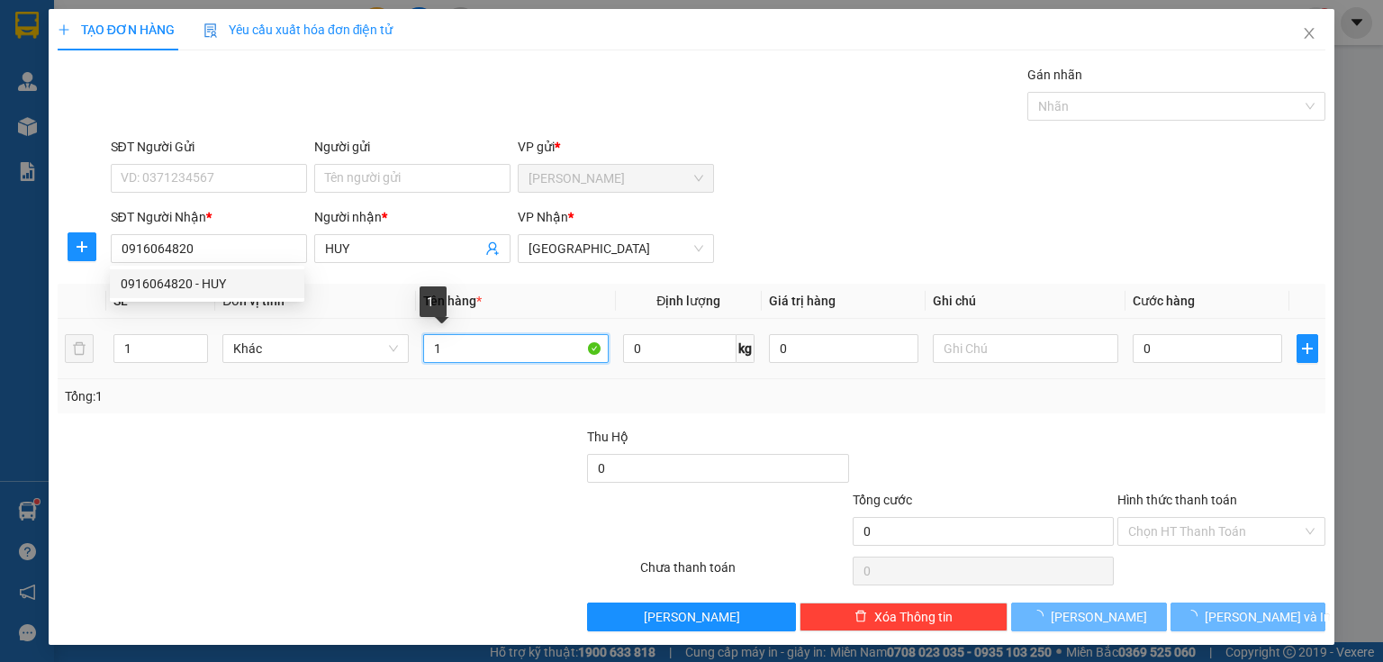
click at [511, 353] on input "1" at bounding box center [515, 348] width 185 height 29
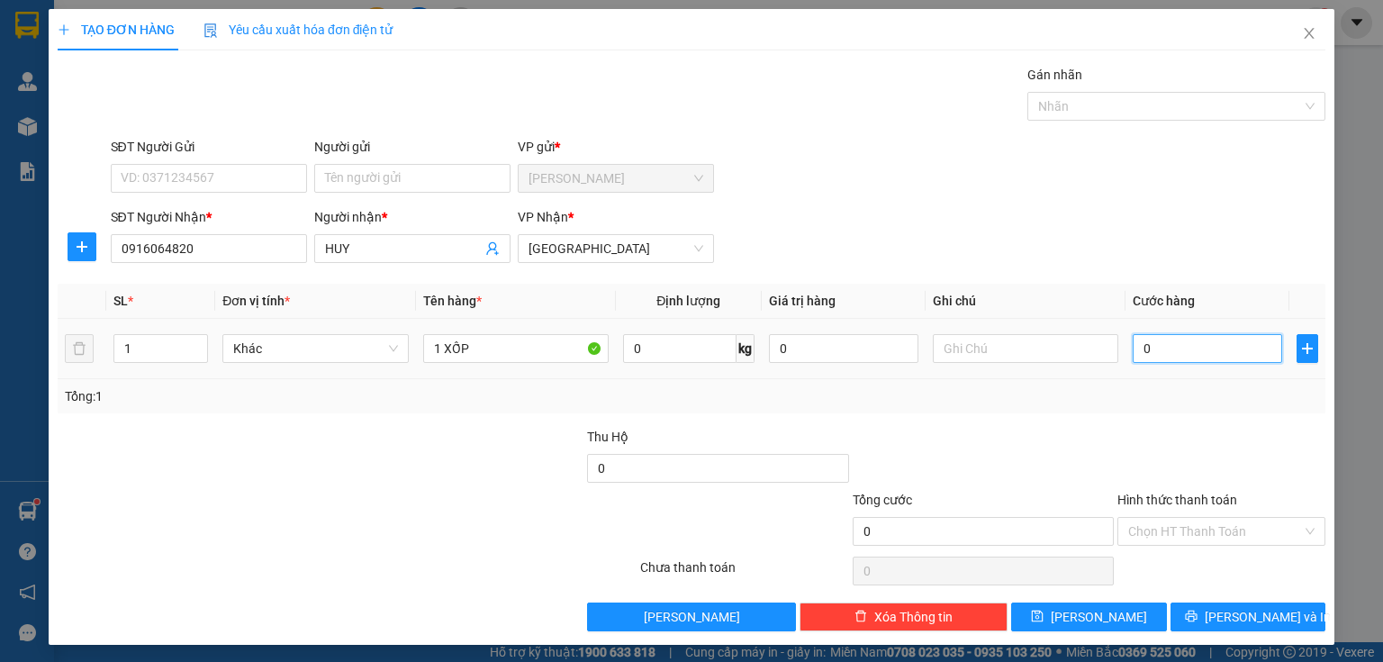
click at [1152, 350] on input "0" at bounding box center [1207, 348] width 149 height 29
drag, startPoint x: 1201, startPoint y: 521, endPoint x: 1192, endPoint y: 565, distance: 44.1
click at [1201, 534] on input "Hình thức thanh toán" at bounding box center [1215, 531] width 174 height 27
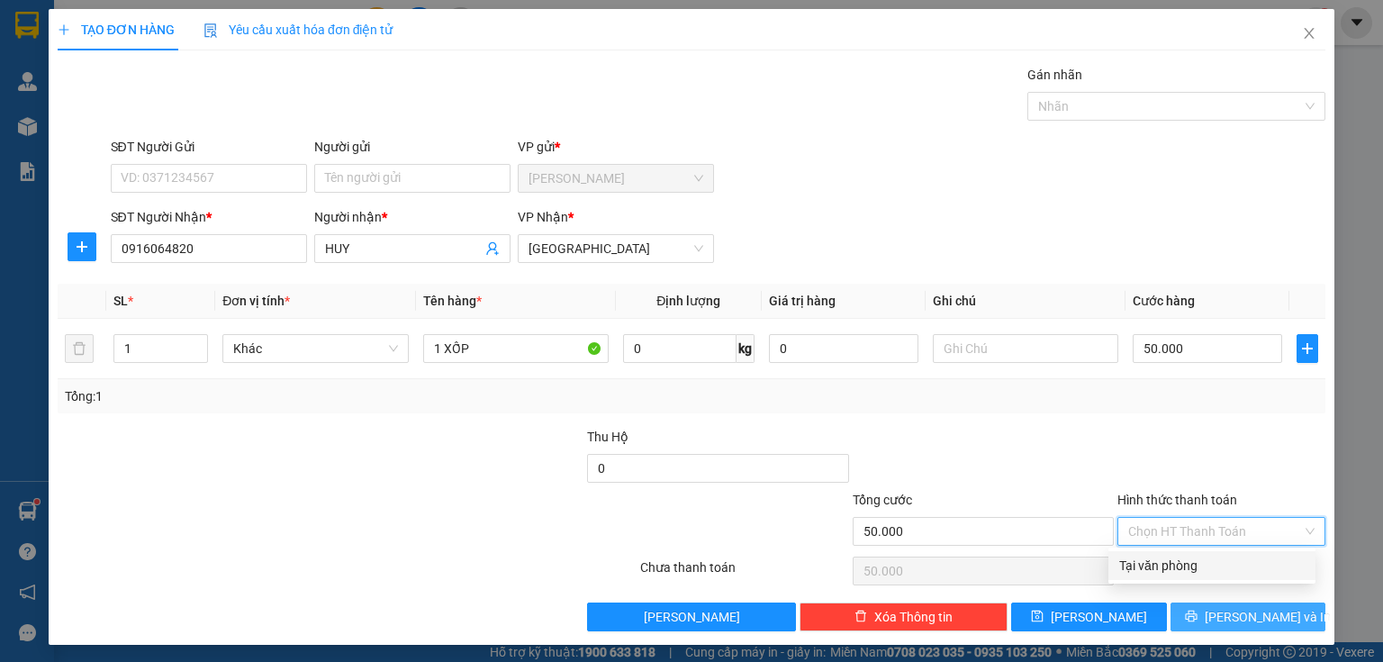
click at [1185, 578] on div "Tại văn phòng" at bounding box center [1211, 565] width 207 height 29
click at [1197, 620] on icon "printer" at bounding box center [1191, 616] width 12 height 12
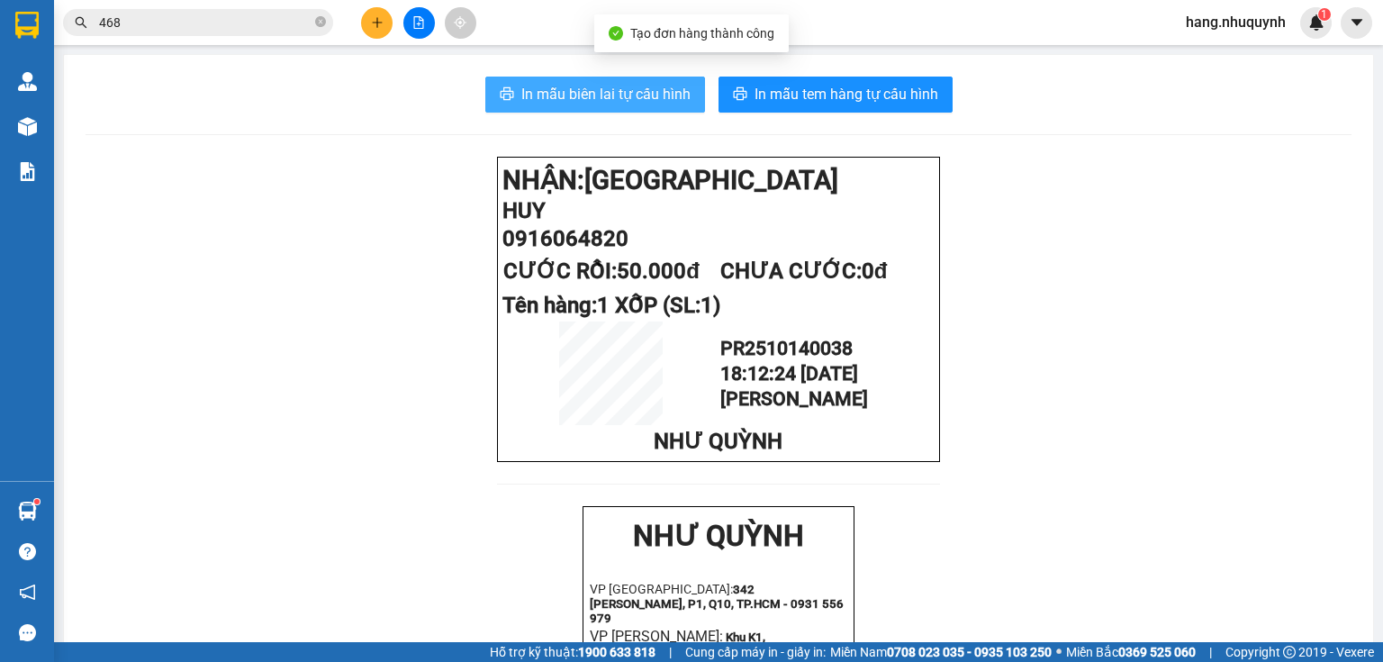
click at [571, 96] on span "In mẫu biên lai tự cấu hình" at bounding box center [605, 94] width 169 height 23
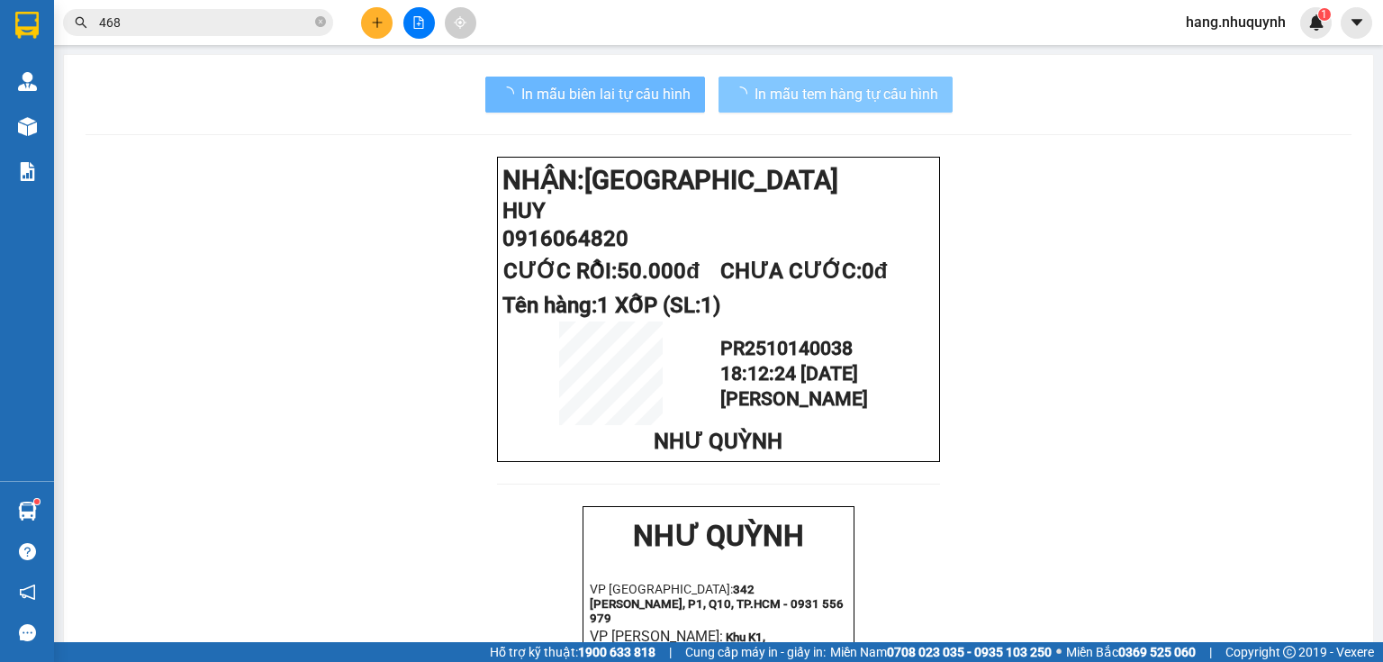
click at [868, 104] on span "In mẫu tem hàng tự cấu hình" at bounding box center [847, 94] width 184 height 23
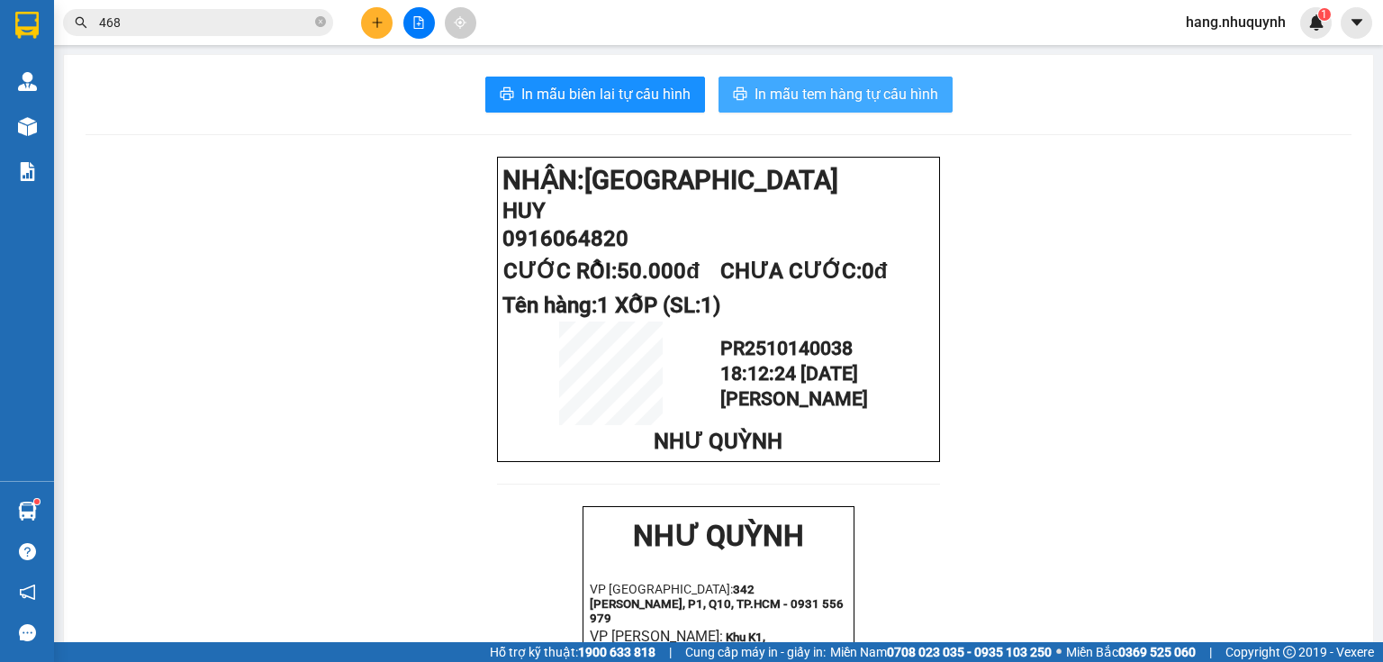
click at [818, 93] on span "In mẫu tem hàng tự cấu hình" at bounding box center [847, 94] width 184 height 23
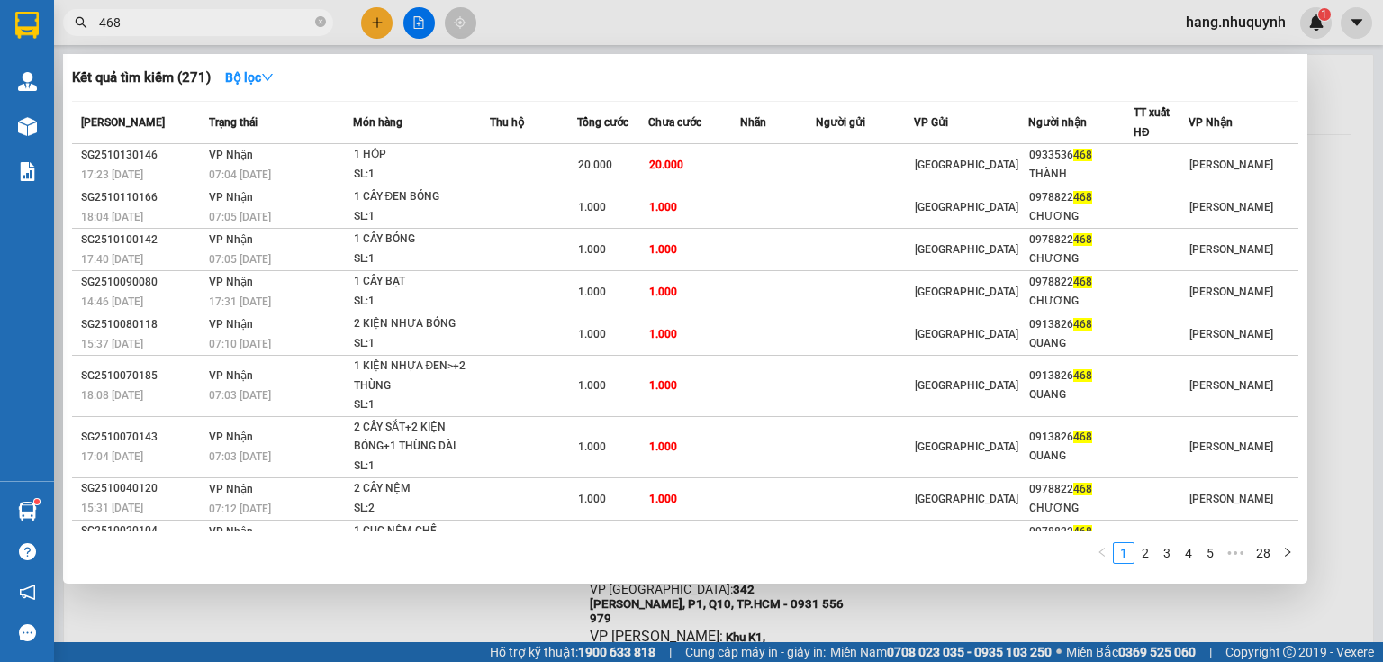
click at [274, 22] on input "468" at bounding box center [205, 23] width 212 height 20
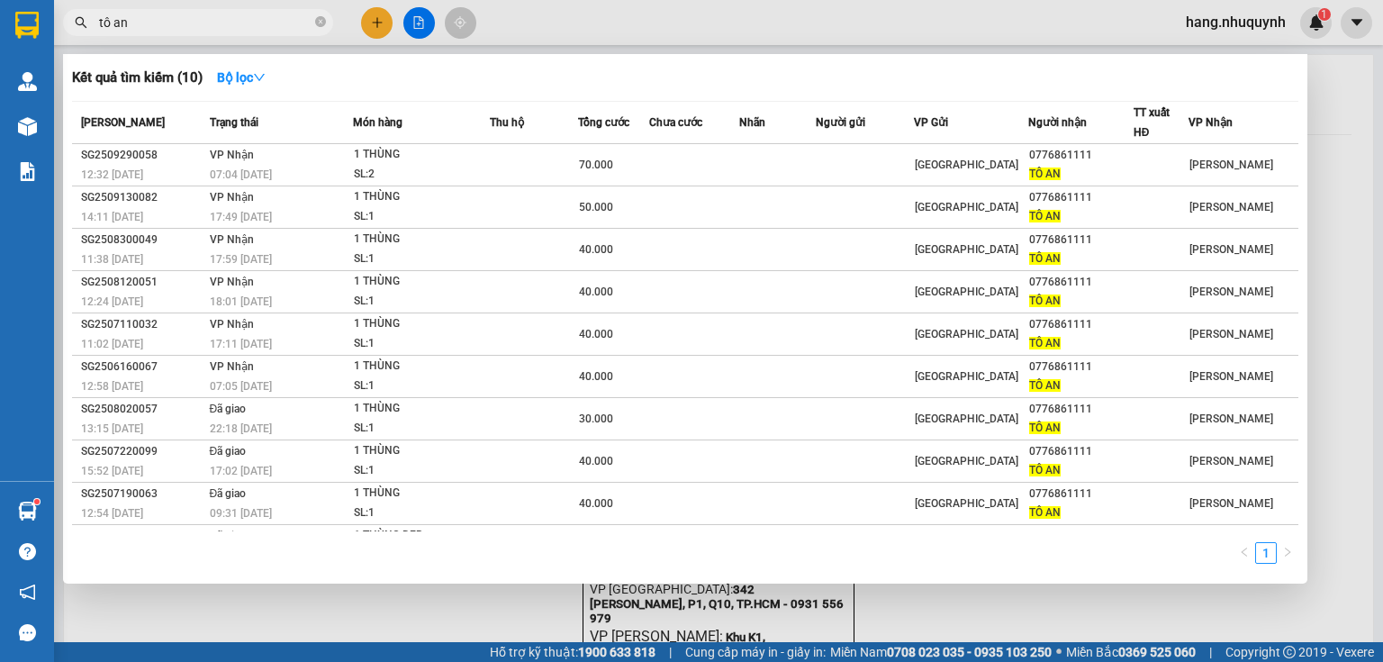
click at [270, 21] on input "tô an" at bounding box center [205, 23] width 212 height 20
click at [377, 25] on div at bounding box center [691, 331] width 1383 height 662
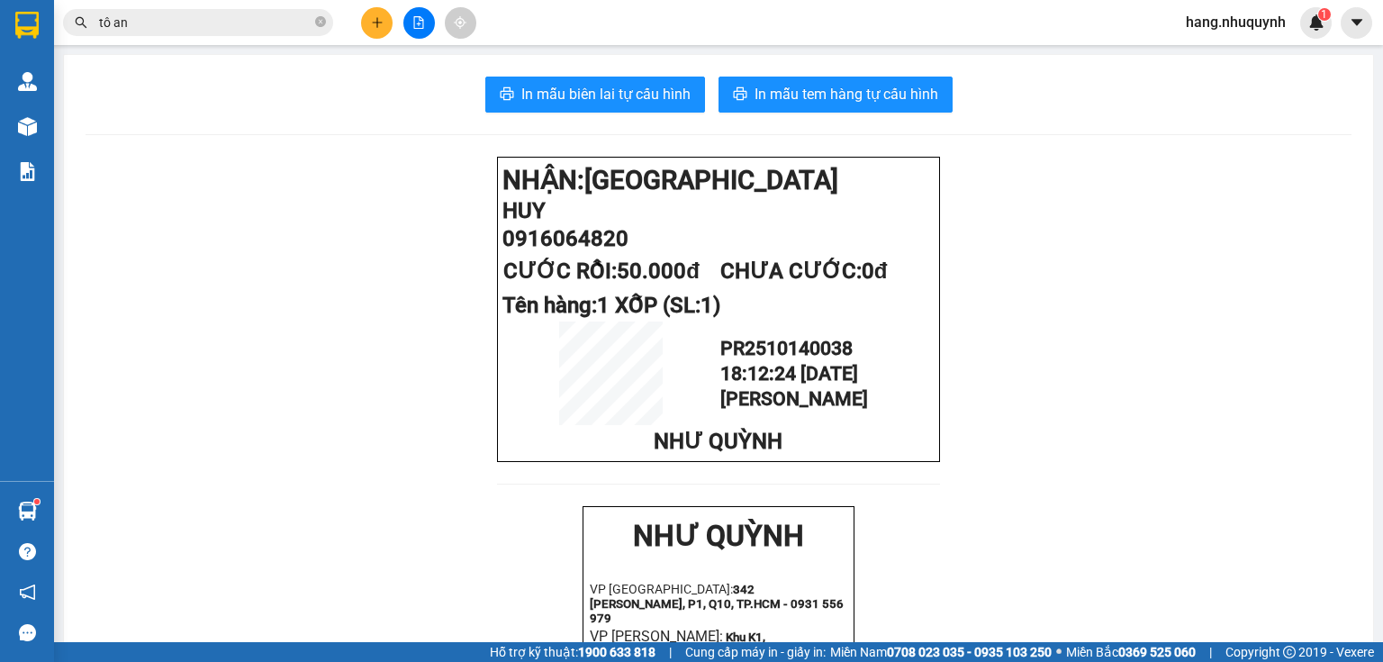
click at [374, 20] on icon "plus" at bounding box center [377, 22] width 13 height 13
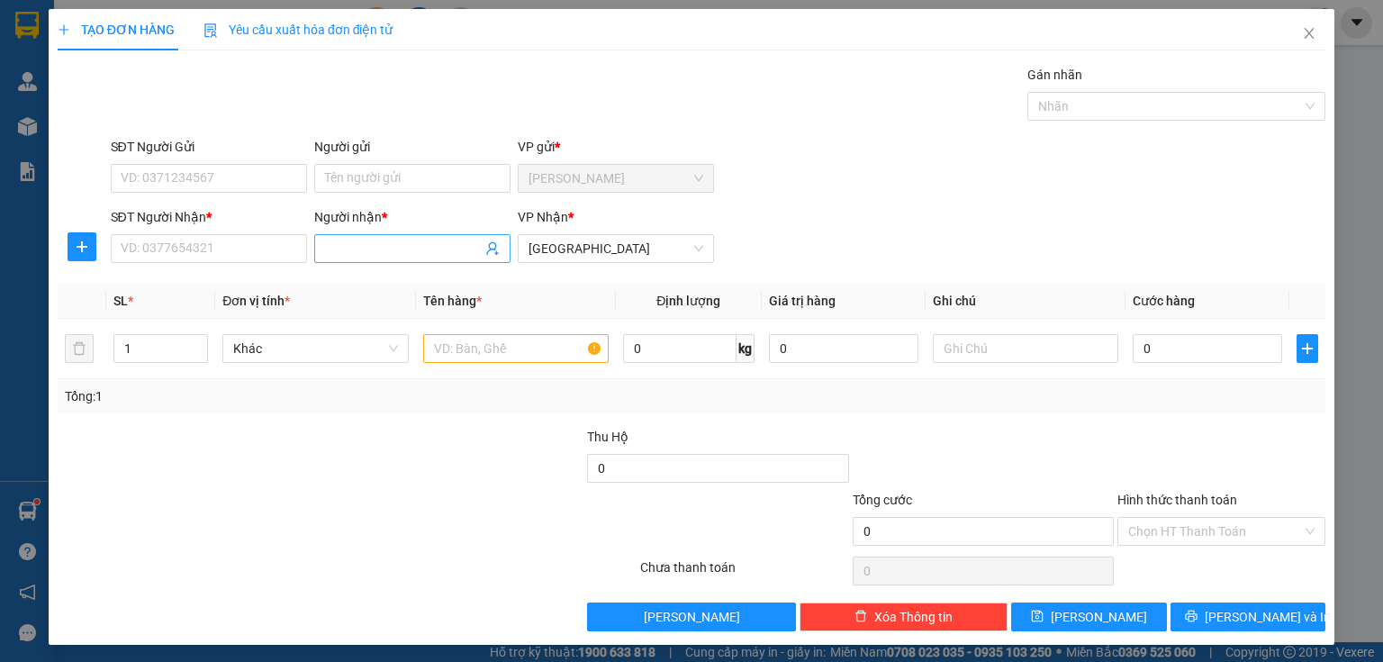
click at [368, 248] on input "Người nhận *" at bounding box center [403, 249] width 157 height 20
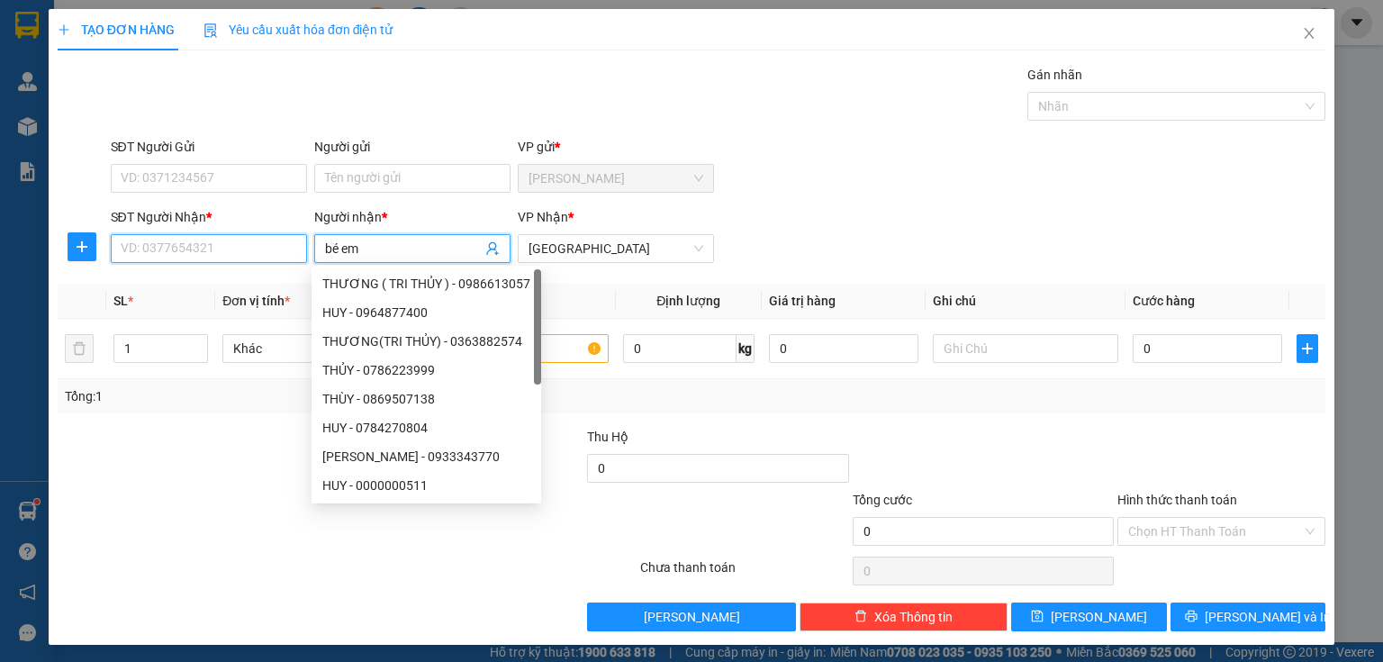
click at [209, 244] on input "SĐT Người Nhận *" at bounding box center [209, 248] width 196 height 29
click at [209, 248] on input "SĐT Người Nhận *" at bounding box center [209, 248] width 196 height 29
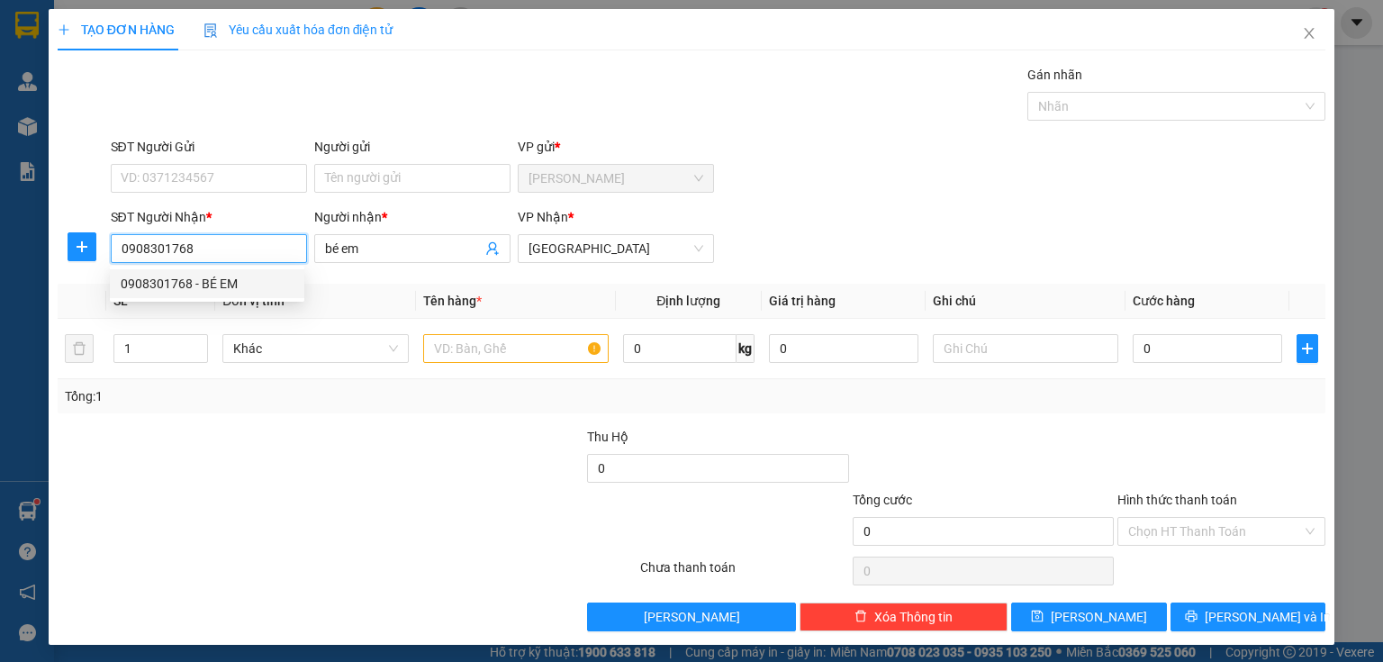
click at [205, 281] on div "0908301768 - BÉ EM" at bounding box center [207, 284] width 173 height 20
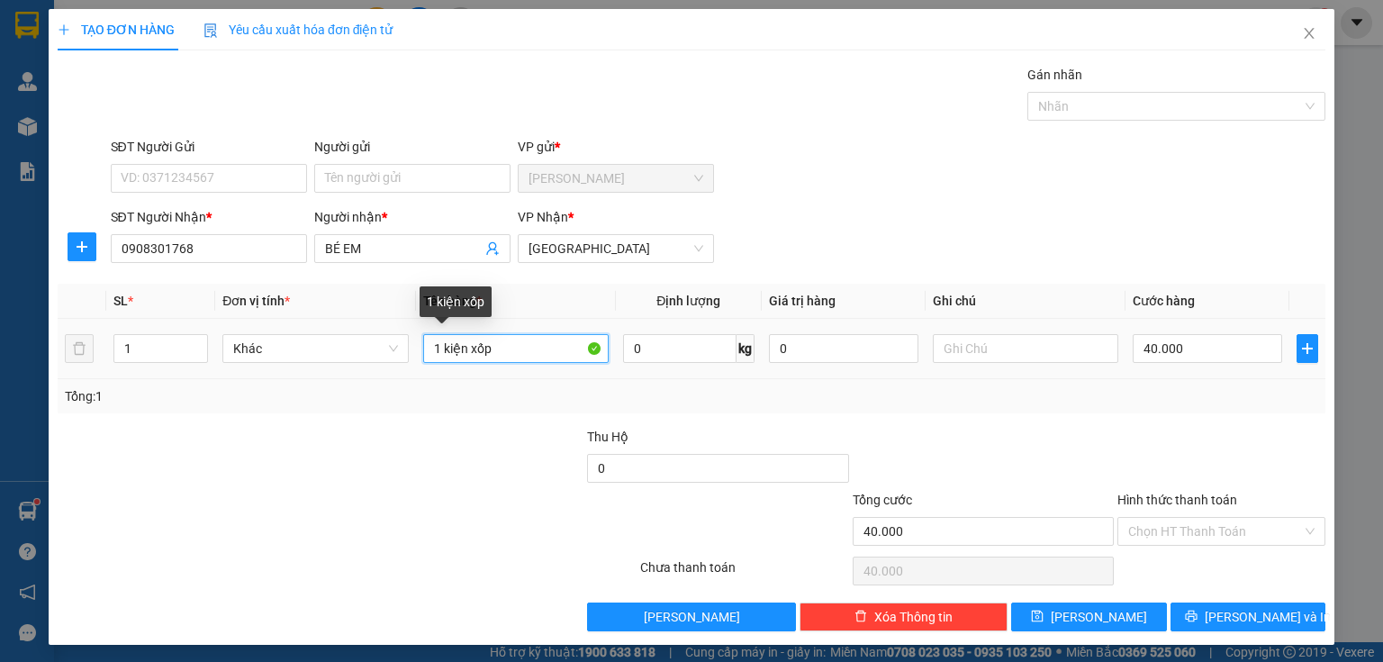
drag, startPoint x: 500, startPoint y: 347, endPoint x: 280, endPoint y: 321, distance: 221.2
click at [301, 364] on tr "1 Khác 1 kiện xốp 0 kg 0 40.000" at bounding box center [692, 349] width 1268 height 60
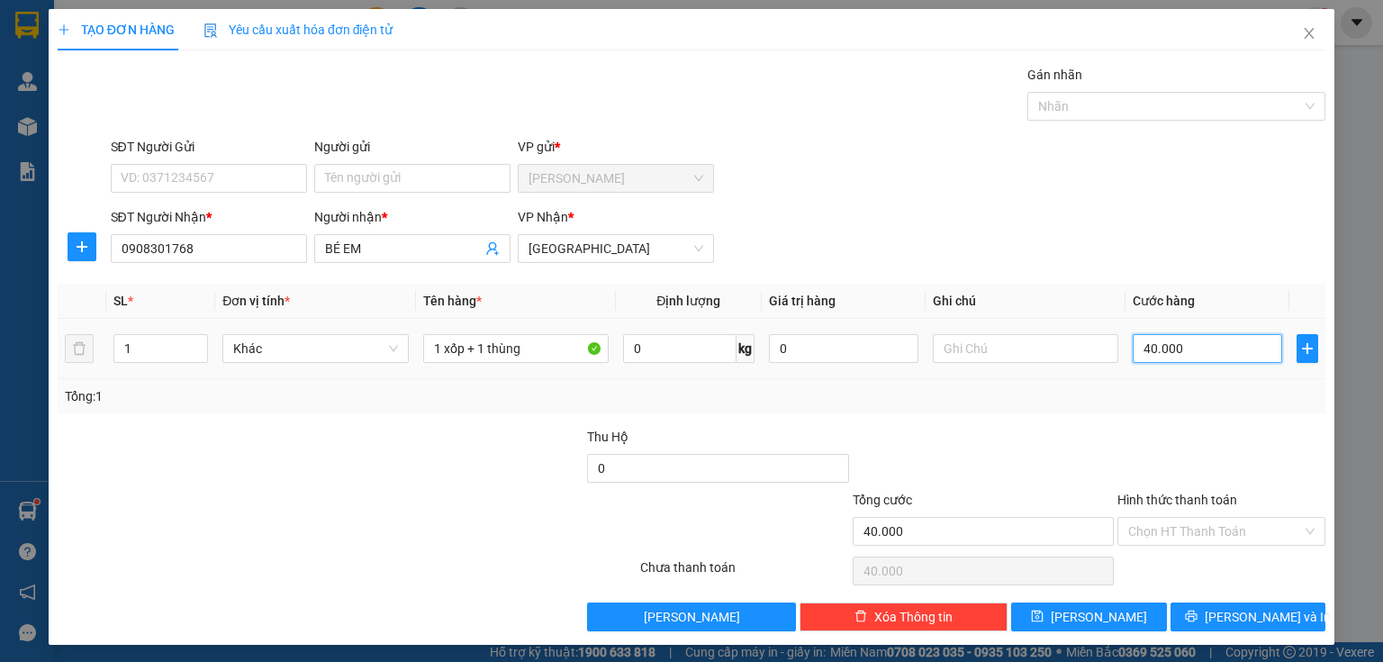
click at [1208, 357] on input "40.000" at bounding box center [1207, 348] width 149 height 29
click at [1188, 530] on input "Hình thức thanh toán" at bounding box center [1215, 531] width 174 height 27
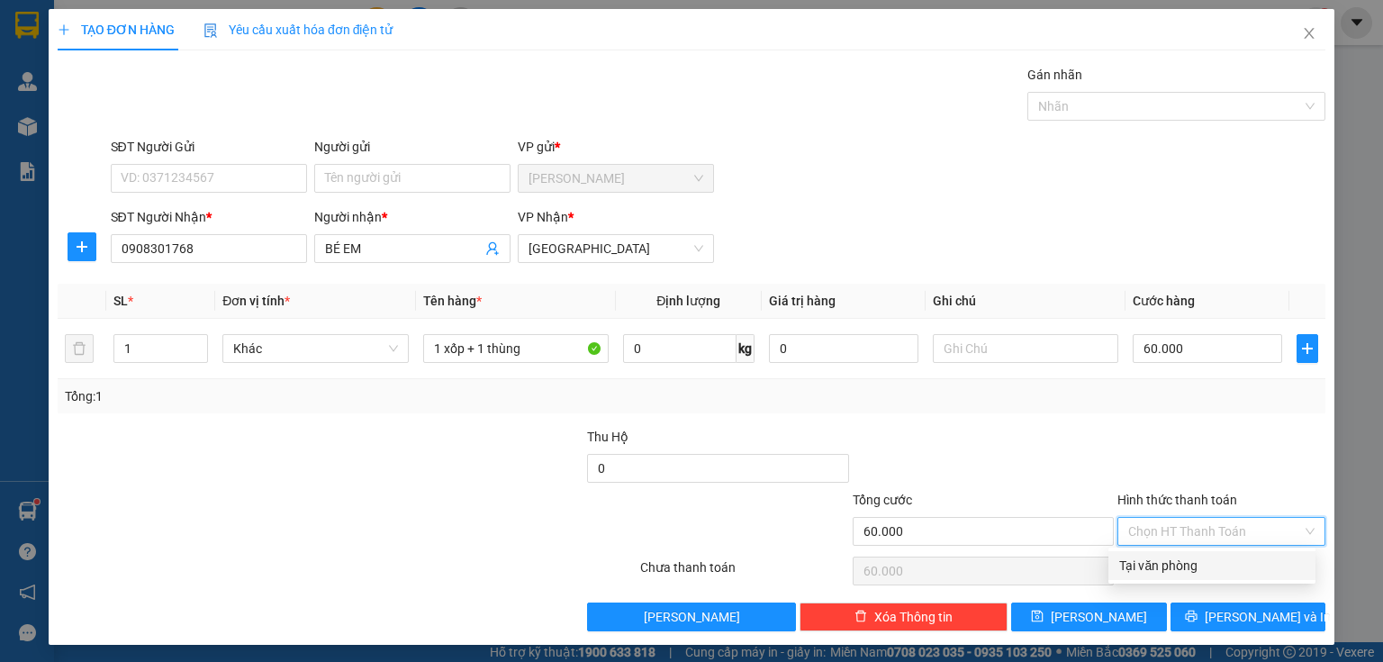
click at [1173, 565] on div "Tại văn phòng" at bounding box center [1211, 566] width 185 height 20
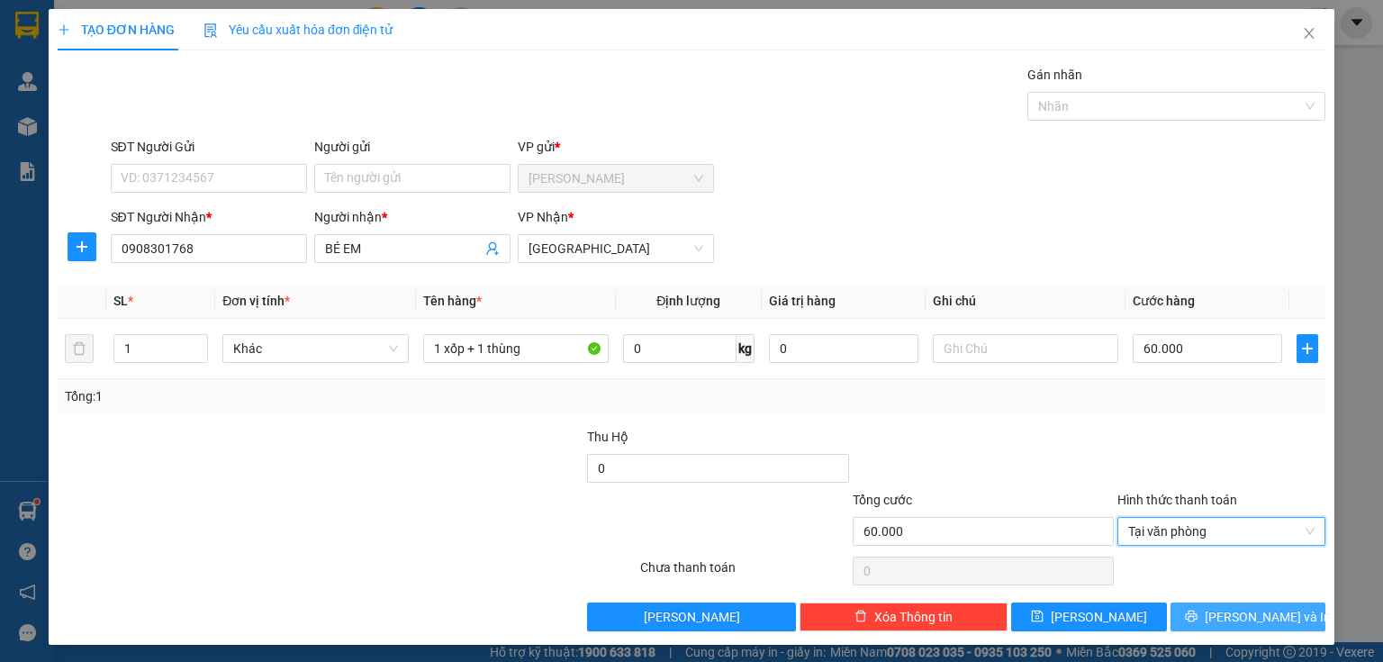
click at [1197, 614] on icon "printer" at bounding box center [1191, 616] width 12 height 12
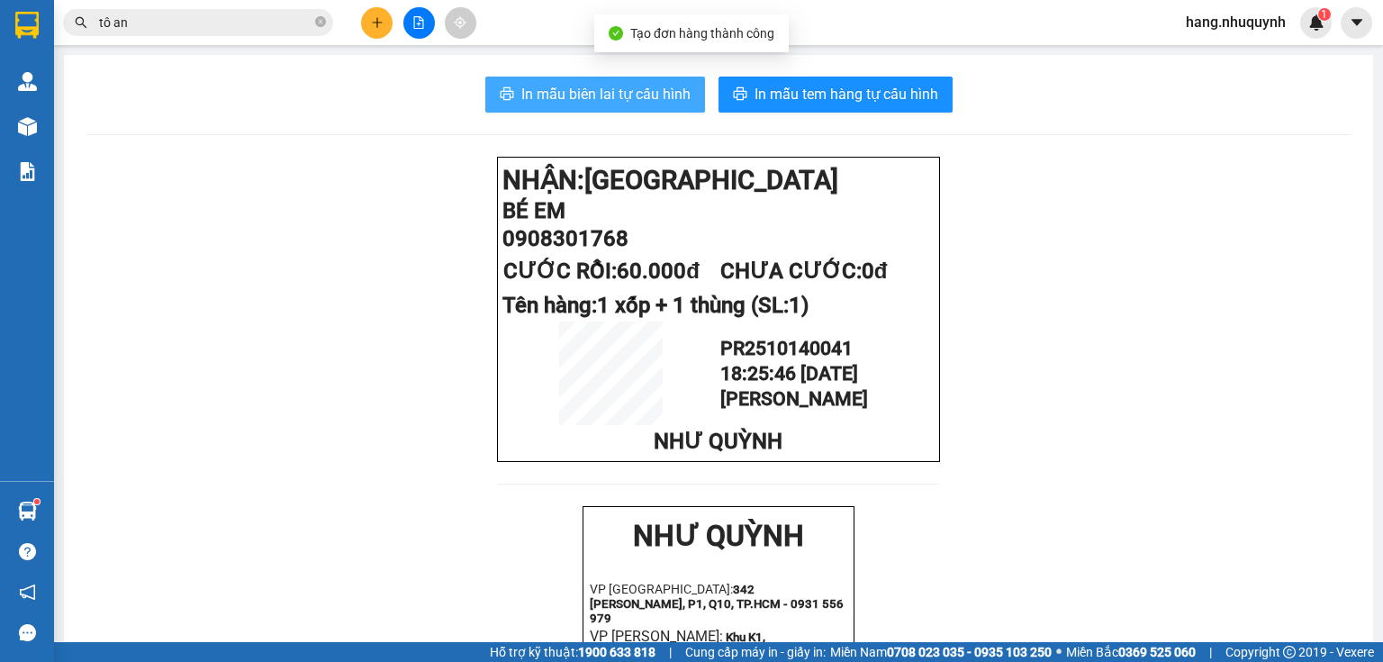
click at [613, 94] on span "In mẫu biên lai tự cấu hình" at bounding box center [605, 94] width 169 height 23
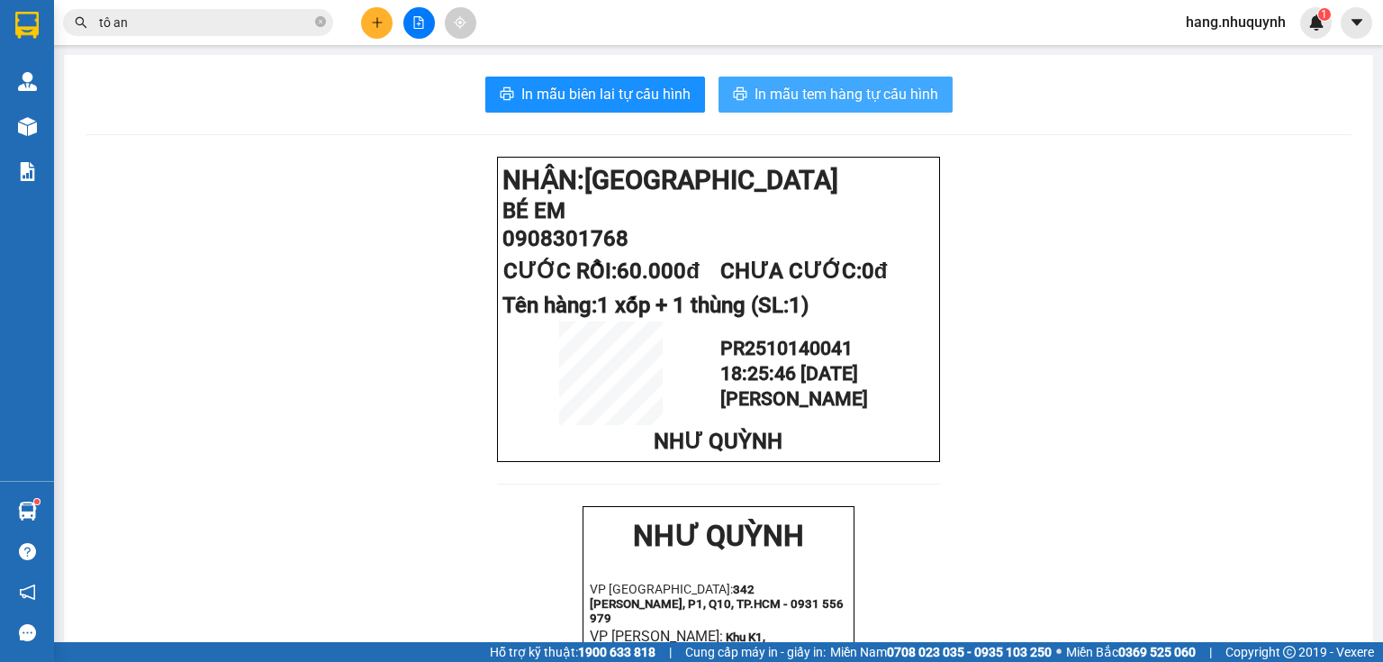
click at [845, 88] on span "In mẫu tem hàng tự cấu hình" at bounding box center [847, 94] width 184 height 23
click at [382, 14] on button at bounding box center [377, 23] width 32 height 32
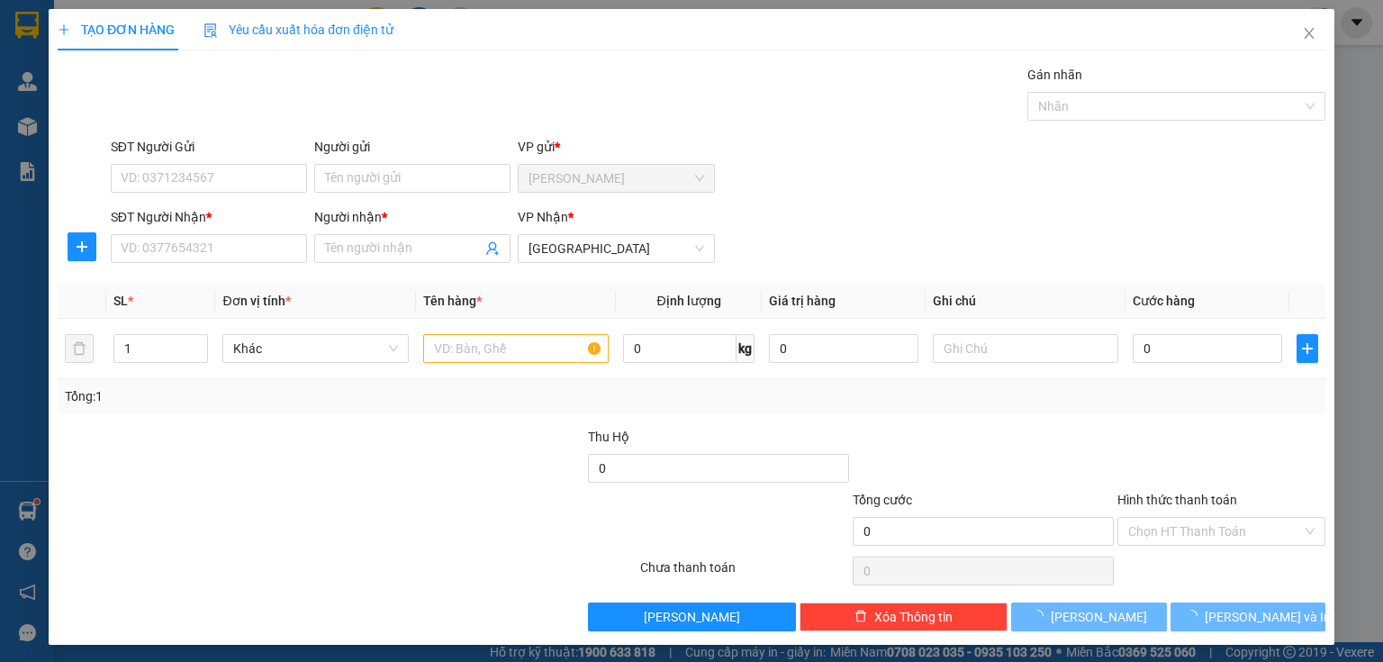
click at [376, 24] on span "Yêu cầu xuất hóa đơn điện tử" at bounding box center [298, 30] width 190 height 14
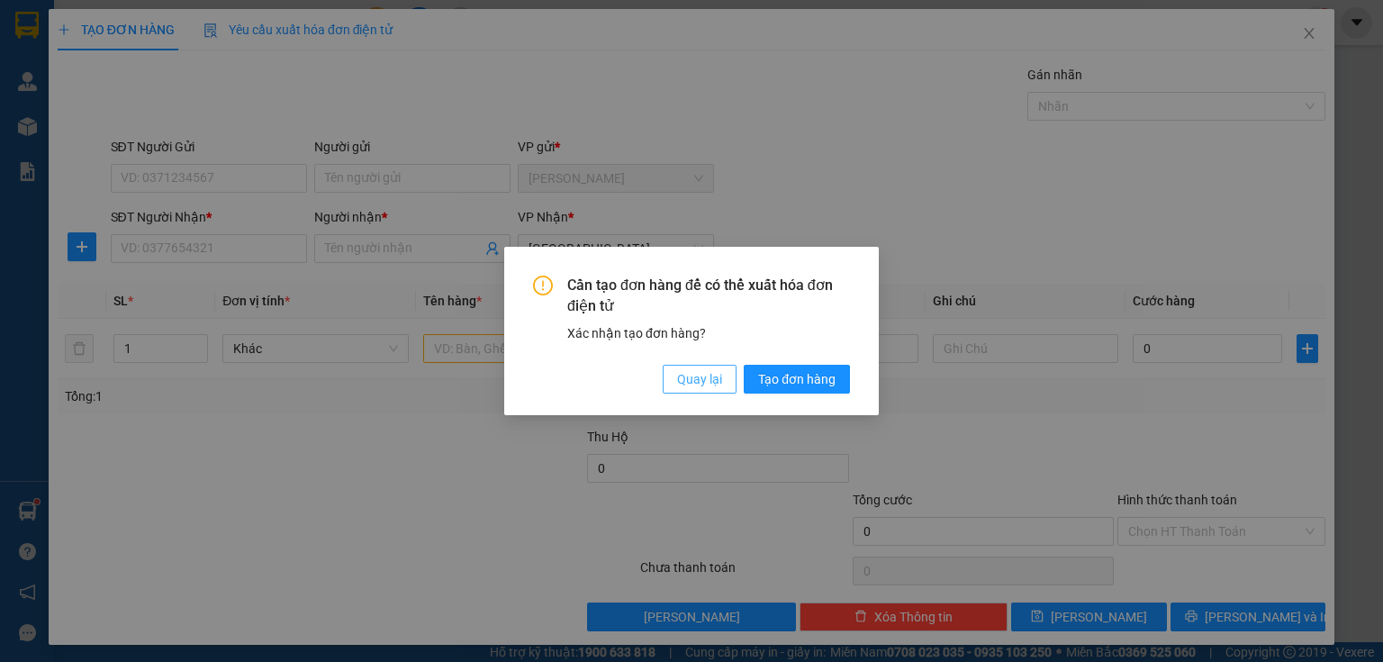
click at [709, 381] on span "Quay lại" at bounding box center [699, 379] width 45 height 20
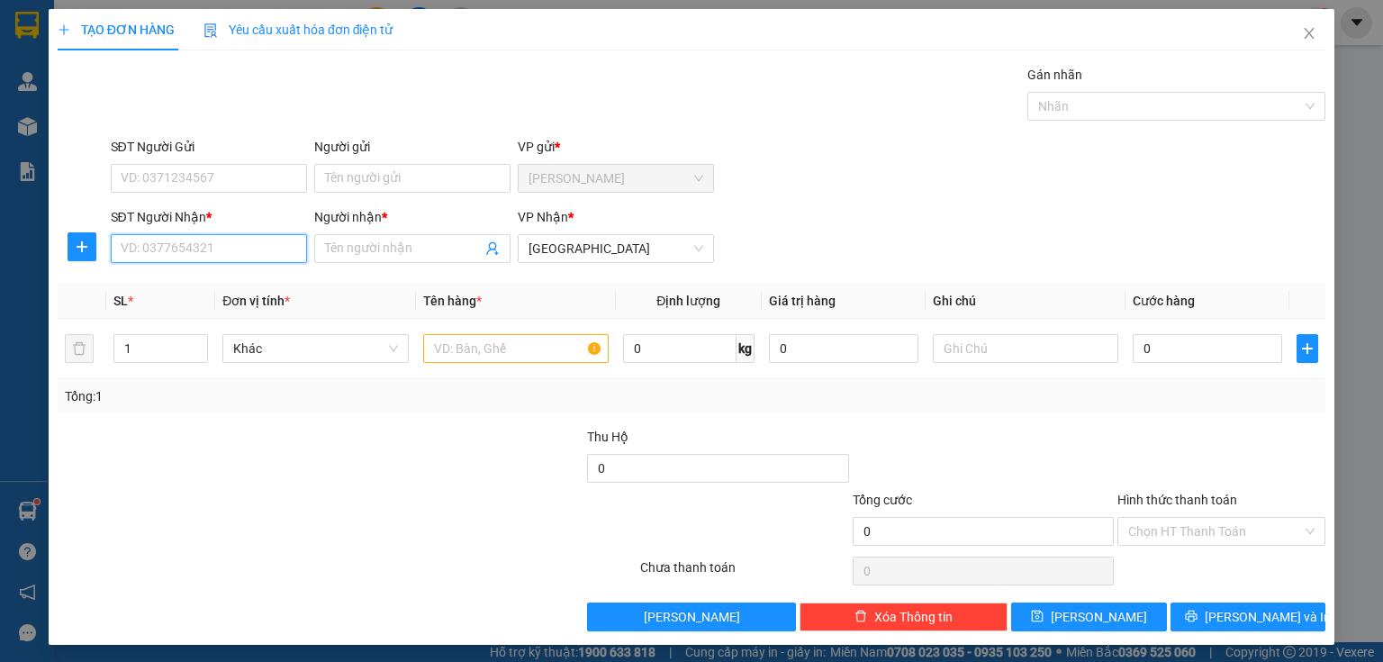
click at [226, 244] on input "SĐT Người Nhận *" at bounding box center [209, 248] width 196 height 29
click at [185, 287] on div "0982230745 - LÝ" at bounding box center [207, 284] width 173 height 20
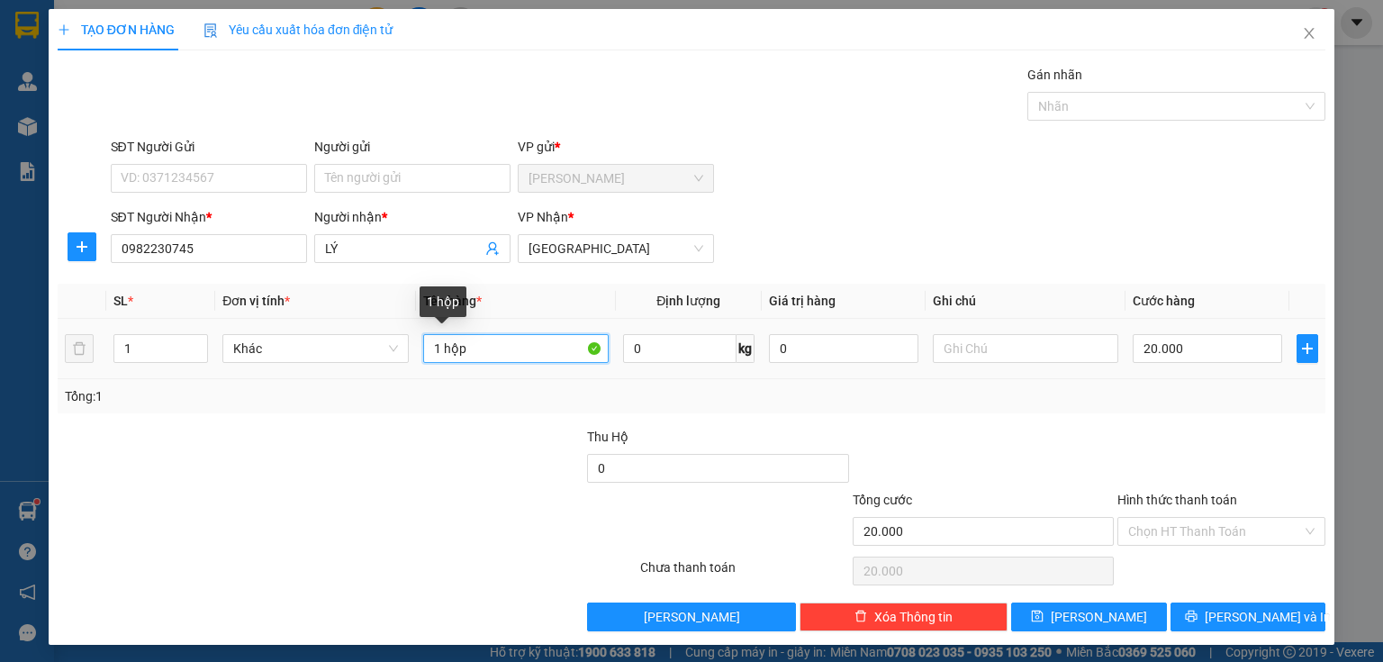
drag, startPoint x: 496, startPoint y: 358, endPoint x: 519, endPoint y: 360, distance: 22.6
click at [519, 360] on input "1 hộp" at bounding box center [515, 348] width 185 height 29
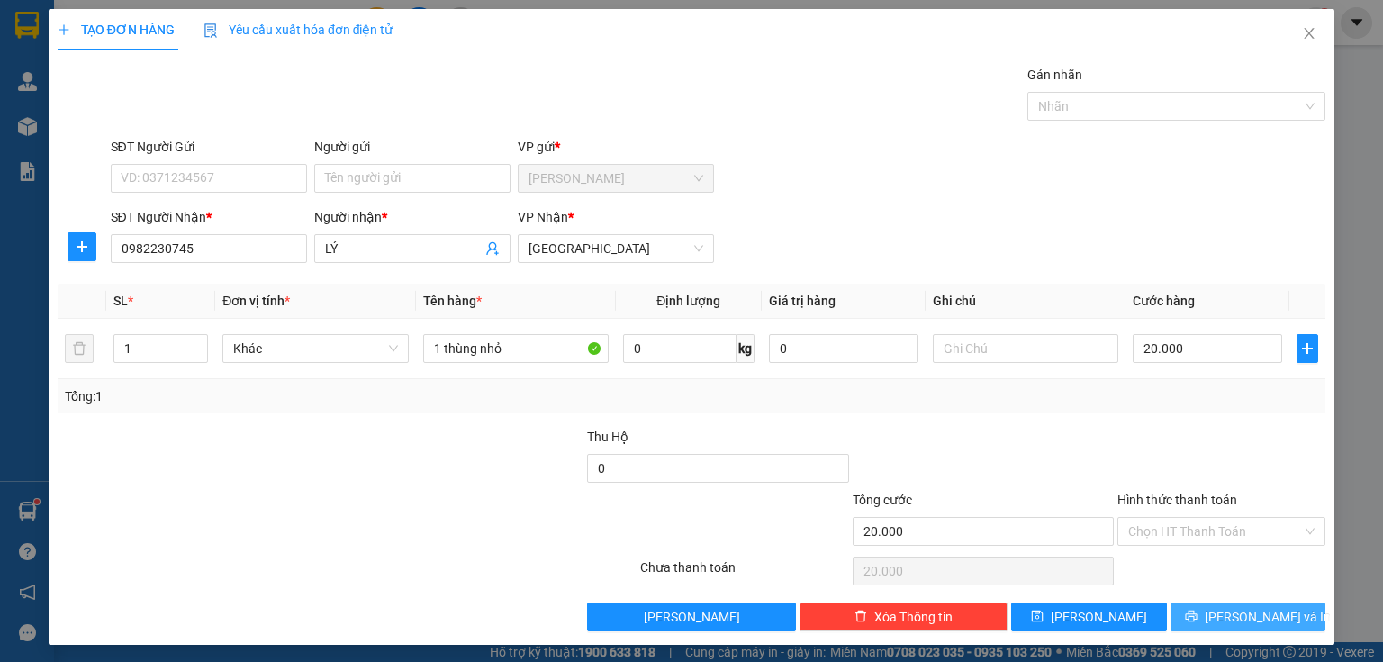
click at [1197, 611] on icon "printer" at bounding box center [1191, 616] width 13 height 13
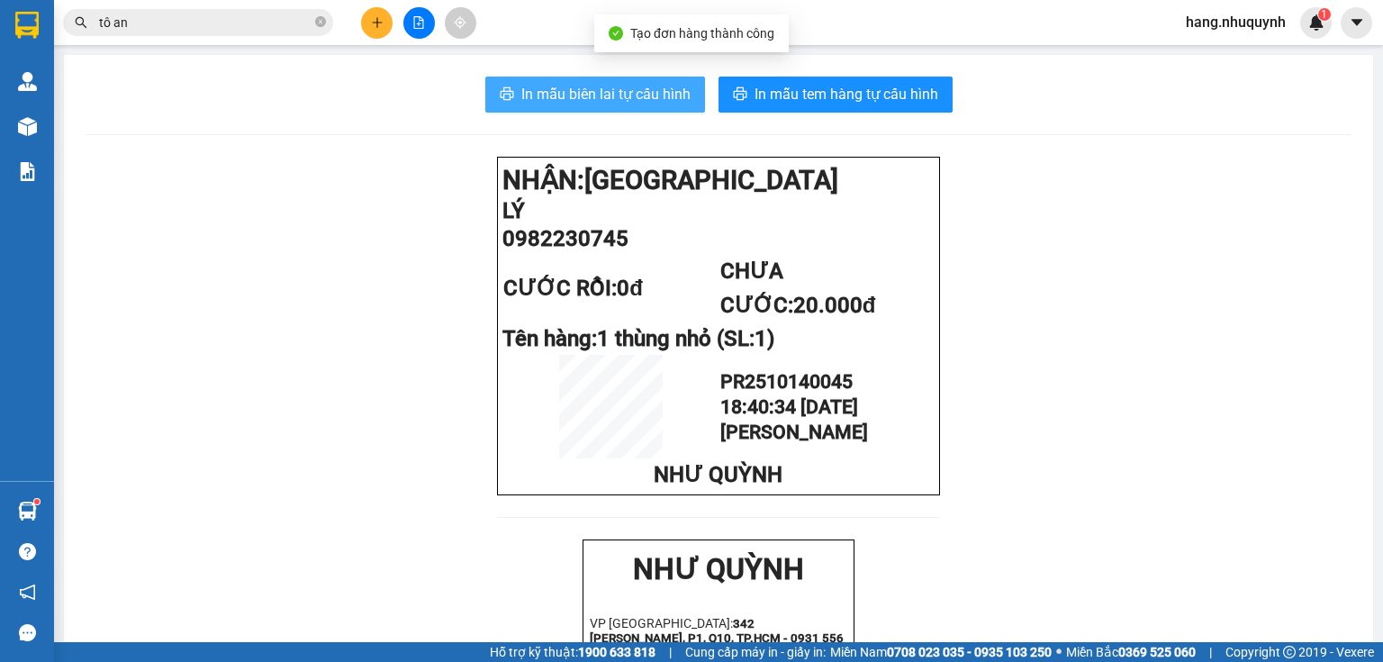
click at [637, 95] on span "In mẫu biên lai tự cấu hình" at bounding box center [605, 94] width 169 height 23
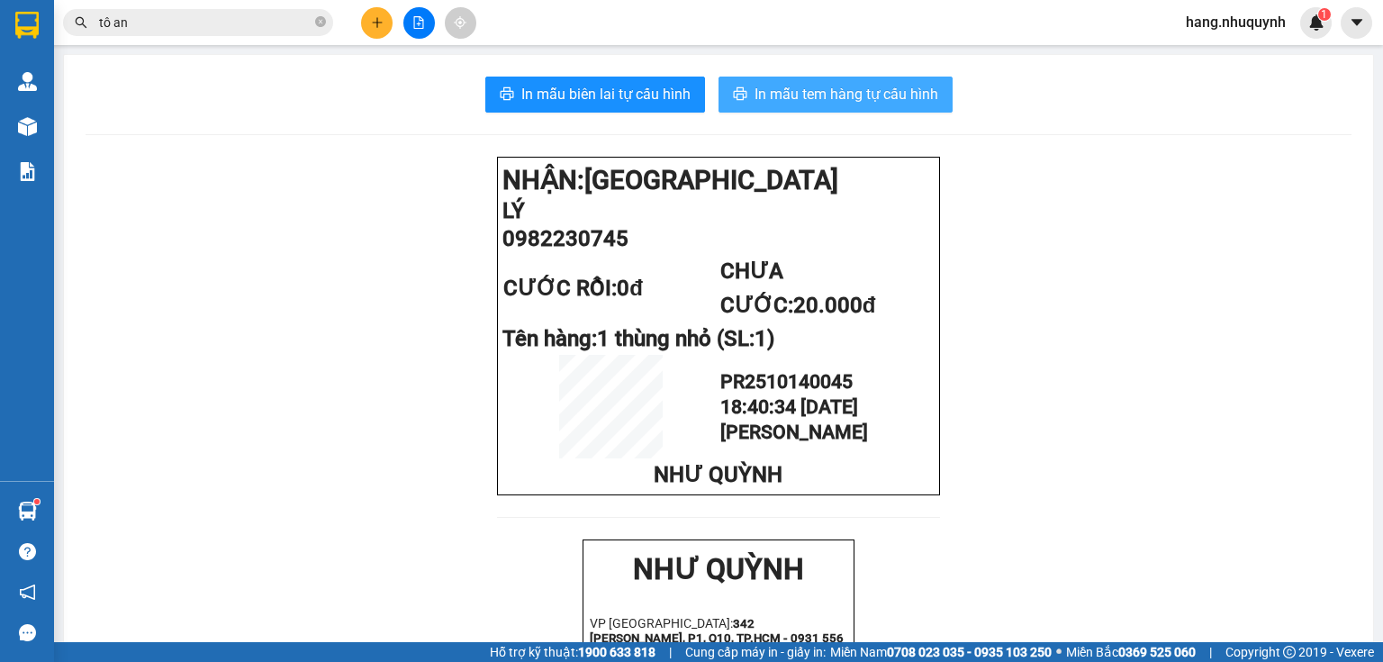
click at [791, 91] on span "In mẫu tem hàng tự cấu hình" at bounding box center [847, 94] width 184 height 23
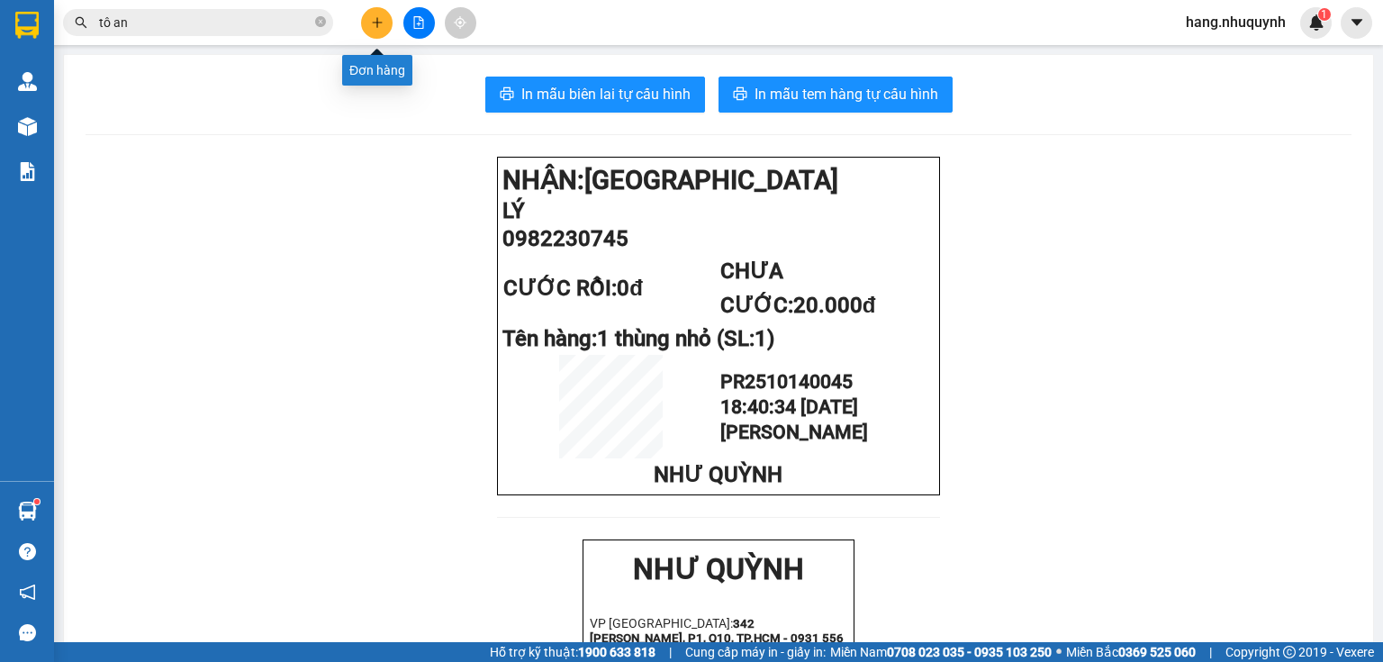
click at [380, 29] on button at bounding box center [377, 23] width 32 height 32
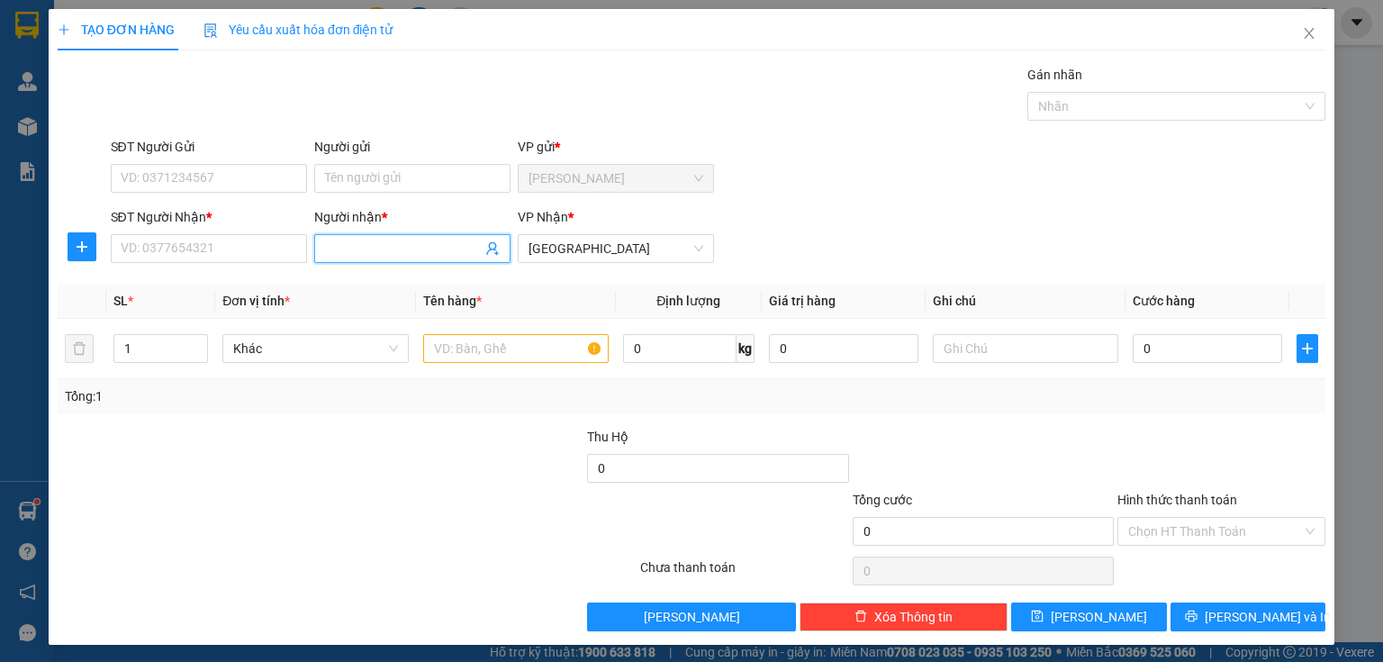
click at [431, 239] on input "Người nhận *" at bounding box center [403, 249] width 157 height 20
click at [391, 284] on div "KIỀU HƠN - 0123456374" at bounding box center [408, 284] width 173 height 20
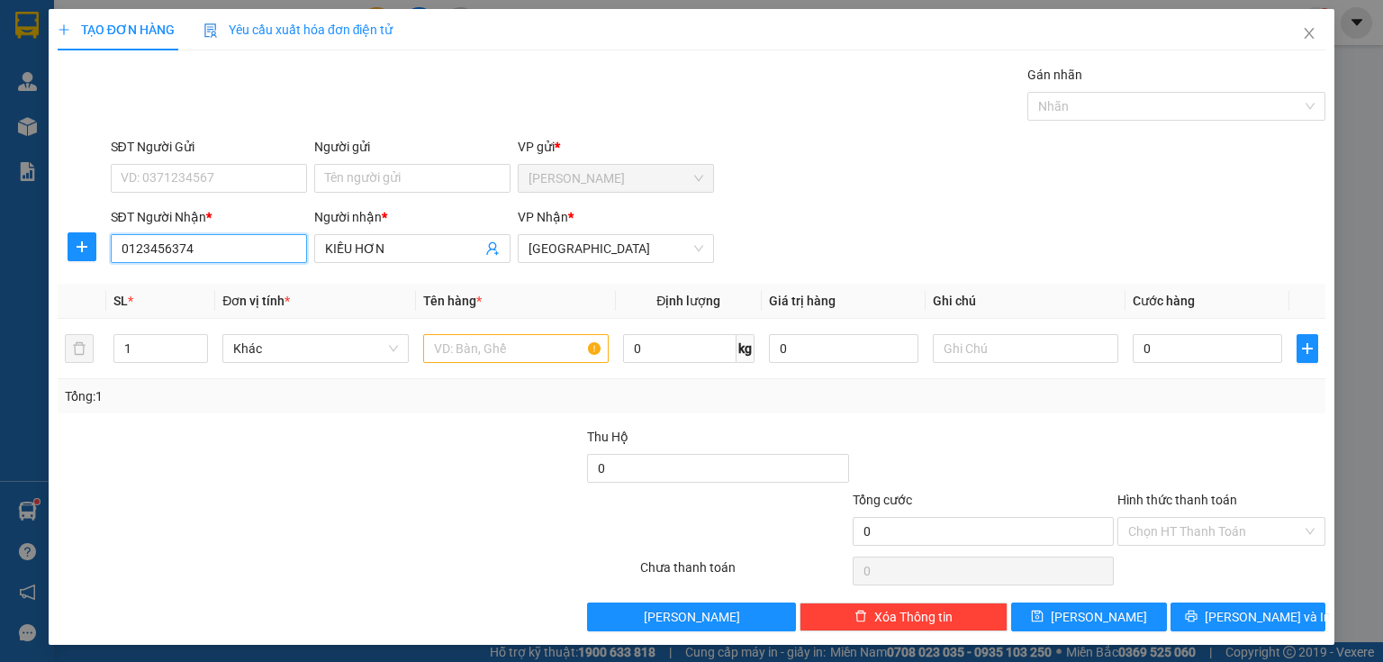
drag, startPoint x: 185, startPoint y: 256, endPoint x: 0, endPoint y: 256, distance: 184.6
click at [0, 256] on div "TẠO ĐƠN HÀNG Yêu cầu xuất hóa đơn điện tử Transit Pickup Surcharge Ids Transit …" at bounding box center [691, 331] width 1383 height 662
click at [508, 346] on input "text" at bounding box center [515, 348] width 185 height 29
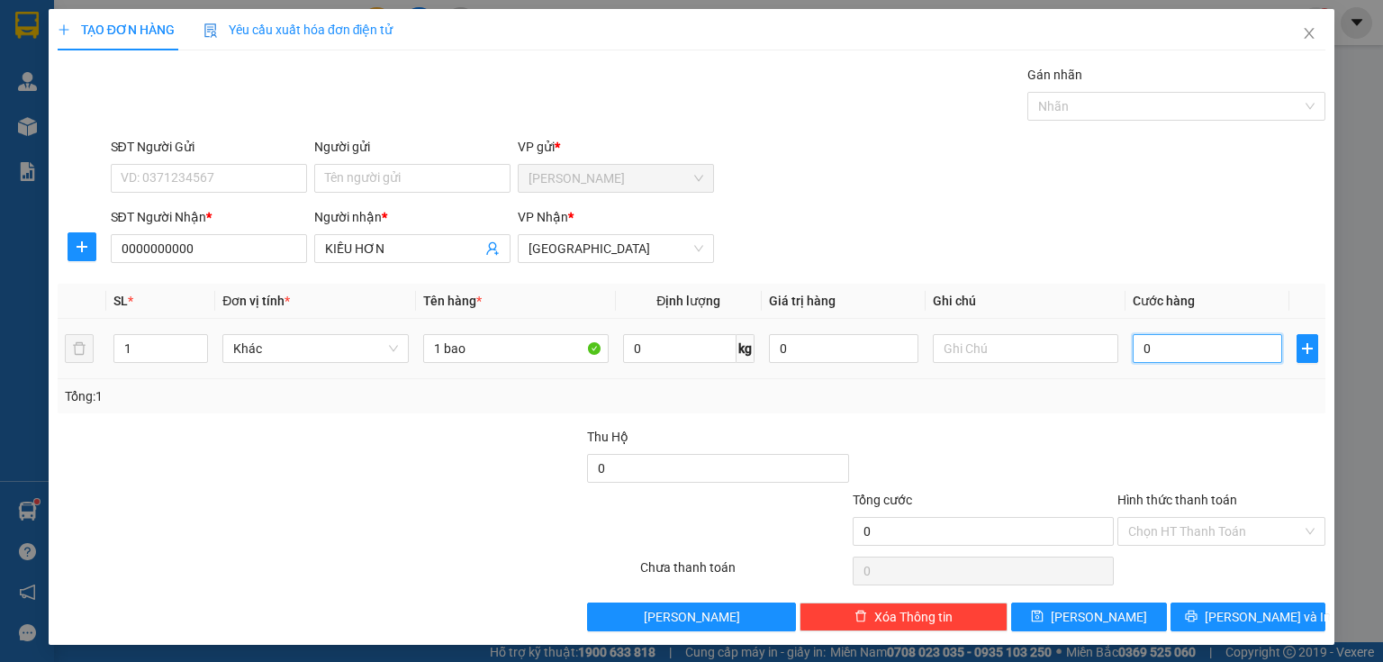
click at [1196, 346] on input "0" at bounding box center [1207, 348] width 149 height 29
drag, startPoint x: 1204, startPoint y: 544, endPoint x: 1193, endPoint y: 576, distance: 34.2
click at [1203, 547] on div "Hình thức thanh toán Chọn HT Thanh Toán" at bounding box center [1221, 521] width 208 height 63
drag, startPoint x: 1202, startPoint y: 529, endPoint x: 1190, endPoint y: 569, distance: 41.3
click at [1202, 537] on input "Hình thức thanh toán" at bounding box center [1215, 531] width 174 height 27
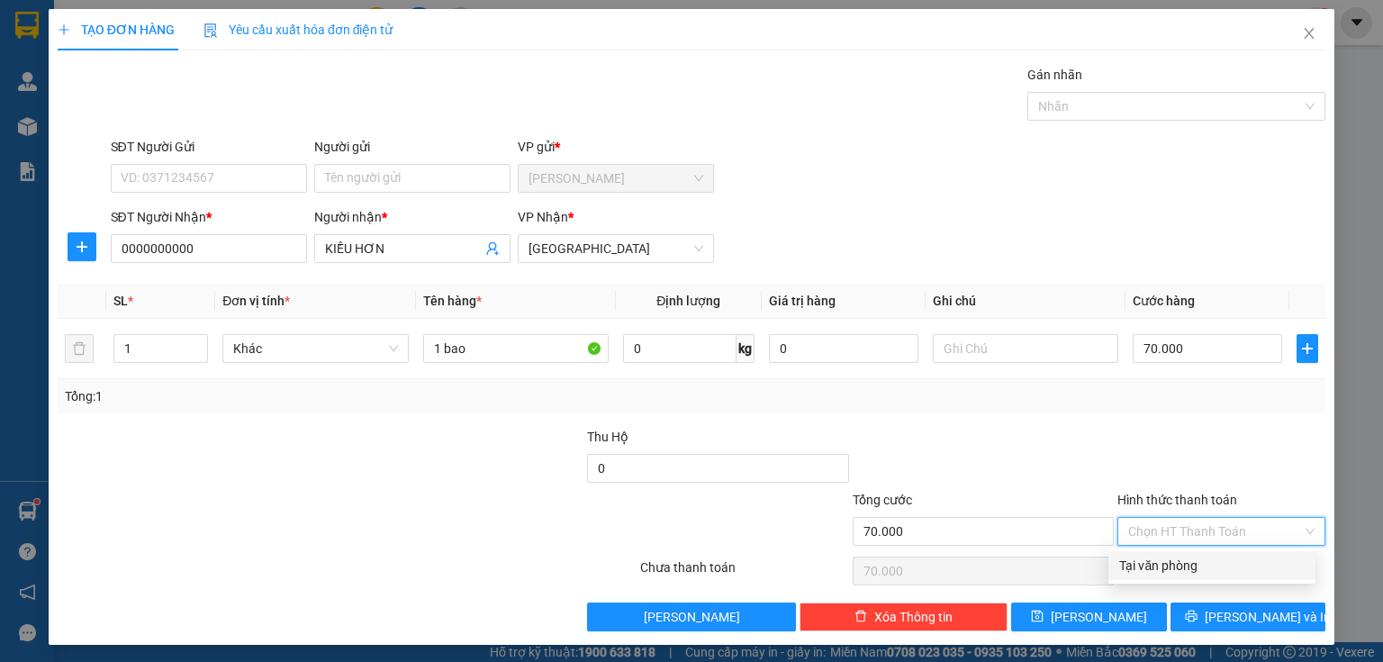
click at [1190, 569] on div "Tại văn phòng" at bounding box center [1211, 566] width 185 height 20
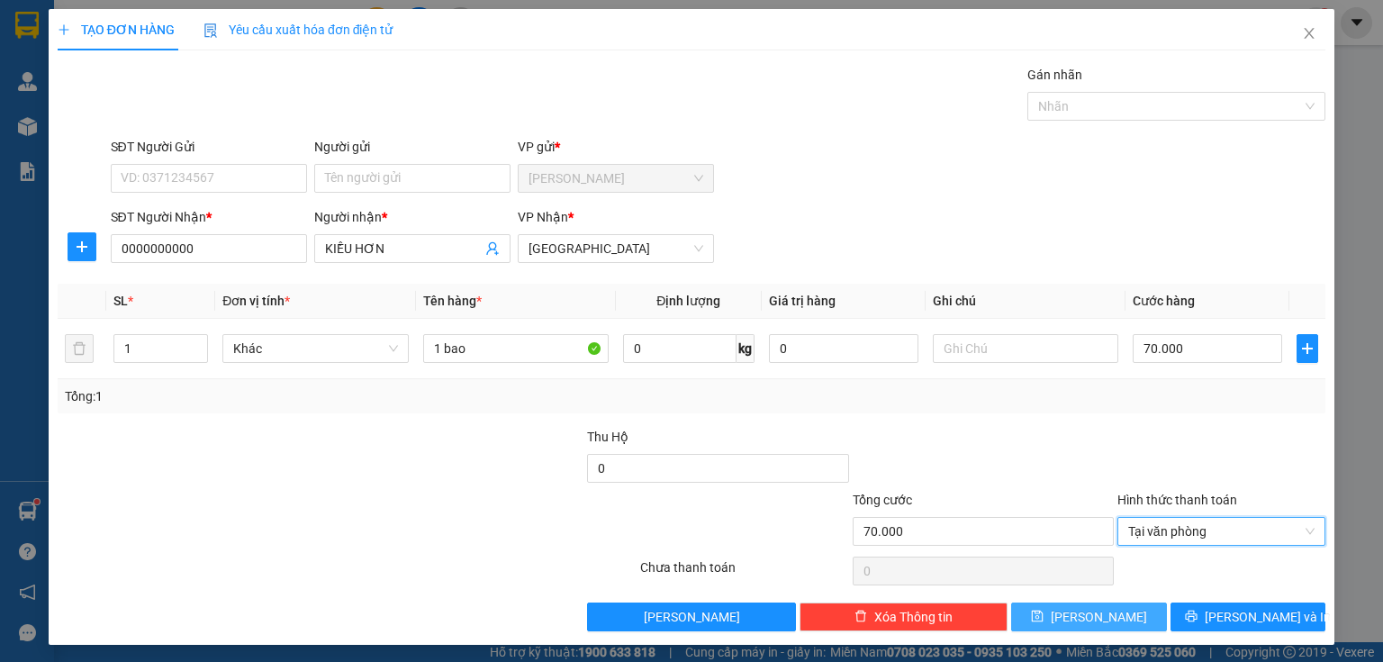
click at [1080, 613] on span "[PERSON_NAME]" at bounding box center [1099, 617] width 96 height 20
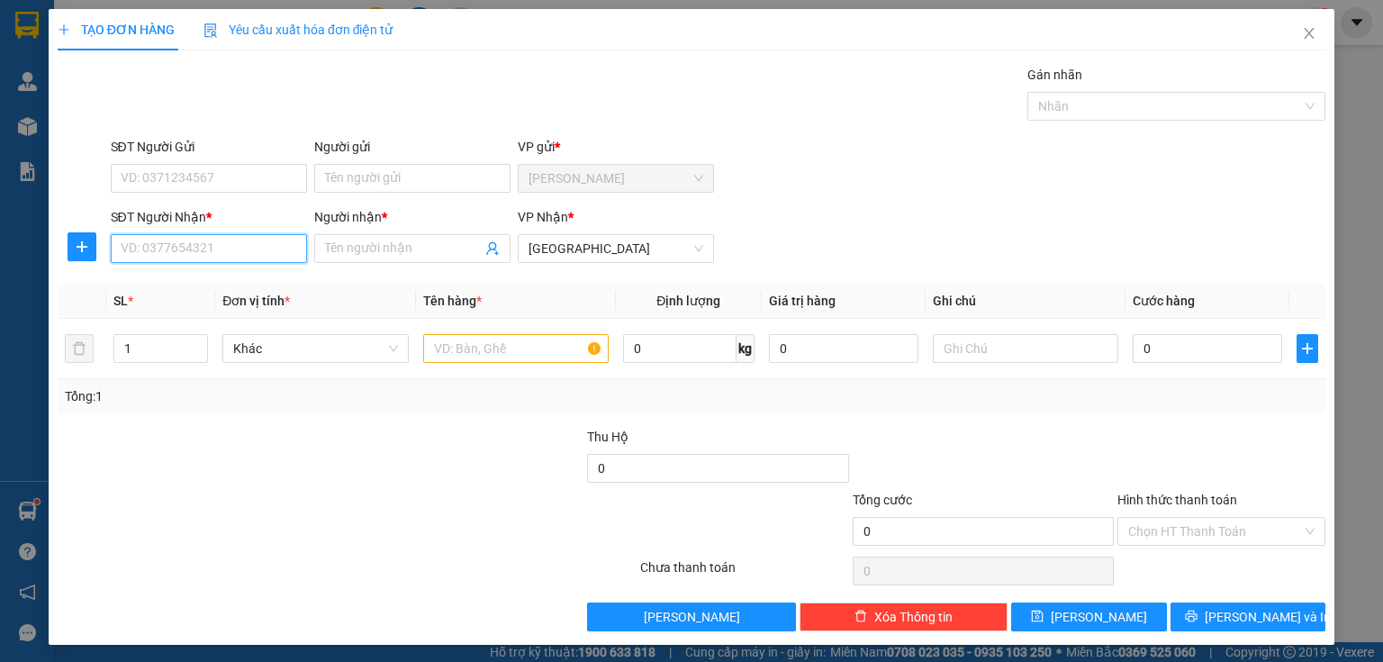
drag, startPoint x: 221, startPoint y: 252, endPoint x: 223, endPoint y: 226, distance: 26.2
click at [221, 236] on input "SĐT Người Nhận *" at bounding box center [209, 248] width 196 height 29
click at [365, 250] on input "Người nhận *" at bounding box center [403, 249] width 157 height 20
drag, startPoint x: 355, startPoint y: 250, endPoint x: 287, endPoint y: 248, distance: 67.6
click at [284, 250] on div "SĐT Người Nhận * VD: 0377654321 Người nhận * tr VP Nhận * Sài Gòn" at bounding box center [718, 238] width 1223 height 63
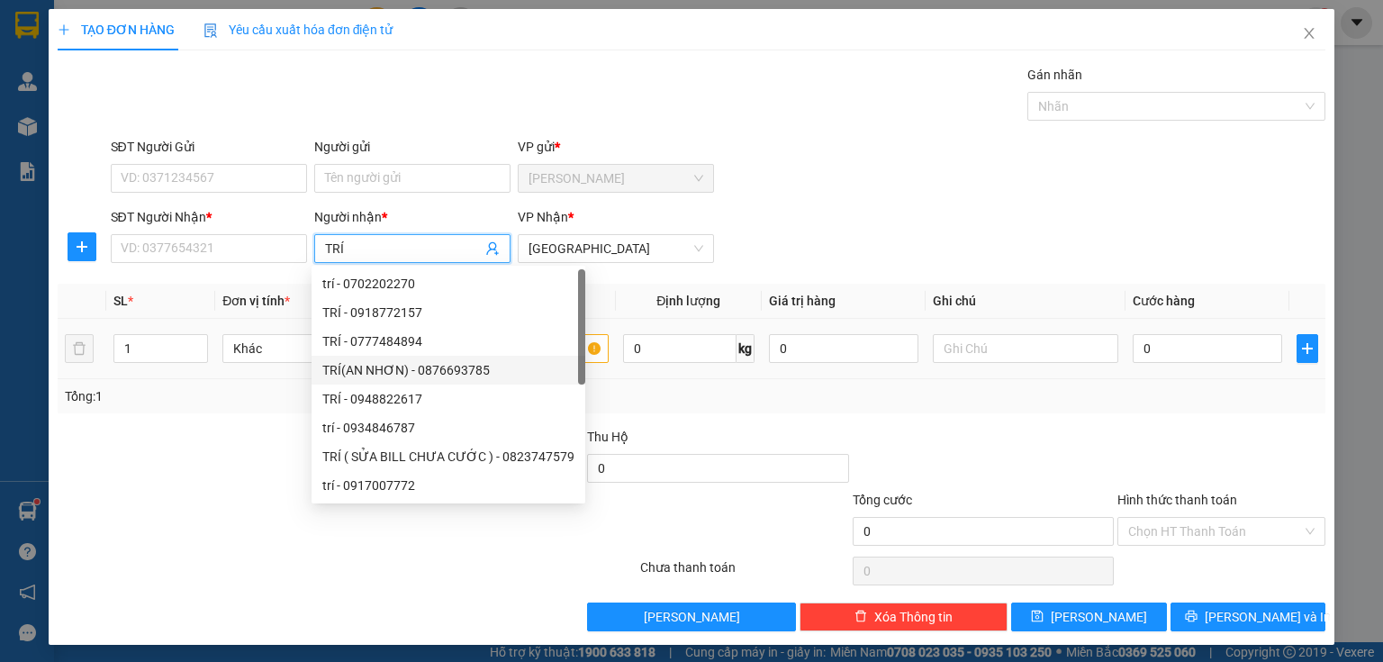
click at [578, 349] on div at bounding box center [581, 326] width 7 height 115
click at [1194, 346] on input "0" at bounding box center [1207, 348] width 149 height 29
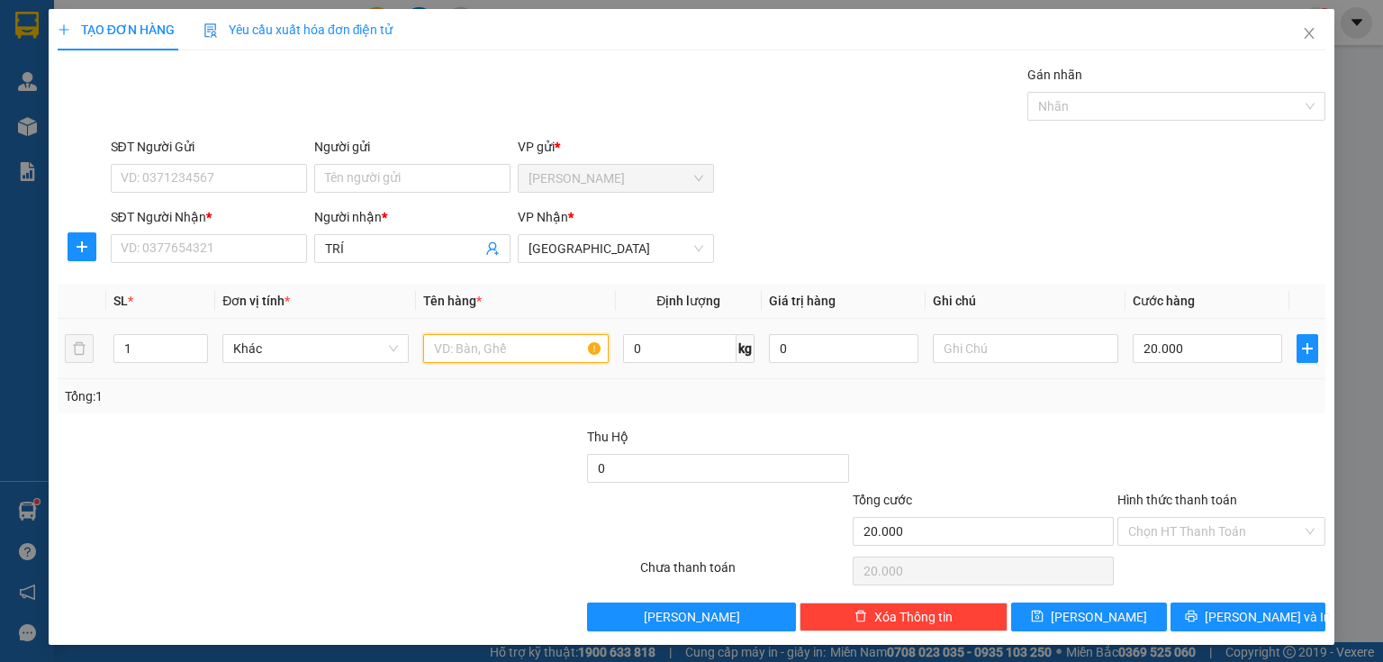
click at [477, 341] on input "text" at bounding box center [515, 348] width 185 height 29
click at [223, 248] on input "SĐT Người Nhận *" at bounding box center [209, 248] width 196 height 29
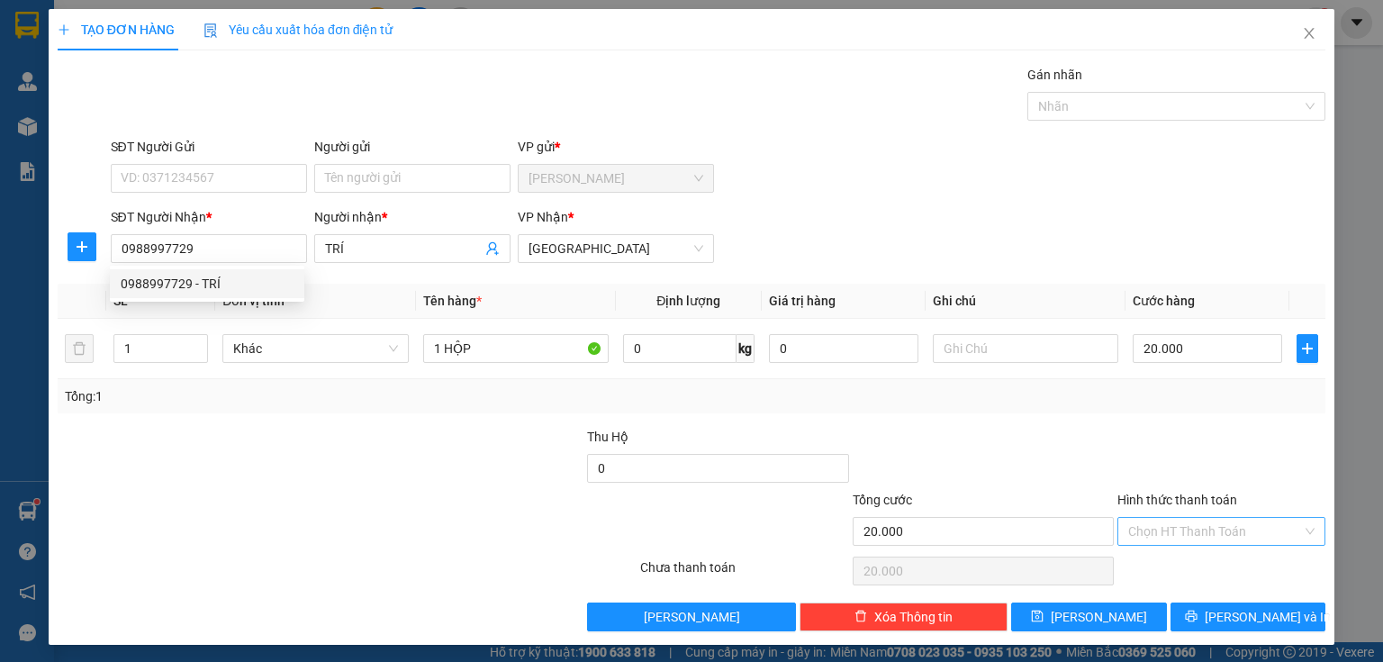
click at [1203, 534] on input "Hình thức thanh toán" at bounding box center [1215, 531] width 174 height 27
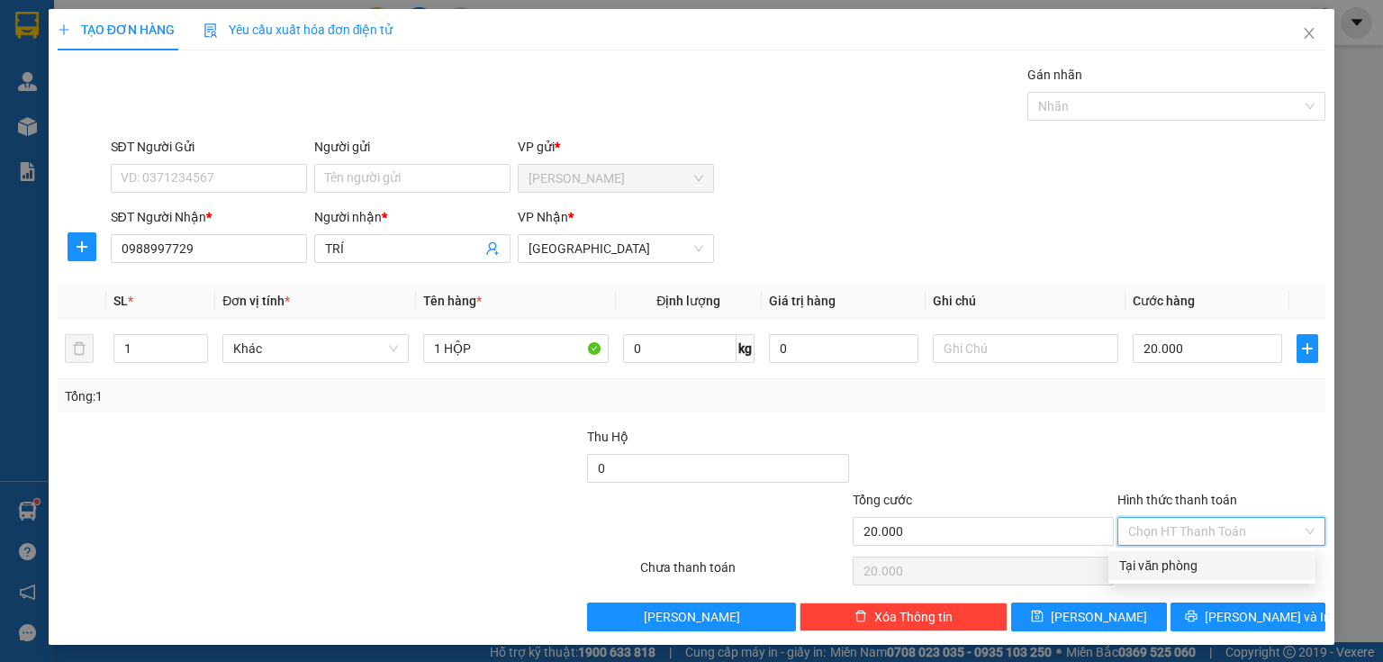
click at [1180, 567] on div "Tại văn phòng" at bounding box center [1211, 566] width 185 height 20
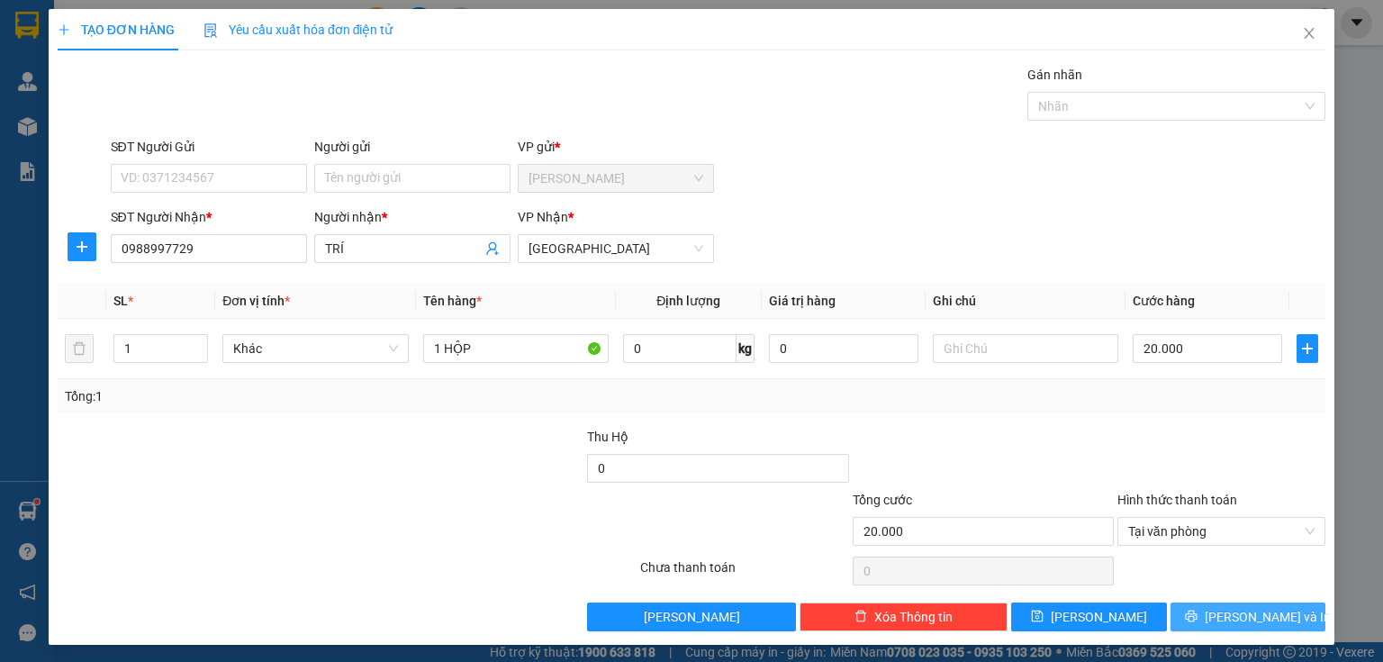
click at [1197, 612] on icon "printer" at bounding box center [1191, 616] width 13 height 13
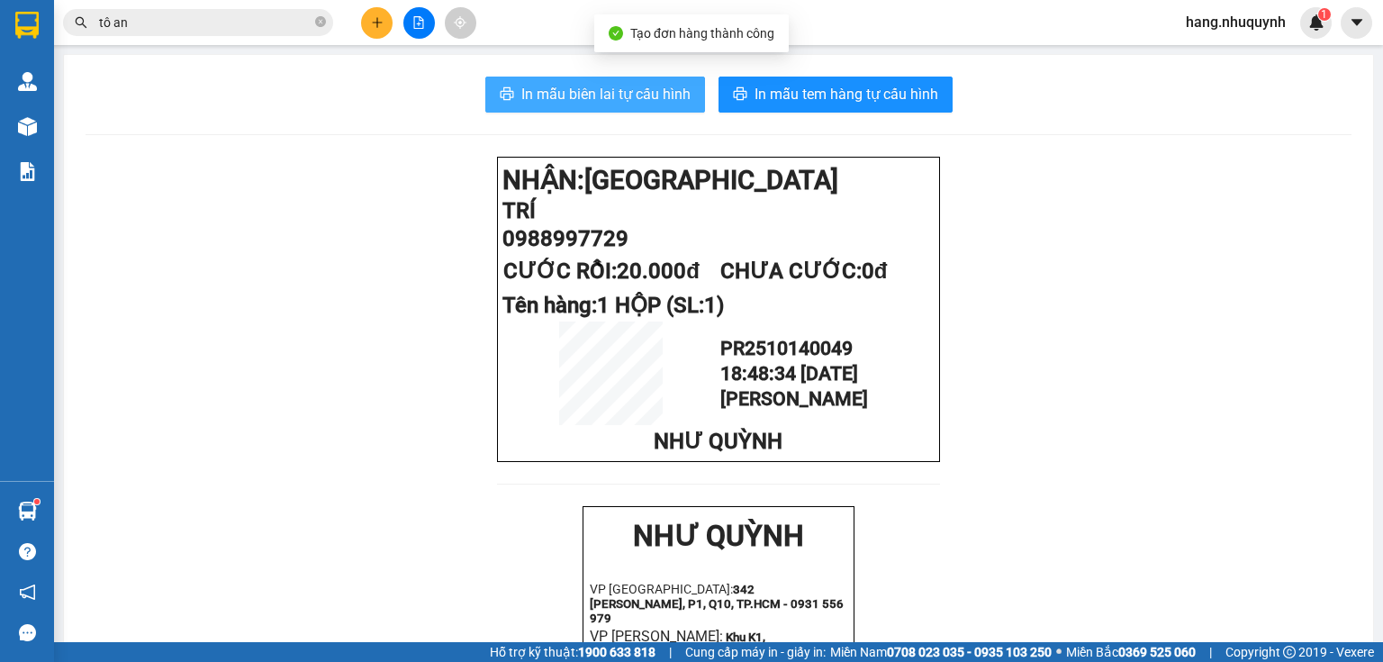
click at [632, 97] on span "In mẫu biên lai tự cấu hình" at bounding box center [605, 94] width 169 height 23
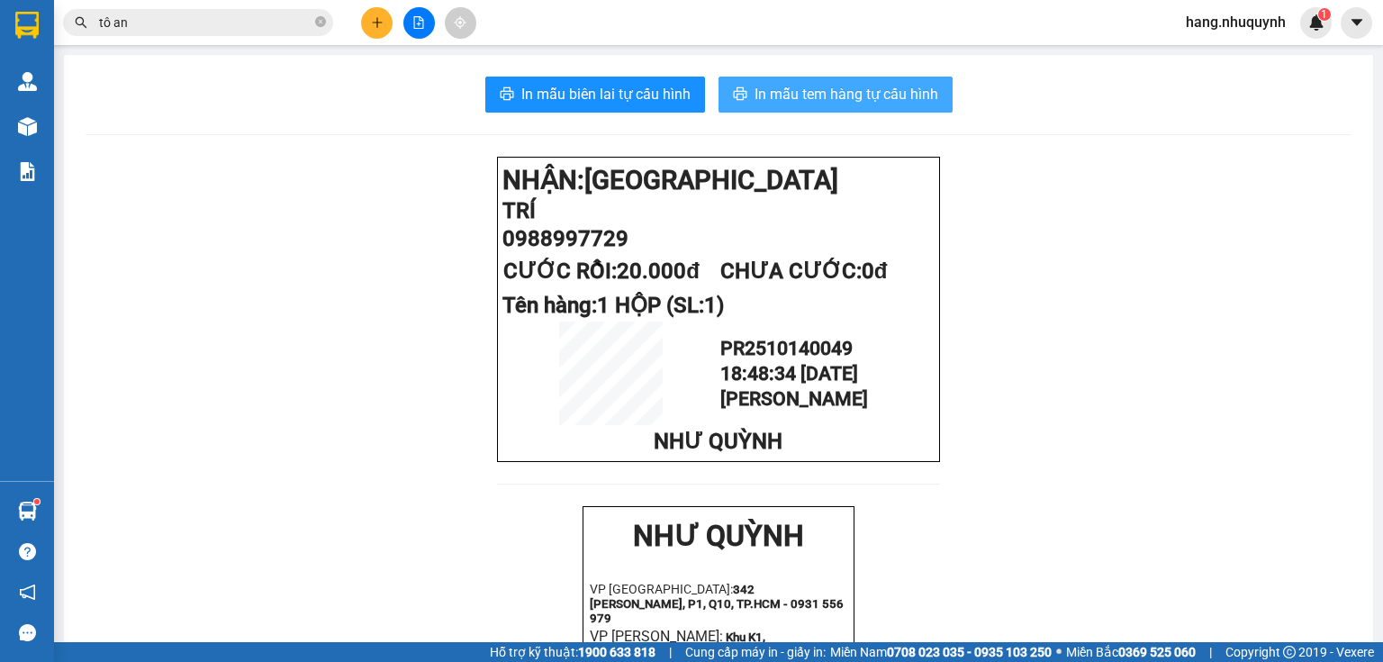
click at [777, 92] on span "In mẫu tem hàng tự cấu hình" at bounding box center [847, 94] width 184 height 23
click at [385, 19] on button at bounding box center [377, 23] width 32 height 32
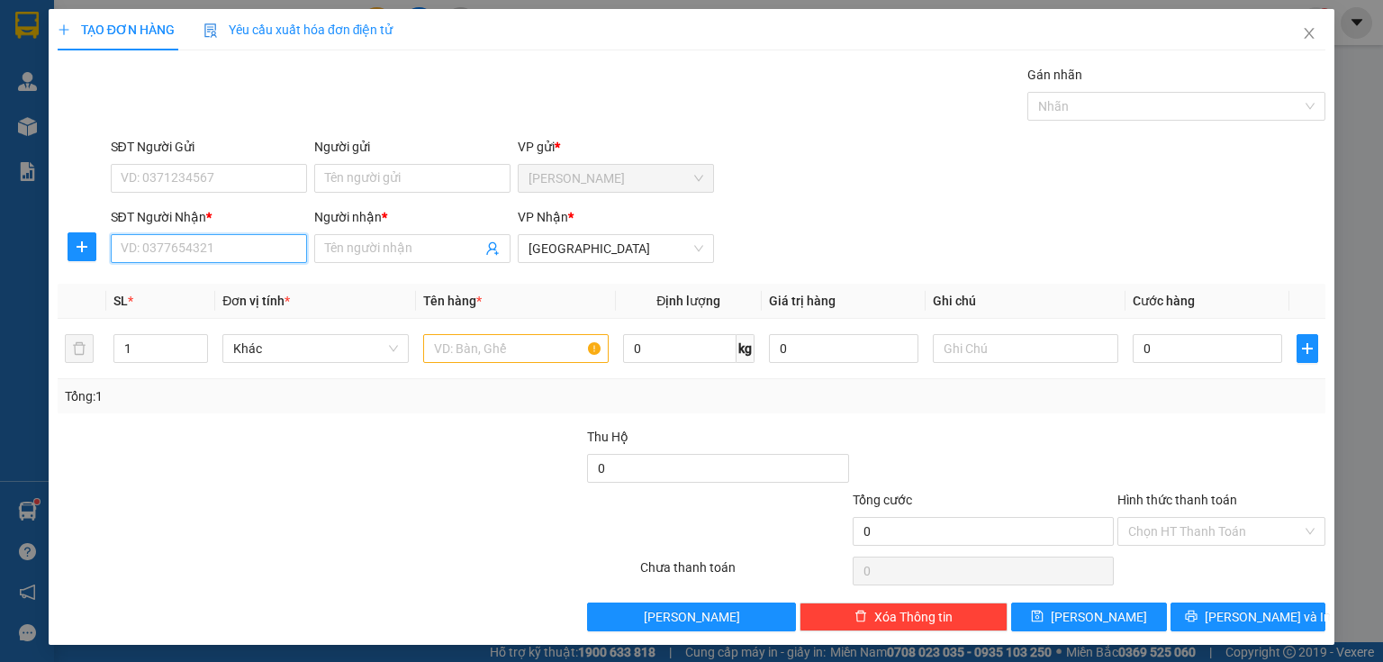
click at [244, 251] on input "SĐT Người Nhận *" at bounding box center [209, 248] width 196 height 29
click at [166, 281] on div "0000000885 - vạn hưng" at bounding box center [209, 284] width 177 height 20
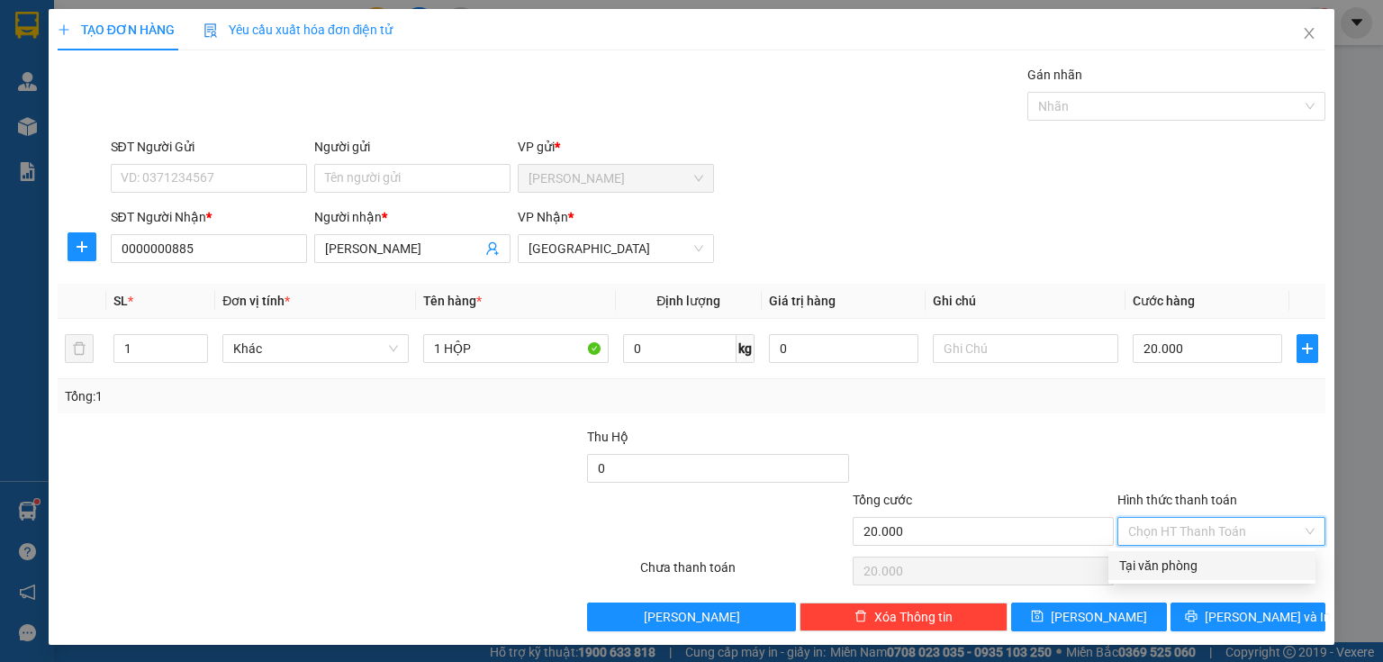
drag, startPoint x: 1189, startPoint y: 537, endPoint x: 1181, endPoint y: 576, distance: 40.4
click at [1189, 544] on div "Hình thức thanh toán Chọn HT Thanh Toán" at bounding box center [1221, 521] width 208 height 63
click at [1181, 574] on div "Tại văn phòng" at bounding box center [1211, 566] width 185 height 20
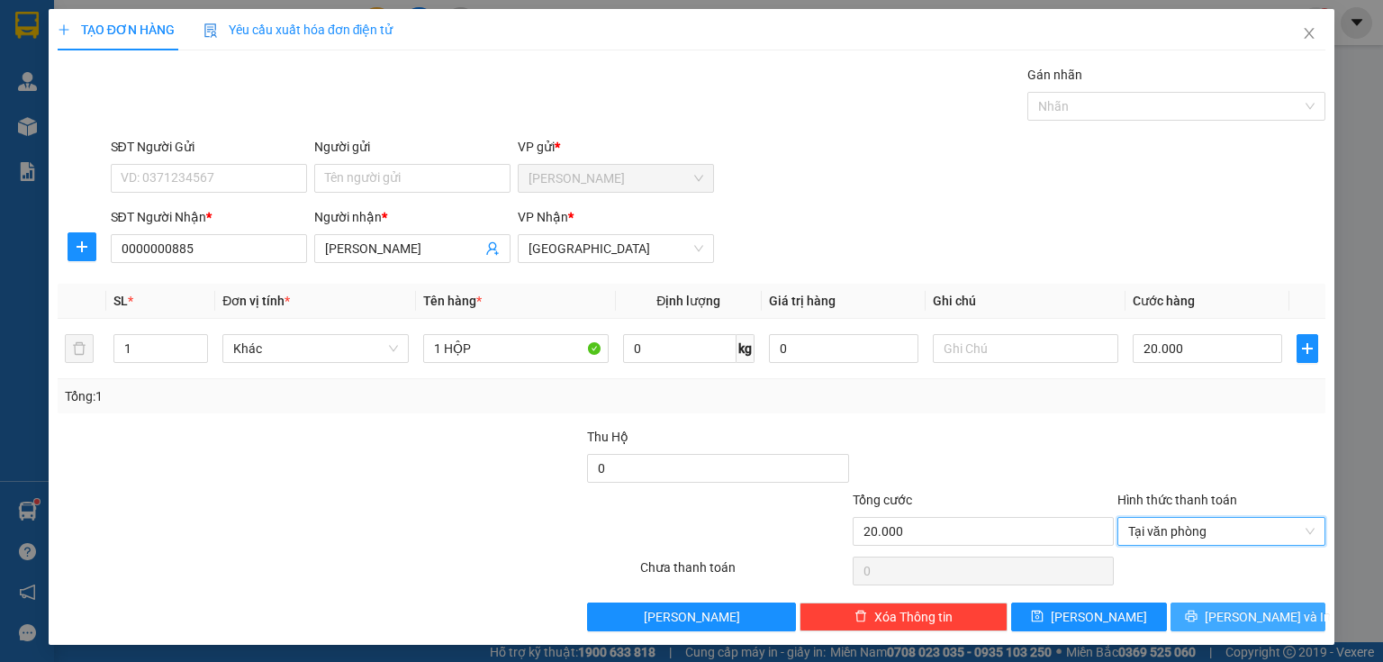
drag, startPoint x: 1193, startPoint y: 617, endPoint x: 1001, endPoint y: 407, distance: 284.2
click at [1193, 618] on button "[PERSON_NAME] và In" at bounding box center [1248, 616] width 156 height 29
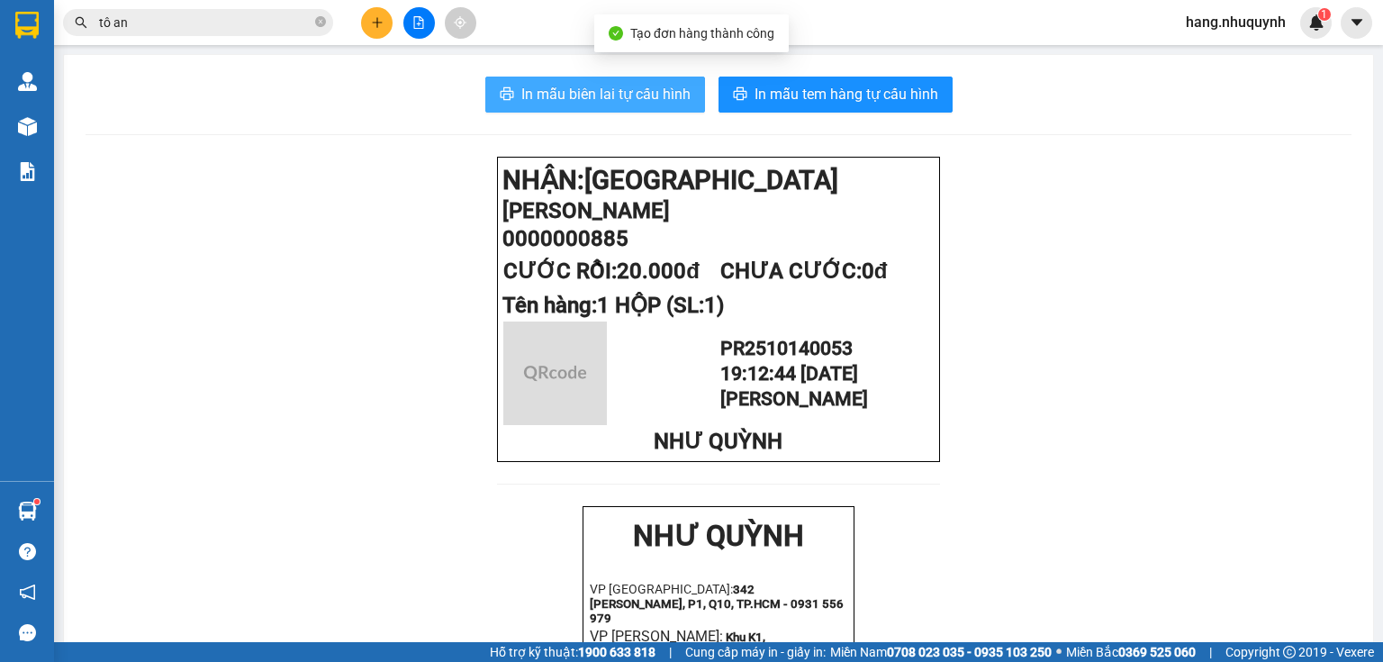
click at [528, 92] on span "In mẫu biên lai tự cấu hình" at bounding box center [605, 94] width 169 height 23
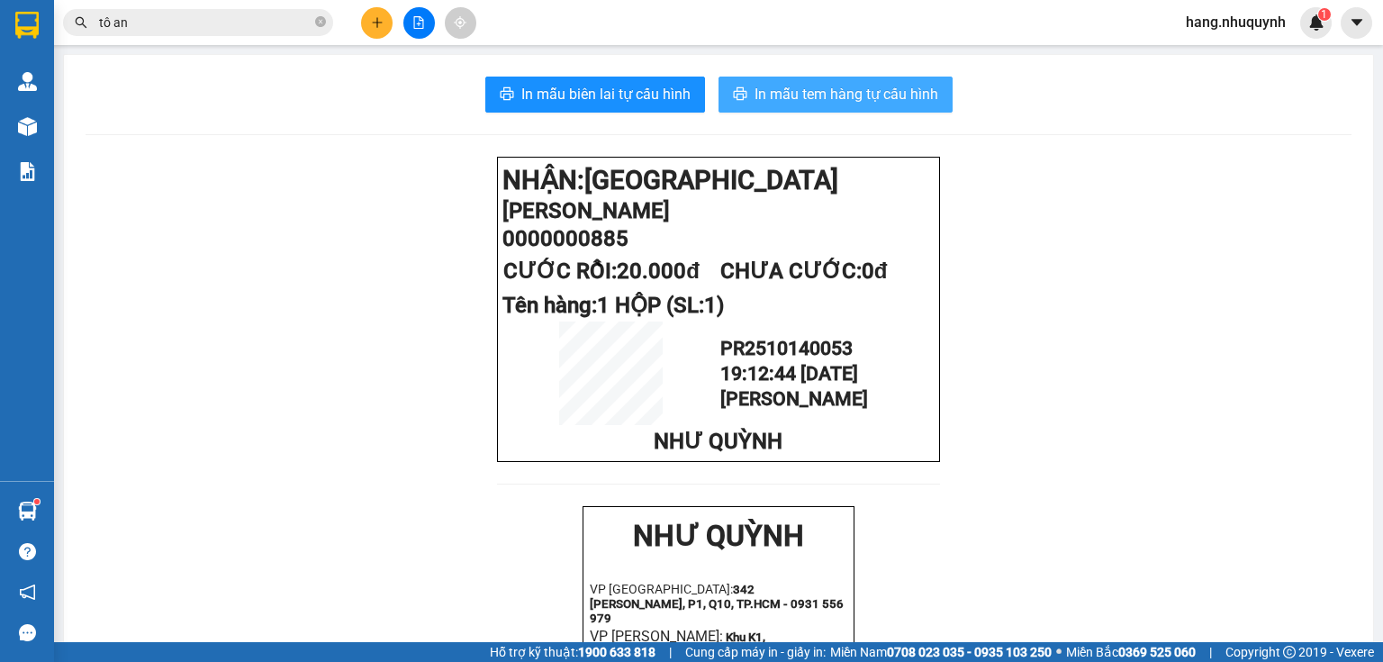
click at [802, 97] on span "In mẫu tem hàng tự cấu hình" at bounding box center [847, 94] width 184 height 23
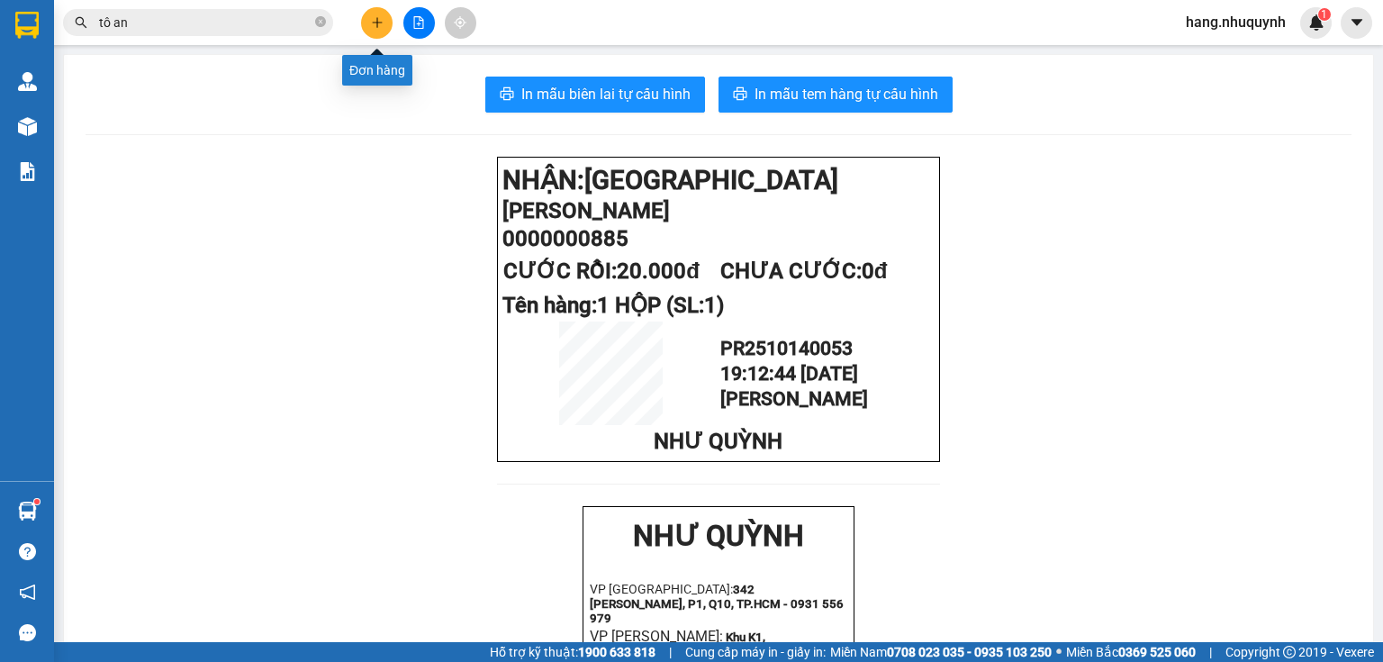
click at [375, 26] on icon "plus" at bounding box center [377, 22] width 13 height 13
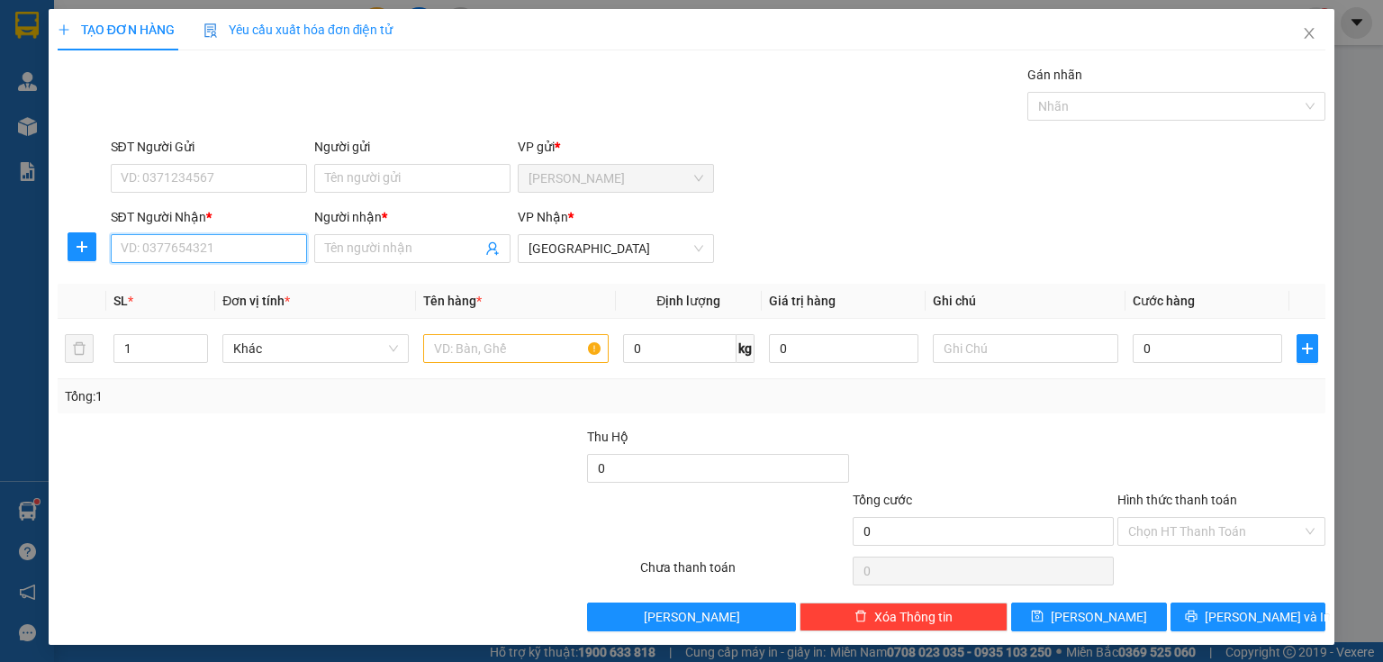
click at [223, 247] on input "SĐT Người Nhận *" at bounding box center [209, 248] width 196 height 29
click at [167, 281] on div "0799094234 - phát" at bounding box center [207, 284] width 173 height 20
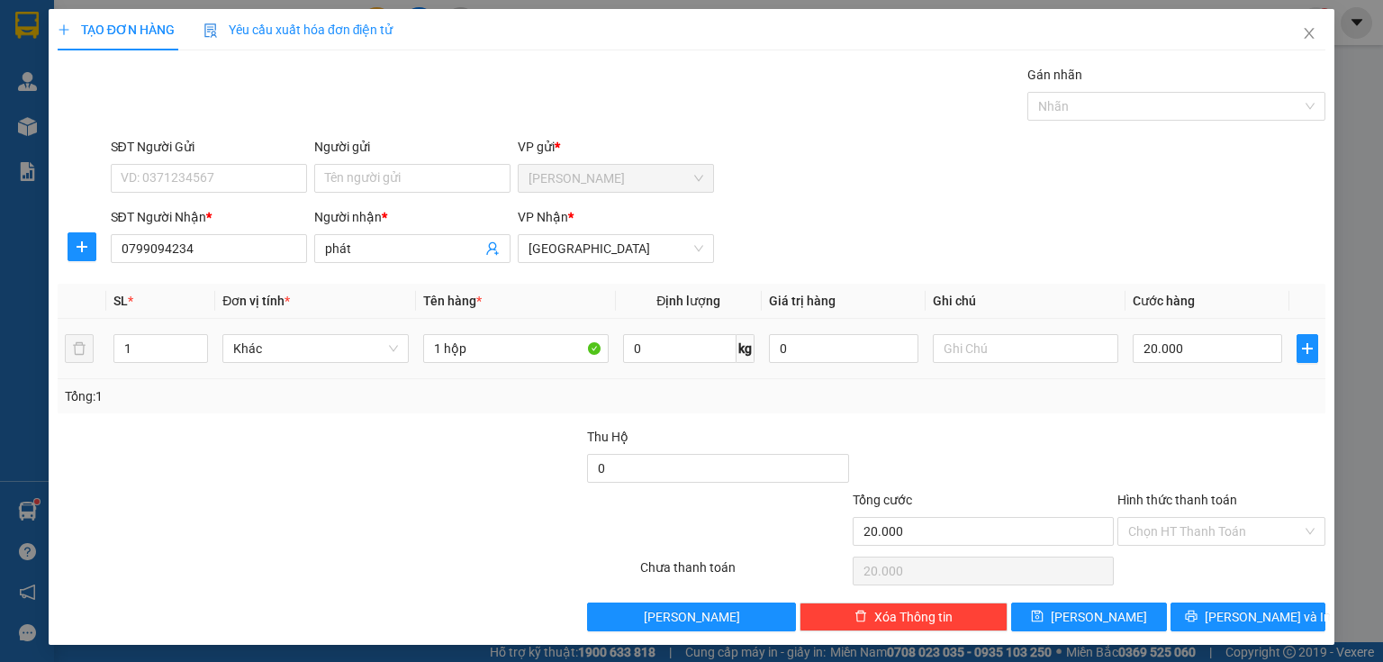
click at [1185, 540] on input "Hình thức thanh toán" at bounding box center [1215, 531] width 174 height 27
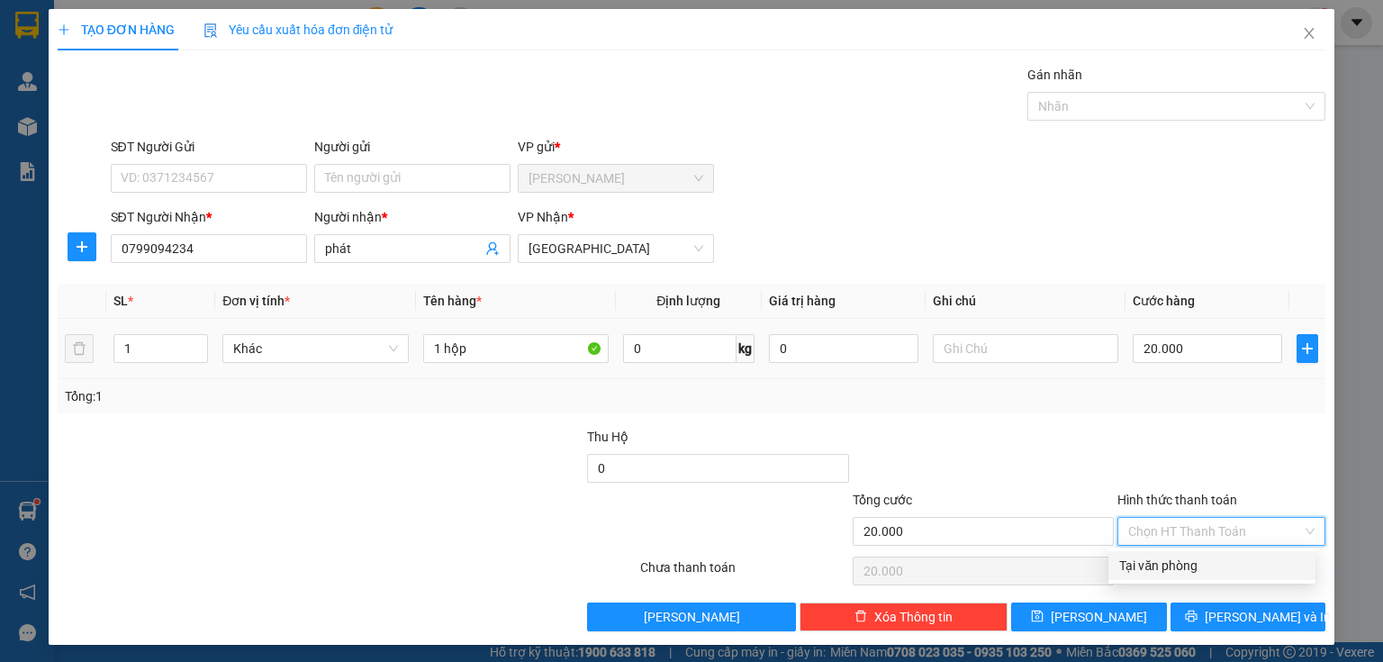
click at [1185, 572] on div "Tại văn phòng" at bounding box center [1211, 566] width 185 height 20
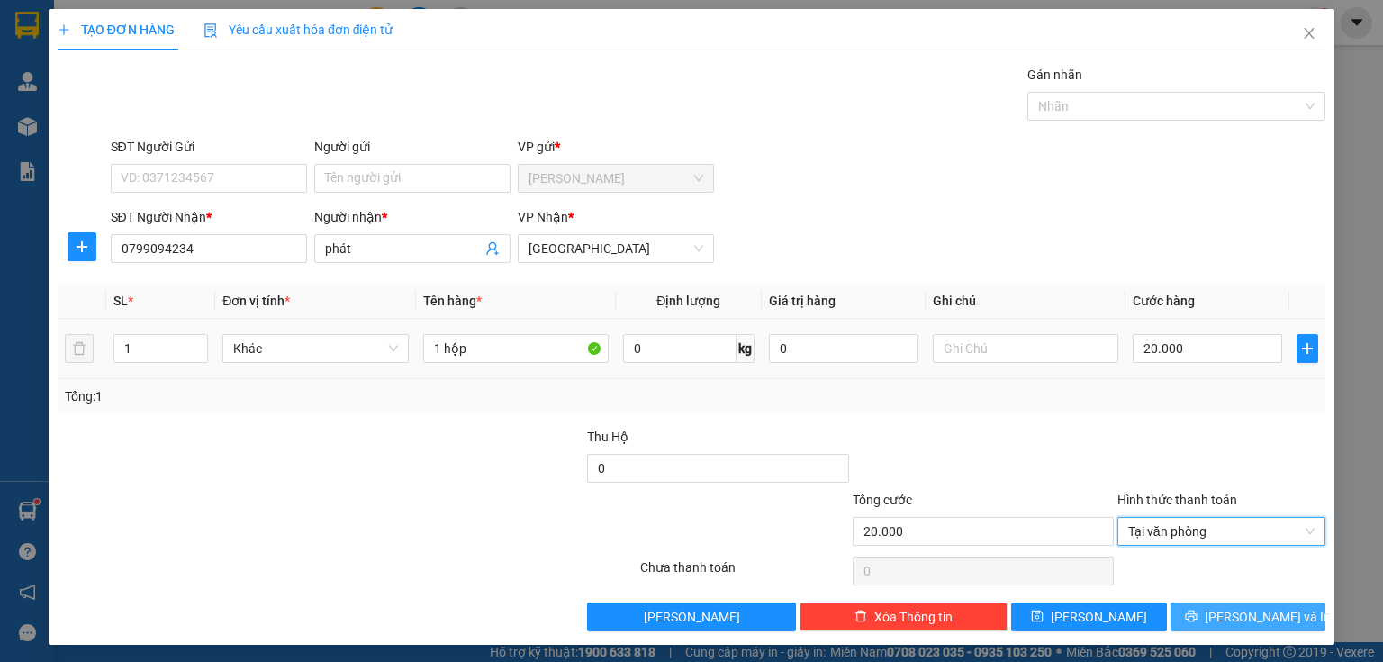
click at [1197, 615] on button "[PERSON_NAME] và In" at bounding box center [1248, 616] width 156 height 29
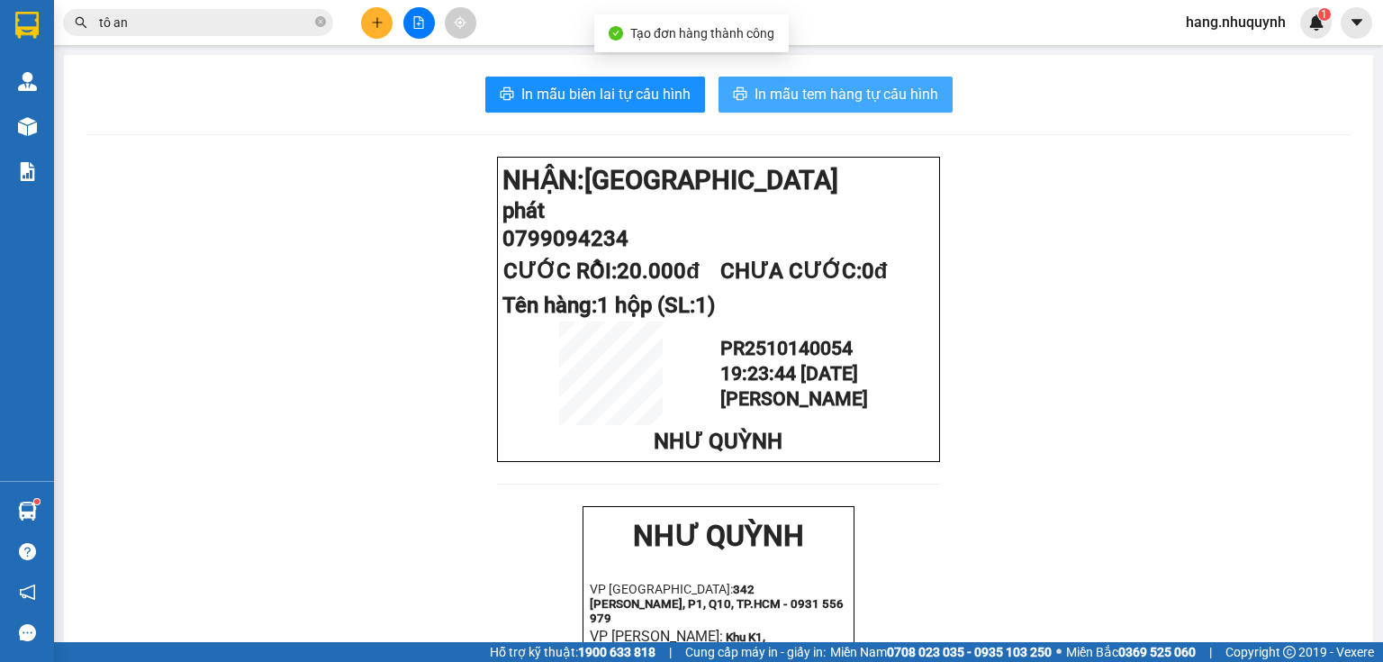
click at [816, 104] on span "In mẫu tem hàng tự cấu hình" at bounding box center [847, 94] width 184 height 23
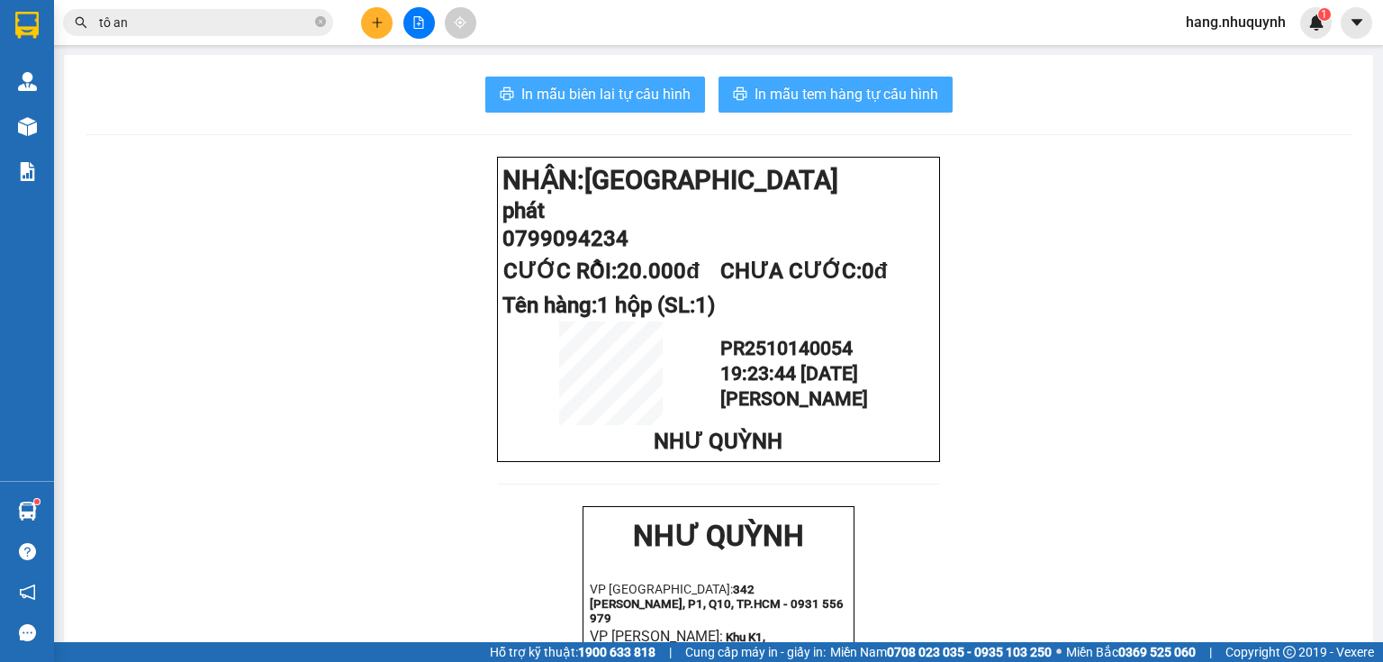
drag, startPoint x: 633, startPoint y: 90, endPoint x: 771, endPoint y: 109, distance: 139.0
click at [632, 92] on span "In mẫu biên lai tự cấu hình" at bounding box center [605, 94] width 169 height 23
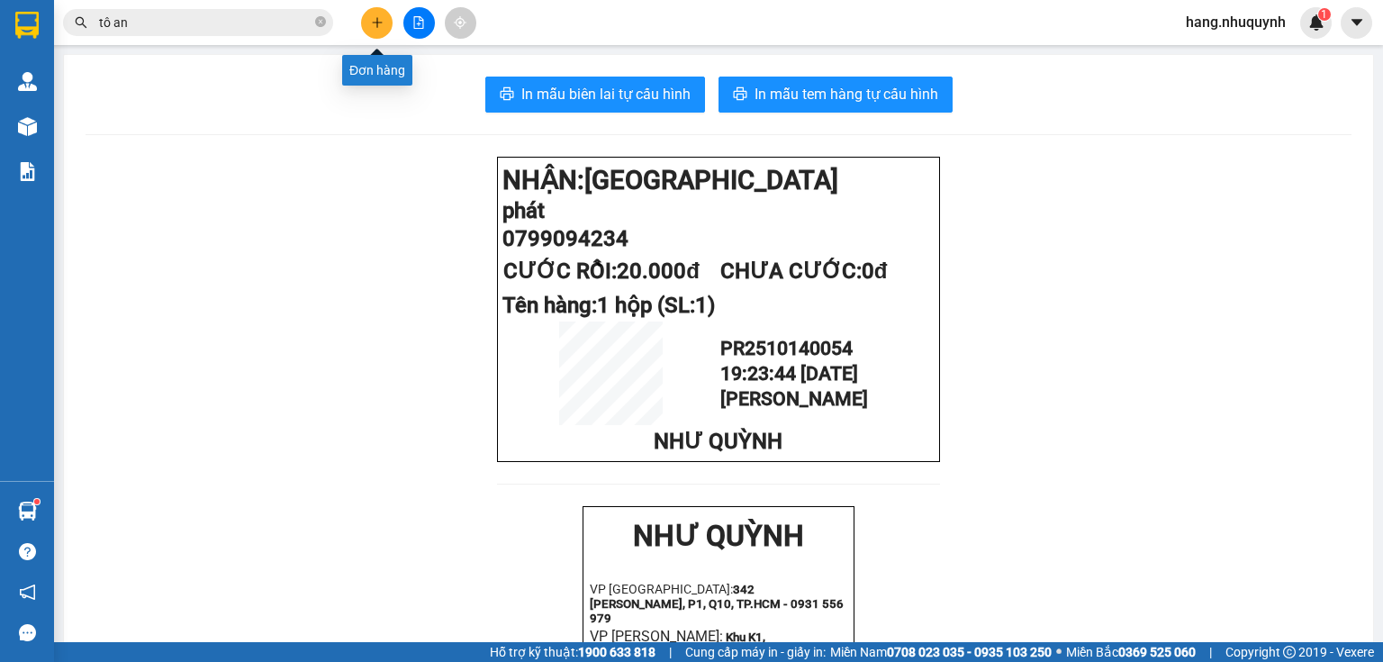
click at [384, 19] on button at bounding box center [377, 23] width 32 height 32
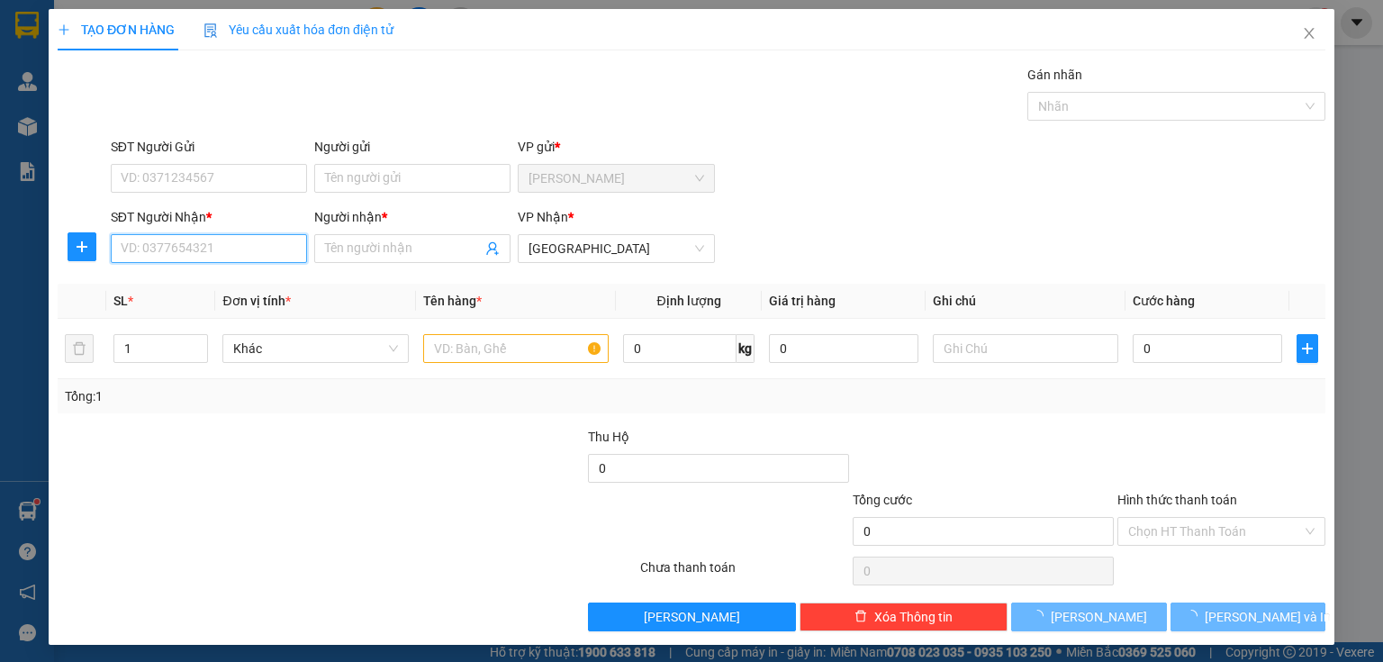
click at [212, 248] on input "SĐT Người Nhận *" at bounding box center [209, 248] width 196 height 29
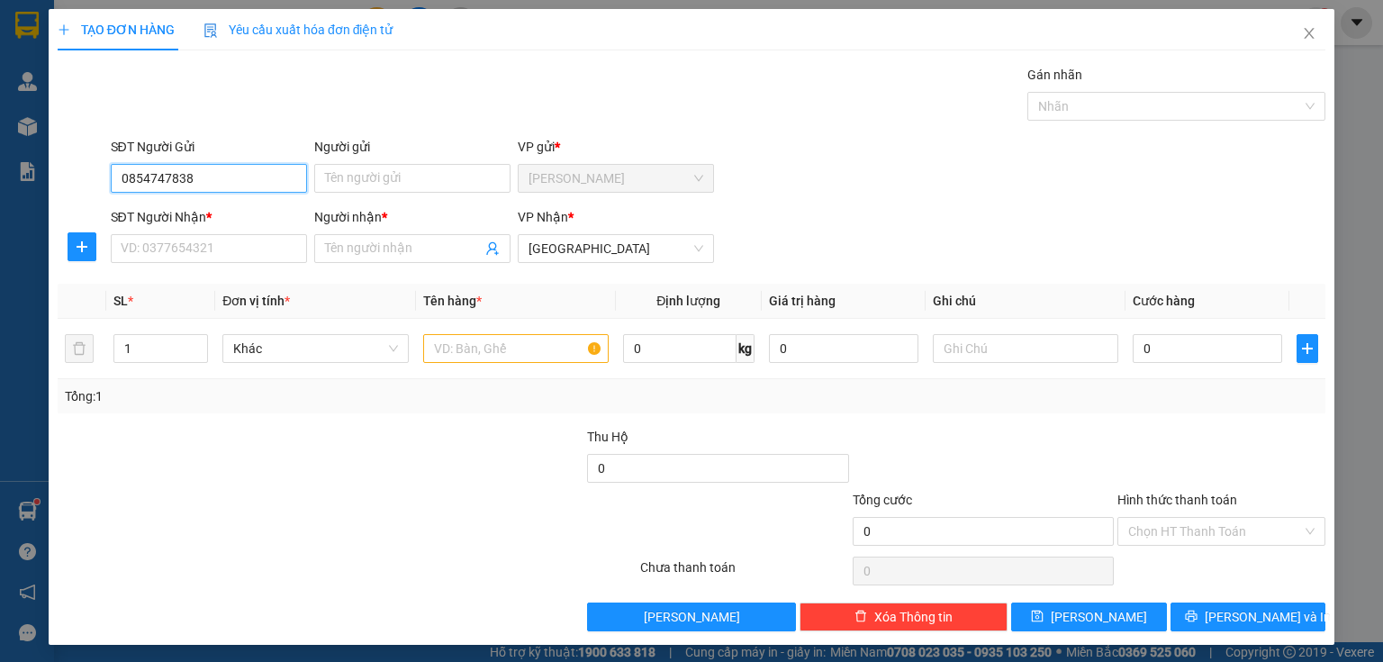
click at [133, 173] on input "0854747838" at bounding box center [209, 178] width 196 height 29
click at [238, 248] on input "SĐT Người Nhận *" at bounding box center [209, 248] width 196 height 29
paste input "0854747838"
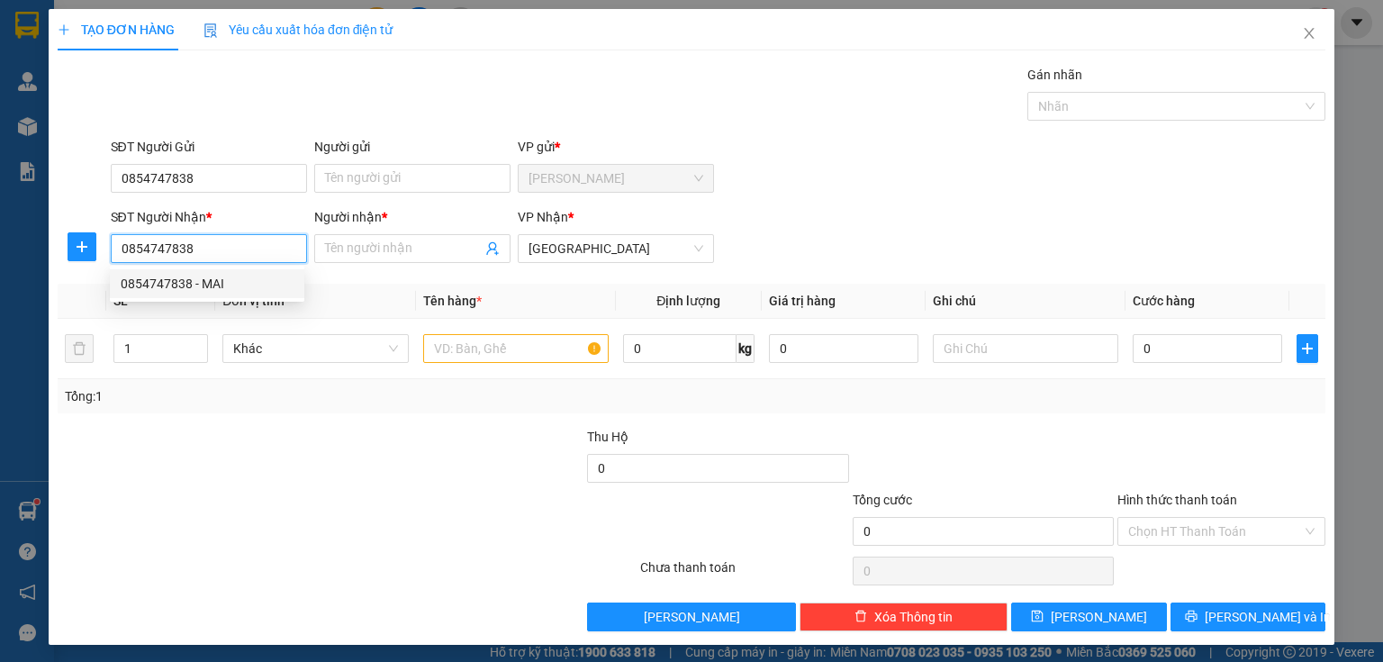
click at [229, 285] on div "0854747838 - MAI" at bounding box center [207, 284] width 173 height 20
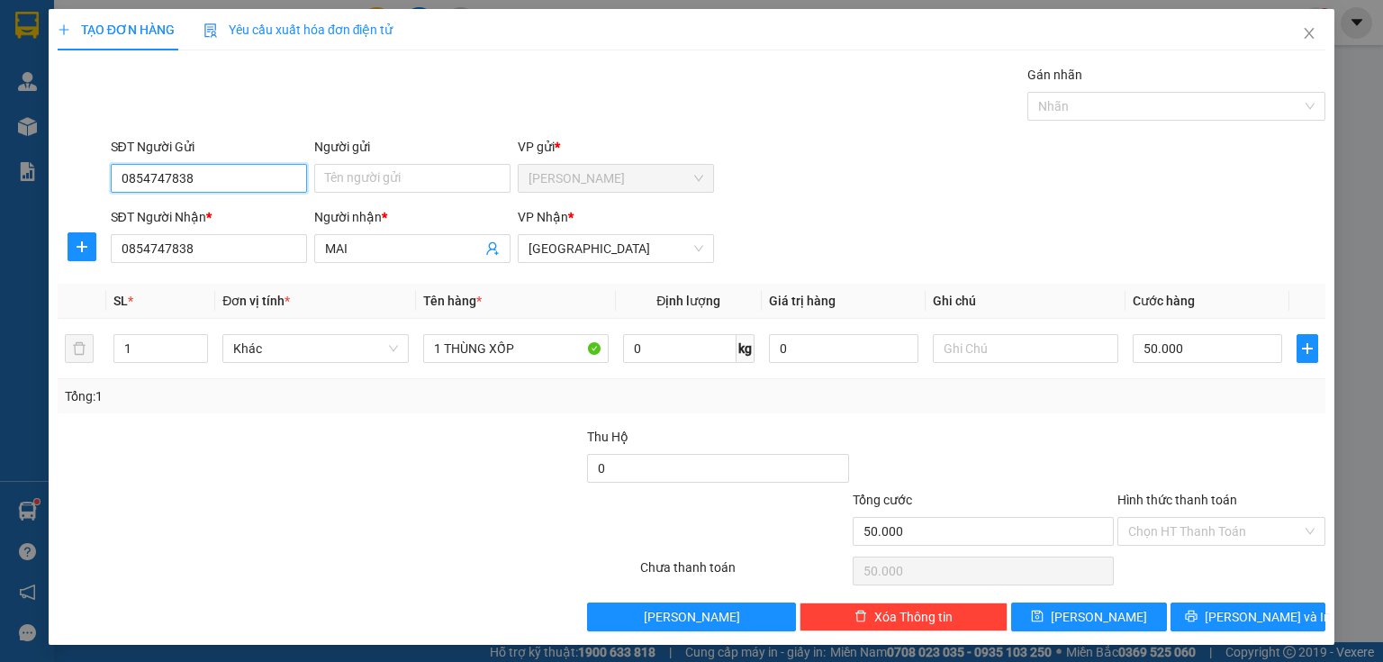
drag, startPoint x: 216, startPoint y: 180, endPoint x: 59, endPoint y: 185, distance: 157.6
click at [59, 185] on div "SĐT Người Gửi 0854747838 0854747838 Người gửi Tên người gửi VP gửi * Phan Rang" at bounding box center [691, 168] width 1271 height 63
drag, startPoint x: 1205, startPoint y: 537, endPoint x: 1196, endPoint y: 565, distance: 29.3
click at [1205, 538] on input "Hình thức thanh toán" at bounding box center [1215, 531] width 174 height 27
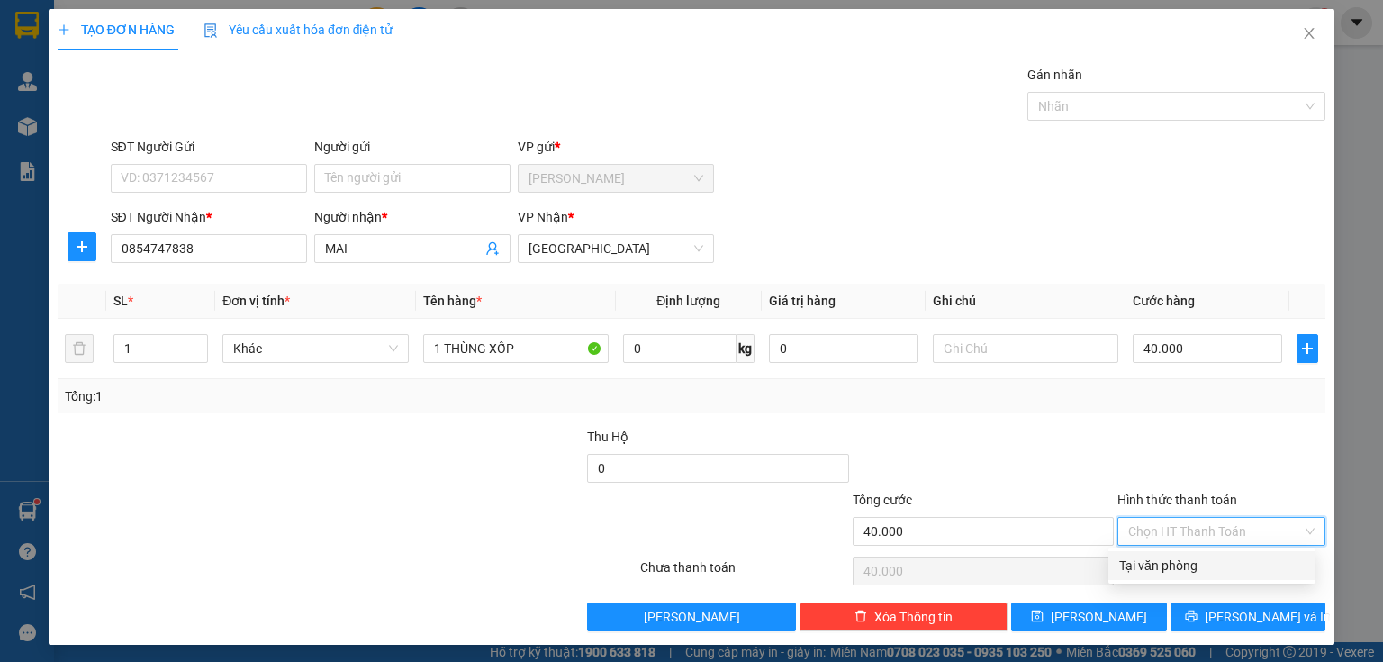
click at [1192, 574] on div "Tại văn phòng" at bounding box center [1211, 566] width 185 height 20
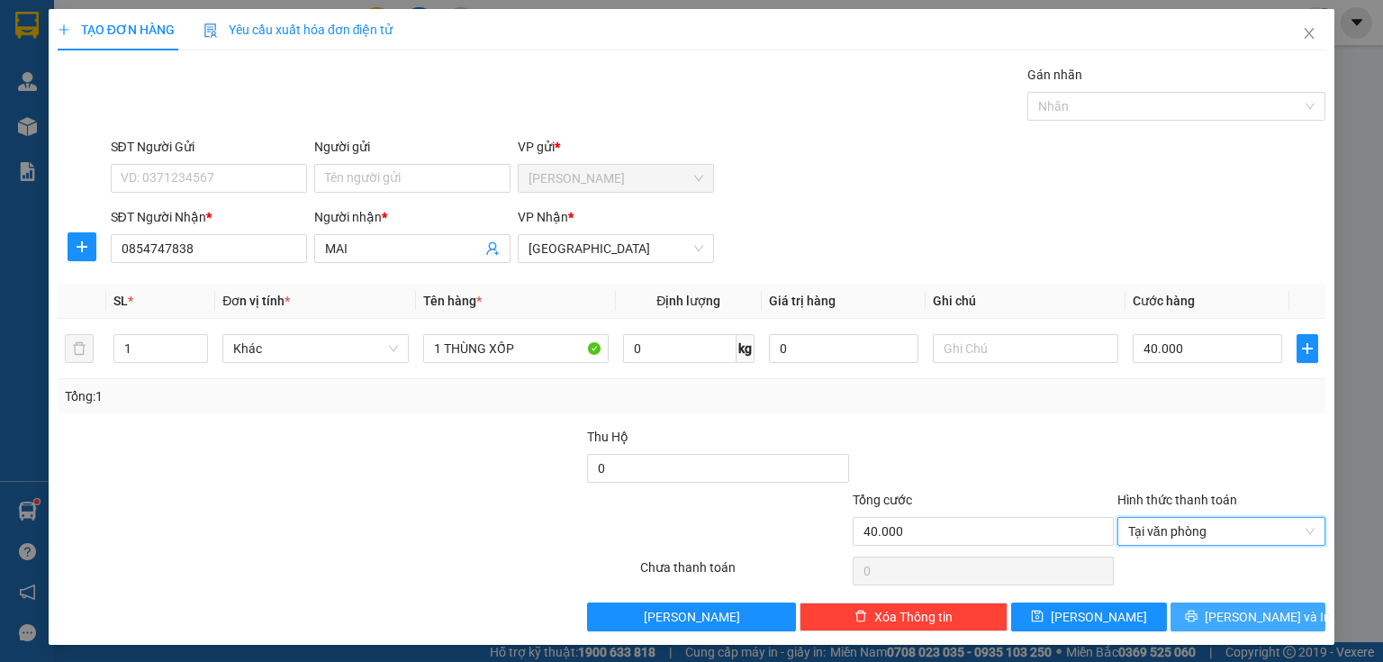
click at [1217, 626] on button "[PERSON_NAME] và In" at bounding box center [1248, 616] width 156 height 29
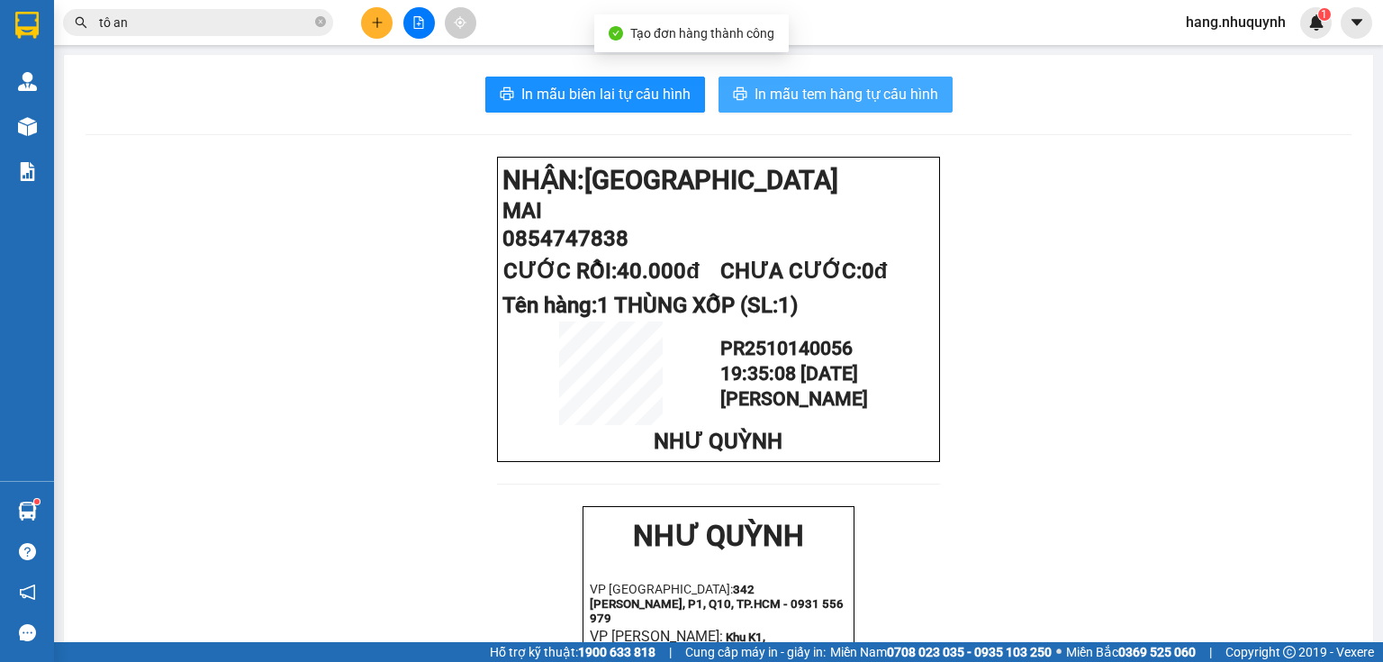
click at [841, 93] on span "In mẫu tem hàng tự cấu hình" at bounding box center [847, 94] width 184 height 23
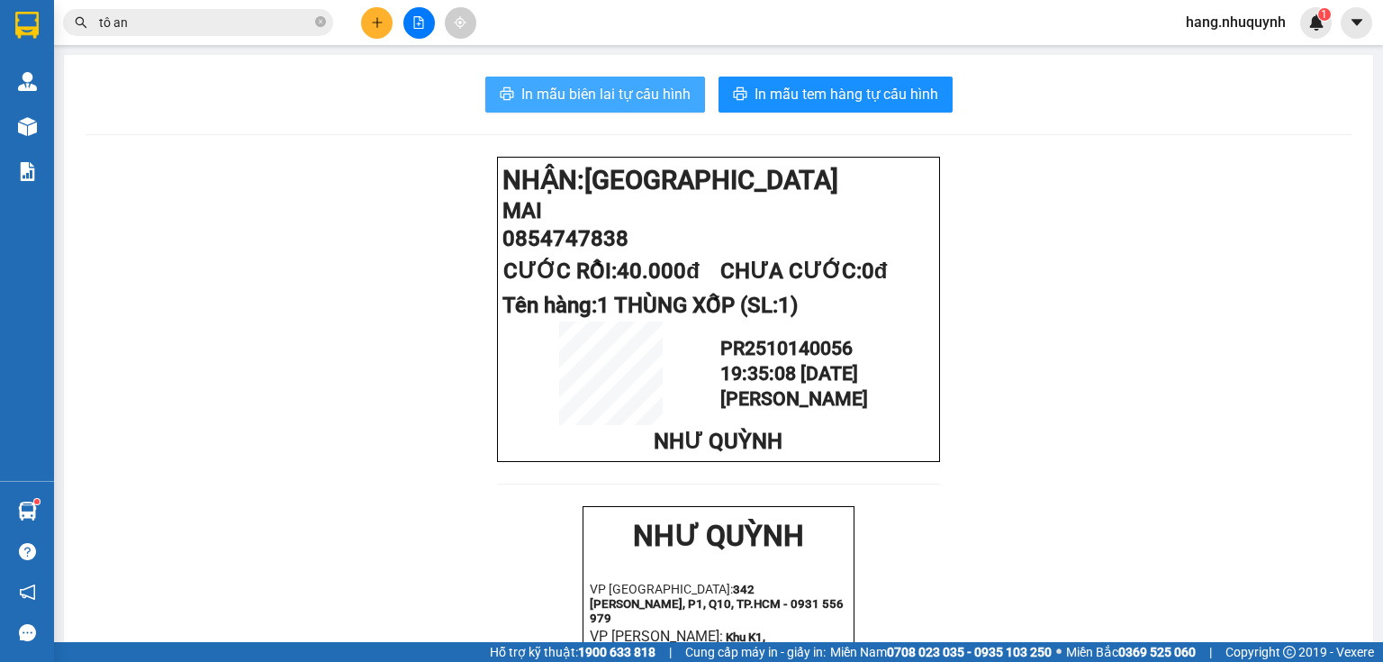
click at [570, 94] on span "In mẫu biên lai tự cấu hình" at bounding box center [605, 94] width 169 height 23
drag, startPoint x: 591, startPoint y: 92, endPoint x: 626, endPoint y: 97, distance: 35.5
click at [593, 92] on span "In mẫu biên lai tự cấu hình" at bounding box center [605, 94] width 169 height 23
click at [253, 20] on input "tô an" at bounding box center [205, 23] width 212 height 20
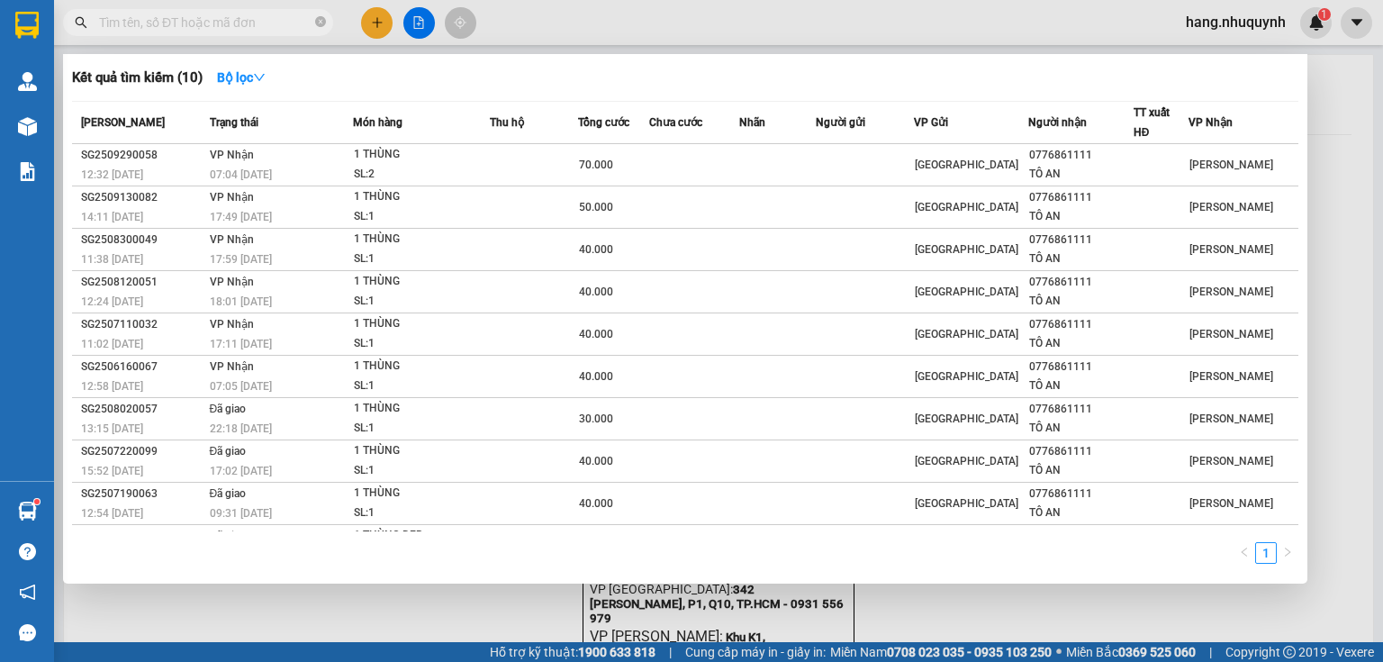
click at [176, 25] on input "text" at bounding box center [205, 23] width 212 height 20
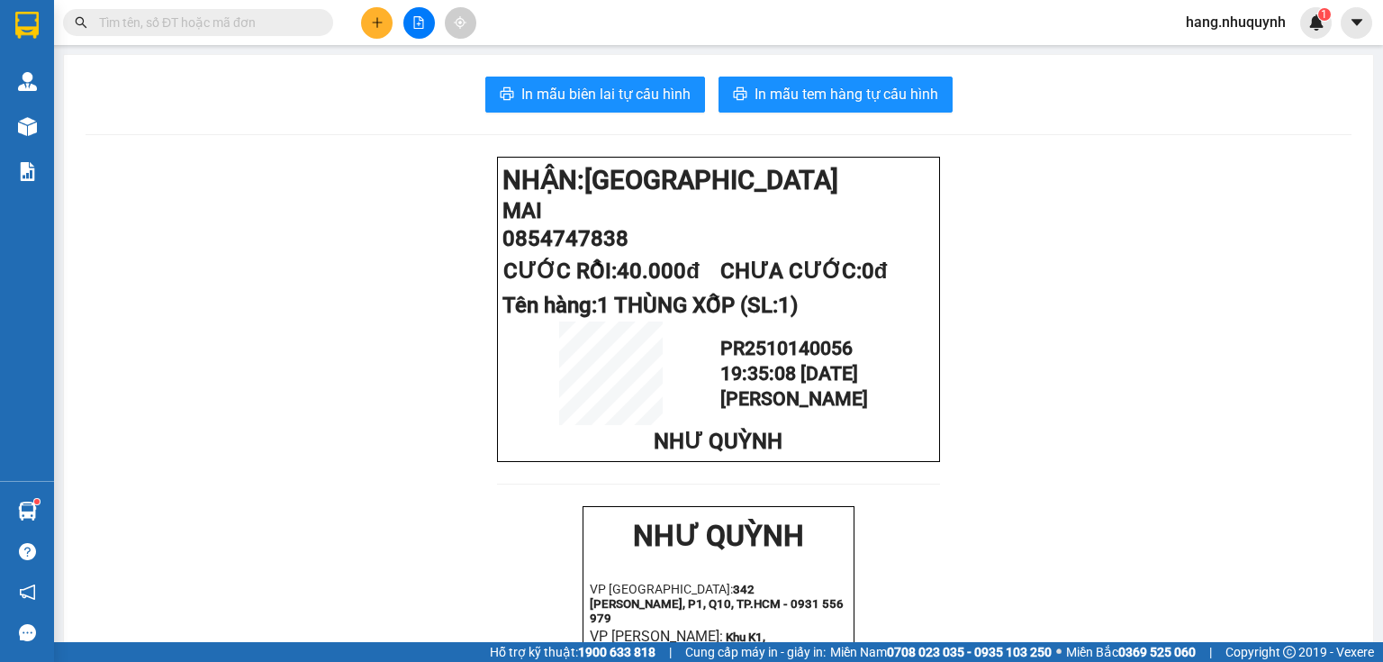
click at [176, 25] on input "text" at bounding box center [205, 23] width 212 height 20
click at [176, 24] on input "text" at bounding box center [205, 23] width 212 height 20
click at [112, 19] on input "text" at bounding box center [205, 23] width 212 height 20
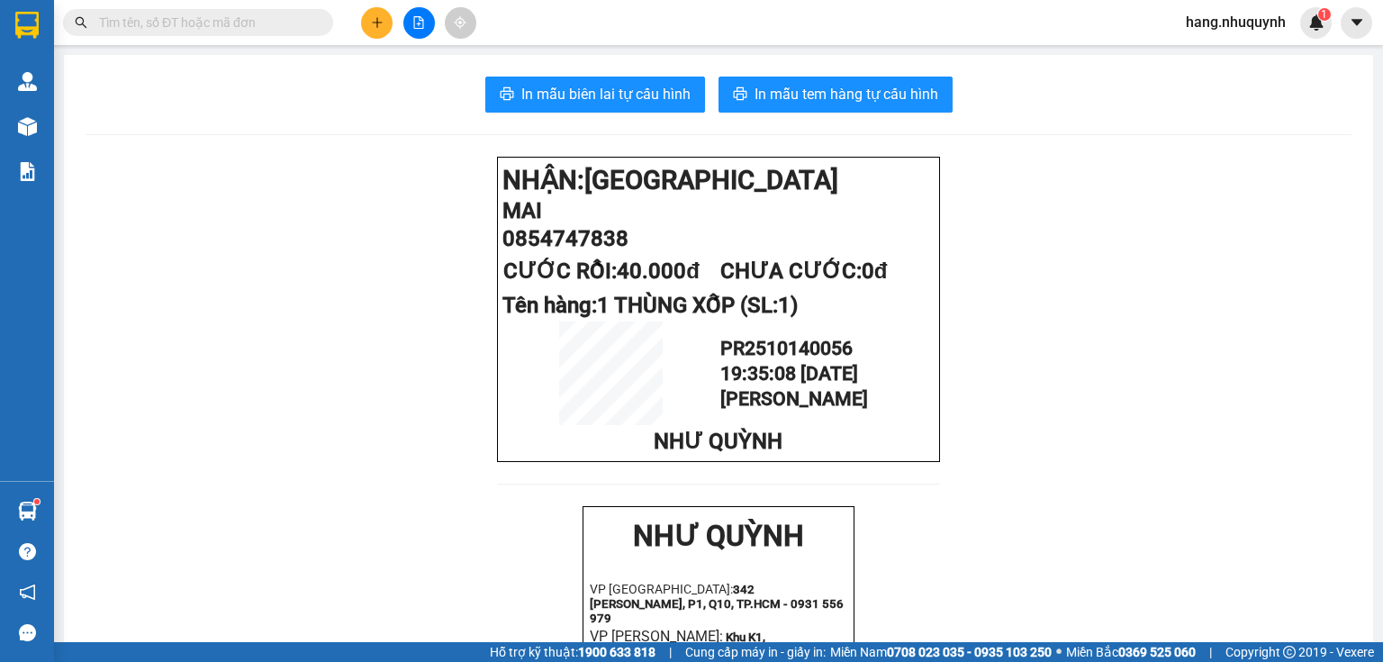
click at [112, 19] on input "text" at bounding box center [205, 23] width 212 height 20
click at [155, 22] on input "text" at bounding box center [205, 23] width 212 height 20
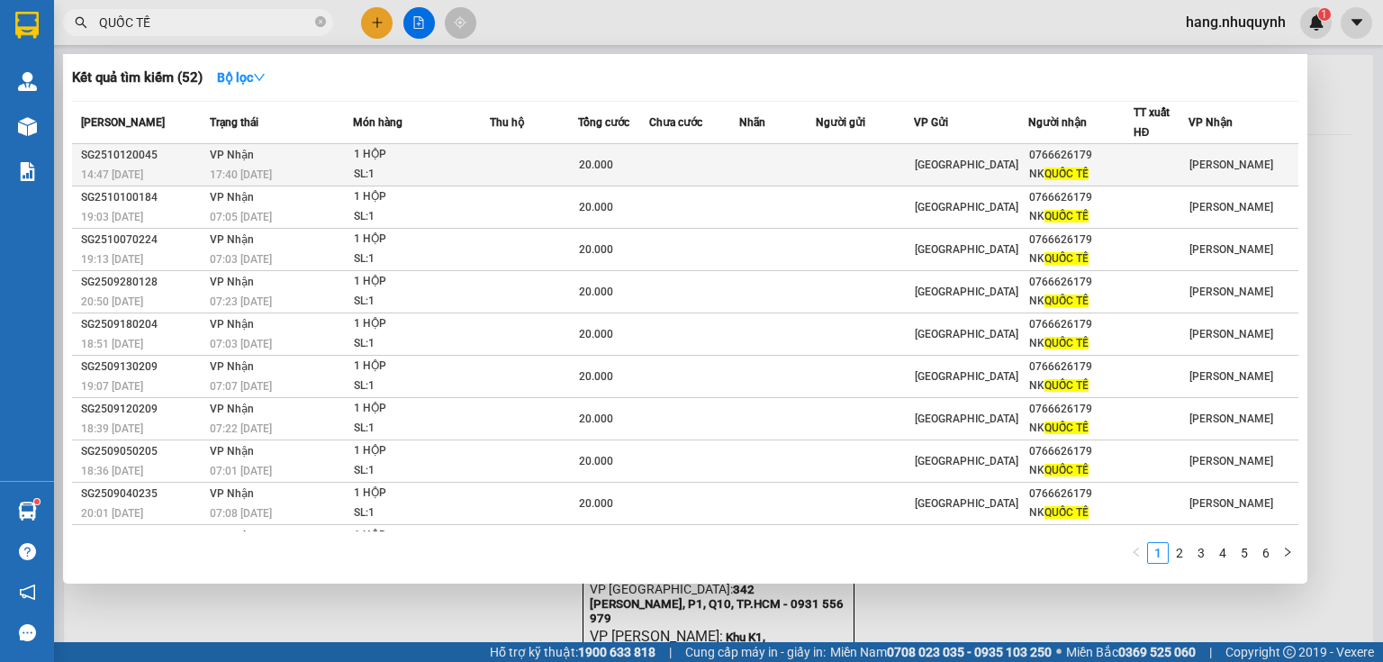
click at [621, 169] on div "20.000" at bounding box center [613, 165] width 69 height 20
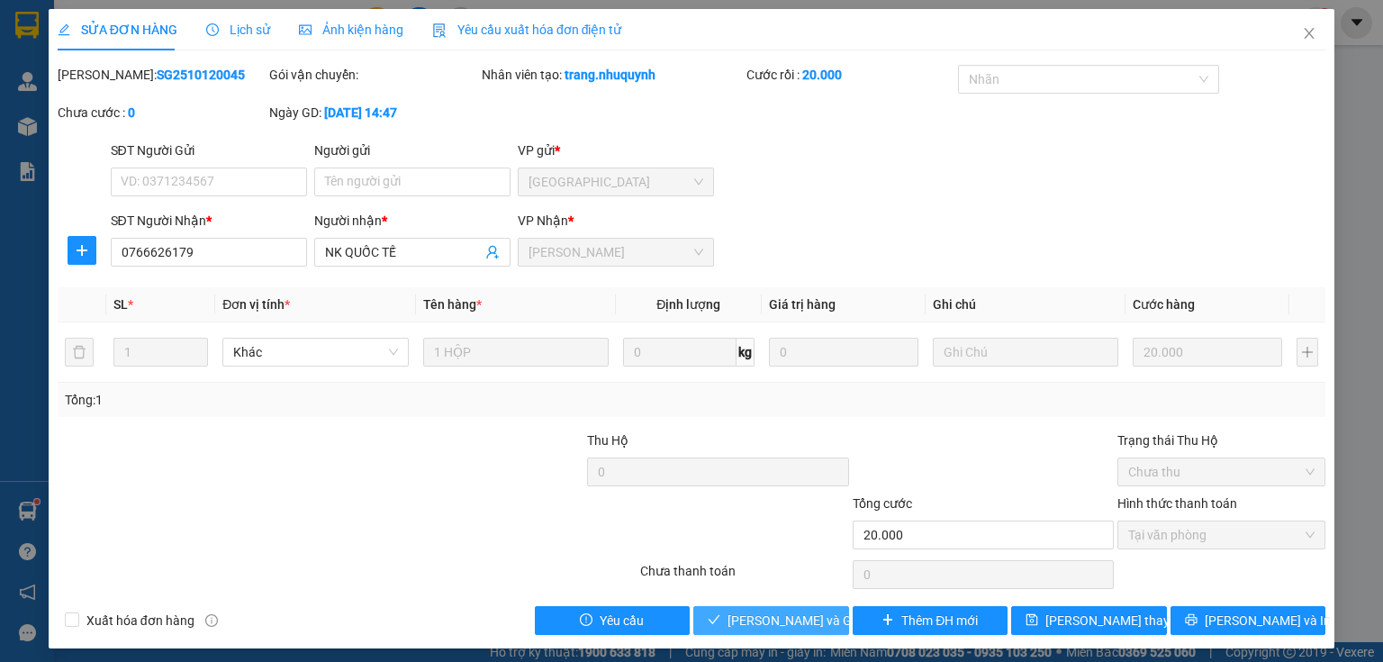
click at [755, 615] on span "Lưu và Giao hàng" at bounding box center [813, 620] width 173 height 20
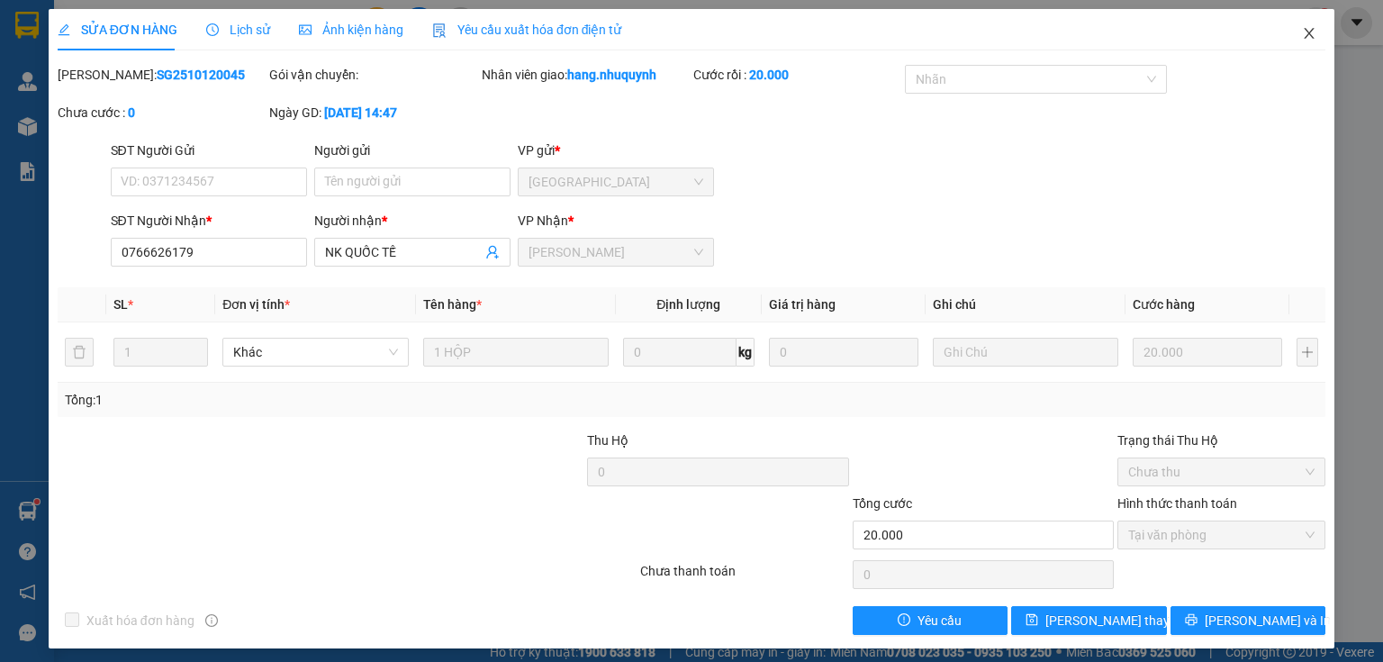
drag, startPoint x: 1296, startPoint y: 29, endPoint x: 789, endPoint y: 34, distance: 506.9
click at [1302, 30] on icon "close" at bounding box center [1309, 33] width 14 height 14
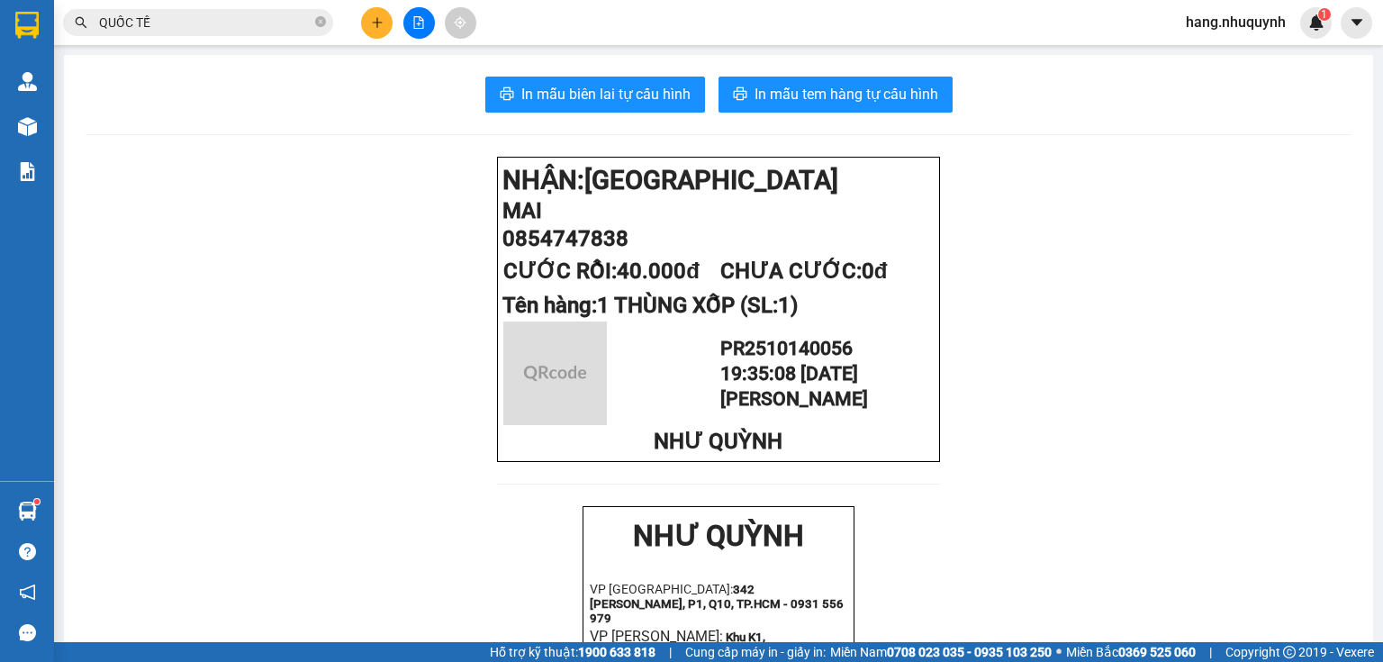
click at [375, 23] on icon "plus" at bounding box center [377, 22] width 13 height 13
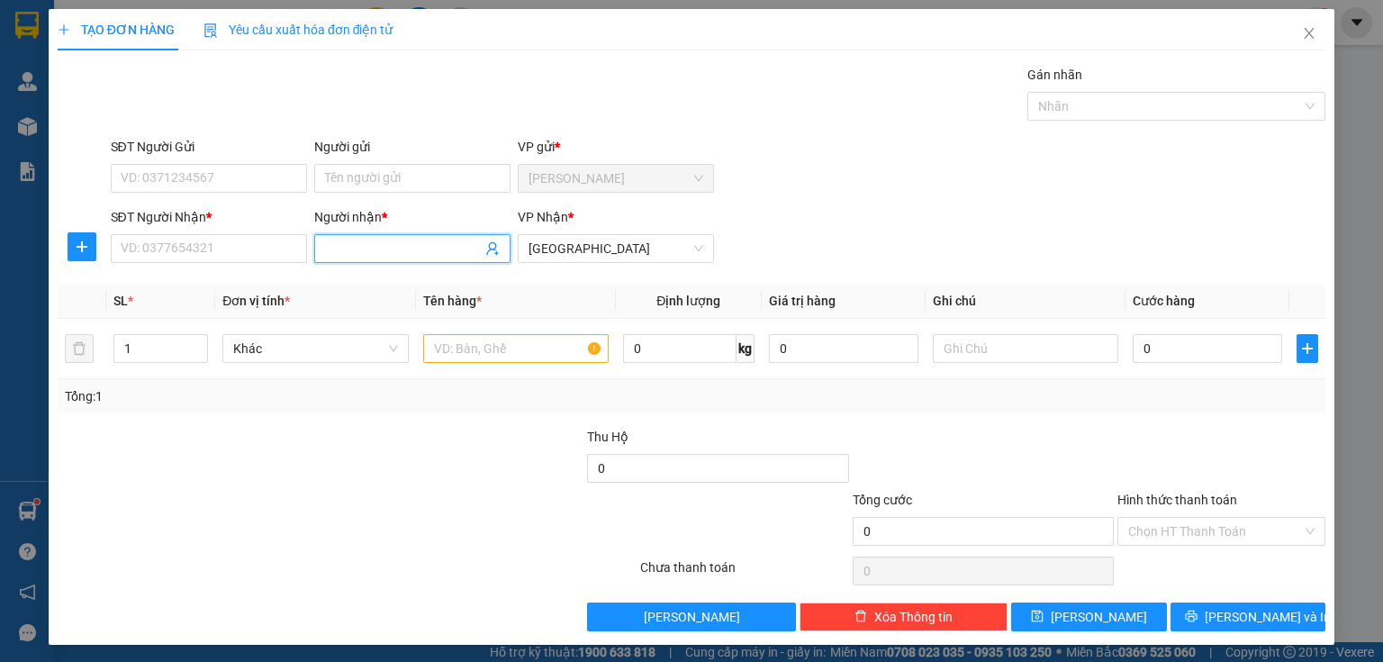
click at [382, 242] on input "Người nhận *" at bounding box center [403, 249] width 157 height 20
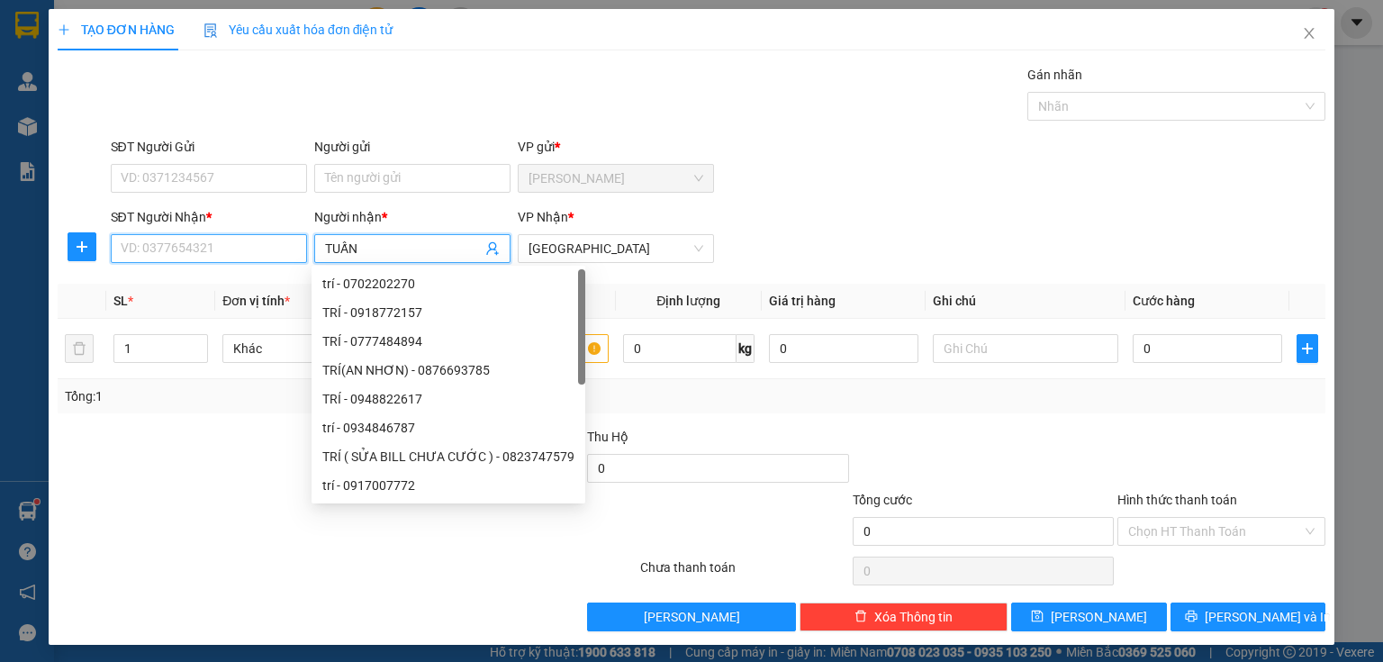
click at [151, 249] on input "SĐT Người Nhận *" at bounding box center [209, 248] width 196 height 29
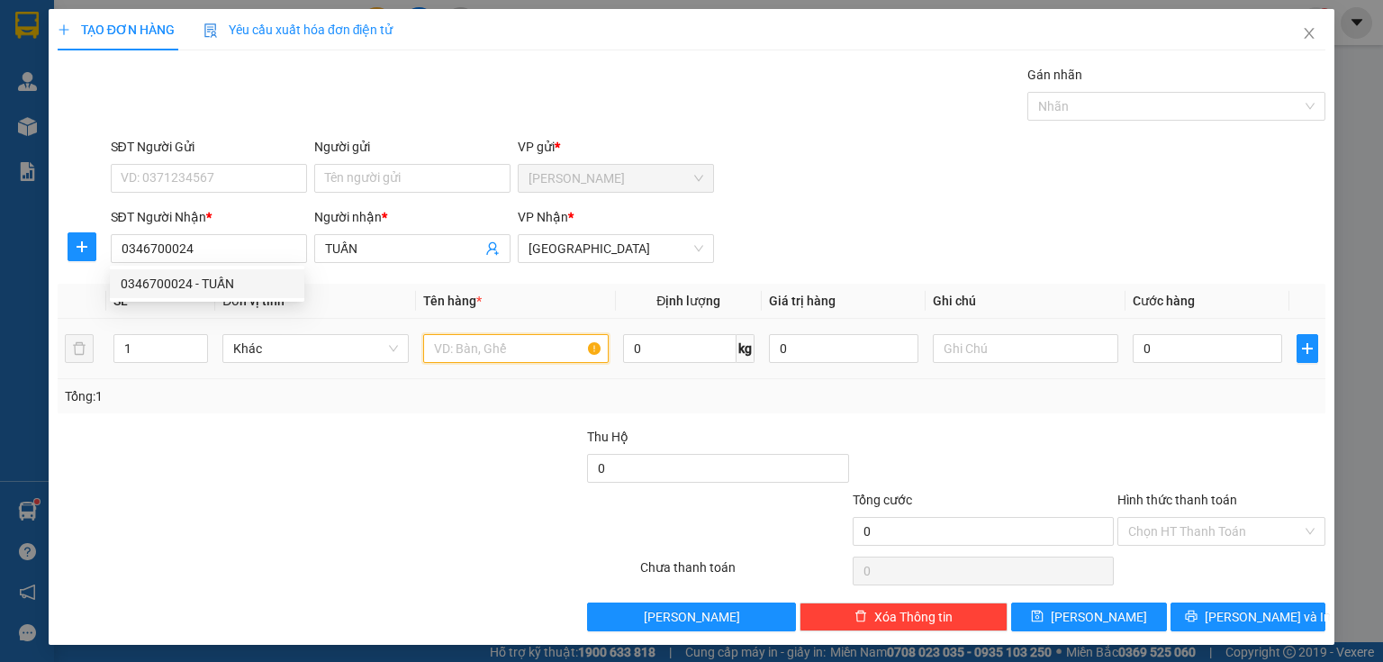
click at [453, 344] on input "text" at bounding box center [515, 348] width 185 height 29
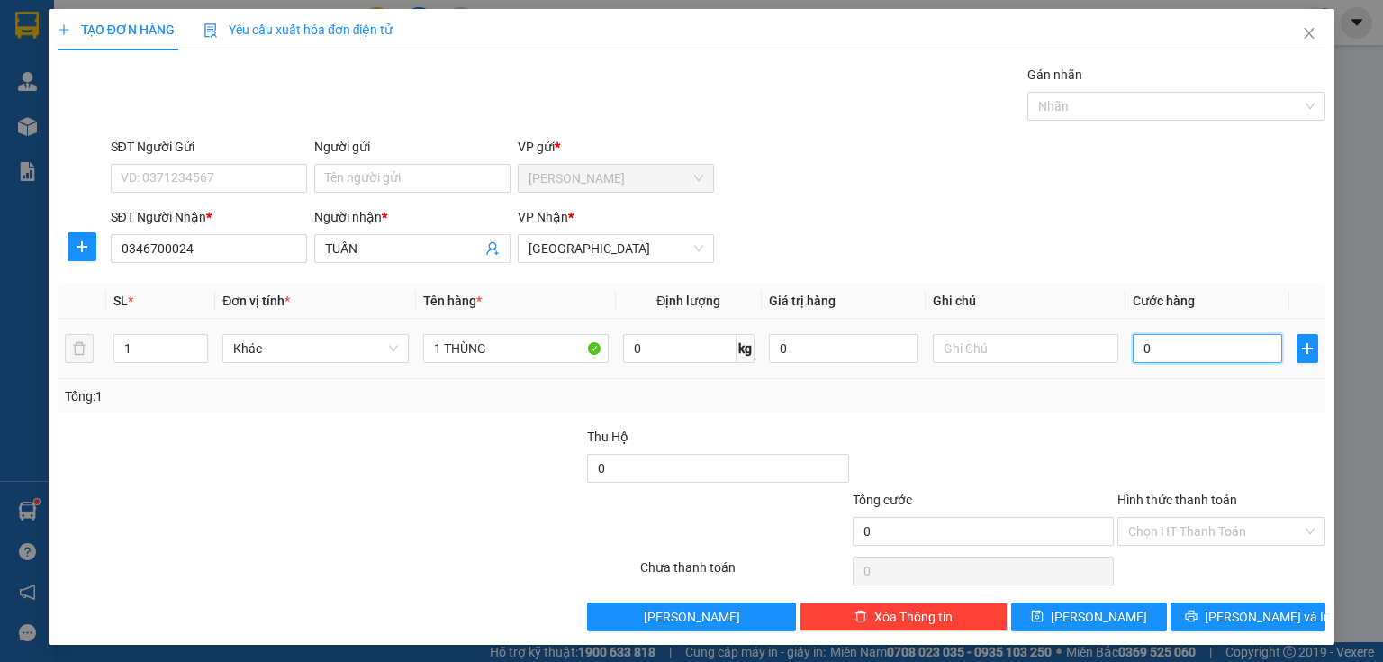
click at [1182, 343] on input "0" at bounding box center [1207, 348] width 149 height 29
click at [1200, 606] on button "[PERSON_NAME] và In" at bounding box center [1248, 616] width 156 height 29
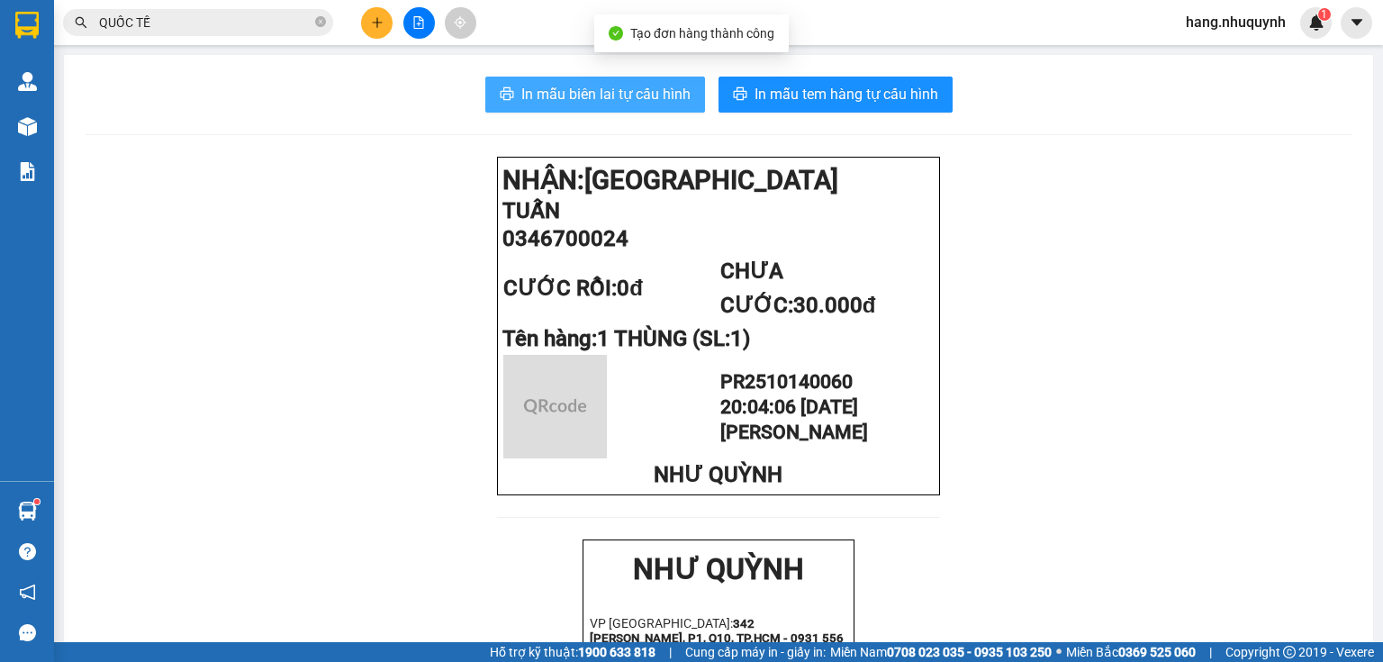
drag, startPoint x: 611, startPoint y: 97, endPoint x: 720, endPoint y: 443, distance: 362.5
click at [612, 97] on span "In mẫu biên lai tự cấu hình" at bounding box center [605, 94] width 169 height 23
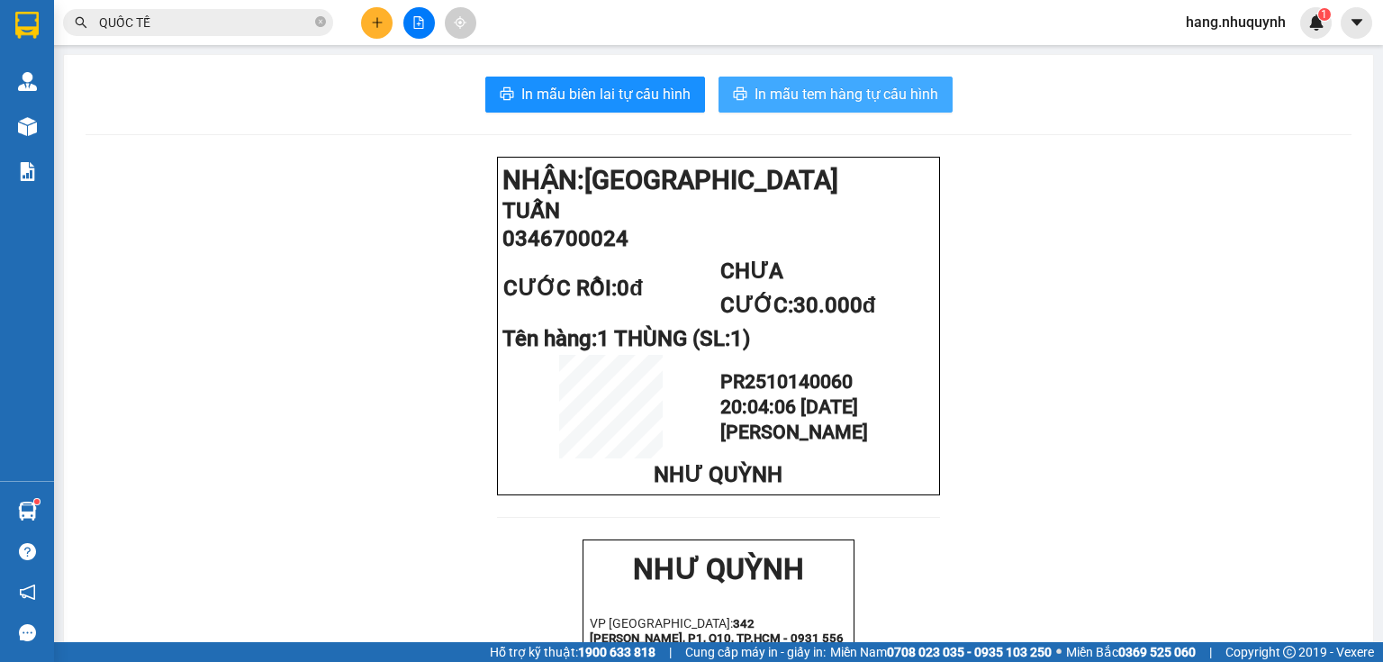
click at [791, 90] on span "In mẫu tem hàng tự cấu hình" at bounding box center [847, 94] width 184 height 23
click at [375, 31] on button at bounding box center [377, 23] width 32 height 32
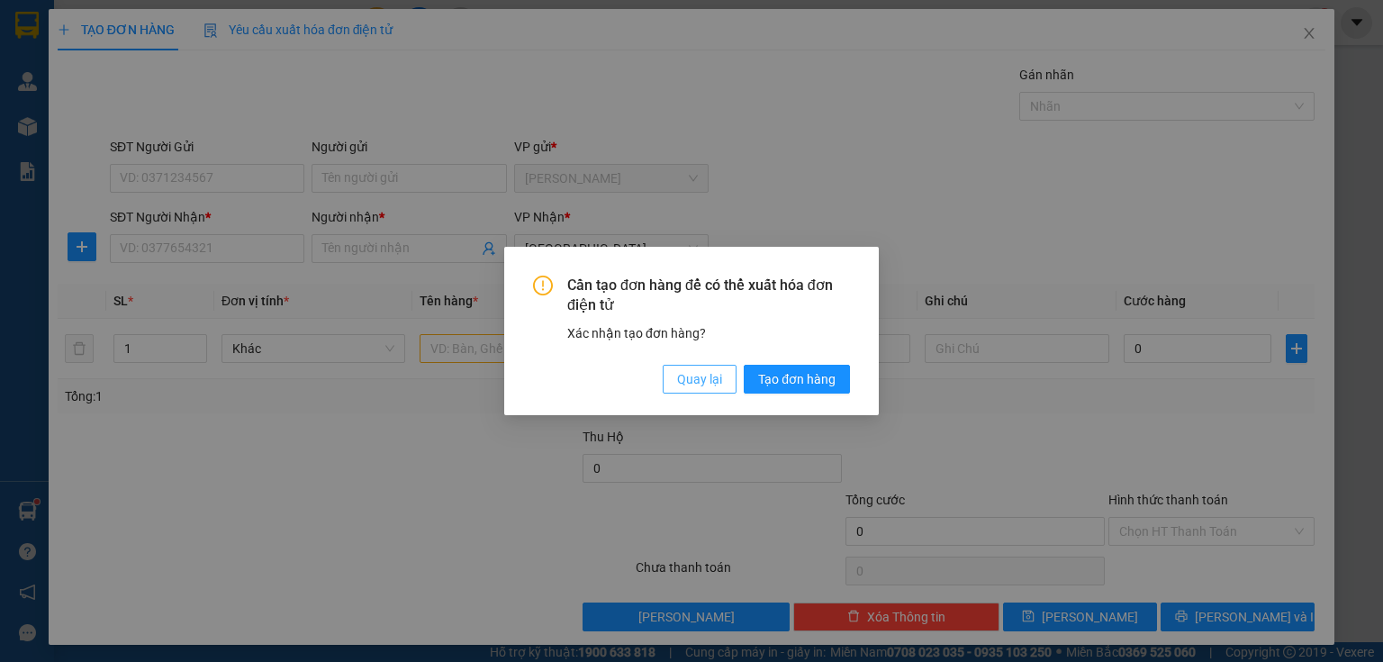
click at [724, 382] on button "Quay lại" at bounding box center [700, 379] width 74 height 29
click at [711, 378] on span "Quay lại" at bounding box center [699, 379] width 45 height 20
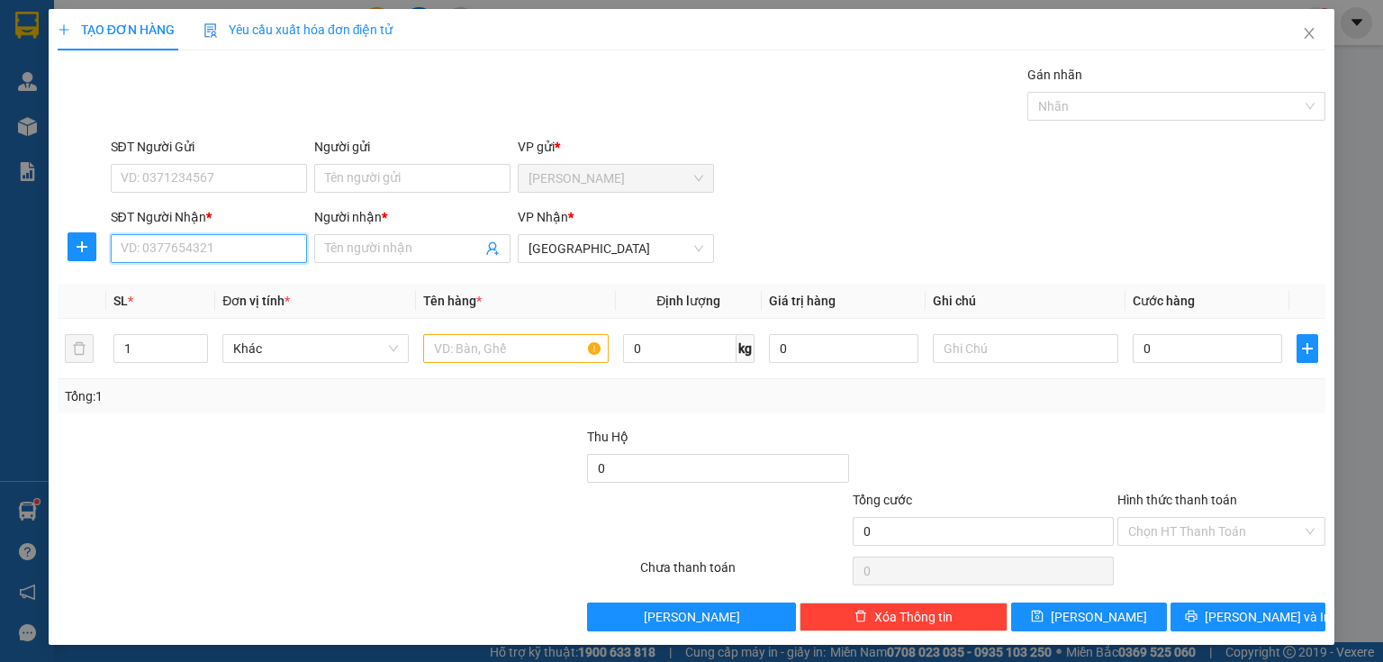
drag, startPoint x: 220, startPoint y: 236, endPoint x: 212, endPoint y: 247, distance: 13.0
click at [220, 241] on input "SĐT Người Nhận *" at bounding box center [209, 248] width 196 height 29
click at [216, 290] on div "0355556677 - cường" at bounding box center [207, 284] width 173 height 20
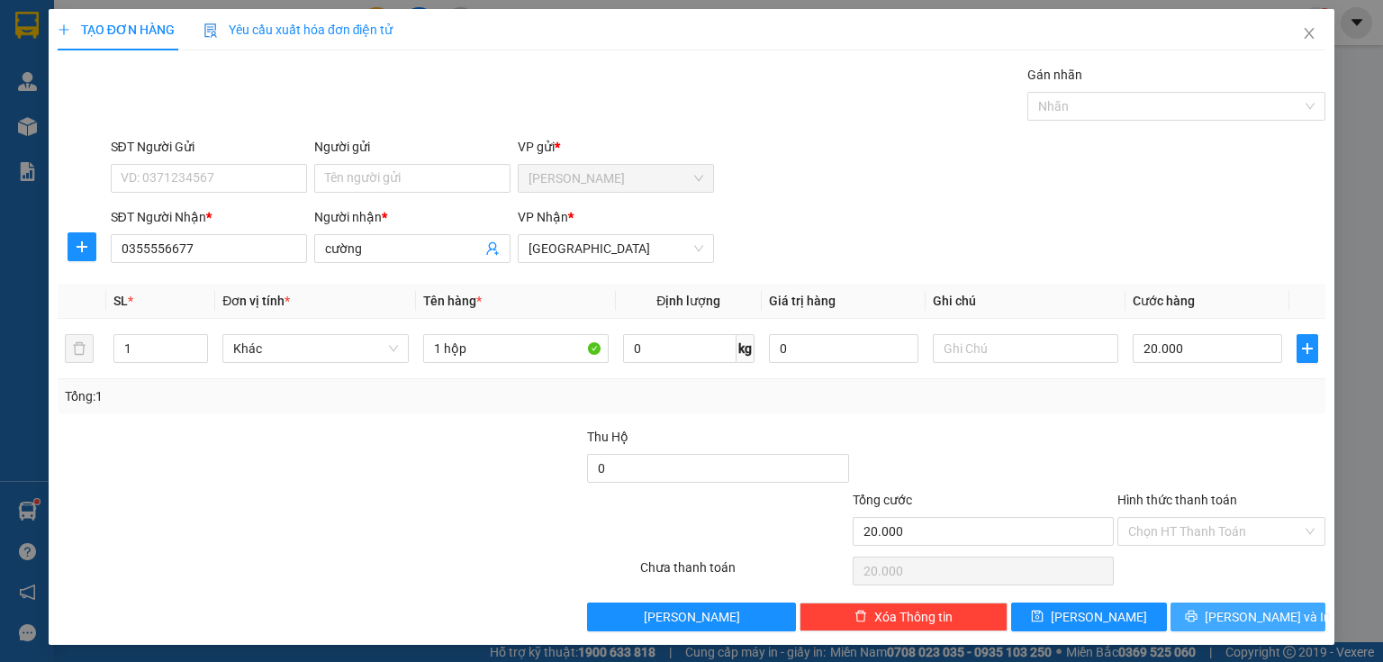
click at [1220, 621] on button "[PERSON_NAME] và In" at bounding box center [1248, 616] width 156 height 29
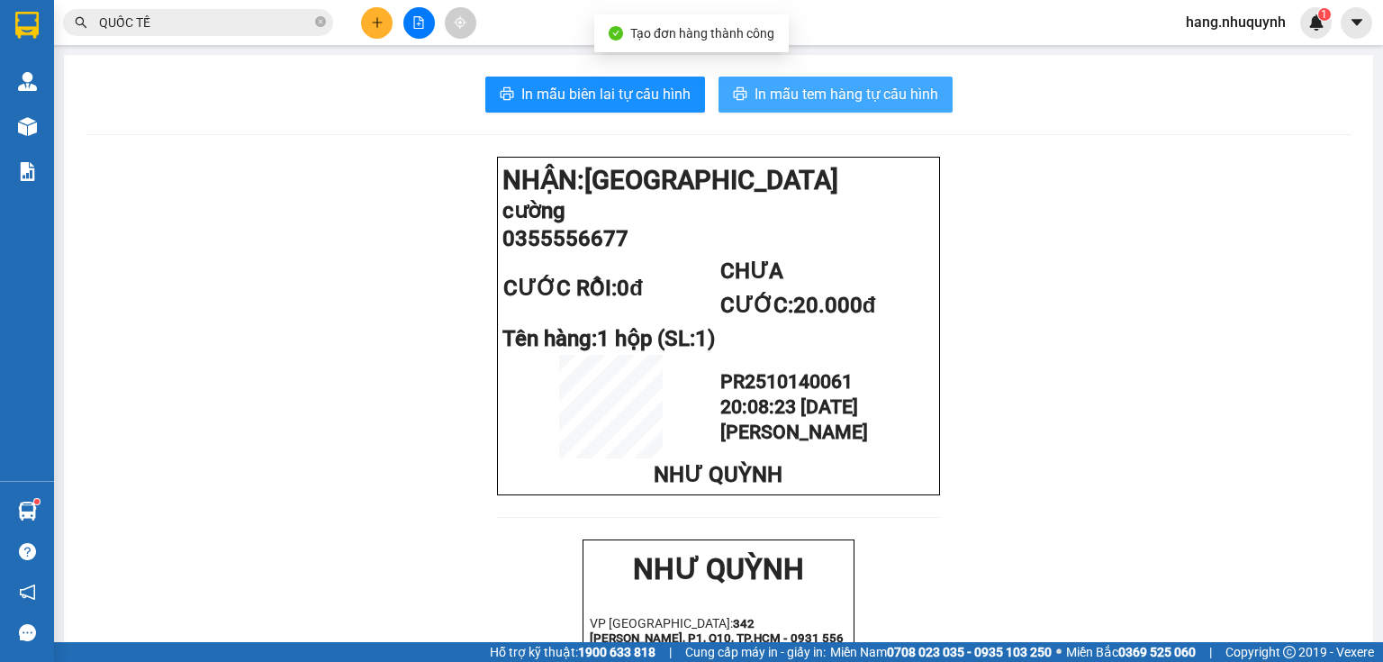
click at [840, 97] on span "In mẫu tem hàng tự cấu hình" at bounding box center [847, 94] width 184 height 23
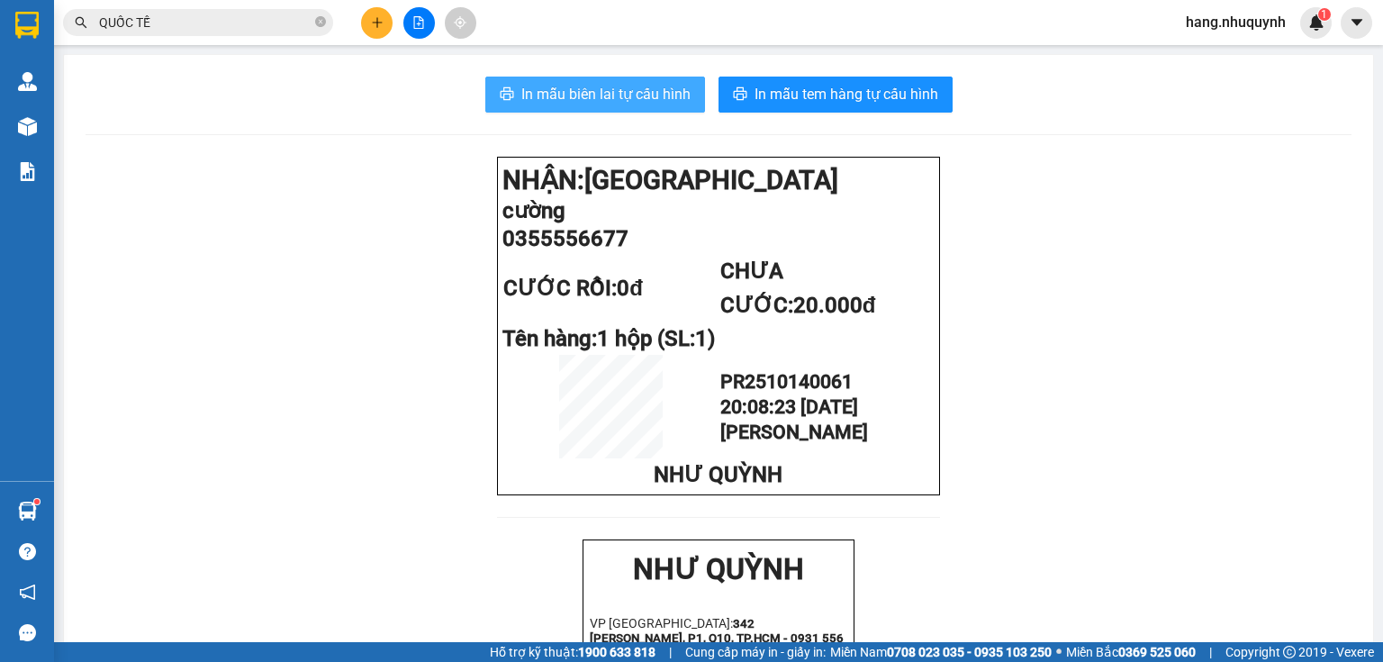
click at [619, 91] on span "In mẫu biên lai tự cấu hình" at bounding box center [605, 94] width 169 height 23
click at [627, 100] on span "In mẫu biên lai tự cấu hình" at bounding box center [605, 94] width 169 height 23
click at [374, 27] on icon "plus" at bounding box center [377, 22] width 13 height 13
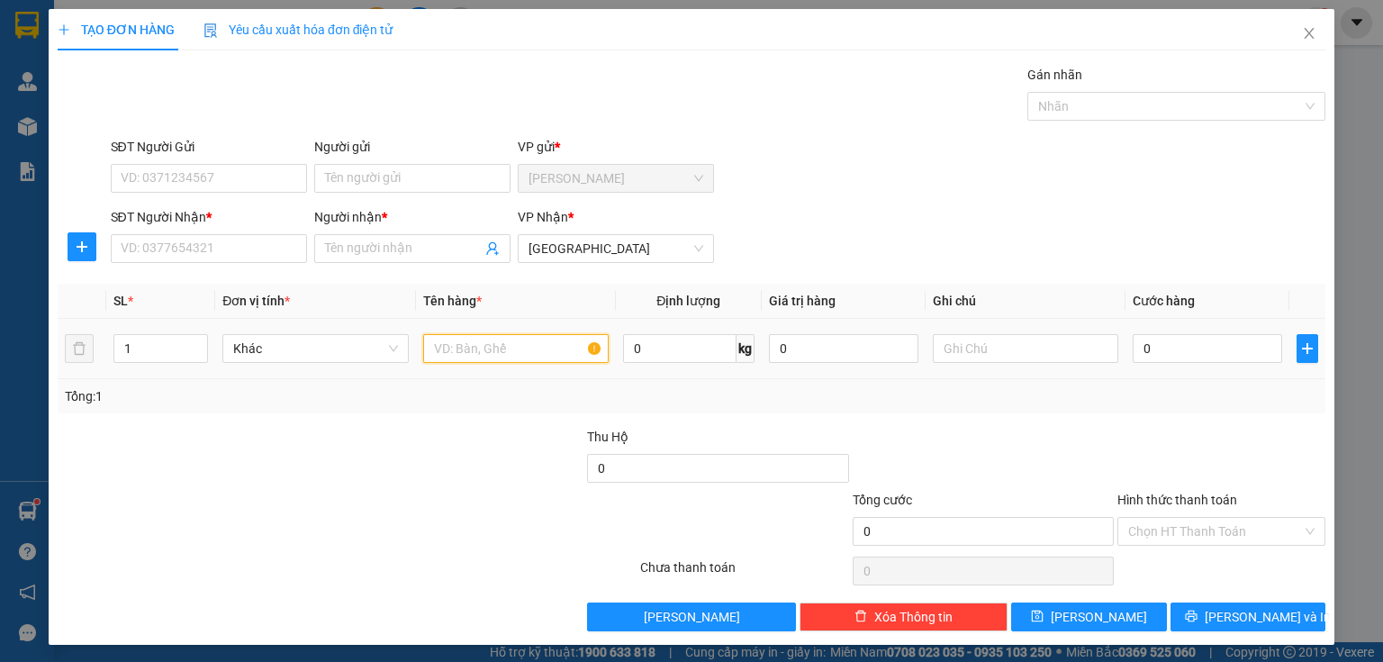
click at [464, 345] on input "text" at bounding box center [515, 348] width 185 height 29
click at [407, 249] on input "Người nhận *" at bounding box center [403, 249] width 157 height 20
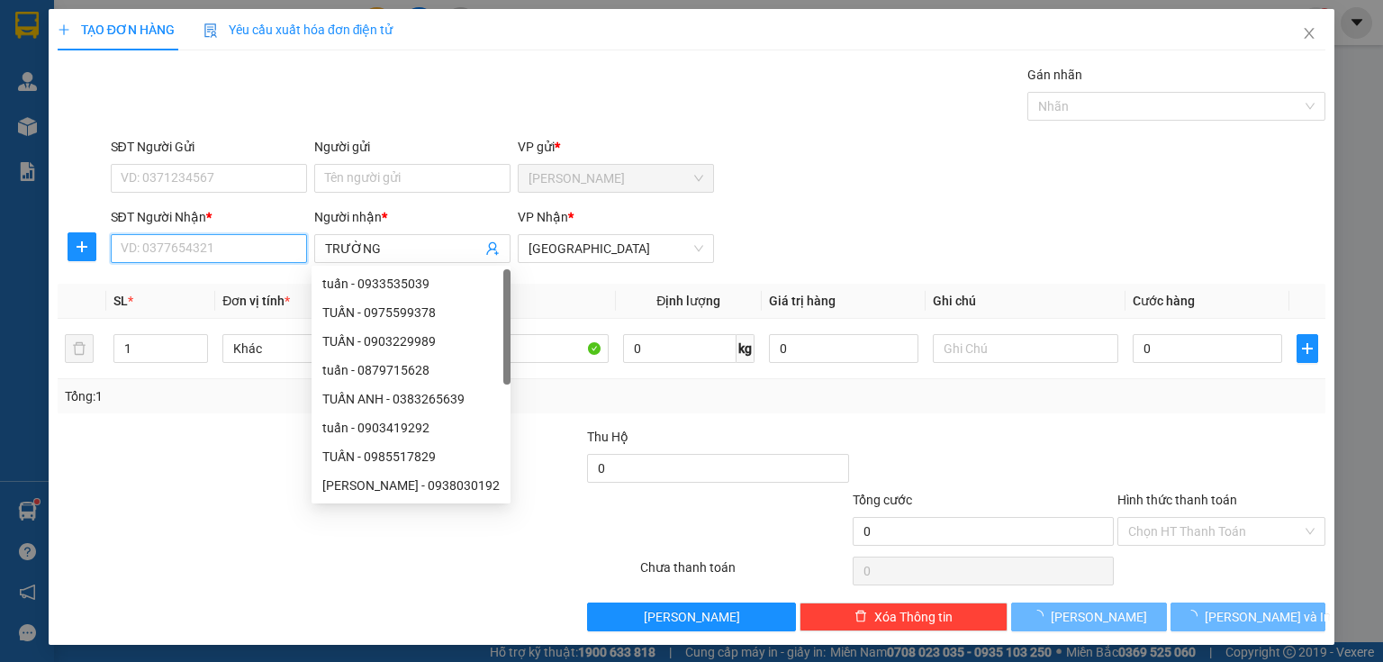
click at [169, 252] on input "SĐT Người Nhận *" at bounding box center [209, 248] width 196 height 29
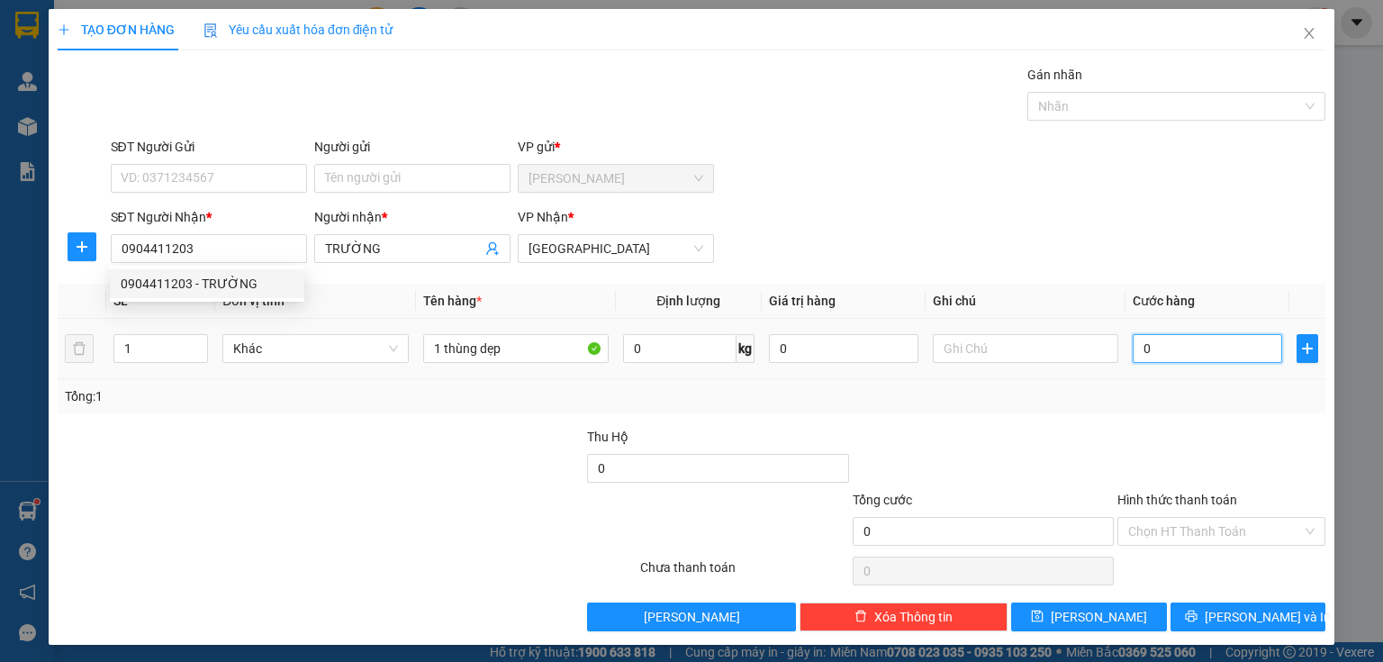
click at [1173, 354] on input "0" at bounding box center [1207, 348] width 149 height 29
drag, startPoint x: 1201, startPoint y: 530, endPoint x: 1202, endPoint y: 545, distance: 14.4
click at [1201, 534] on input "Hình thức thanh toán" at bounding box center [1215, 531] width 174 height 27
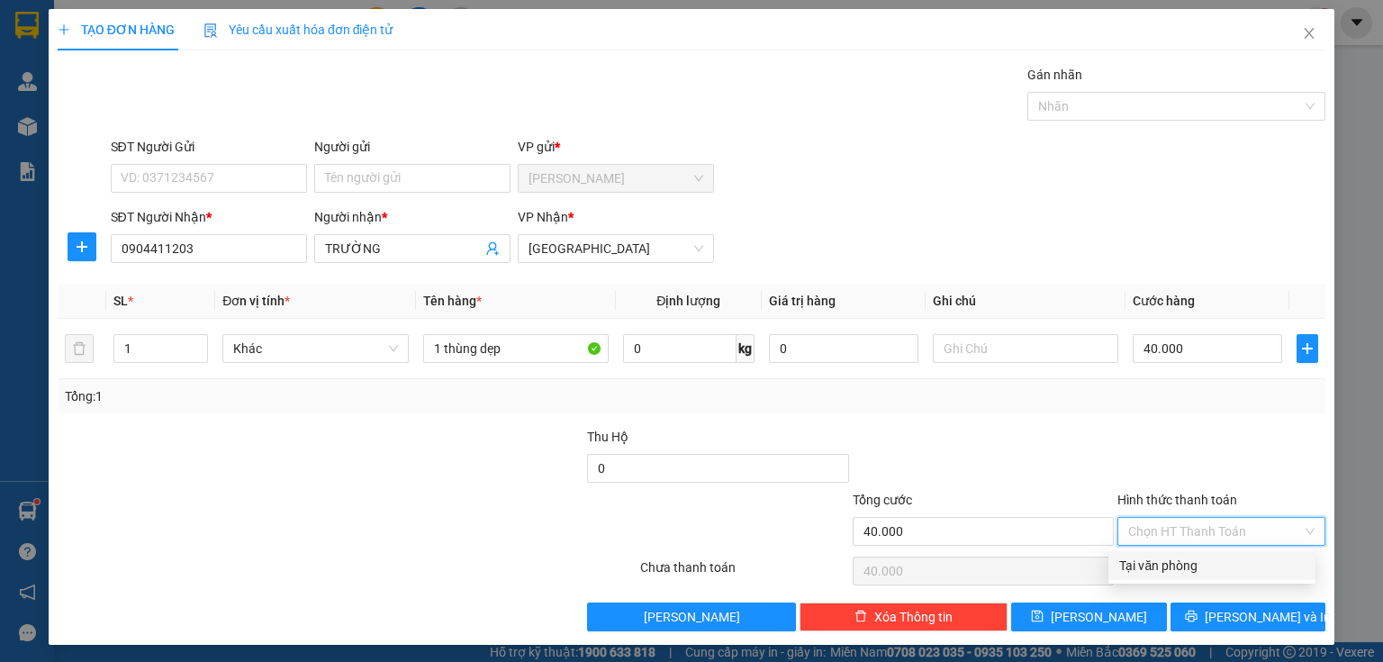
drag, startPoint x: 1199, startPoint y: 561, endPoint x: 1233, endPoint y: 633, distance: 79.4
click at [1199, 567] on div "Tại văn phòng" at bounding box center [1211, 566] width 185 height 20
click at [1233, 631] on div "TẠO ĐƠN HÀNG Yêu cầu xuất hóa đơn điện tử Transit Pickup Surcharge Ids Transit …" at bounding box center [692, 327] width 1286 height 636
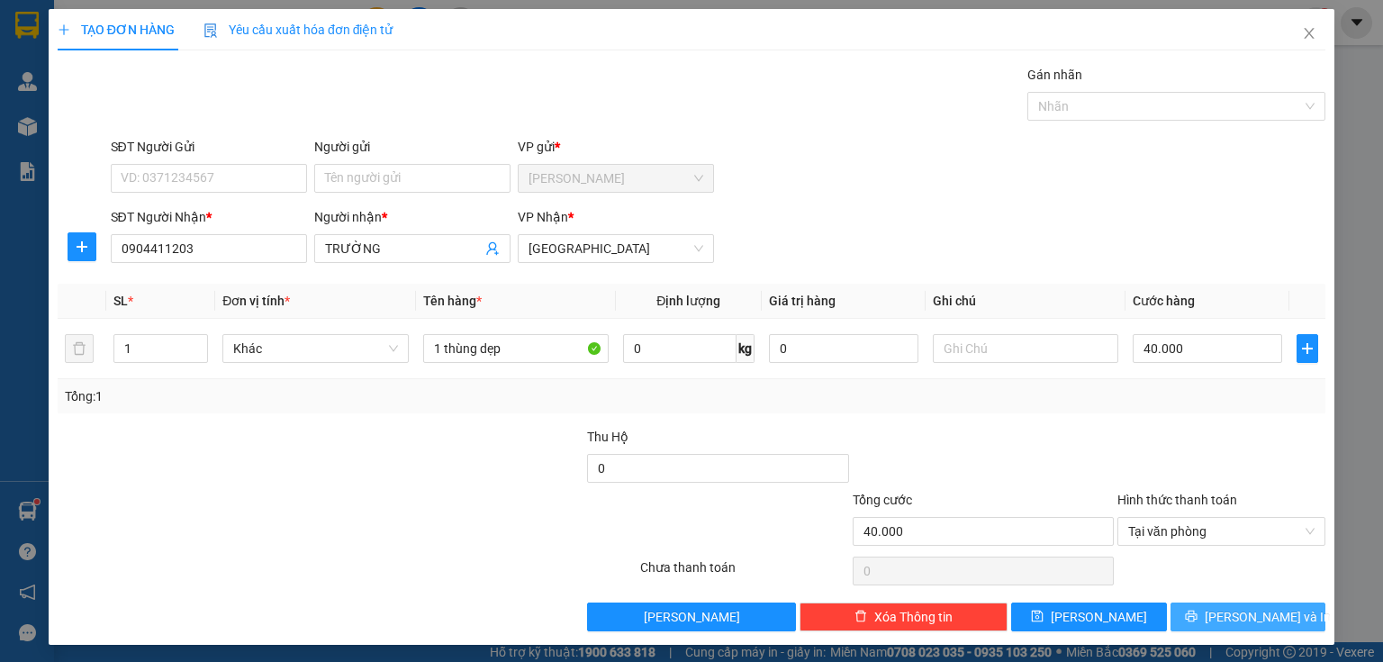
click at [1197, 616] on icon "printer" at bounding box center [1191, 616] width 13 height 13
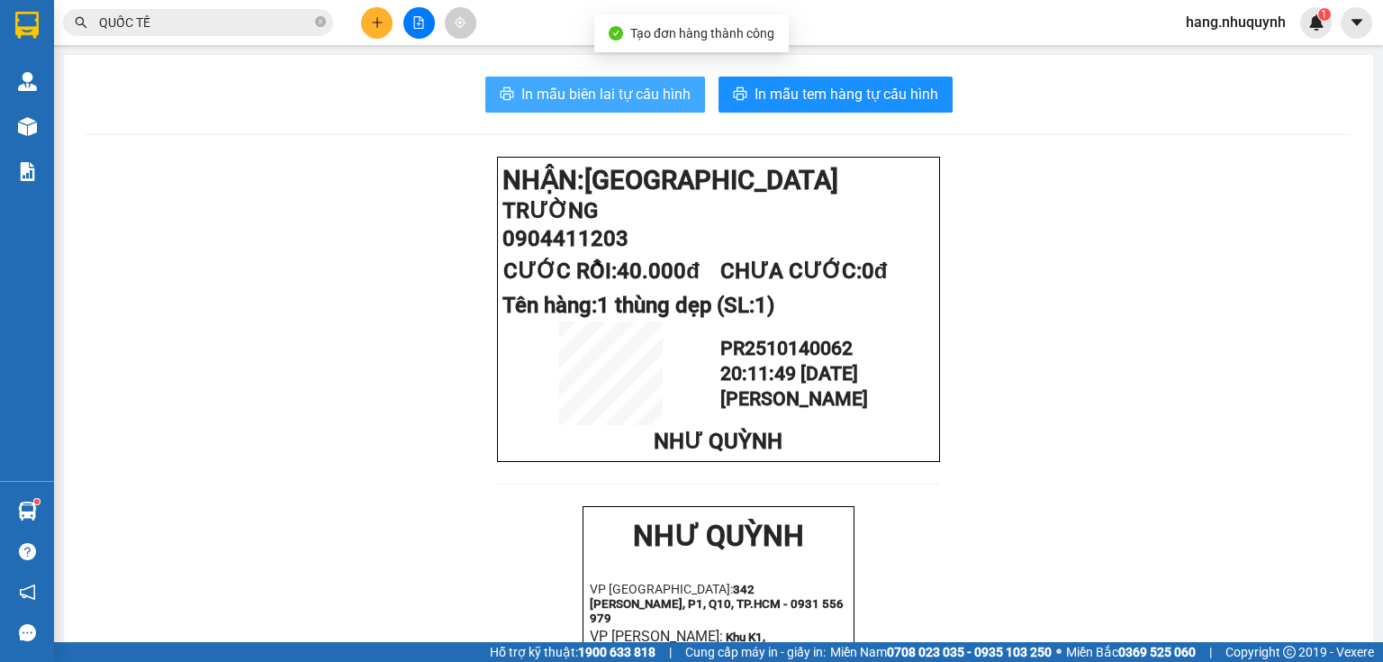
click at [591, 105] on button "In mẫu biên lai tự cấu hình" at bounding box center [595, 95] width 220 height 36
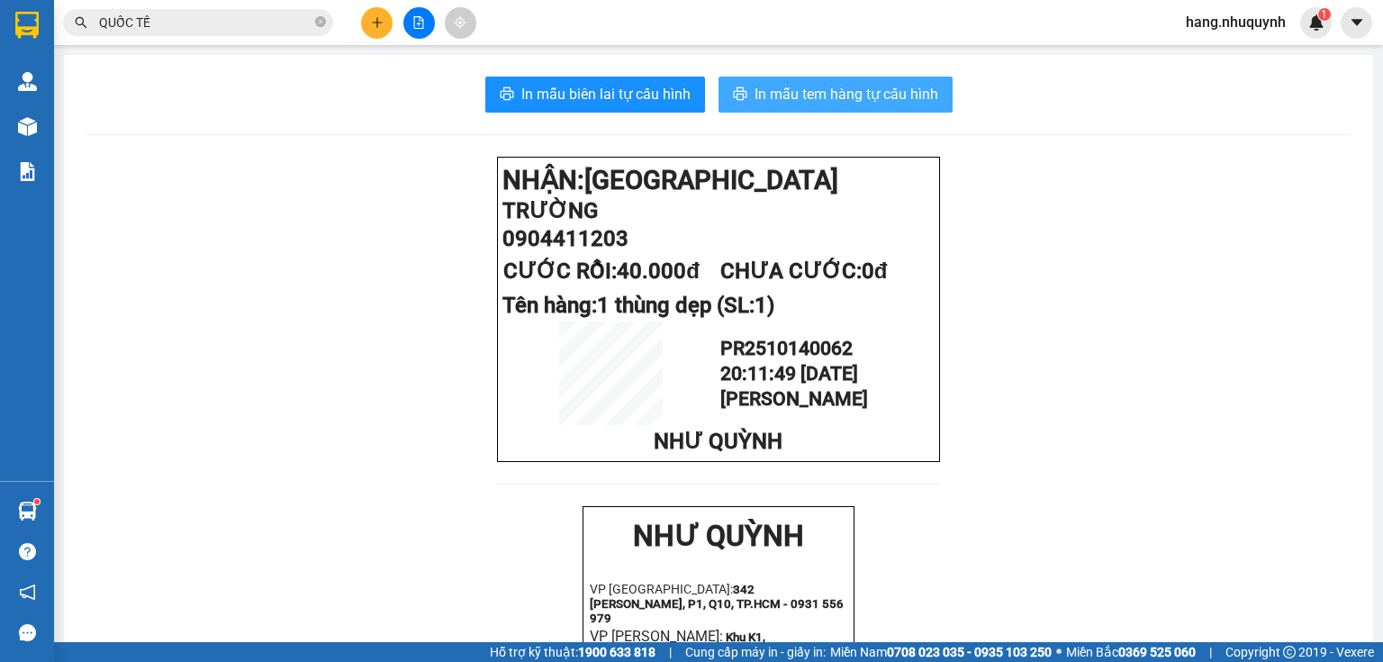
click at [845, 86] on span "In mẫu tem hàng tự cấu hình" at bounding box center [847, 94] width 184 height 23
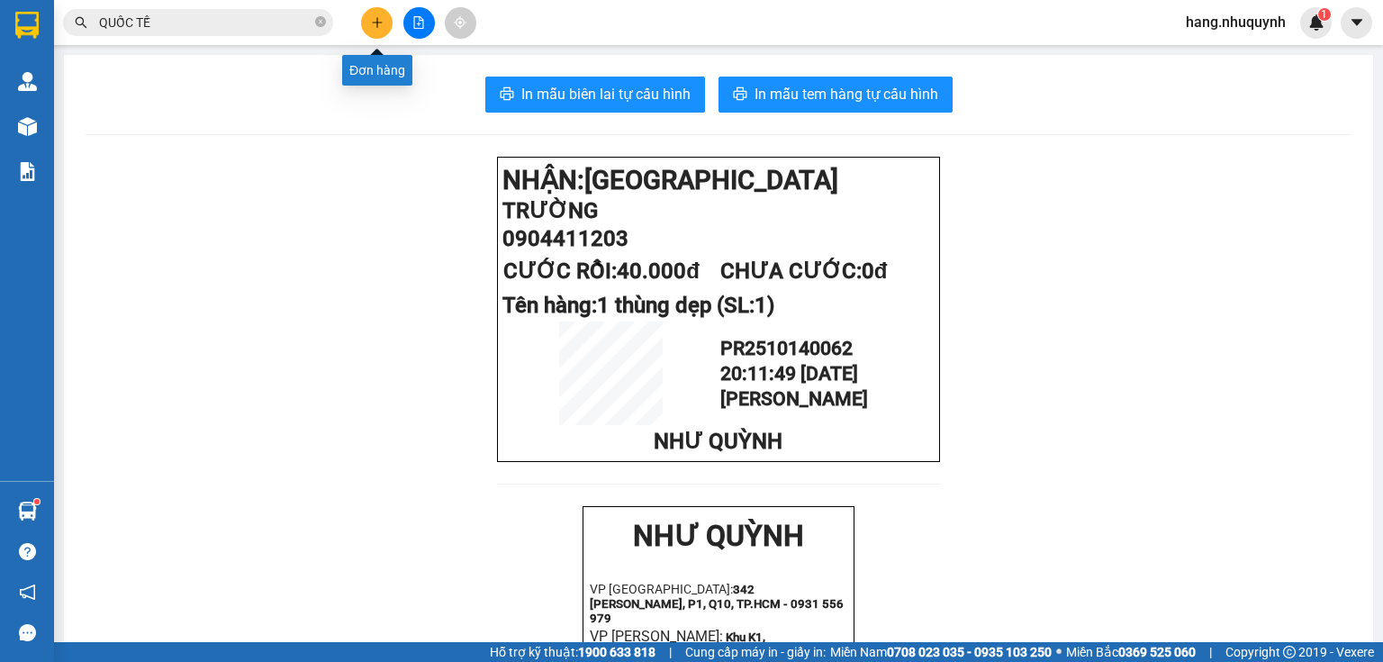
click at [382, 24] on icon "plus" at bounding box center [377, 22] width 13 height 13
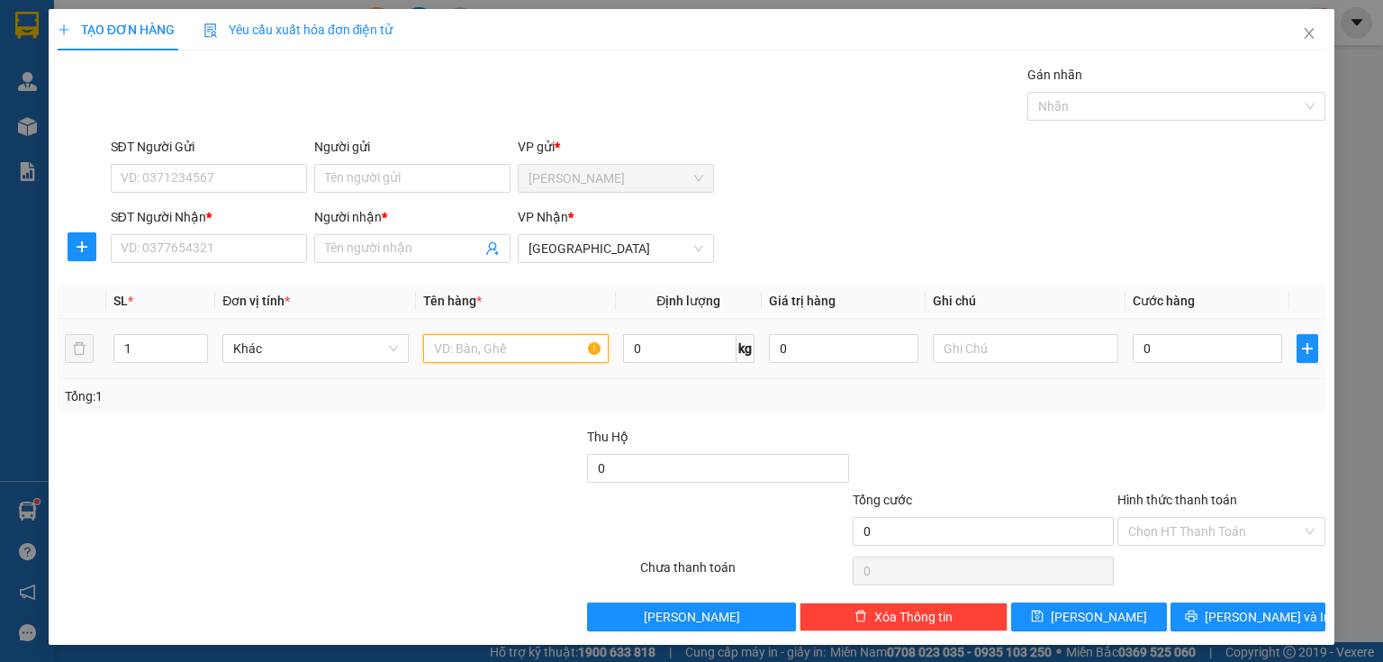
click at [487, 351] on input "text" at bounding box center [515, 348] width 185 height 29
click at [1305, 36] on icon "close" at bounding box center [1310, 33] width 10 height 11
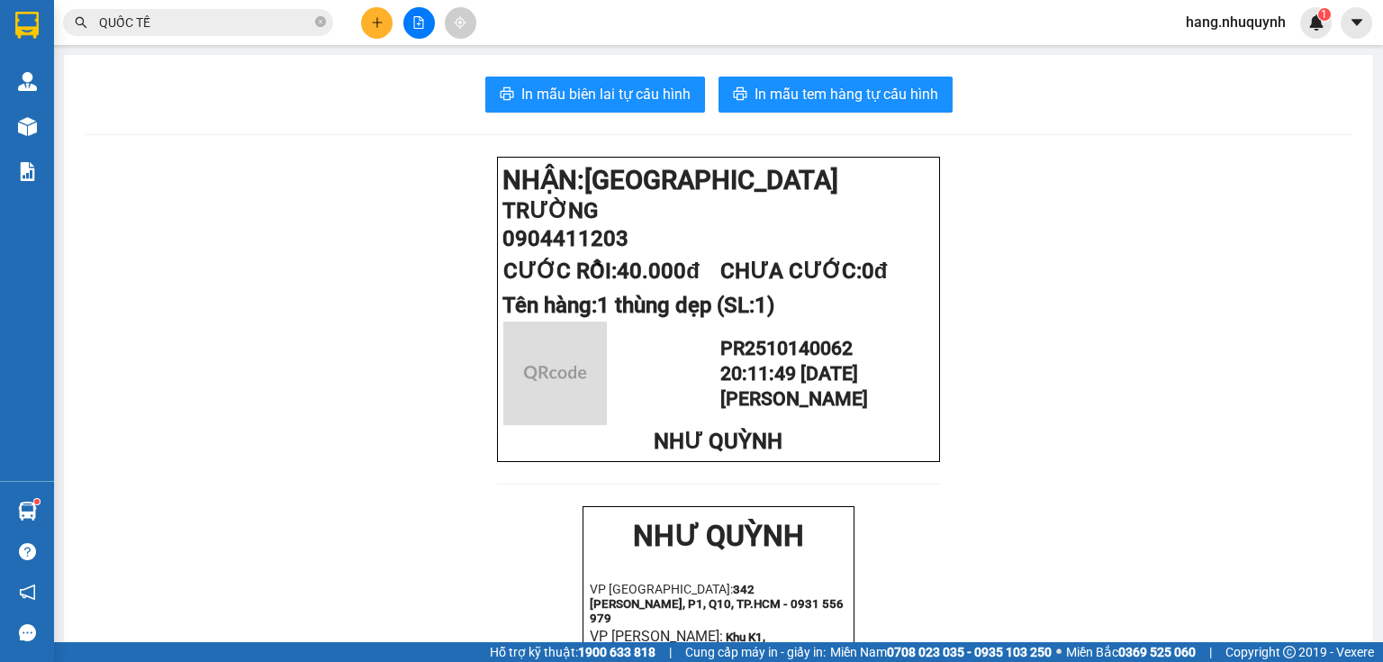
click at [229, 20] on input "QUỐC TẾ" at bounding box center [205, 23] width 212 height 20
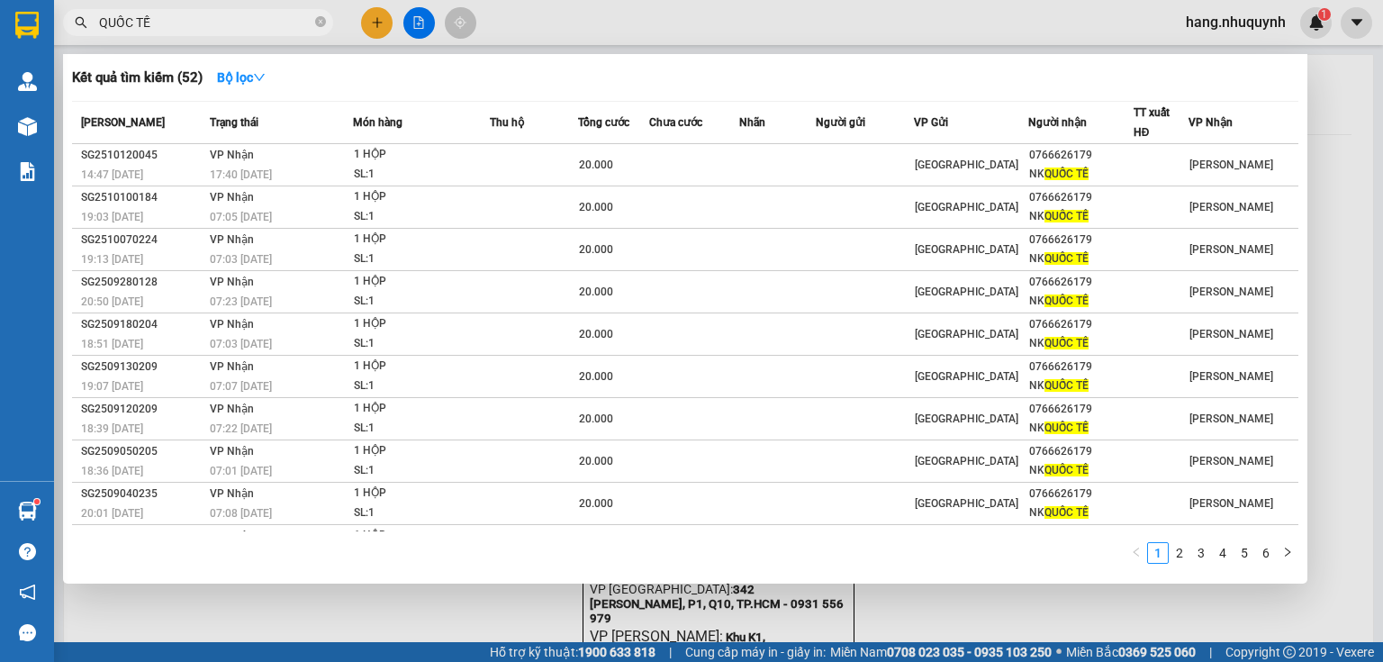
click at [229, 20] on input "QUỐC TẾ" at bounding box center [205, 23] width 212 height 20
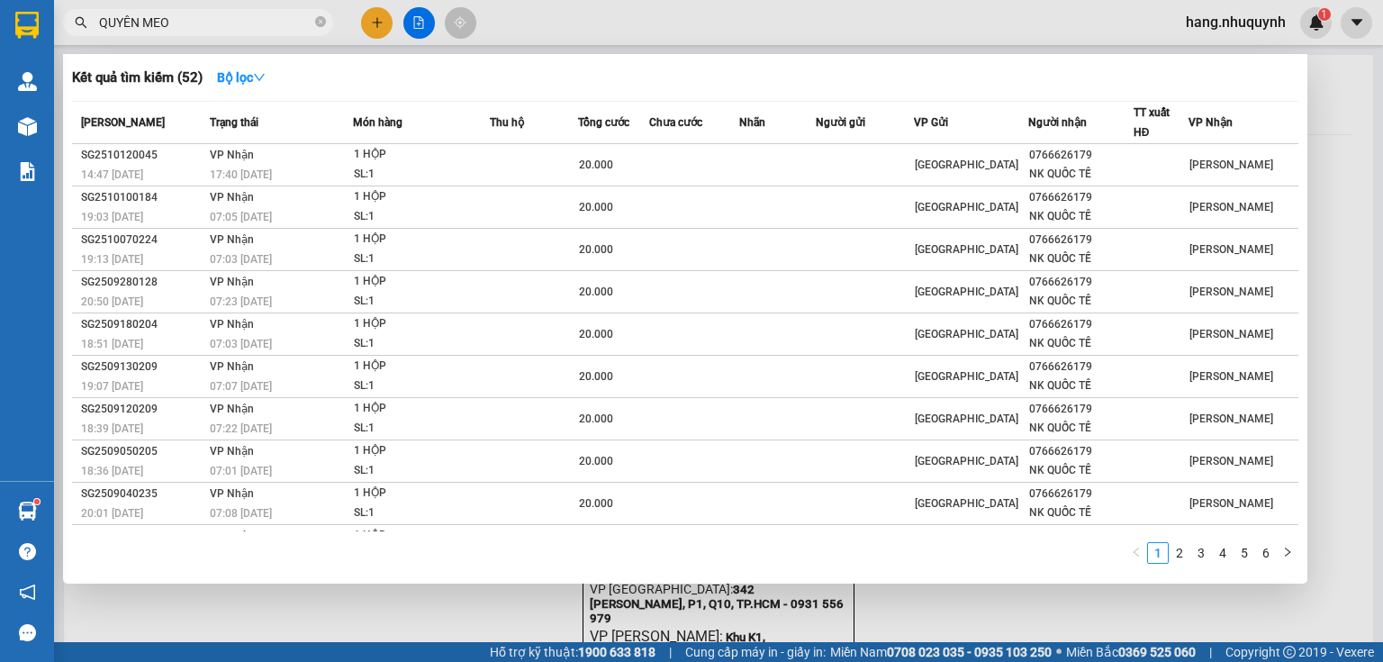
click at [378, 25] on div at bounding box center [691, 331] width 1383 height 662
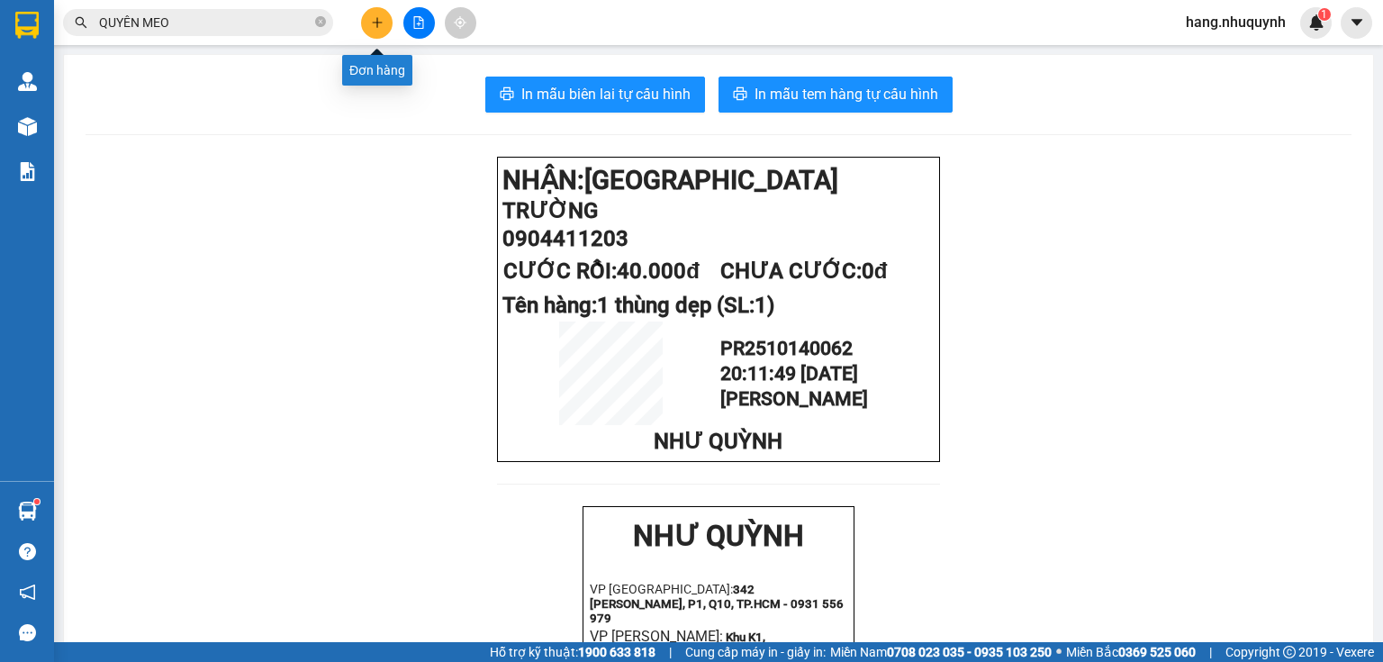
click at [375, 23] on icon "plus" at bounding box center [377, 22] width 13 height 13
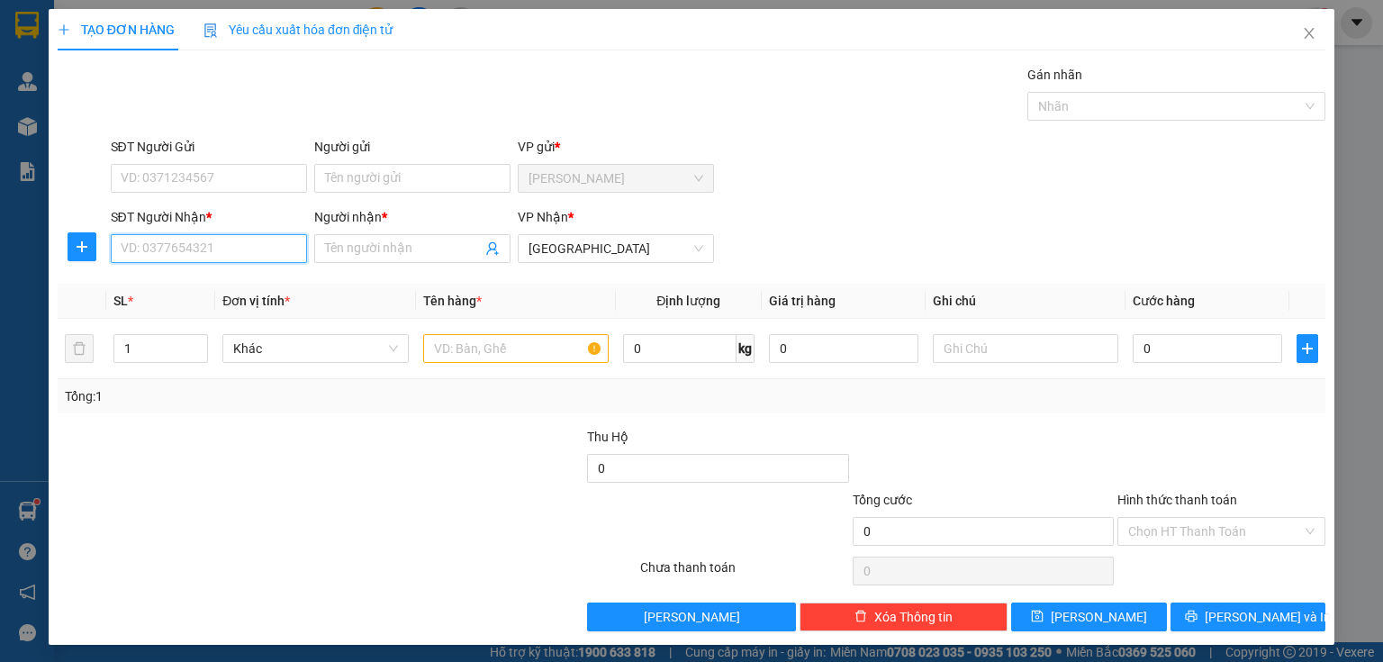
click at [221, 244] on input "SĐT Người Nhận *" at bounding box center [209, 248] width 196 height 29
click at [203, 281] on div "0888882211 - isolabo" at bounding box center [222, 284] width 203 height 20
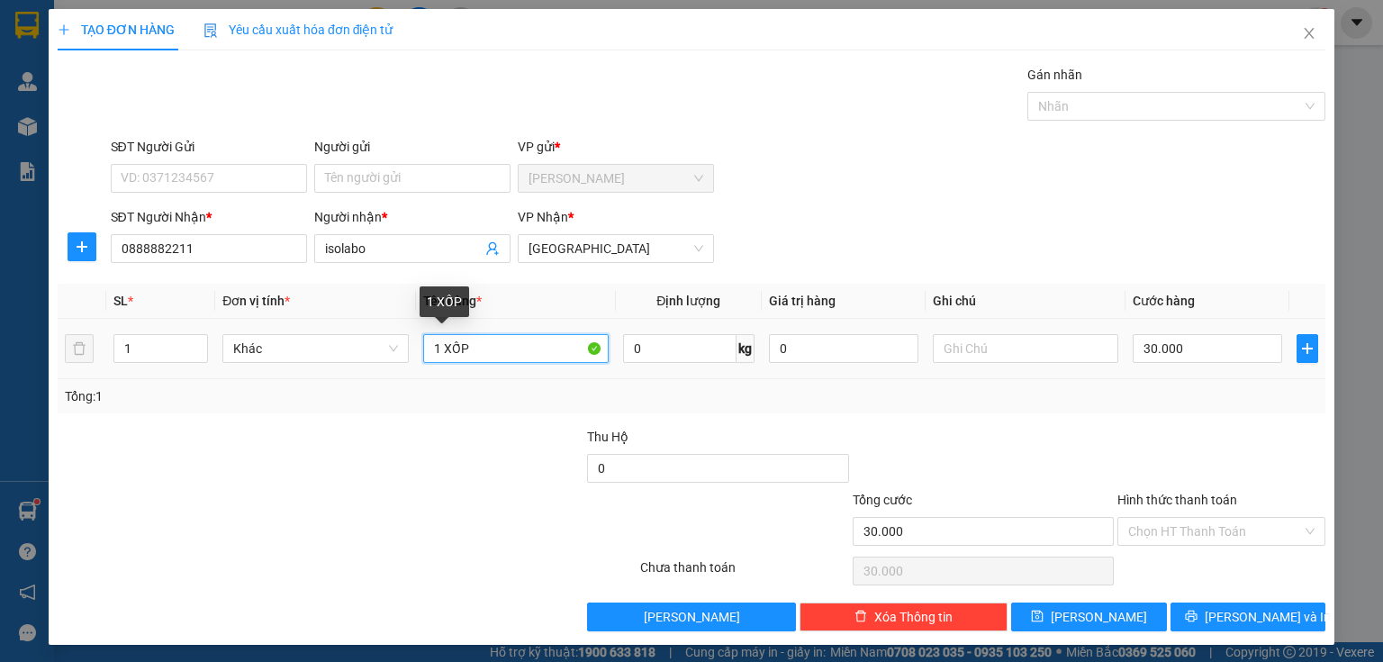
drag, startPoint x: 440, startPoint y: 348, endPoint x: 549, endPoint y: 363, distance: 110.0
click at [549, 364] on div "1 XỐP" at bounding box center [515, 348] width 185 height 36
type input "1 GÓI"
drag, startPoint x: 1226, startPoint y: 328, endPoint x: 1215, endPoint y: 333, distance: 12.9
click at [1224, 330] on td "30.000" at bounding box center [1207, 349] width 164 height 60
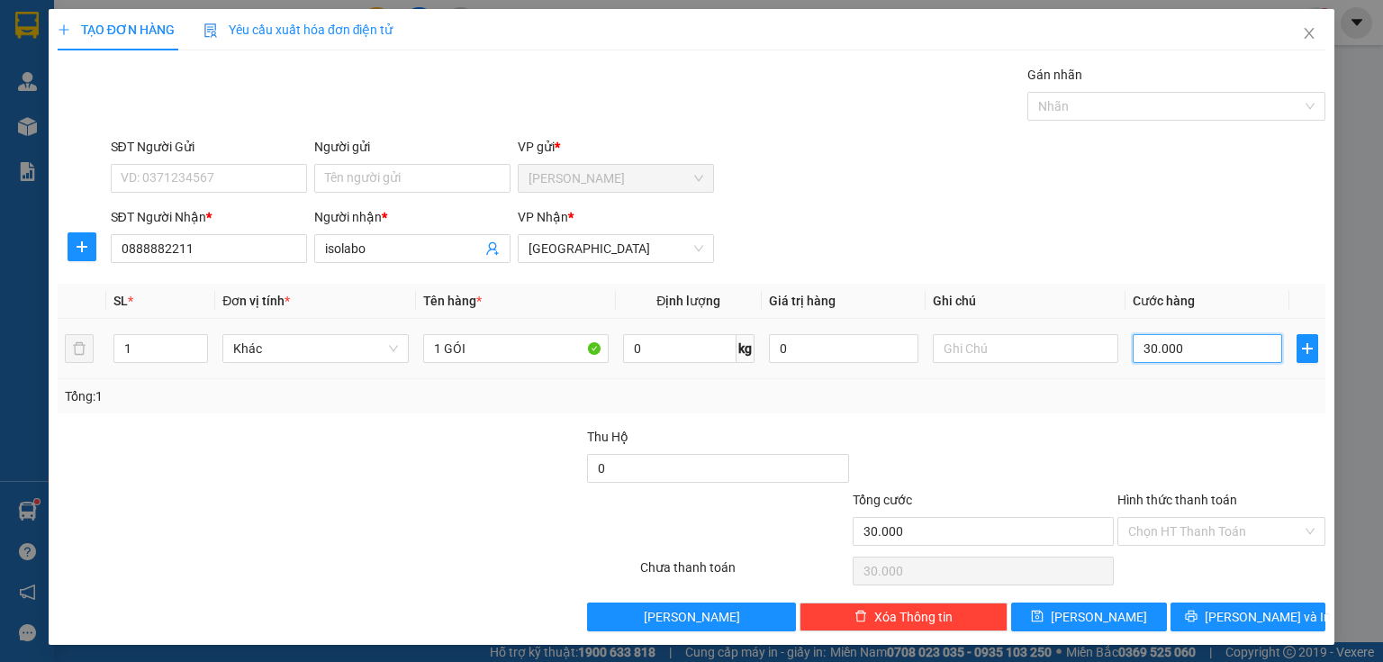
click at [1214, 334] on input "30.000" at bounding box center [1207, 348] width 149 height 29
type input "2"
type input "20"
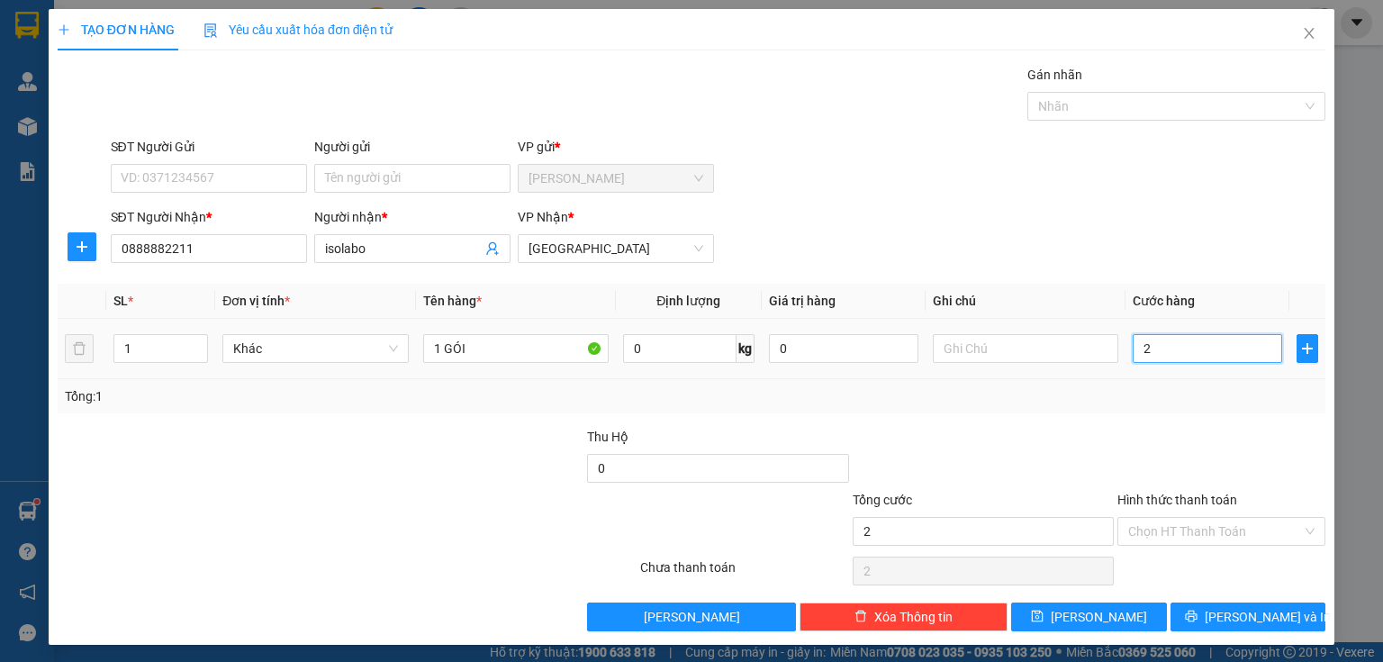
type input "20"
type input "200"
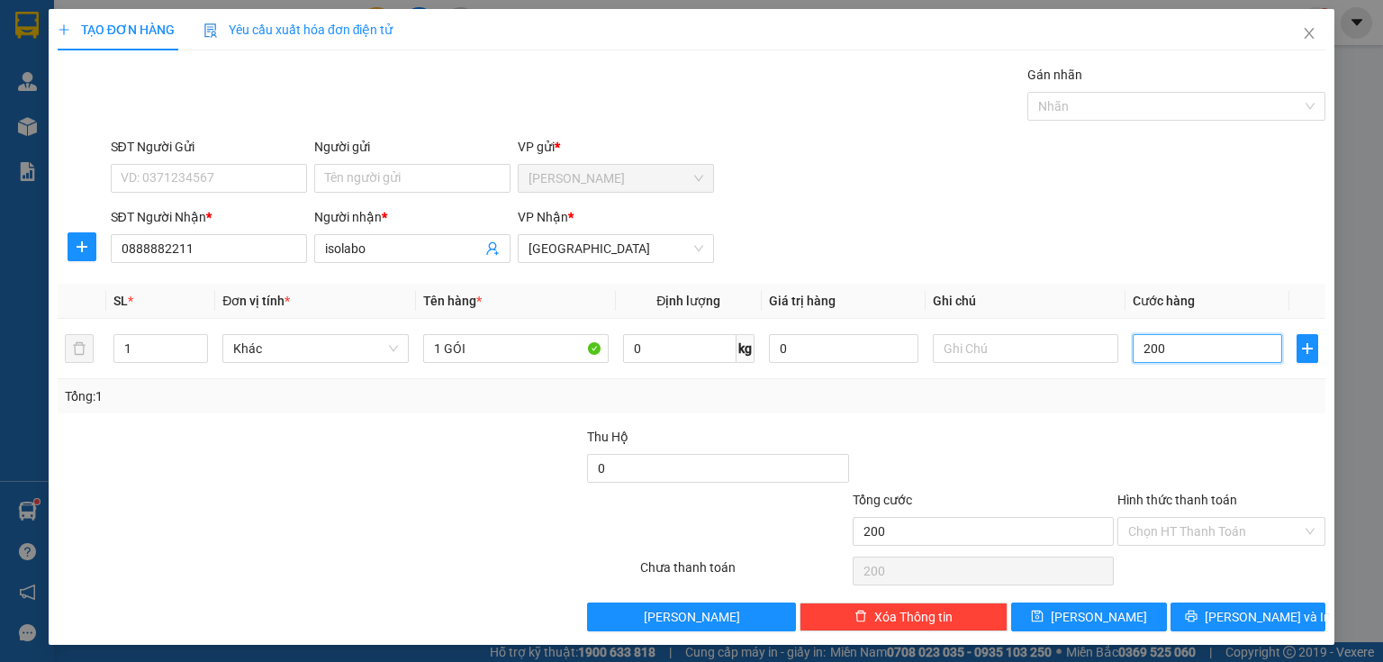
type input "2.000"
type input "20.000"
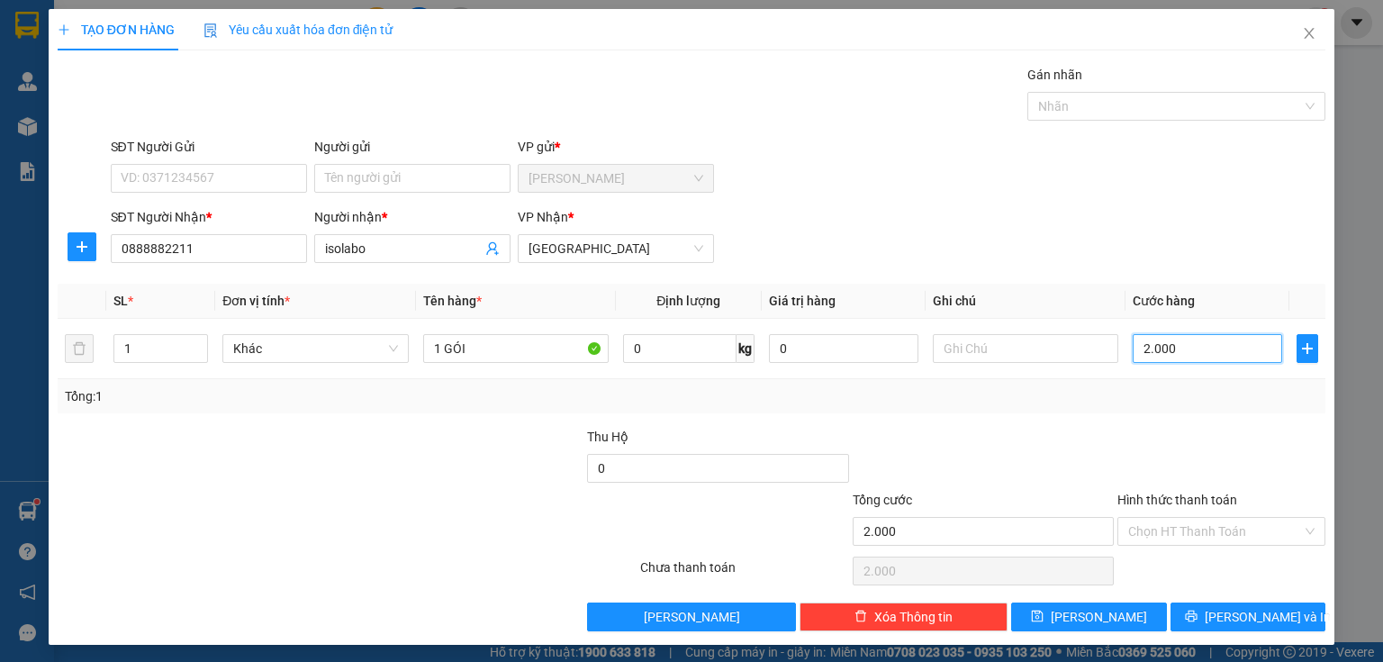
type input "20.000"
click at [1166, 542] on input "Hình thức thanh toán" at bounding box center [1215, 531] width 174 height 27
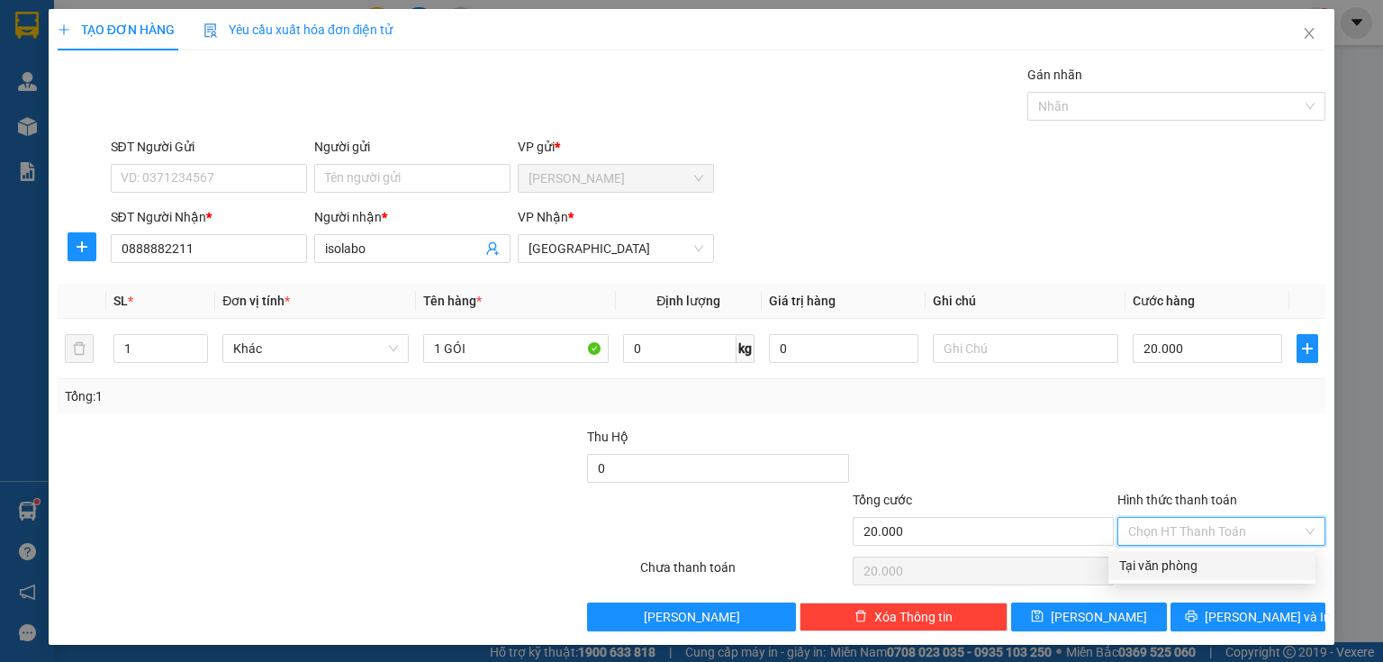
click at [1160, 574] on div "Tại văn phòng" at bounding box center [1211, 566] width 185 height 20
type input "0"
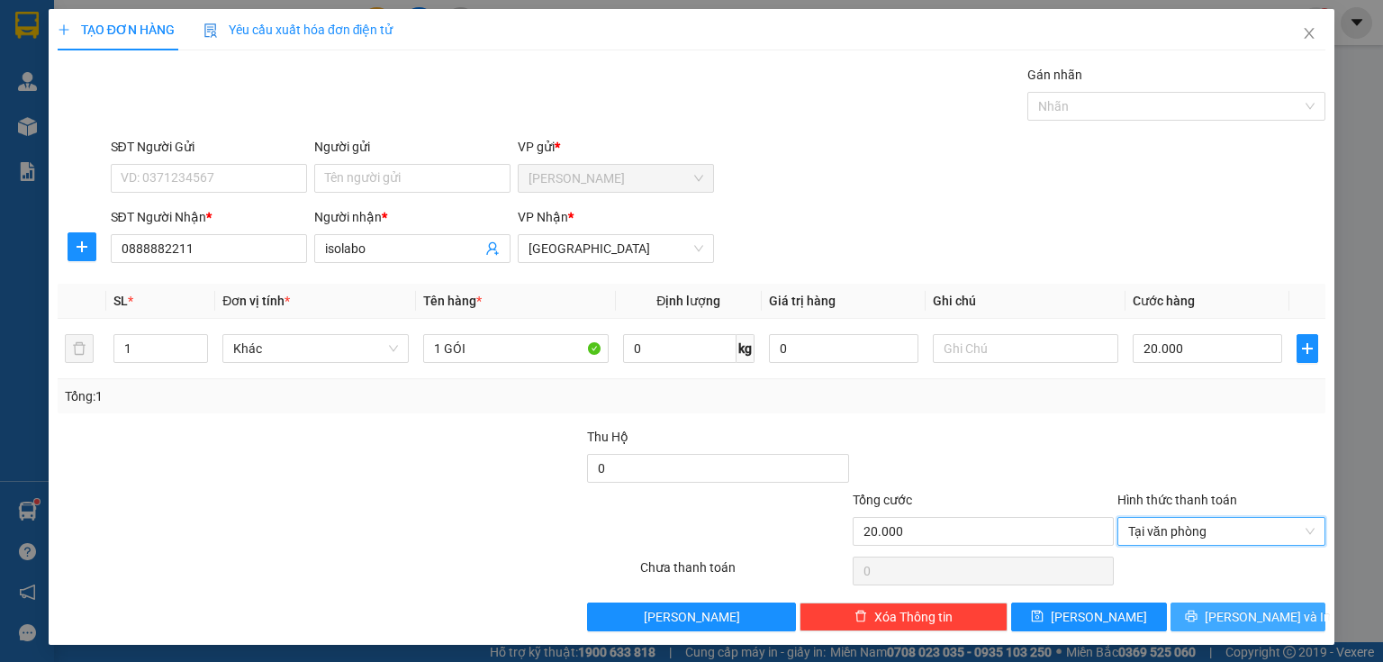
drag, startPoint x: 1208, startPoint y: 609, endPoint x: 1199, endPoint y: 601, distance: 11.5
click at [1197, 610] on icon "printer" at bounding box center [1191, 616] width 13 height 13
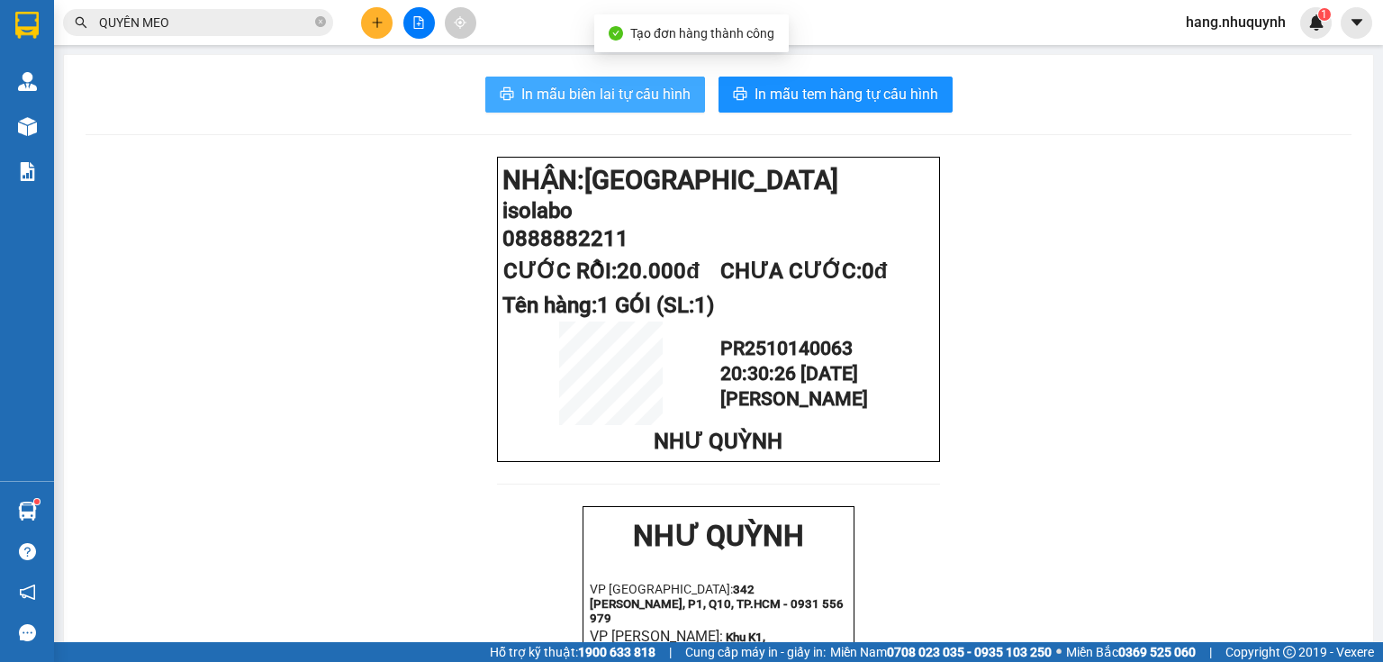
click at [604, 101] on span "In mẫu biên lai tự cấu hình" at bounding box center [605, 94] width 169 height 23
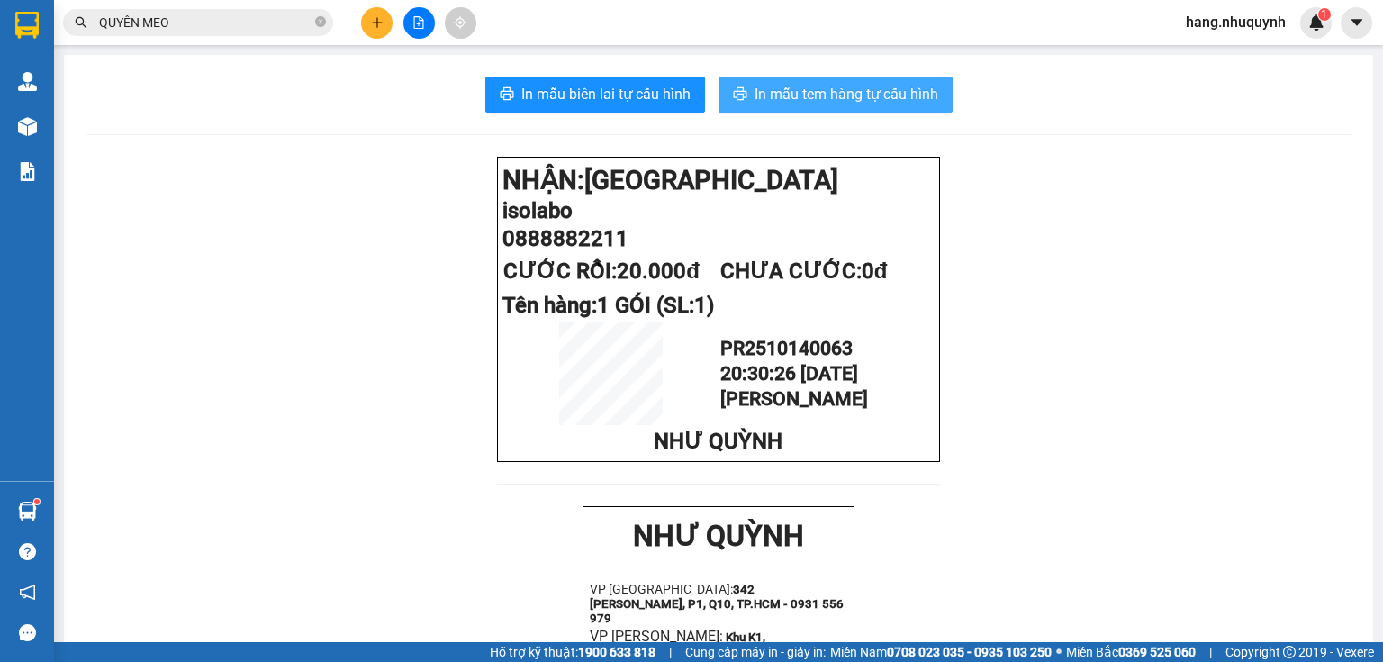
click at [805, 104] on span "In mẫu tem hàng tự cấu hình" at bounding box center [847, 94] width 184 height 23
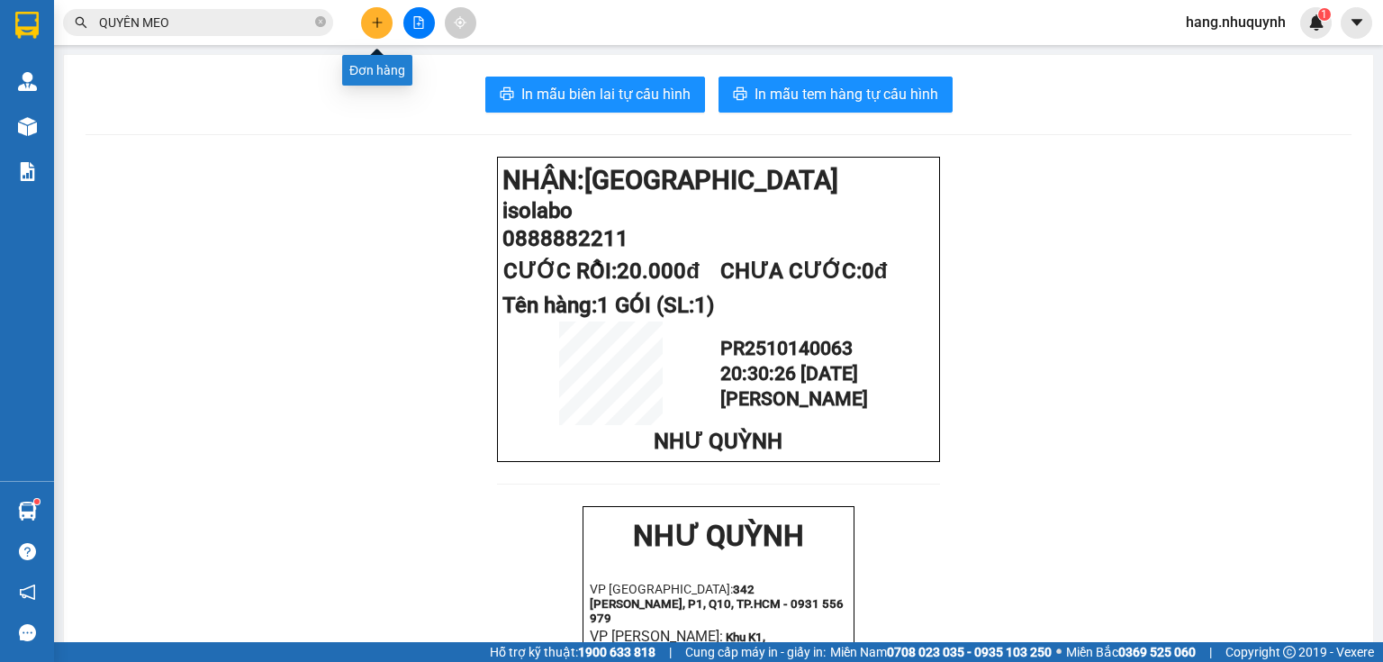
click at [375, 20] on icon "plus" at bounding box center [377, 22] width 13 height 13
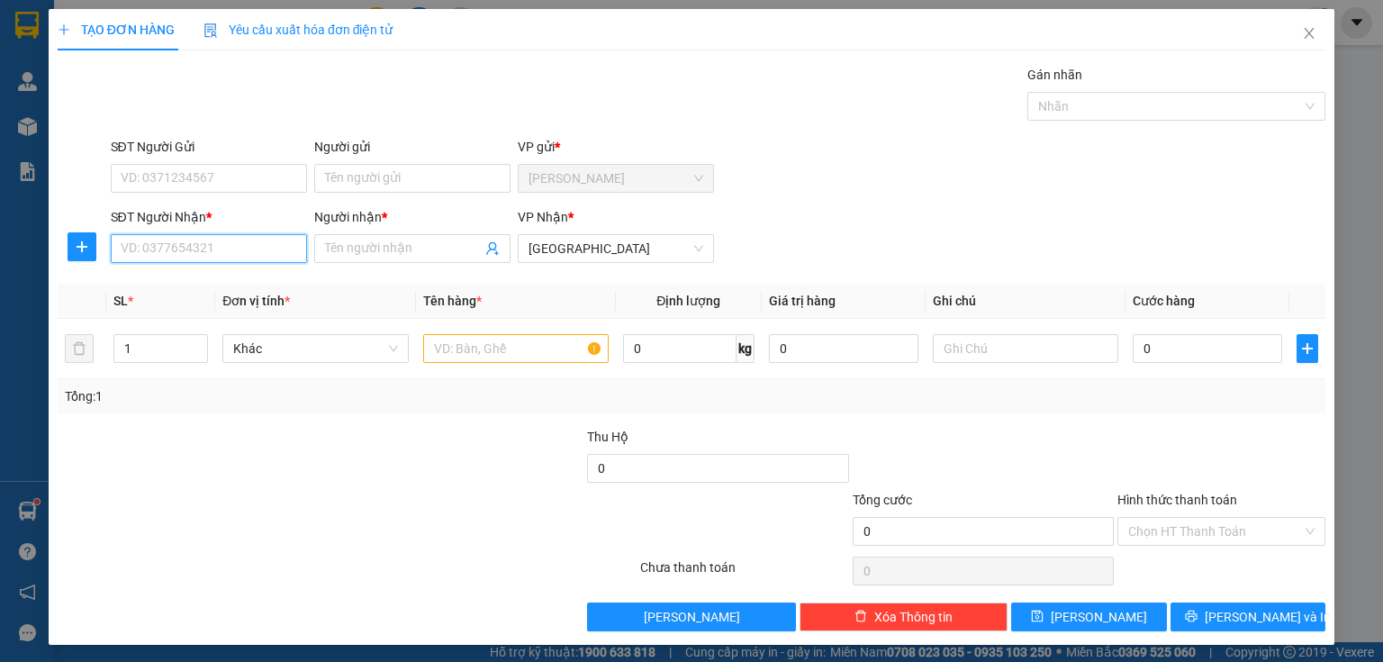
click at [222, 249] on input "SĐT Người Nhận *" at bounding box center [209, 248] width 196 height 29
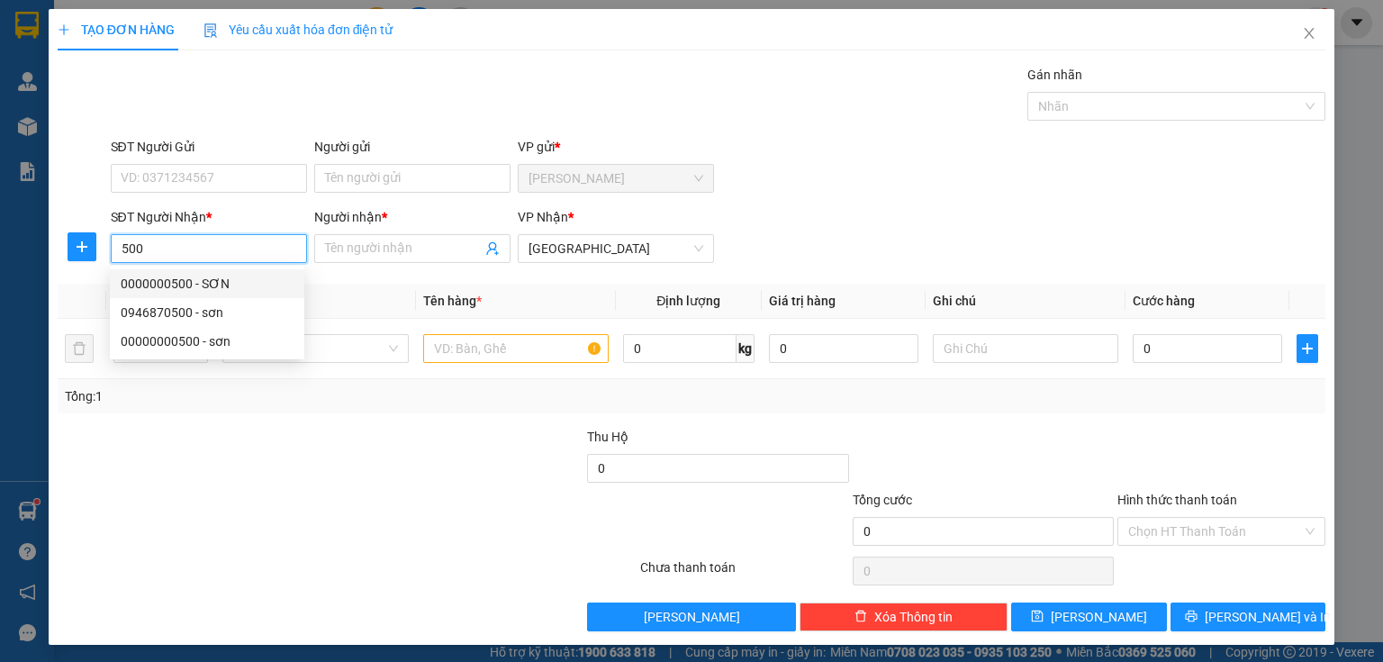
click at [201, 281] on div "0000000500 - SƠN" at bounding box center [207, 284] width 173 height 20
type input "0000000500"
type input "SƠN"
type input "20.000"
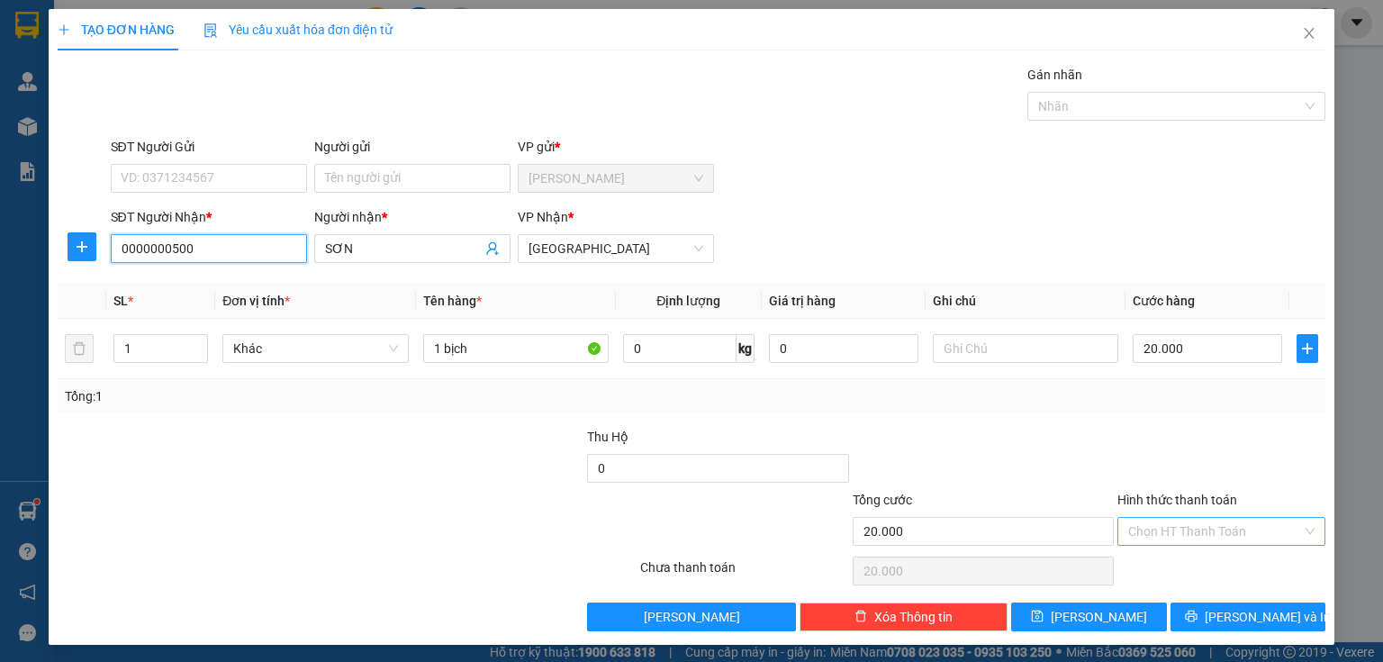
type input "0000000500"
drag, startPoint x: 1178, startPoint y: 526, endPoint x: 1180, endPoint y: 535, distance: 9.4
click at [1178, 529] on input "Hình thức thanh toán" at bounding box center [1215, 531] width 174 height 27
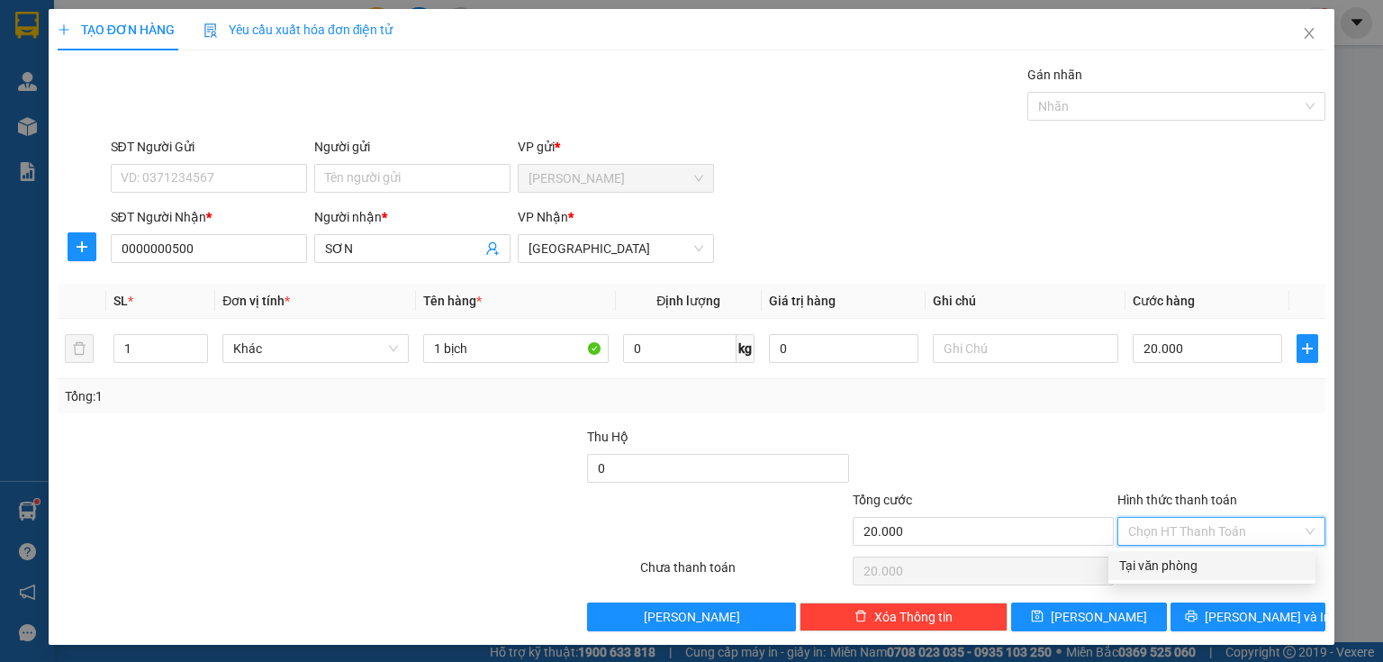
click at [1170, 565] on div "Tại văn phòng" at bounding box center [1211, 566] width 185 height 20
type input "0"
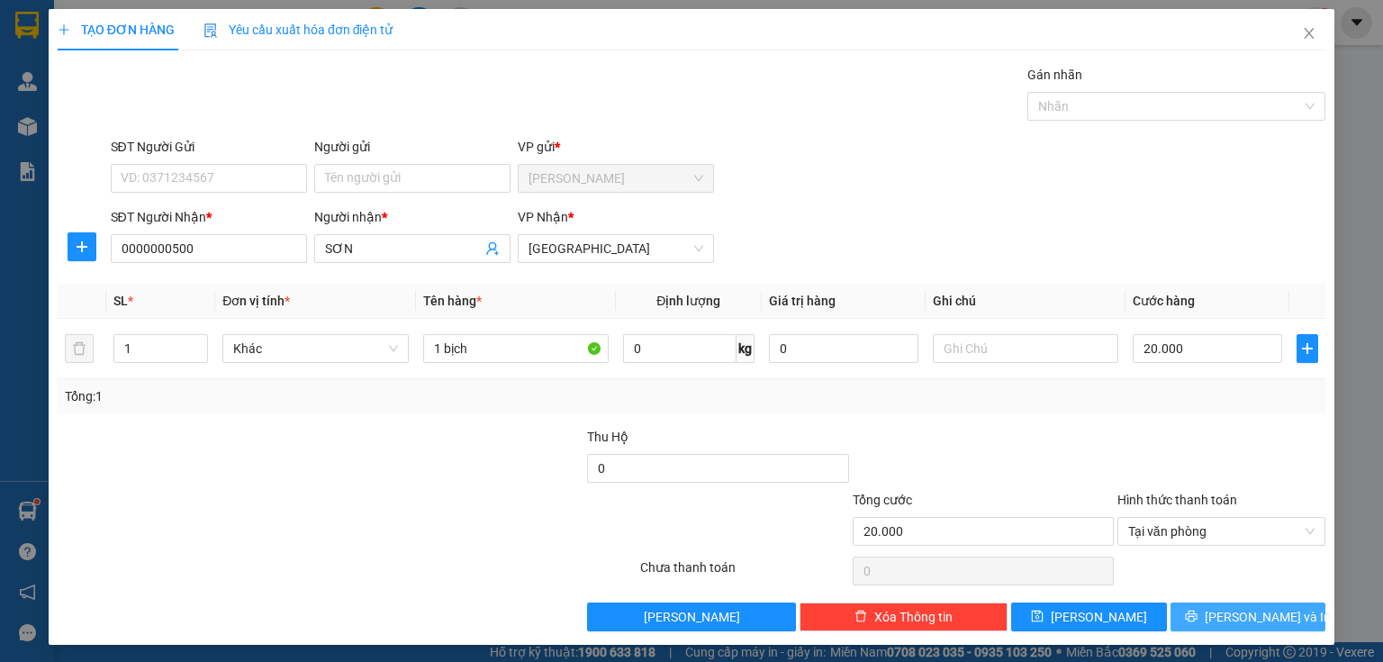
click at [1197, 614] on icon "printer" at bounding box center [1191, 616] width 13 height 13
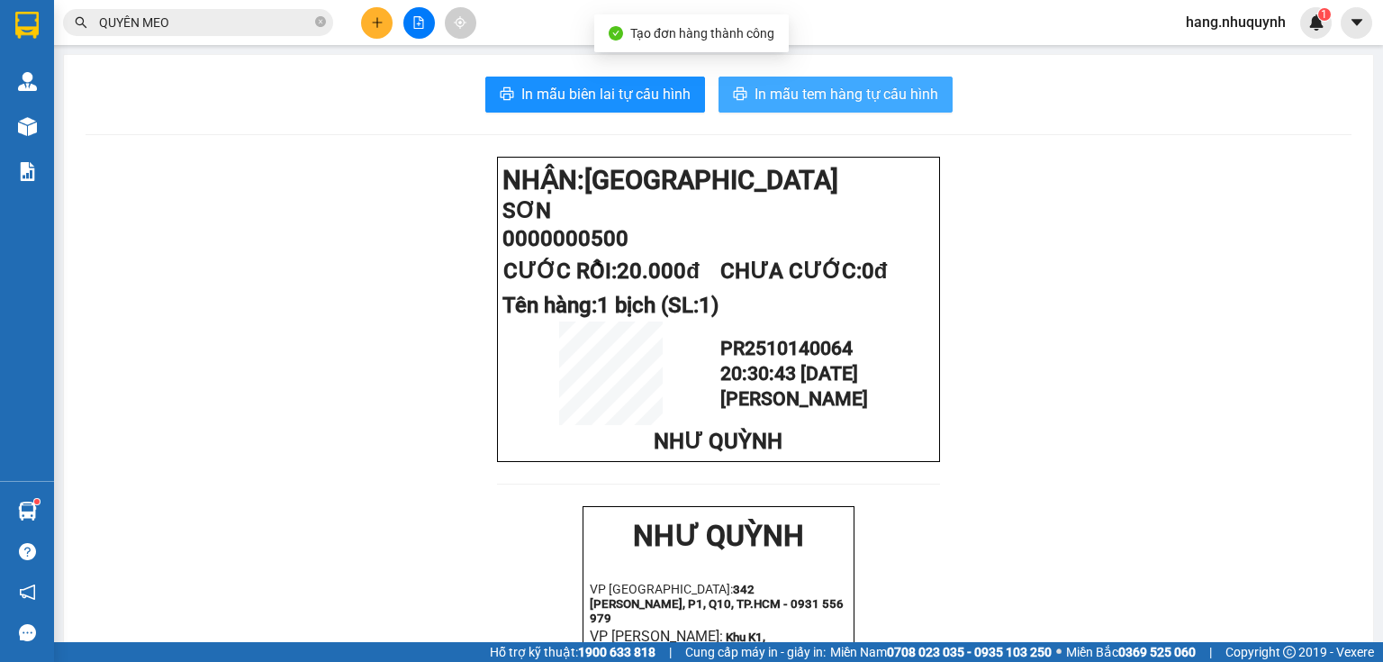
click at [794, 97] on span "In mẫu tem hàng tự cấu hình" at bounding box center [847, 94] width 184 height 23
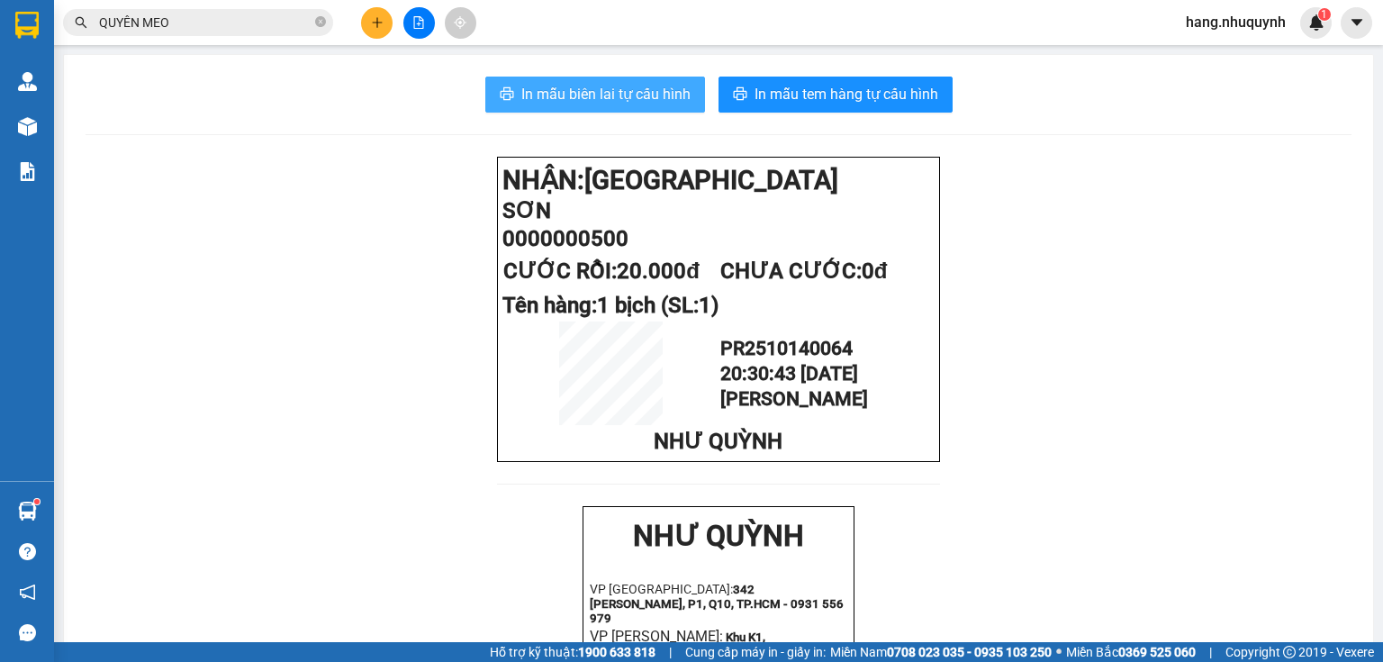
click at [626, 95] on span "In mẫu biên lai tự cấu hình" at bounding box center [605, 94] width 169 height 23
click at [378, 22] on icon "plus" at bounding box center [377, 22] width 13 height 13
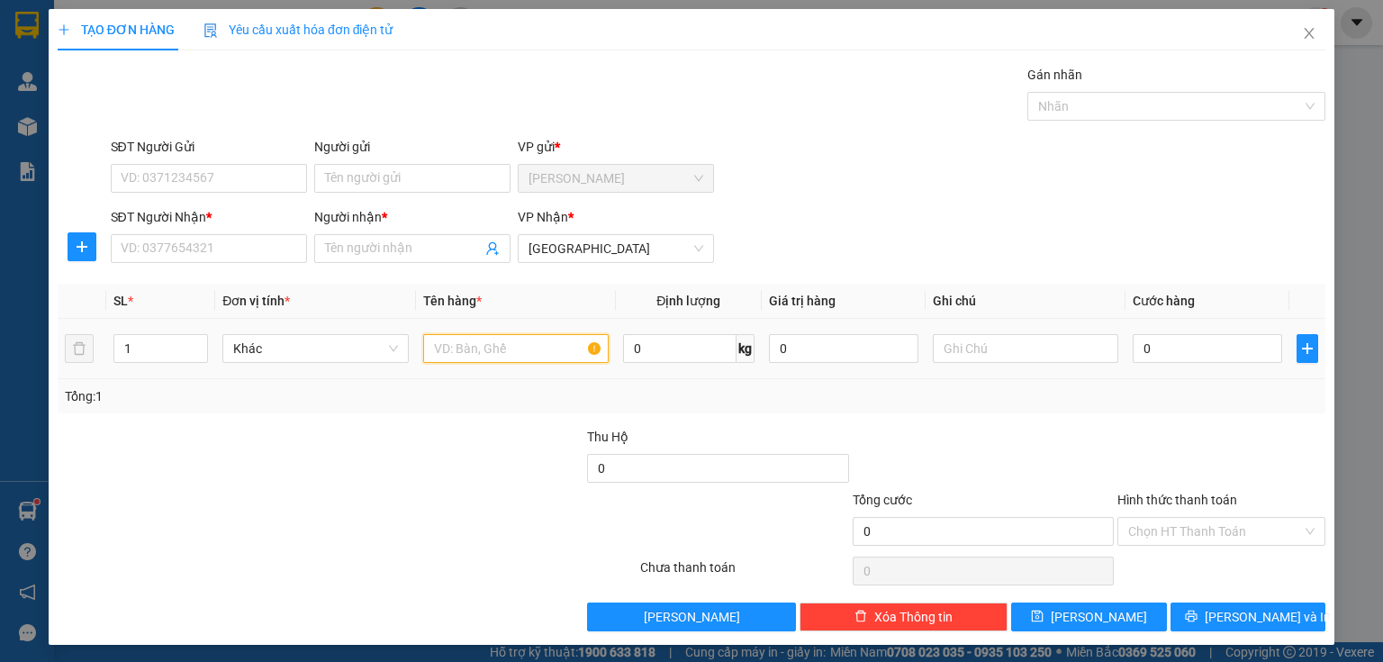
click at [487, 348] on input "text" at bounding box center [515, 348] width 185 height 29
click at [390, 245] on input "Người nhận *" at bounding box center [403, 249] width 157 height 20
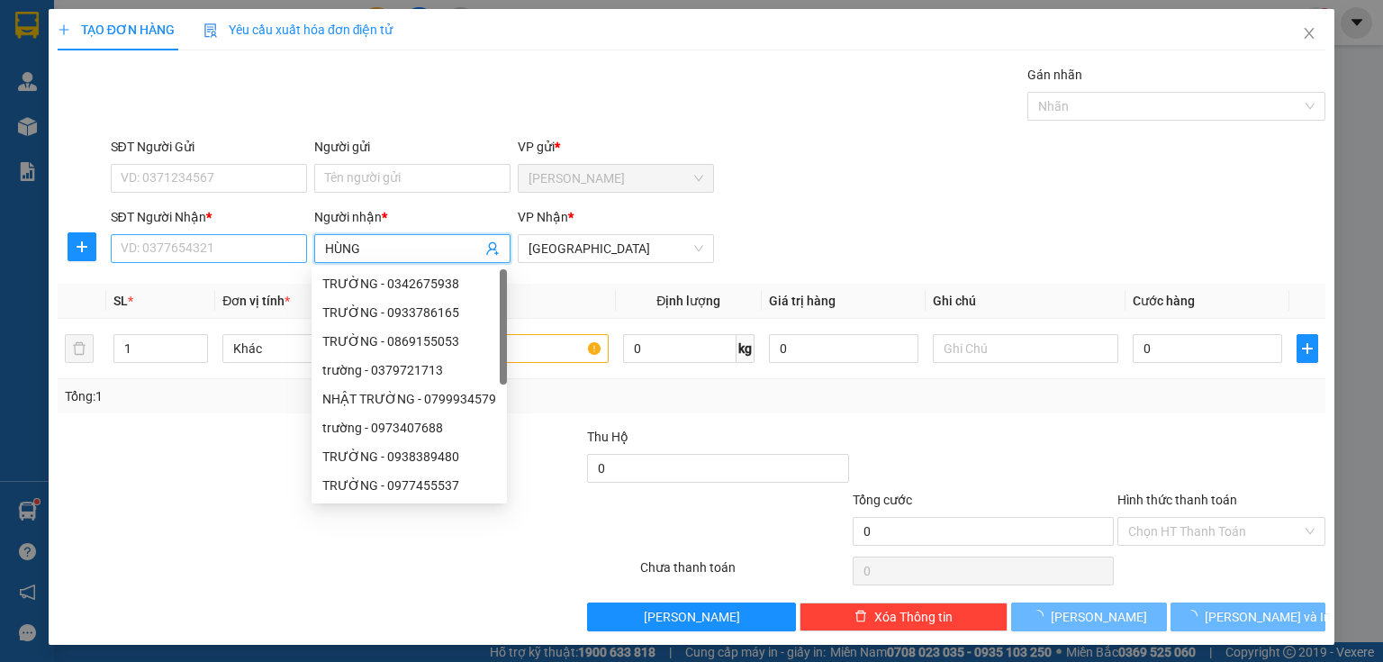
type input "HÙNG"
click at [212, 242] on input "SĐT Người Nhận *" at bounding box center [209, 248] width 196 height 29
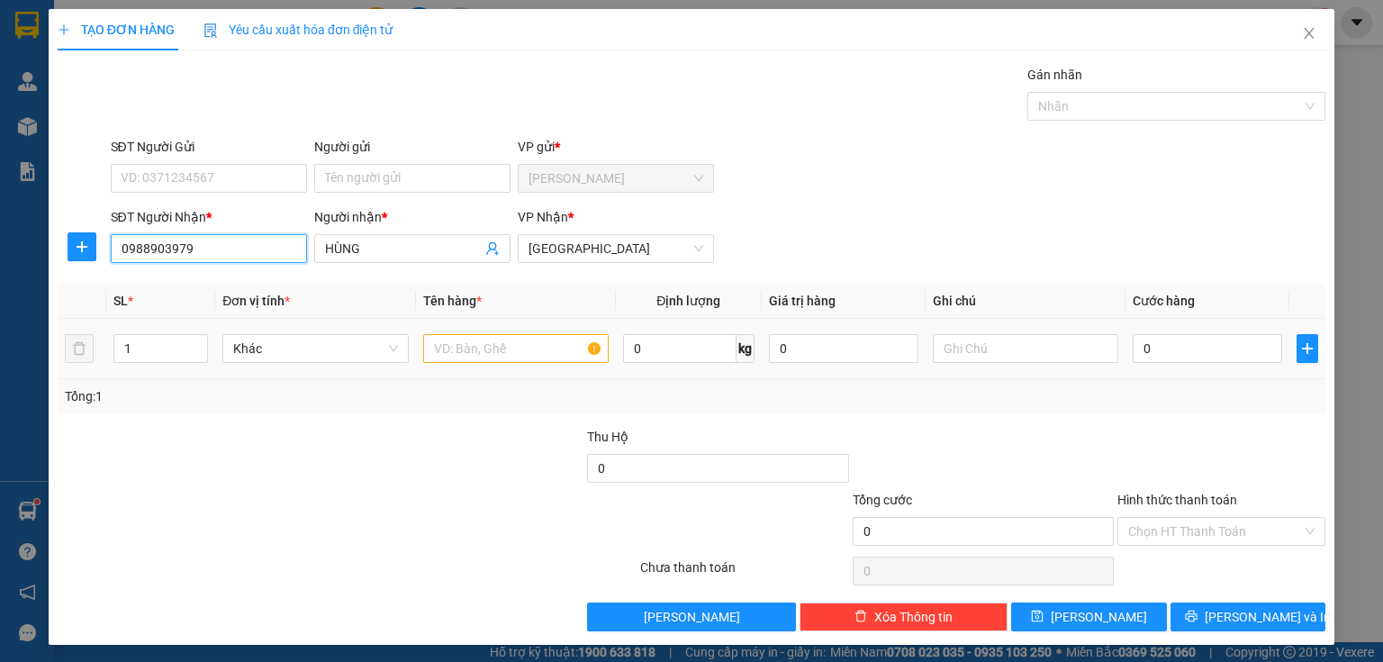
type input "0988903979"
click at [486, 347] on input "text" at bounding box center [515, 348] width 185 height 29
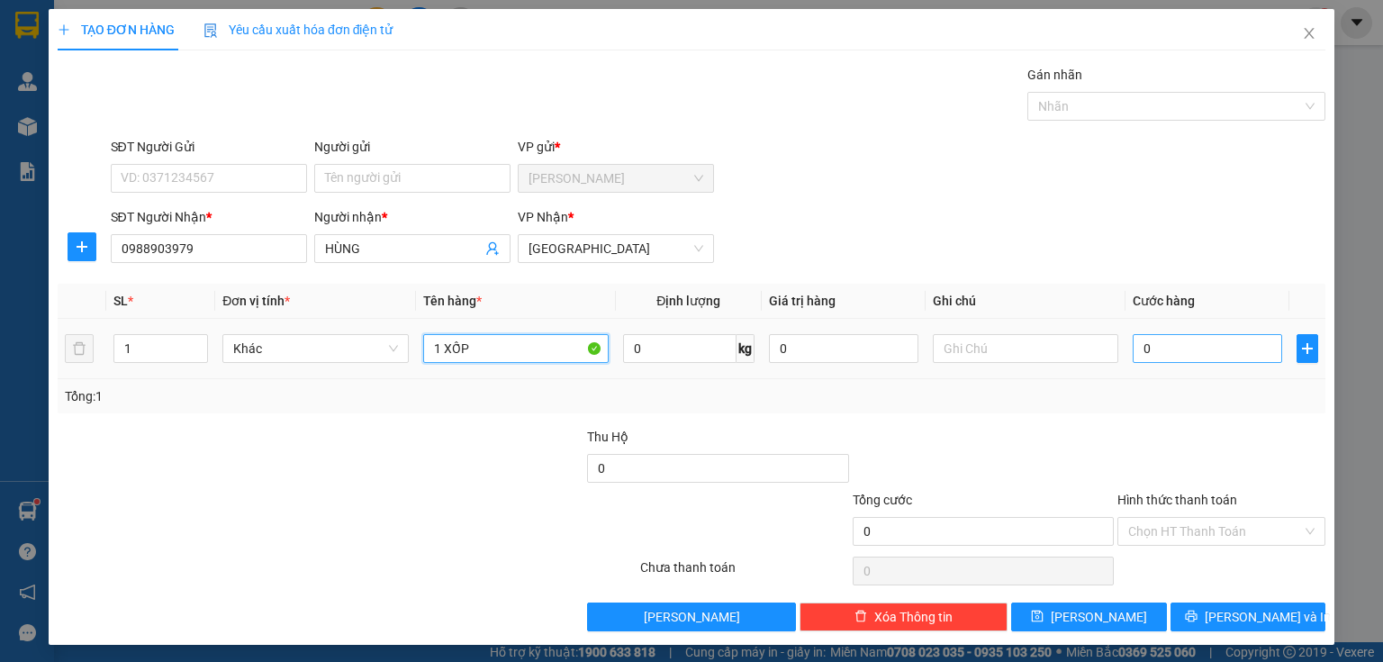
type input "1 XỐP"
click at [1206, 356] on input "0" at bounding box center [1207, 348] width 149 height 29
type input "3"
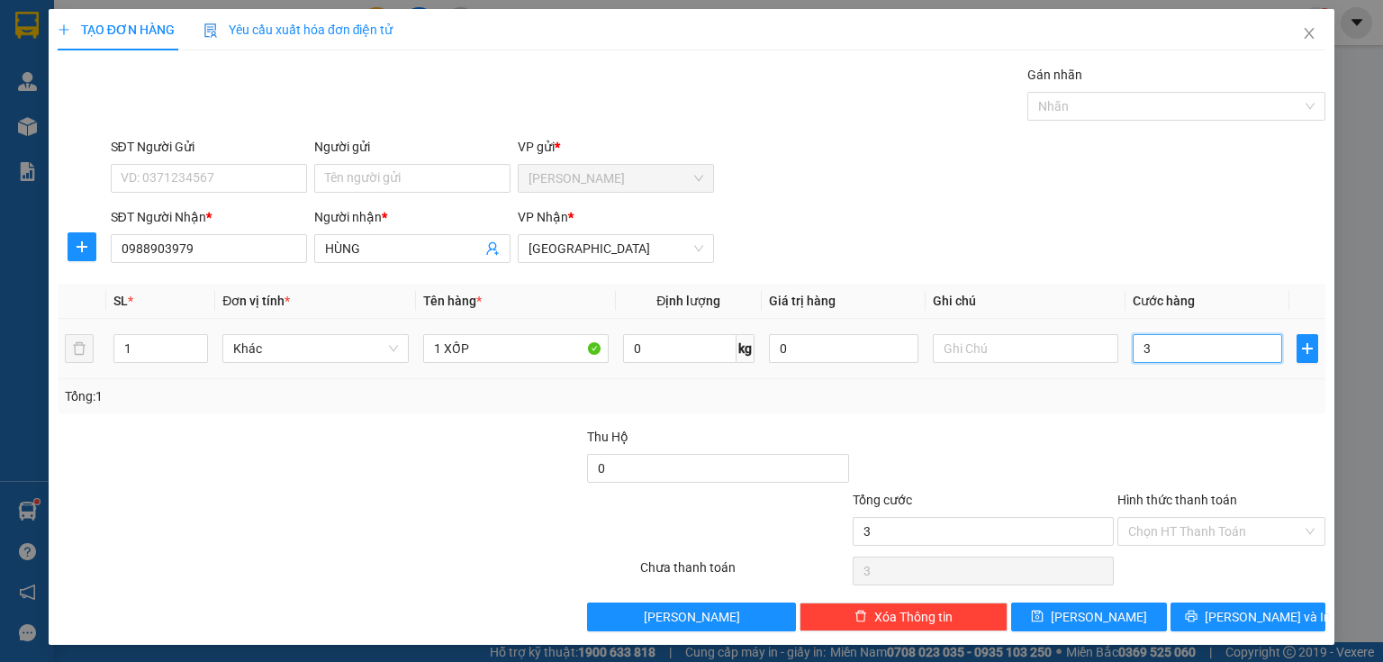
type input "30"
type input "300"
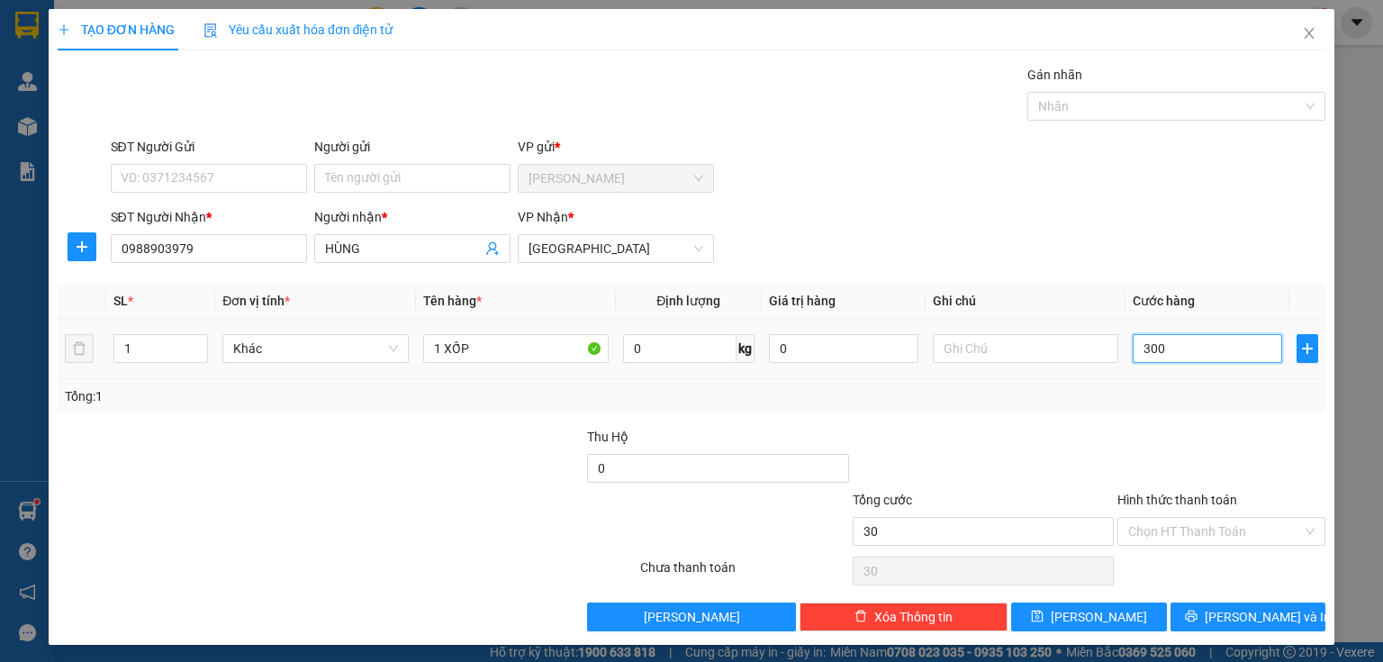
type input "300"
type input "3.000"
type input "30.000"
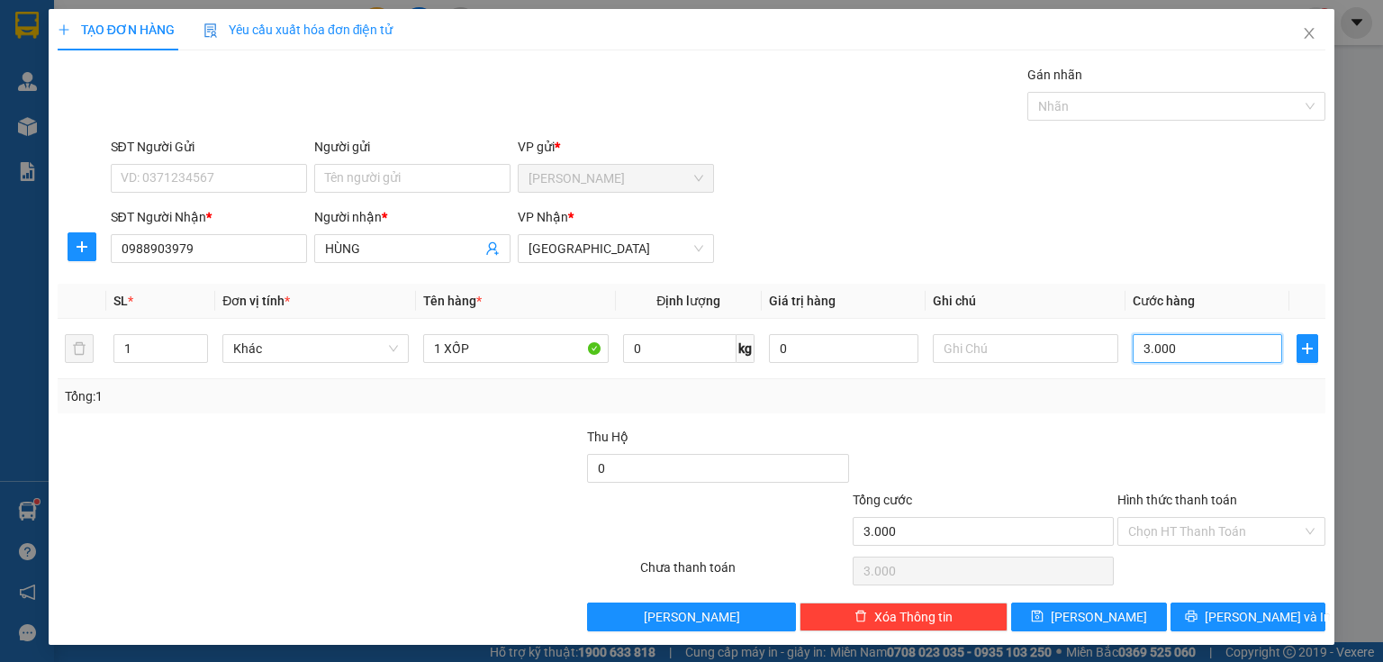
type input "30.000"
click at [1184, 528] on input "Hình thức thanh toán" at bounding box center [1215, 531] width 174 height 27
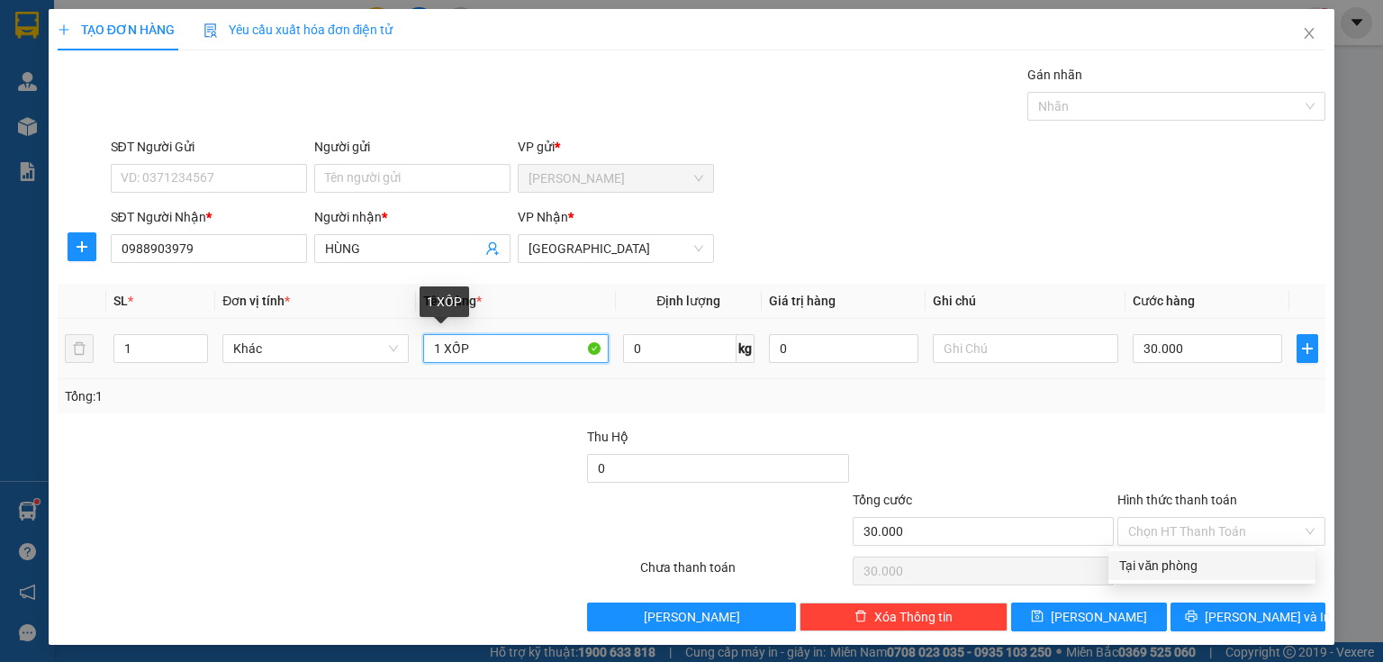
click at [498, 339] on input "1 XỐP" at bounding box center [515, 348] width 185 height 29
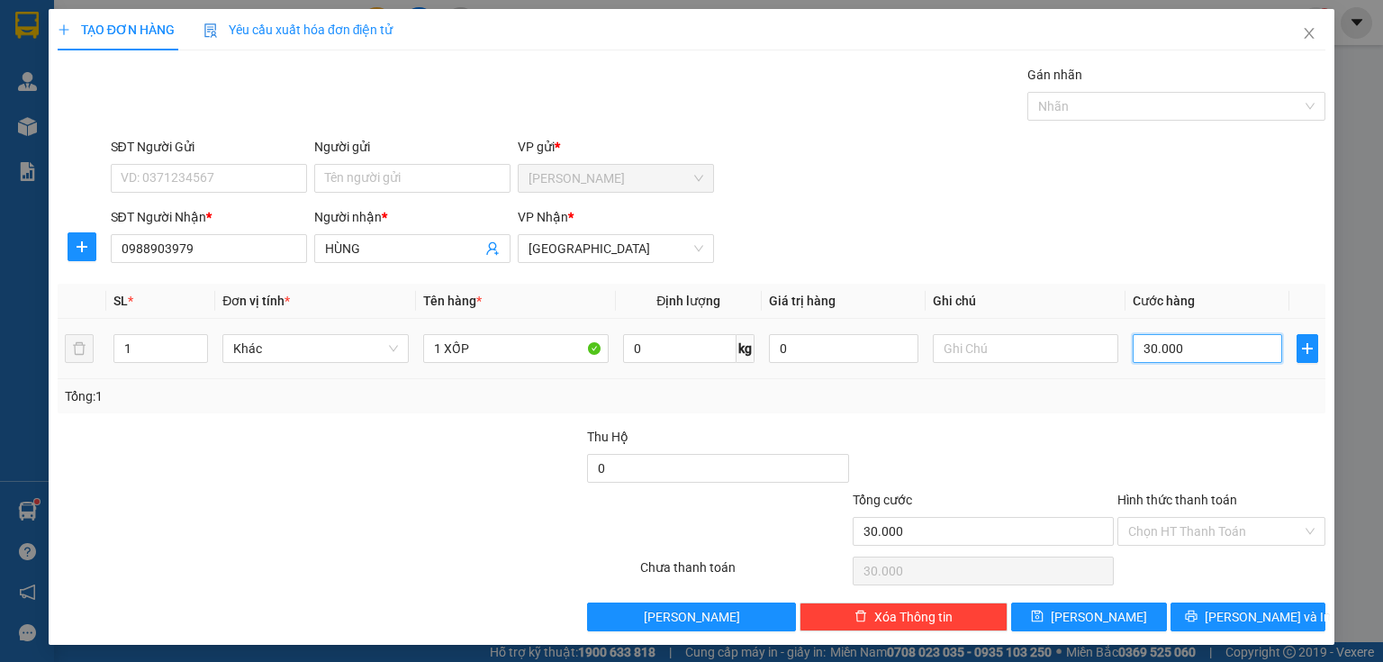
click at [1217, 342] on input "30.000" at bounding box center [1207, 348] width 149 height 29
type input "2"
type input "20"
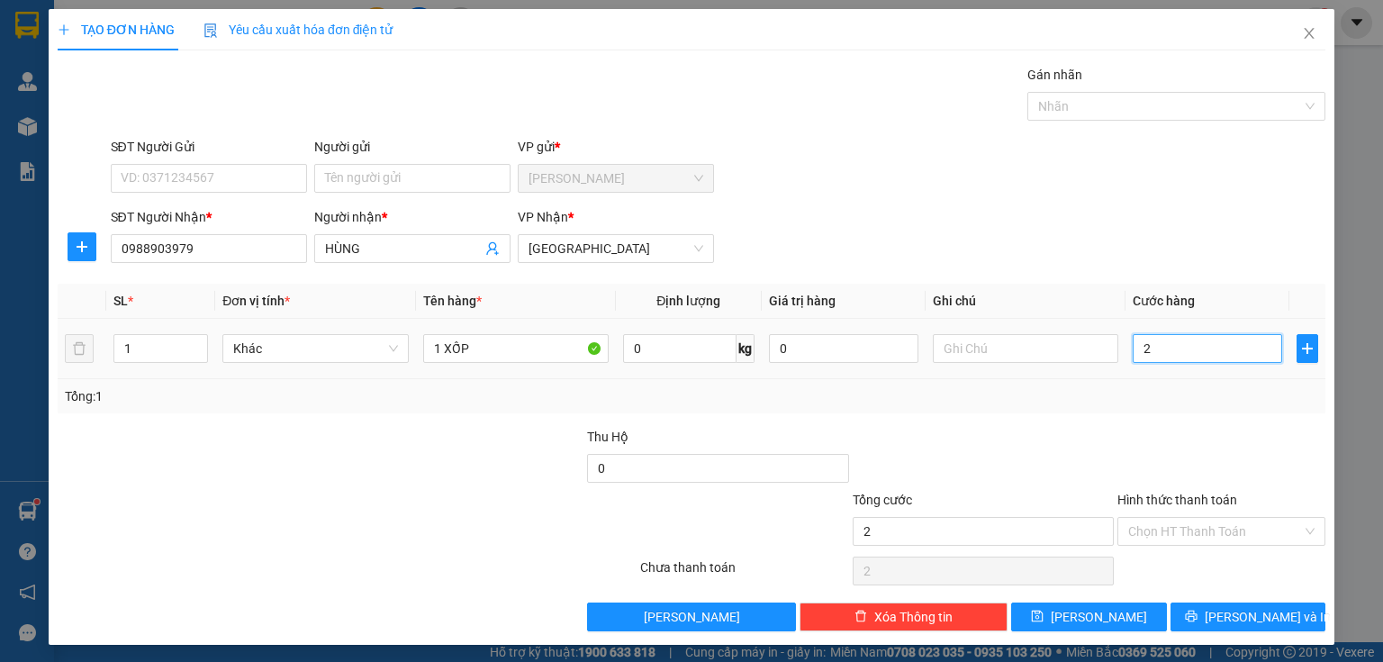
type input "20"
type input "200"
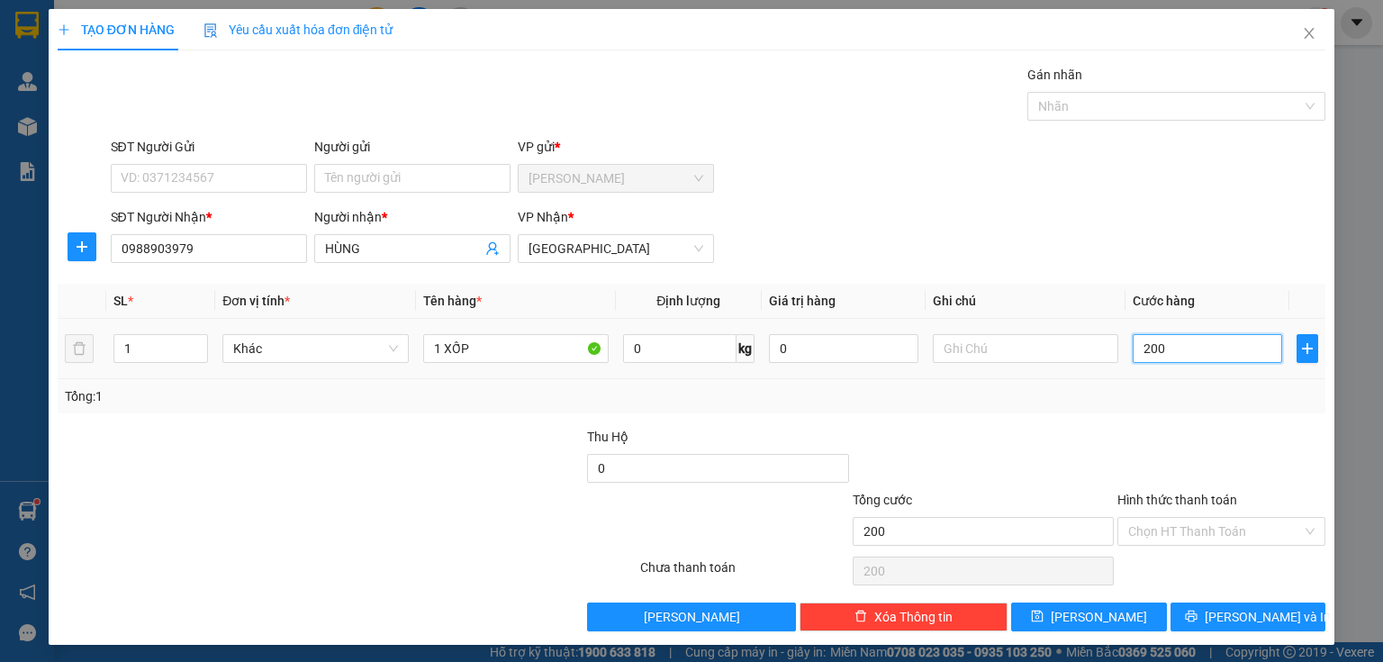
type input "2.000"
type input "2.000.000"
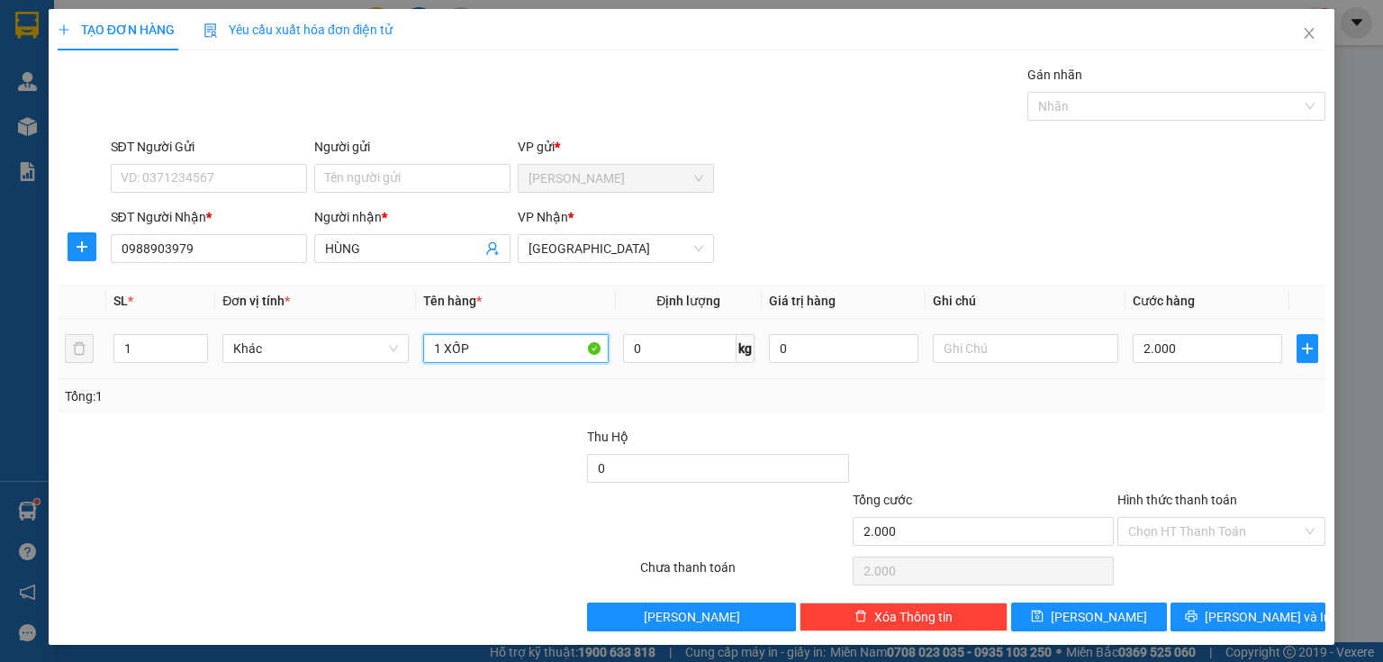
type input "2.000.000"
click at [483, 343] on input "1 XỐP" at bounding box center [515, 348] width 185 height 29
type input "1 XỐP + 1 BÌ THƯ 100K"
click at [1190, 341] on input "2.000.000" at bounding box center [1207, 348] width 149 height 29
type input "2"
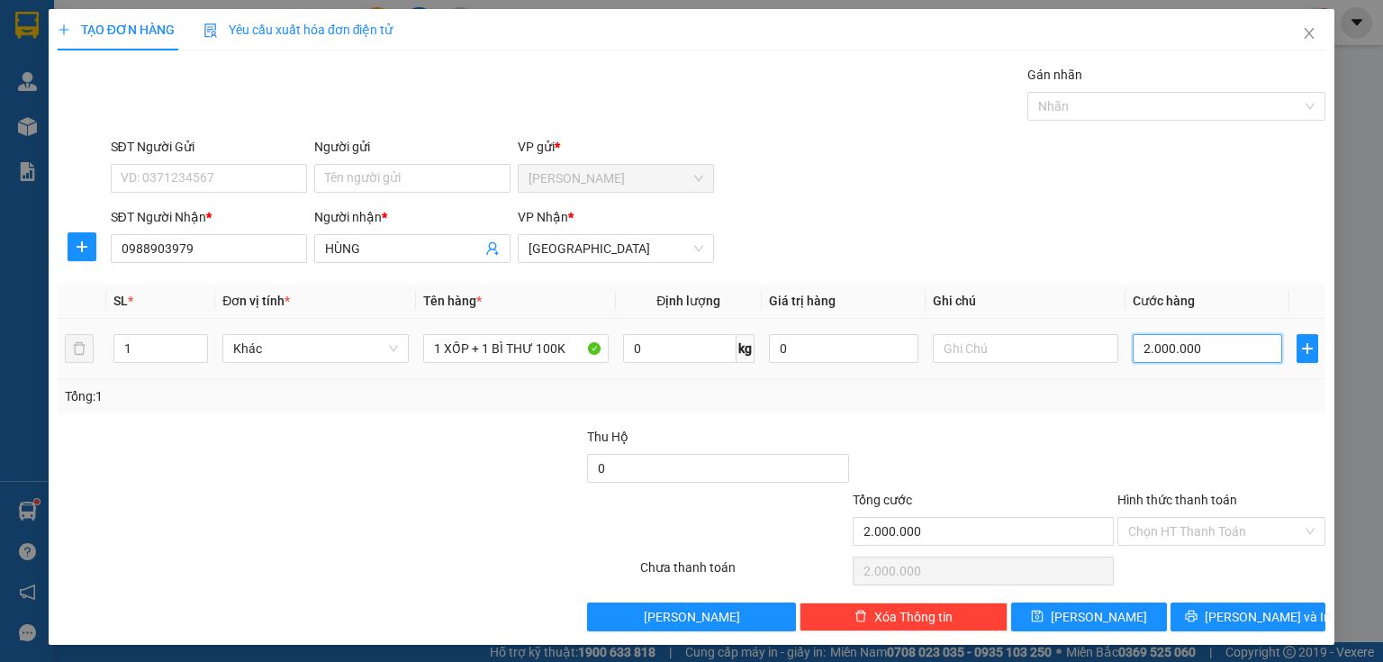
type input "2"
type input "20"
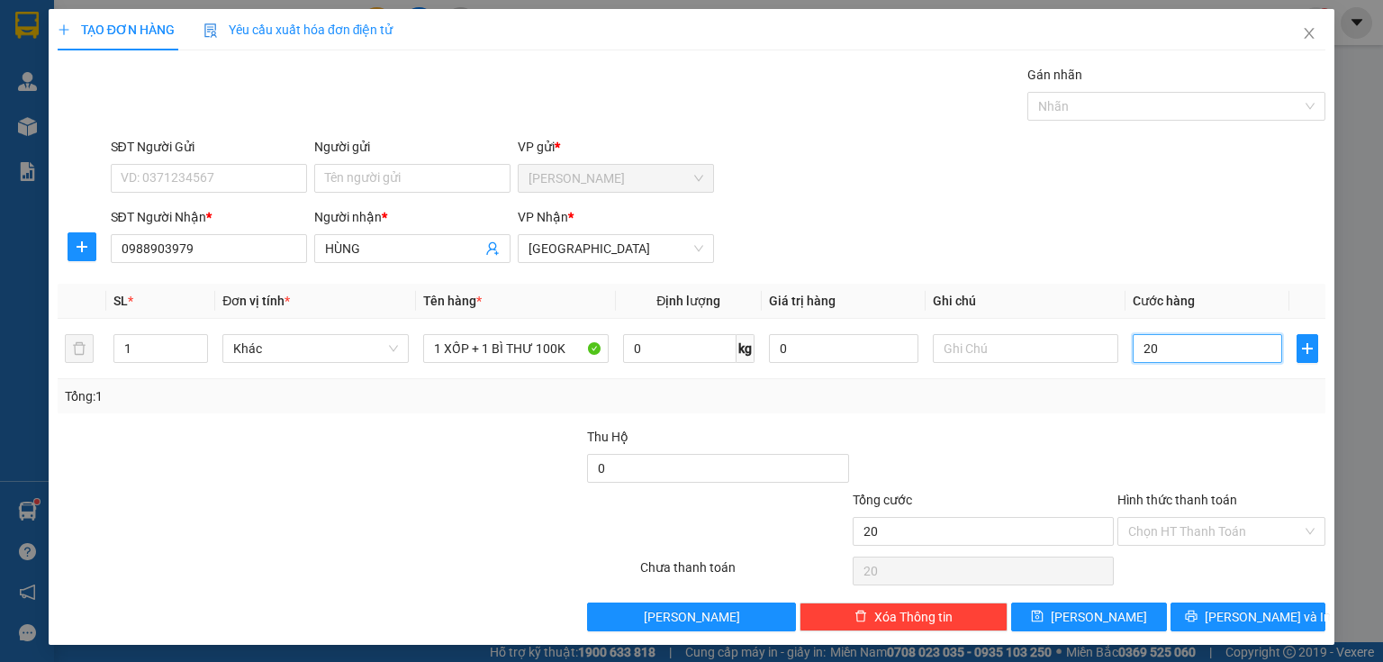
type input "200"
type input "2.000"
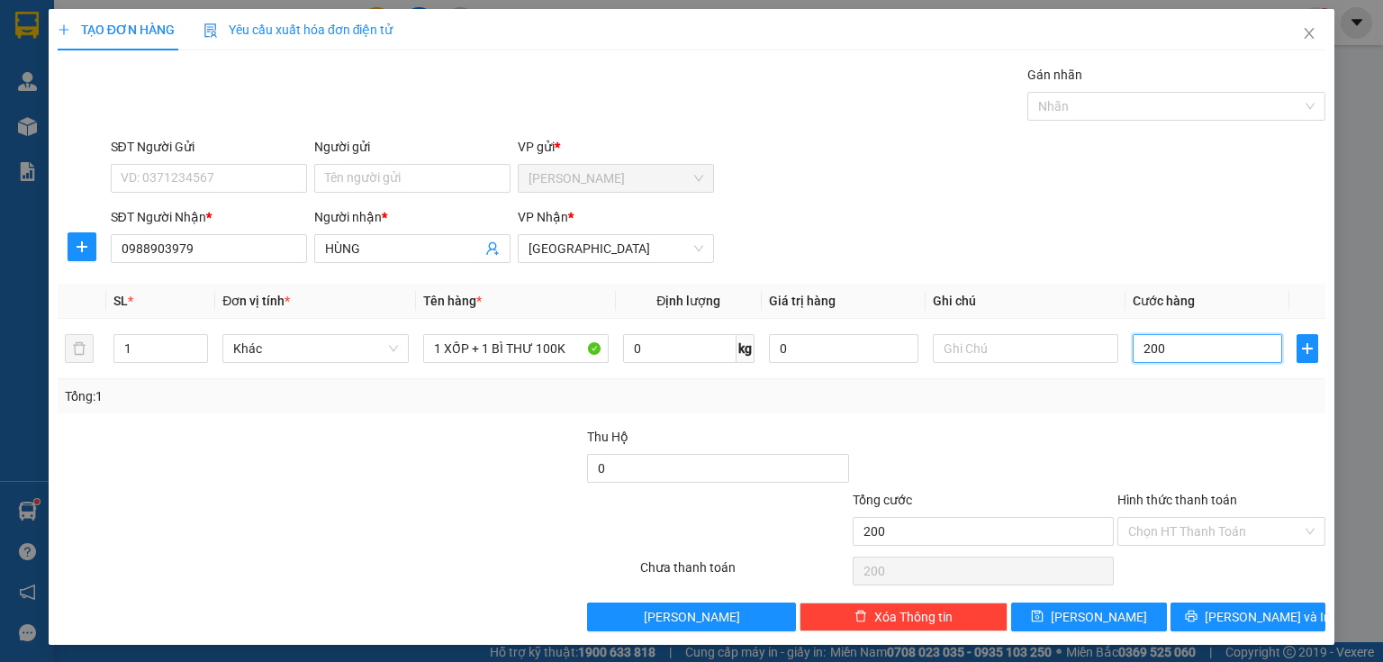
type input "2.000"
type input "20.000"
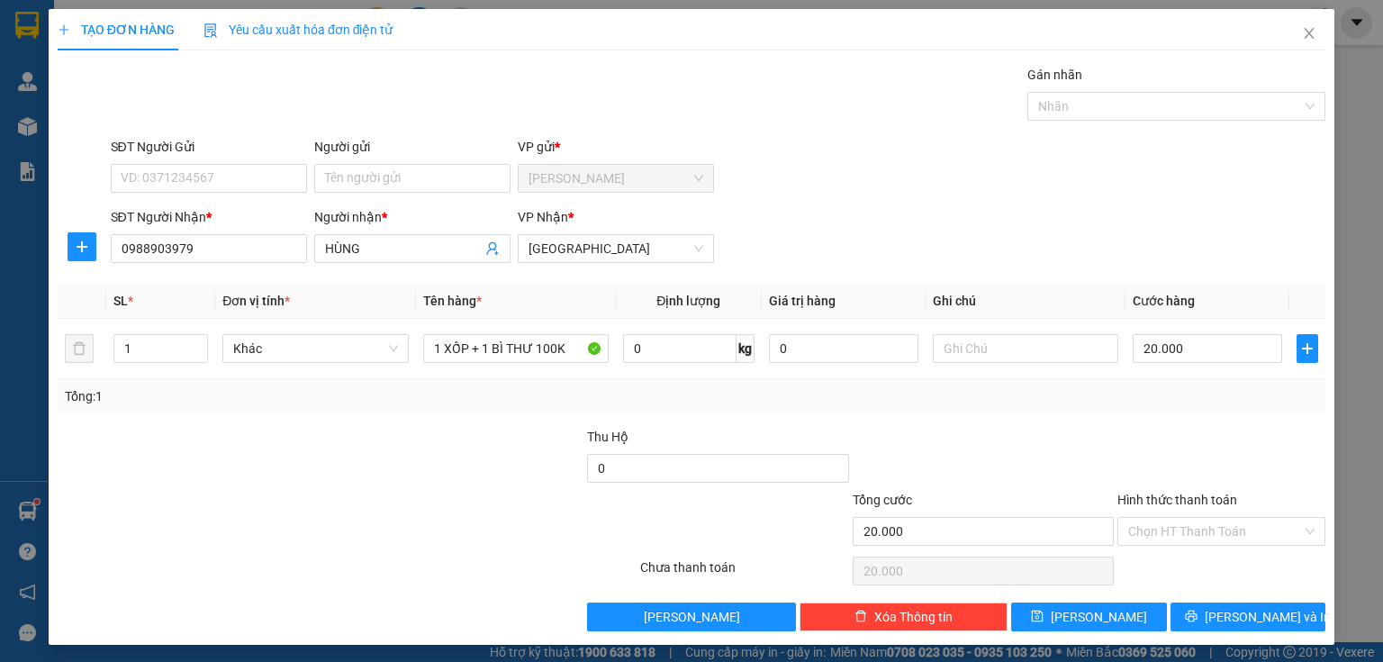
drag, startPoint x: 1182, startPoint y: 532, endPoint x: 1184, endPoint y: 558, distance: 26.2
click at [1182, 535] on input "Hình thức thanh toán" at bounding box center [1215, 531] width 174 height 27
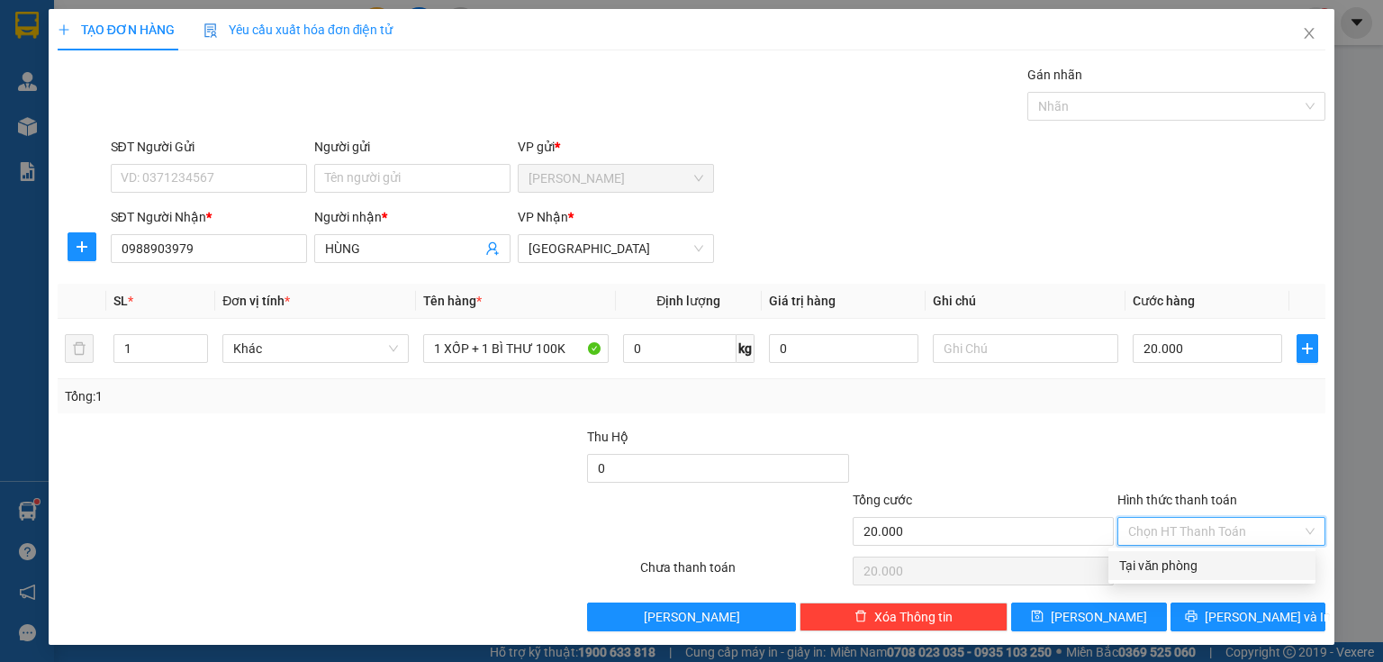
click at [1173, 573] on div "Tại văn phòng" at bounding box center [1211, 566] width 185 height 20
type input "0"
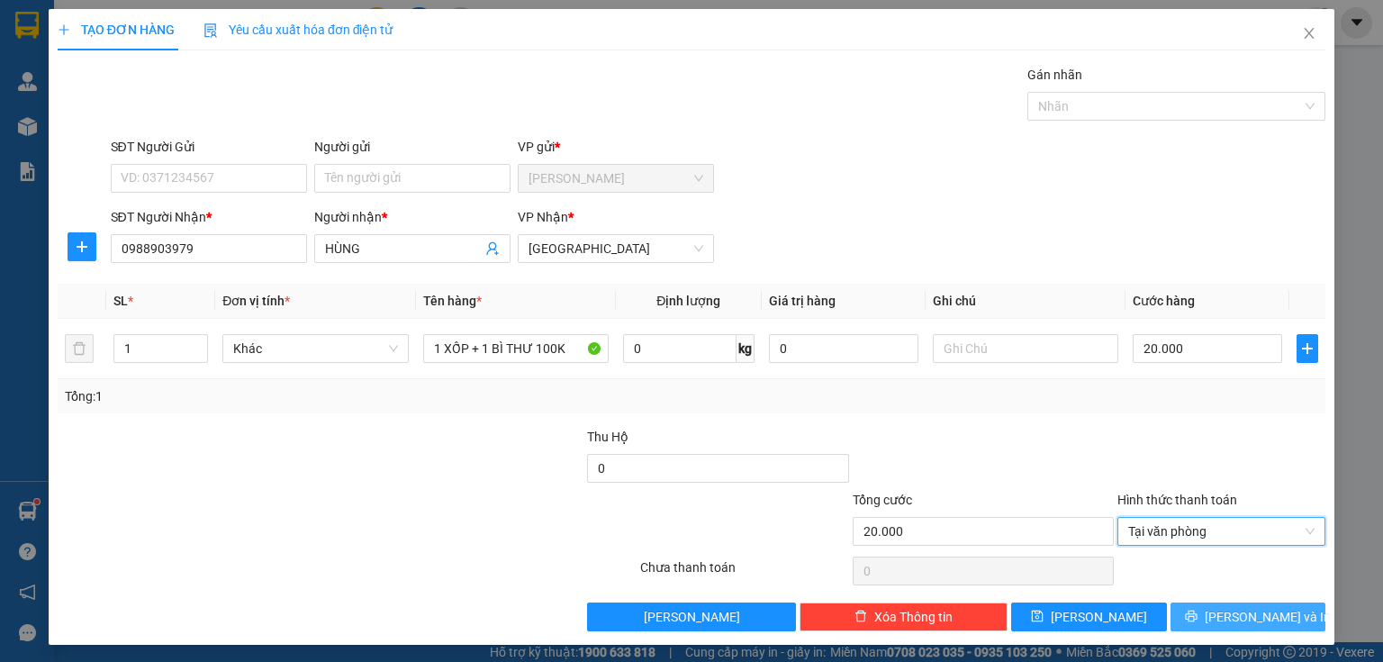
click at [1197, 616] on icon "printer" at bounding box center [1191, 616] width 12 height 12
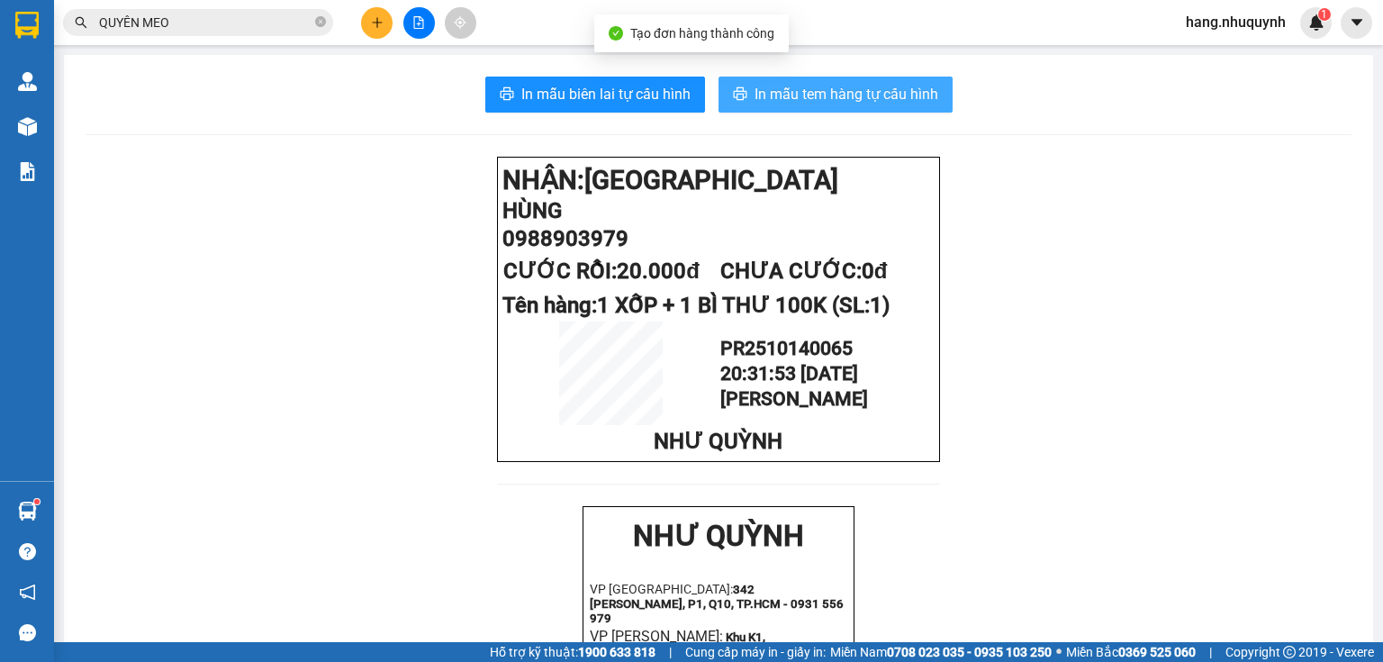
click at [811, 93] on span "In mẫu tem hàng tự cấu hình" at bounding box center [847, 94] width 184 height 23
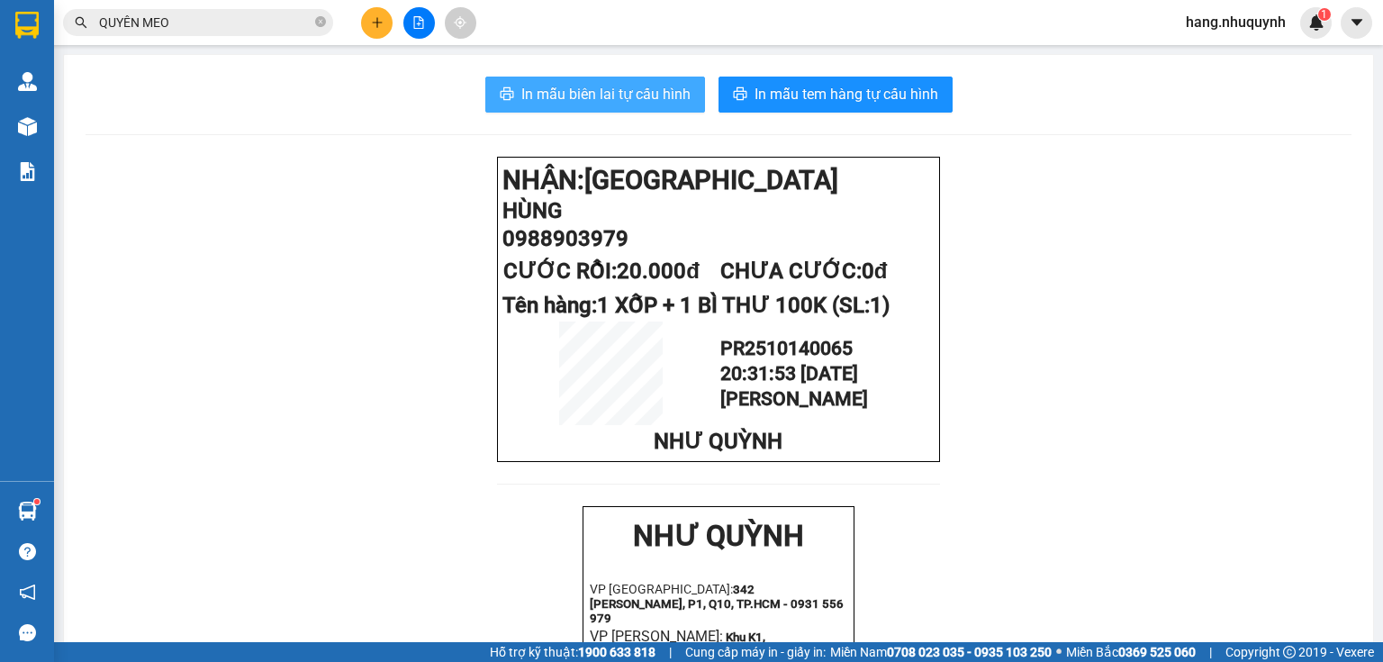
click at [627, 90] on span "In mẫu biên lai tự cấu hình" at bounding box center [605, 94] width 169 height 23
click at [370, 14] on button at bounding box center [377, 23] width 32 height 32
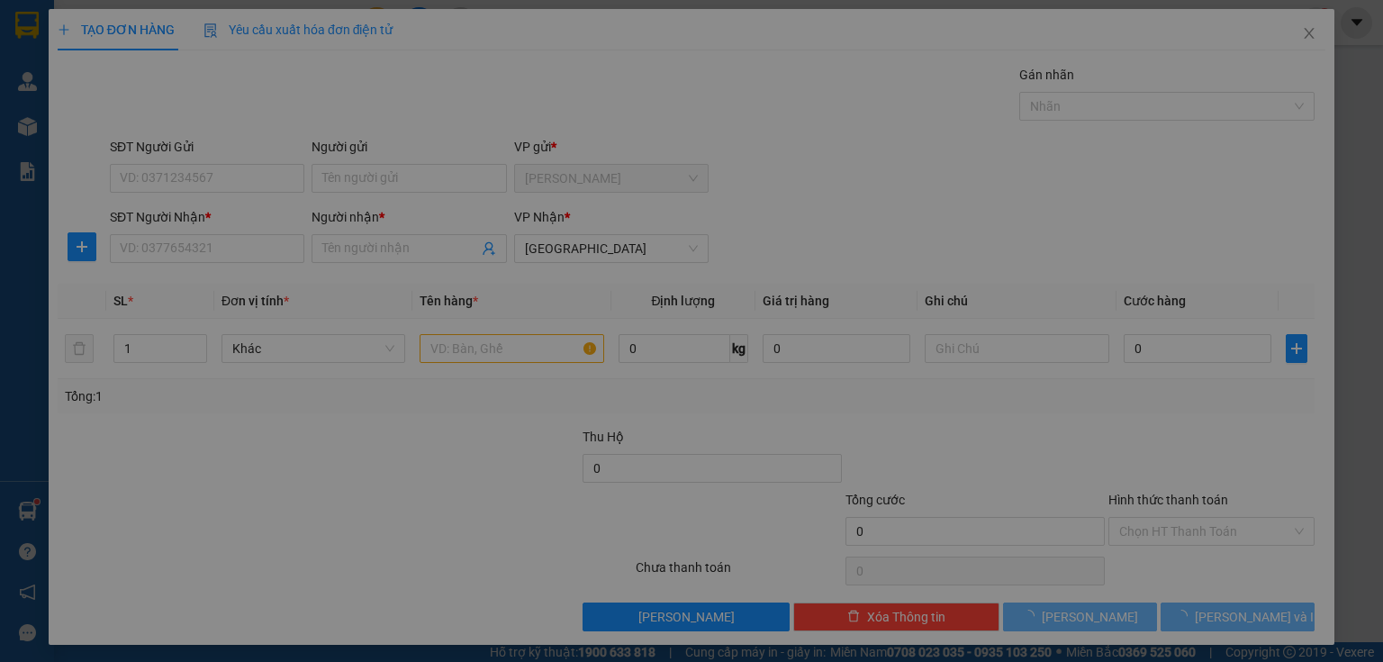
click at [366, 248] on div "Cần tạo đơn hàng để có thể xuất hóa đơn điện tử Xác nhận tạo đơn hàng? Quay lại…" at bounding box center [691, 331] width 1383 height 662
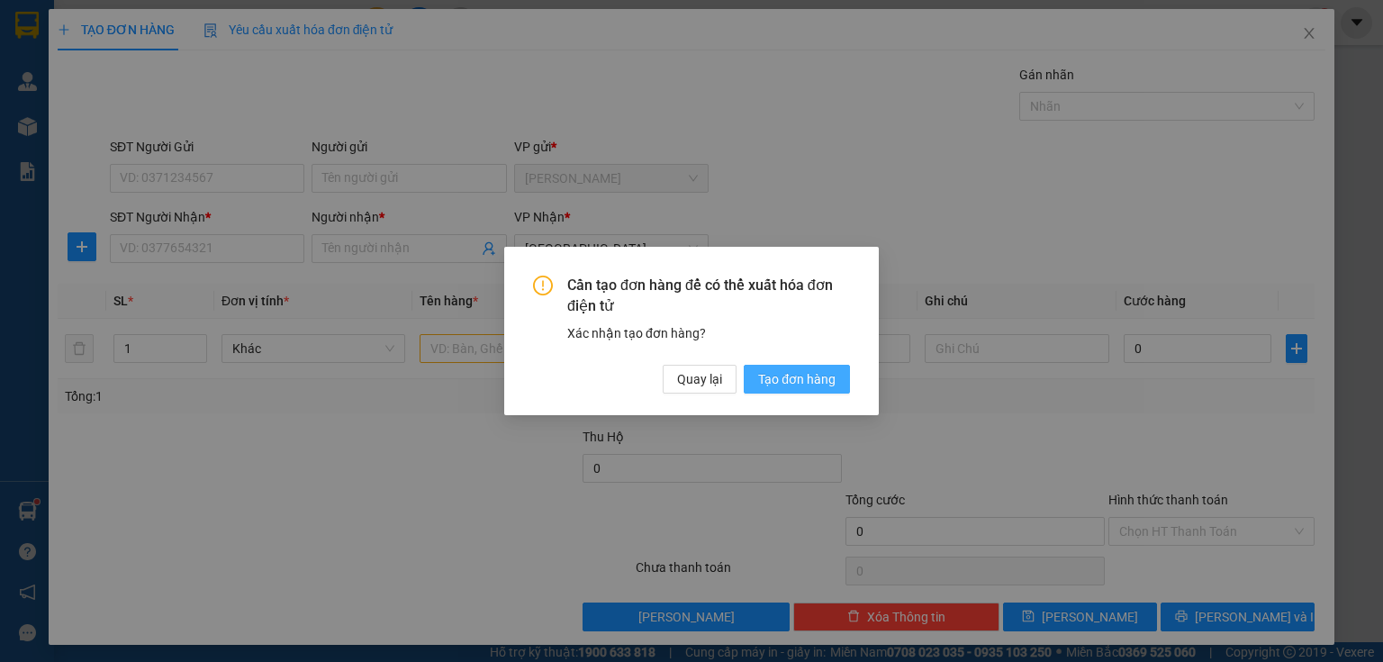
click at [778, 373] on span "Tạo đơn hàng" at bounding box center [796, 379] width 77 height 20
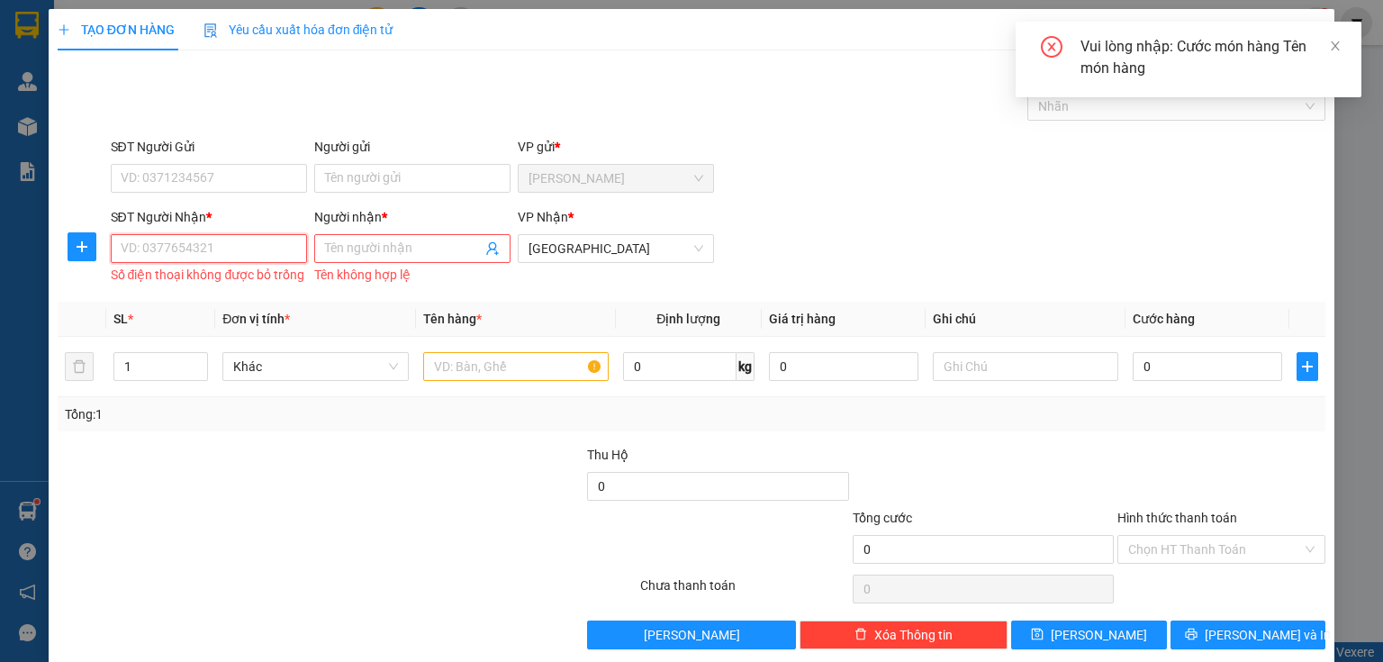
click at [217, 248] on input "SĐT Người Nhận *" at bounding box center [209, 248] width 196 height 29
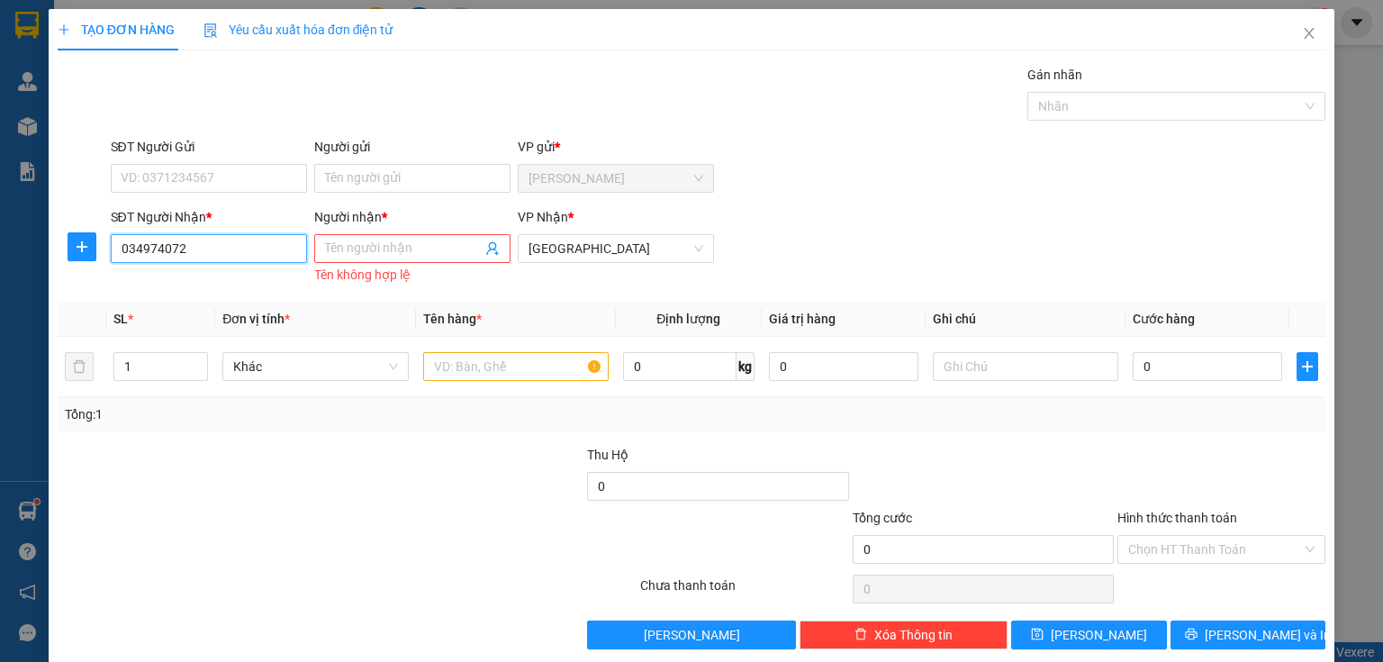
type input "0349740720"
click at [227, 288] on div "0349740720 - [PERSON_NAME]" at bounding box center [209, 284] width 177 height 20
type input "TRINH"
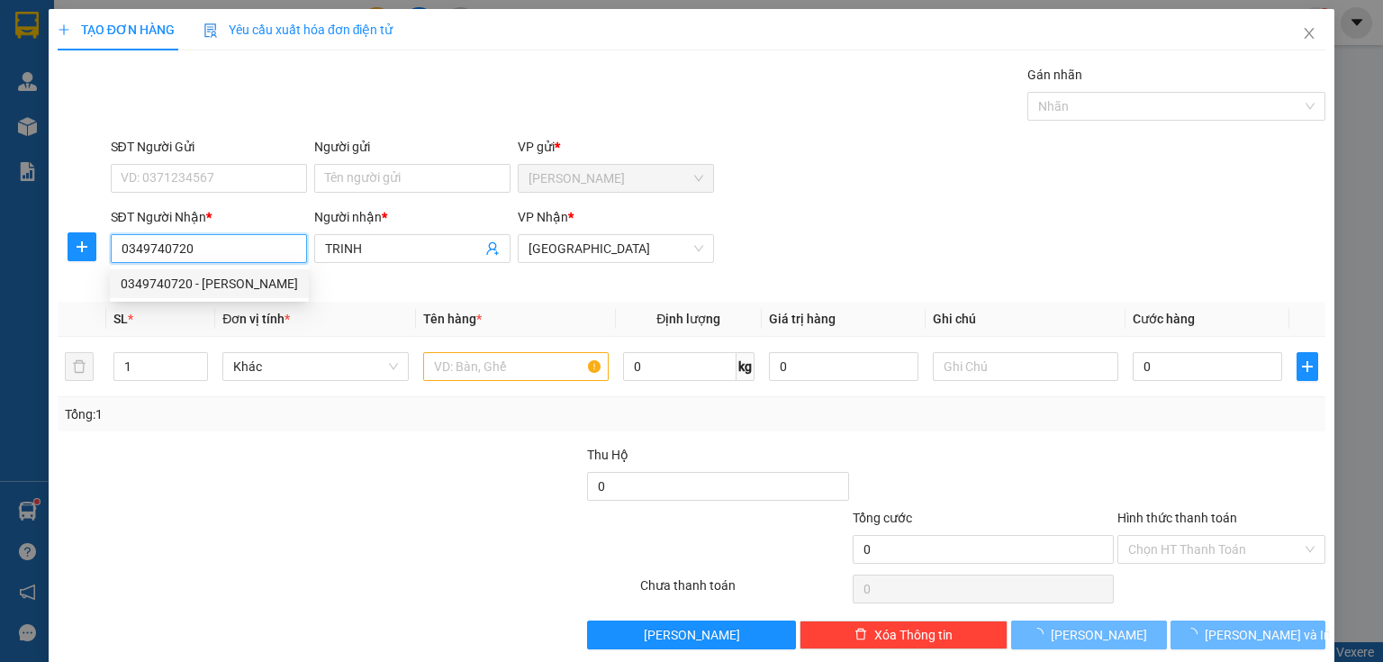
type input "30.000"
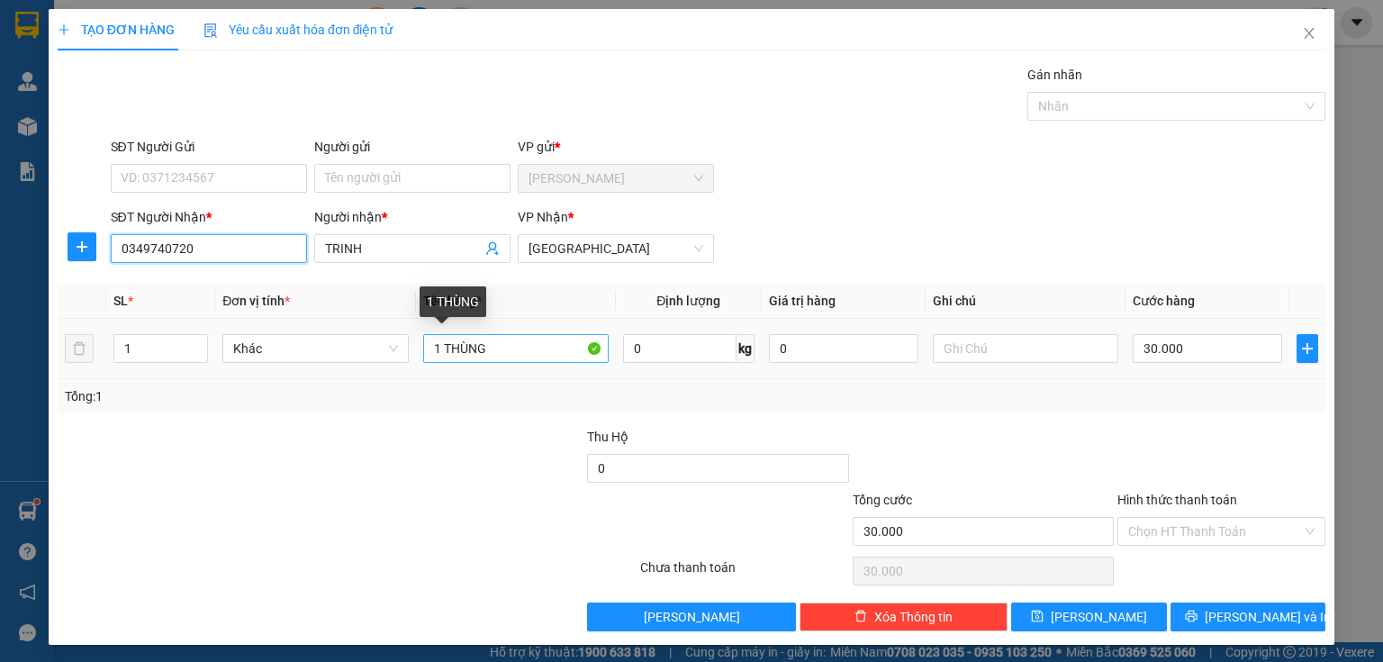
type input "0349740720"
click at [443, 351] on input "1 THÙNG" at bounding box center [515, 348] width 185 height 29
type input "1 bị THÙNG"
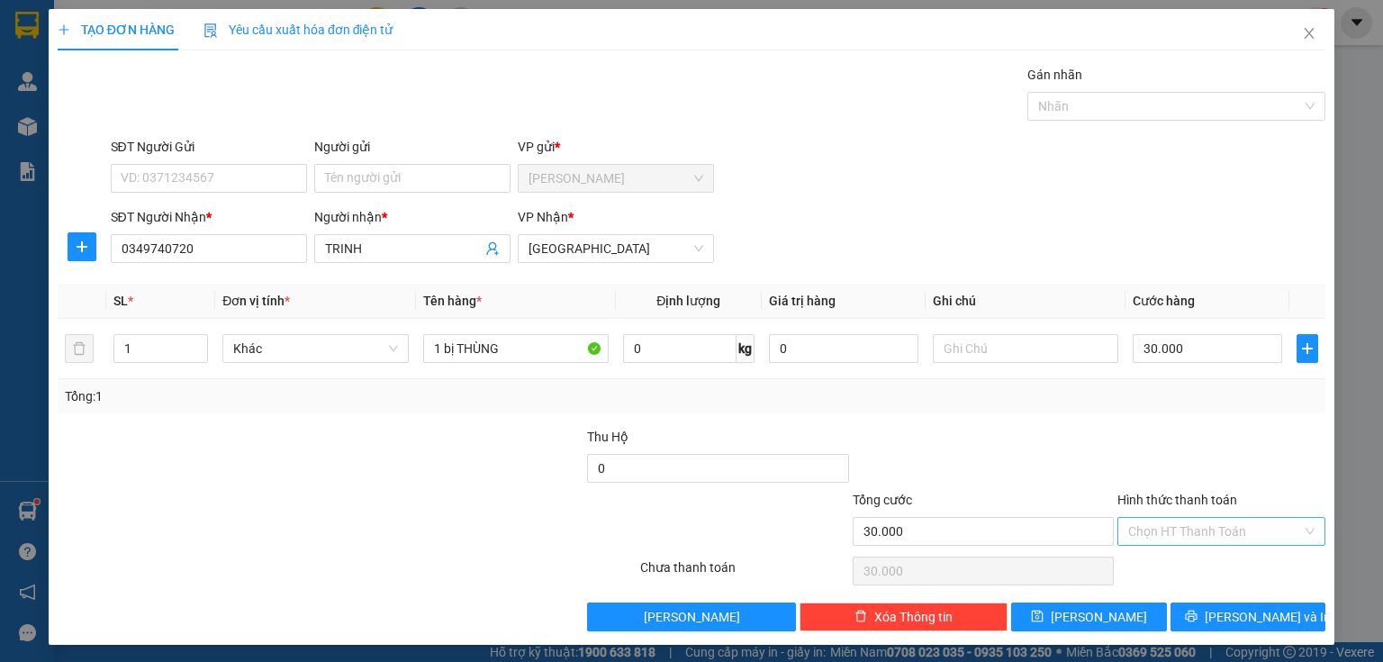
drag, startPoint x: 1201, startPoint y: 526, endPoint x: 1203, endPoint y: 540, distance: 14.5
click at [1203, 540] on input "Hình thức thanh toán" at bounding box center [1215, 531] width 174 height 27
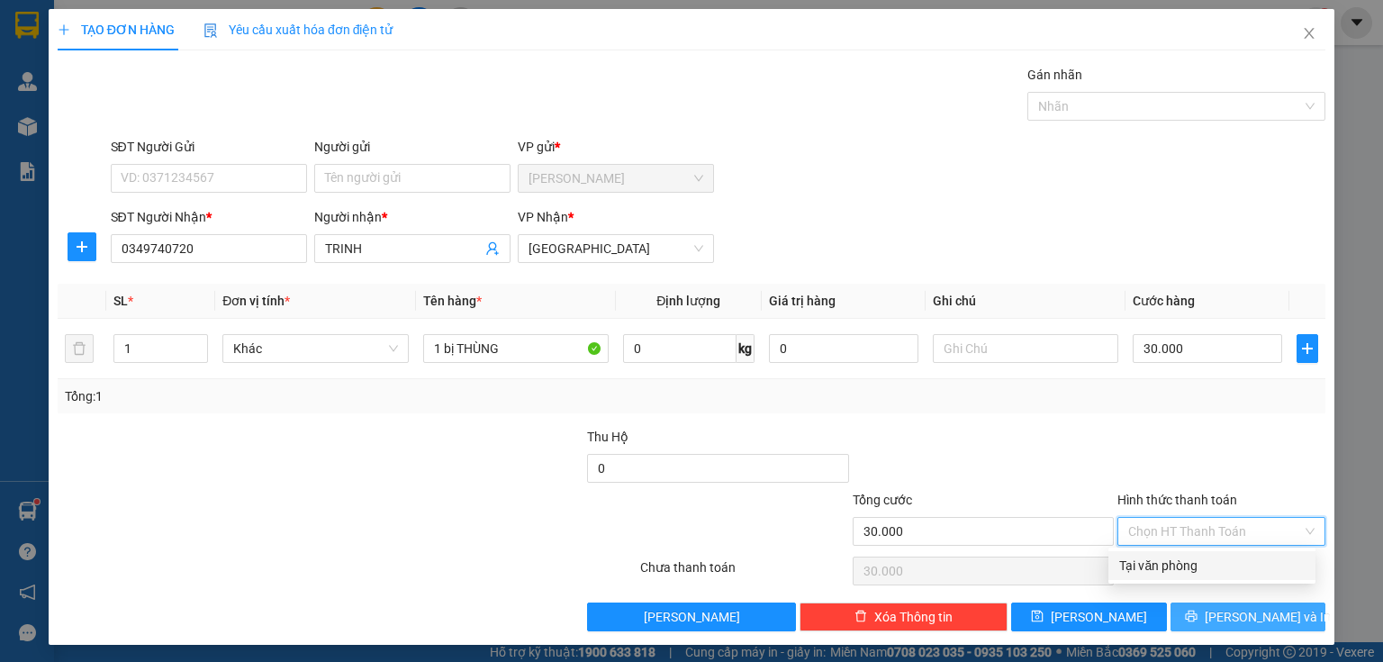
drag, startPoint x: 1185, startPoint y: 566, endPoint x: 1207, endPoint y: 612, distance: 51.1
click at [1186, 566] on div "Tại văn phòng" at bounding box center [1211, 566] width 185 height 20
type input "0"
click at [1197, 616] on icon "printer" at bounding box center [1191, 616] width 12 height 12
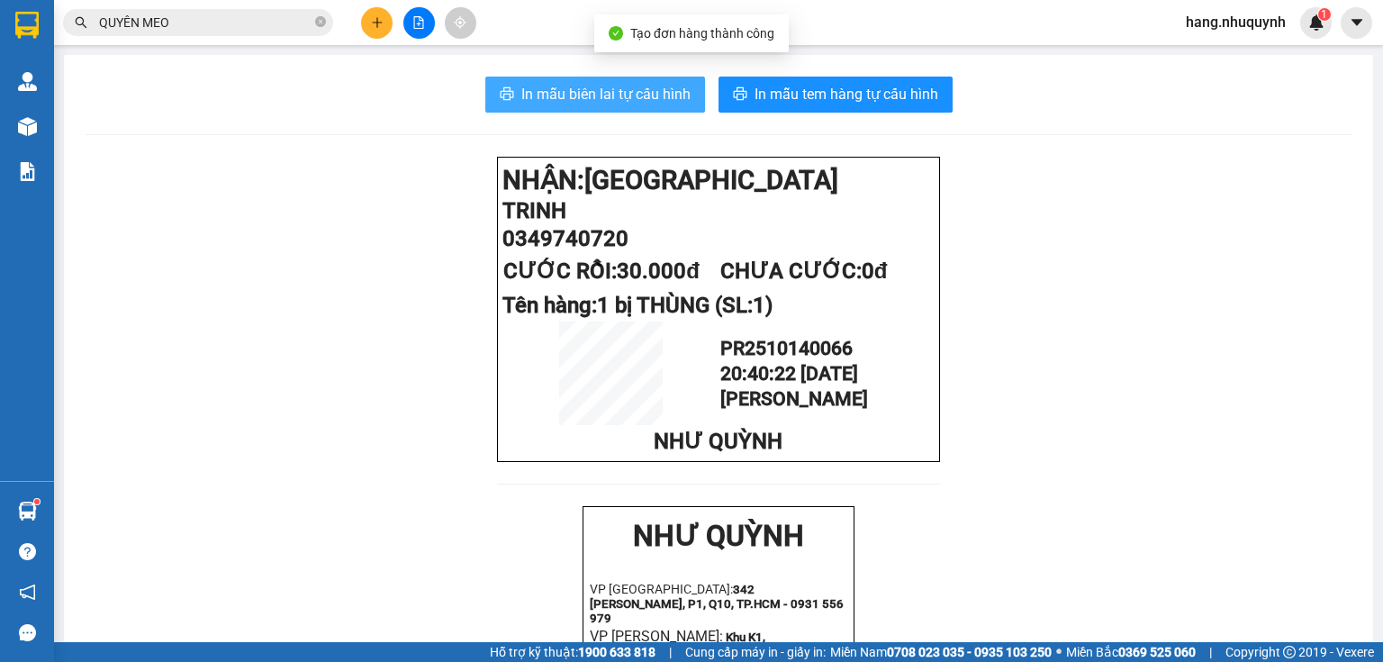
click at [591, 94] on span "In mẫu biên lai tự cấu hình" at bounding box center [605, 94] width 169 height 23
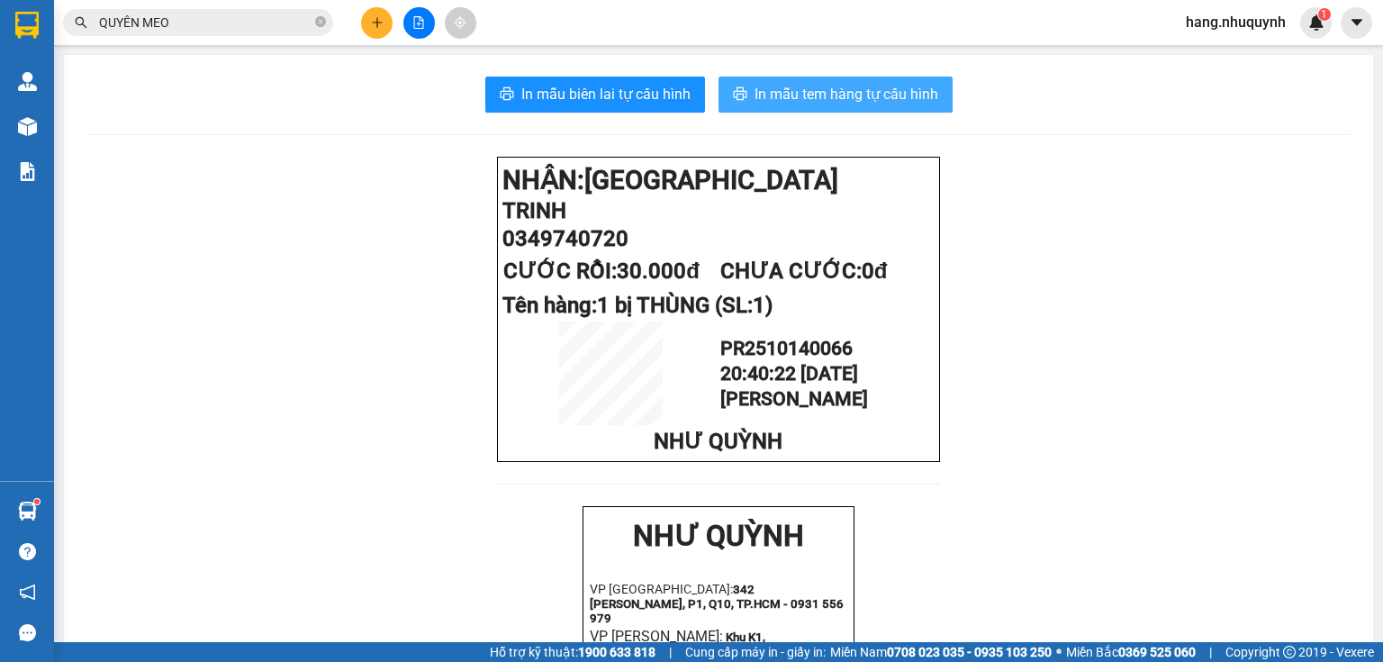
click at [848, 98] on span "In mẫu tem hàng tự cấu hình" at bounding box center [847, 94] width 184 height 23
click at [321, 22] on icon "close-circle" at bounding box center [320, 21] width 11 height 11
click at [381, 23] on icon "plus" at bounding box center [377, 22] width 13 height 13
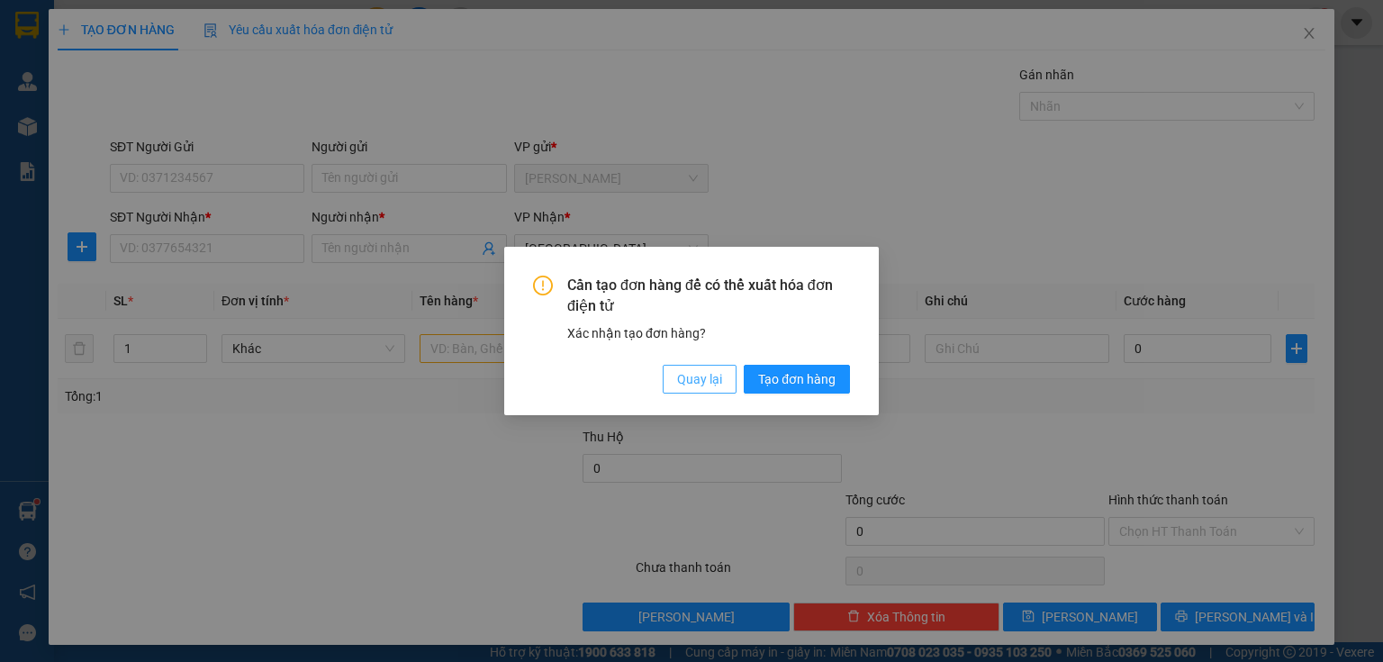
click at [717, 383] on span "Quay lại" at bounding box center [699, 379] width 45 height 20
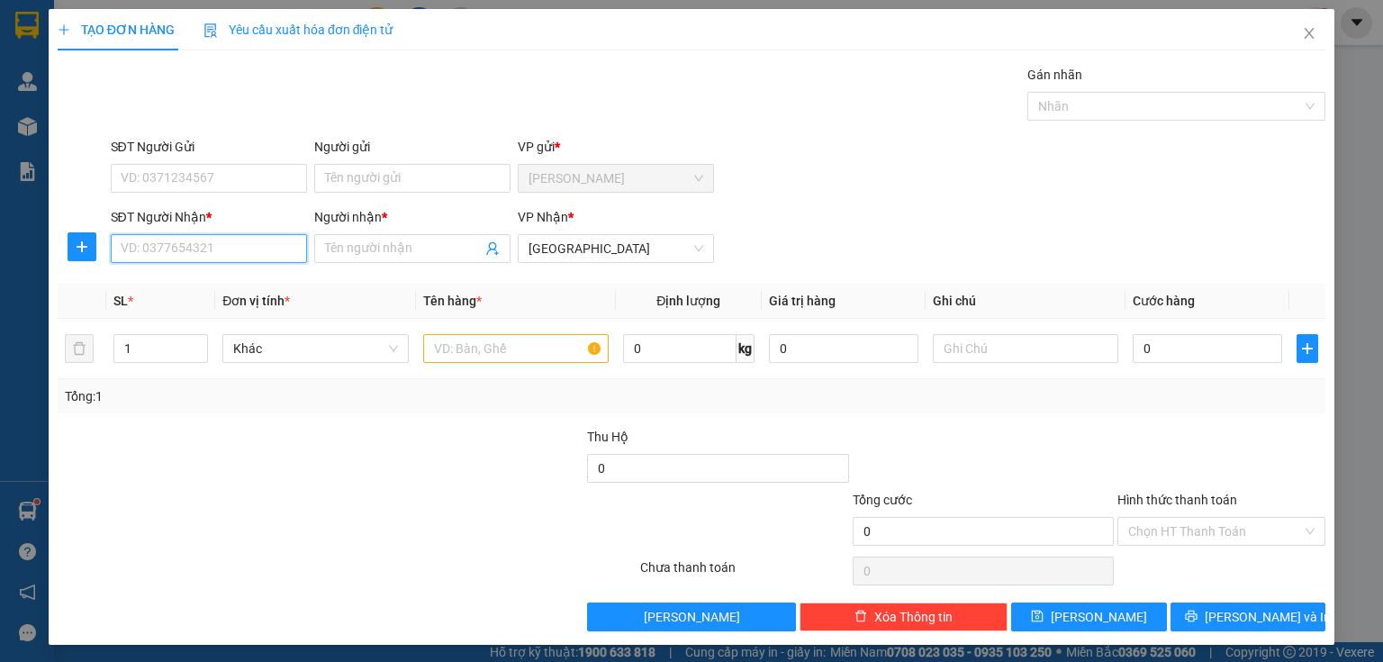
click at [202, 243] on input "SĐT Người Nhận *" at bounding box center [209, 248] width 196 height 29
paste input "0937738823"
type input "0937738823"
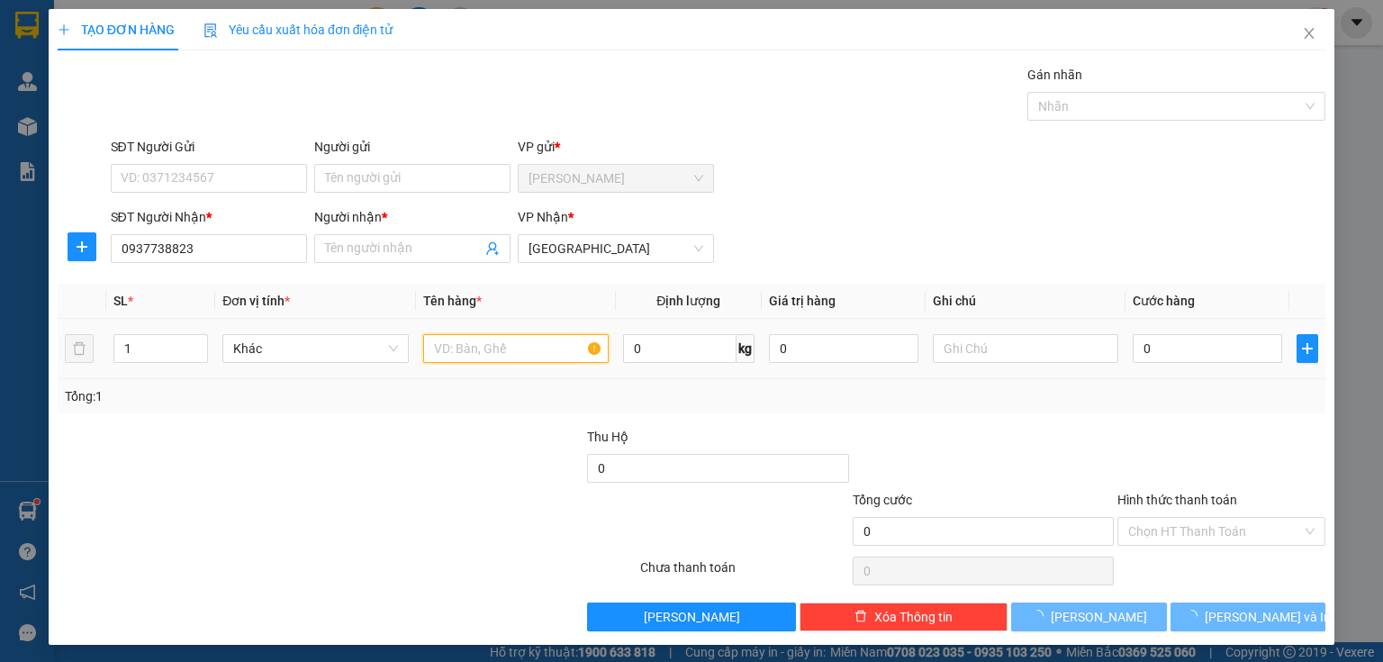
click at [468, 353] on input "text" at bounding box center [515, 348] width 185 height 29
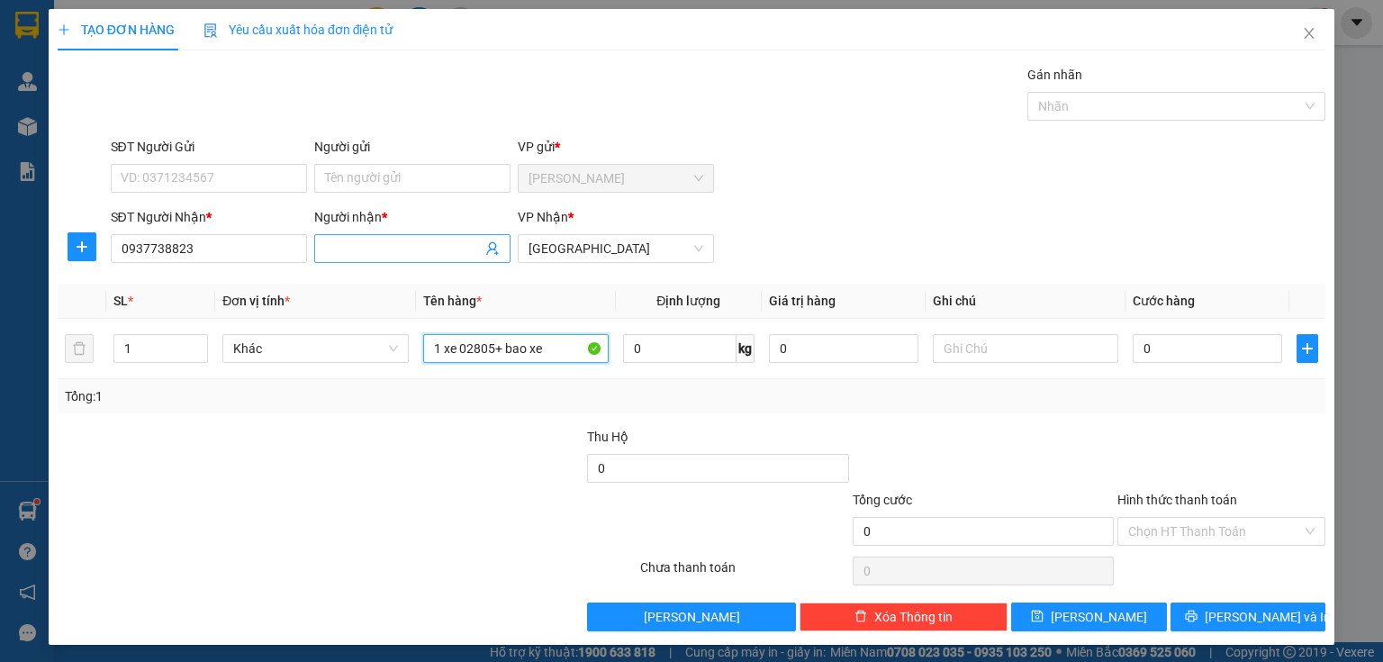
type input "1 xe 02805+ bao xe"
click at [371, 245] on input "Người nhận *" at bounding box center [403, 249] width 157 height 20
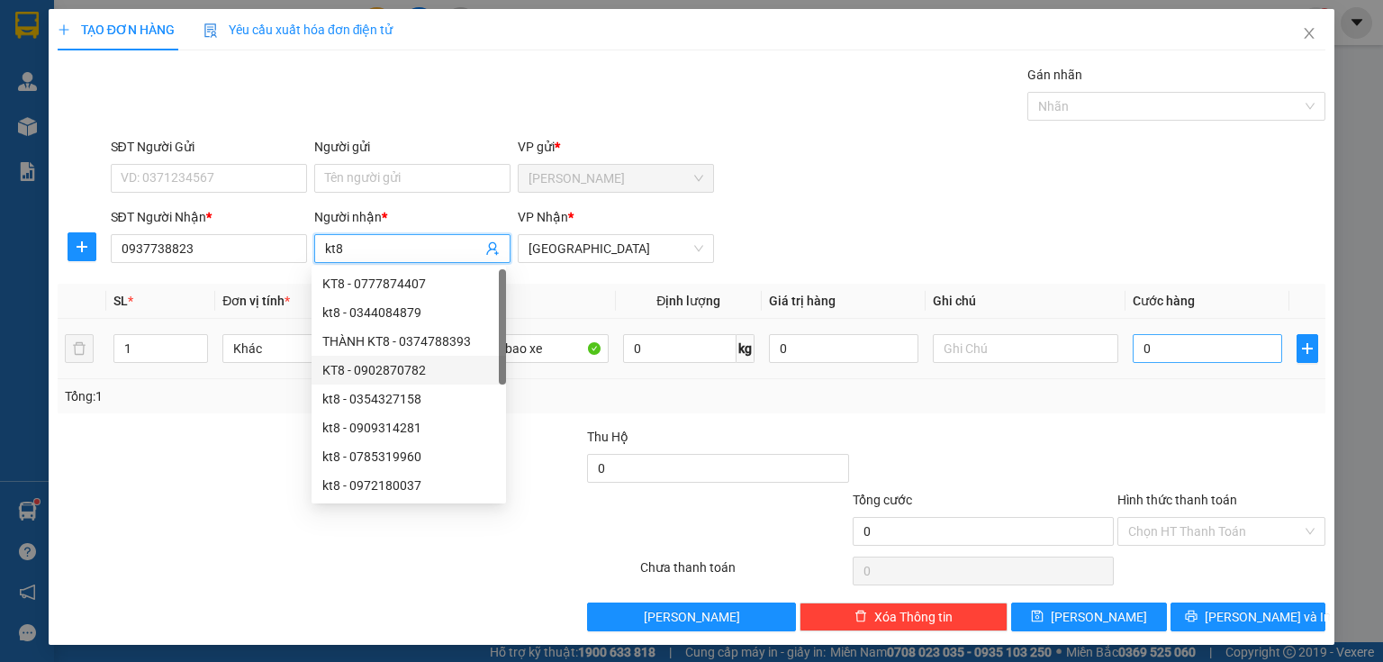
type input "kt8"
click at [1151, 346] on input "0" at bounding box center [1207, 348] width 149 height 29
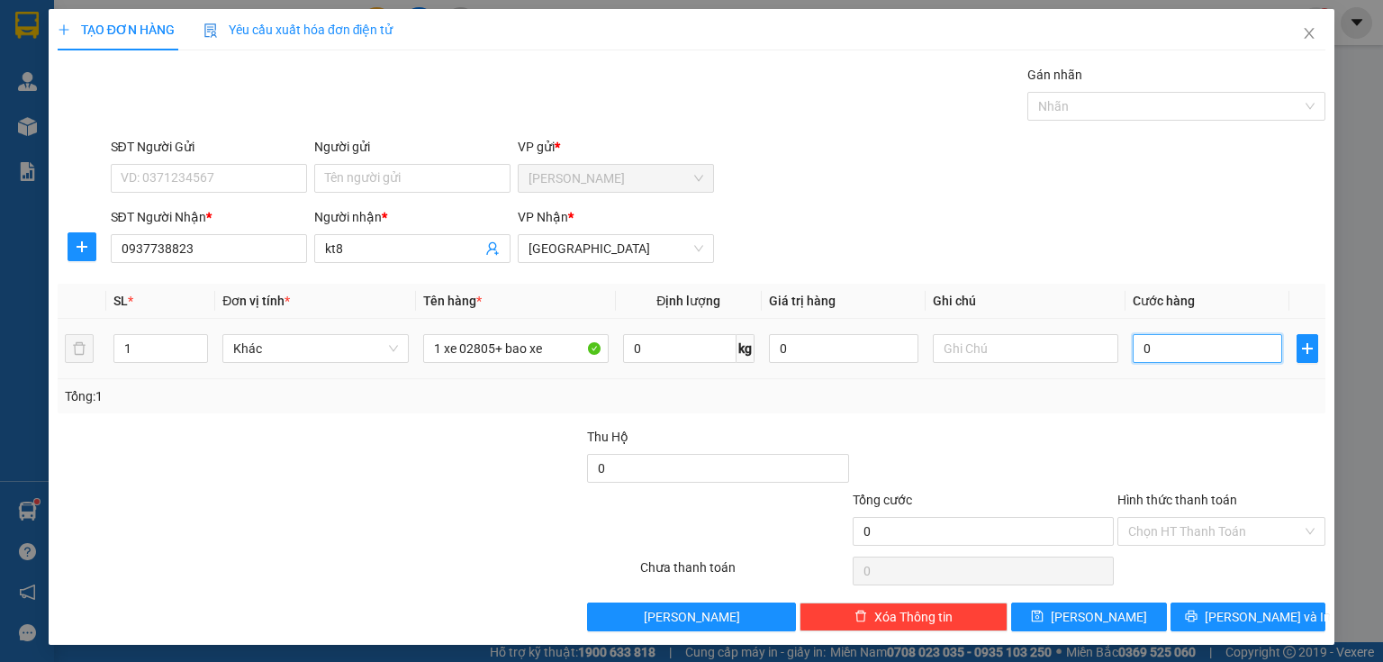
type input "3"
type input "35"
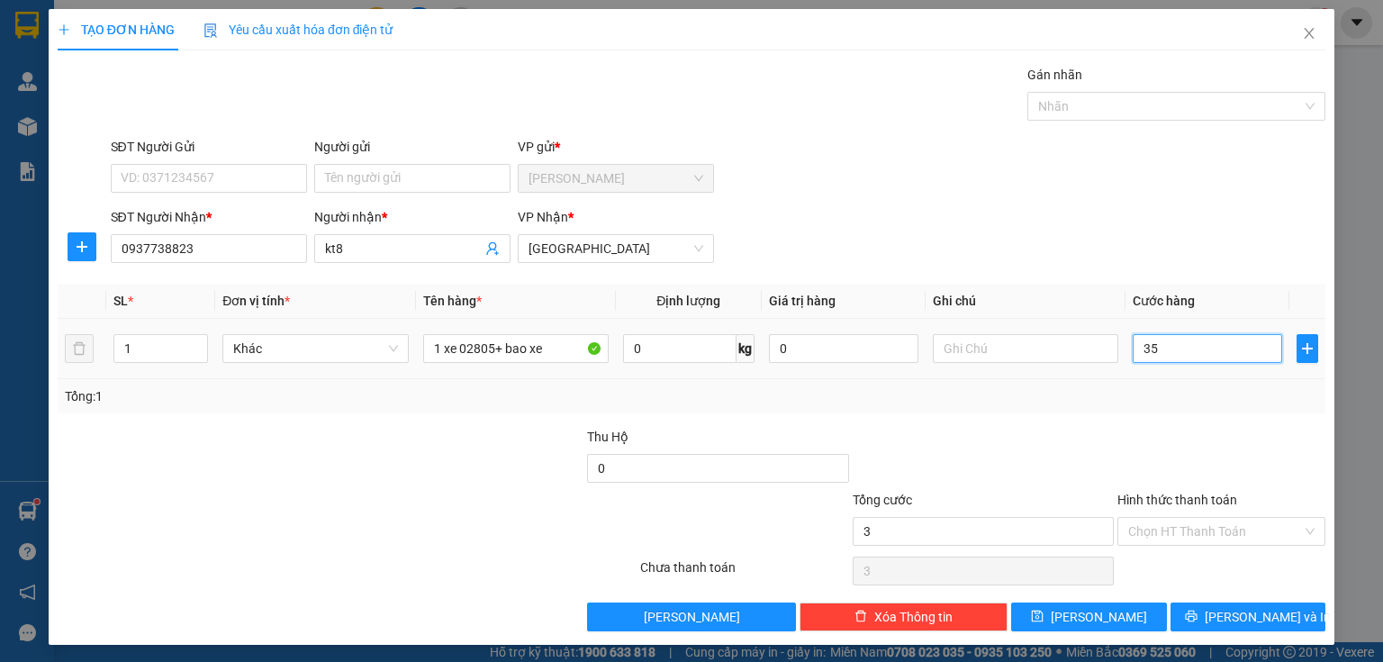
type input "35"
type input "350"
type input "3.500"
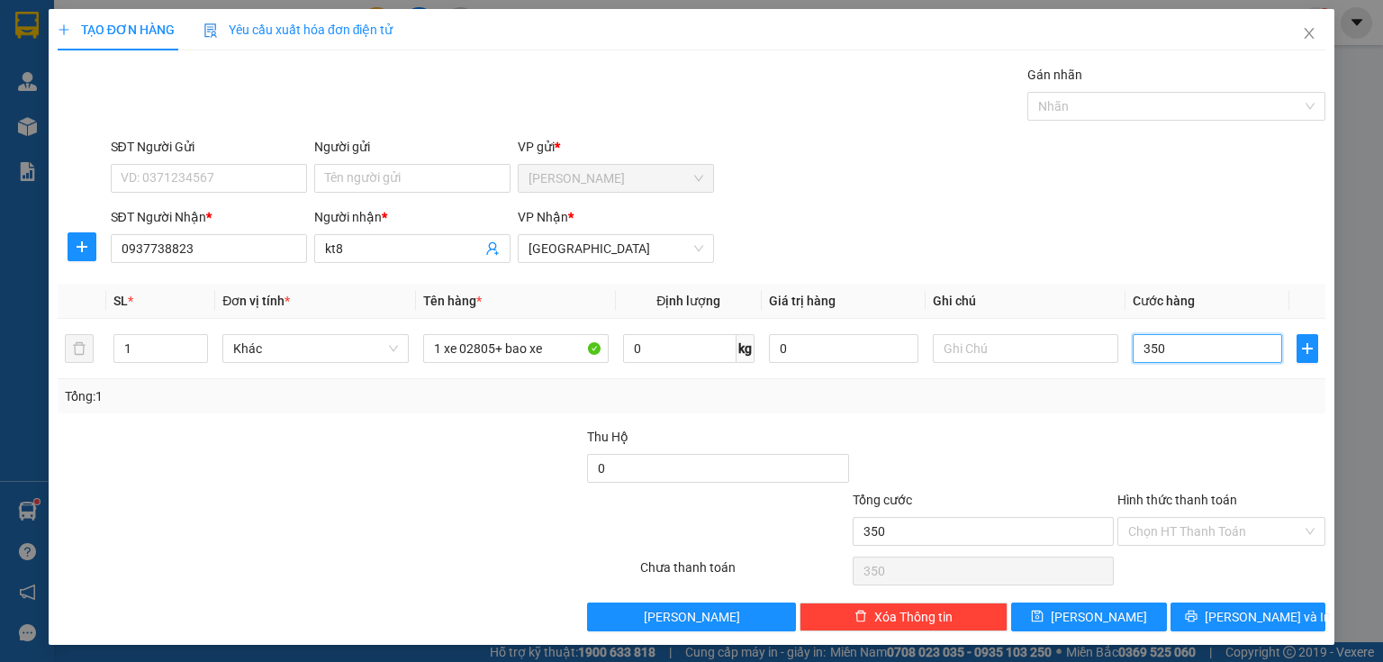
type input "3.500"
type input "35.000"
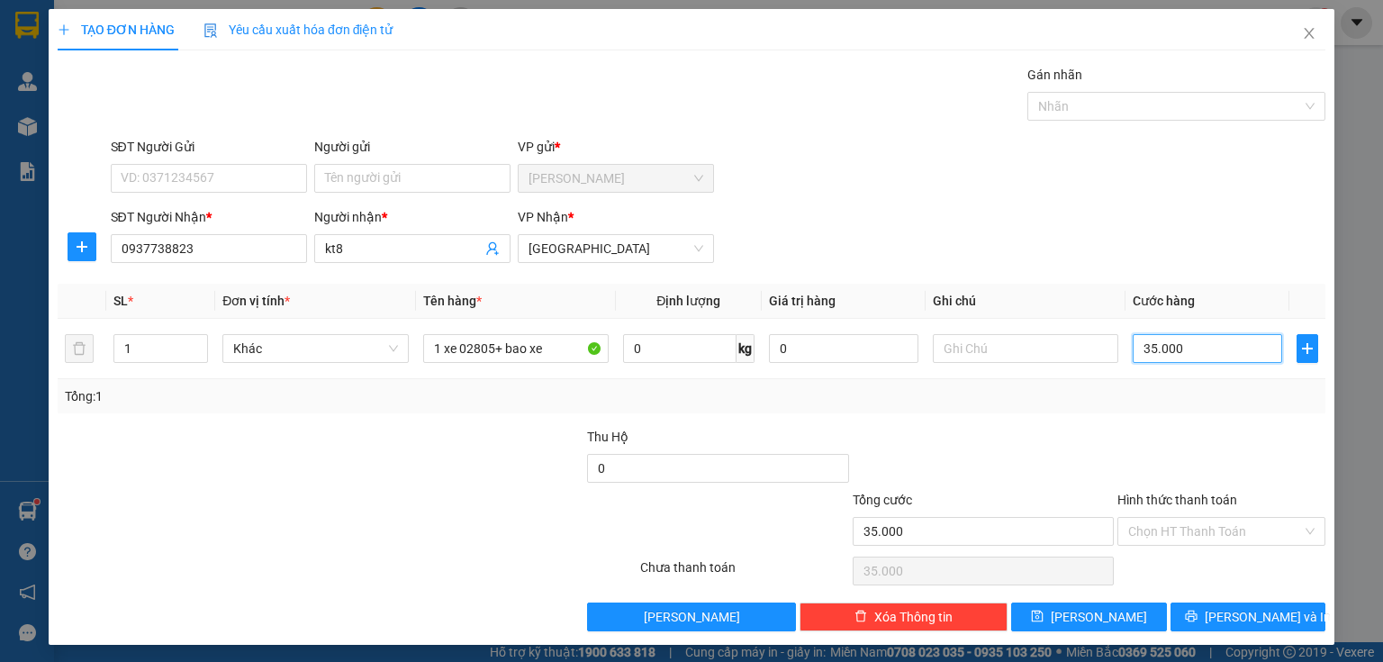
type input "350.000"
drag, startPoint x: 1198, startPoint y: 540, endPoint x: 1199, endPoint y: 575, distance: 35.1
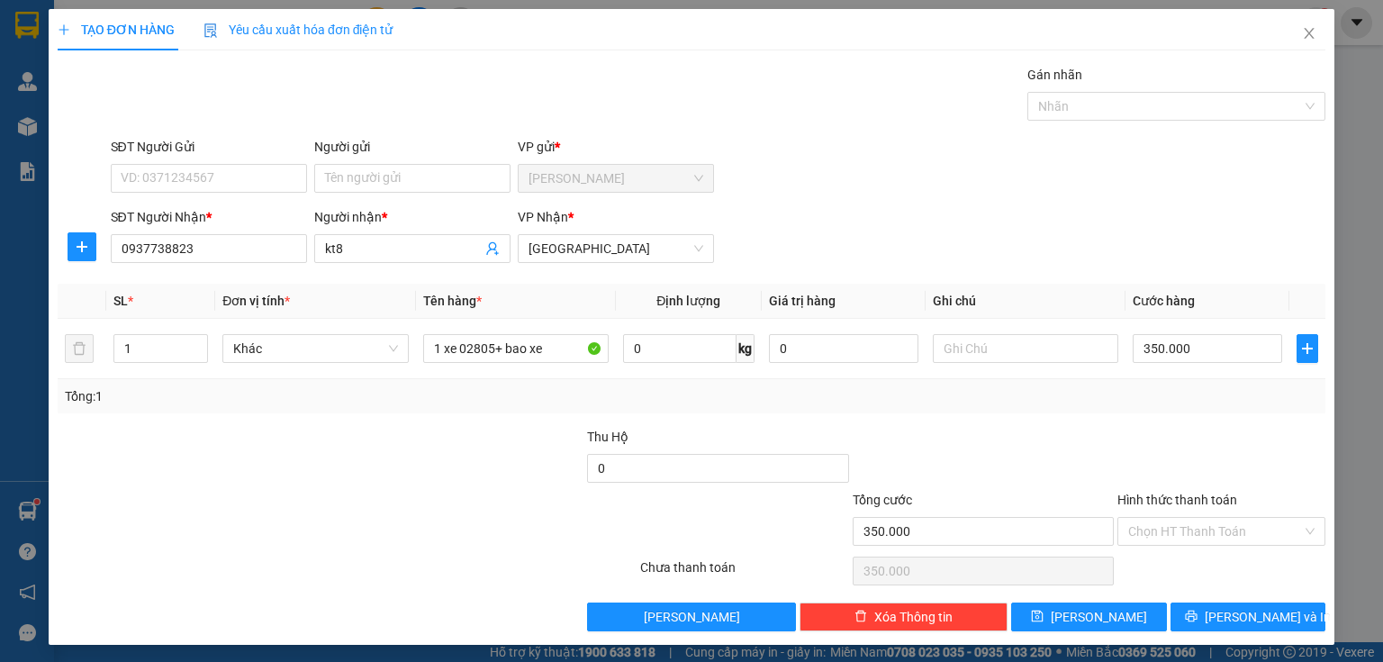
click at [1201, 547] on div "Transit Pickup Surcharge Ids Transit Deliver Surcharge Ids Transit Deliver Surc…" at bounding box center [692, 348] width 1268 height 566
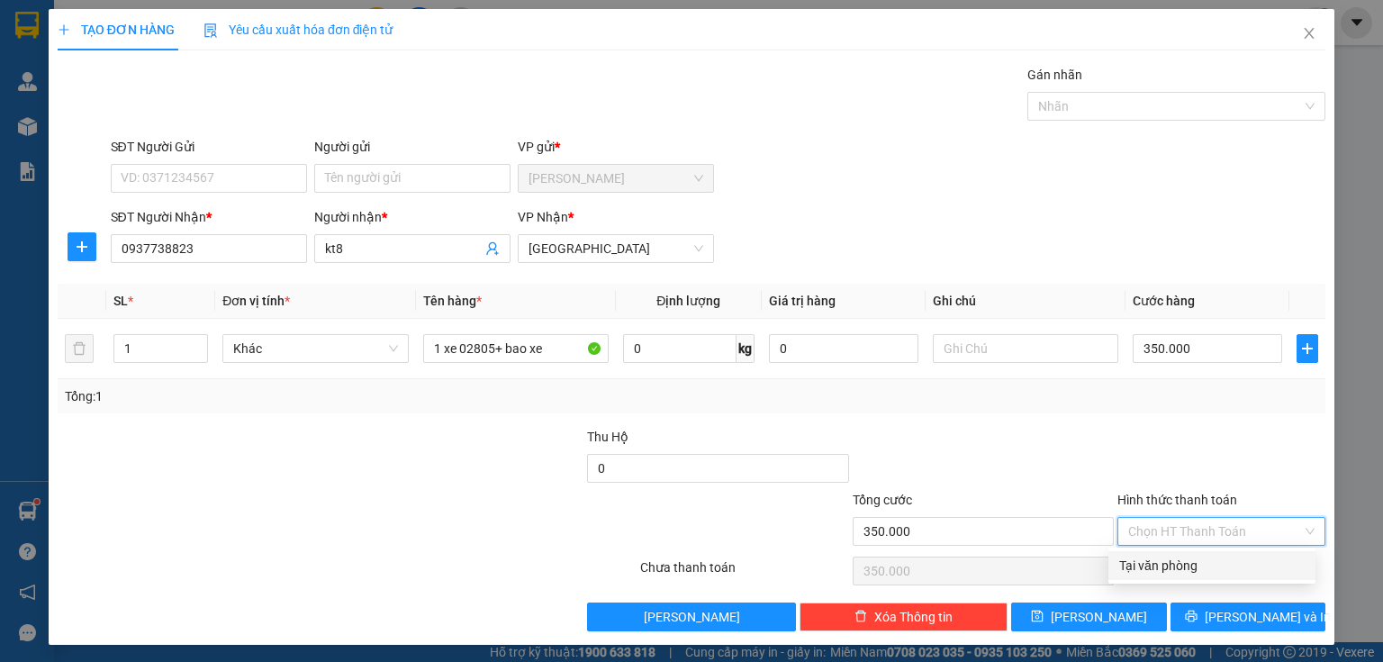
drag, startPoint x: 1197, startPoint y: 575, endPoint x: 1203, endPoint y: 586, distance: 12.5
click at [1196, 577] on div "Tại văn phòng" at bounding box center [1211, 565] width 207 height 29
type input "0"
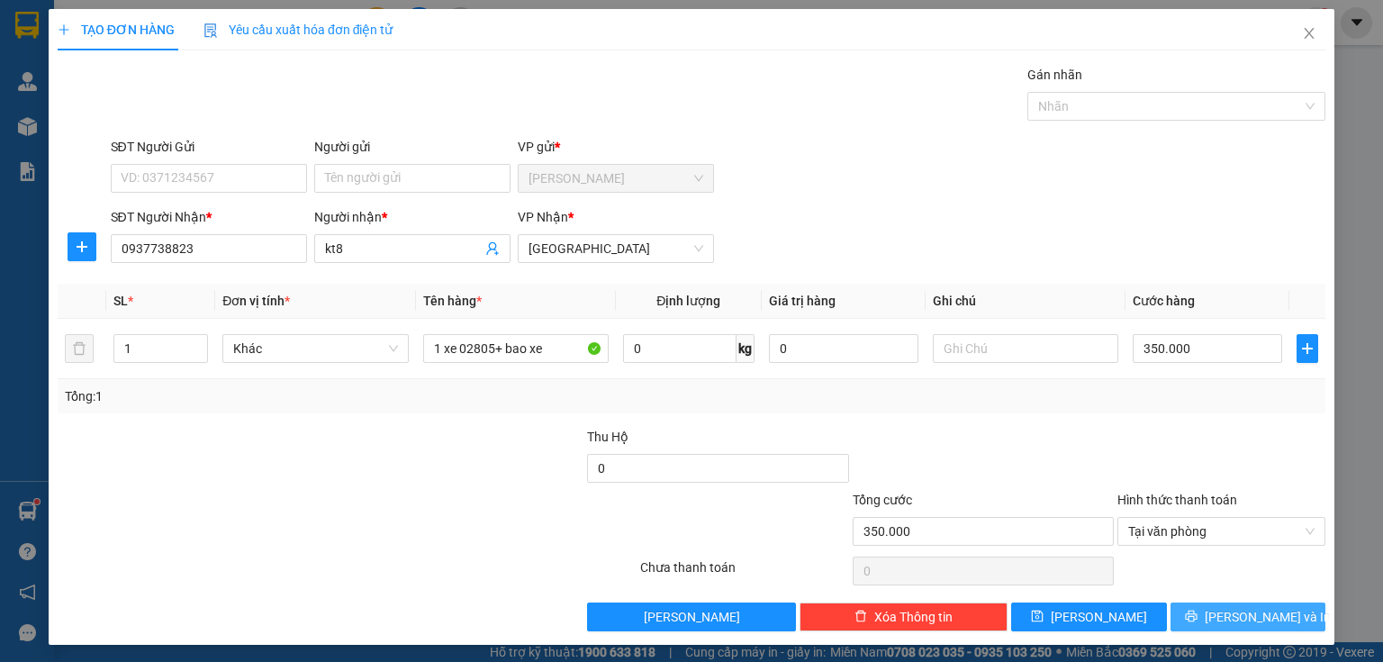
click at [1197, 610] on icon "printer" at bounding box center [1191, 616] width 12 height 12
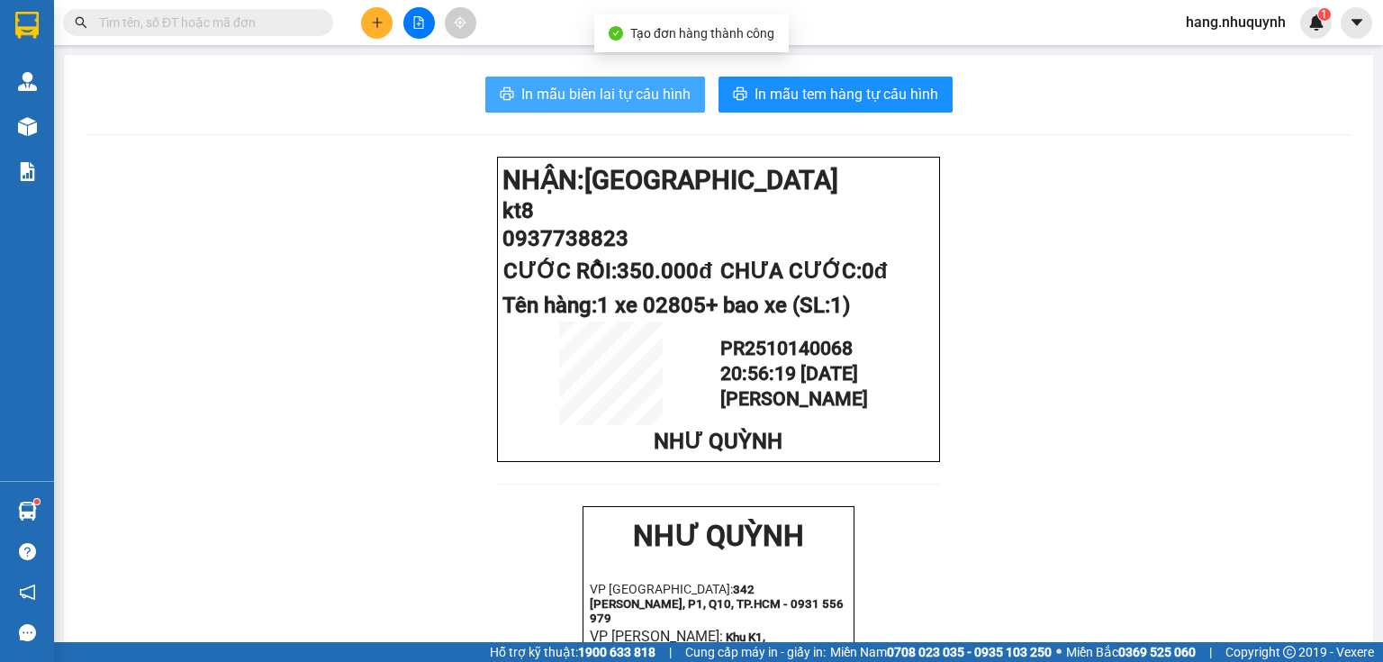
click at [606, 86] on span "In mẫu biên lai tự cấu hình" at bounding box center [605, 94] width 169 height 23
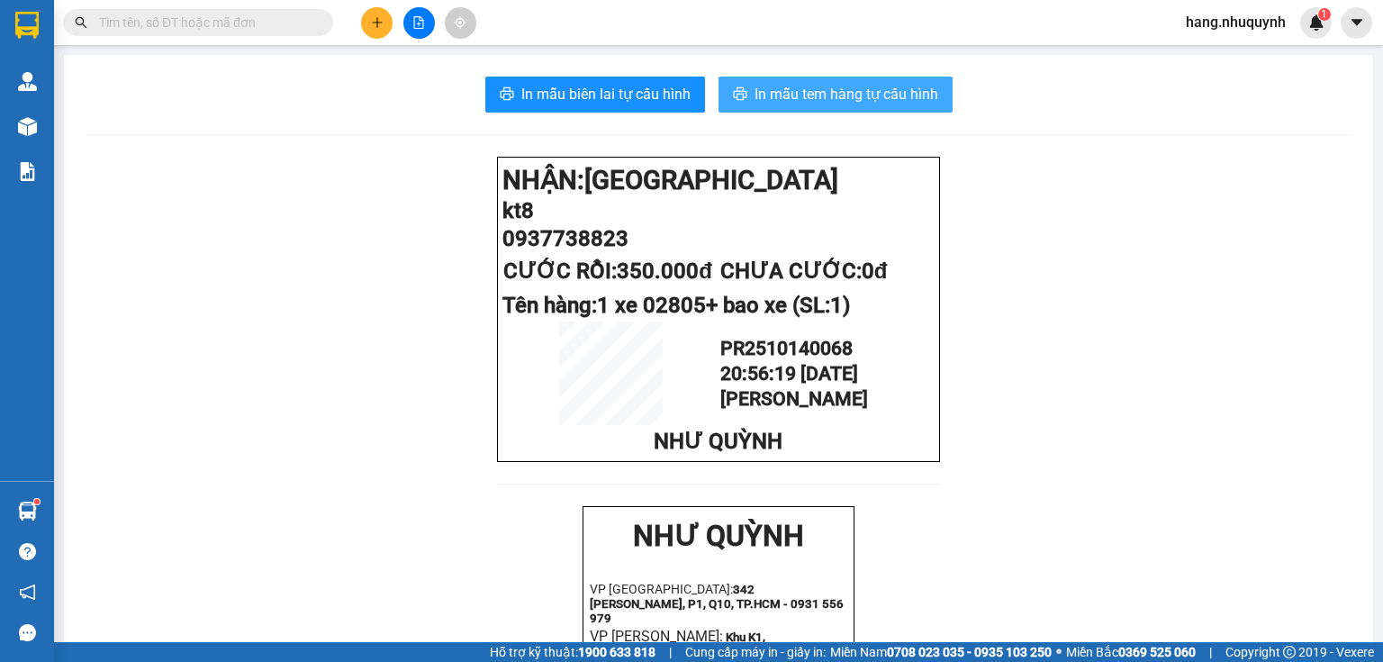
click at [786, 103] on span "In mẫu tem hàng tự cấu hình" at bounding box center [847, 94] width 184 height 23
click at [1353, 25] on icon "caret-down" at bounding box center [1357, 22] width 16 height 16
drag, startPoint x: 1236, startPoint y: 22, endPoint x: 1229, endPoint y: 64, distance: 42.9
click at [1236, 22] on span "hang.nhuquynh" at bounding box center [1235, 22] width 129 height 23
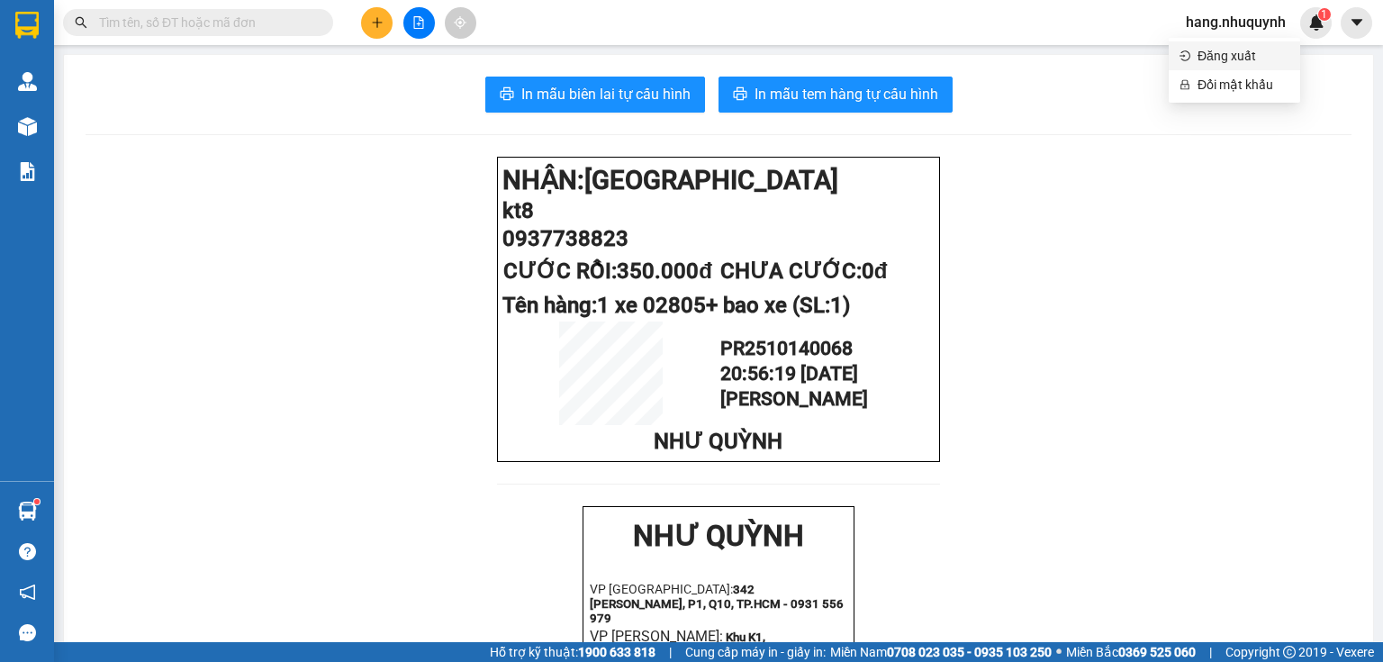
click at [1230, 56] on span "Đăng xuất" at bounding box center [1243, 56] width 92 height 20
